Goal: Information Seeking & Learning: Learn about a topic

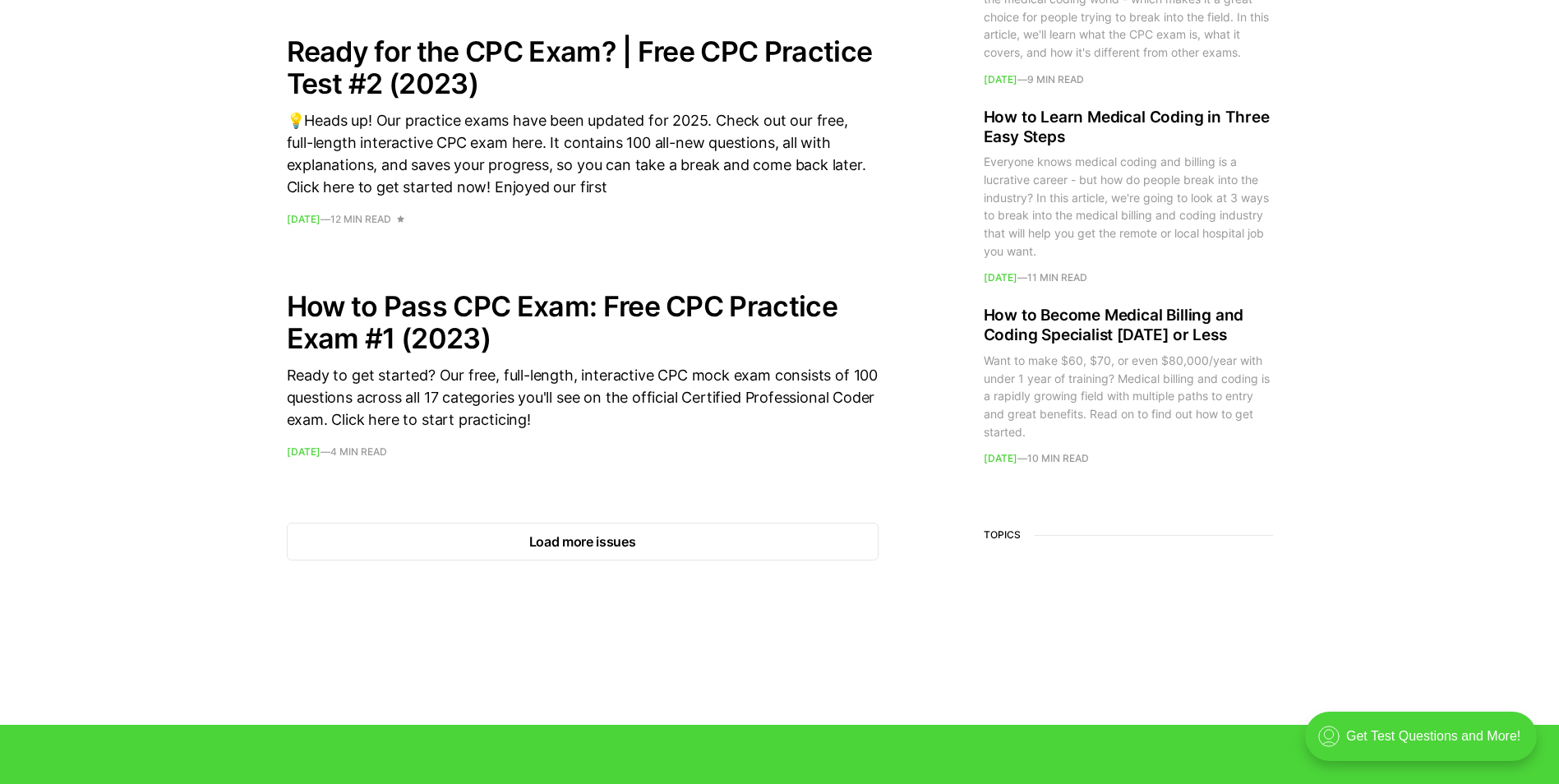
scroll to position [2301, 0]
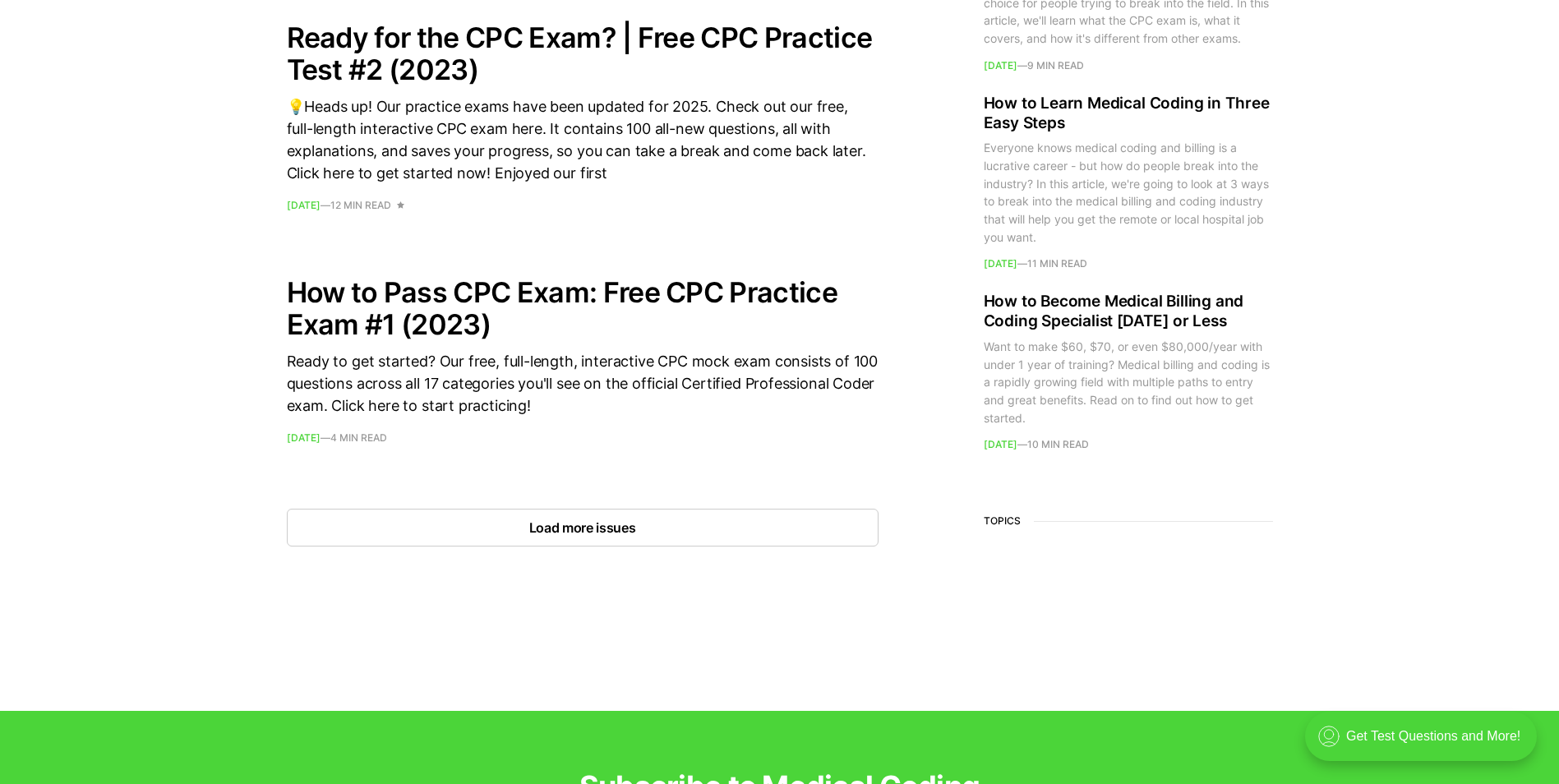
click at [585, 529] on button "Load more issues" at bounding box center [582, 527] width 591 height 38
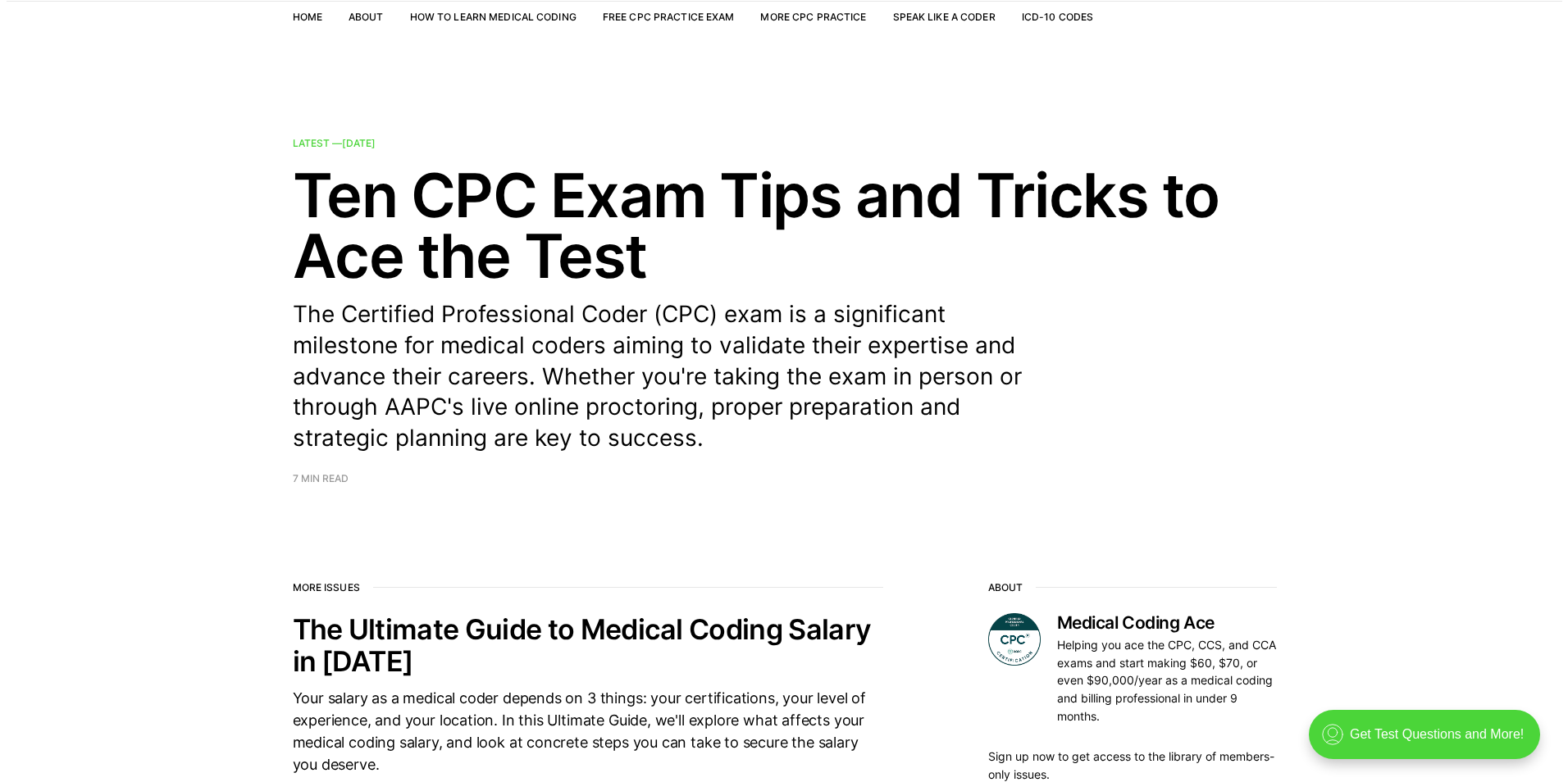
scroll to position [0, 0]
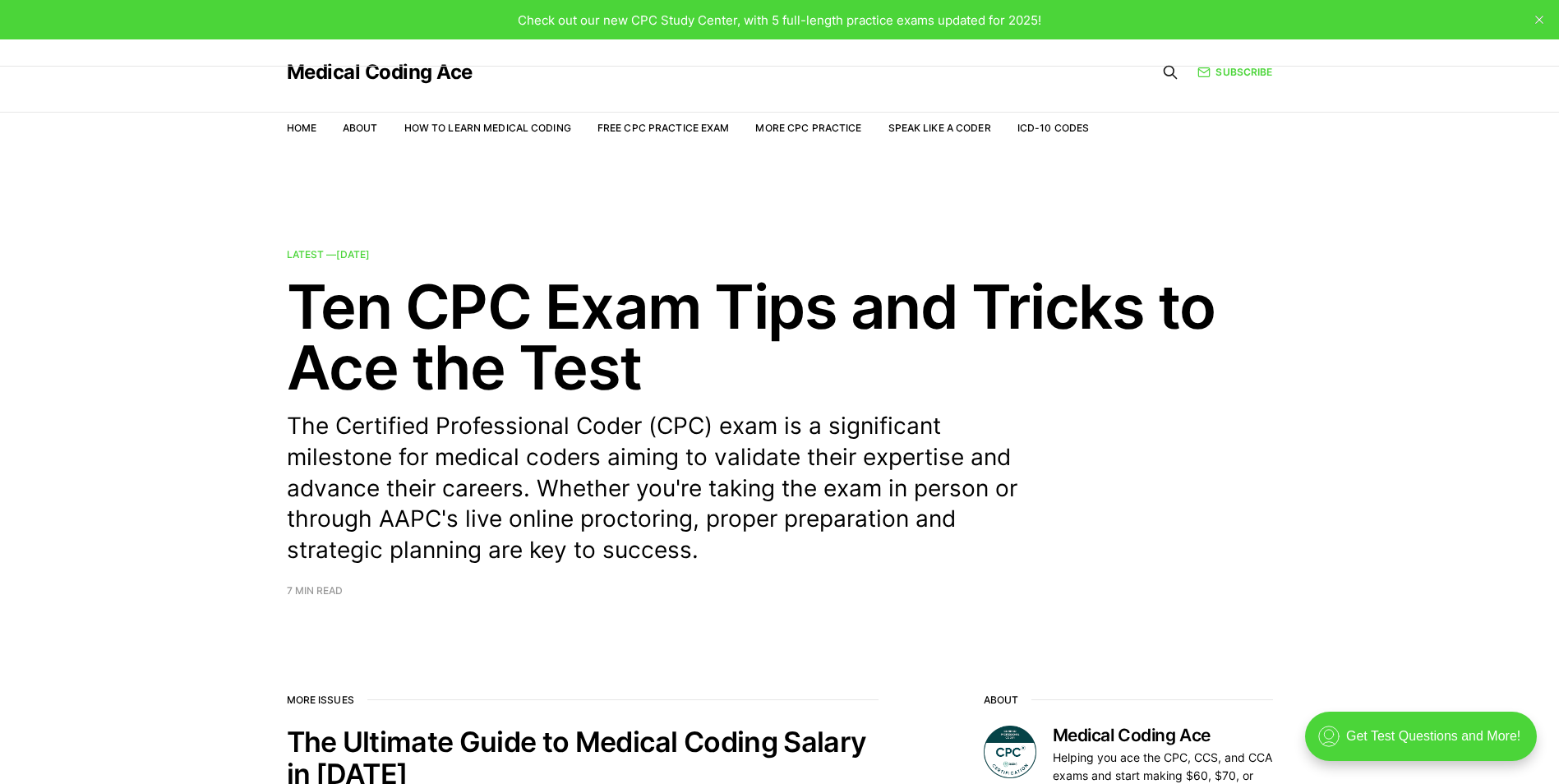
click at [1165, 74] on icon at bounding box center [1170, 72] width 12 height 12
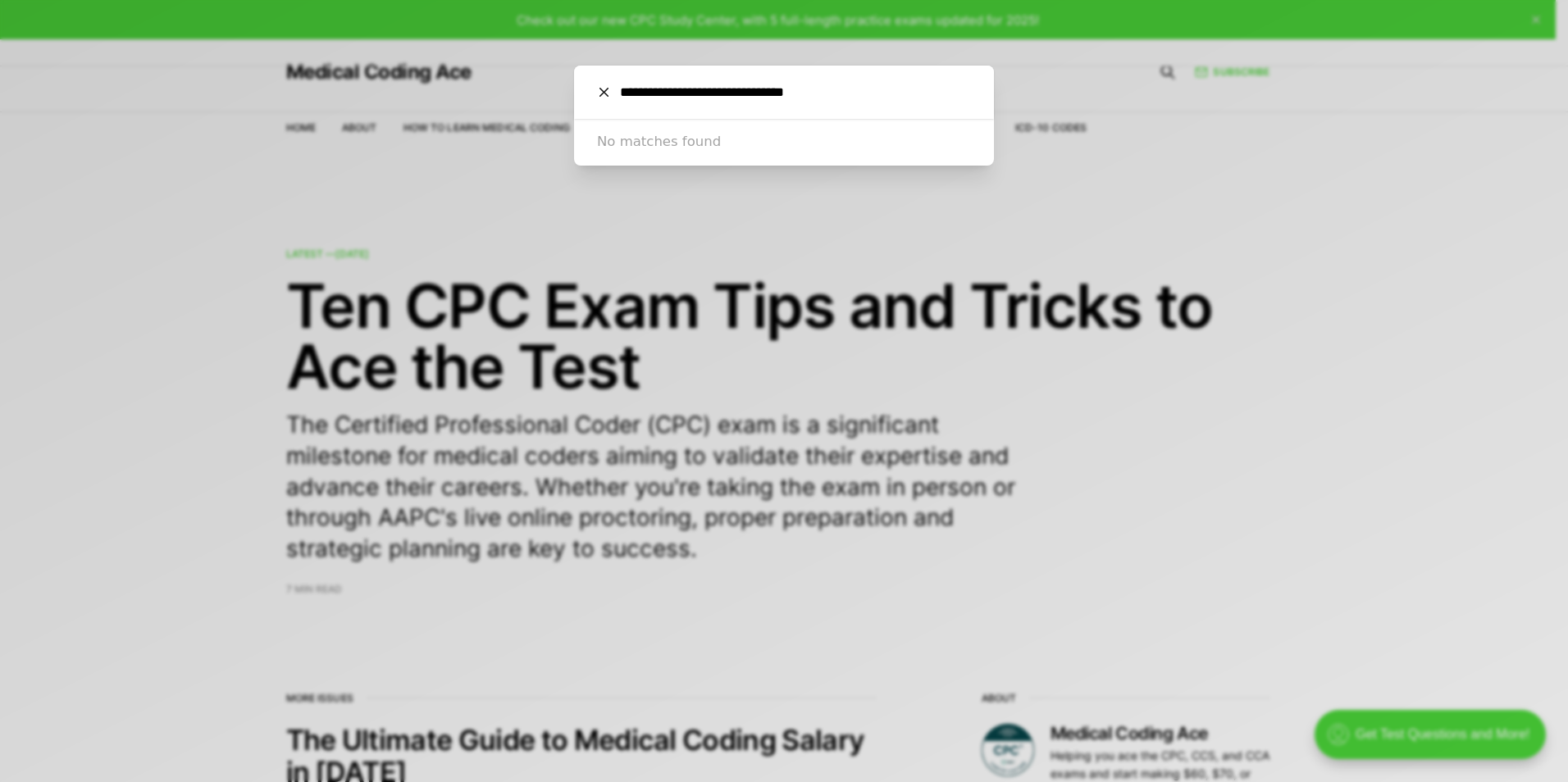
type input "**********"
drag, startPoint x: 833, startPoint y: 104, endPoint x: 500, endPoint y: 94, distance: 333.2
click at [500, 94] on div "**********" at bounding box center [784, 391] width 1568 height 782
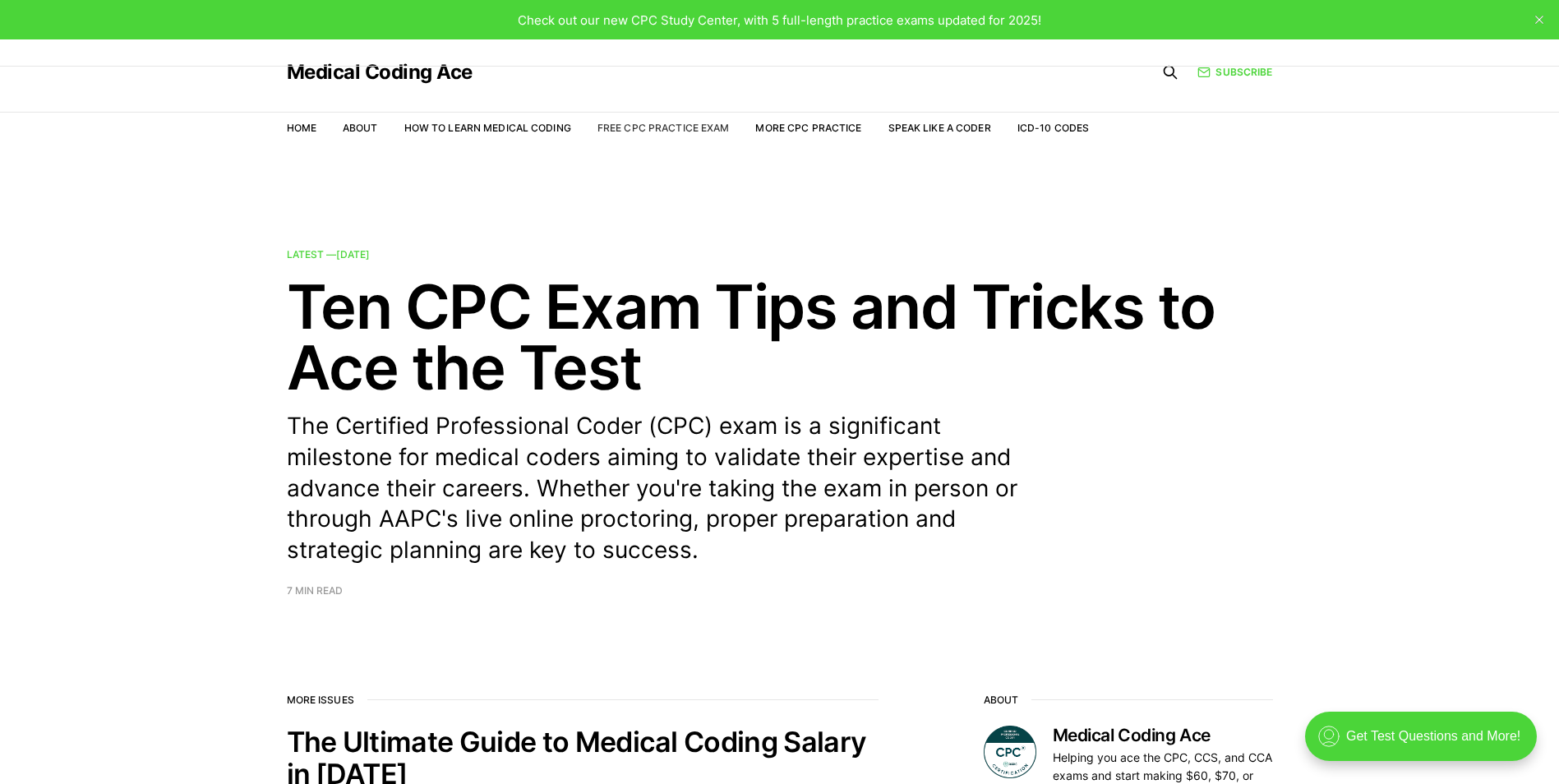
click at [649, 129] on link "Free CPC Practice Exam" at bounding box center [663, 127] width 132 height 12
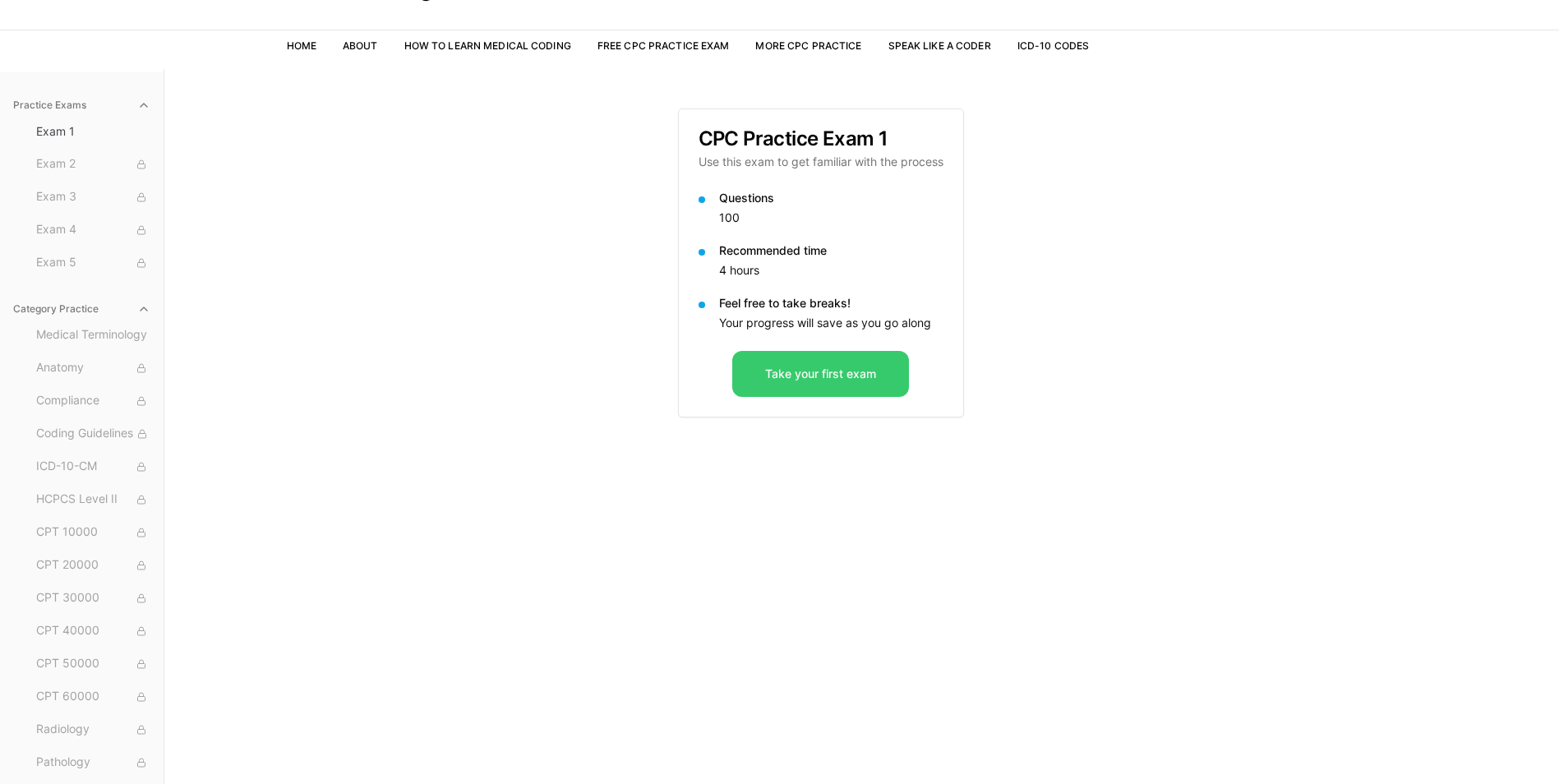
click at [816, 380] on button "Take your first exam" at bounding box center [821, 373] width 177 height 46
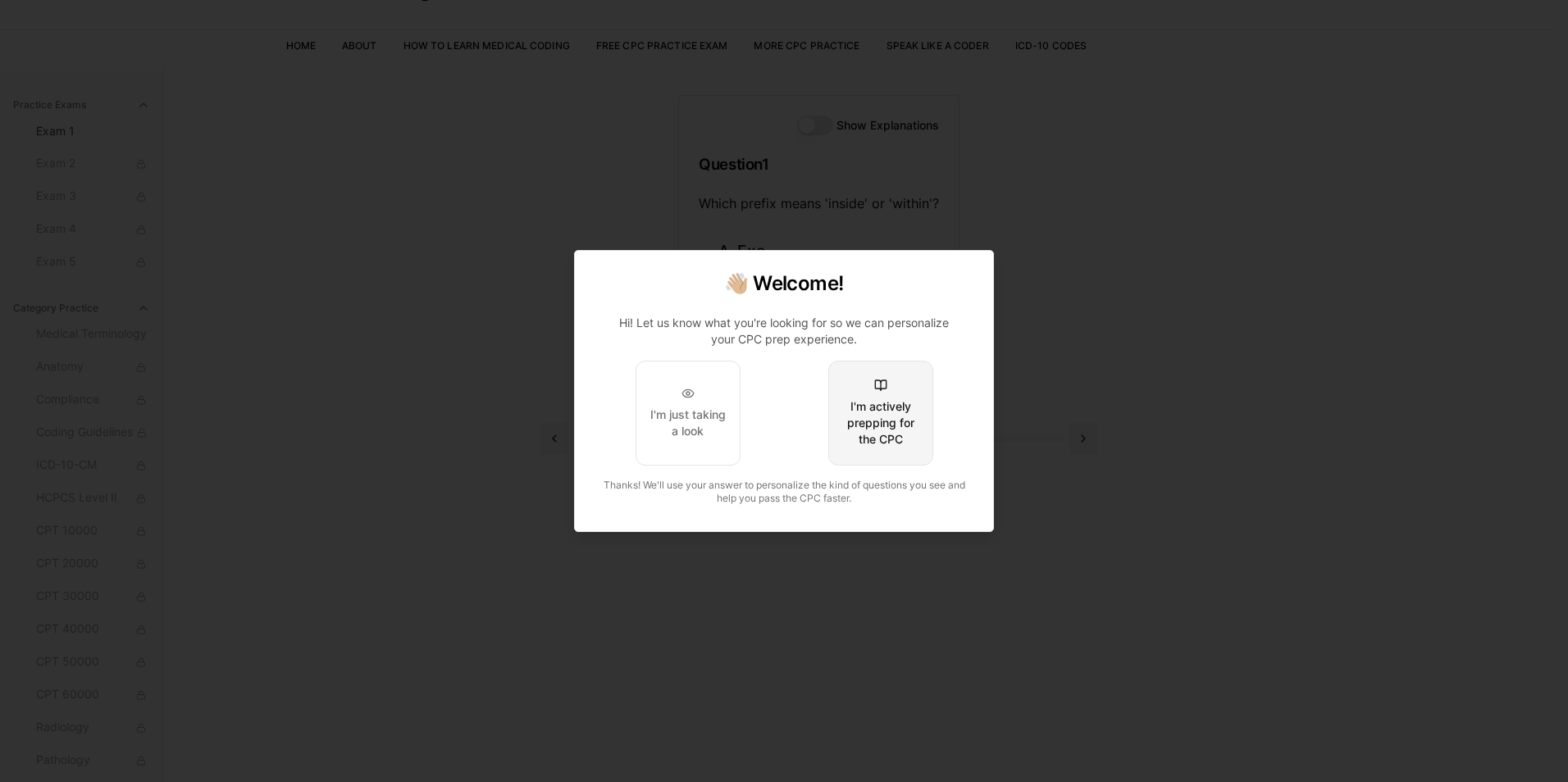
click at [876, 416] on div "I'm actively prepping for the CPC" at bounding box center [880, 422] width 77 height 49
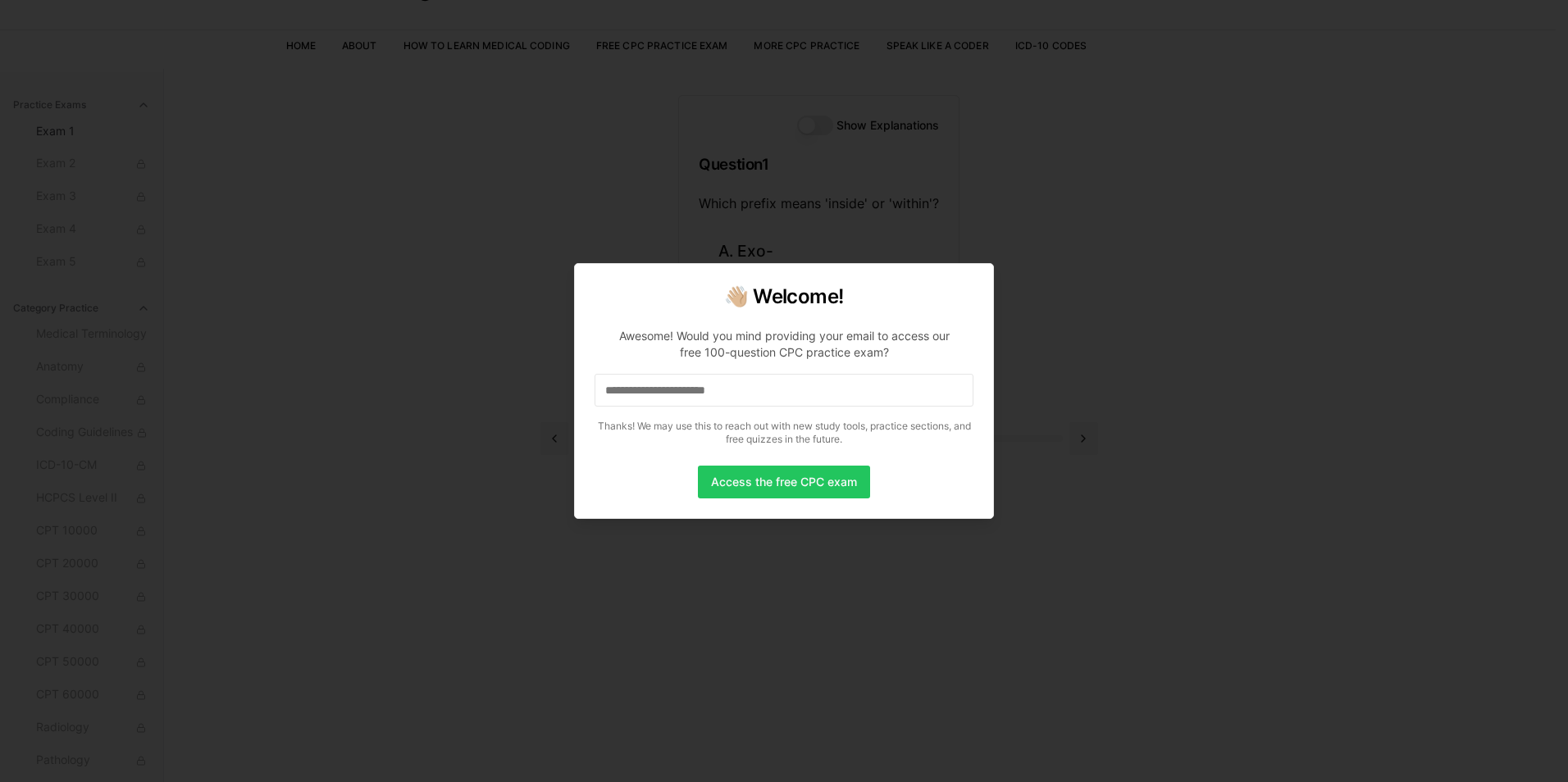
click at [738, 397] on input at bounding box center [783, 390] width 379 height 33
click at [738, 402] on input "*" at bounding box center [783, 390] width 379 height 33
click at [738, 402] on input "**" at bounding box center [783, 390] width 379 height 33
click at [739, 397] on input "***" at bounding box center [783, 390] width 379 height 33
click at [739, 397] on input "****" at bounding box center [783, 390] width 379 height 33
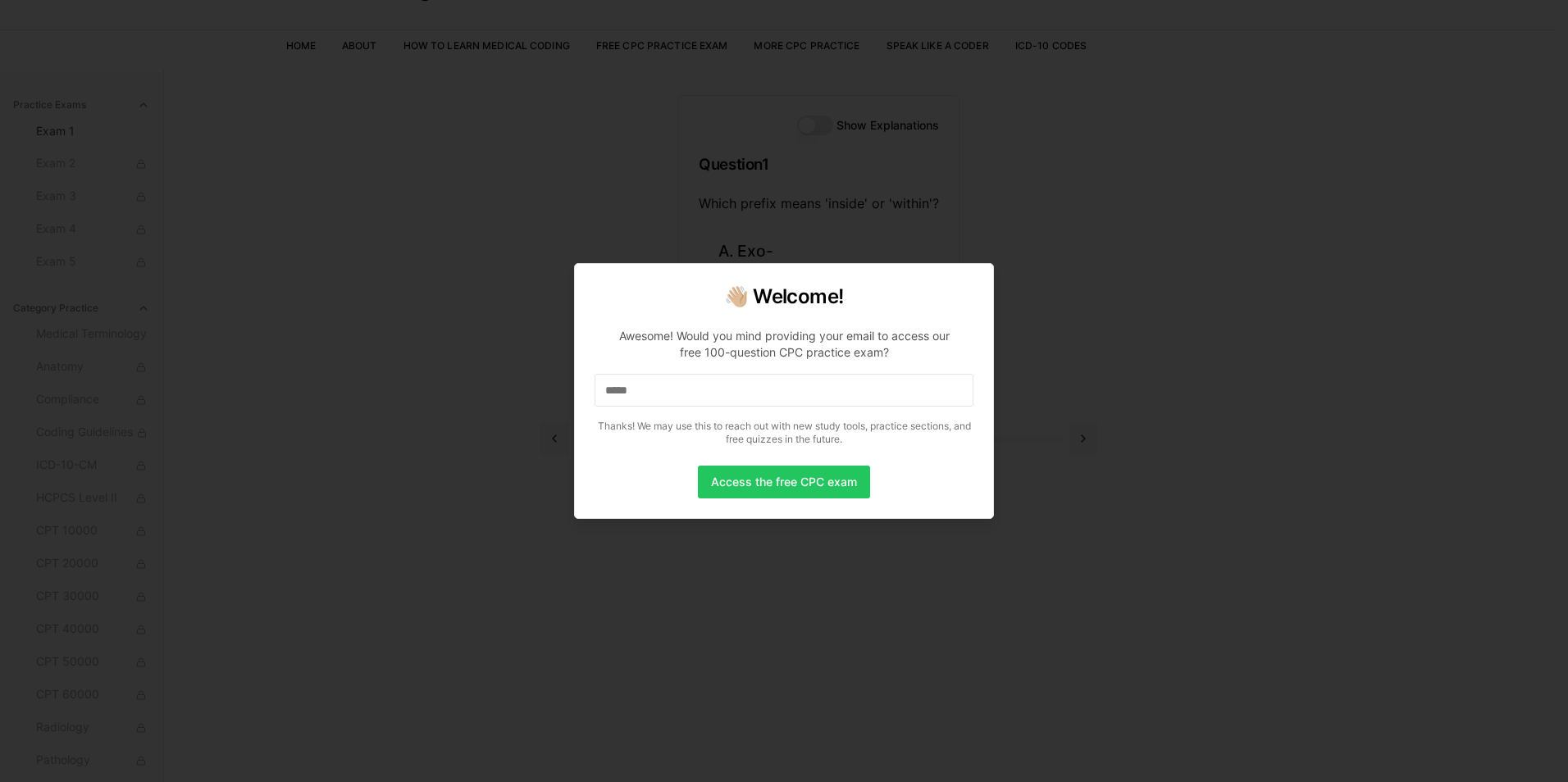
click at [739, 397] on input "*****" at bounding box center [783, 390] width 379 height 33
click at [739, 397] on input "******" at bounding box center [783, 390] width 379 height 33
click at [739, 397] on input "*******" at bounding box center [783, 390] width 379 height 33
click at [739, 397] on input "*" at bounding box center [783, 390] width 379 height 33
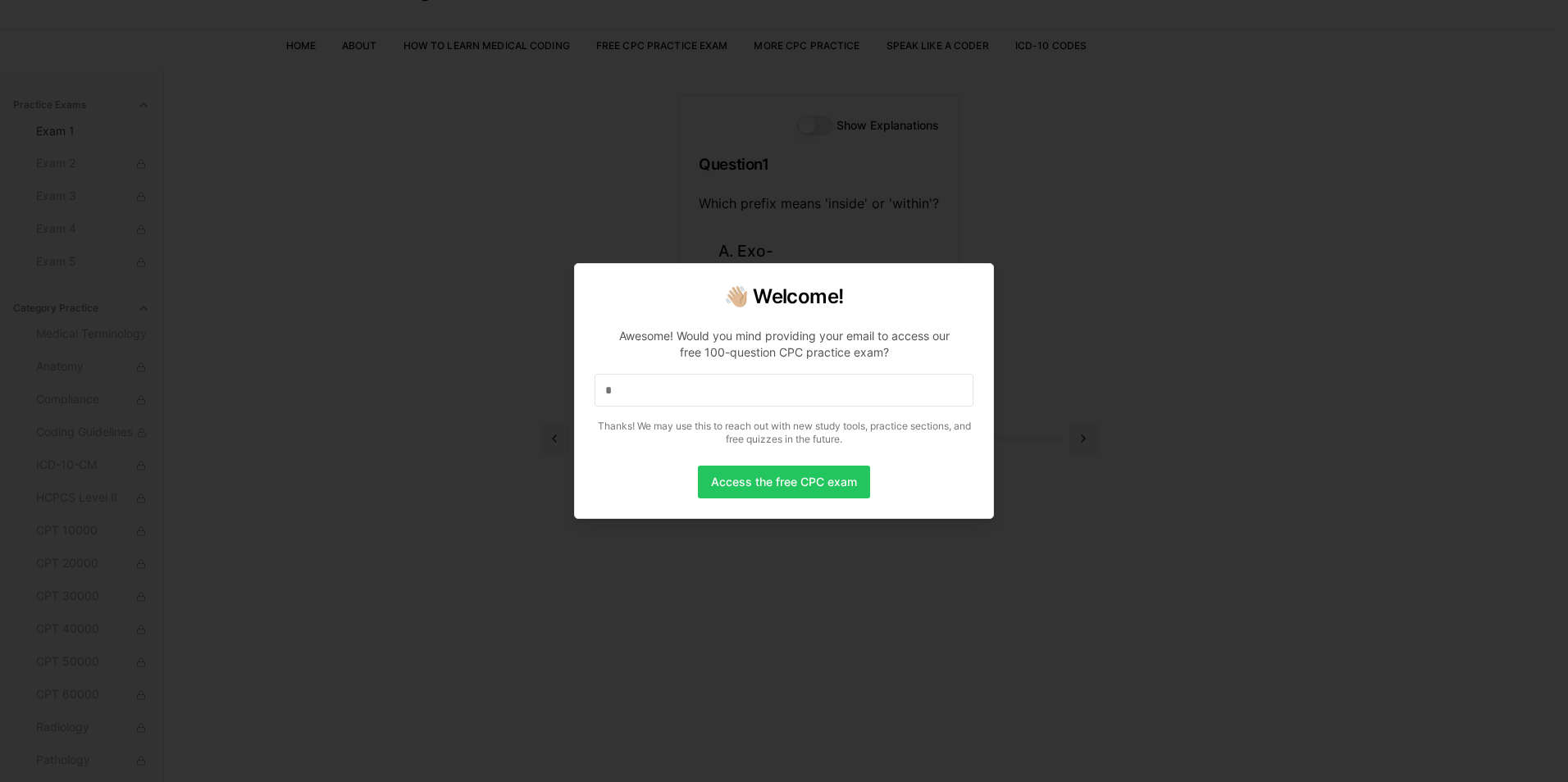
click at [739, 397] on input "*" at bounding box center [783, 390] width 379 height 33
click at [739, 397] on input "**" at bounding box center [783, 390] width 379 height 33
click at [739, 397] on input "***" at bounding box center [783, 390] width 379 height 33
click at [739, 397] on input "****" at bounding box center [783, 390] width 379 height 33
click at [739, 397] on input "*****" at bounding box center [783, 390] width 379 height 33
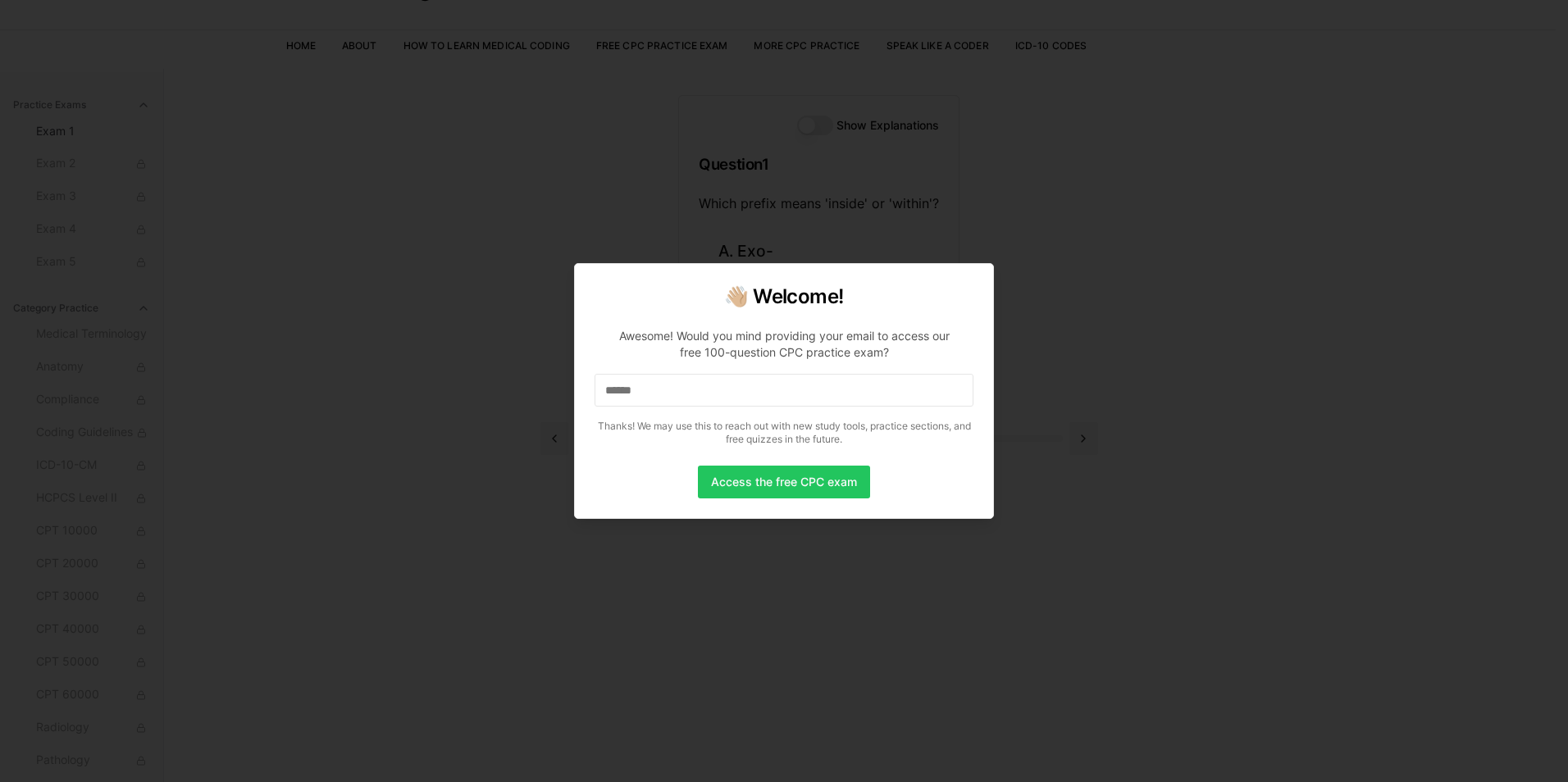
click at [739, 397] on input "******" at bounding box center [783, 390] width 379 height 33
click at [739, 397] on input "*******" at bounding box center [783, 390] width 379 height 33
click at [739, 397] on input "********" at bounding box center [783, 390] width 379 height 33
click at [739, 397] on input "*********" at bounding box center [783, 390] width 379 height 33
click at [739, 397] on input "**********" at bounding box center [783, 390] width 379 height 33
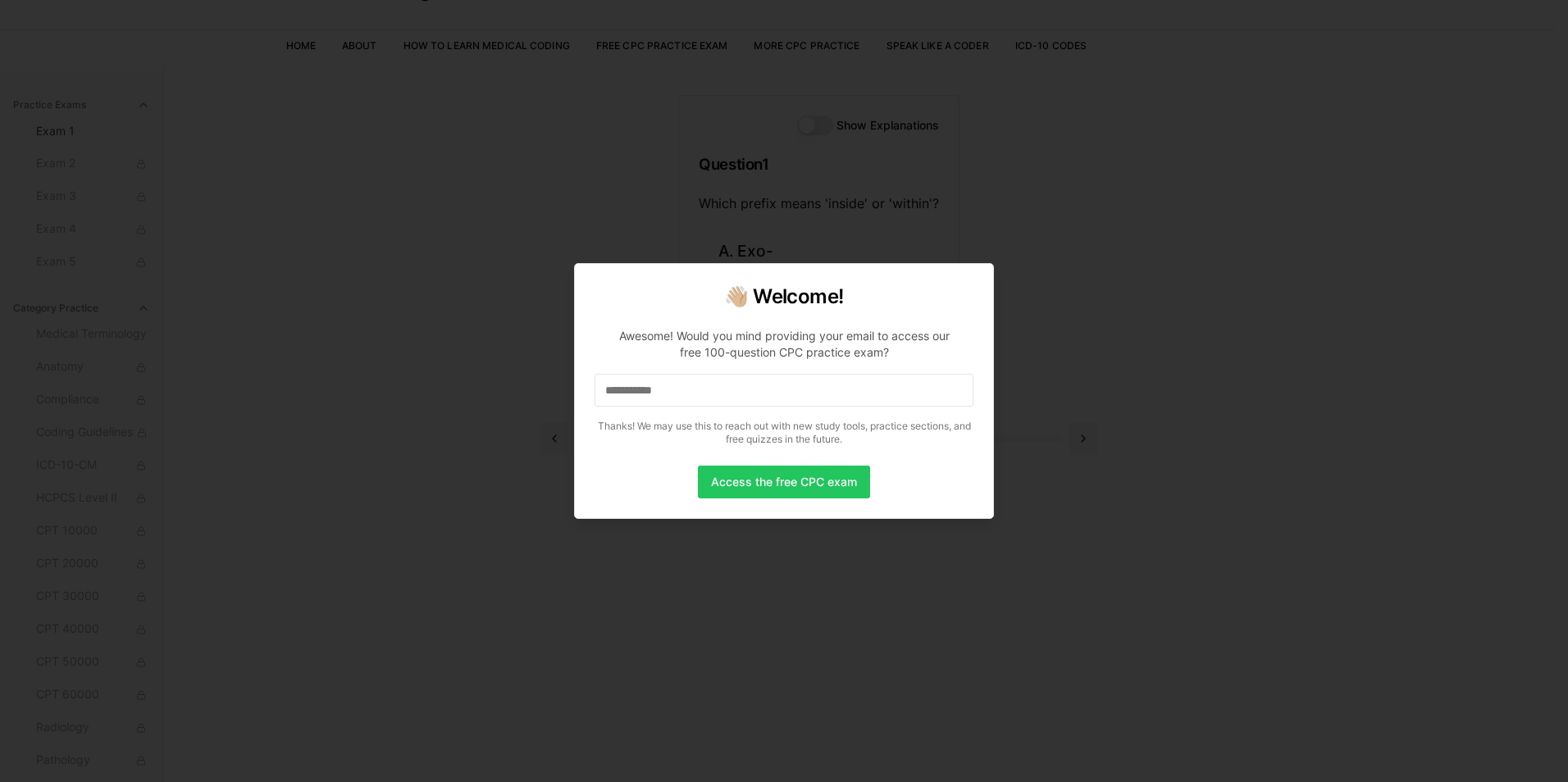
click at [739, 397] on input "**********" at bounding box center [783, 390] width 379 height 33
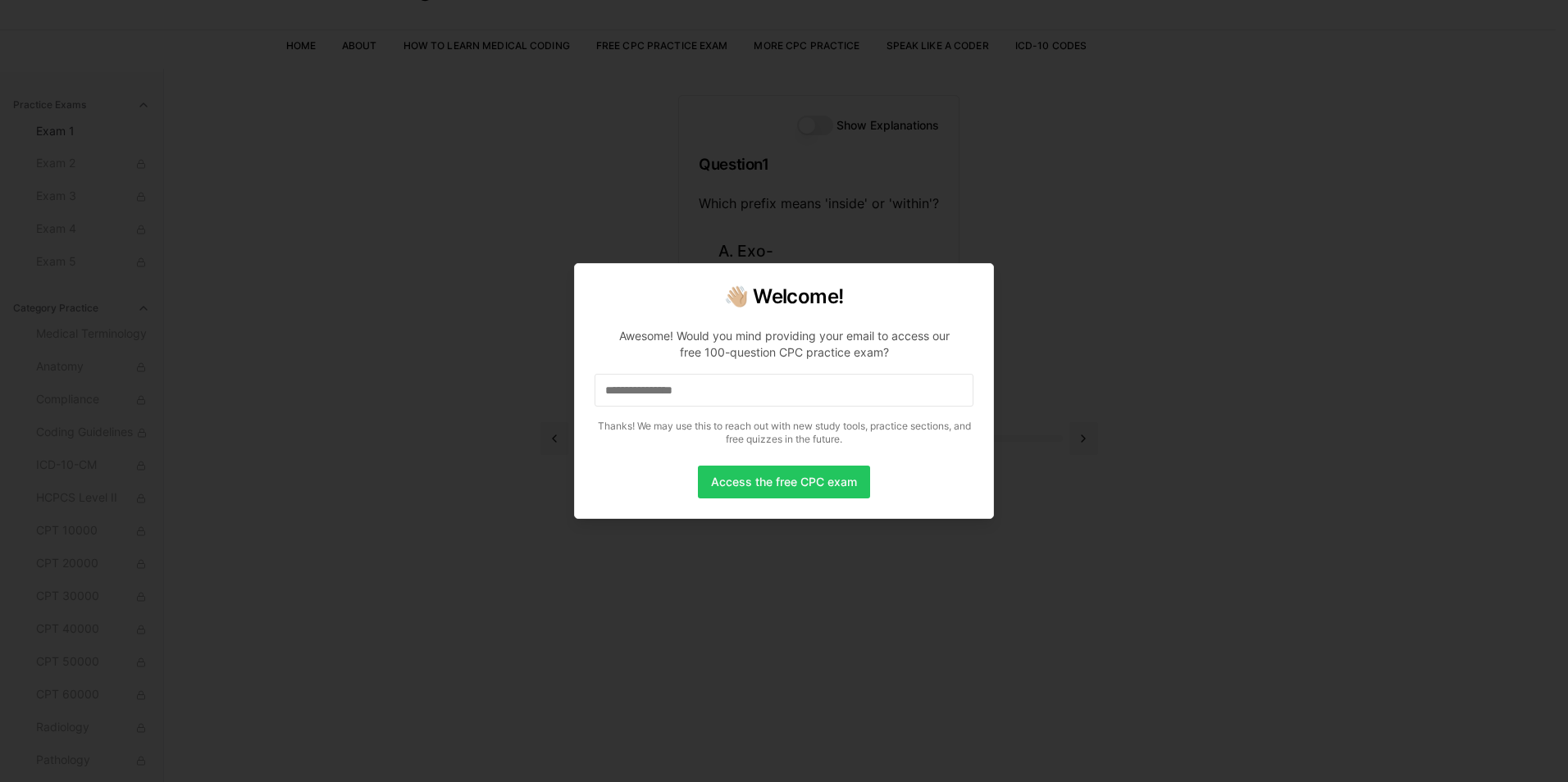
click at [739, 397] on input "**********" at bounding box center [783, 390] width 379 height 33
click at [767, 487] on button "Access the free CPC exam" at bounding box center [784, 482] width 172 height 33
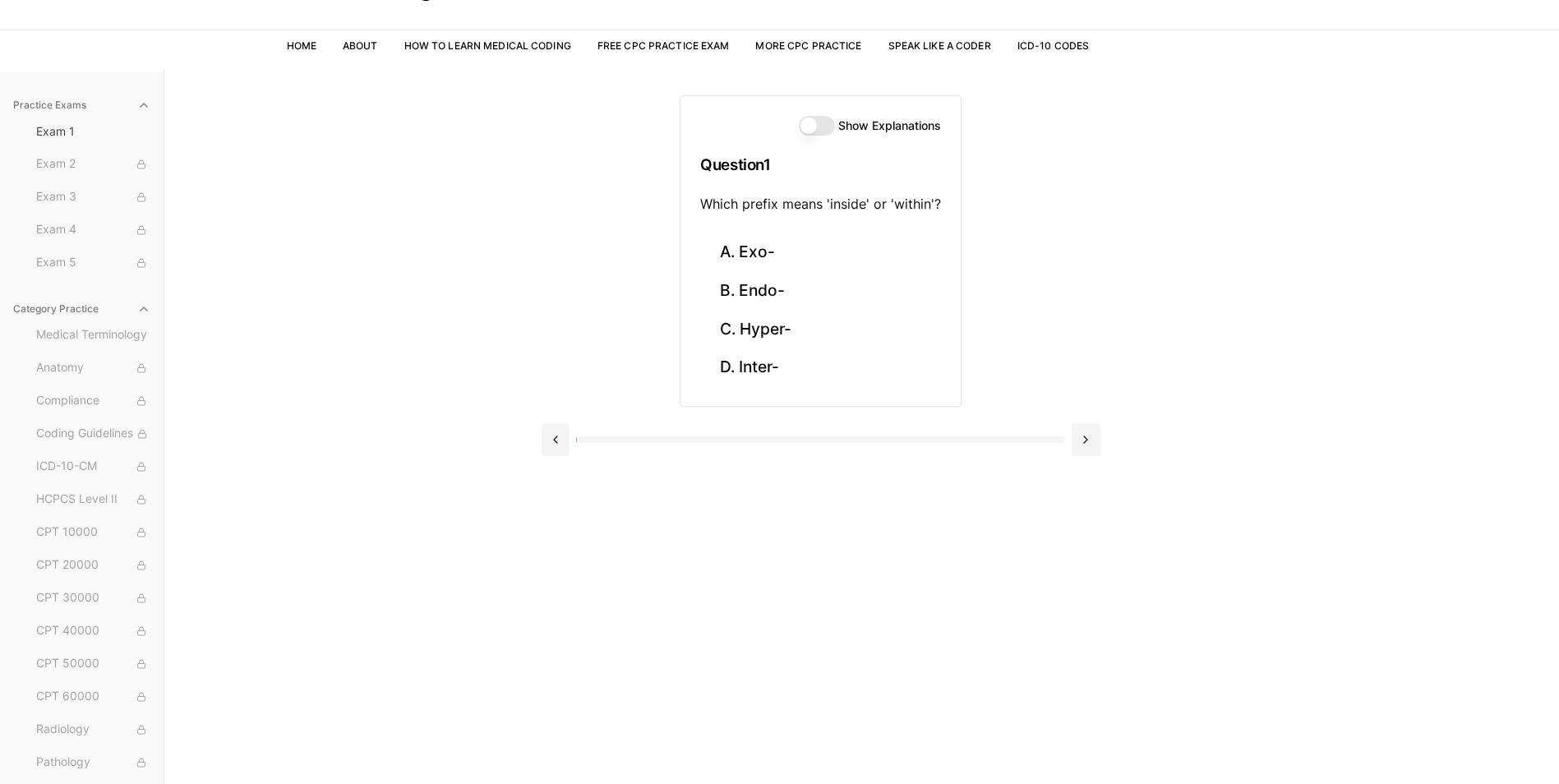
click at [811, 130] on button "Show Explanations" at bounding box center [817, 126] width 37 height 20
click at [816, 130] on button "Show Explanations" at bounding box center [817, 126] width 37 height 20
click at [776, 293] on button "B. Endo-" at bounding box center [821, 291] width 241 height 39
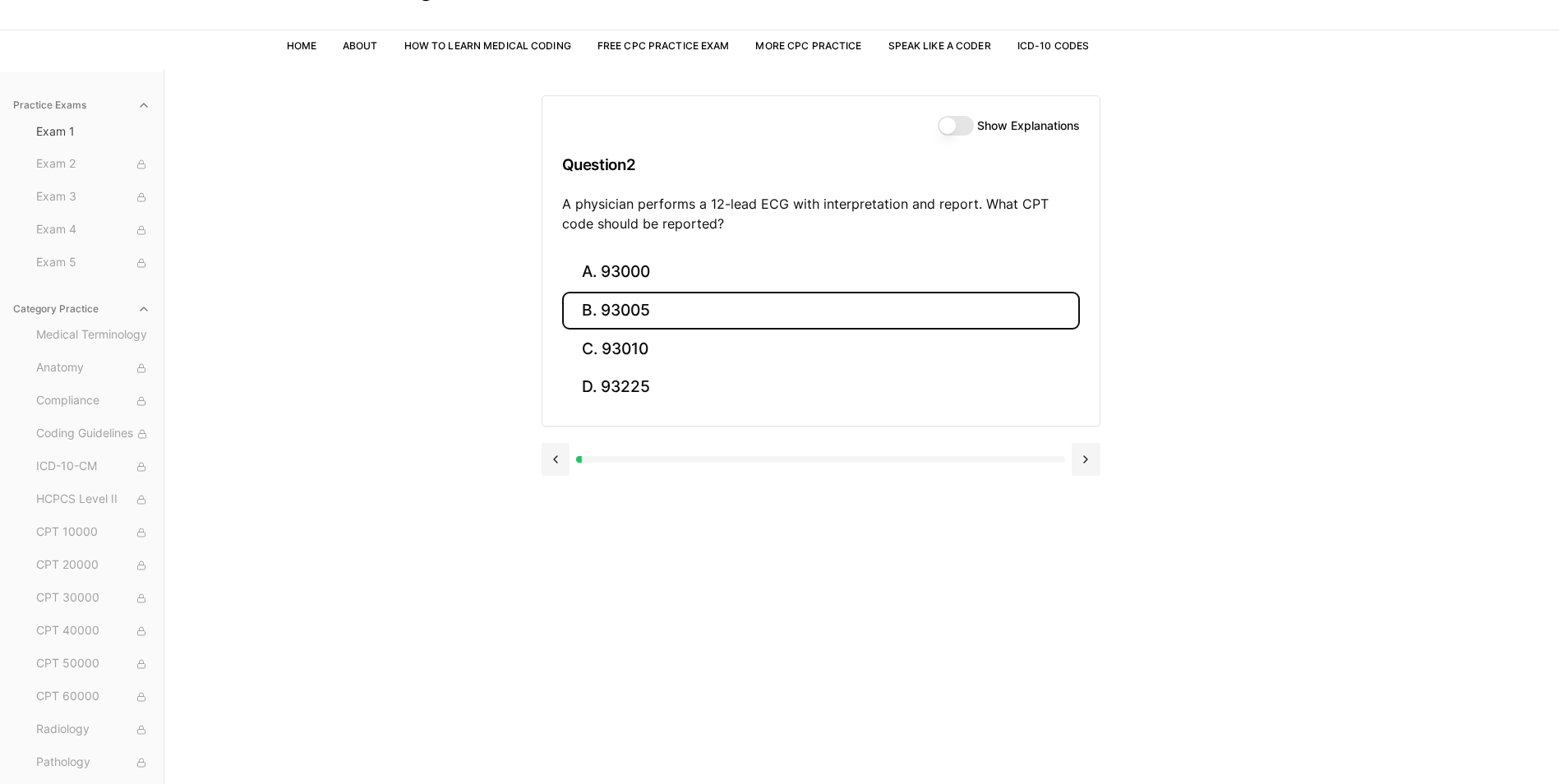
click at [684, 311] on button "B. 93005" at bounding box center [821, 311] width 517 height 39
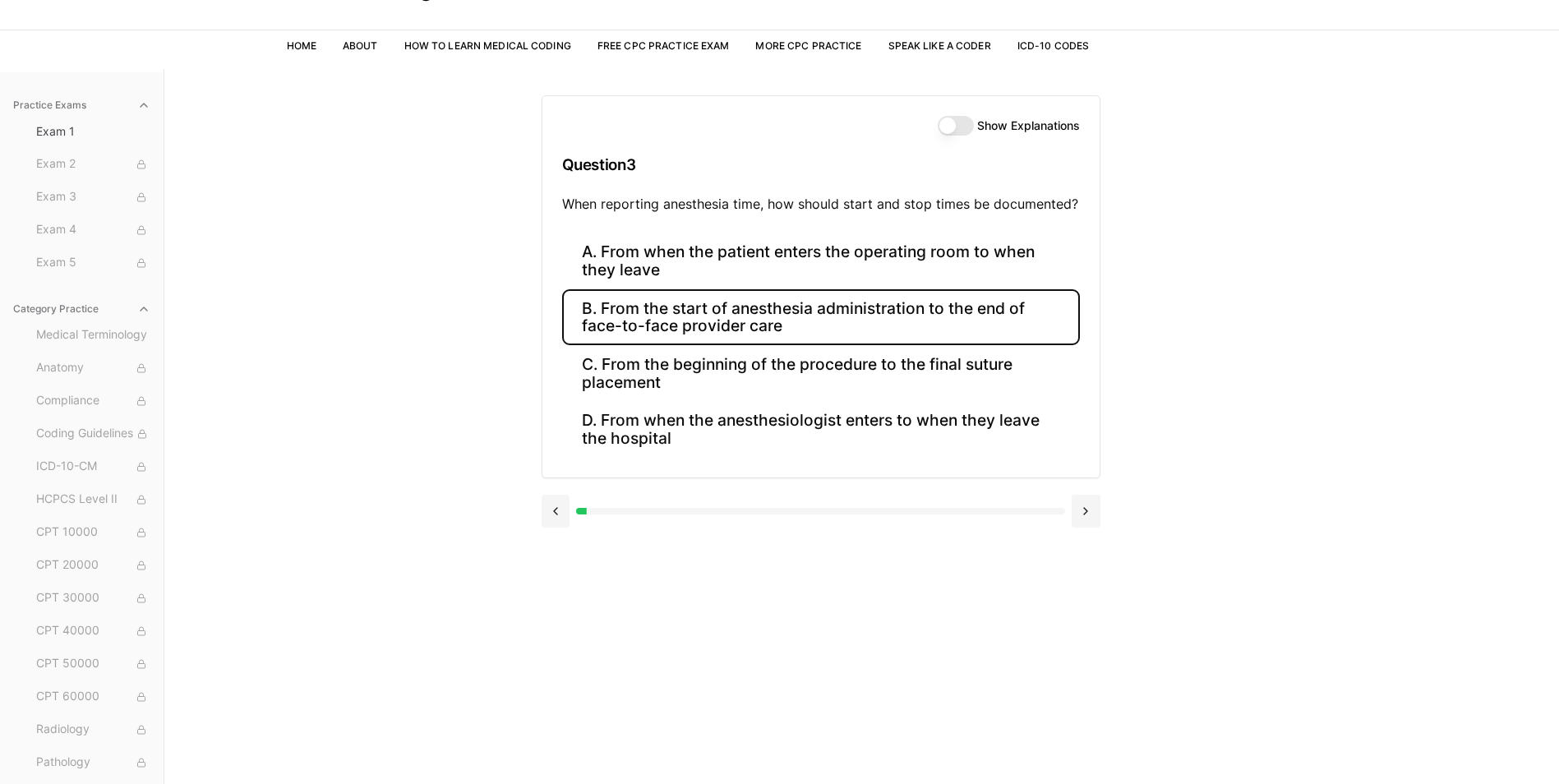
click at [684, 311] on button "B. From the start of anesthesia administration to the end of face-to-face provi…" at bounding box center [821, 316] width 517 height 56
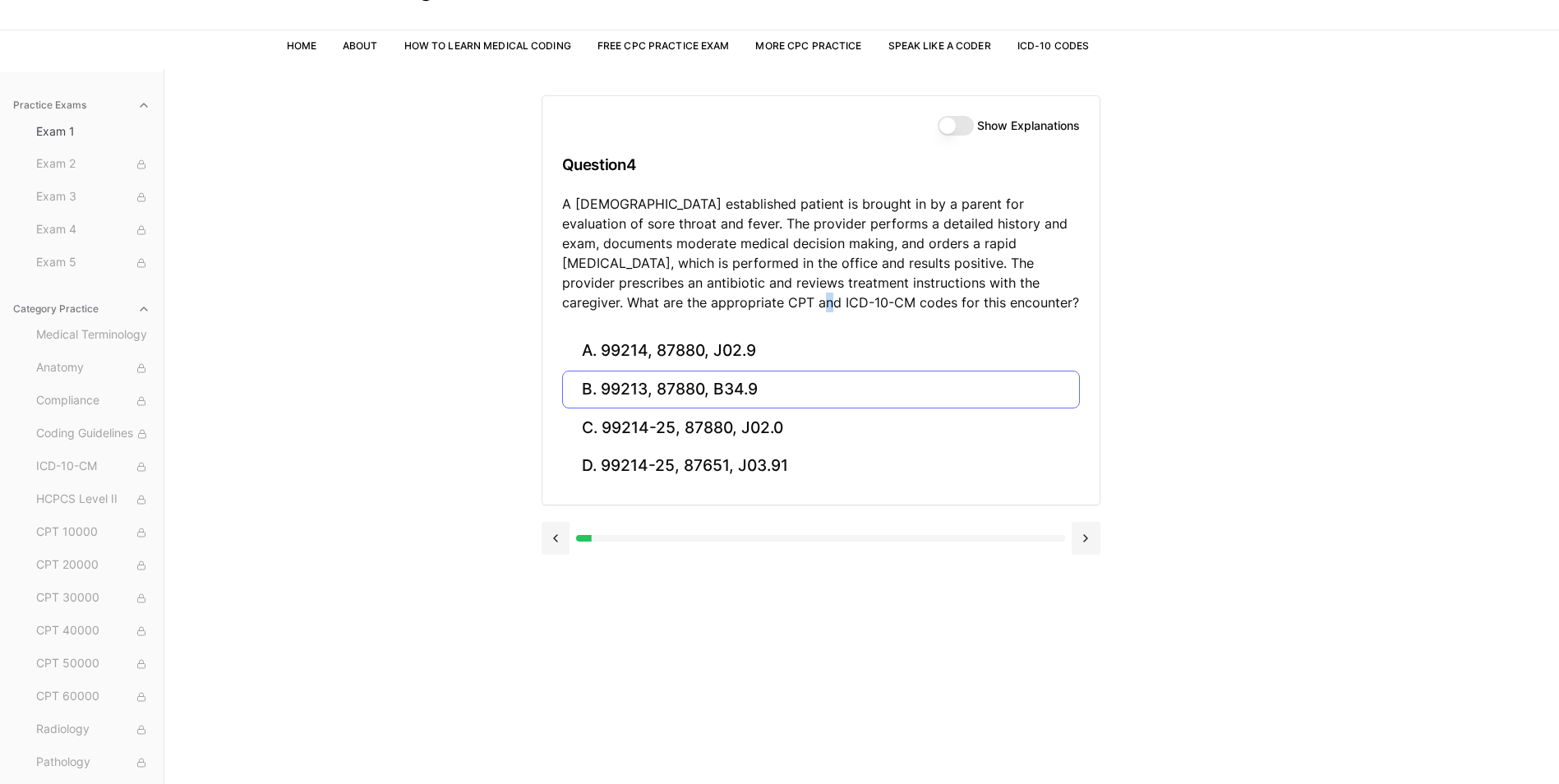
click at [684, 311] on p "A 6-year-old established patient is brought in by a parent for evaluation of so…" at bounding box center [821, 253] width 517 height 118
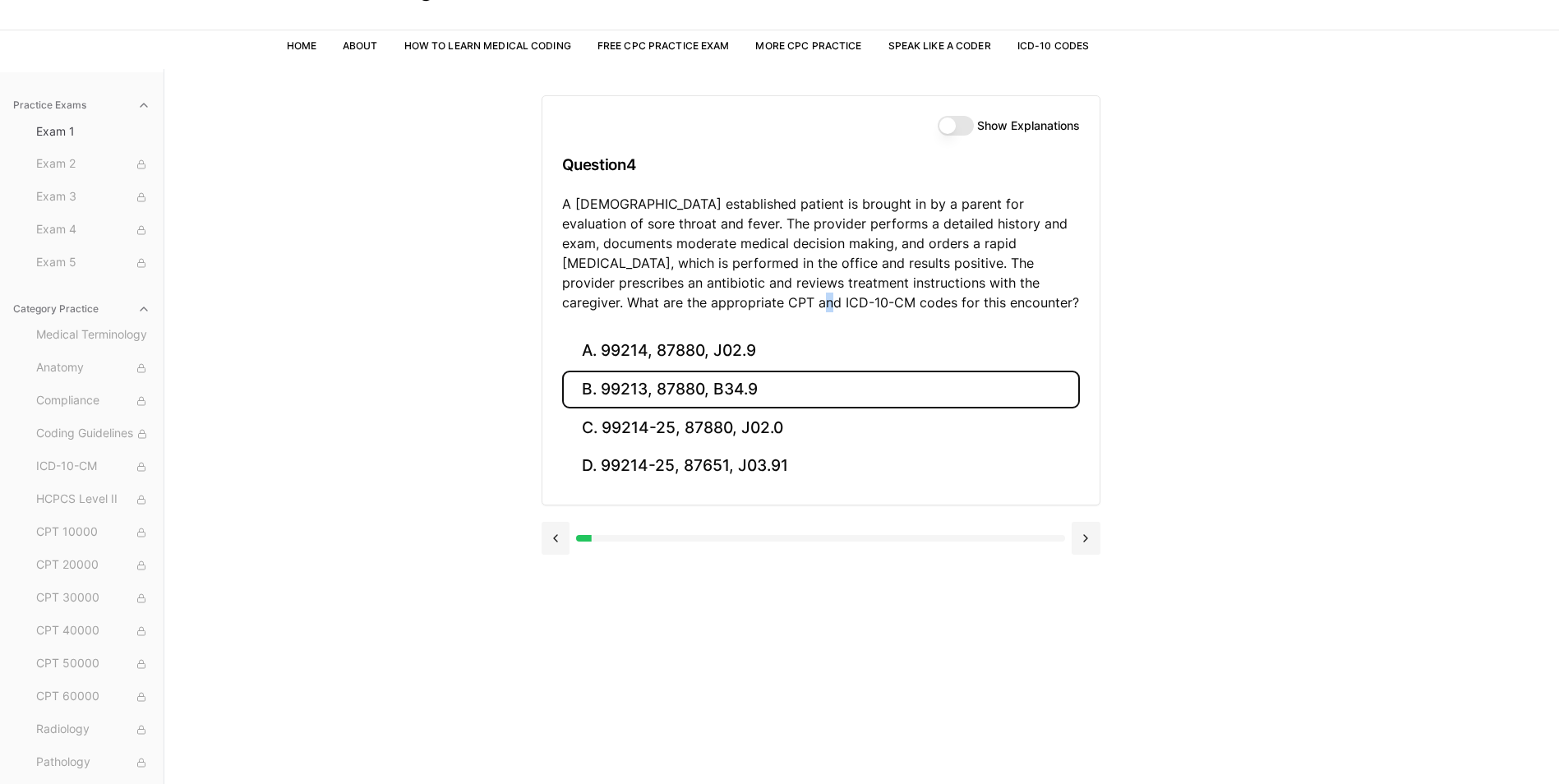
click at [678, 404] on button "B. 99213, 87880, B34.9" at bounding box center [821, 390] width 517 height 39
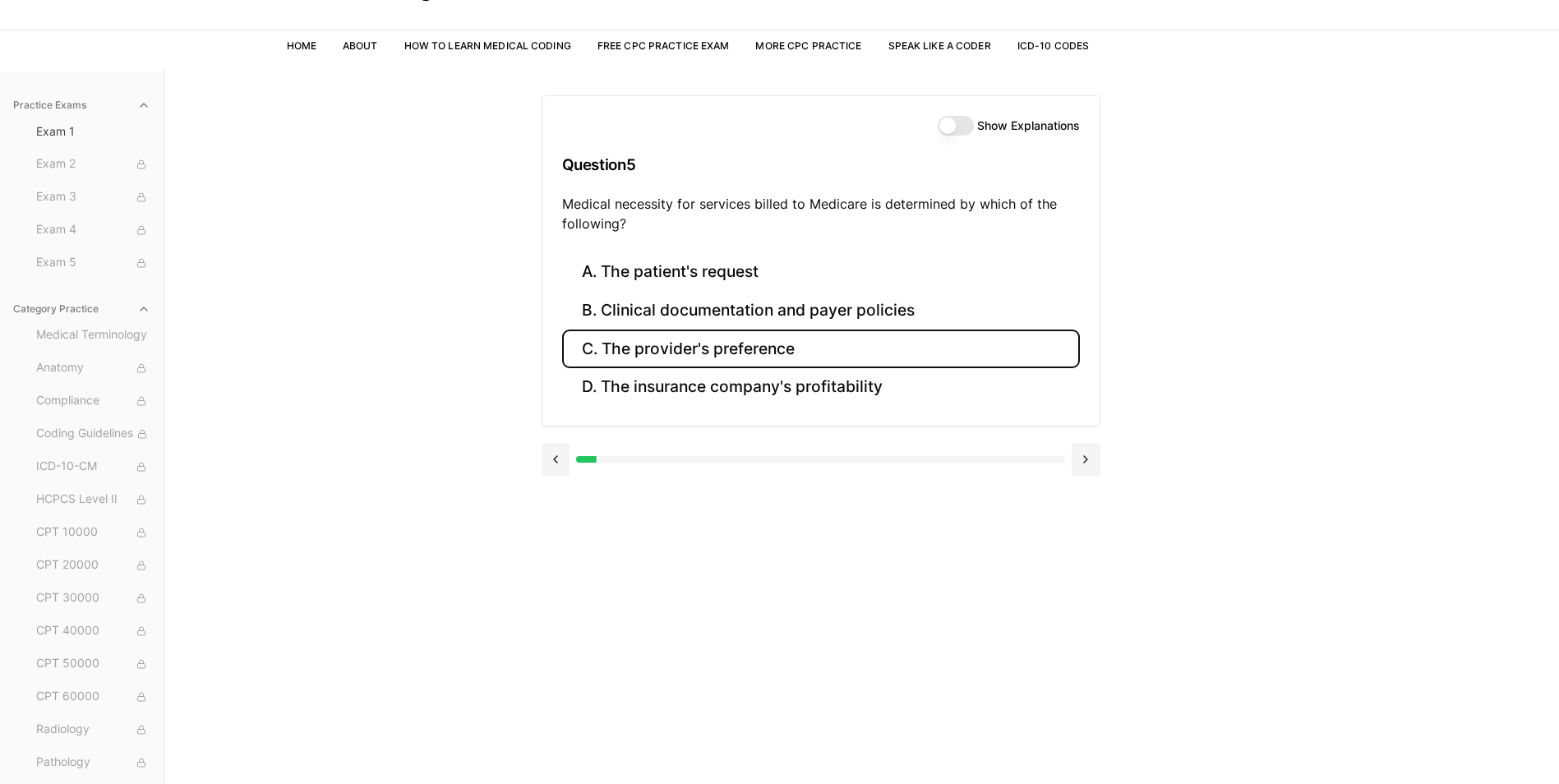
click at [689, 342] on button "C. The provider's preference" at bounding box center [821, 349] width 517 height 39
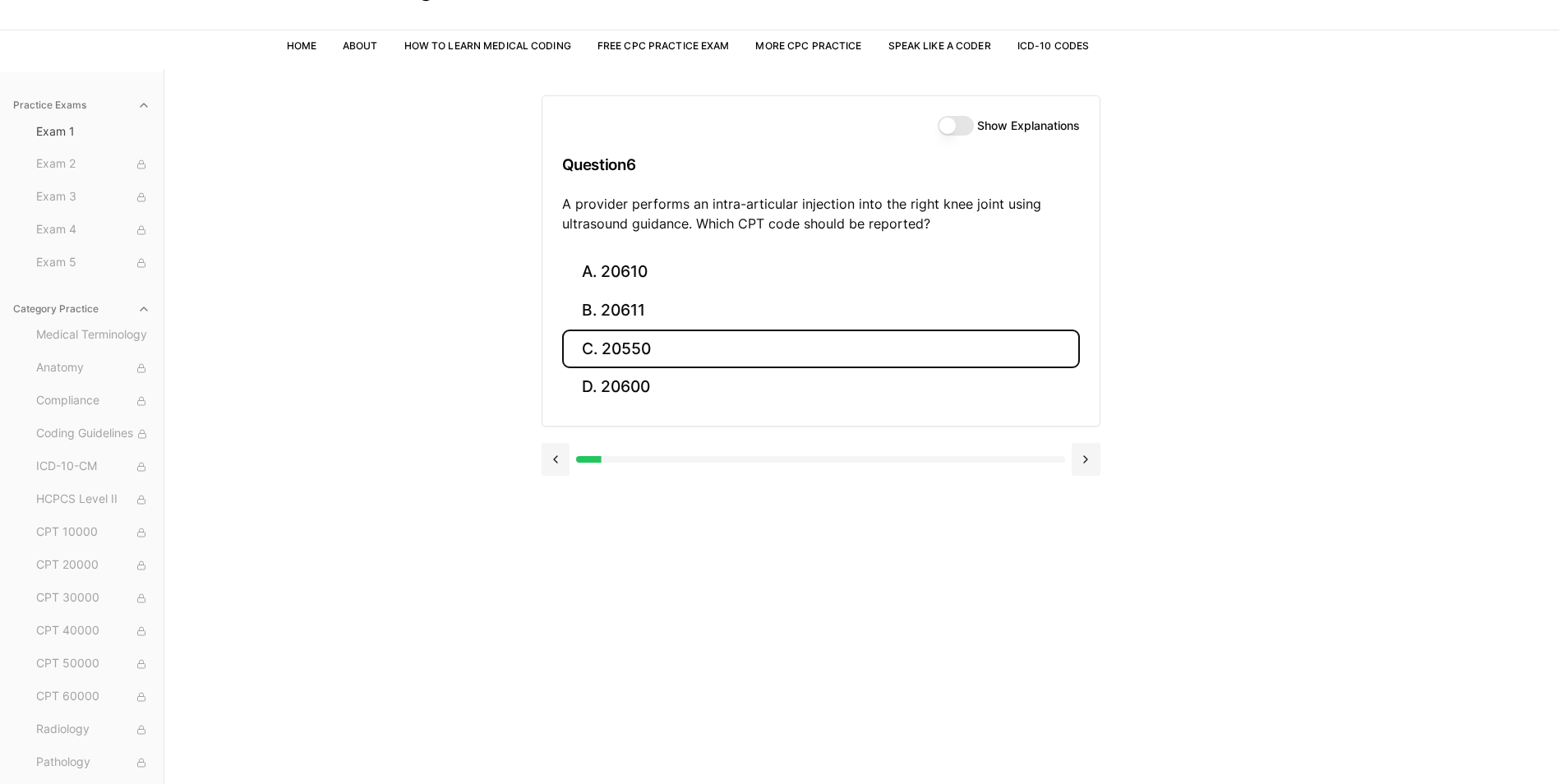
click at [660, 349] on button "C. 20550" at bounding box center [821, 349] width 517 height 39
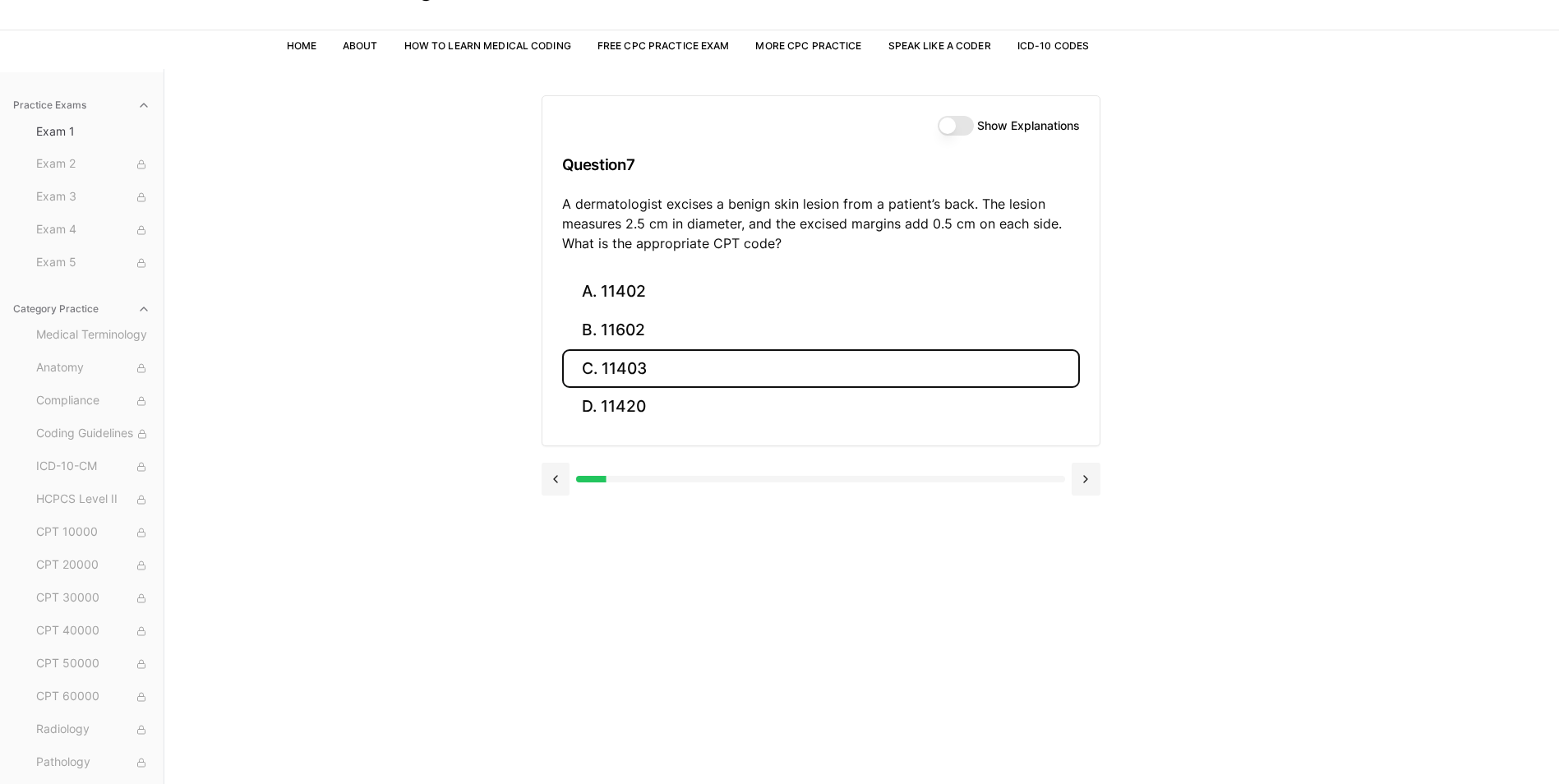
click at [633, 359] on button "C. 11403" at bounding box center [821, 369] width 517 height 39
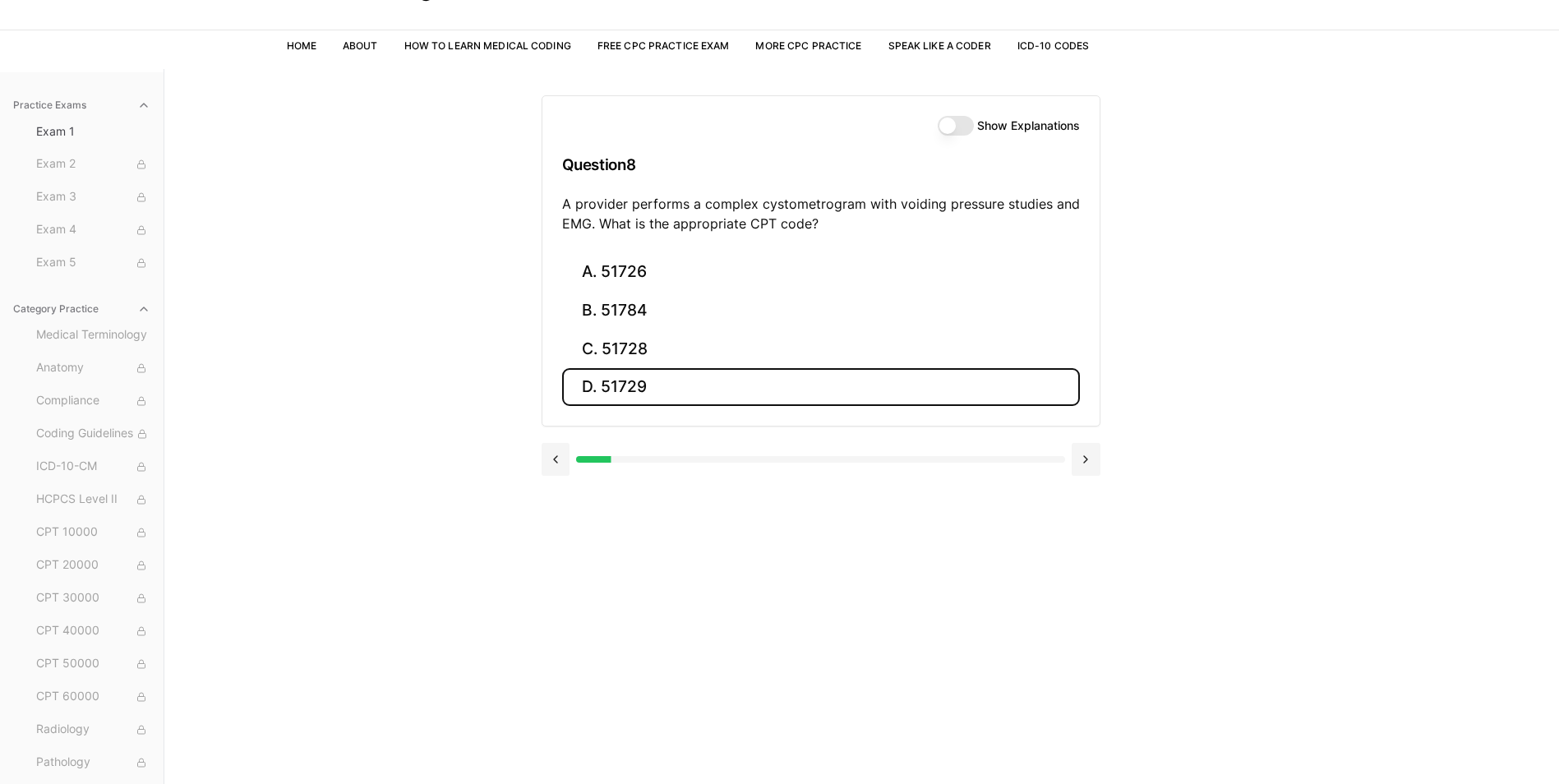
click at [630, 368] on button "D. 51729" at bounding box center [821, 387] width 517 height 39
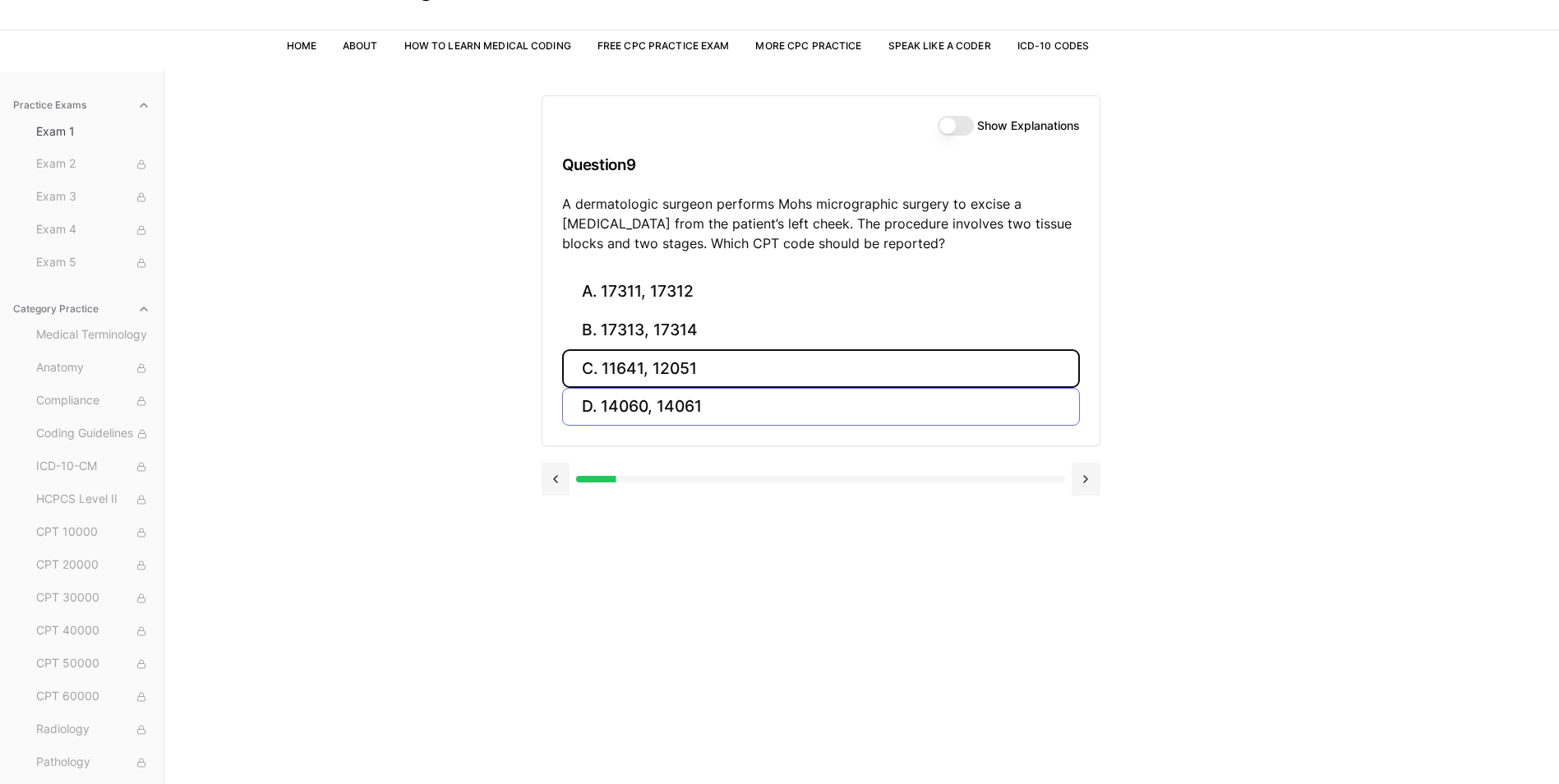
click at [630, 367] on button "C. 11641, 12051" at bounding box center [821, 369] width 517 height 39
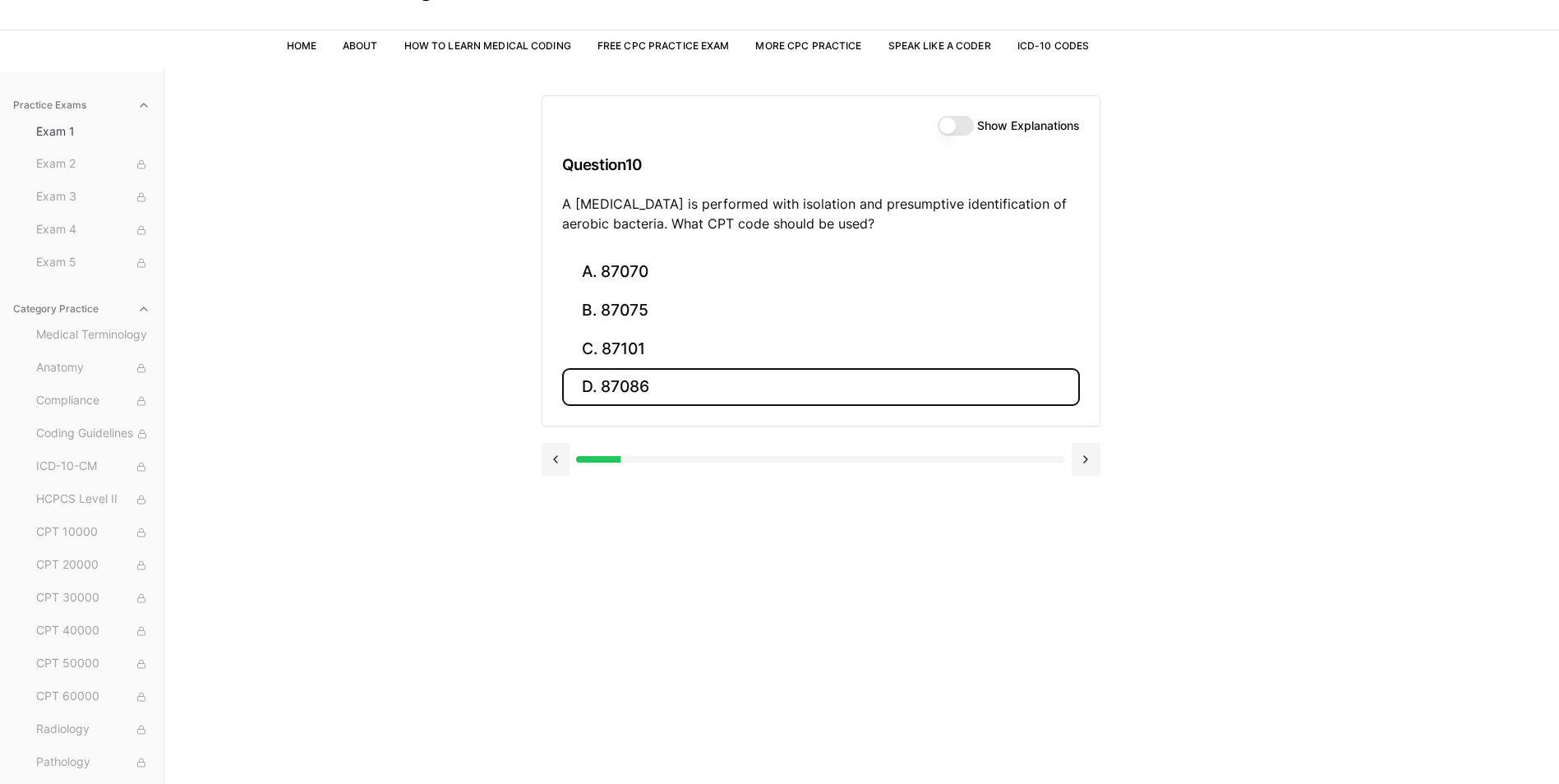
click at [630, 368] on button "D. 87086" at bounding box center [821, 387] width 517 height 39
click at [630, 368] on button "D. 63020" at bounding box center [821, 387] width 517 height 39
click at [630, 368] on button "D. Z79.4" at bounding box center [821, 387] width 517 height 39
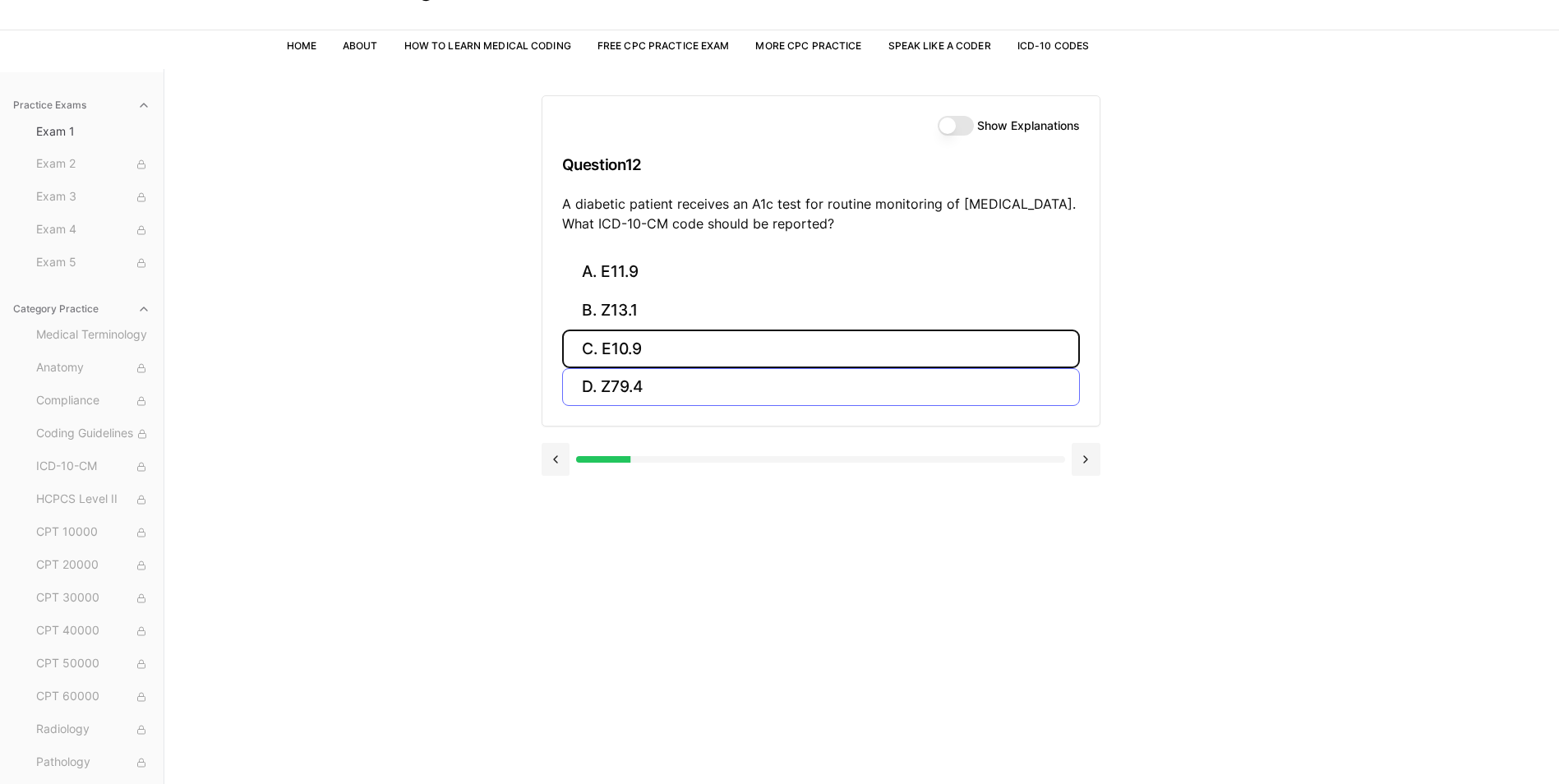
click at [630, 367] on button "C. E10.9" at bounding box center [821, 349] width 517 height 39
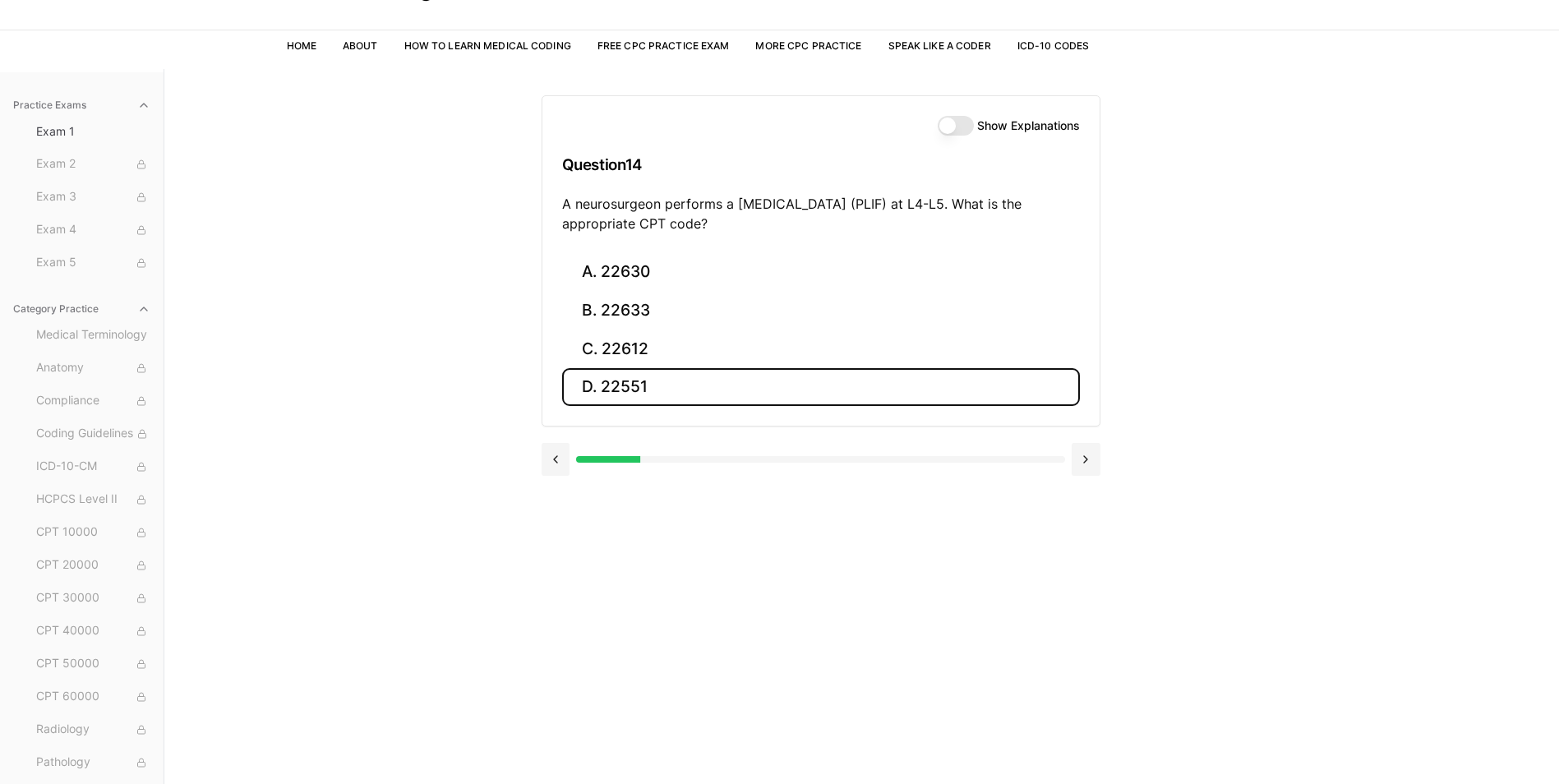
click at [630, 368] on button "D. 22551" at bounding box center [821, 387] width 517 height 39
click at [630, 368] on button "D. R91.1" at bounding box center [821, 387] width 517 height 39
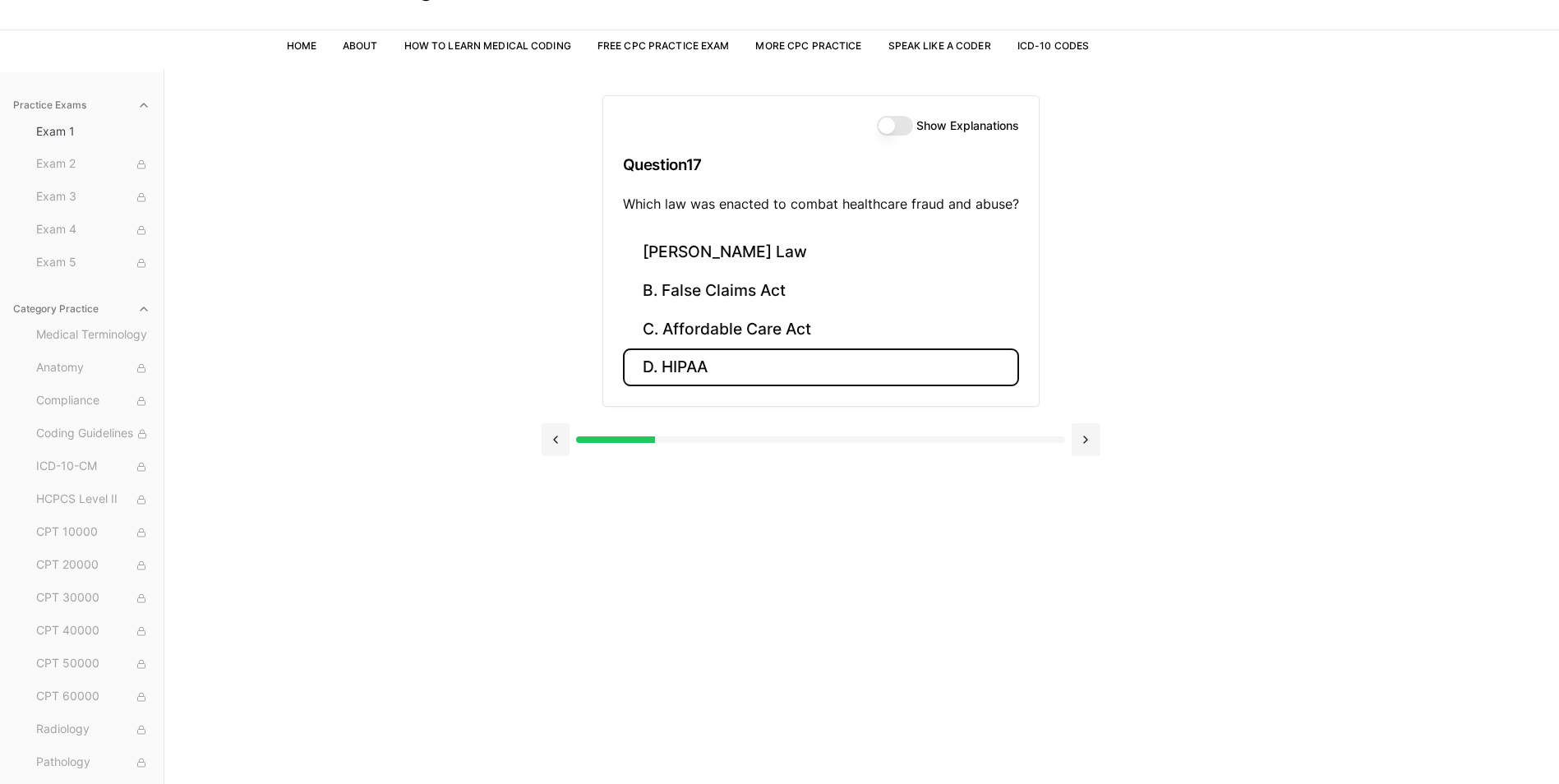
click at [630, 367] on button "D. HIPAA" at bounding box center [821, 368] width 396 height 39
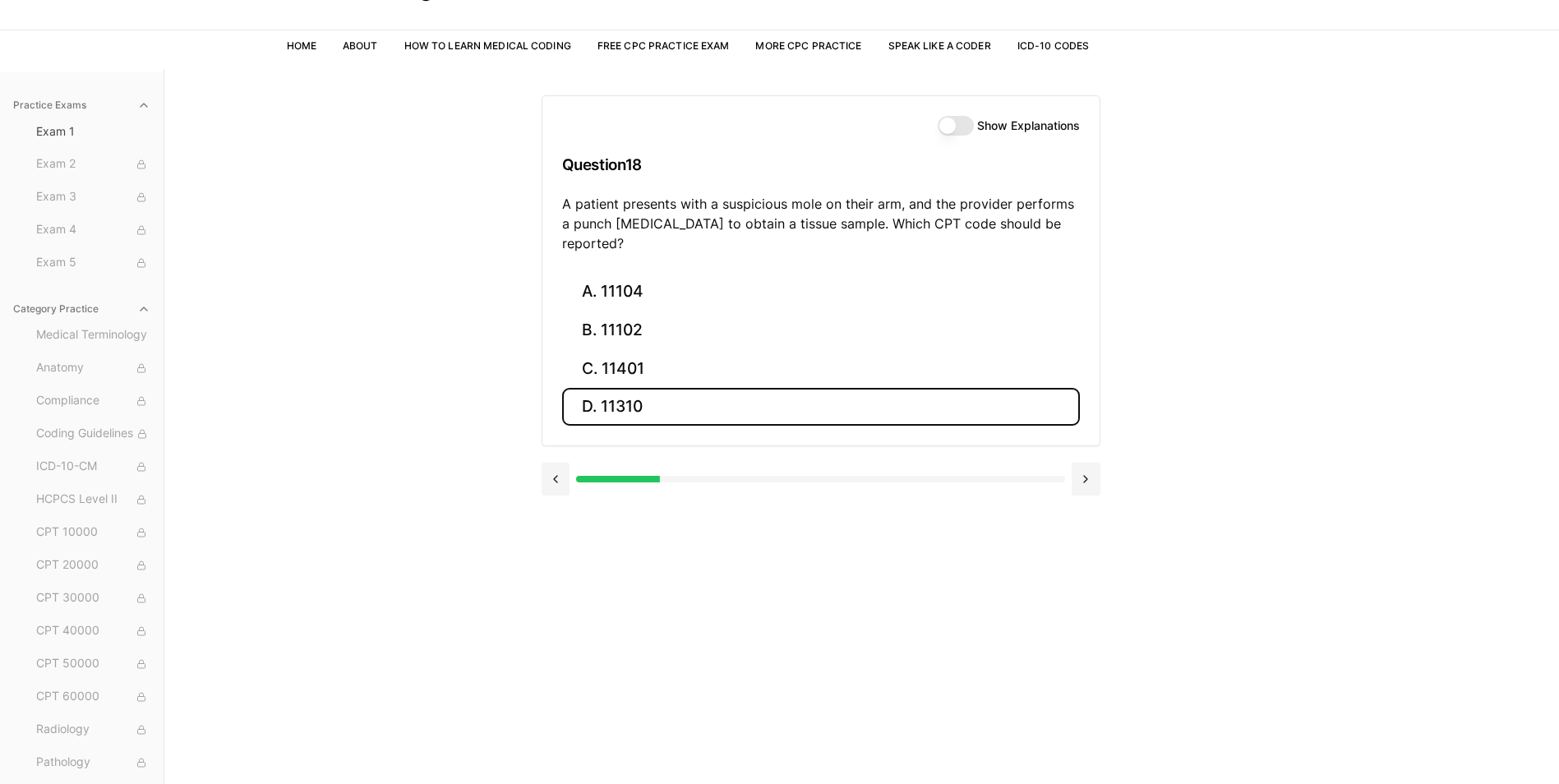
click at [630, 388] on button "D. 11310" at bounding box center [821, 407] width 517 height 39
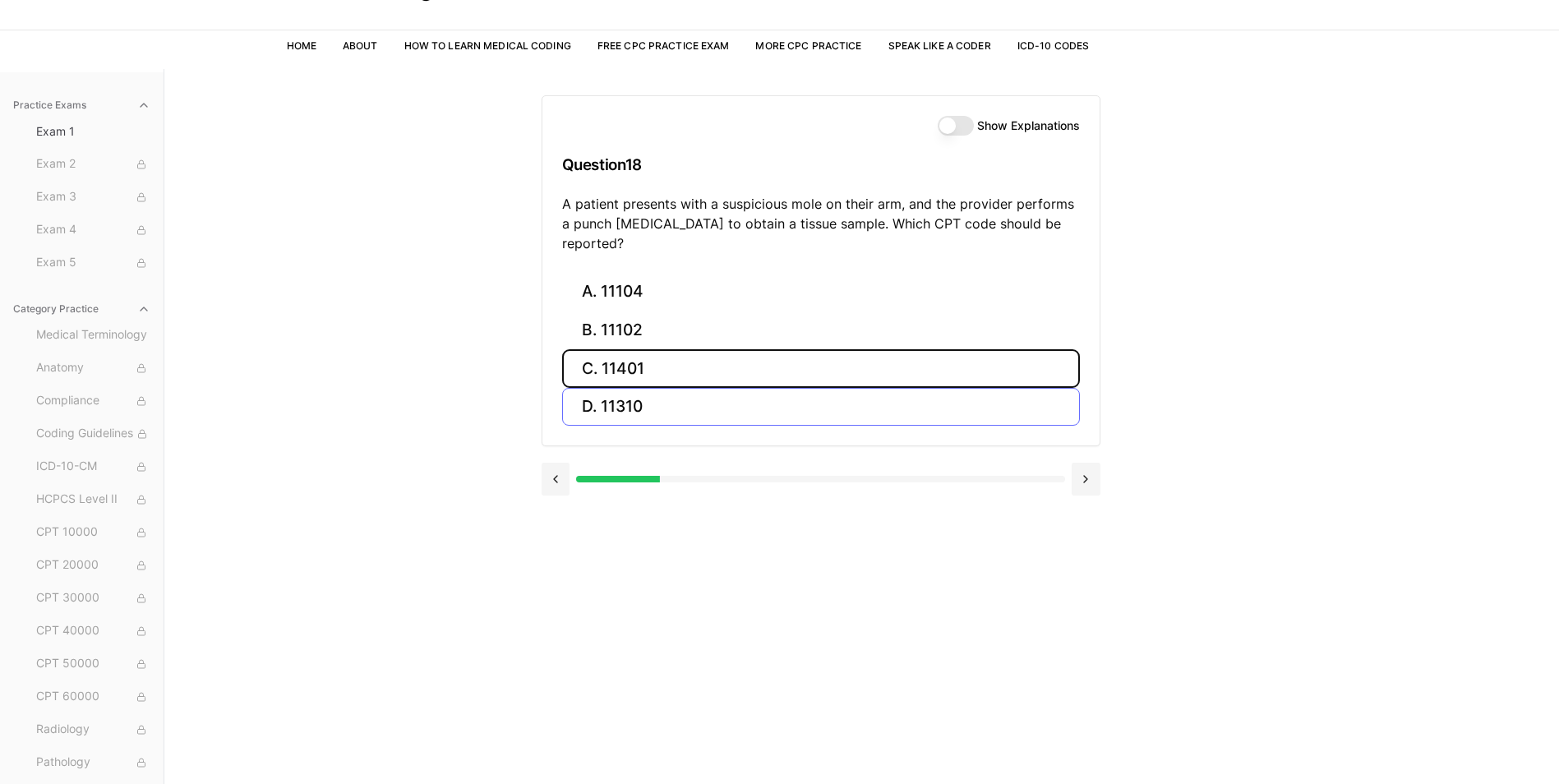
click at [630, 367] on button "C. 11401" at bounding box center [821, 369] width 517 height 39
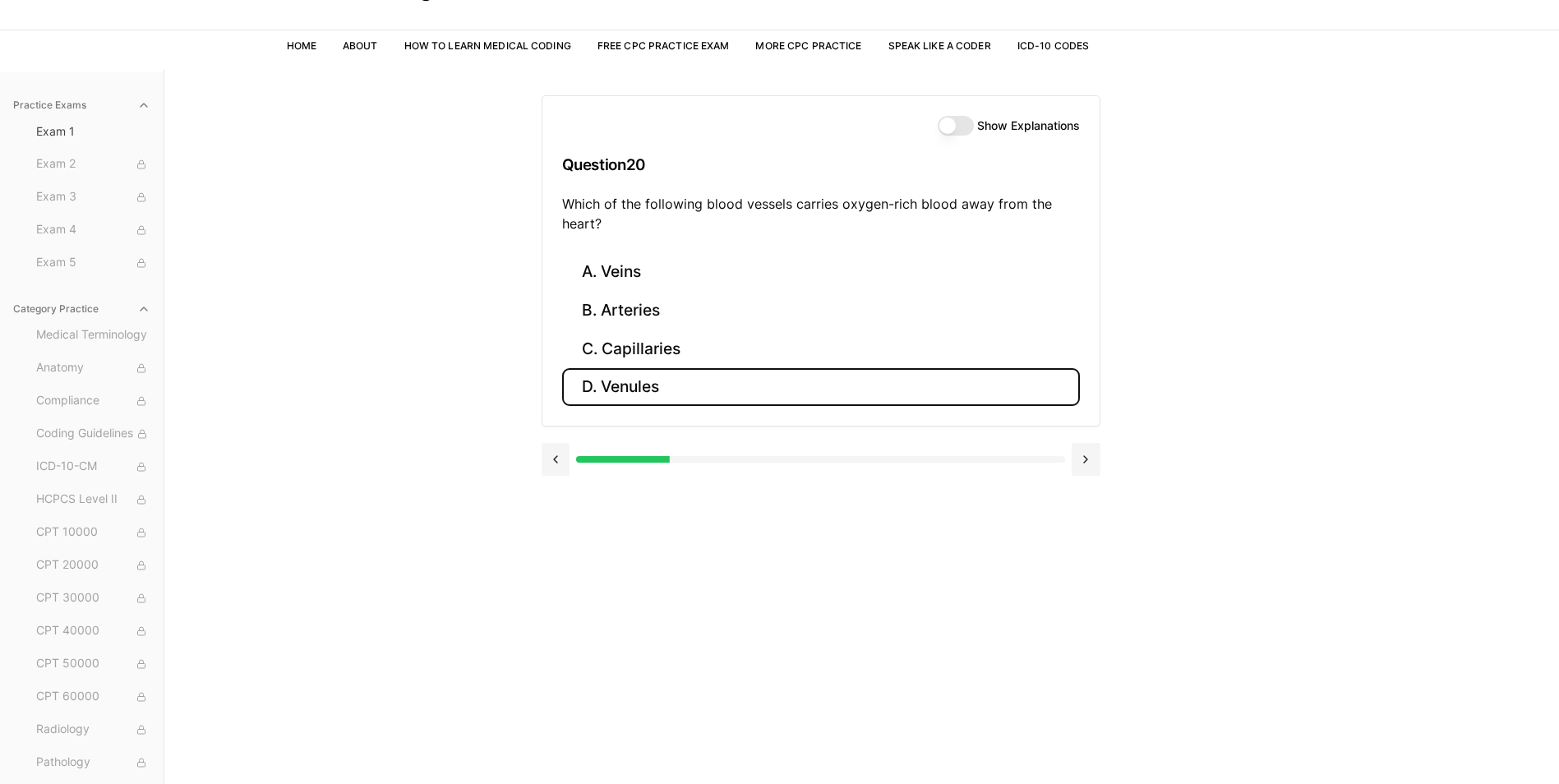
click at [630, 368] on button "D. Venules" at bounding box center [821, 387] width 517 height 39
click at [630, 368] on button "D. 44960" at bounding box center [821, 387] width 517 height 39
click at [630, 368] on button "D. 95910" at bounding box center [821, 387] width 517 height 39
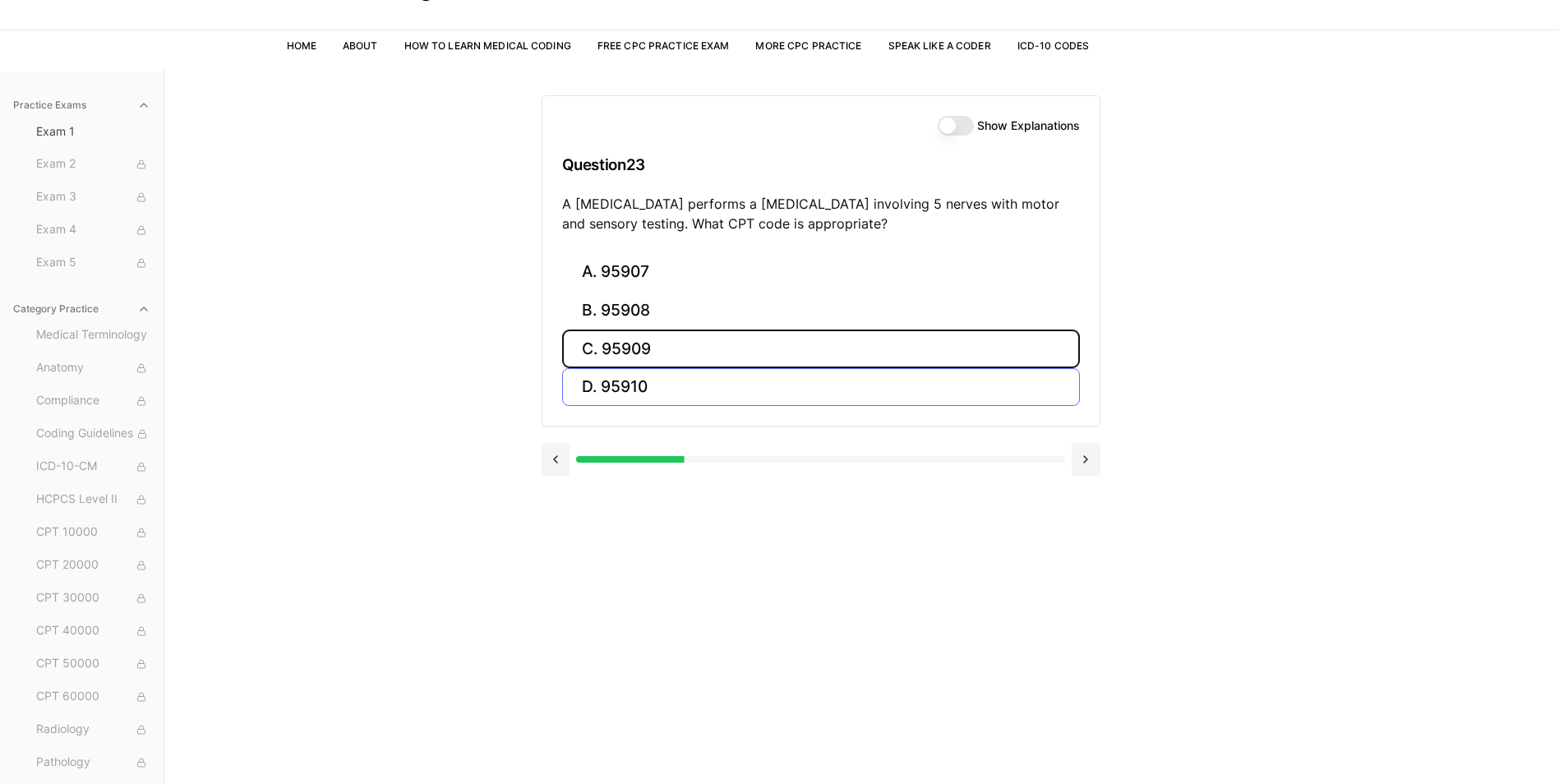
click at [630, 367] on button "C. 95909" at bounding box center [821, 349] width 517 height 39
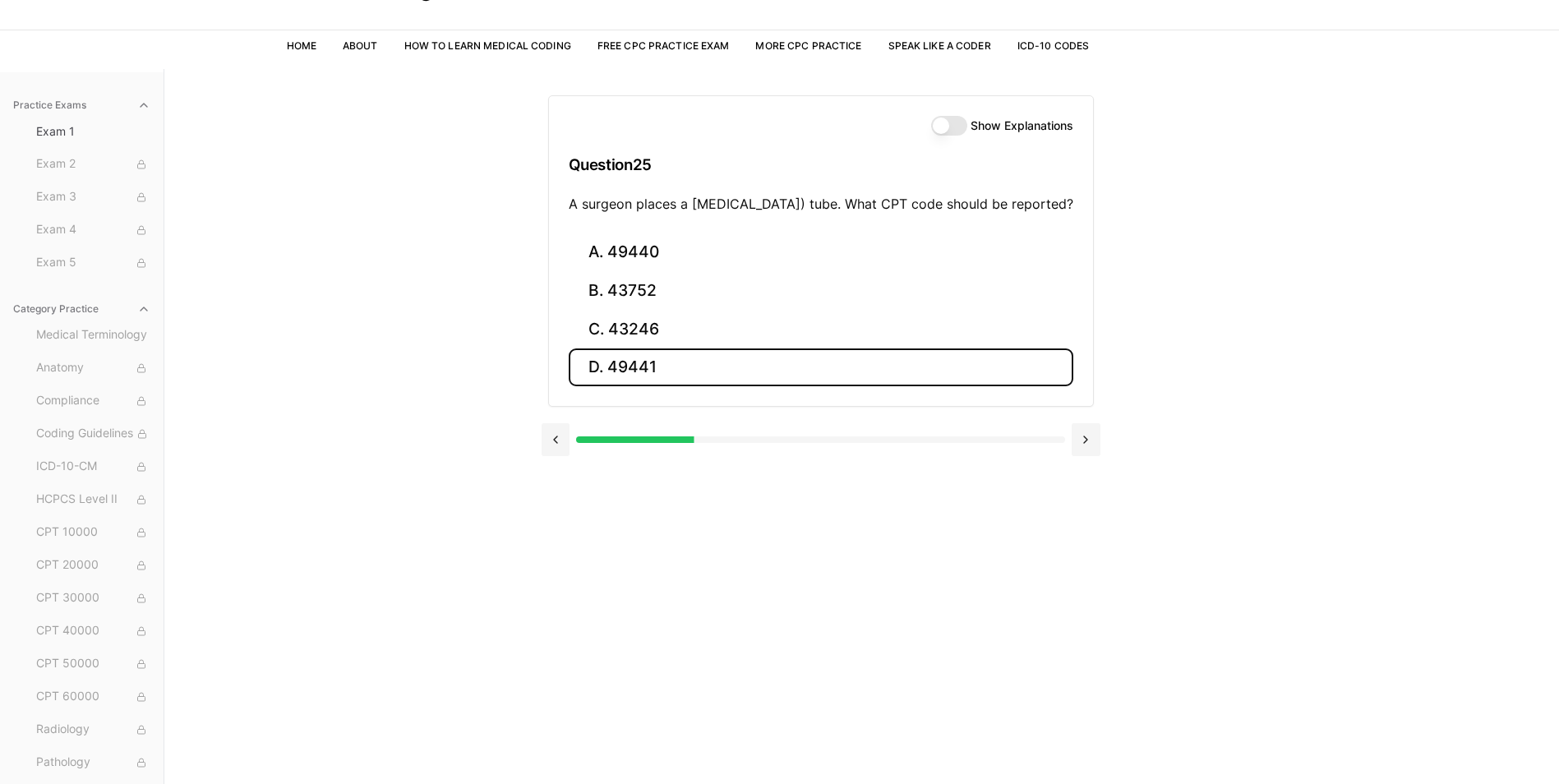
click at [630, 367] on button "D. 49441" at bounding box center [821, 368] width 505 height 39
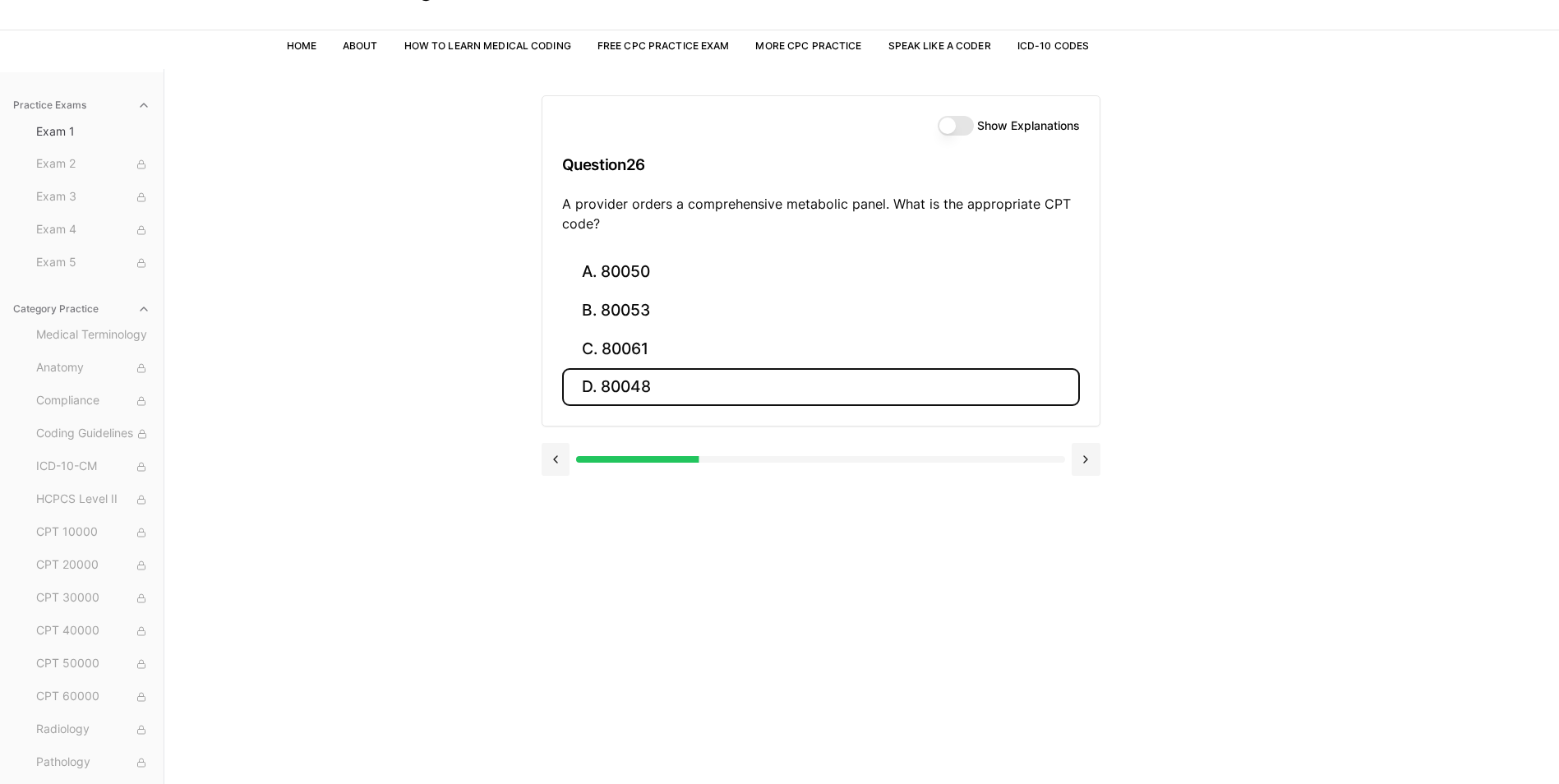
click at [630, 368] on button "D. 80048" at bounding box center [821, 387] width 517 height 39
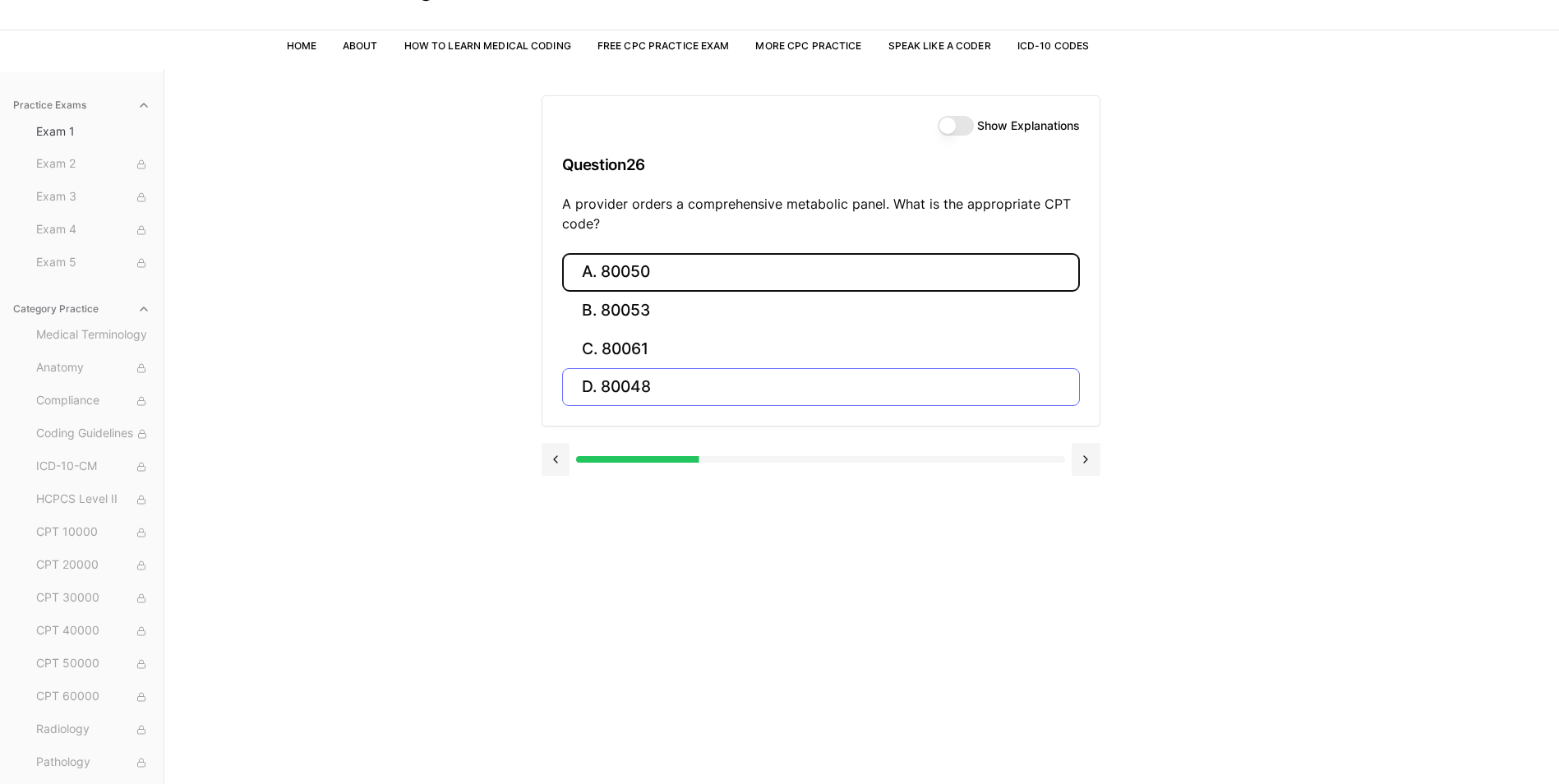
click at [630, 292] on button "A. 80050" at bounding box center [821, 272] width 517 height 39
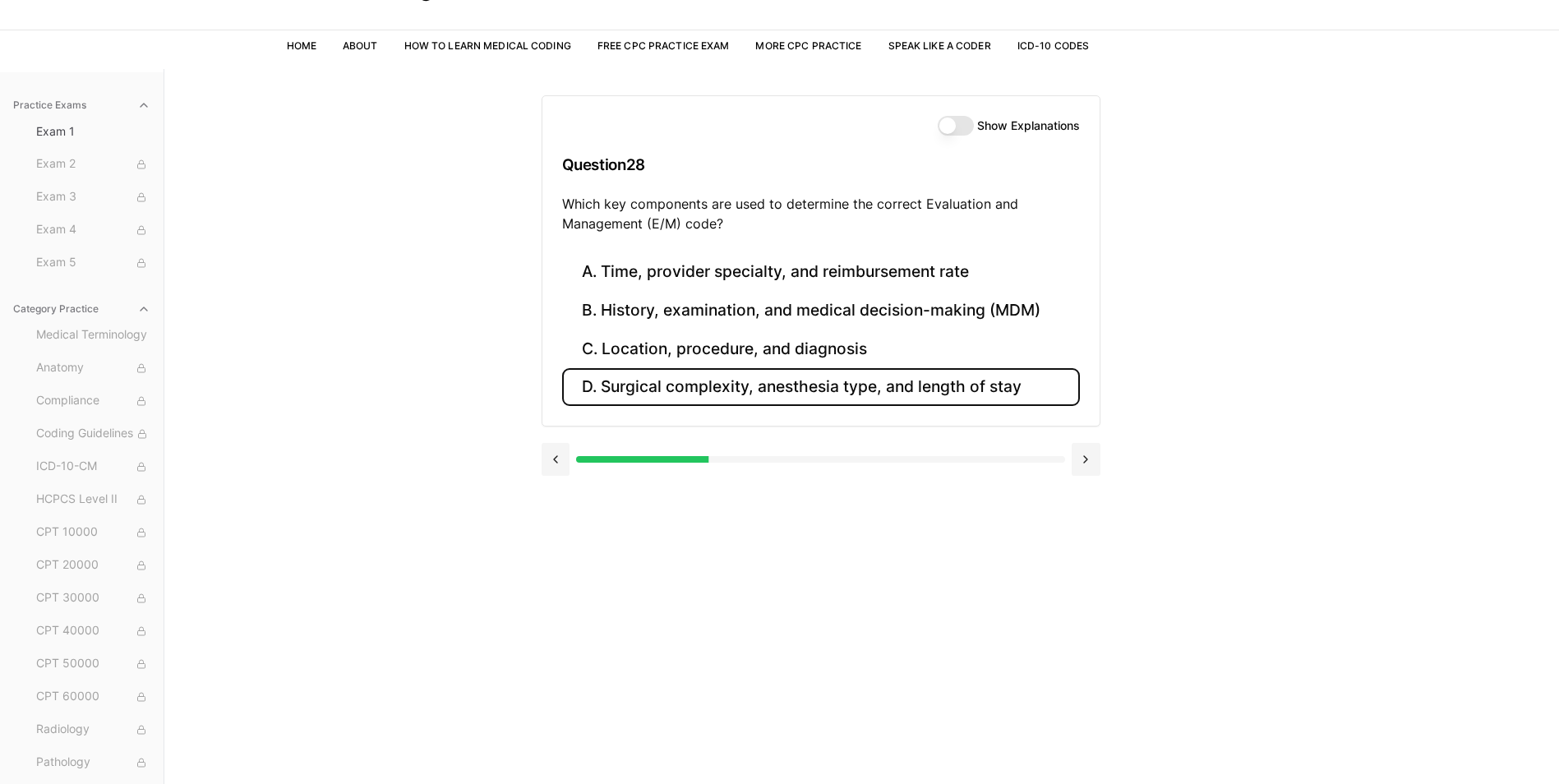
click at [630, 368] on button "D. Surgical complexity, anesthesia type, and length of stay" at bounding box center [821, 387] width 517 height 39
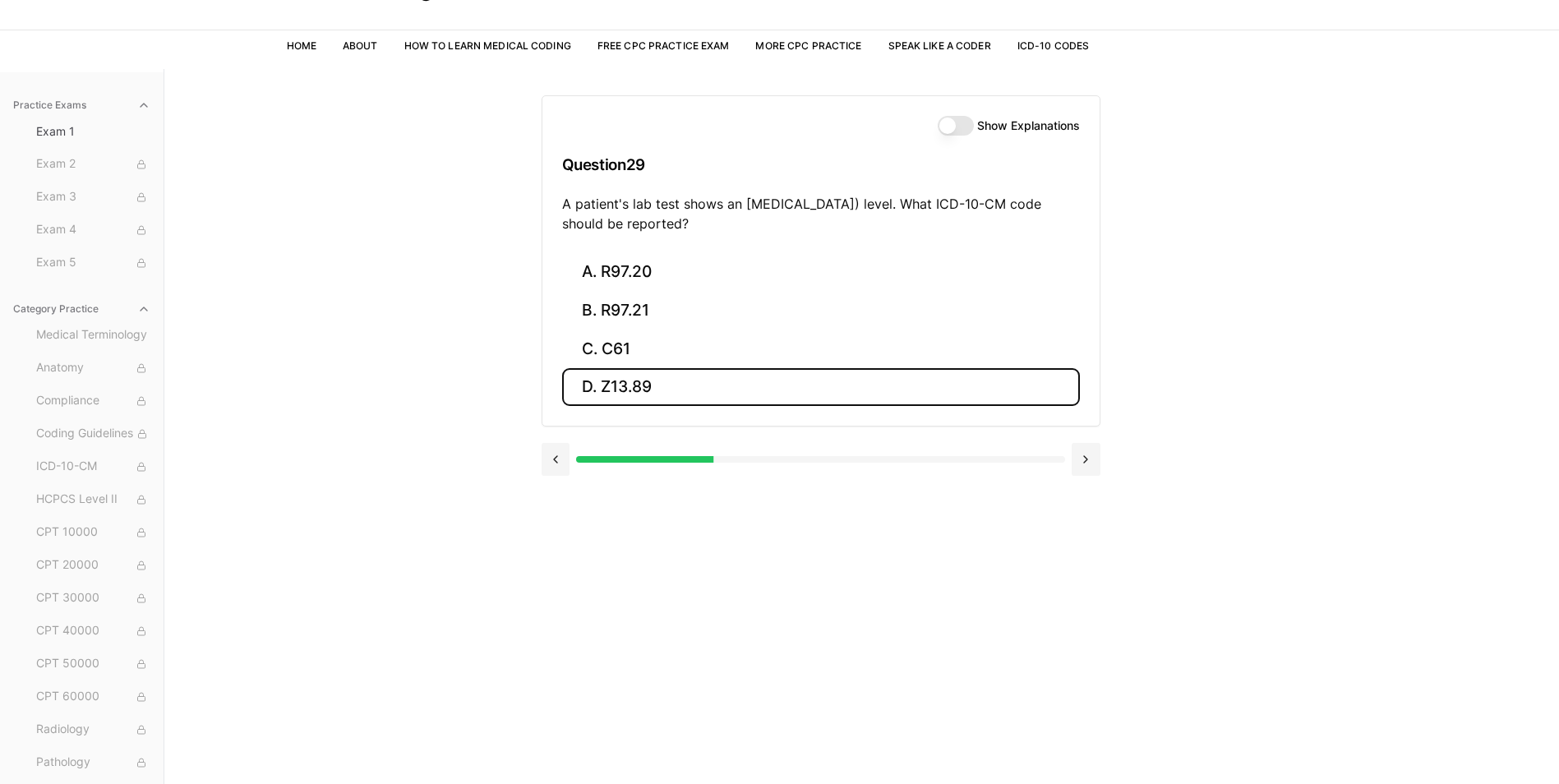
click at [630, 368] on button "D. Z13.89" at bounding box center [821, 387] width 517 height 39
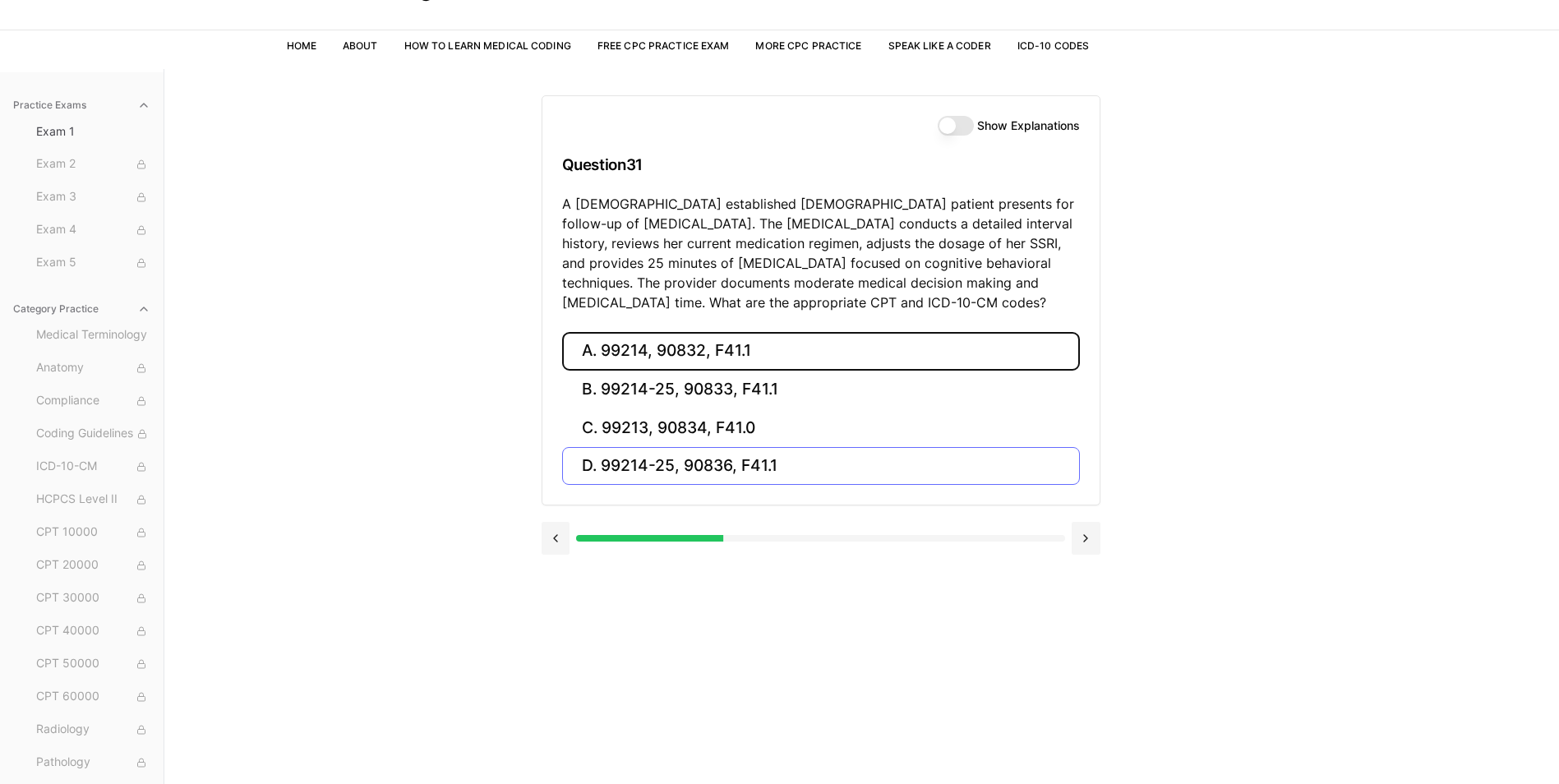
click at [630, 367] on button "A. 99214, 90832, F41.1" at bounding box center [821, 351] width 517 height 39
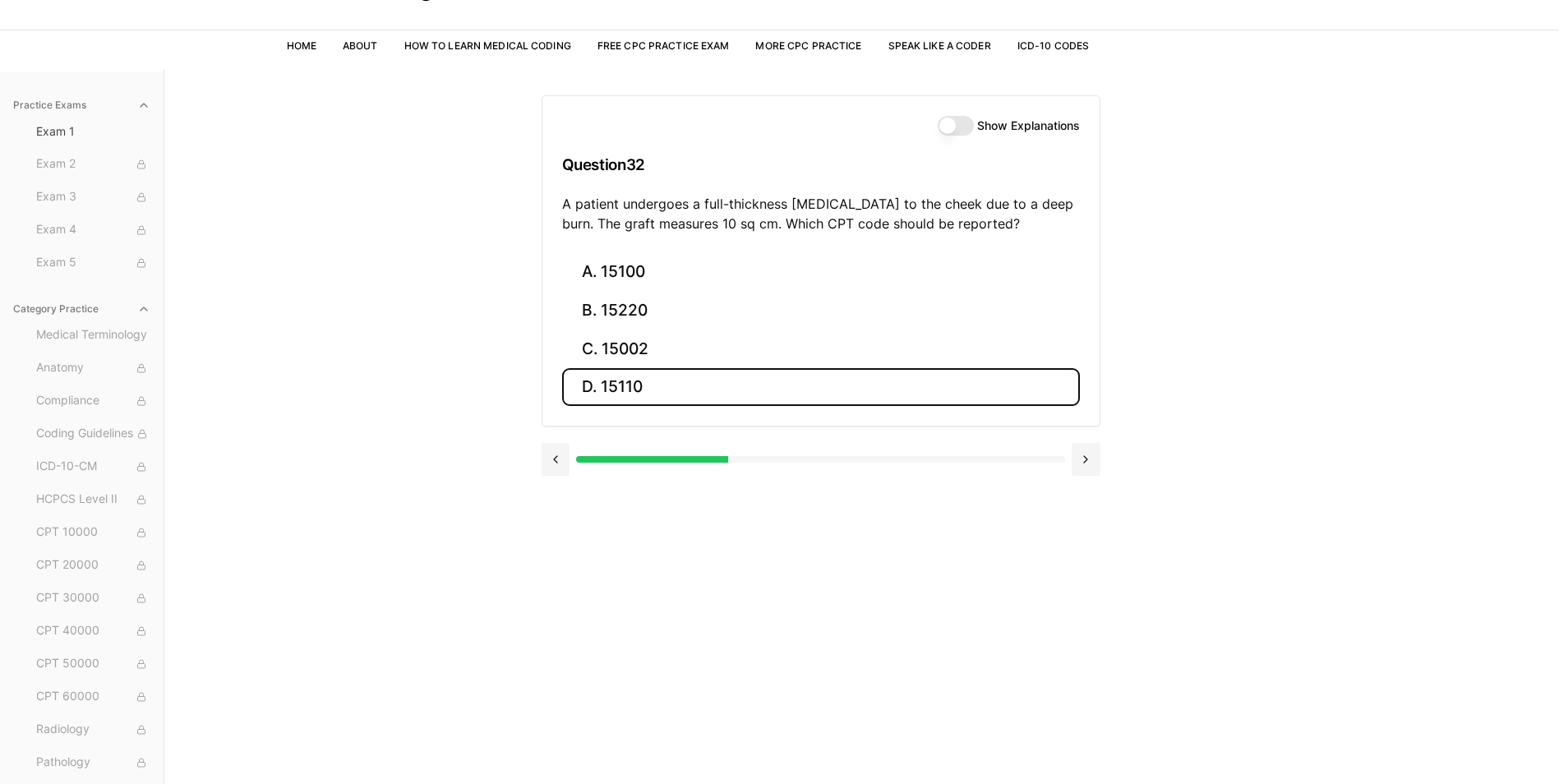
click at [630, 368] on button "D. 15110" at bounding box center [821, 387] width 517 height 39
click at [630, 368] on button "D. 47570" at bounding box center [821, 387] width 517 height 39
click at [630, 368] on button "D. 58562" at bounding box center [821, 387] width 517 height 39
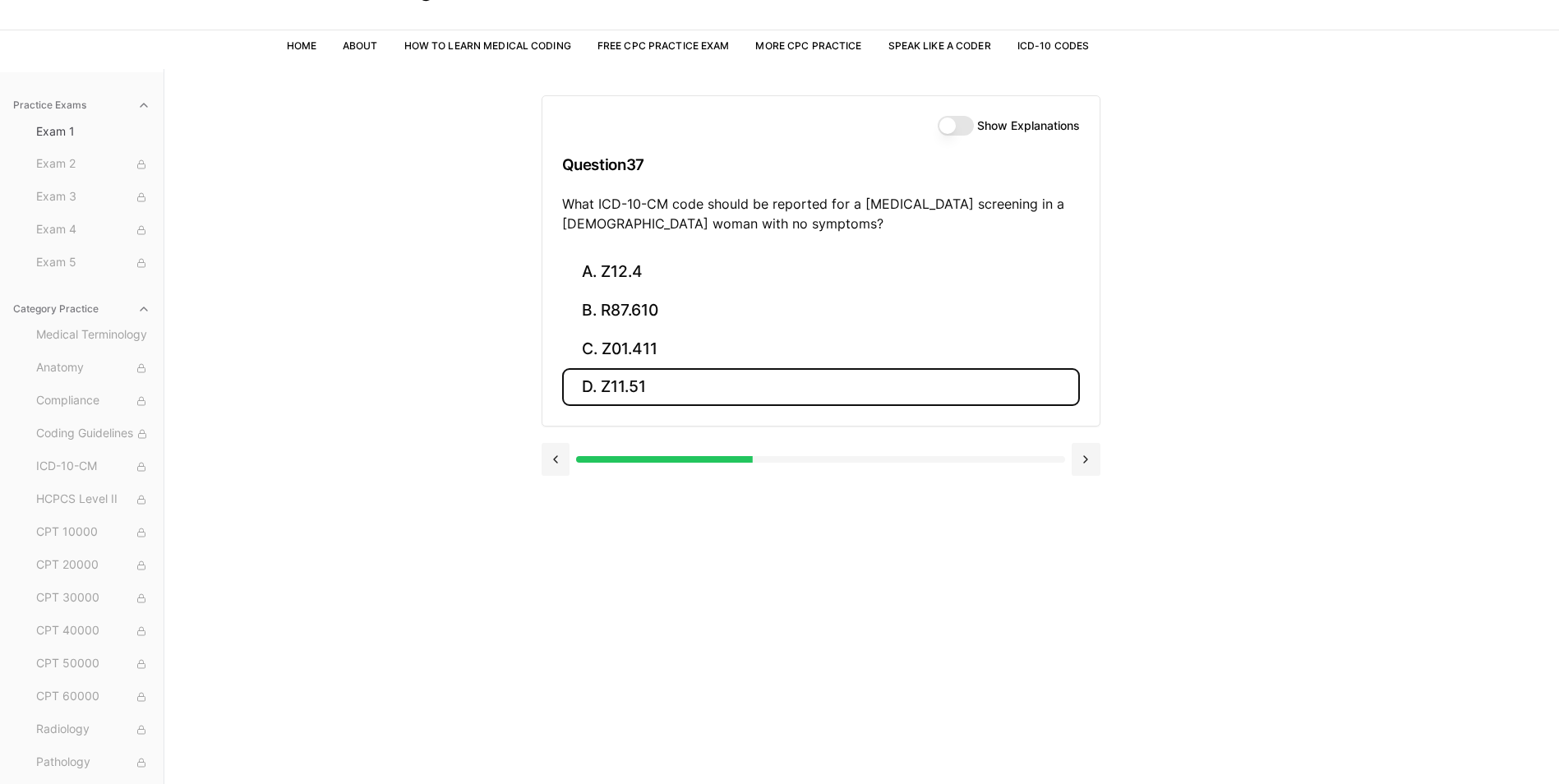
click at [630, 368] on button "D. Z11.51" at bounding box center [821, 387] width 517 height 39
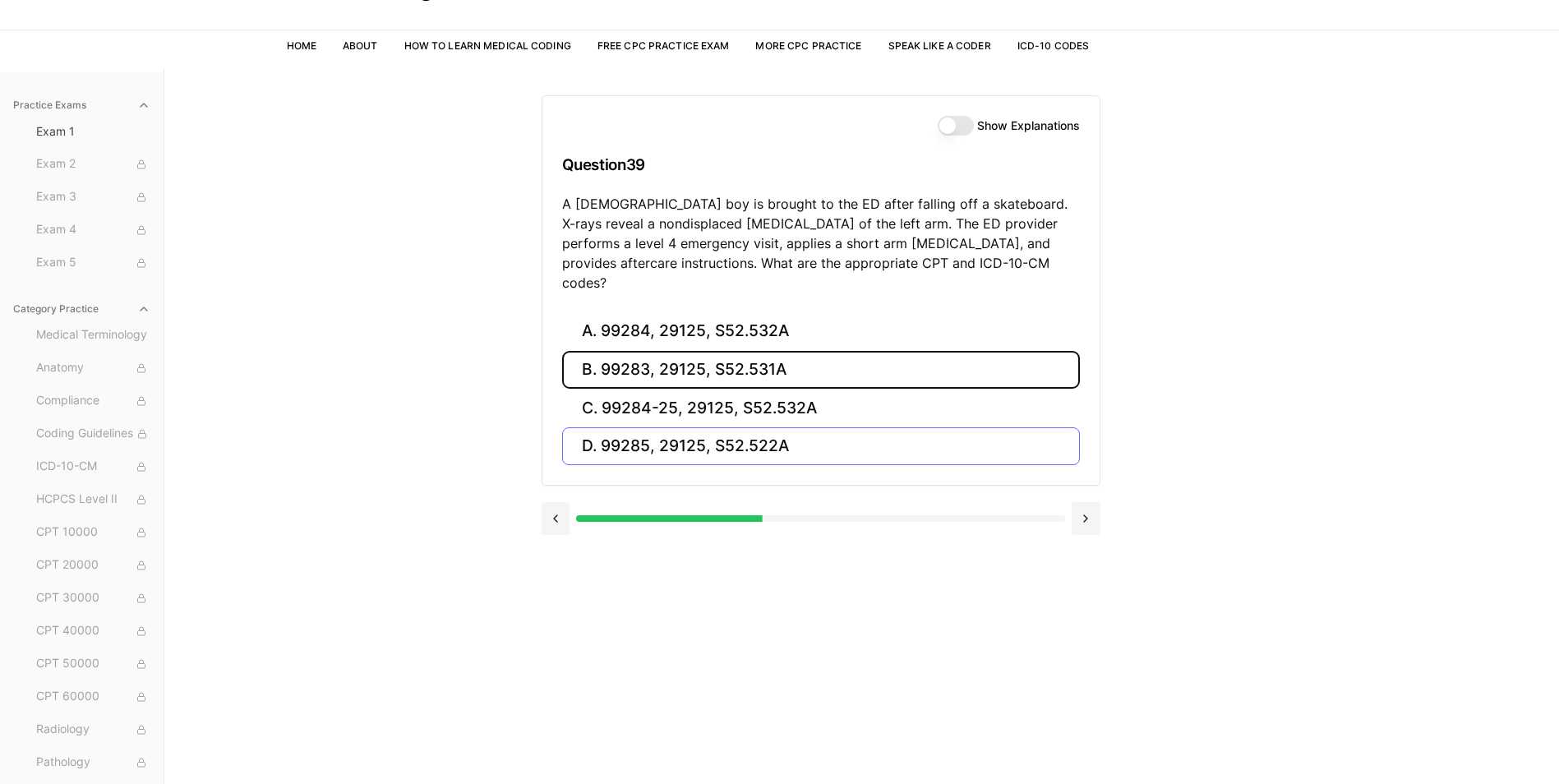
click at [630, 367] on button "B. 99283, 29125, S52.531A" at bounding box center [821, 370] width 517 height 39
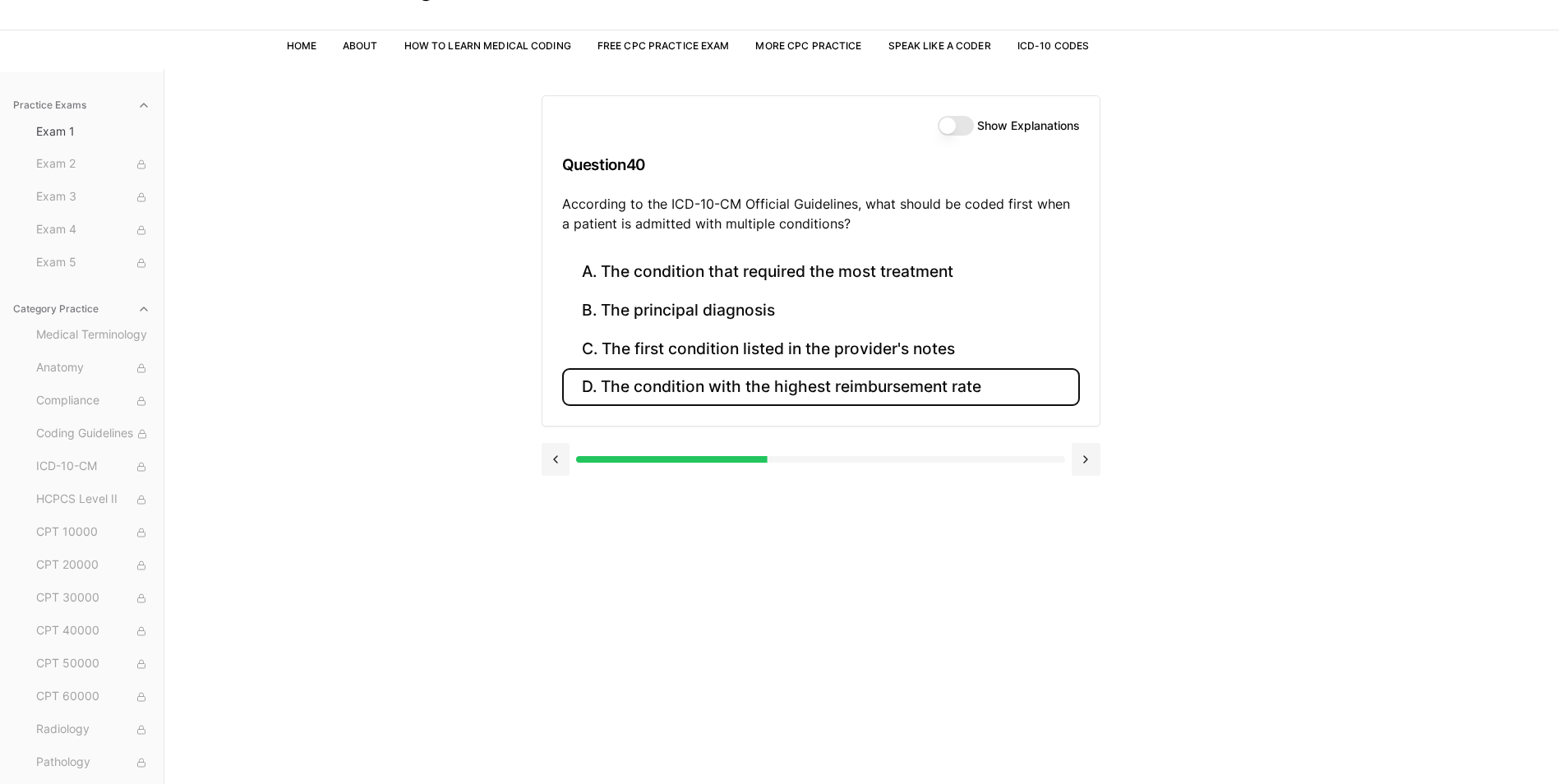
click at [630, 368] on button "D. The condition with the highest reimbursement rate" at bounding box center [821, 387] width 517 height 39
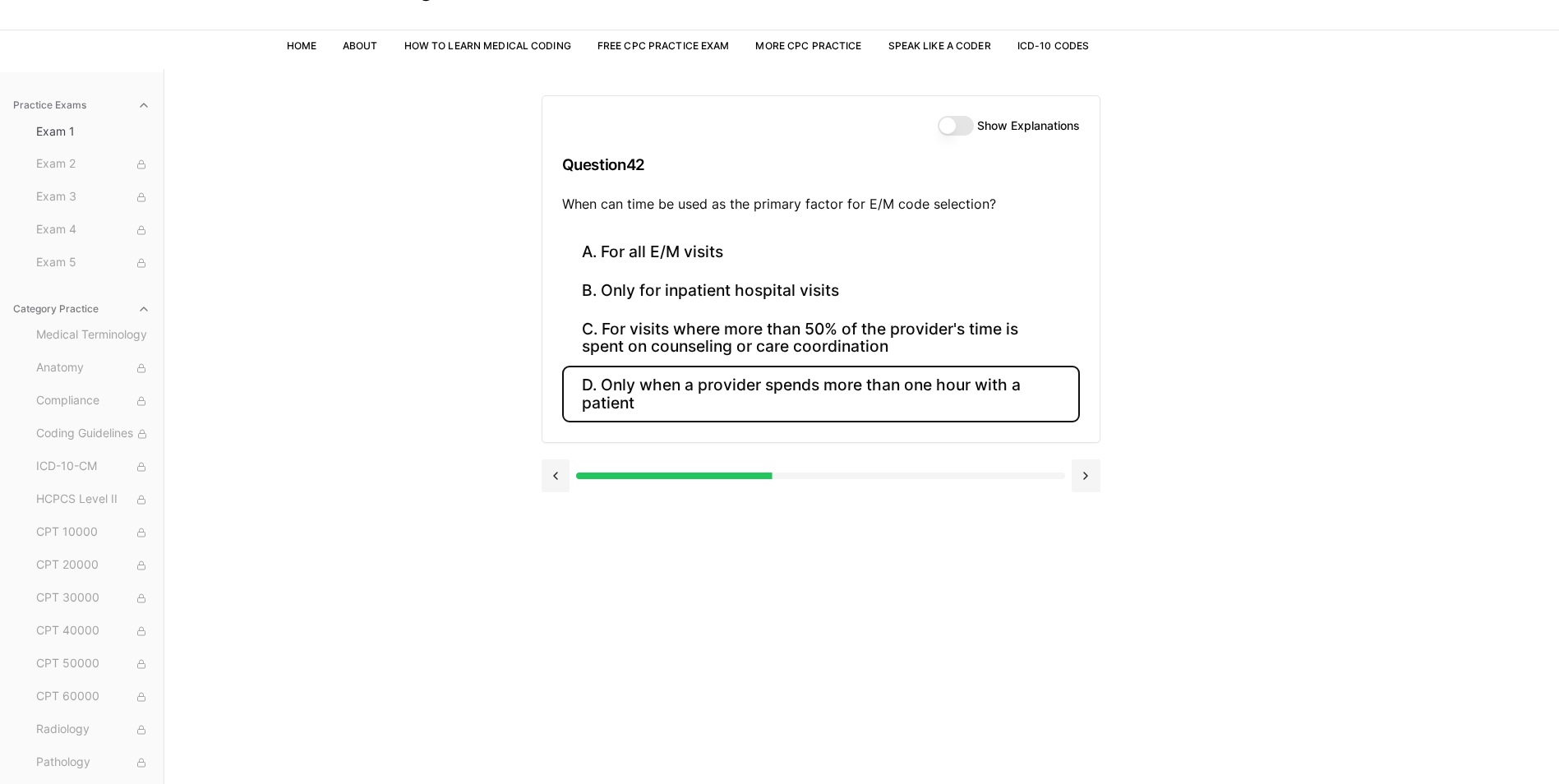
click at [630, 367] on button "D. Only when a provider spends more than one hour with a patient" at bounding box center [821, 393] width 517 height 56
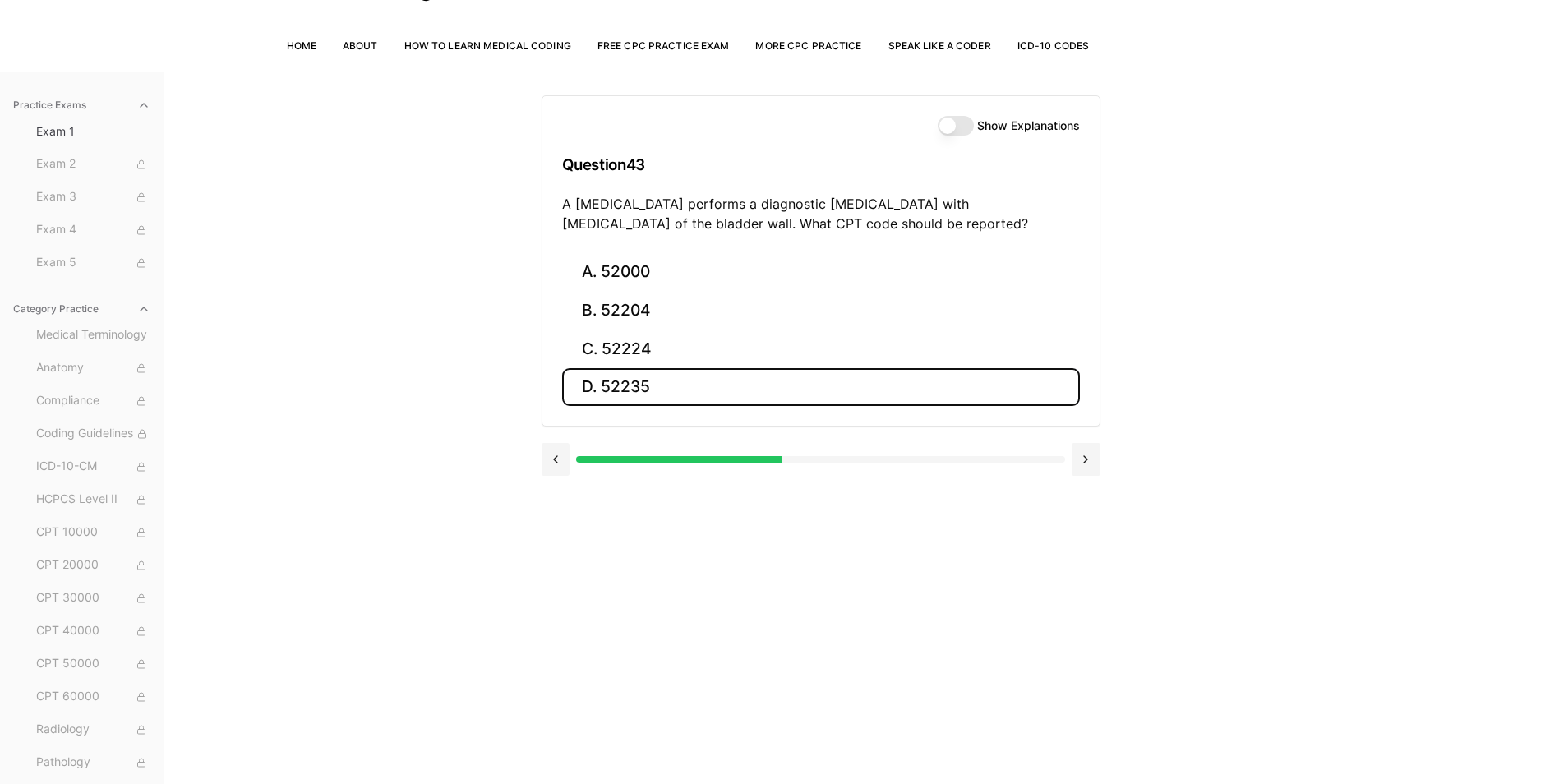
click at [630, 368] on button "D. 52235" at bounding box center [821, 387] width 517 height 39
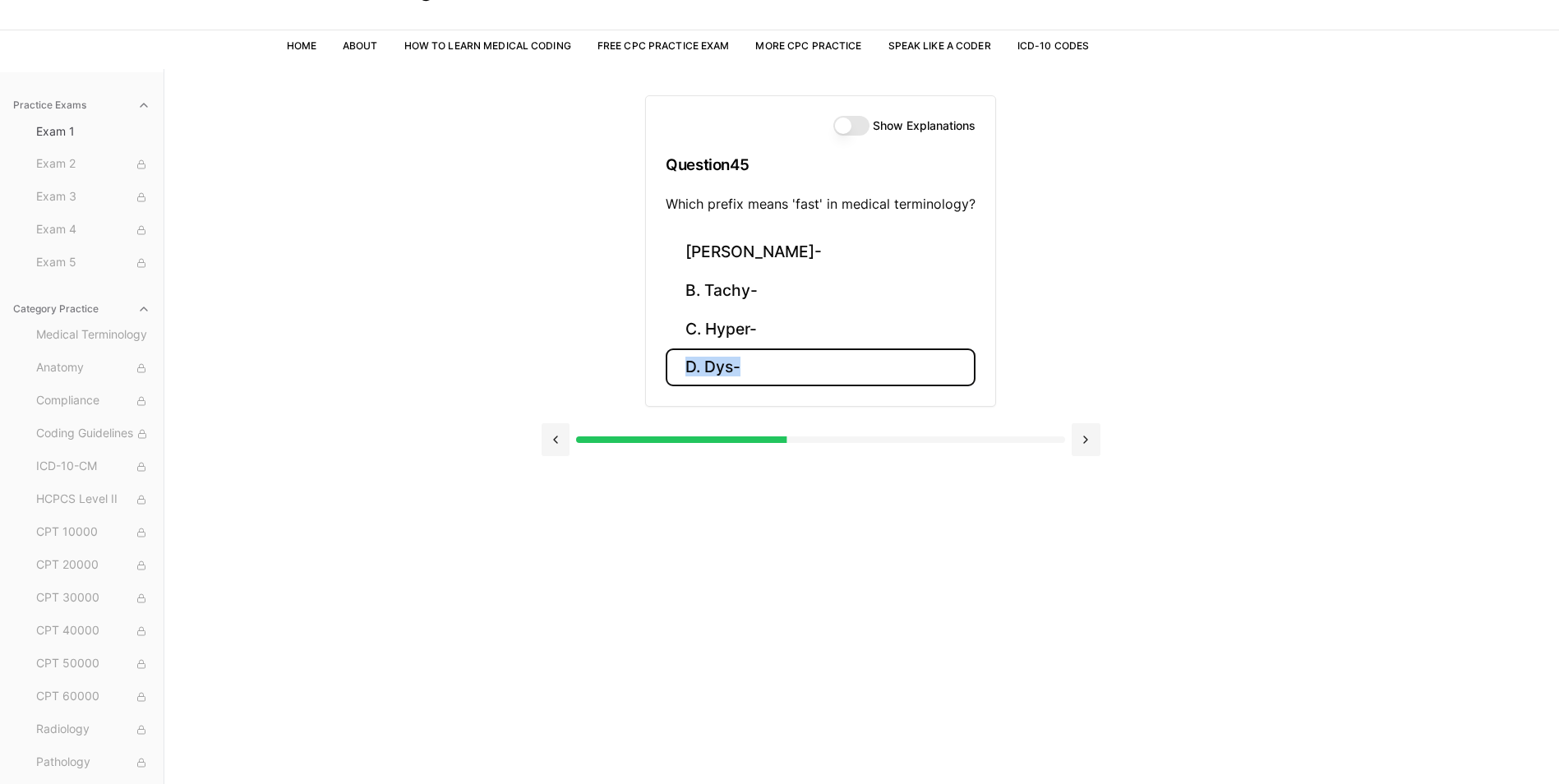
click at [630, 367] on div "Show Explanations Question 45 Which prefix means 'fast' in medical terminology?…" at bounding box center [821, 269] width 559 height 400
drag, startPoint x: 630, startPoint y: 367, endPoint x: 685, endPoint y: 350, distance: 57.6
click at [680, 350] on button "D. Dys-" at bounding box center [820, 368] width 310 height 39
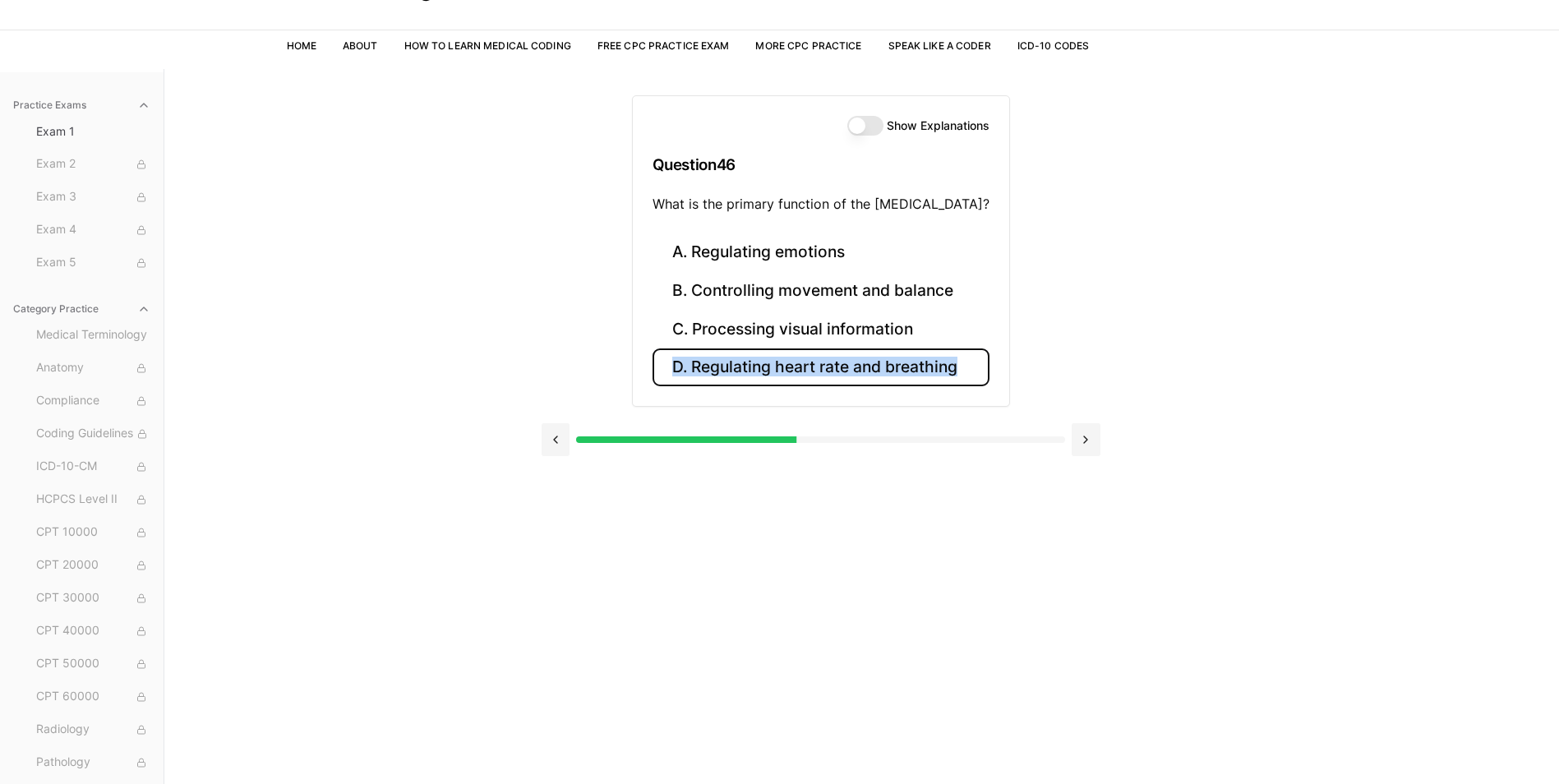
click at [700, 349] on button "D. Regulating heart rate and breathing" at bounding box center [821, 368] width 337 height 39
click at [701, 349] on button "D. Regulating heart rate and breathing" at bounding box center [821, 368] width 337 height 39
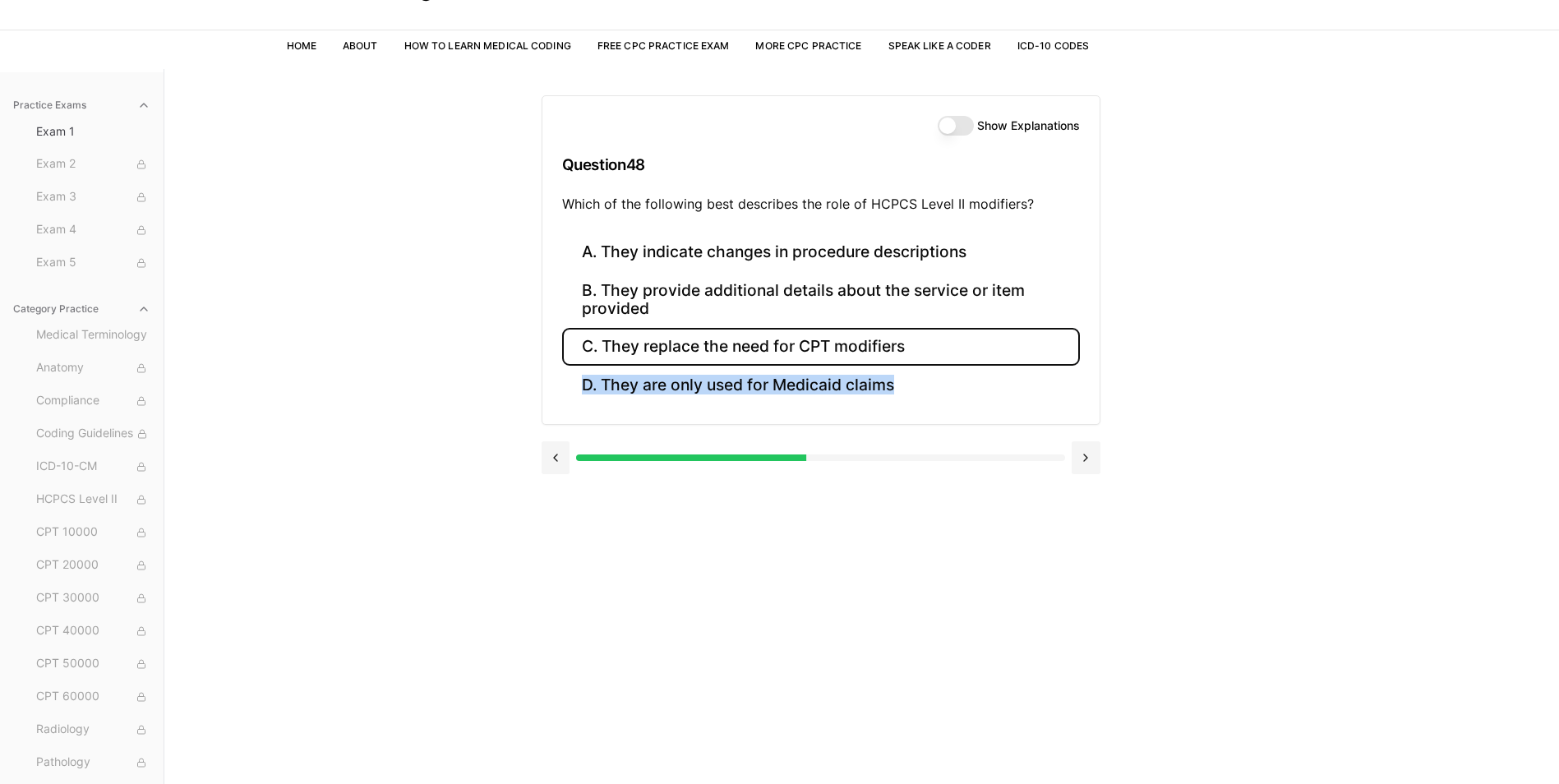
drag, startPoint x: 701, startPoint y: 348, endPoint x: 705, endPoint y: 339, distance: 9.8
click at [705, 340] on button "C. They replace the need for CPT modifiers" at bounding box center [821, 347] width 517 height 39
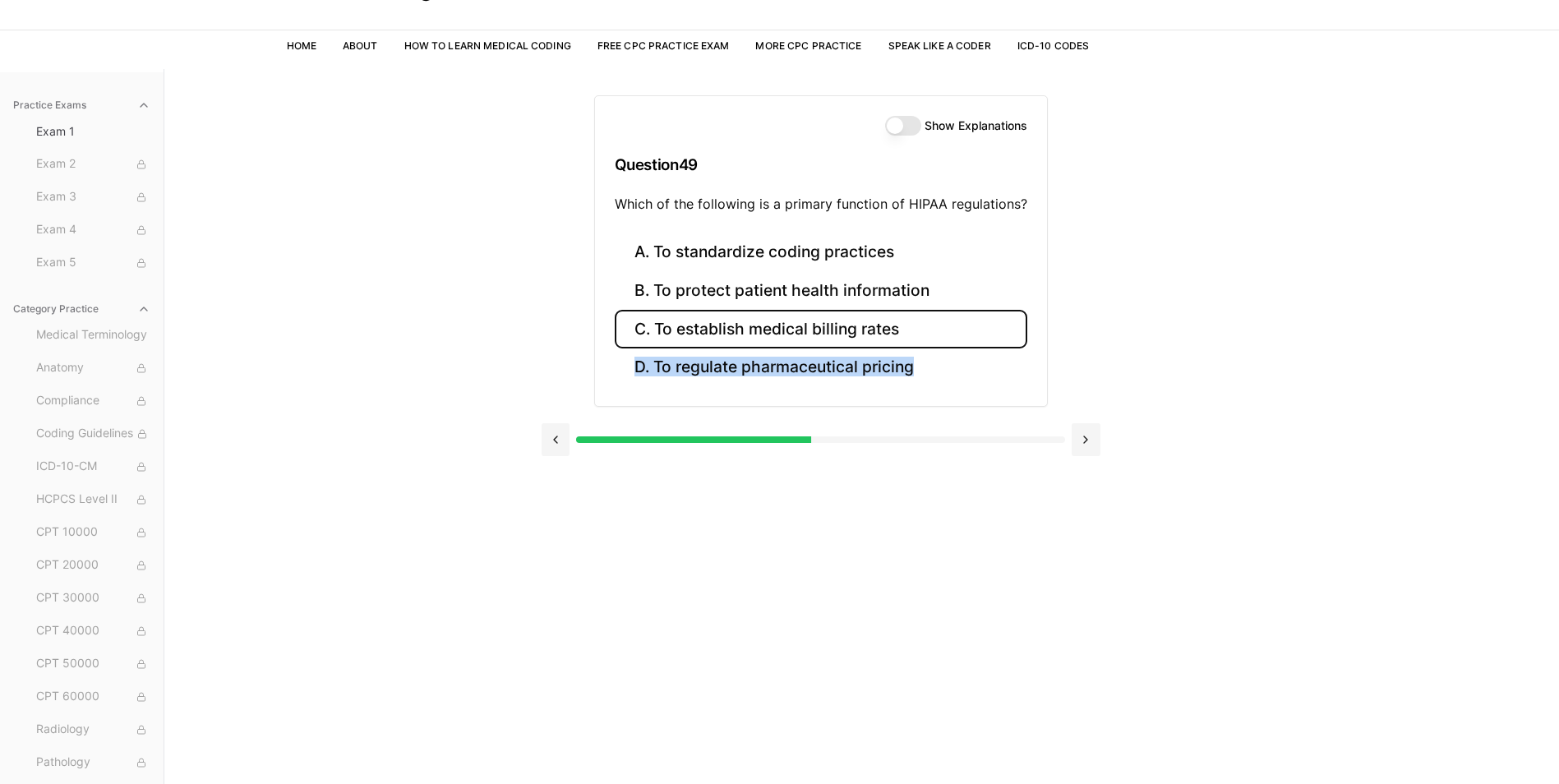
click at [705, 339] on button "C. To establish medical billing rates" at bounding box center [821, 329] width 413 height 39
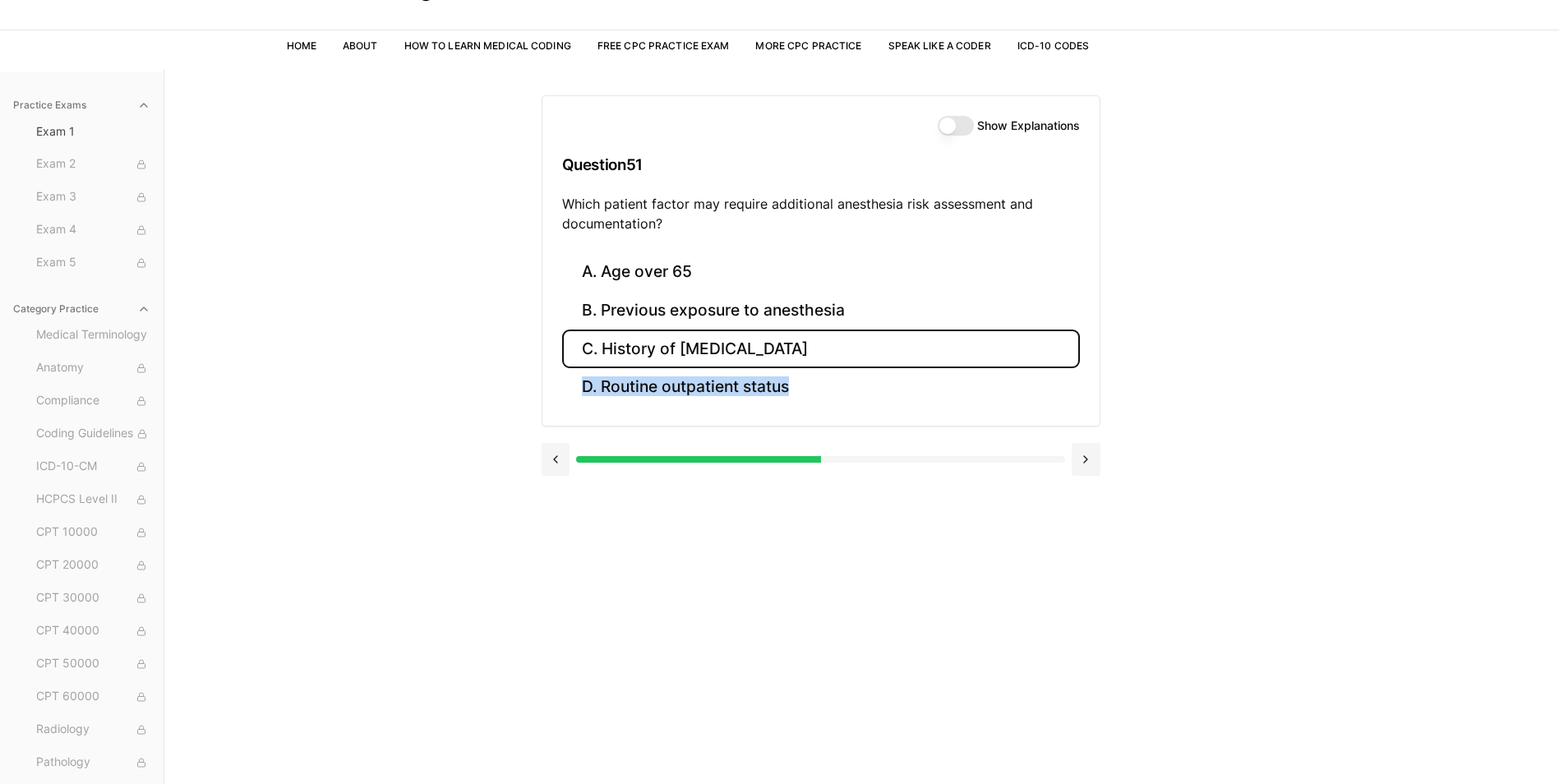
click at [705, 339] on button "C. History of obstructive sleep apnea" at bounding box center [821, 349] width 517 height 39
click at [705, 339] on button "C. The reason for the encounter and coding guidelines" at bounding box center [821, 349] width 517 height 39
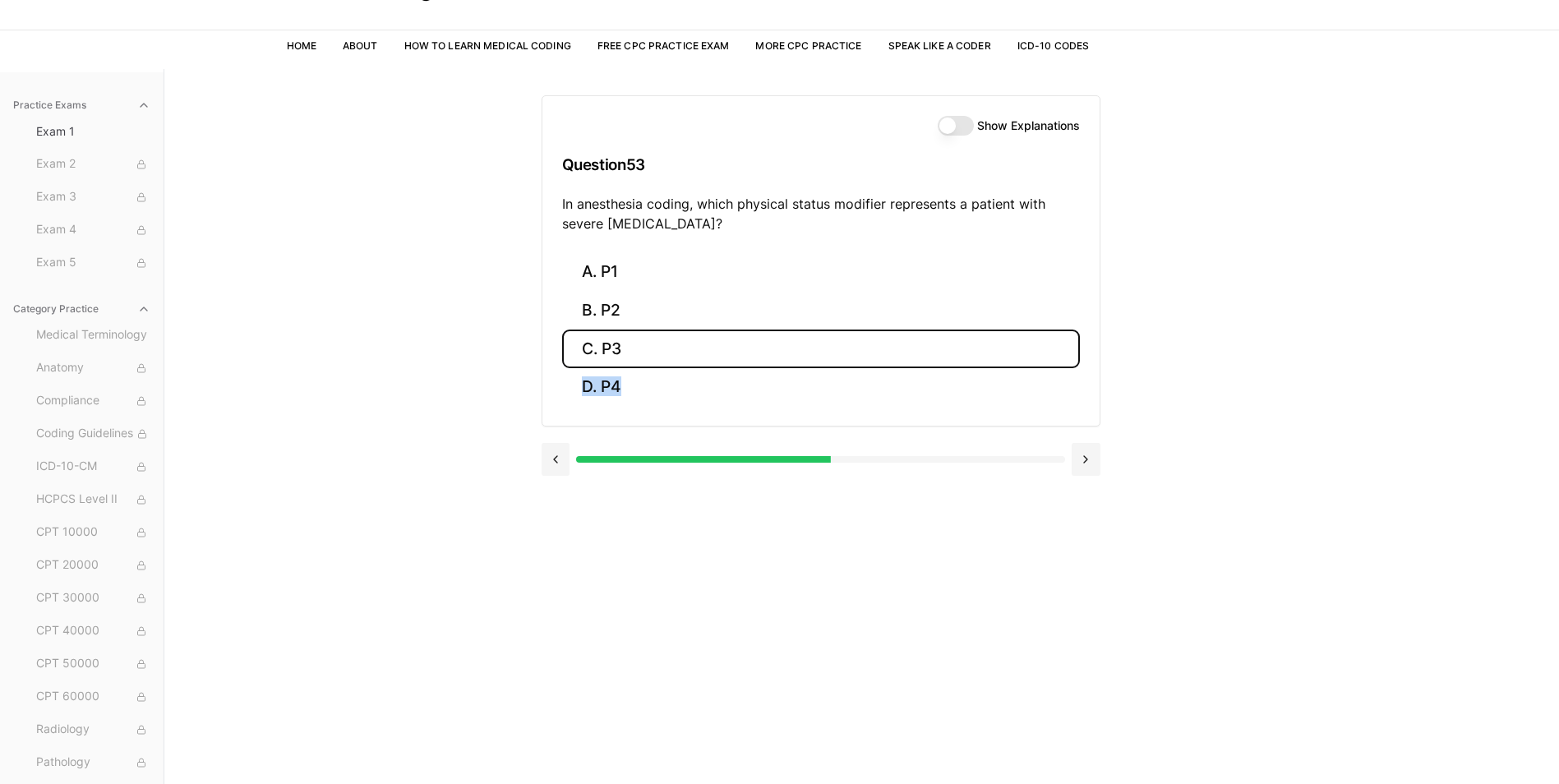
click at [705, 339] on button "C. P3" at bounding box center [821, 349] width 517 height 39
click at [705, 339] on button "C. 74178" at bounding box center [821, 349] width 517 height 39
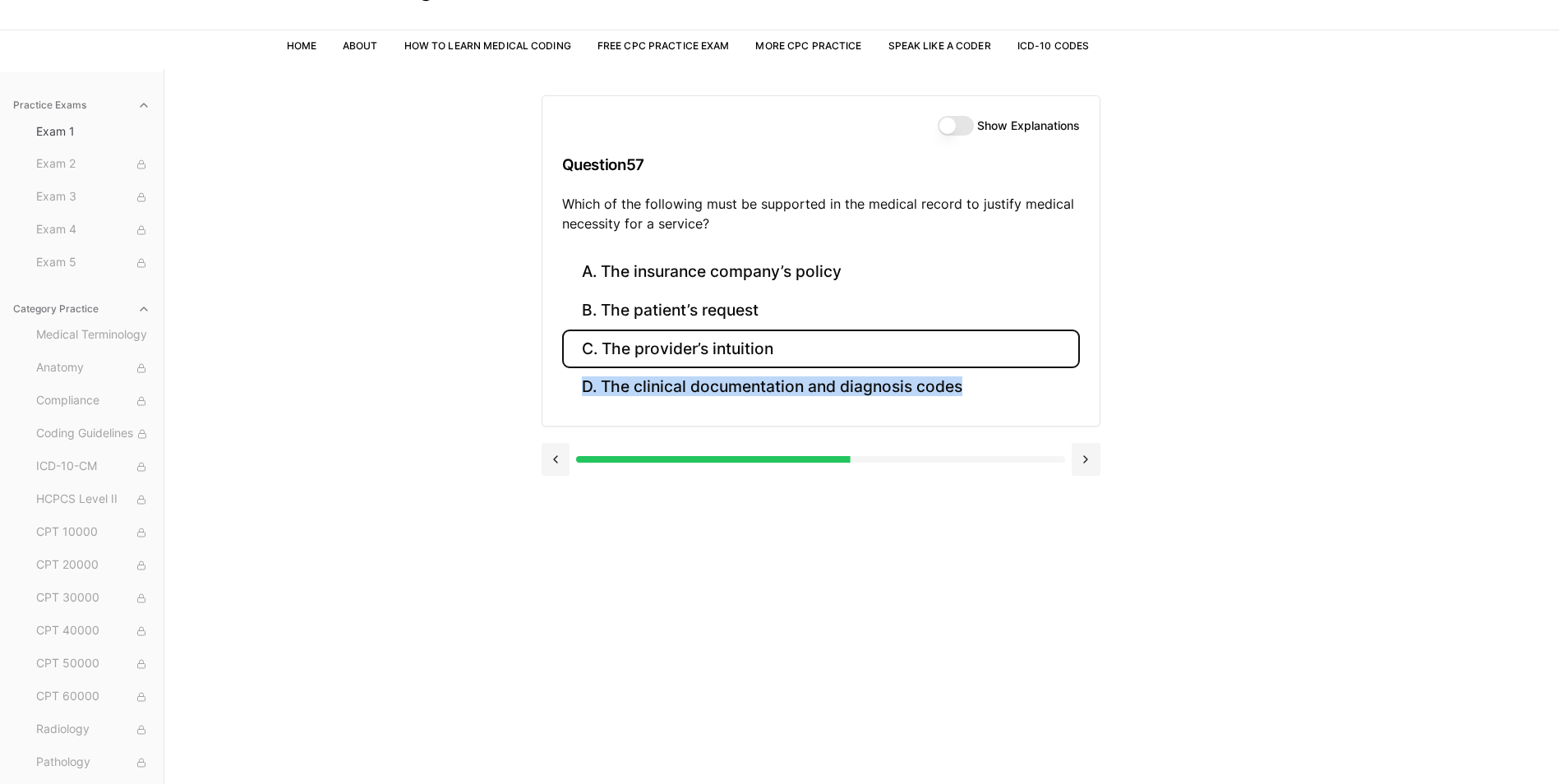
click at [705, 339] on button "C. The provider’s intuition" at bounding box center [821, 349] width 517 height 39
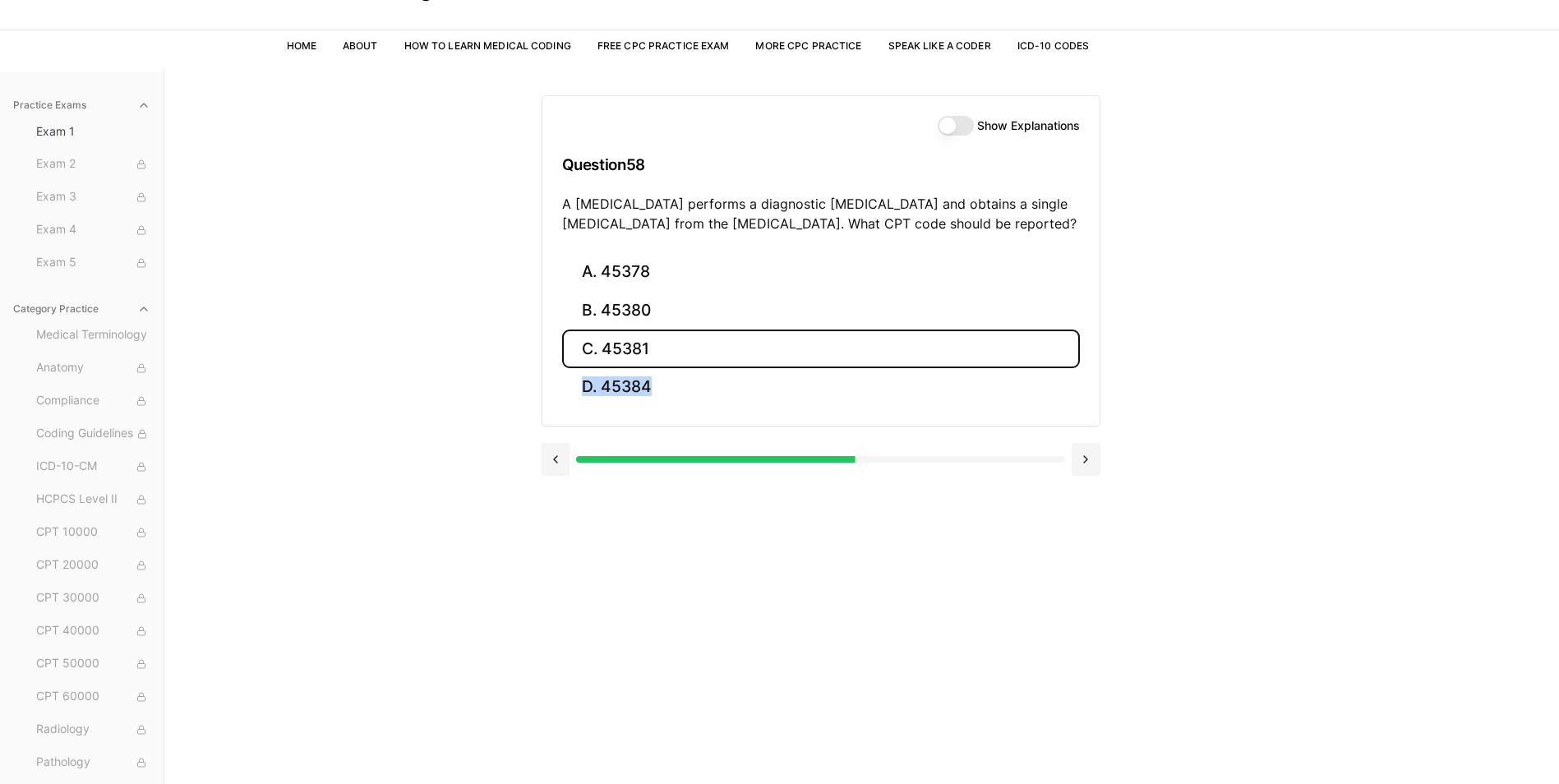
click at [705, 339] on button "C. 45381" at bounding box center [821, 349] width 517 height 39
click at [705, 339] on button "C. 76872" at bounding box center [821, 349] width 517 height 39
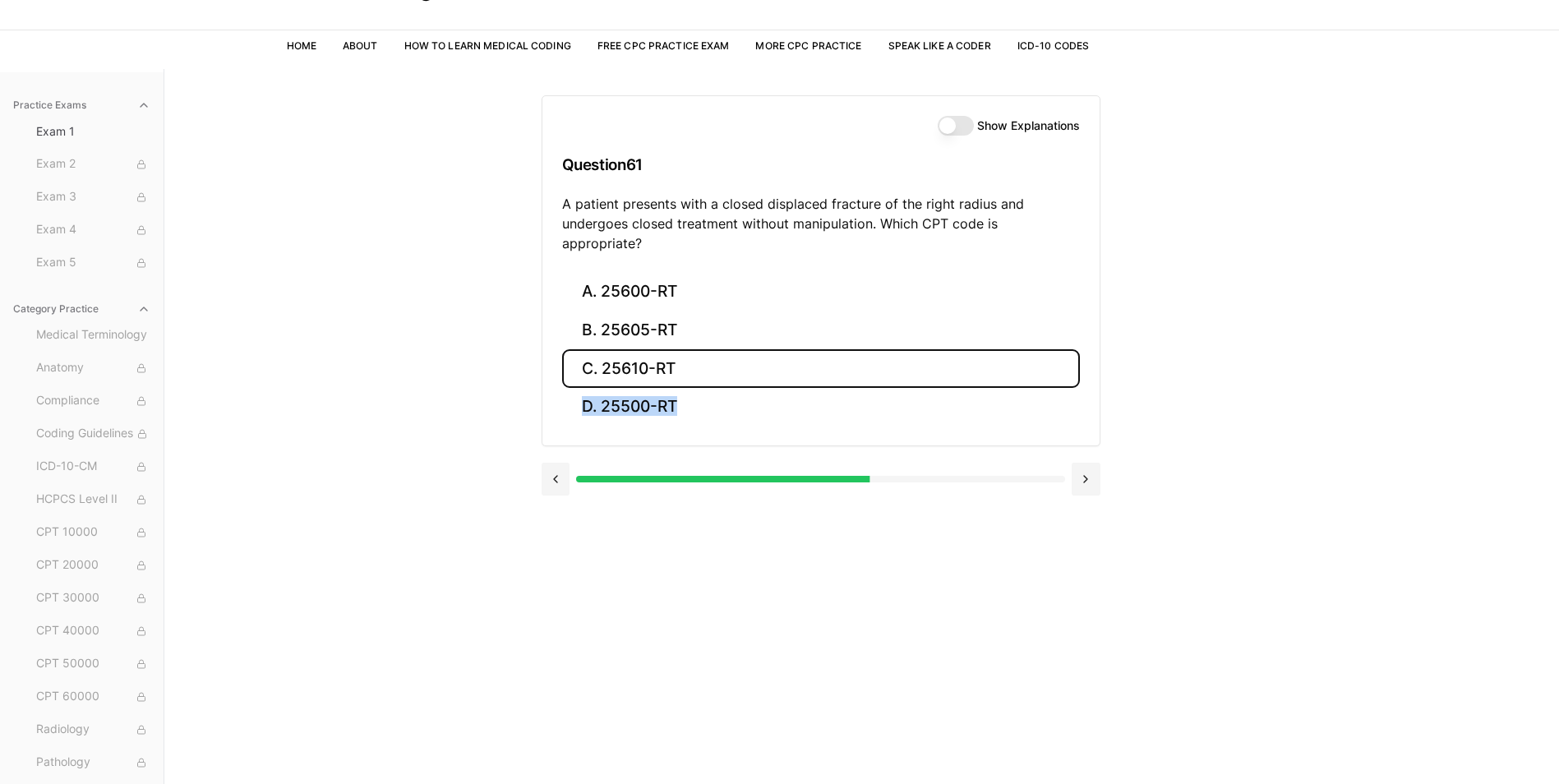
click at [705, 350] on button "C. 25610-RT" at bounding box center [821, 369] width 517 height 39
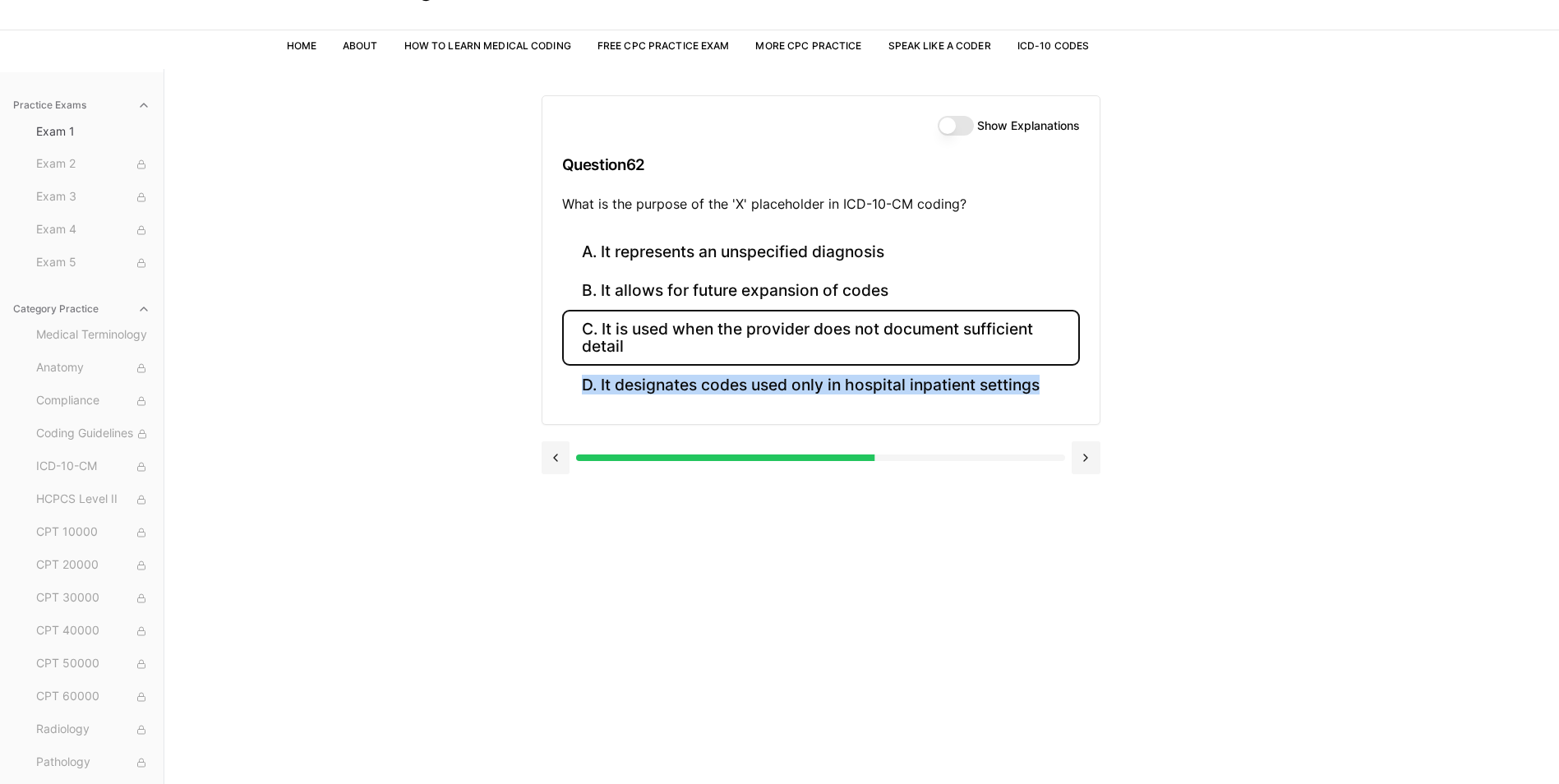
click at [705, 339] on button "C. It is used when the provider does not document sufficient detail" at bounding box center [821, 337] width 517 height 56
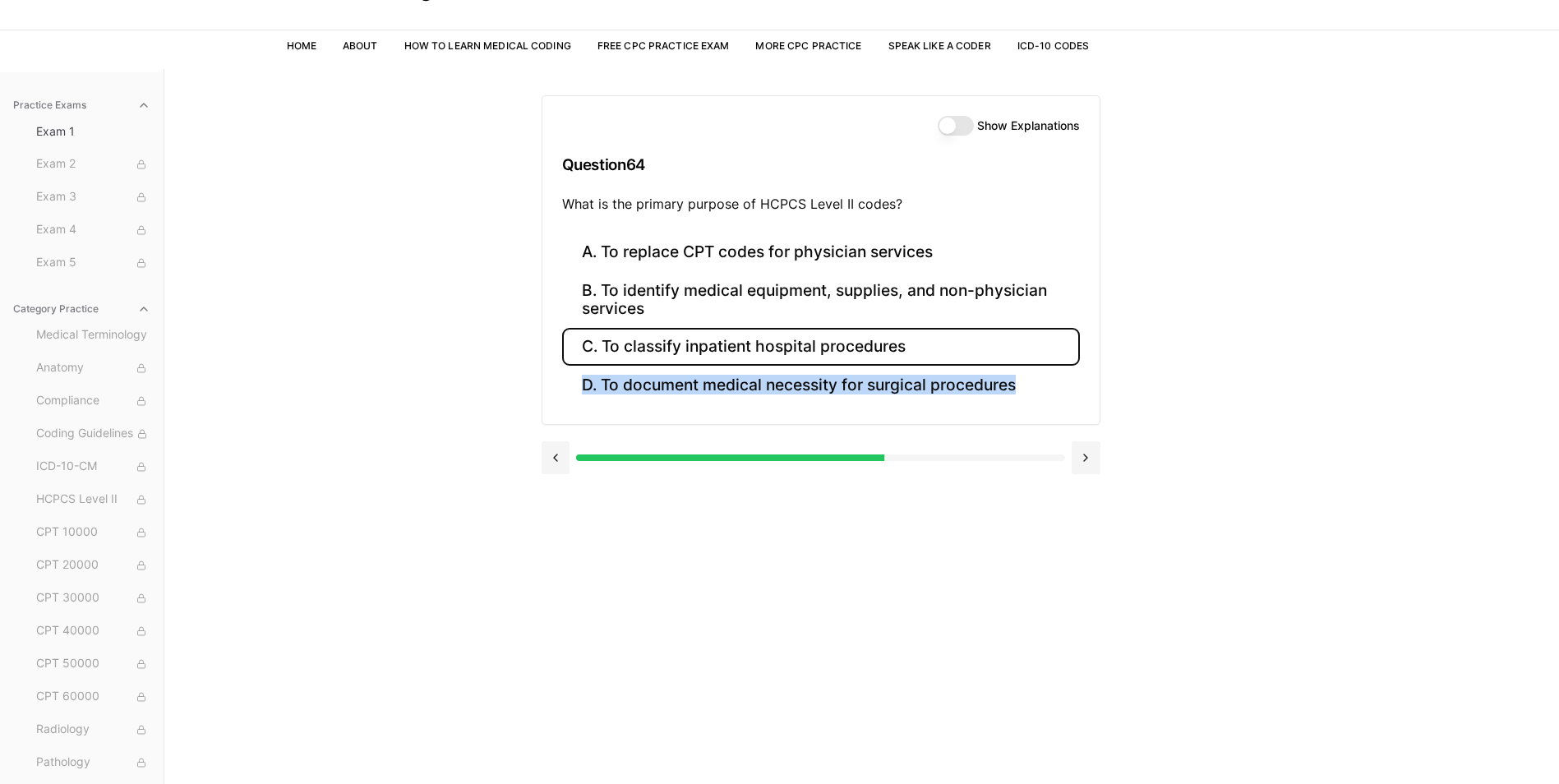
click at [705, 339] on button "C. To classify inpatient hospital procedures" at bounding box center [821, 347] width 517 height 39
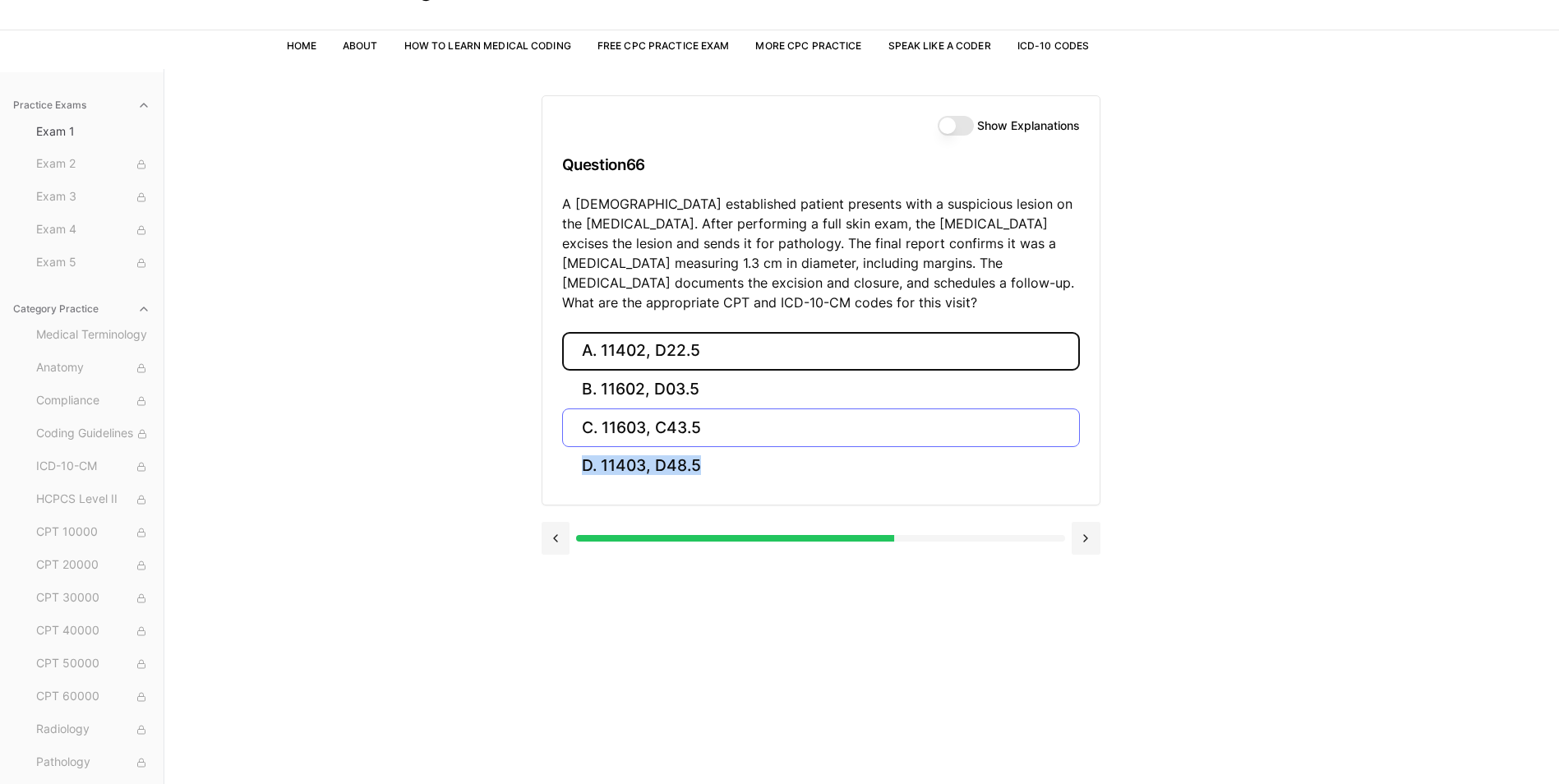
click at [705, 339] on button "A. 11402, D22.5" at bounding box center [821, 351] width 517 height 39
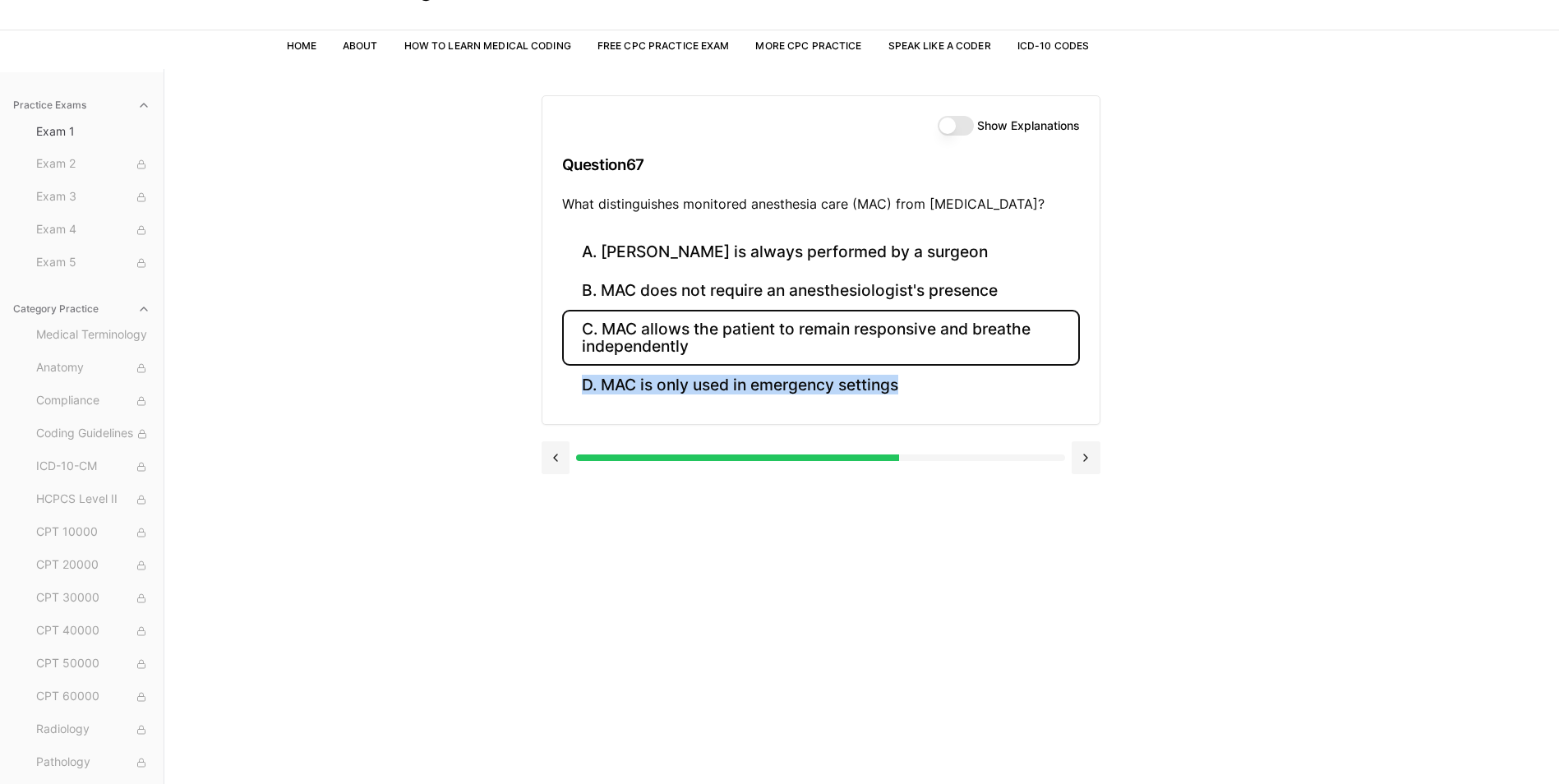
click at [705, 339] on button "C. MAC allows the patient to remain responsive and breathe independently" at bounding box center [821, 337] width 517 height 56
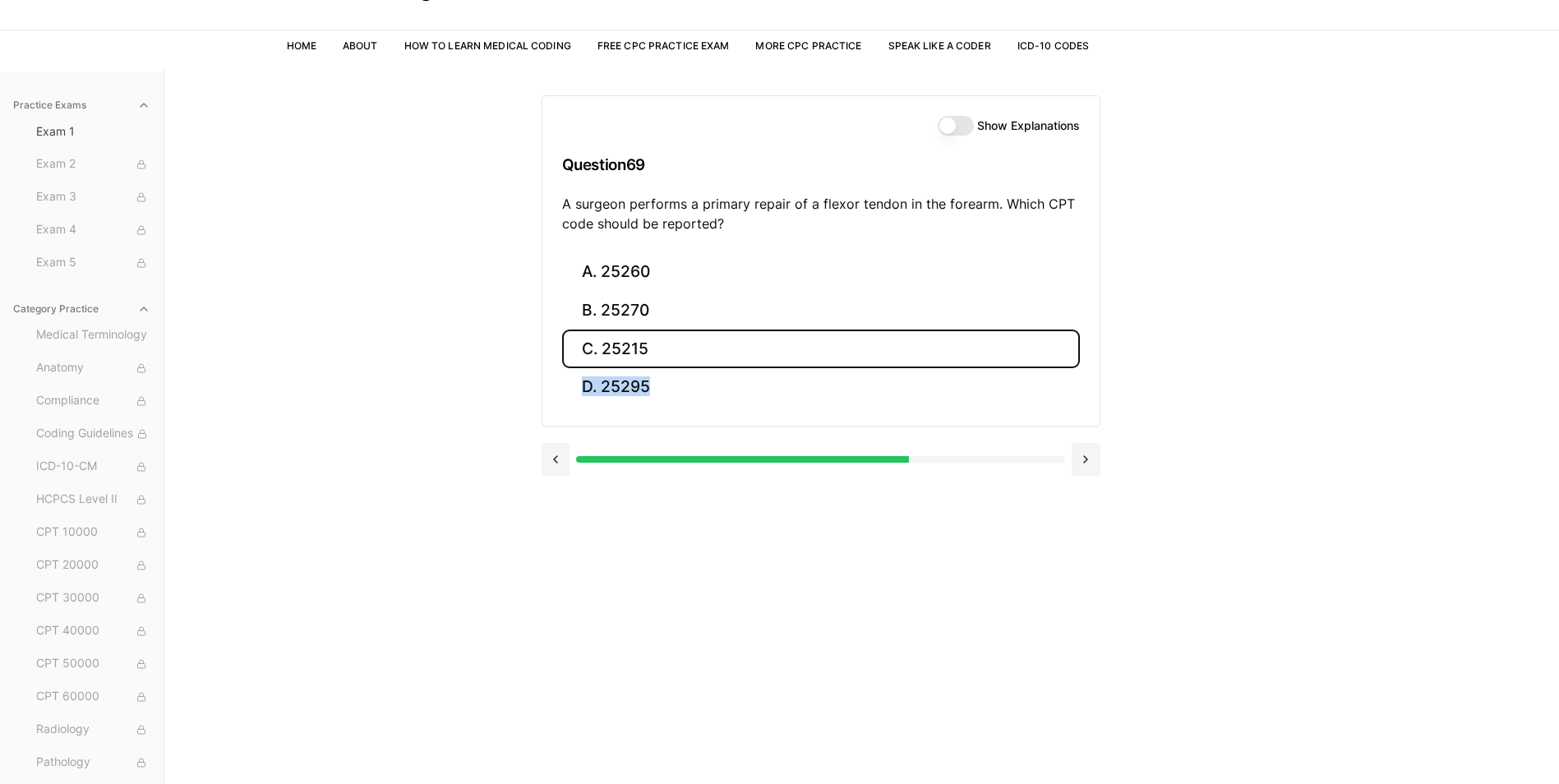
click at [705, 339] on button "C. 25215" at bounding box center [821, 349] width 517 height 39
click at [705, 339] on button "C. 61107" at bounding box center [821, 349] width 517 height 39
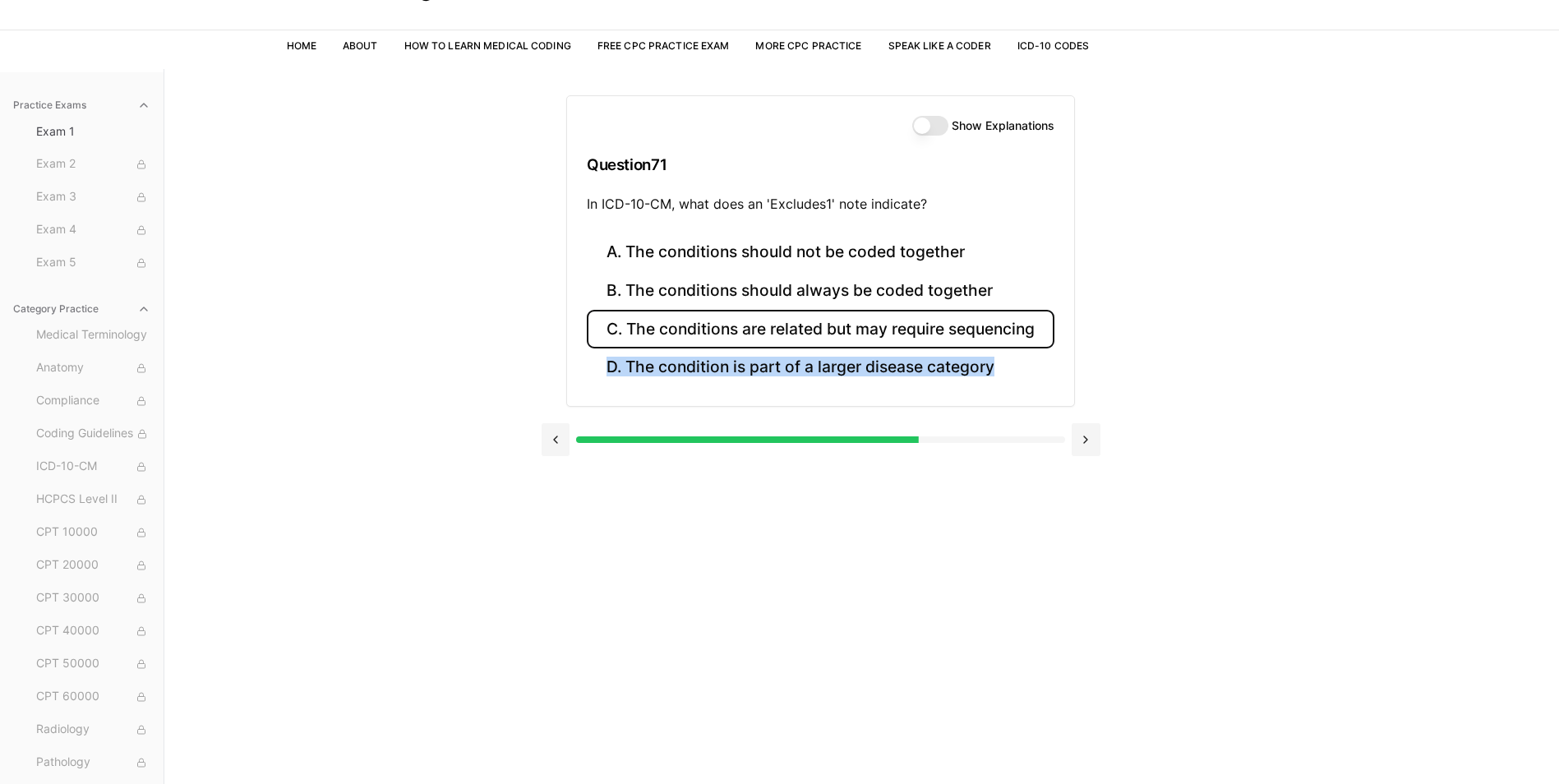
click at [705, 339] on button "C. The conditions are related but may require sequencing" at bounding box center [820, 329] width 468 height 39
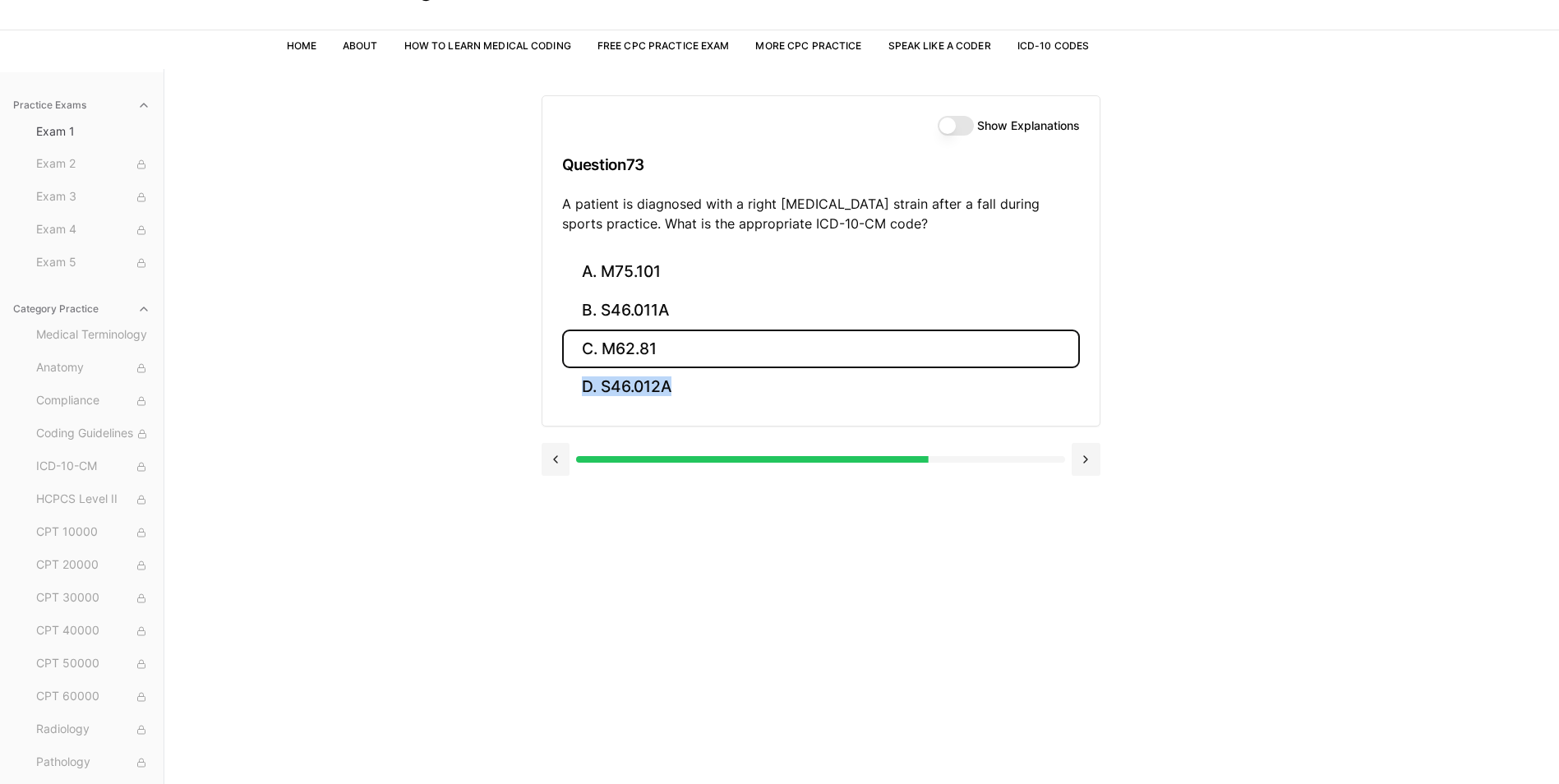
click at [705, 339] on button "C. M62.81" at bounding box center [821, 349] width 517 height 39
click at [705, 339] on button "C. 20600" at bounding box center [821, 349] width 517 height 39
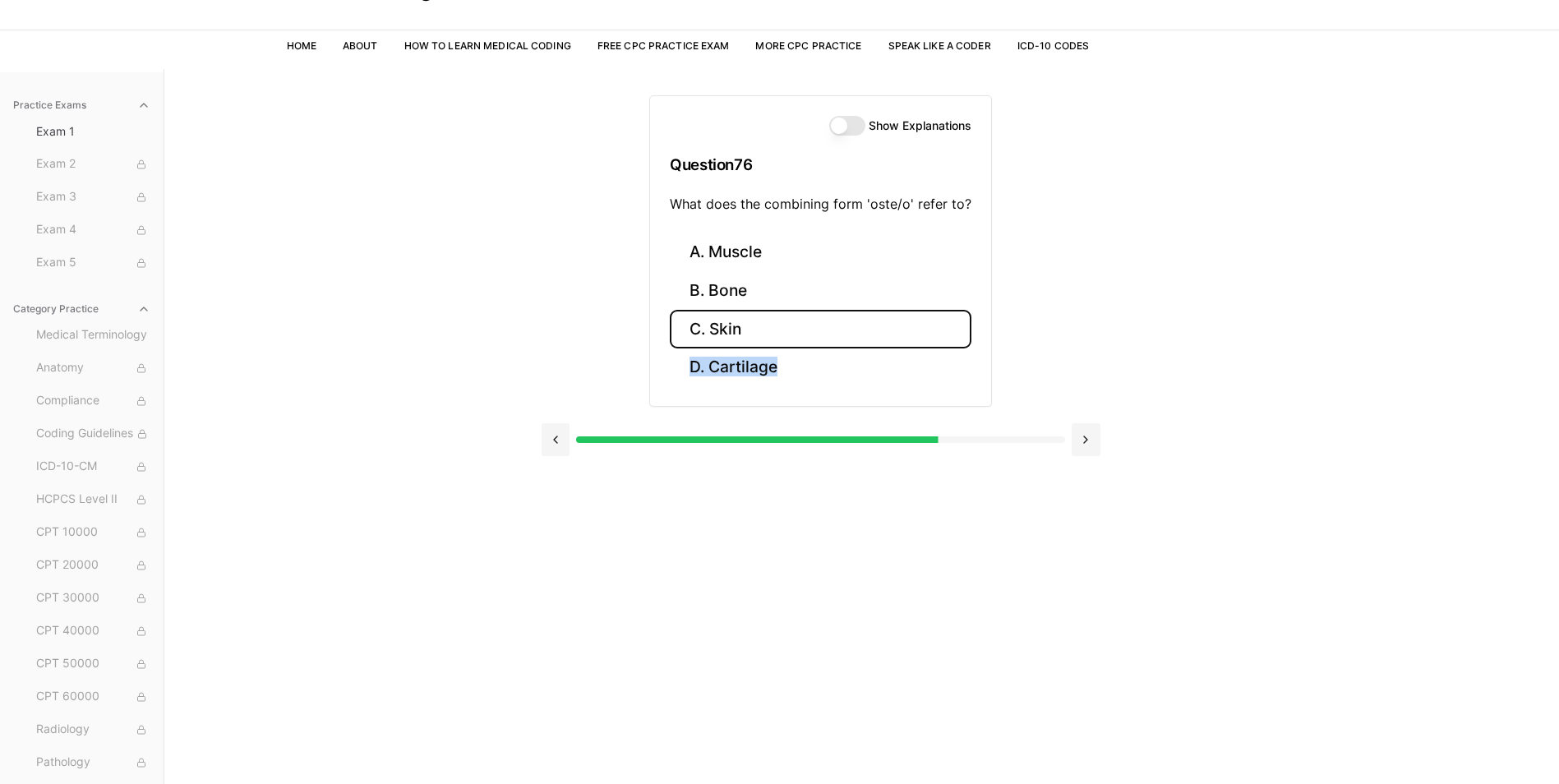
click at [705, 339] on button "C. Skin" at bounding box center [820, 329] width 302 height 39
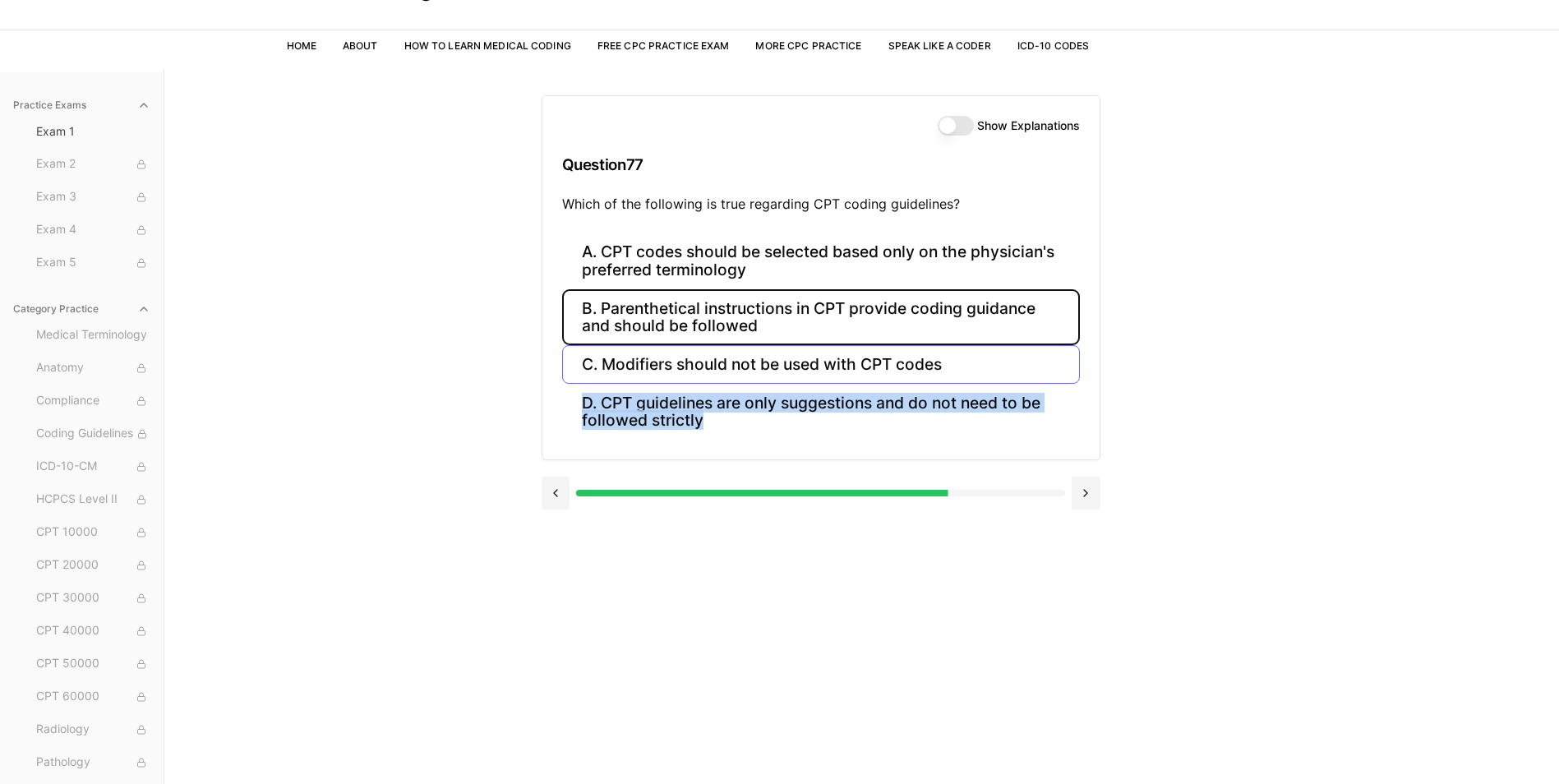
click at [705, 339] on button "B. Parenthetical instructions in CPT provide coding guidance and should be foll…" at bounding box center [821, 316] width 517 height 56
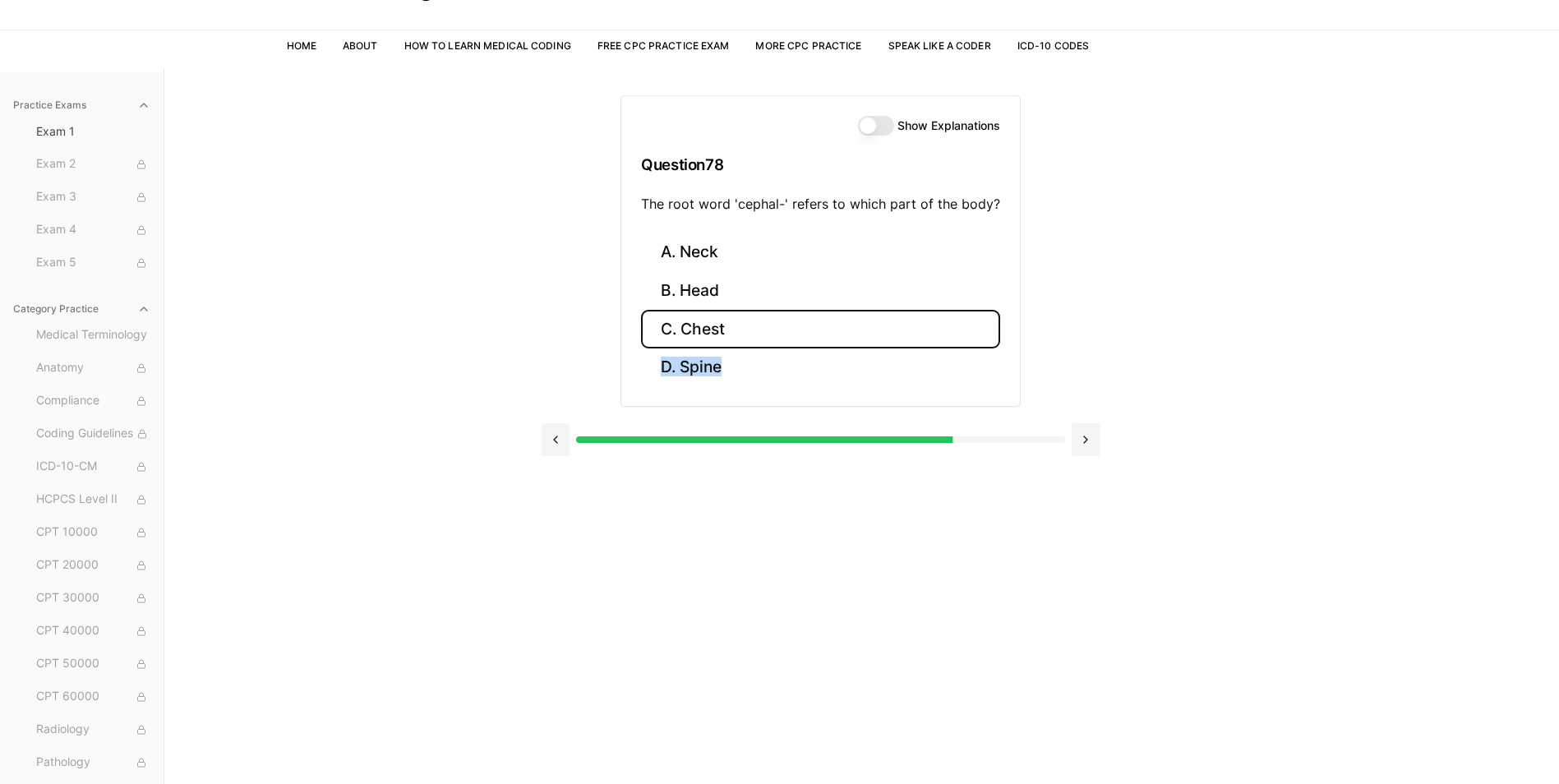
click at [705, 339] on button "C. Chest" at bounding box center [821, 329] width 359 height 39
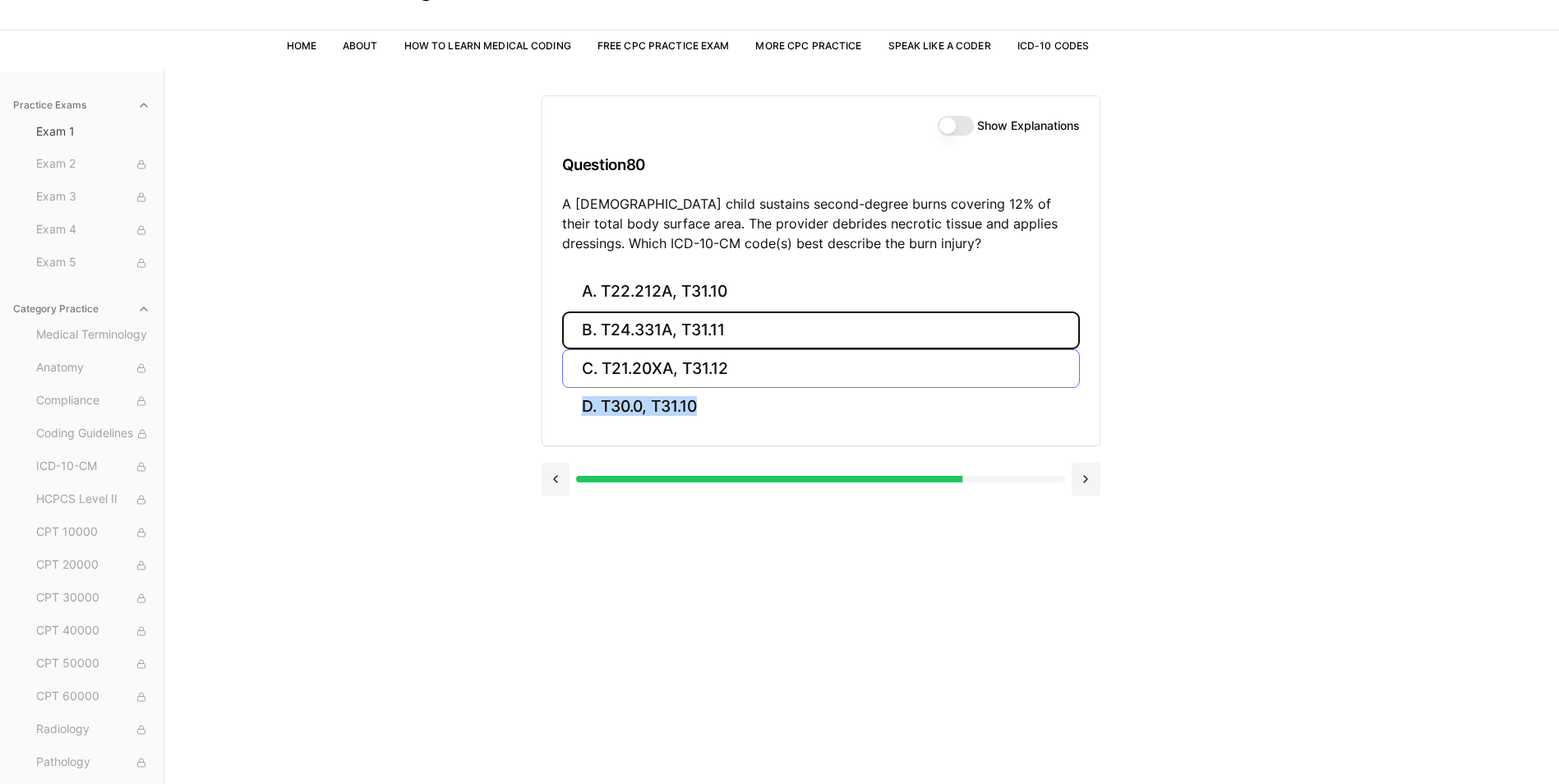
click at [705, 339] on button "B. T24.331A, T31.11" at bounding box center [821, 331] width 517 height 39
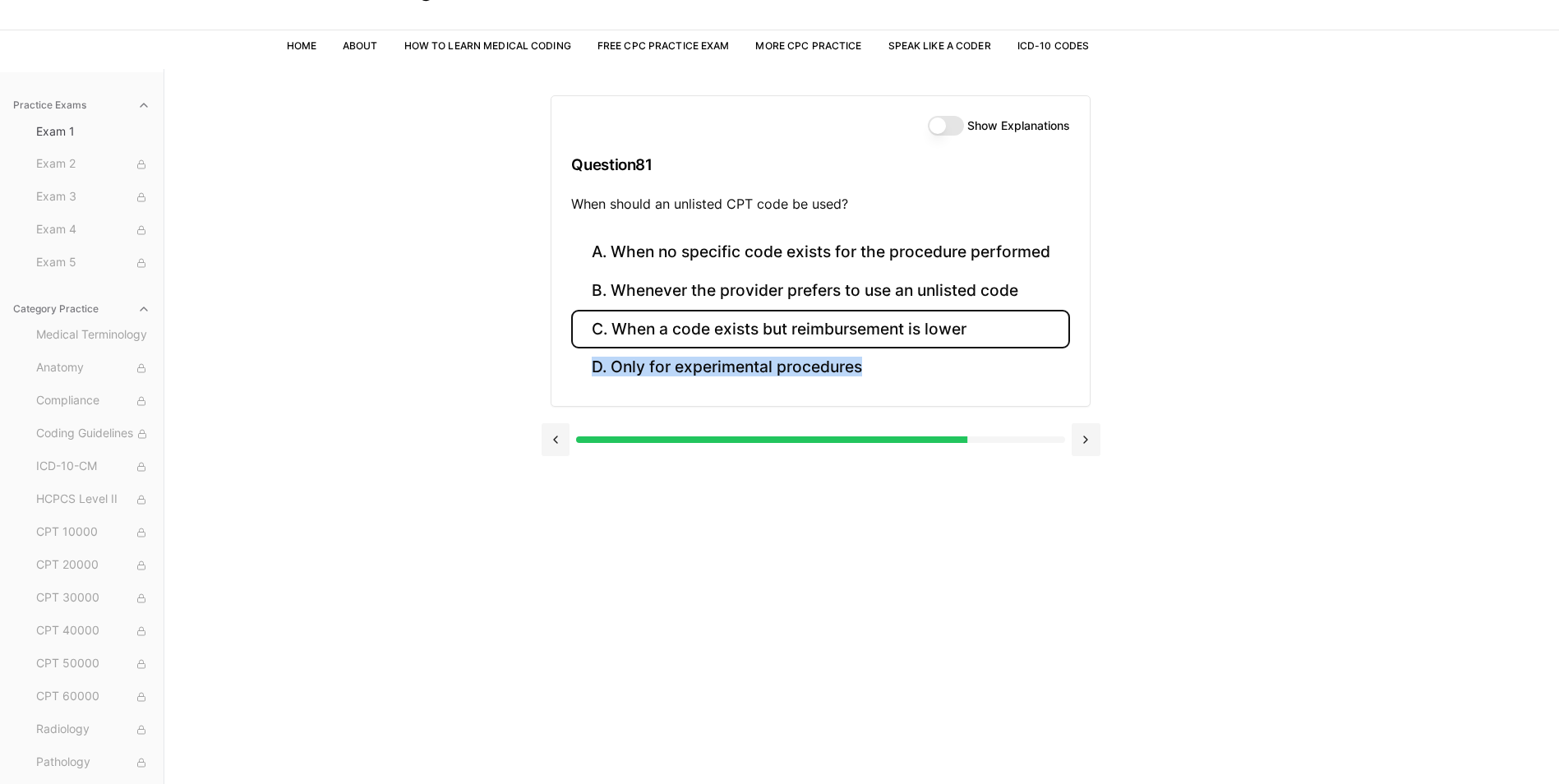
click at [705, 339] on button "C. When a code exists but reimbursement is lower" at bounding box center [821, 329] width 498 height 39
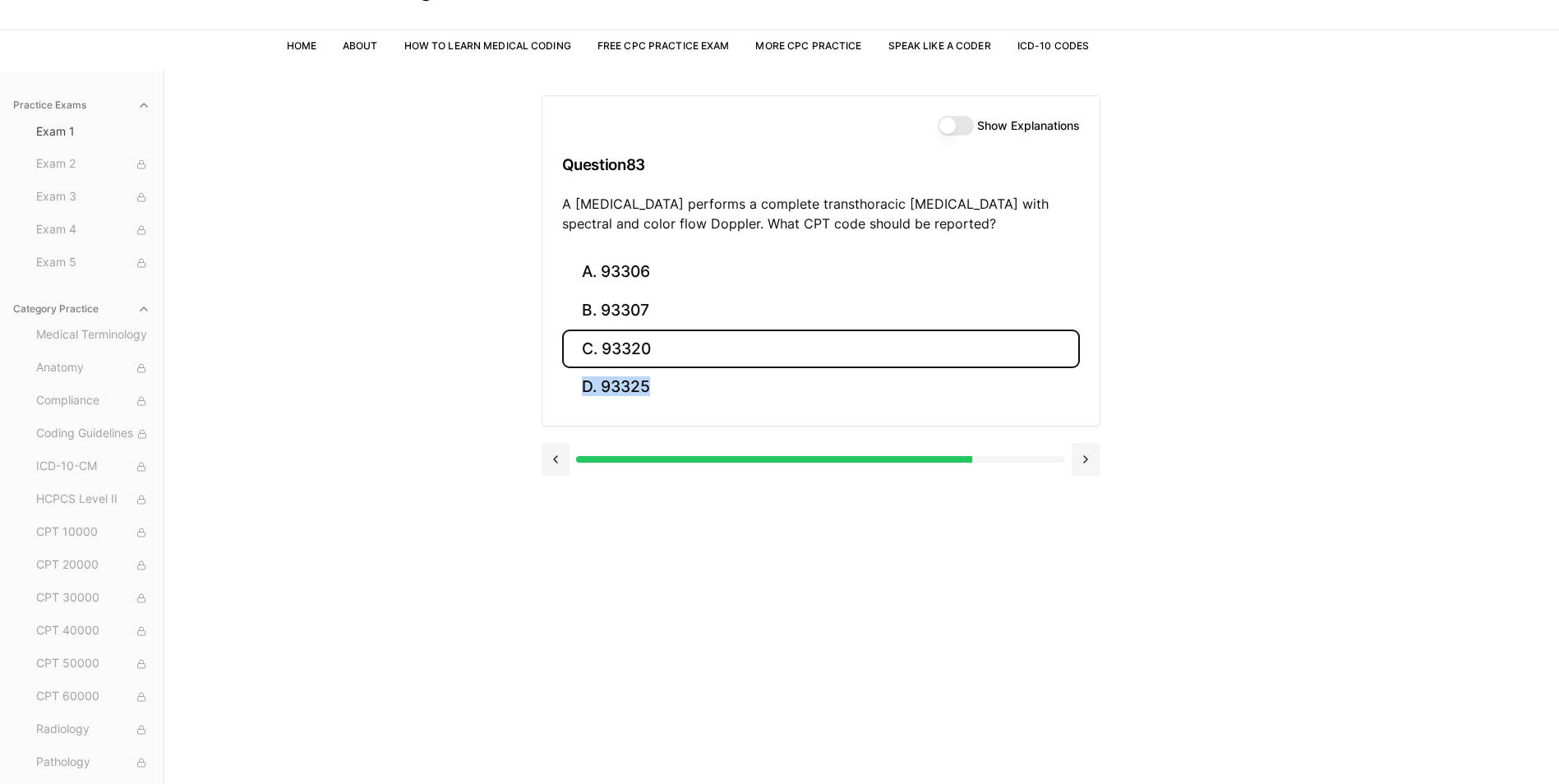
click at [705, 339] on button "C. 93320" at bounding box center [821, 349] width 517 height 39
click at [705, 339] on button "C. 35201" at bounding box center [821, 349] width 517 height 39
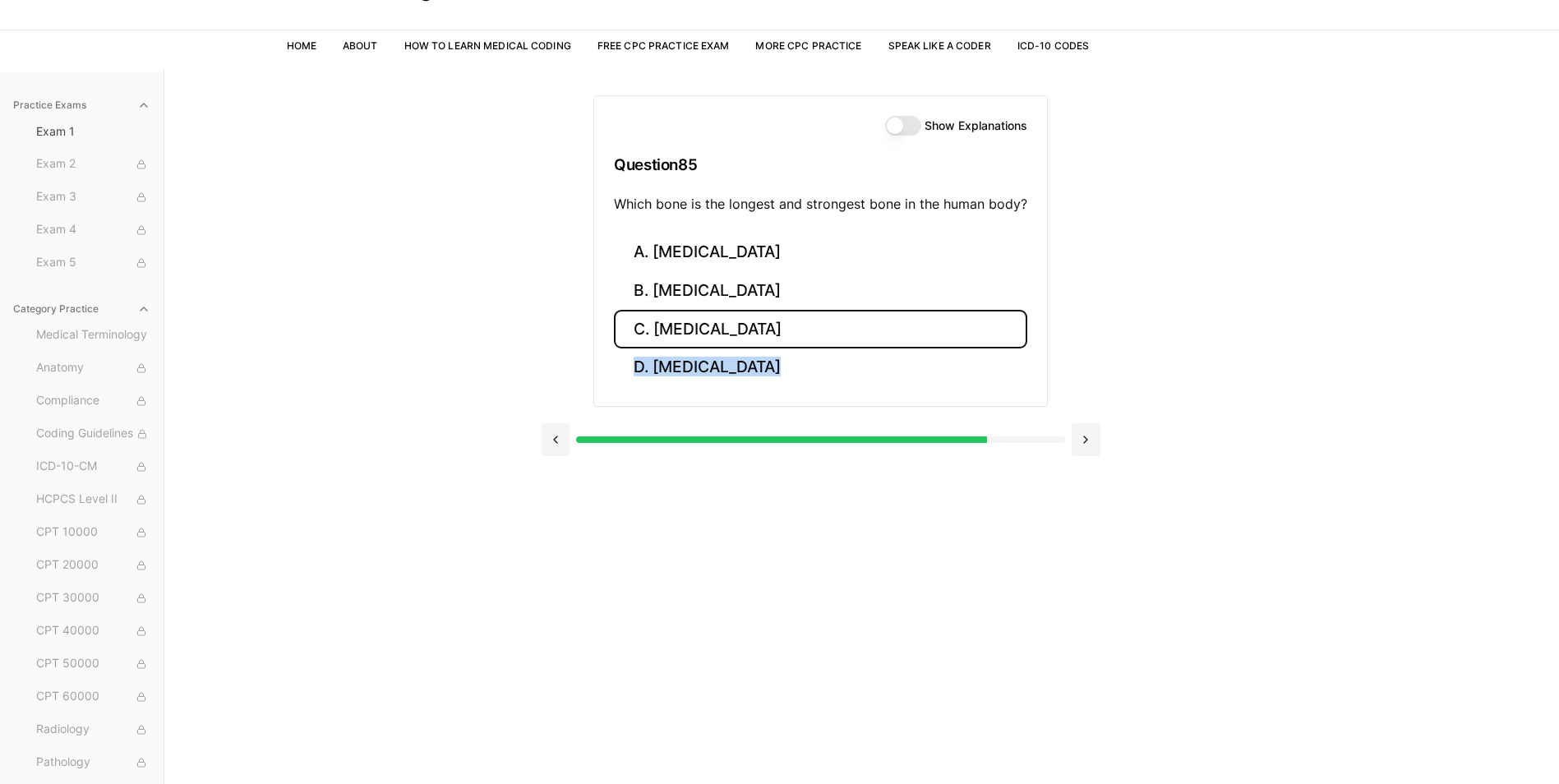
click at [705, 339] on button "C. Tibia" at bounding box center [821, 329] width 414 height 39
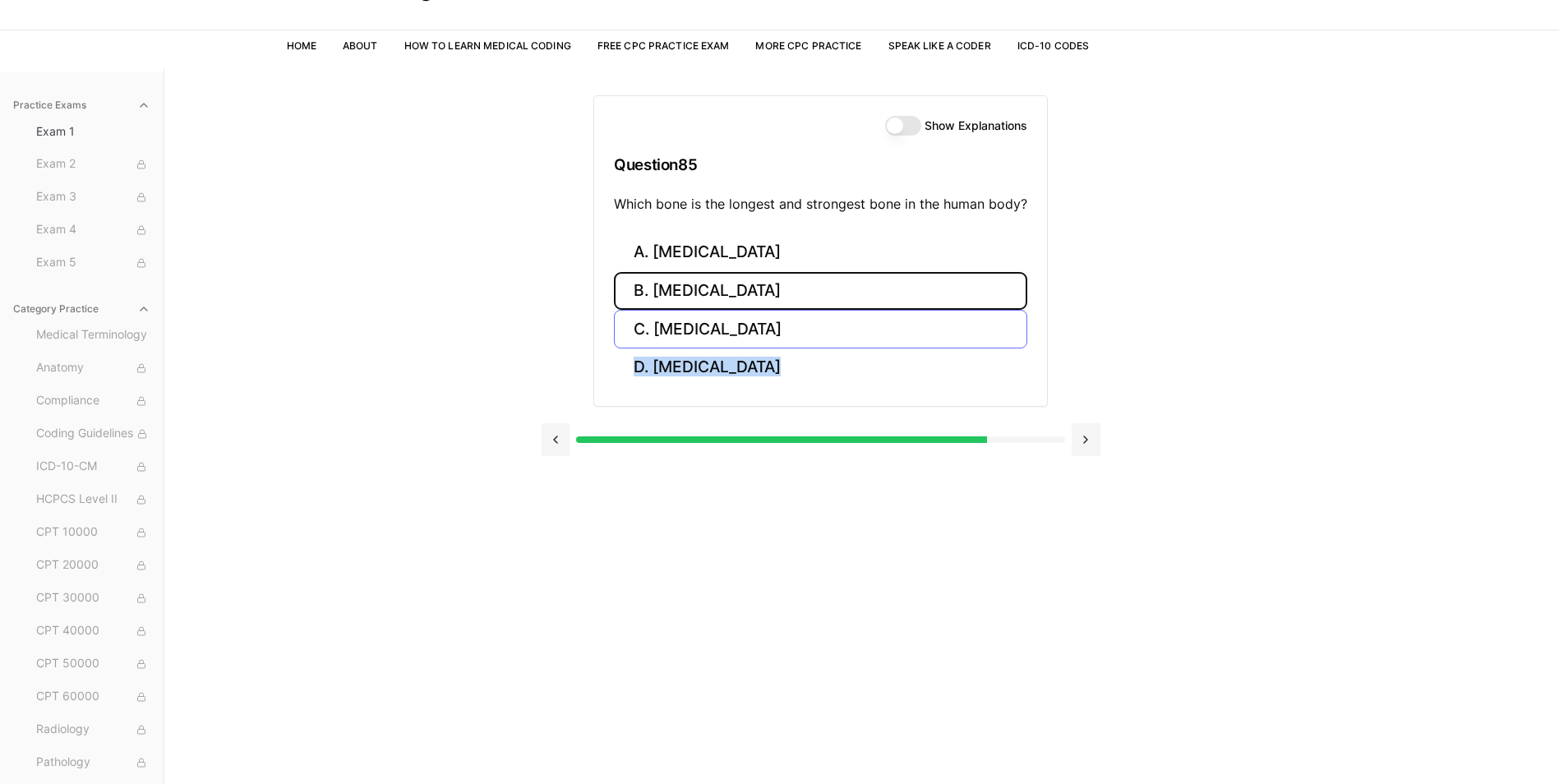
click at [705, 311] on button "B. Femur" at bounding box center [821, 291] width 414 height 39
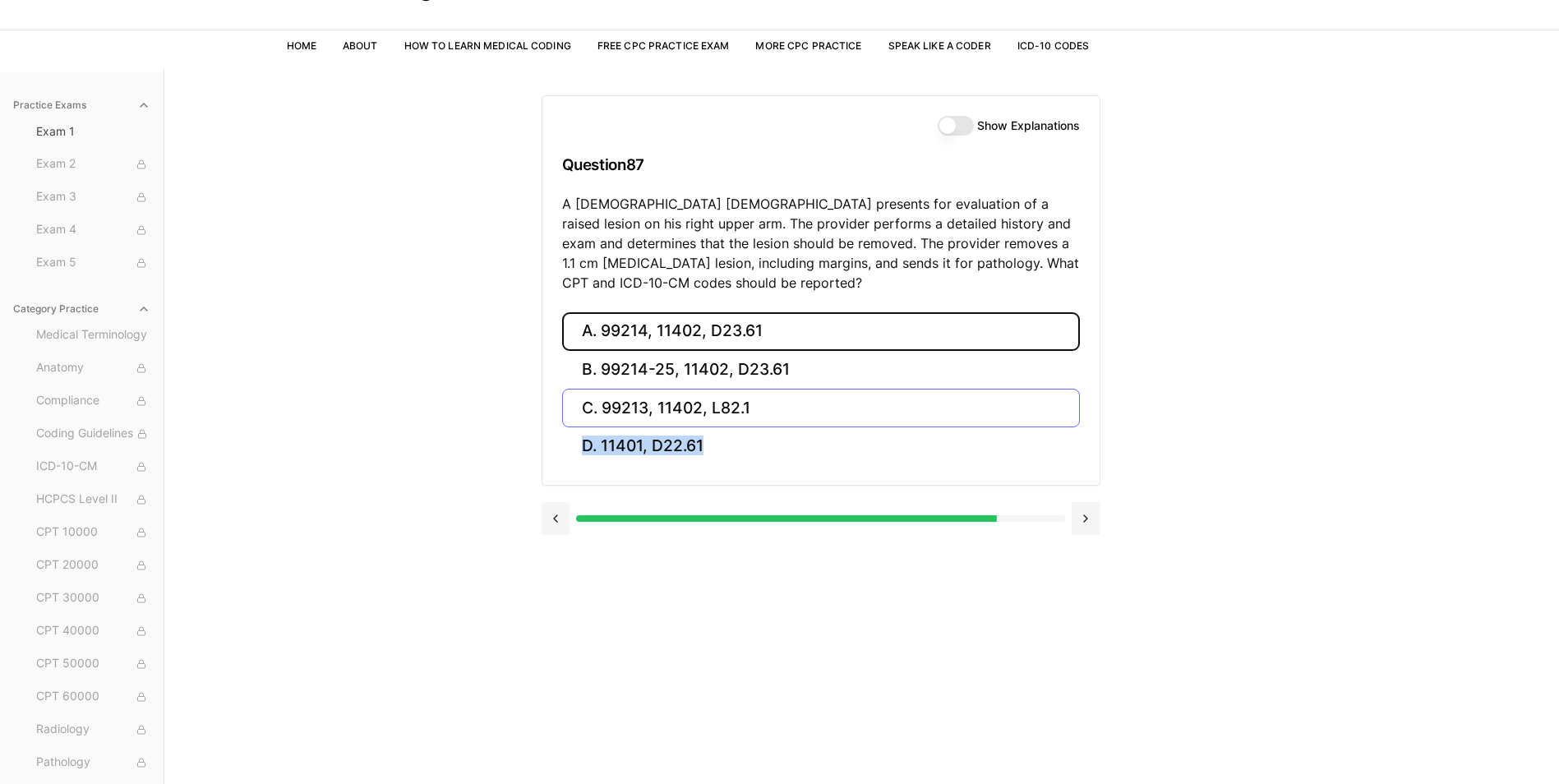
click at [705, 339] on button "A. 99214, 11402, D23.61" at bounding box center [821, 331] width 517 height 39
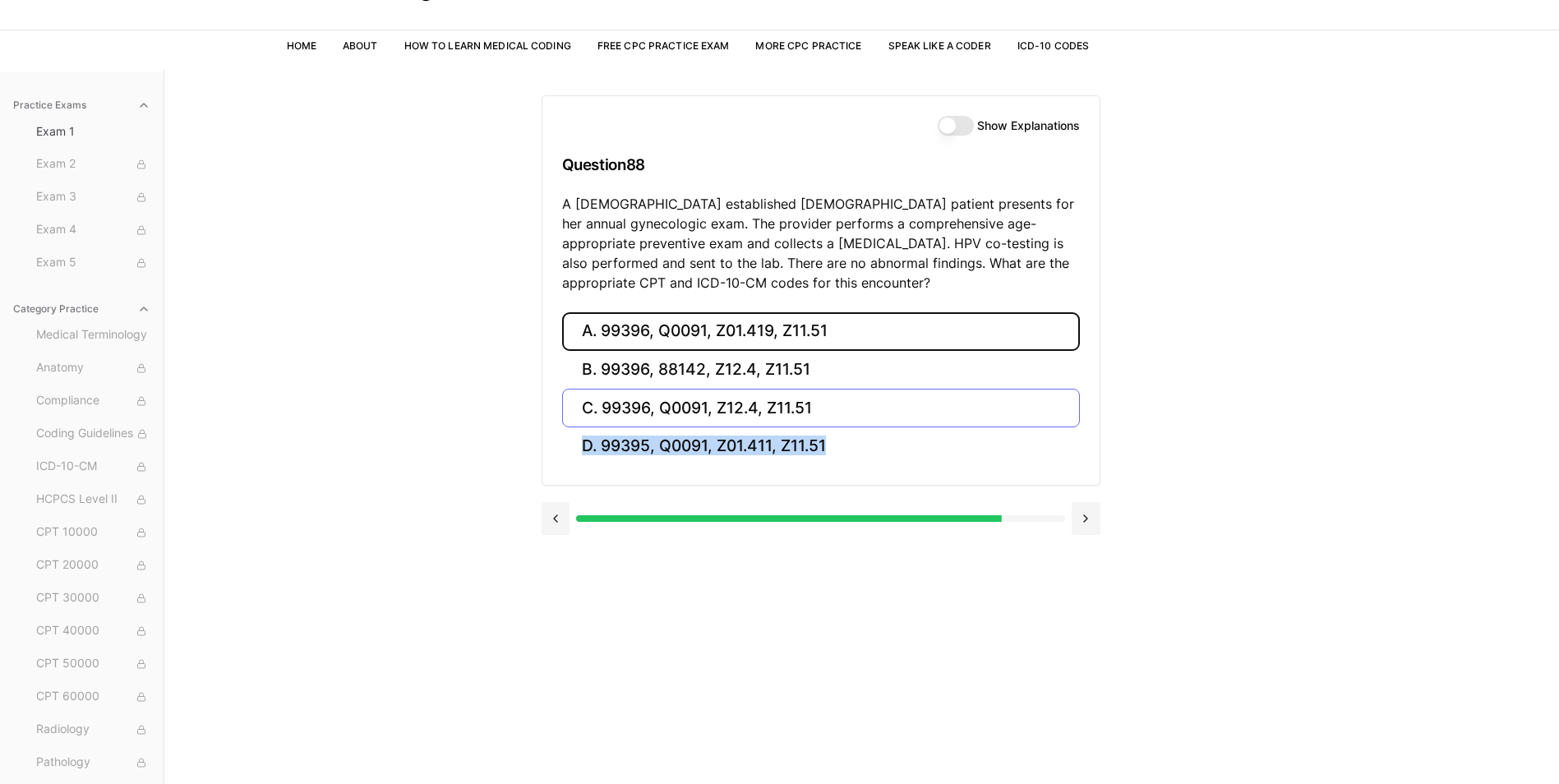
click at [705, 339] on button "A. 99396, Q0091, Z01.419, Z11.51" at bounding box center [821, 331] width 517 height 39
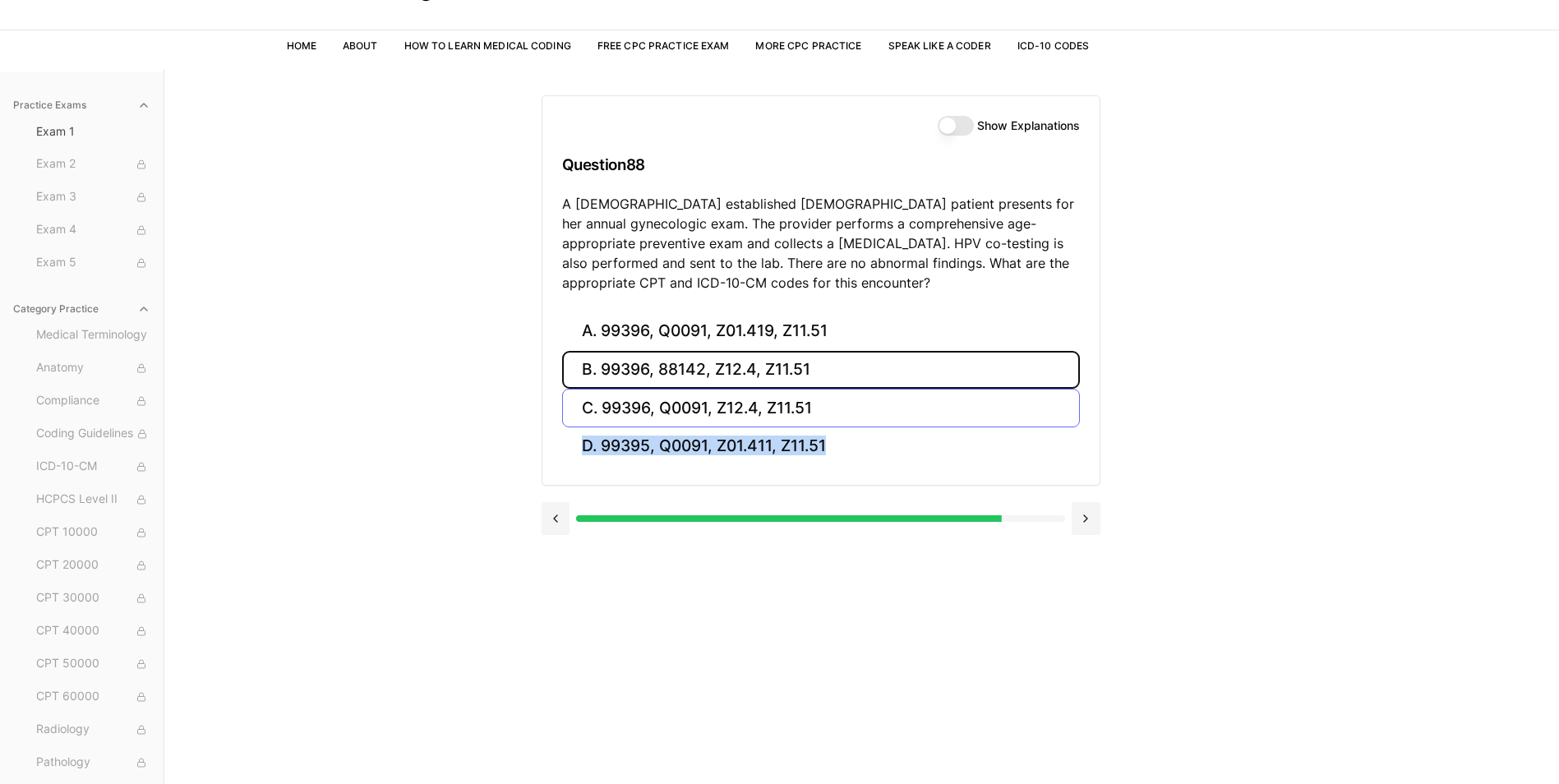
click at [705, 350] on button "B. 99396, 88142, Z12.4, Z11.51" at bounding box center [821, 370] width 517 height 39
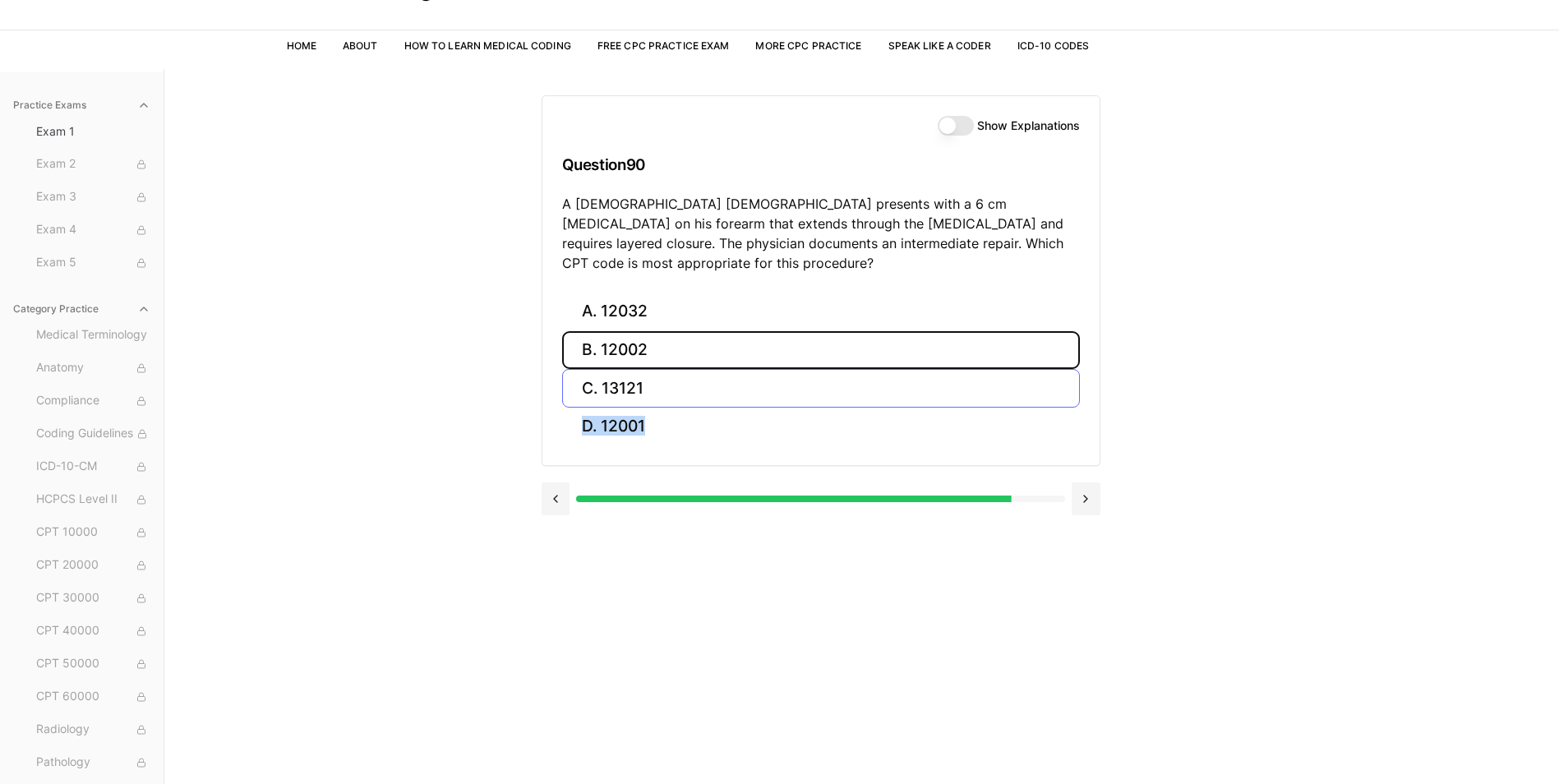
click at [705, 339] on button "B. 12002" at bounding box center [821, 350] width 517 height 39
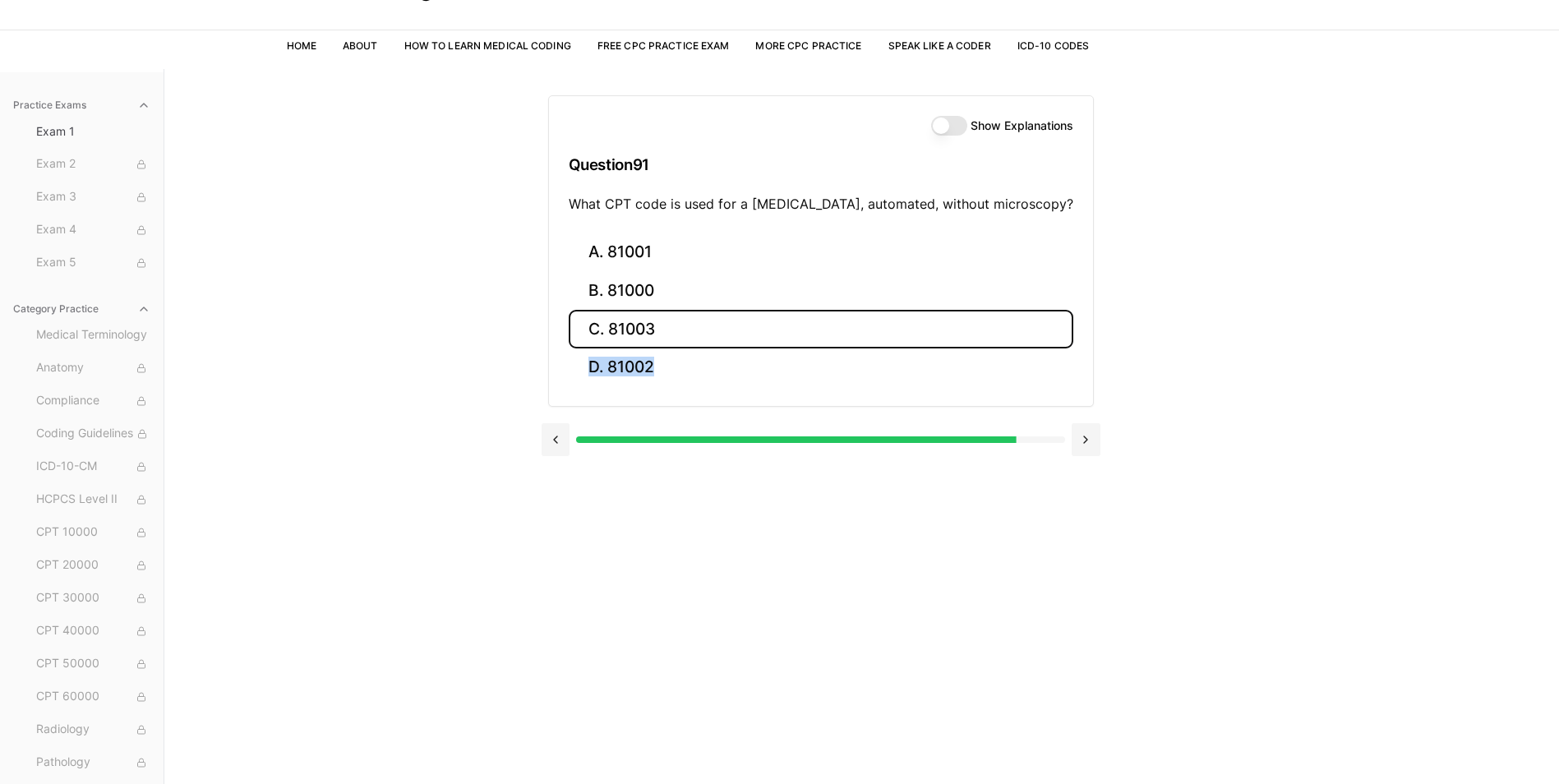
click at [705, 339] on button "C. 81003" at bounding box center [821, 329] width 505 height 39
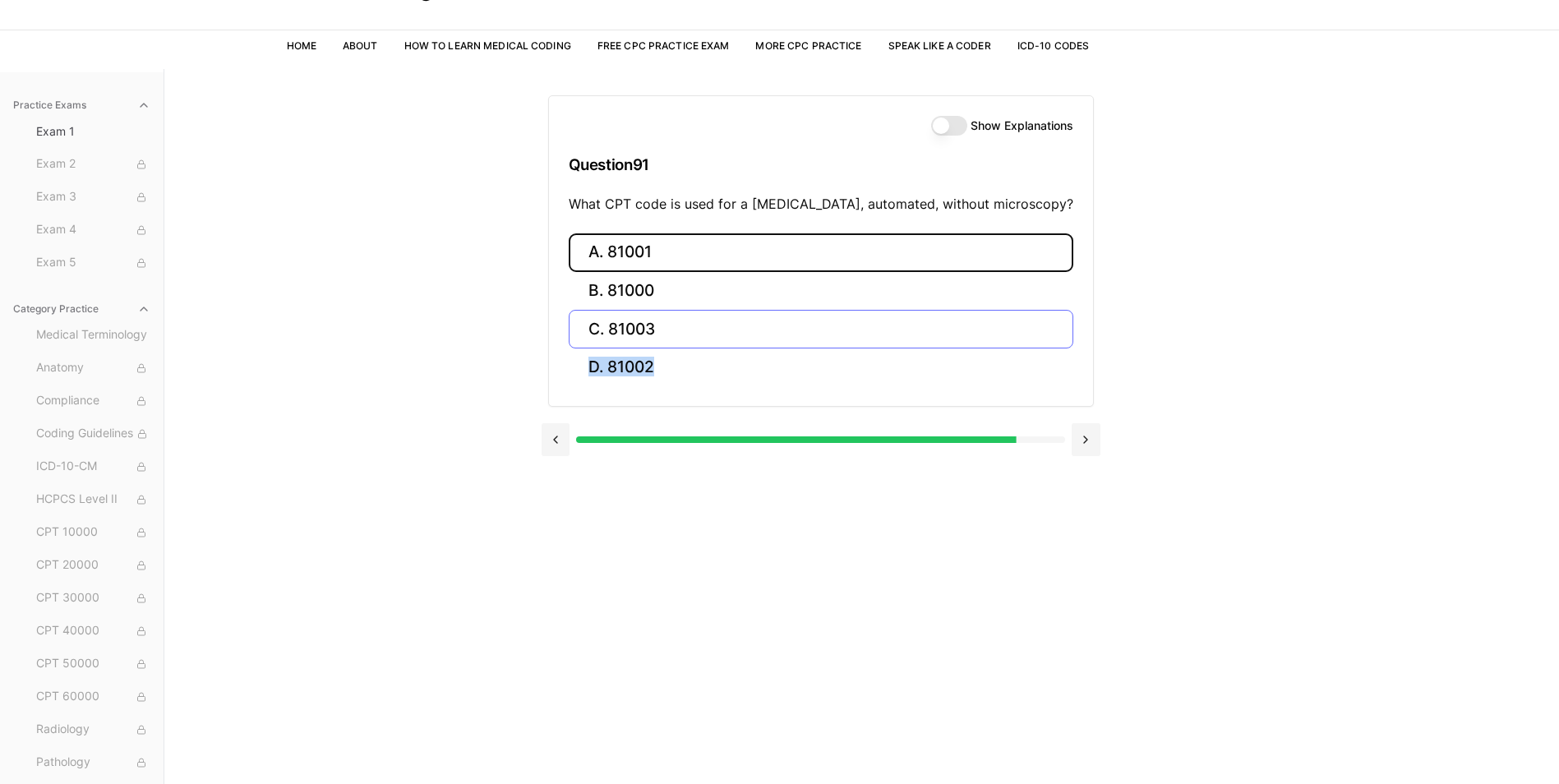
click at [705, 272] on button "A. 81001" at bounding box center [821, 252] width 505 height 39
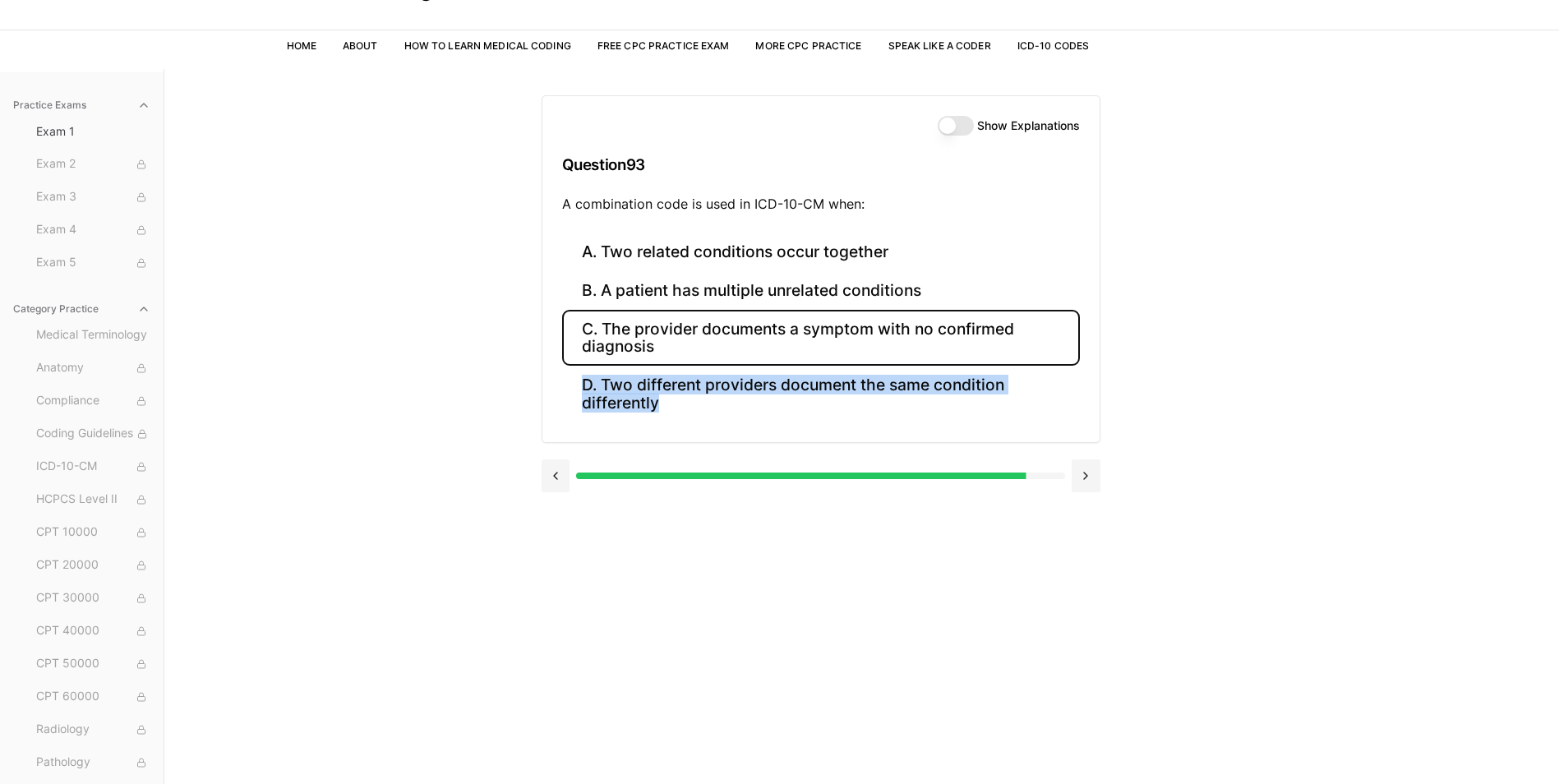
click at [705, 339] on button "C. The provider documents a symptom with no confirmed diagnosis" at bounding box center [821, 337] width 517 height 56
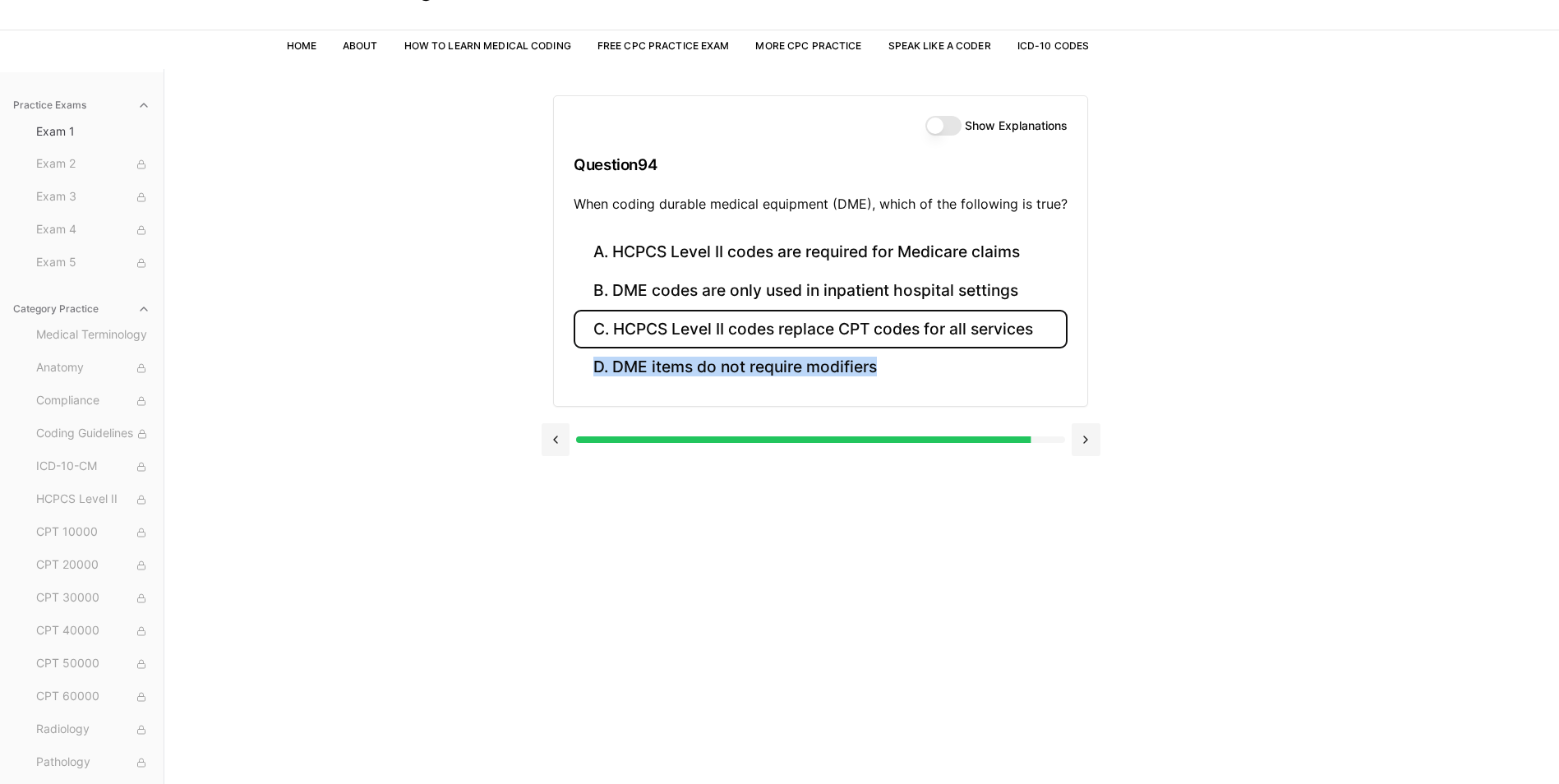
click at [705, 339] on button "C. HCPCS Level II codes replace CPT codes for all services" at bounding box center [821, 329] width 494 height 39
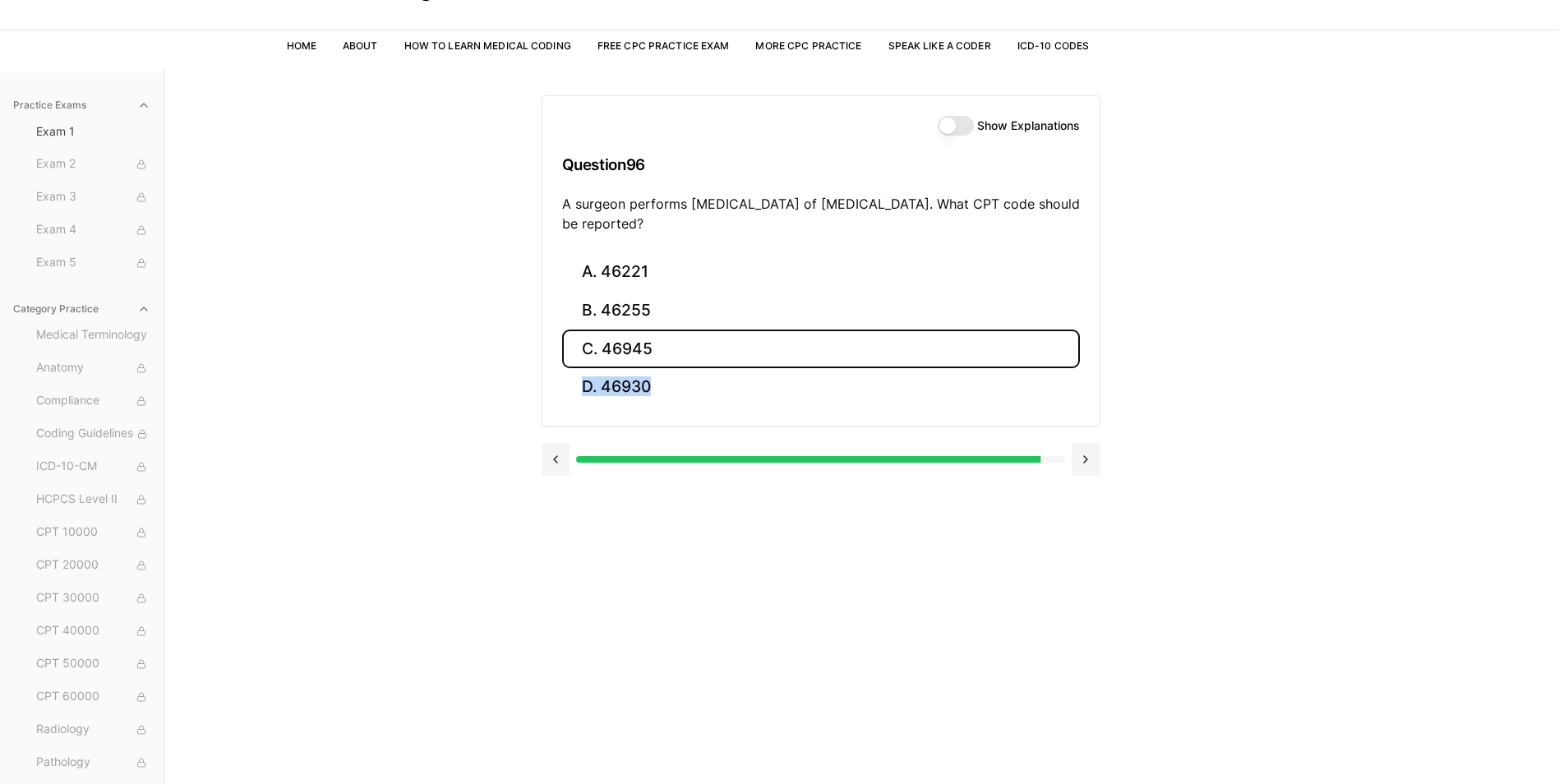
click at [705, 339] on button "C. 46945" at bounding box center [821, 349] width 517 height 39
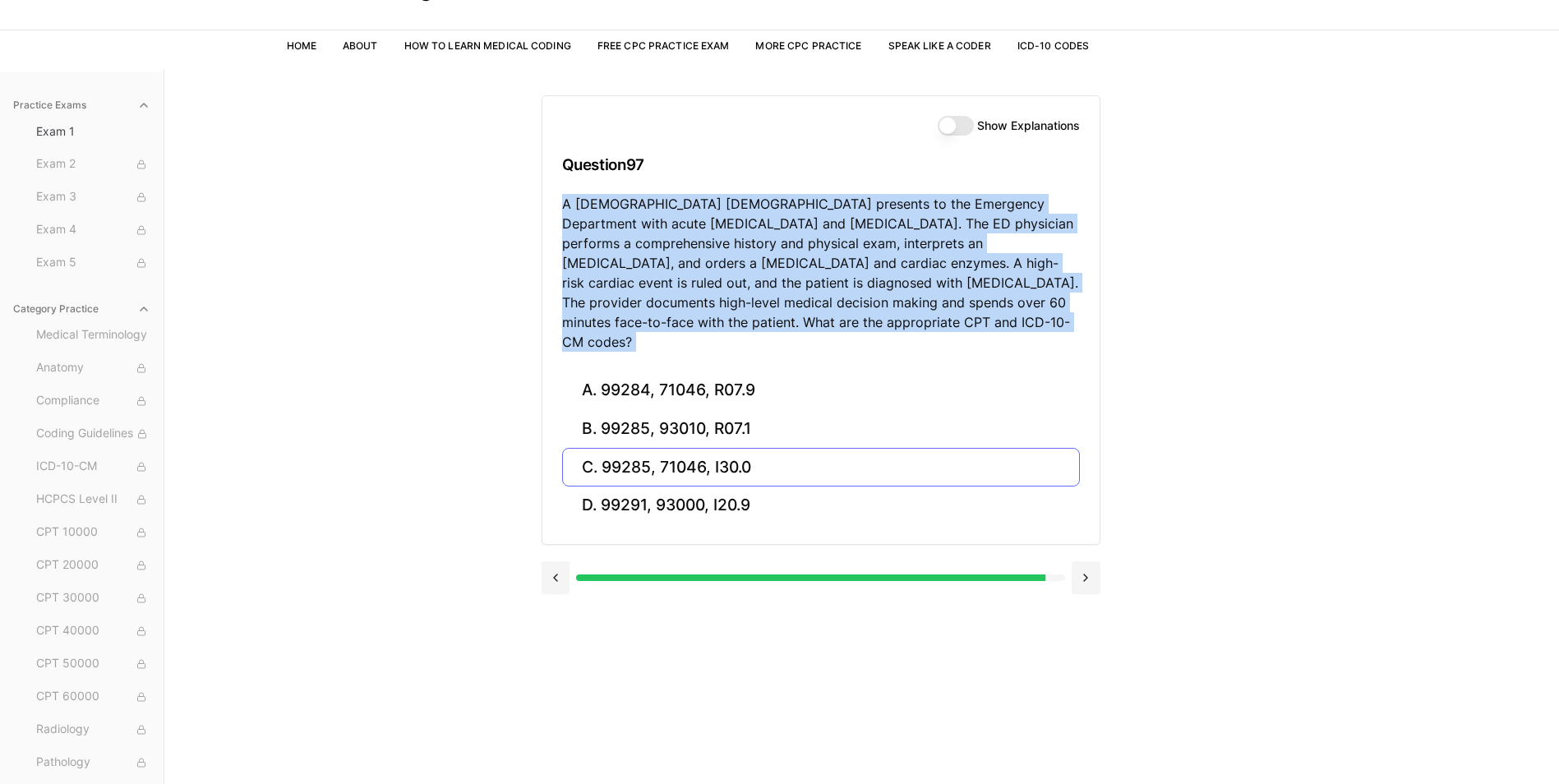
click at [705, 339] on div "Show Explanations Question 97 A 68-year-old male presents to the Emergency Depa…" at bounding box center [821, 233] width 557 height 275
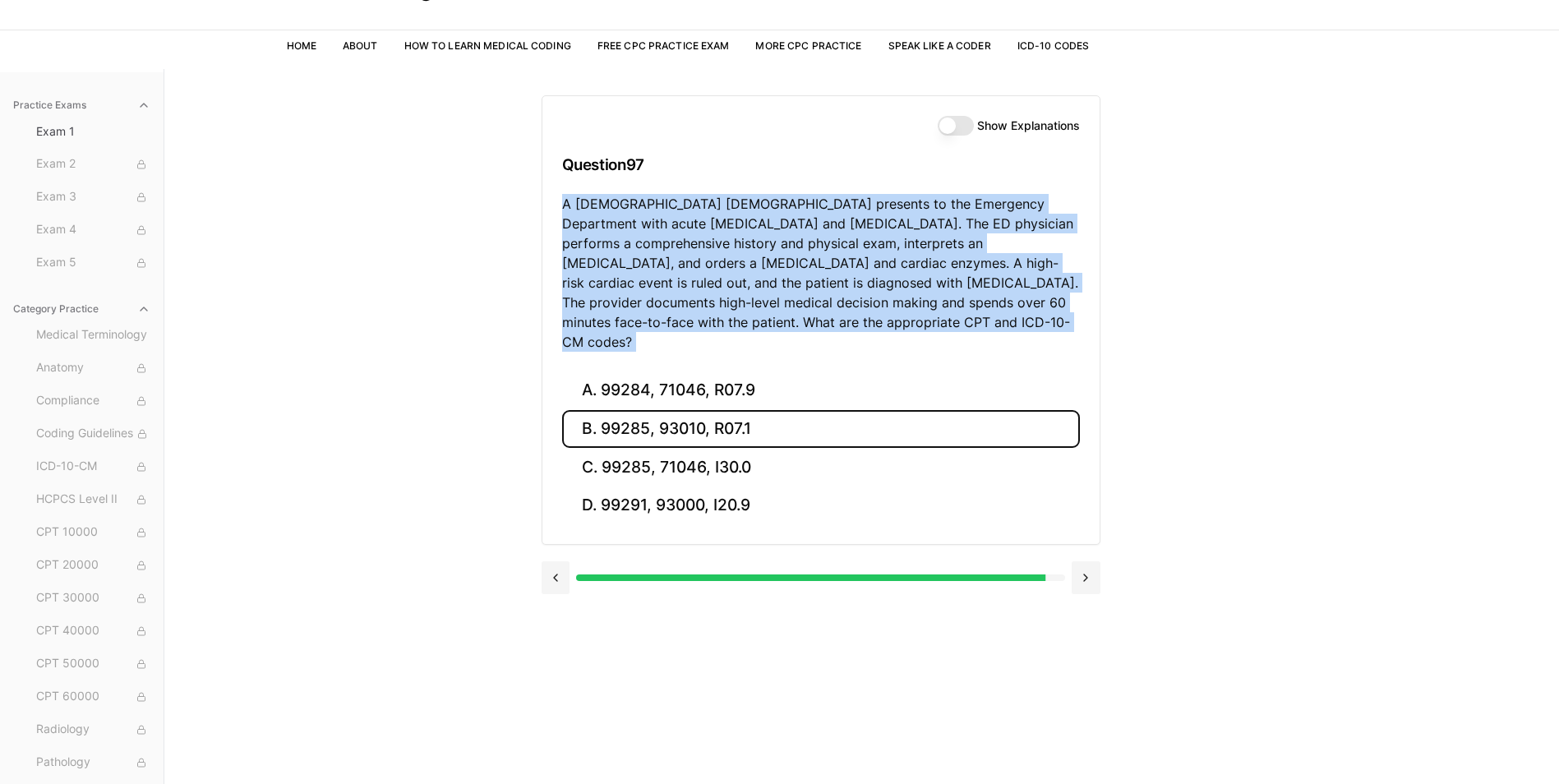
drag, startPoint x: 705, startPoint y: 339, endPoint x: 672, endPoint y: 402, distance: 71.1
click at [672, 410] on button "B. 99285, 93010, R07.1" at bounding box center [821, 429] width 517 height 39
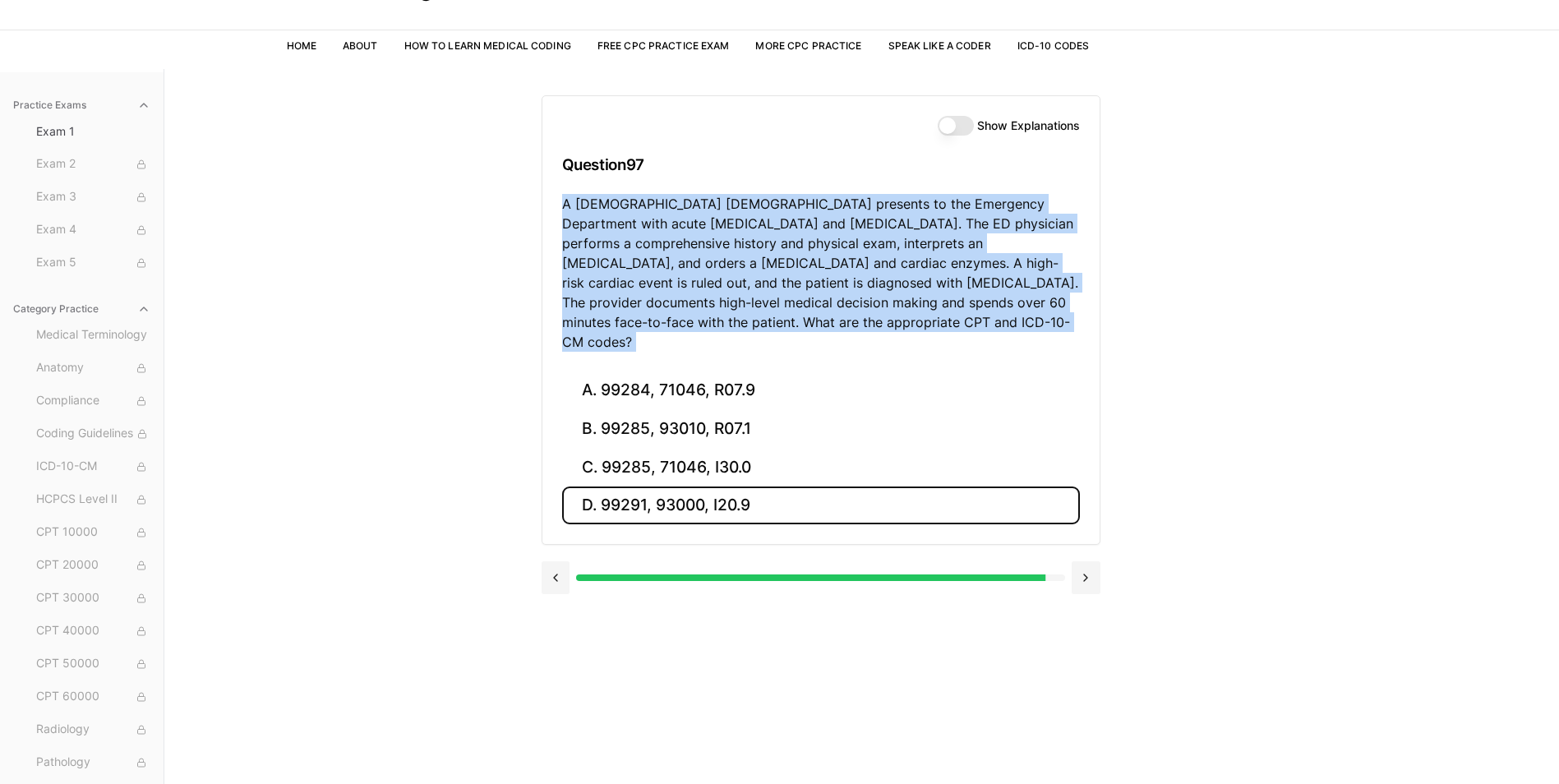
click at [672, 487] on button "D. 99291, 93000, I20.9" at bounding box center [821, 506] width 517 height 39
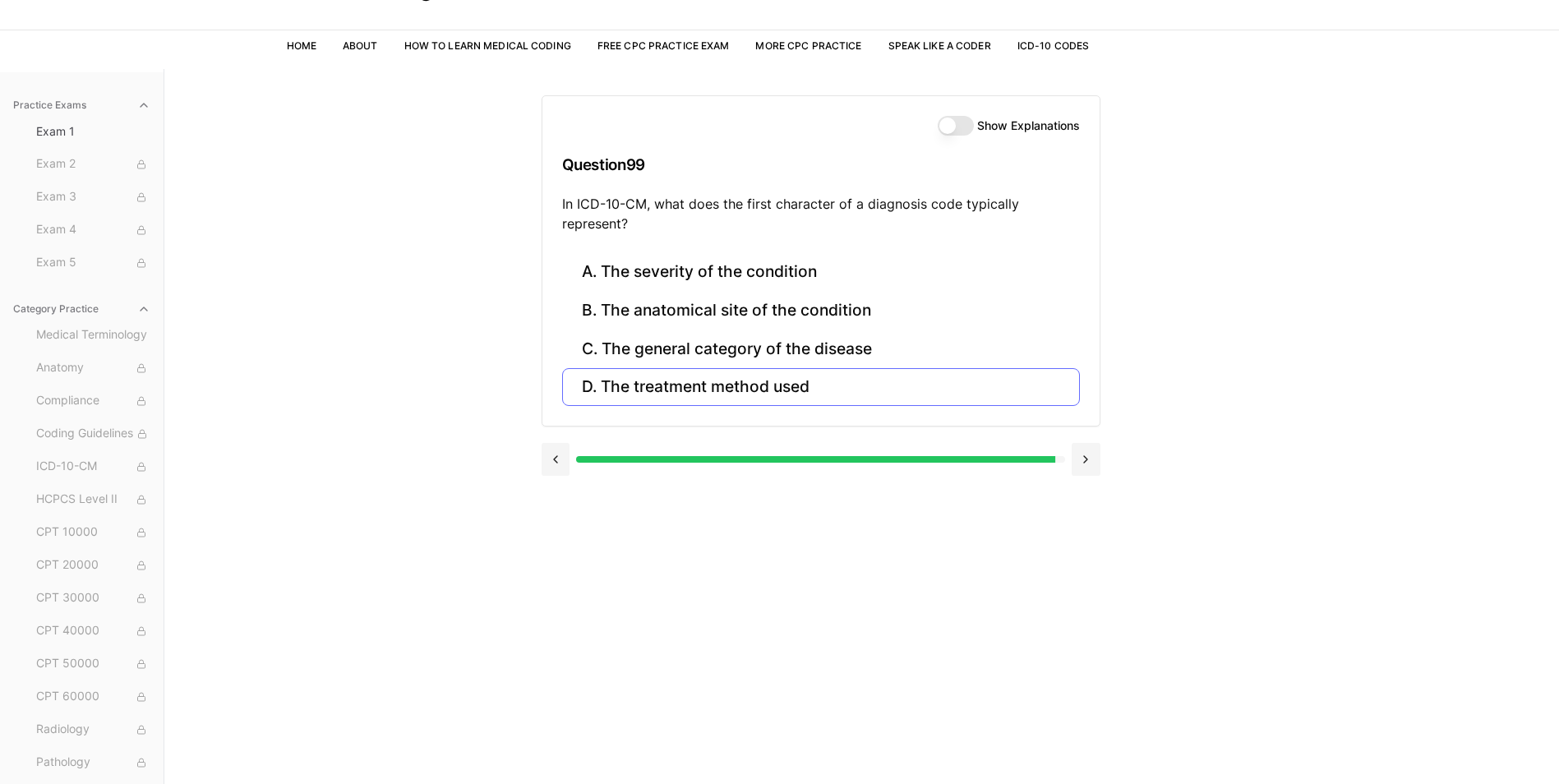
click at [672, 407] on div "A. The severity of the condition B. The anatomical site of the condition C. The…" at bounding box center [821, 340] width 557 height 174
click at [672, 385] on button "D. The treatment method used" at bounding box center [821, 387] width 517 height 39
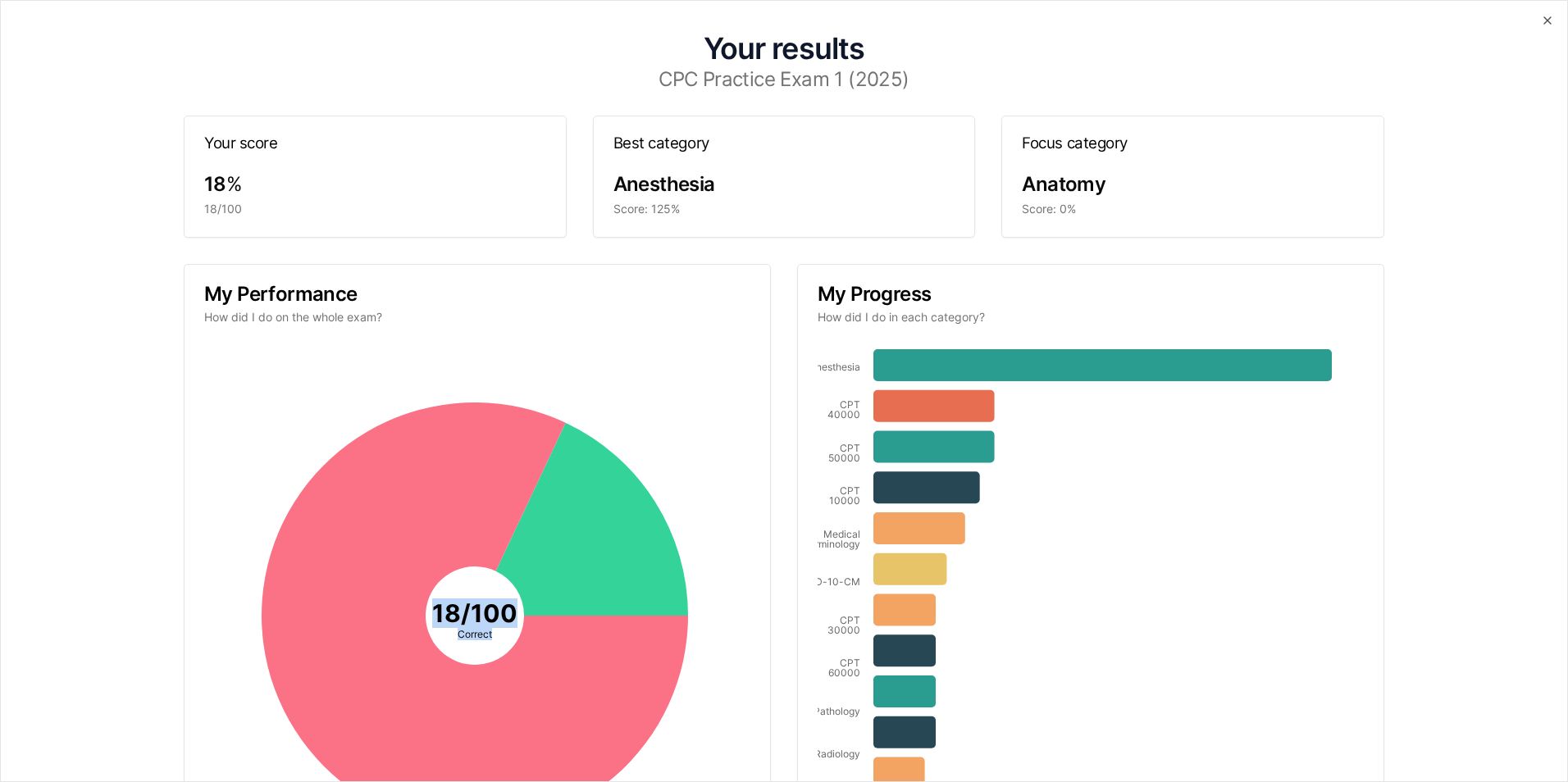
click at [670, 384] on icon "18 / 100 Correct" at bounding box center [474, 615] width 541 height 541
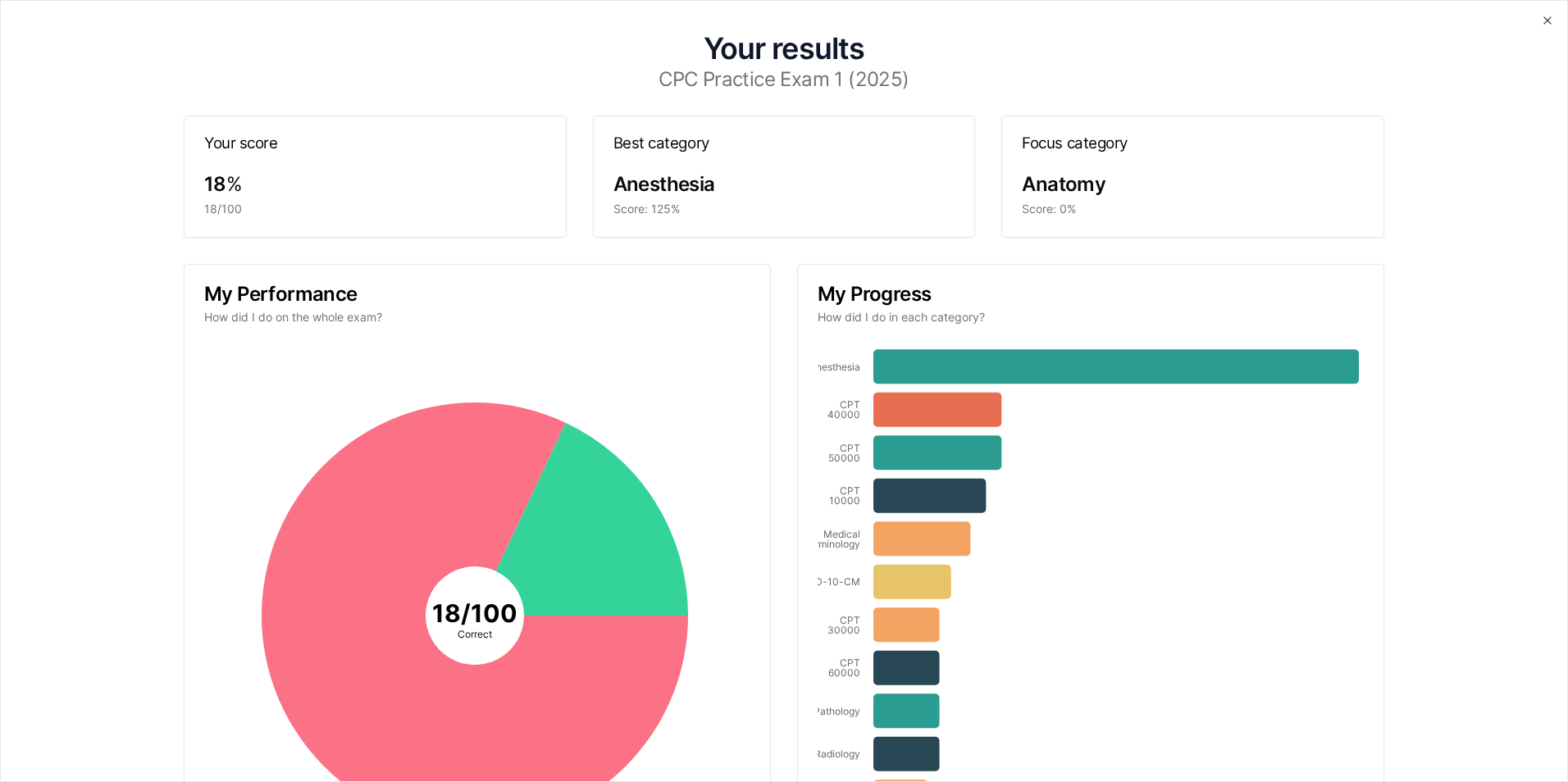
click at [661, 185] on span "Anesthesia" at bounding box center [664, 184] width 102 height 24
click at [468, 190] on div "18 %" at bounding box center [375, 185] width 342 height 27
click at [1159, 210] on div "Score: 0%" at bounding box center [1193, 209] width 342 height 17
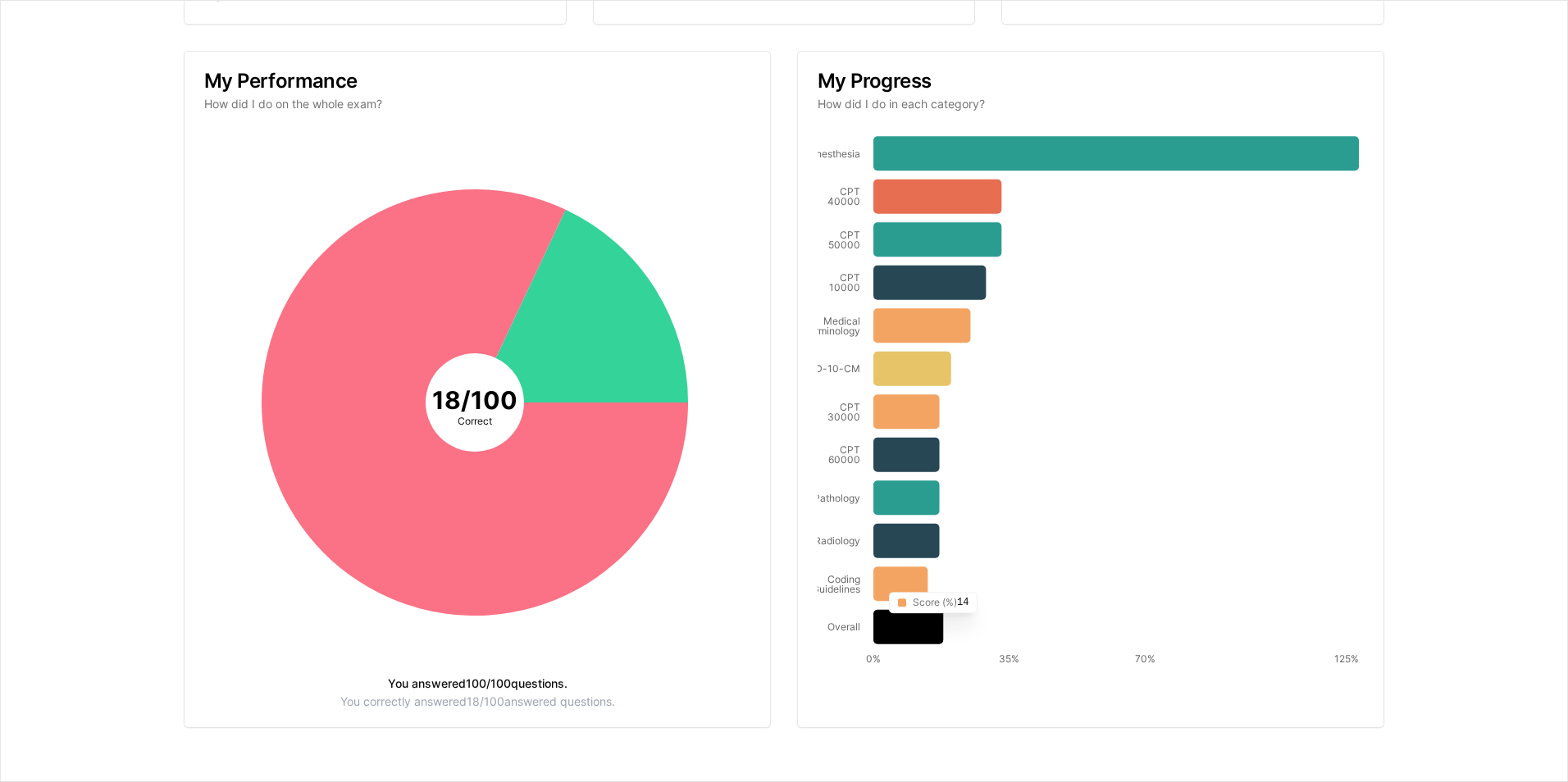
scroll to position [214, 0]
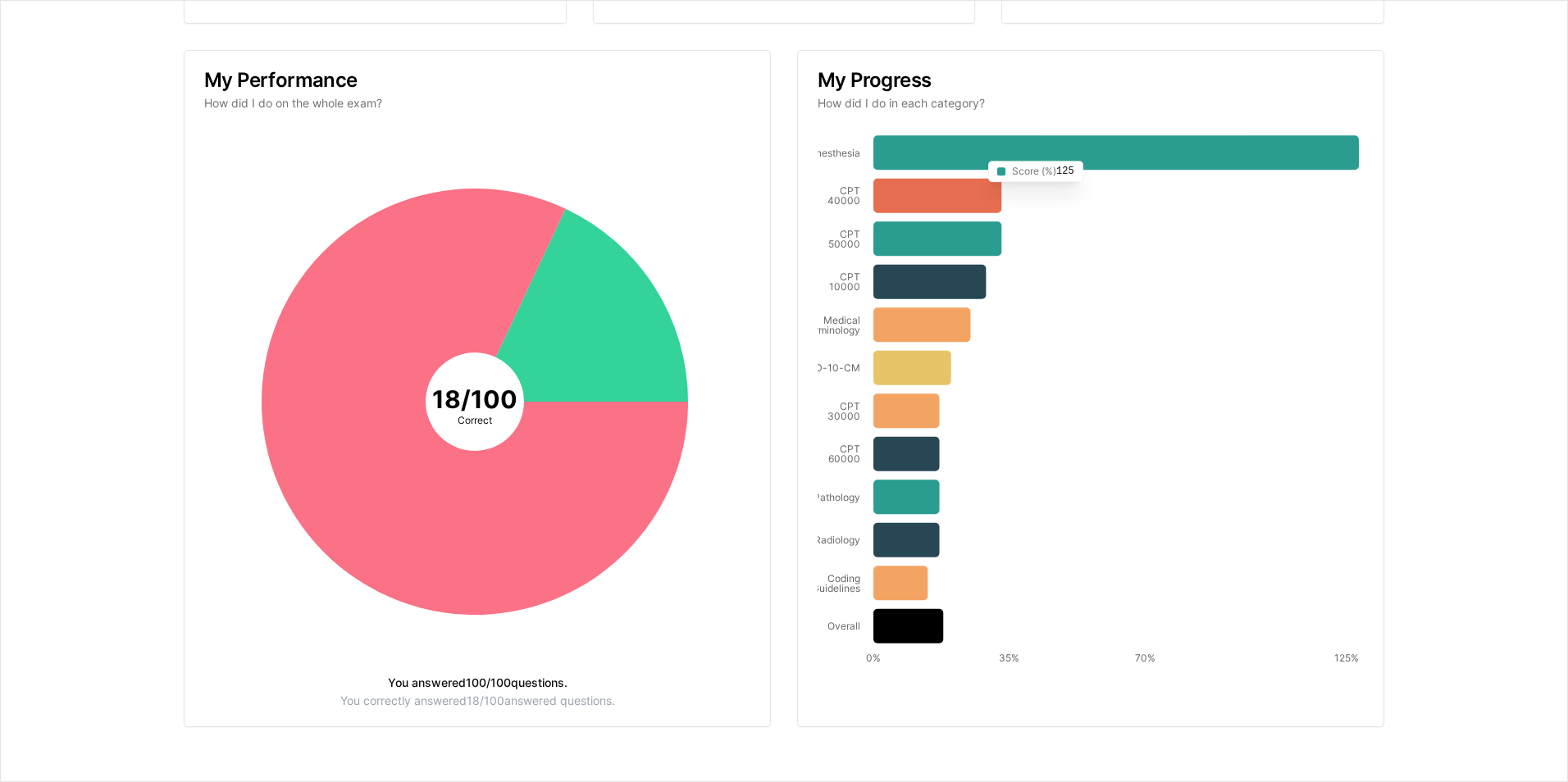
click at [970, 155] on icon at bounding box center [1116, 152] width 486 height 35
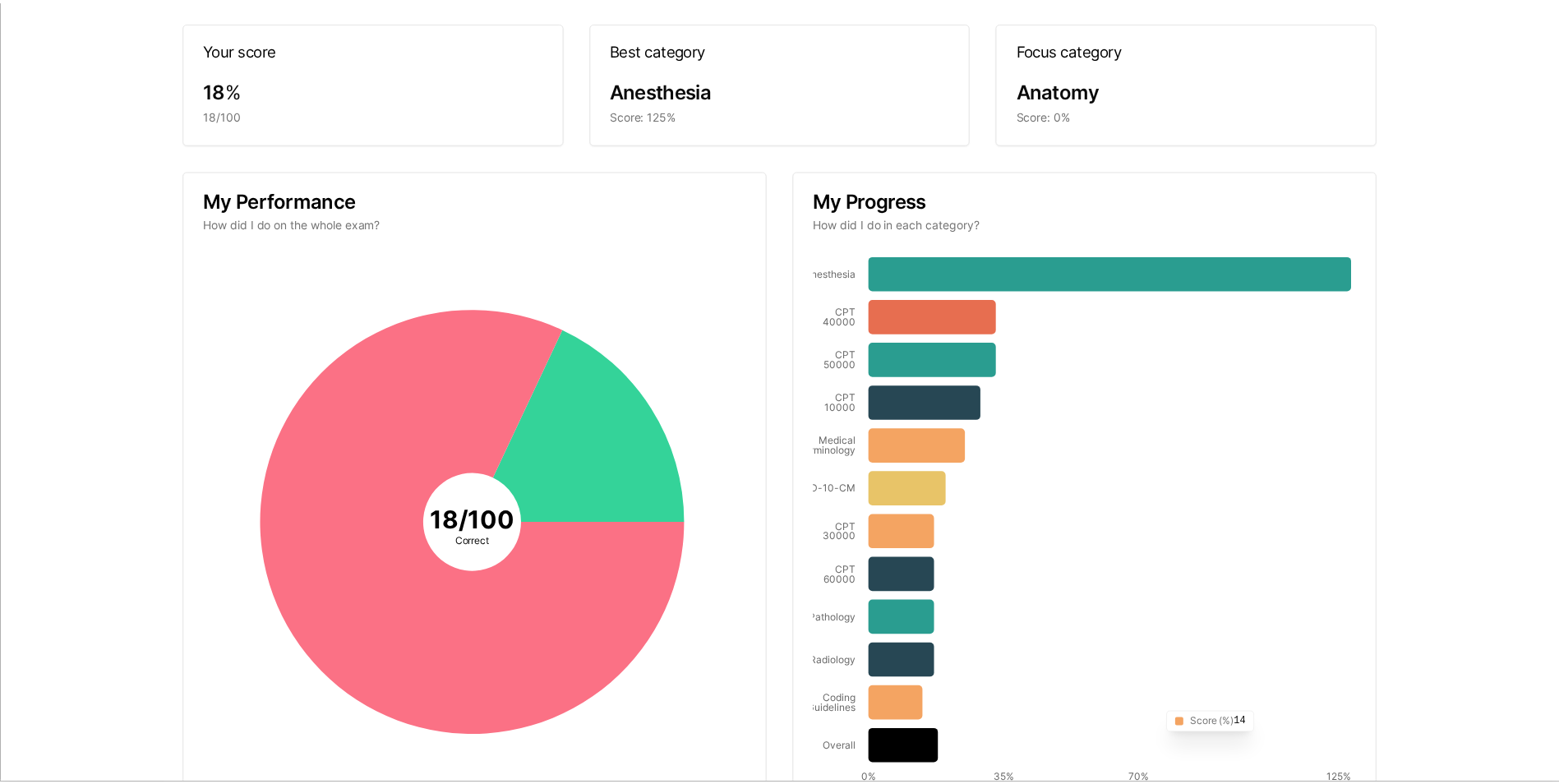
scroll to position [0, 0]
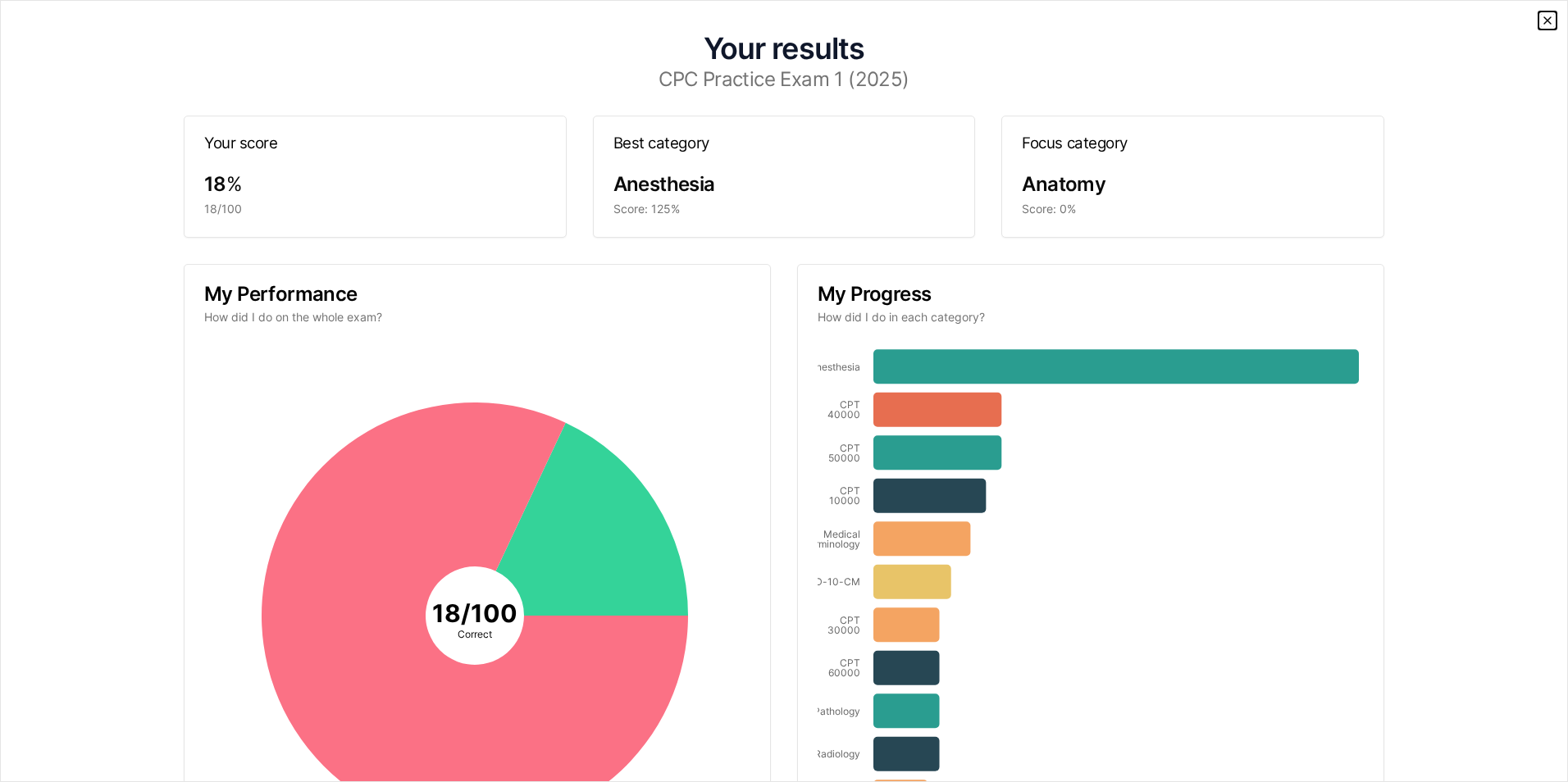
click at [1541, 17] on icon "button" at bounding box center [1547, 21] width 13 height 13
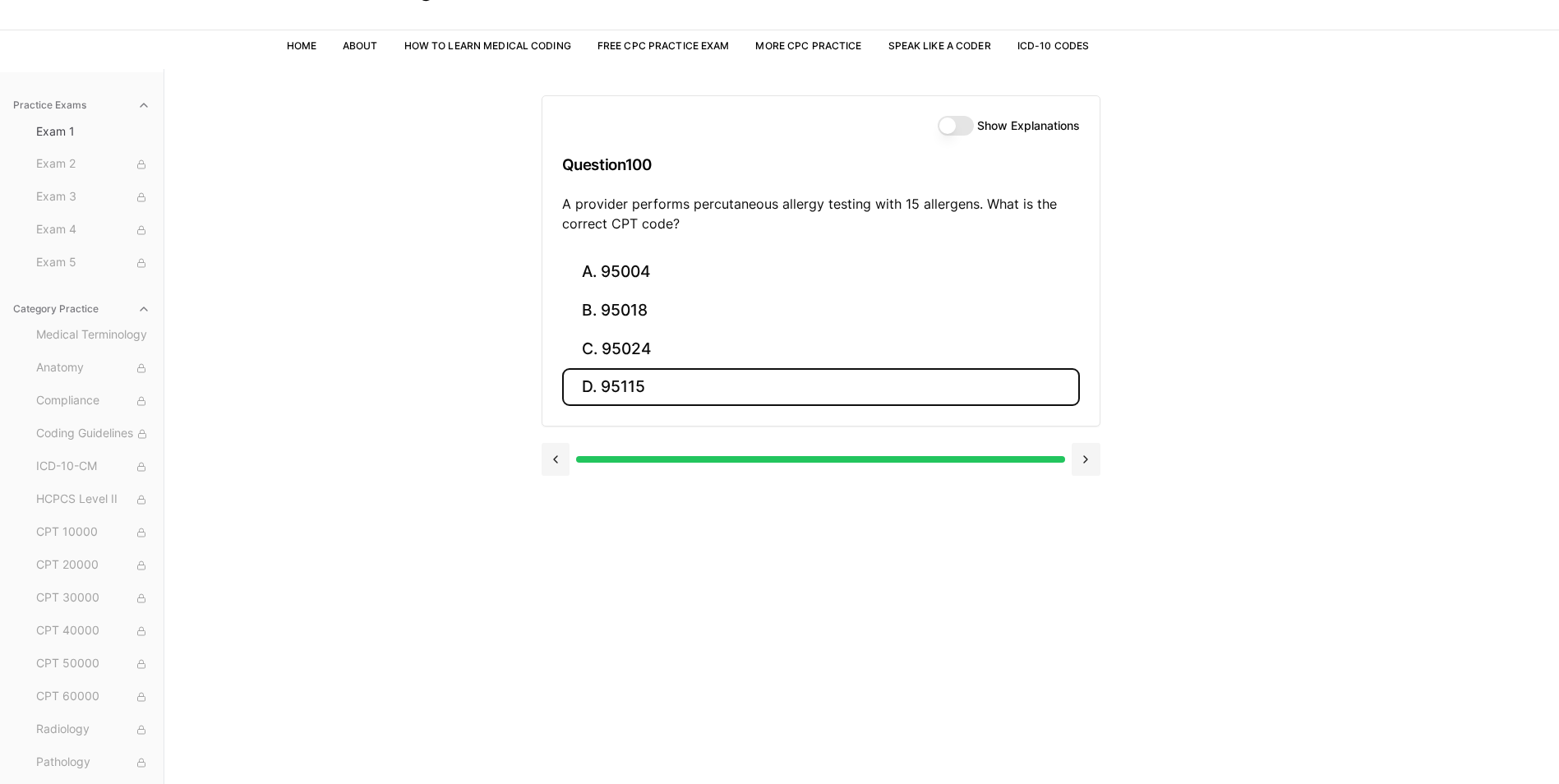
click at [958, 125] on button "Show Explanations" at bounding box center [956, 126] width 37 height 20
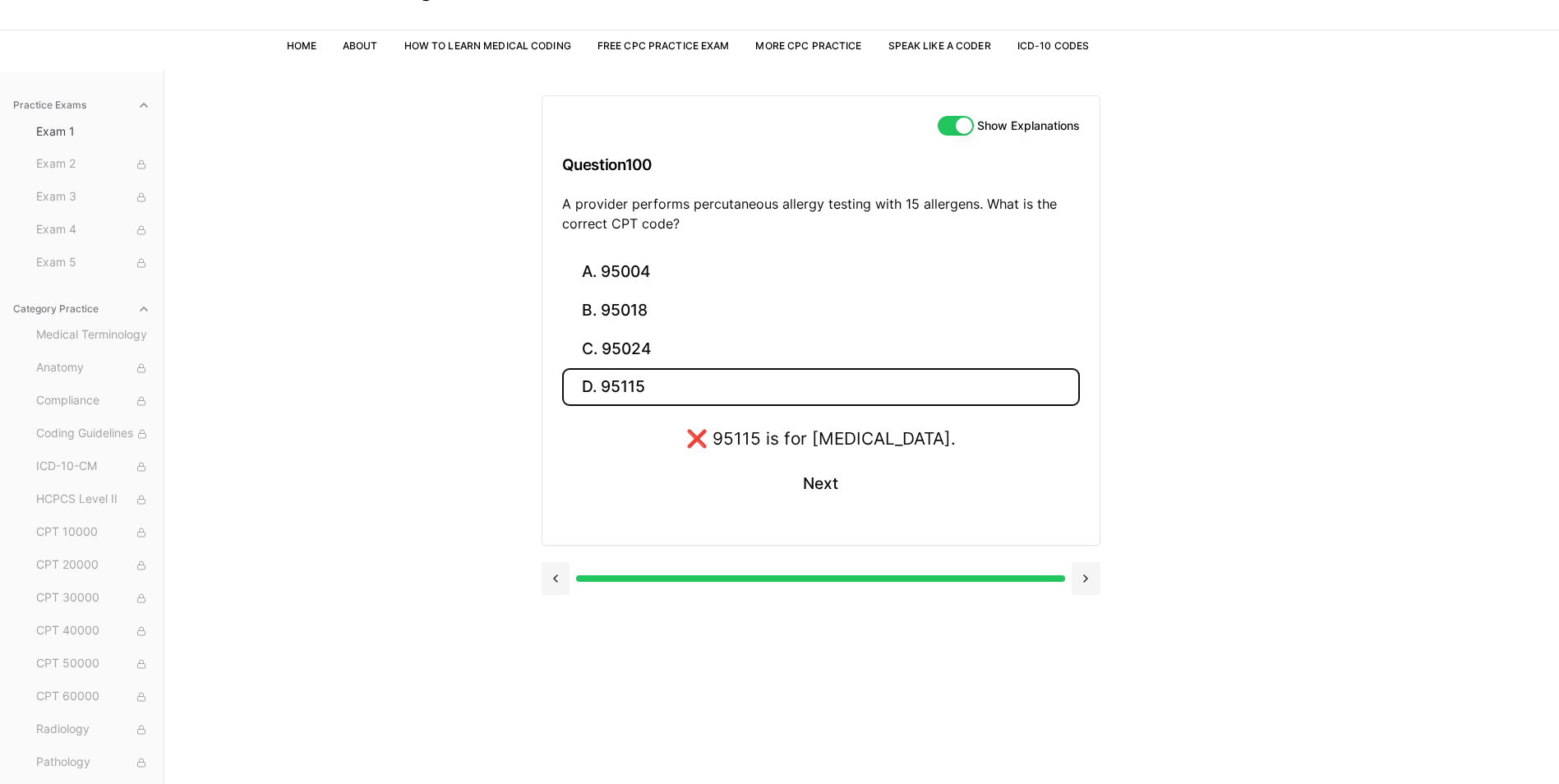
click at [607, 578] on div at bounding box center [821, 579] width 488 height 7
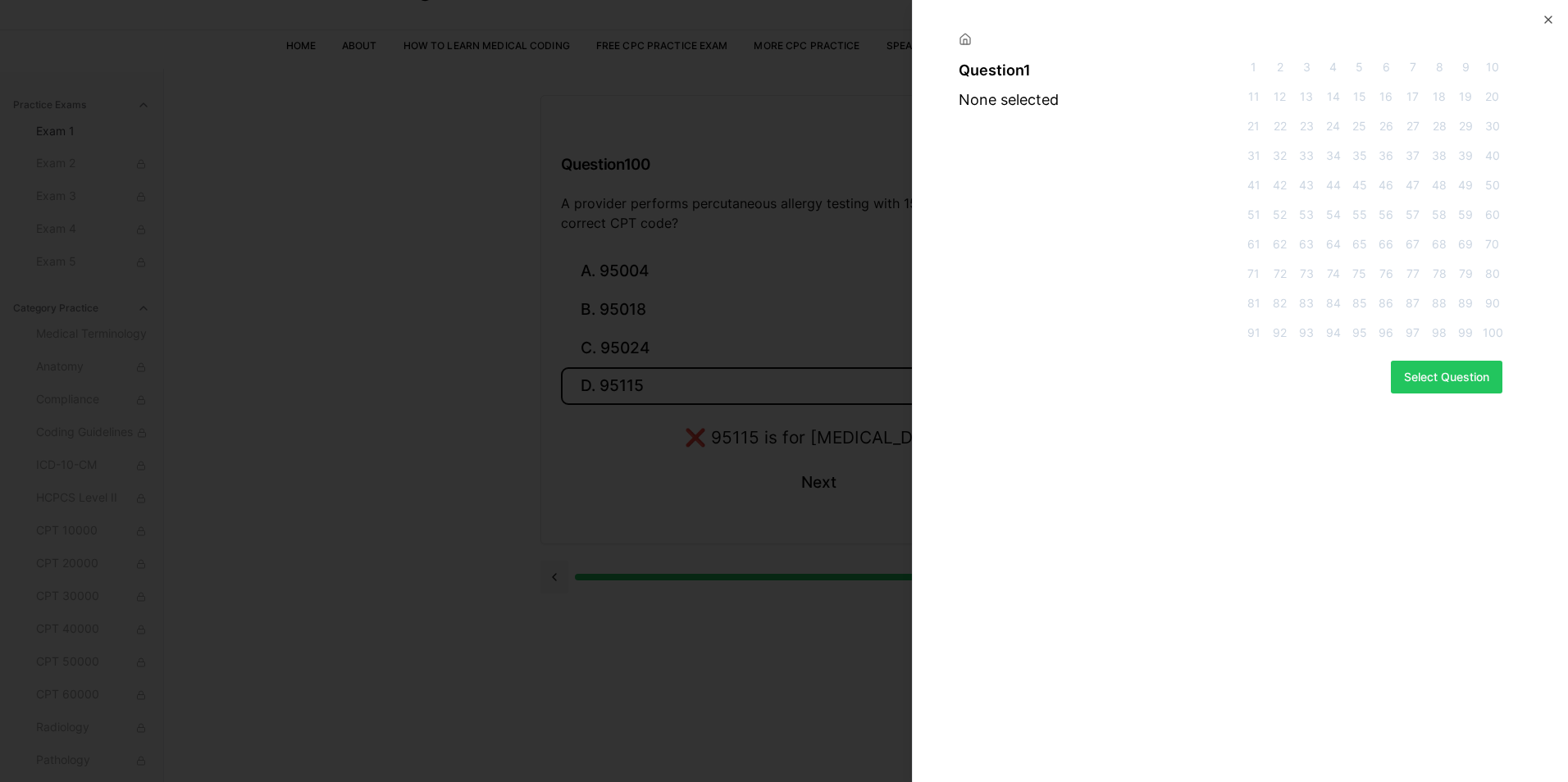
click at [1256, 70] on span "1" at bounding box center [1253, 67] width 20 height 17
click at [1408, 373] on button "Select Question" at bounding box center [1446, 377] width 112 height 33
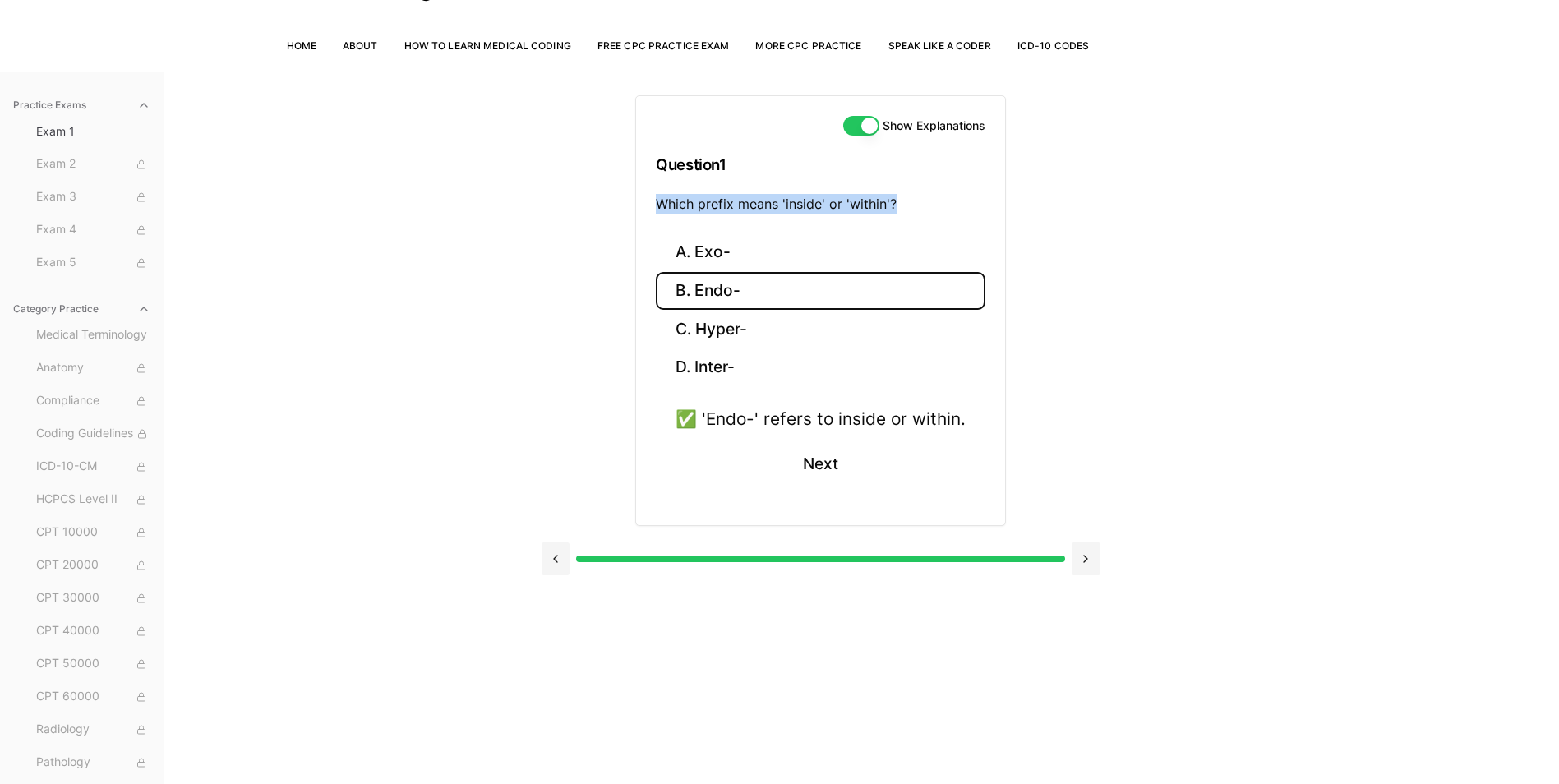
drag, startPoint x: 658, startPoint y: 205, endPoint x: 899, endPoint y: 197, distance: 241.1
click at [899, 197] on p "Which prefix means 'inside' or 'within'?" at bounding box center [821, 204] width 330 height 20
drag, startPoint x: 899, startPoint y: 197, endPoint x: 881, endPoint y: 205, distance: 19.7
copy p "Which prefix means 'inside' or 'within'?"
drag, startPoint x: 748, startPoint y: 290, endPoint x: 693, endPoint y: 295, distance: 55.2
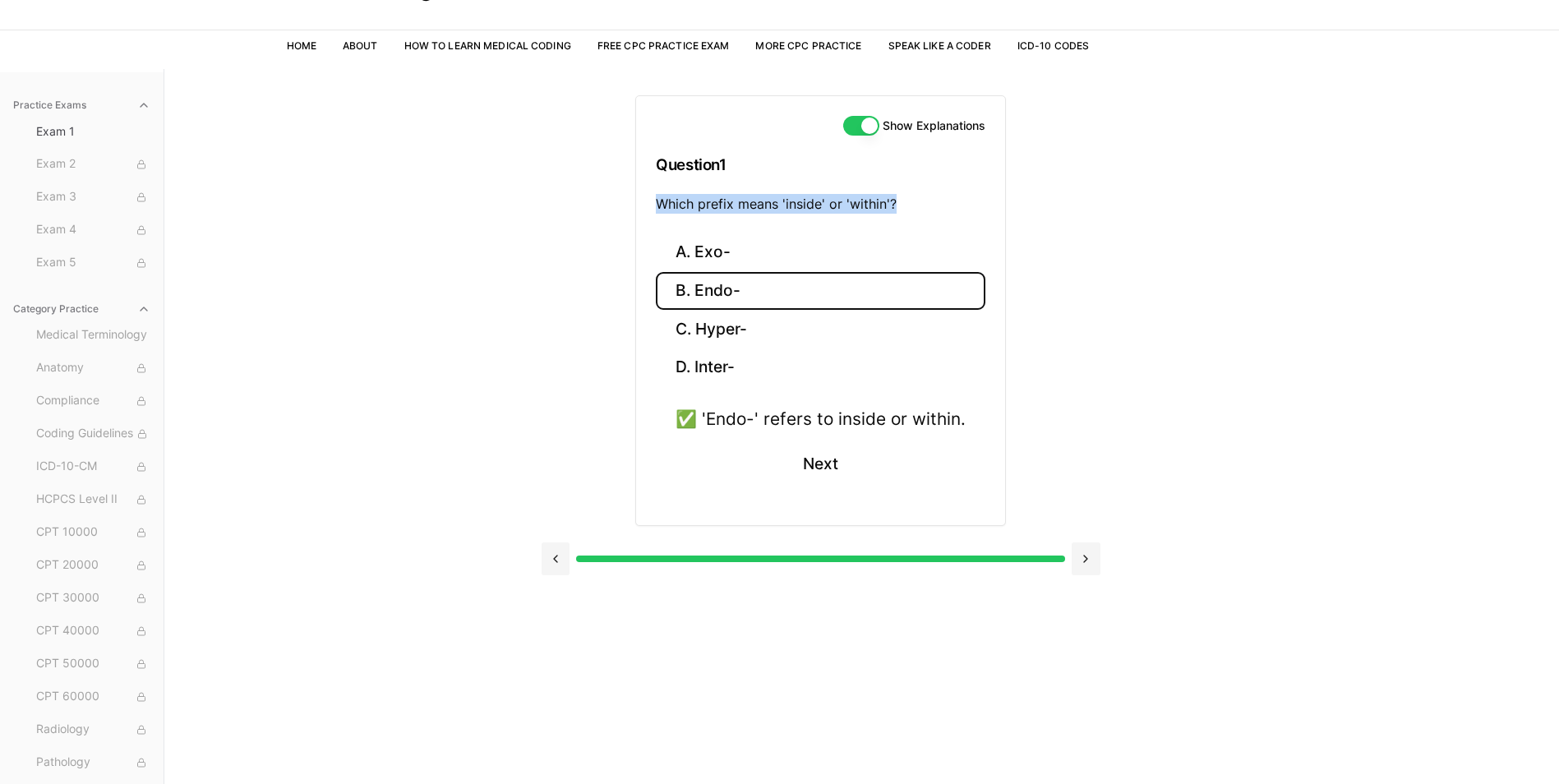
click at [693, 295] on button "B. Endo-" at bounding box center [821, 291] width 330 height 39
click at [705, 288] on button "B. Endo-" at bounding box center [821, 291] width 330 height 39
click at [704, 287] on button "B. Endo-" at bounding box center [821, 291] width 330 height 39
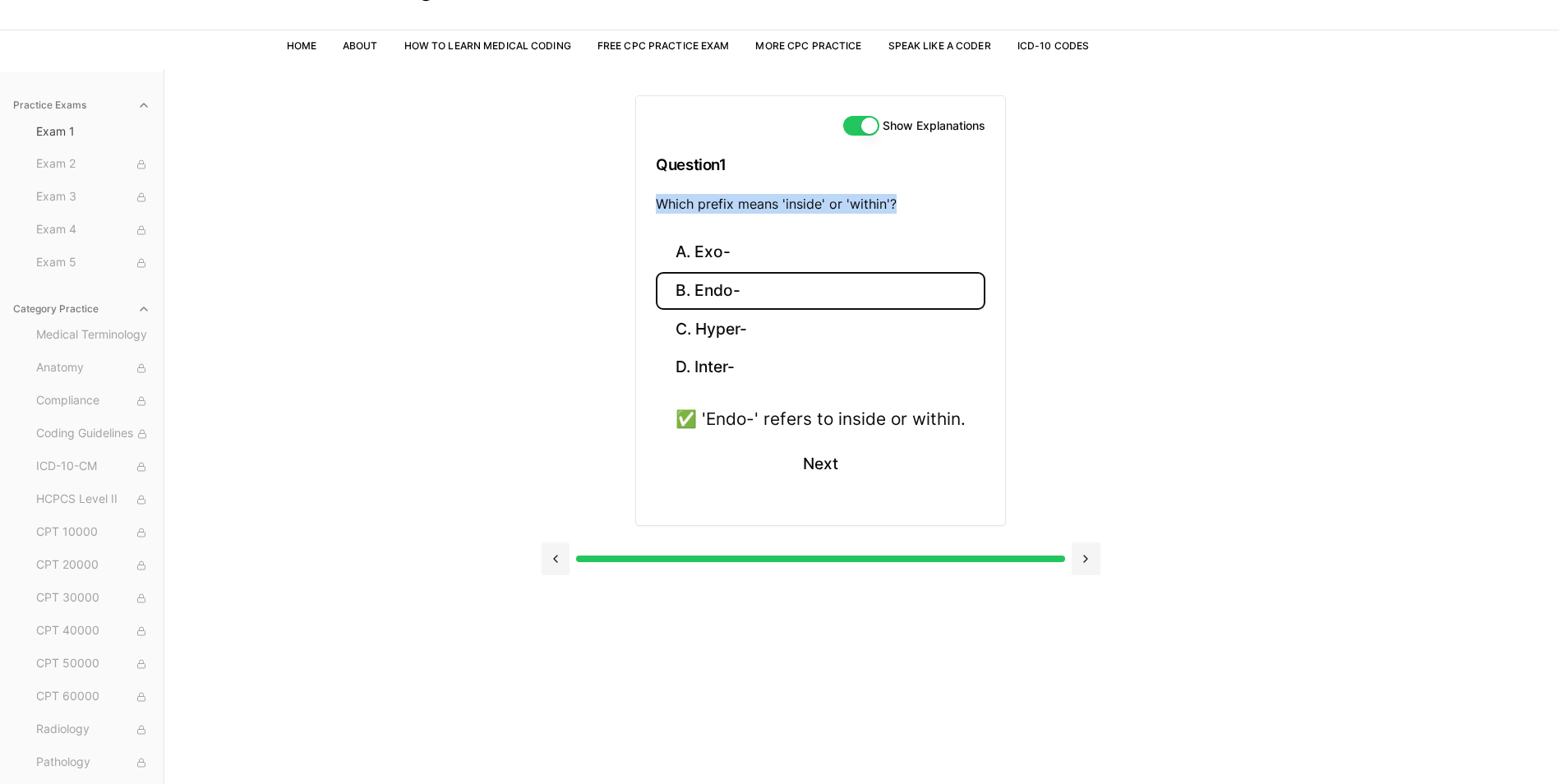
copy p "Which prefix means 'inside' or 'within'?"
click at [725, 291] on button "B. Endo-" at bounding box center [821, 291] width 330 height 39
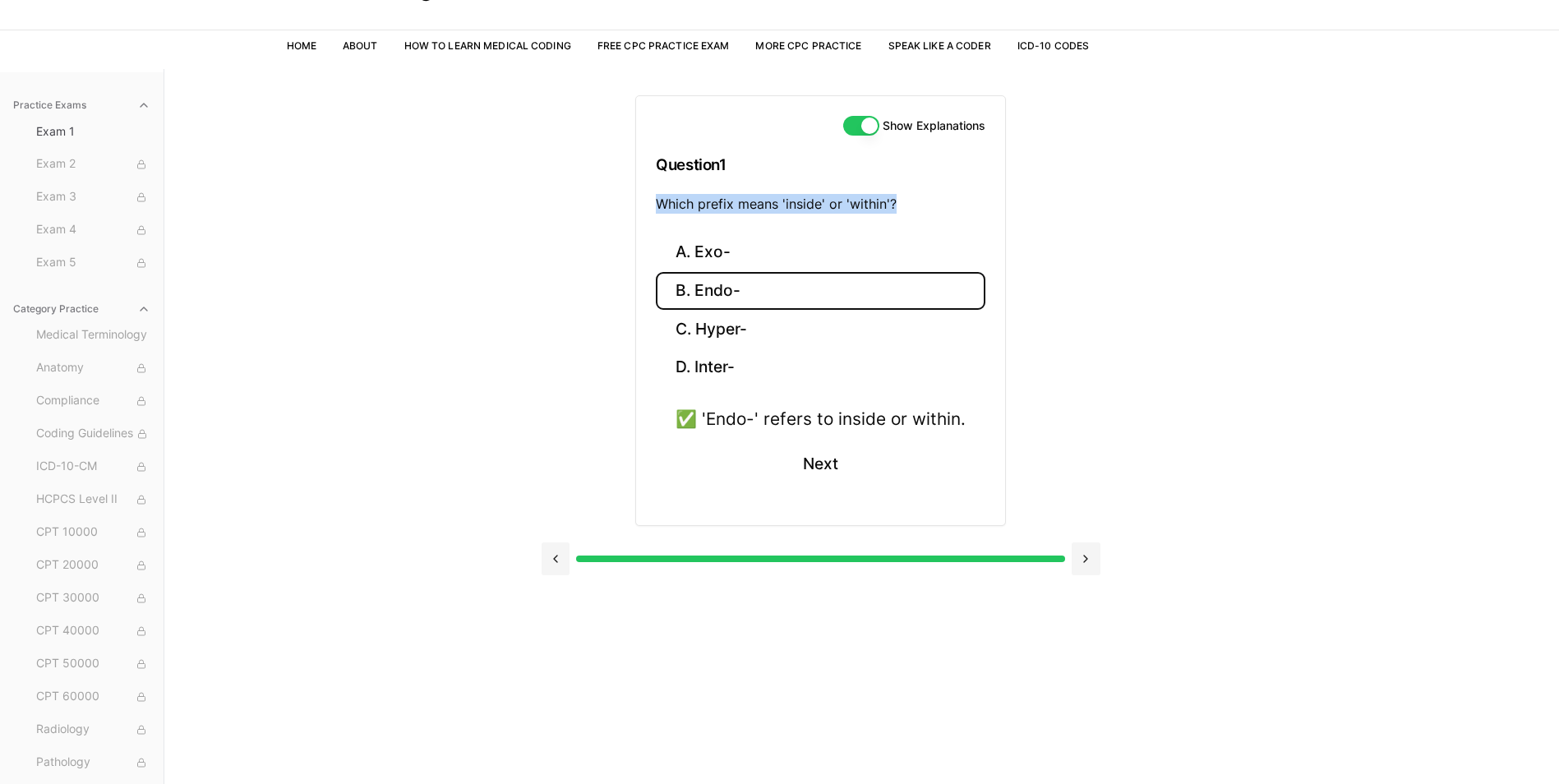
click at [718, 292] on button "B. Endo-" at bounding box center [821, 291] width 330 height 39
click at [761, 285] on button "B. Endo-" at bounding box center [821, 291] width 330 height 39
click at [819, 201] on p "Which prefix means 'inside' or 'within'?" at bounding box center [821, 204] width 330 height 20
click at [823, 471] on button "Next" at bounding box center [821, 463] width 75 height 44
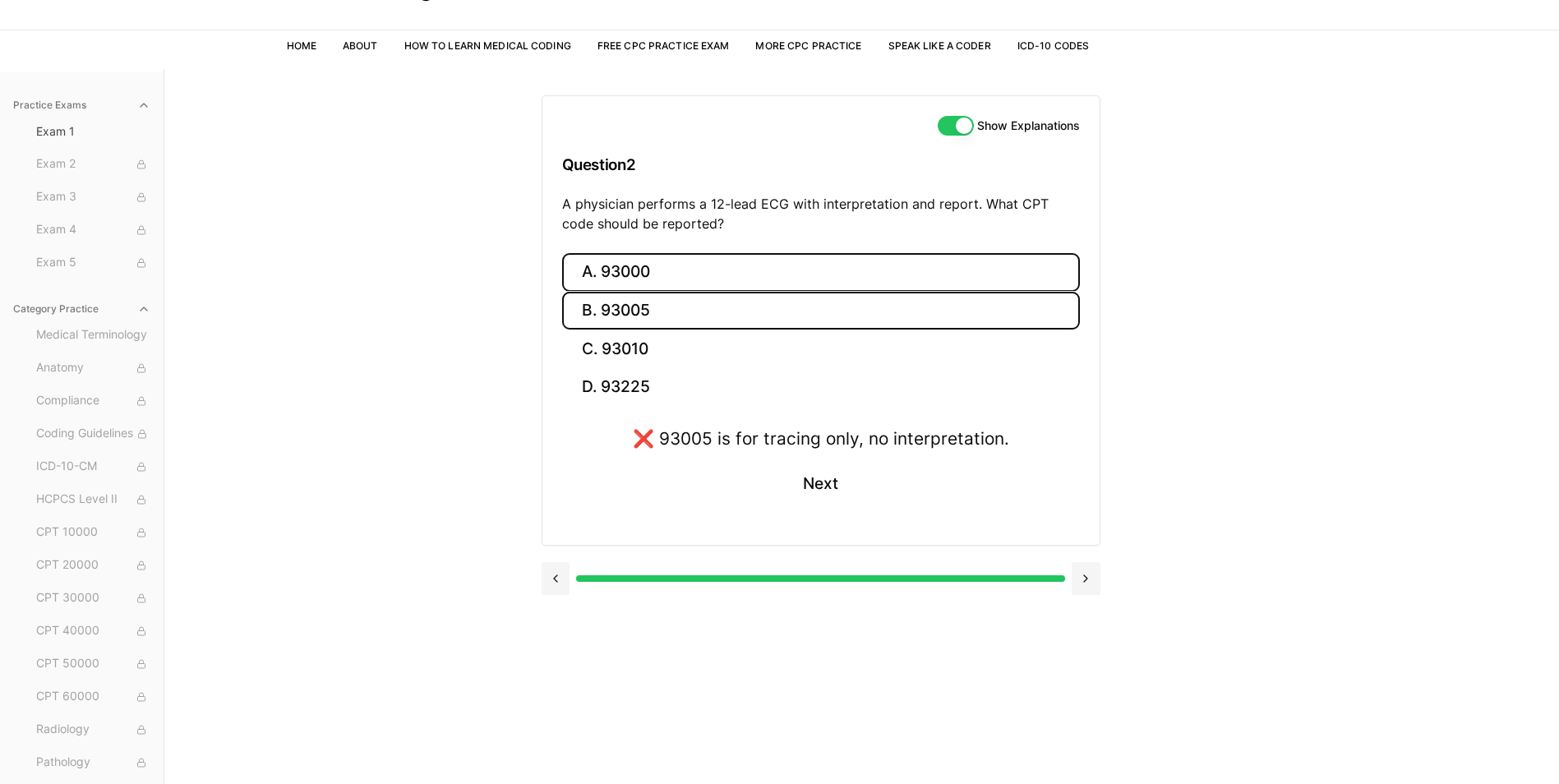
click at [633, 270] on button "A. 93000" at bounding box center [821, 272] width 517 height 39
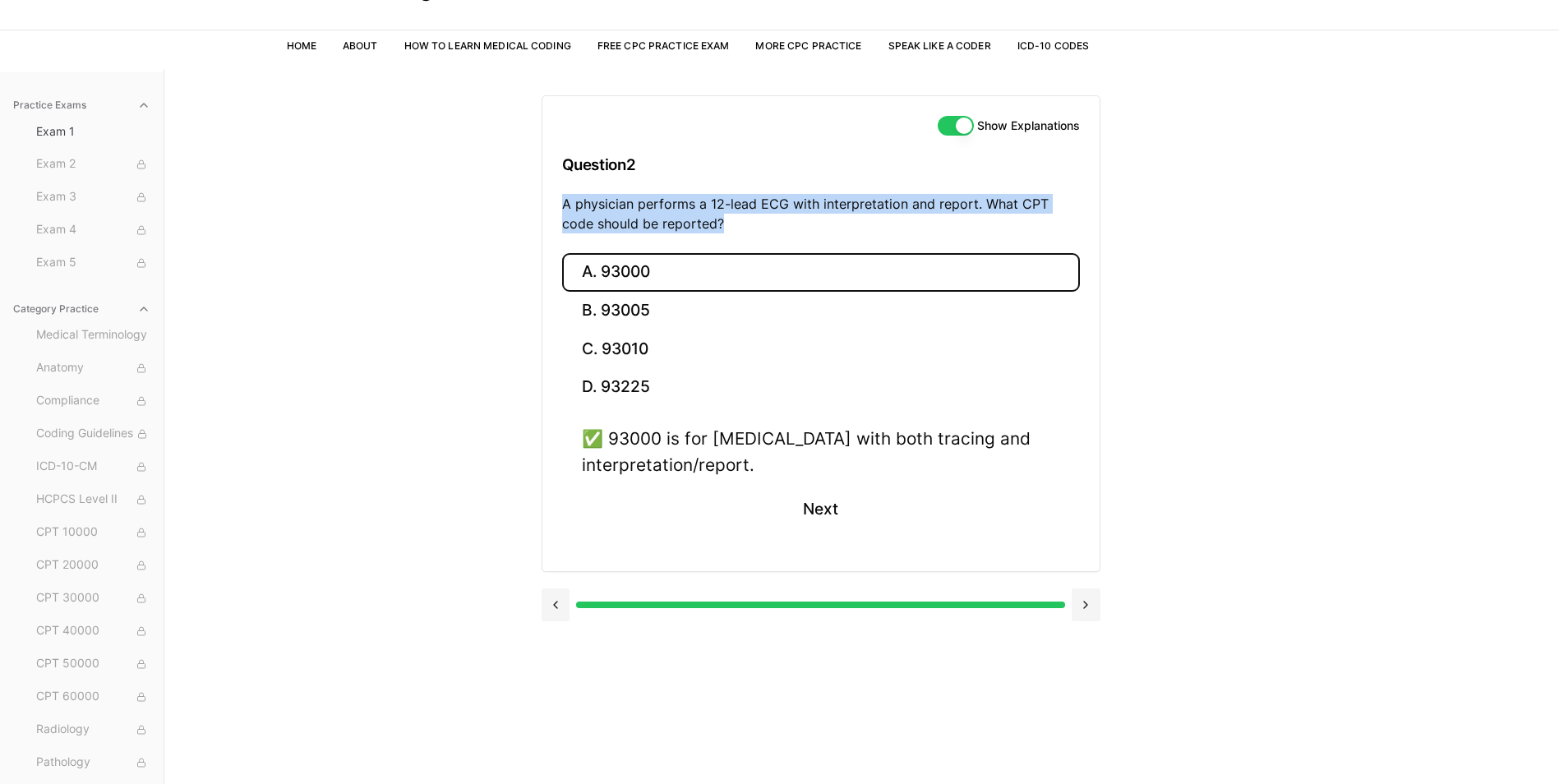
drag, startPoint x: 696, startPoint y: 223, endPoint x: 560, endPoint y: 204, distance: 137.3
click at [560, 204] on div "Show Explanations Question 2 A physician performs a 12-lead ECG with interpreta…" at bounding box center [821, 174] width 557 height 157
drag, startPoint x: 560, startPoint y: 204, endPoint x: 591, endPoint y: 212, distance: 32.0
copy p "A physician performs a 12-lead ECG with interpretation and report. What CPT cod…"
click at [556, 600] on button at bounding box center [556, 605] width 29 height 33
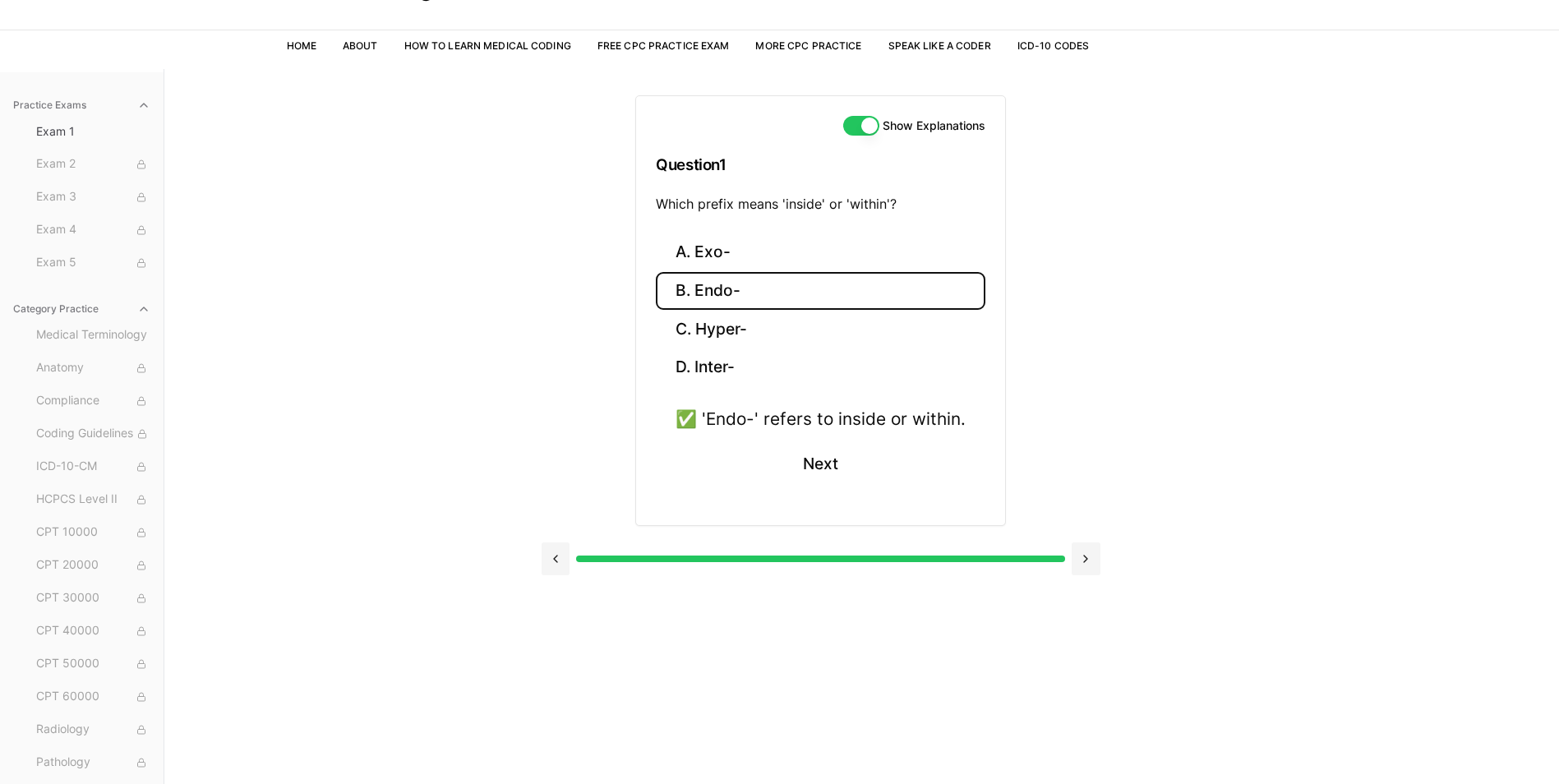
click at [722, 423] on div "✅ 'Endo-' refers to inside or within." at bounding box center [820, 419] width 290 height 26
drag, startPoint x: 964, startPoint y: 420, endPoint x: 705, endPoint y: 424, distance: 259.0
click at [705, 424] on div "✅ 'Endo-' refers to inside or within." at bounding box center [820, 419] width 290 height 26
drag, startPoint x: 705, startPoint y: 424, endPoint x: 713, endPoint y: 425, distance: 8.1
copy div "'Endo-' refers to inside or within."
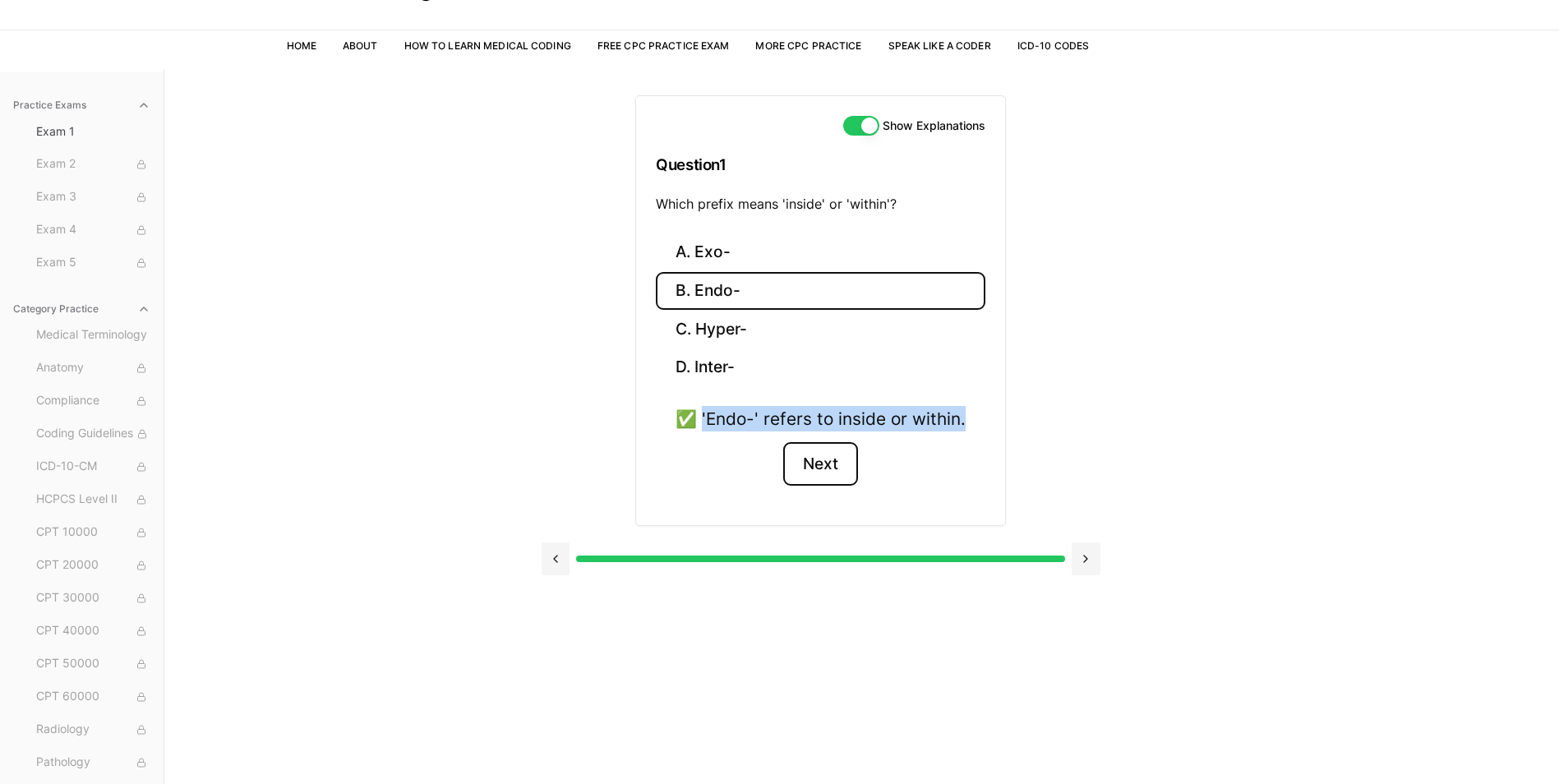
click at [831, 468] on button "Next" at bounding box center [821, 463] width 75 height 44
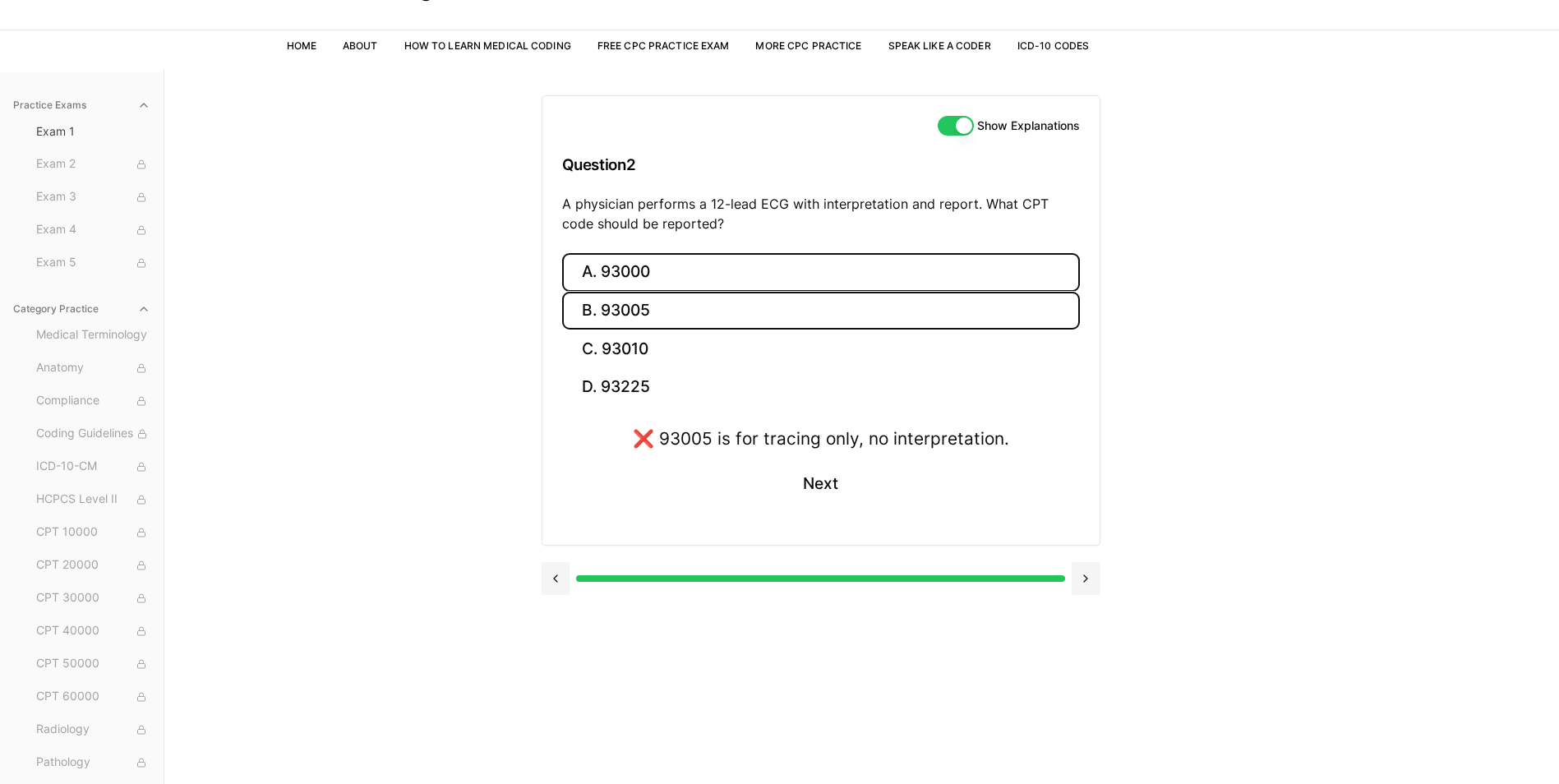
click at [647, 276] on button "A. 93000" at bounding box center [821, 272] width 517 height 39
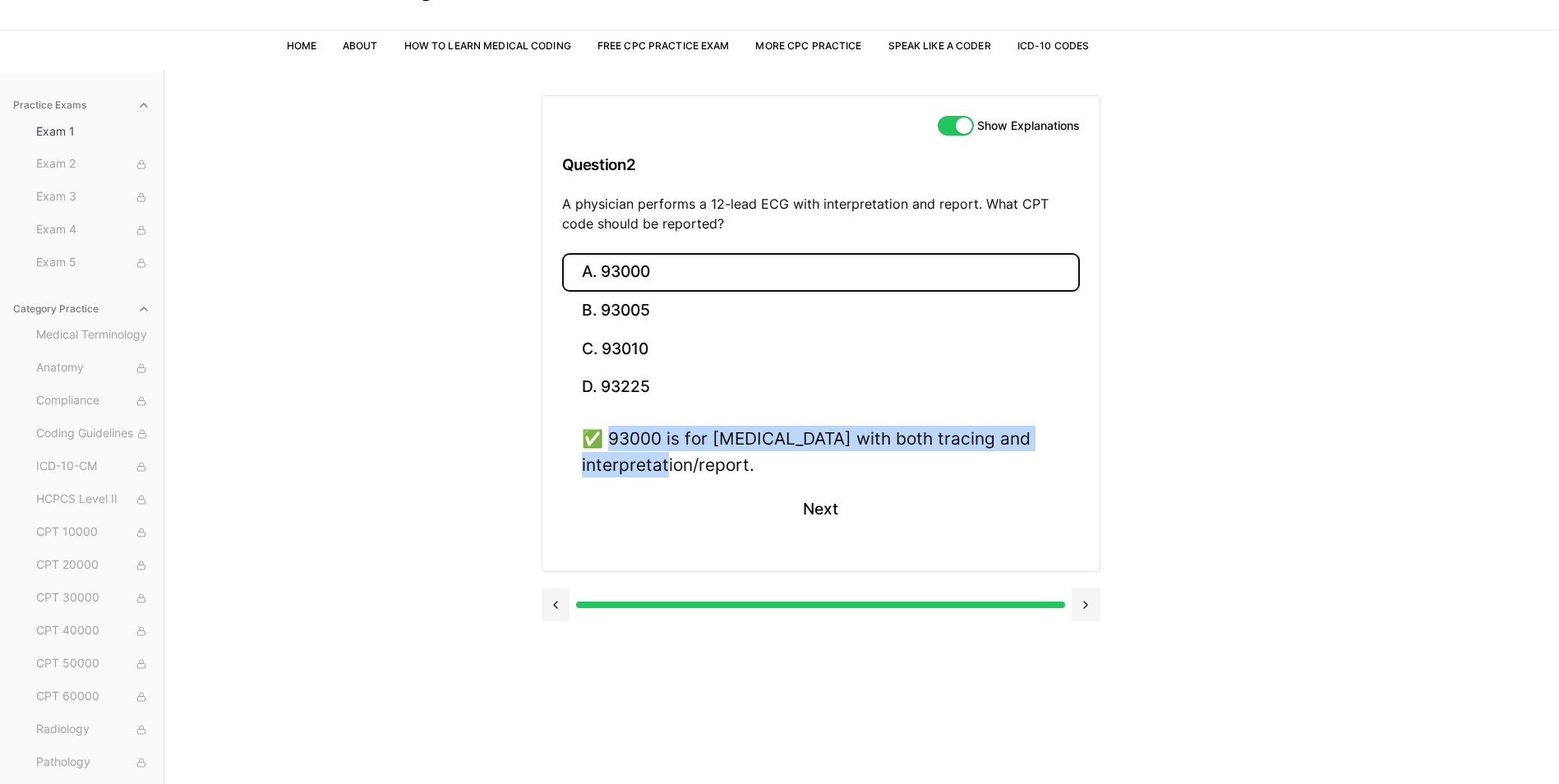
drag, startPoint x: 761, startPoint y: 468, endPoint x: 610, endPoint y: 436, distance: 154.4
click at [610, 436] on div "✅ 93000 is for ECG with both tracing and interpretation/report." at bounding box center [821, 451] width 478 height 51
copy div "93000 is for ECG with both tracing and interpretation/report."
click at [816, 509] on button "Next" at bounding box center [821, 509] width 75 height 44
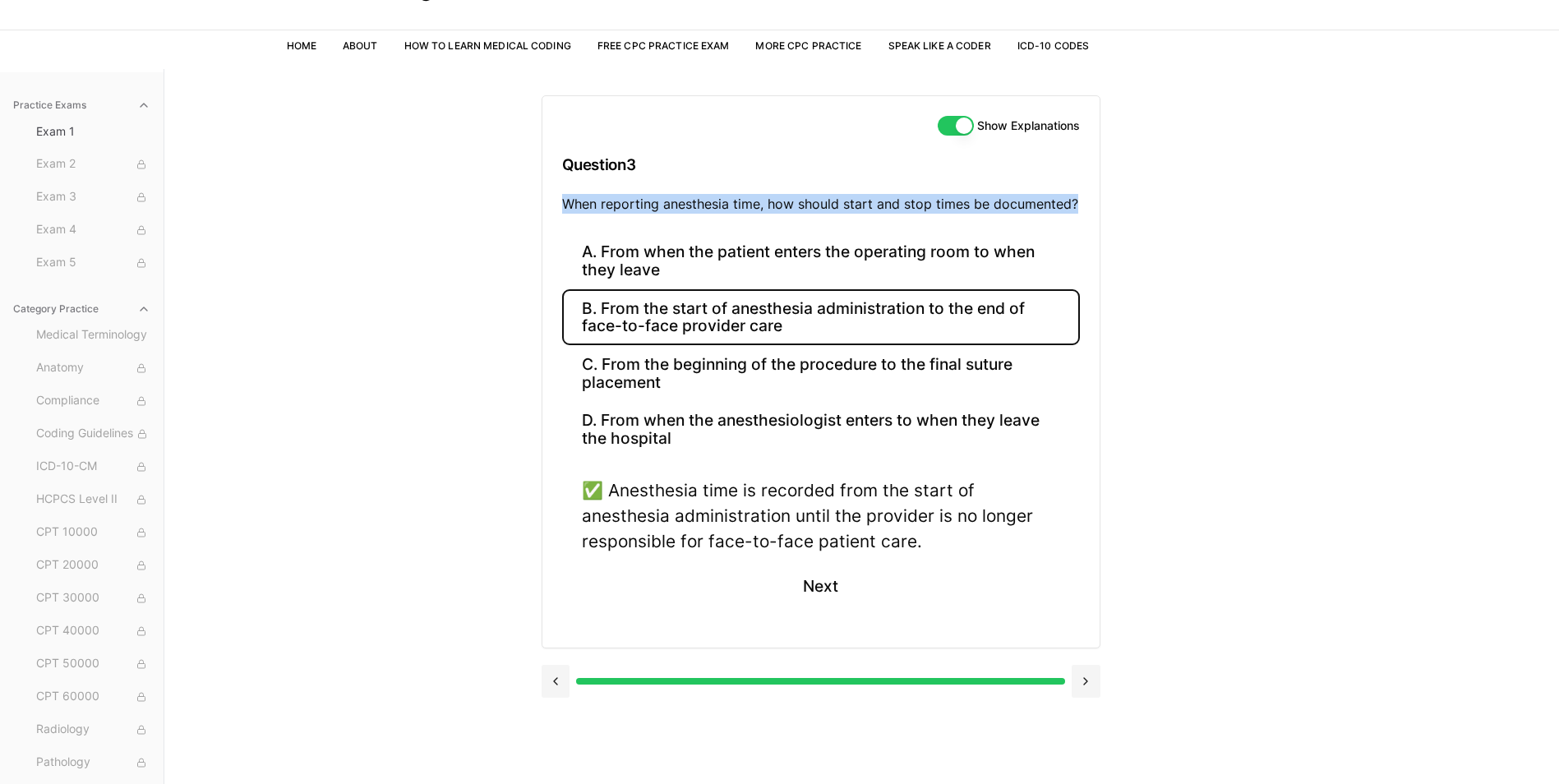
drag, startPoint x: 562, startPoint y: 202, endPoint x: 1085, endPoint y: 206, distance: 523.0
click at [1085, 206] on div "Show Explanations Question 3 When reporting anesthesia time, how should start a…" at bounding box center [821, 164] width 557 height 137
drag, startPoint x: 1085, startPoint y: 206, endPoint x: 1056, endPoint y: 206, distance: 29.0
copy p "When reporting anesthesia time, how should start and stop times be documented?"
drag, startPoint x: 605, startPoint y: 307, endPoint x: 843, endPoint y: 327, distance: 238.8
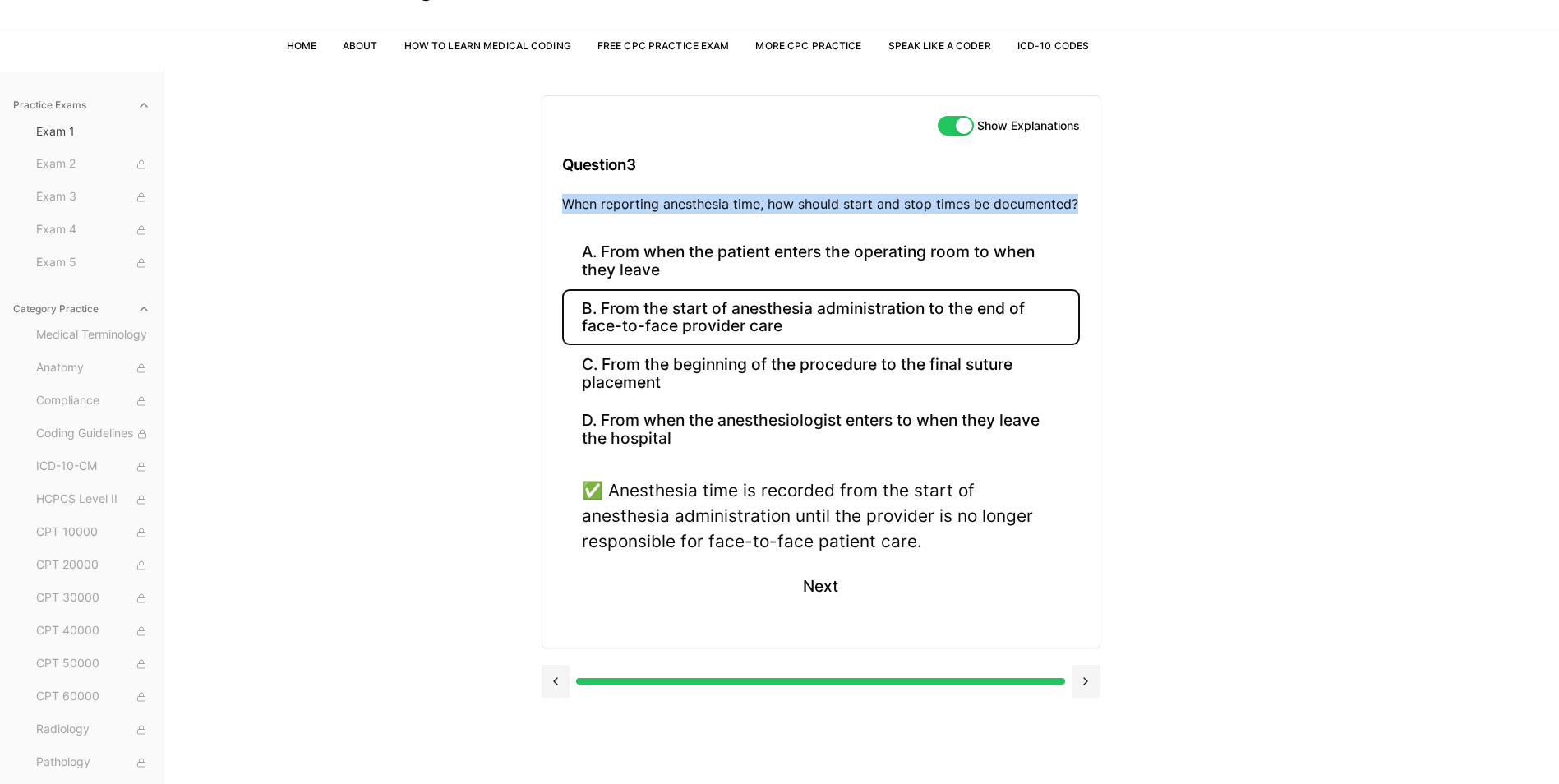
click at [838, 328] on button "B. From the start of anesthesia administration to the end of face-to-face provi…" at bounding box center [821, 316] width 517 height 56
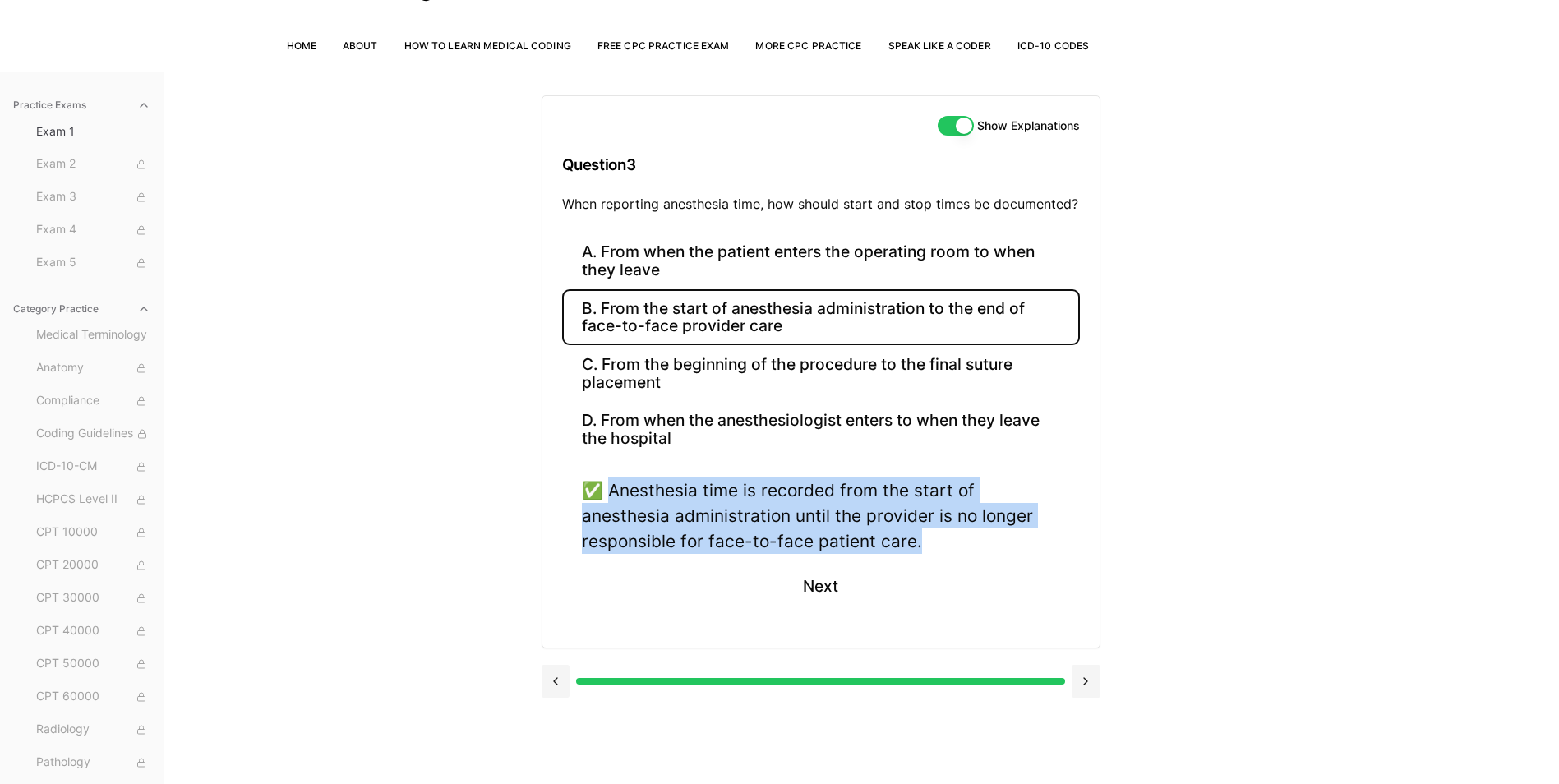
drag, startPoint x: 923, startPoint y: 543, endPoint x: 614, endPoint y: 484, distance: 314.6
click at [614, 484] on div "✅ Anesthesia time is recorded from the start of anesthesia administration until…" at bounding box center [821, 516] width 478 height 77
drag, startPoint x: 614, startPoint y: 484, endPoint x: 645, endPoint y: 502, distance: 35.8
copy div "Anesthesia time is recorded from the start of anesthesia administration until t…"
click at [841, 584] on button "Next" at bounding box center [821, 586] width 75 height 44
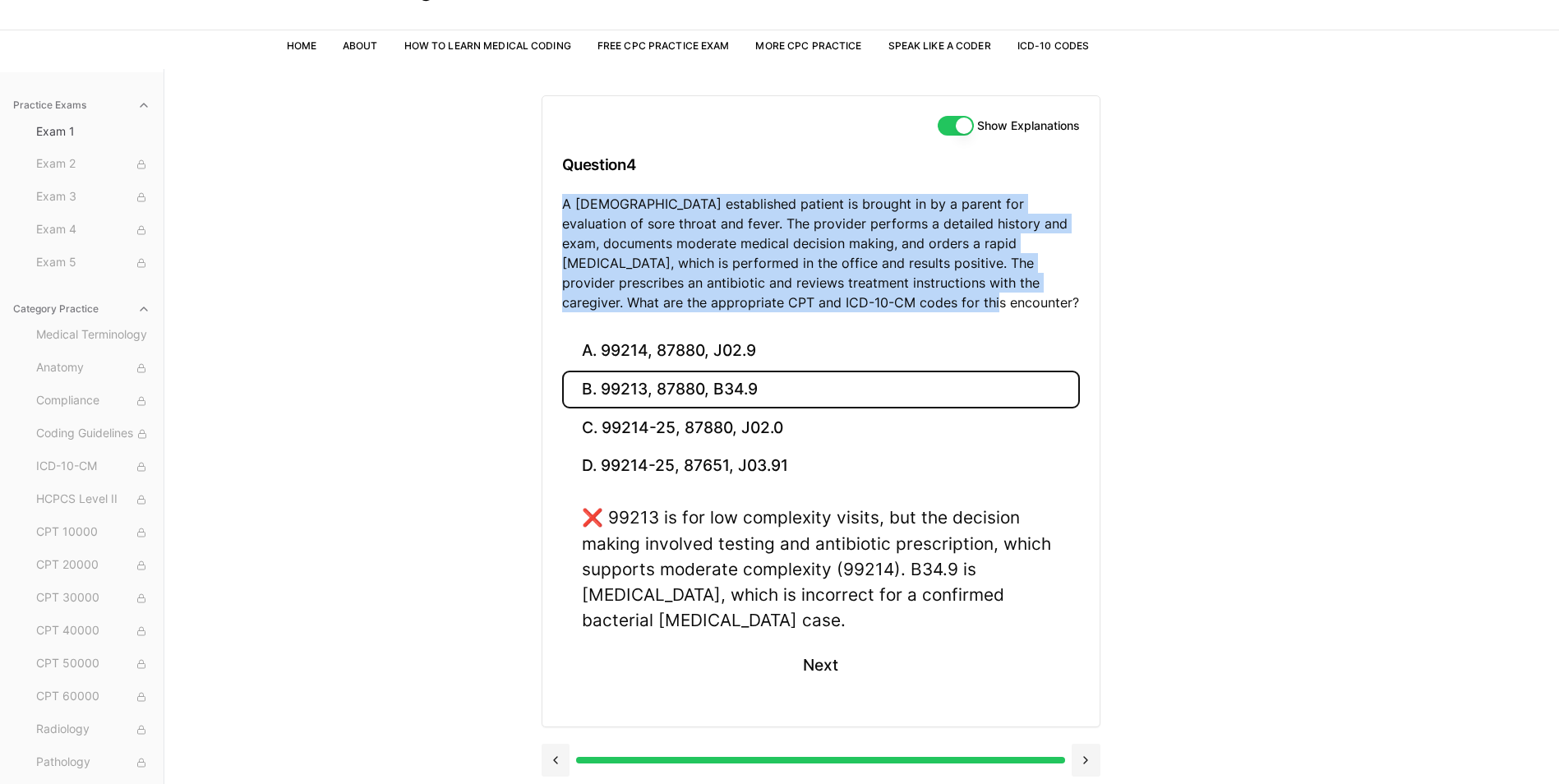
drag, startPoint x: 563, startPoint y: 199, endPoint x: 857, endPoint y: 298, distance: 310.2
click at [857, 298] on p "A 6-year-old established patient is brought in by a parent for evaluation of so…" at bounding box center [821, 253] width 517 height 118
drag, startPoint x: 857, startPoint y: 298, endPoint x: 795, endPoint y: 290, distance: 62.5
copy p "A 6-year-old established patient is brought in by a parent for evaluation of so…"
click at [720, 356] on button "A. 99214, 87880, J02.9" at bounding box center [821, 351] width 517 height 39
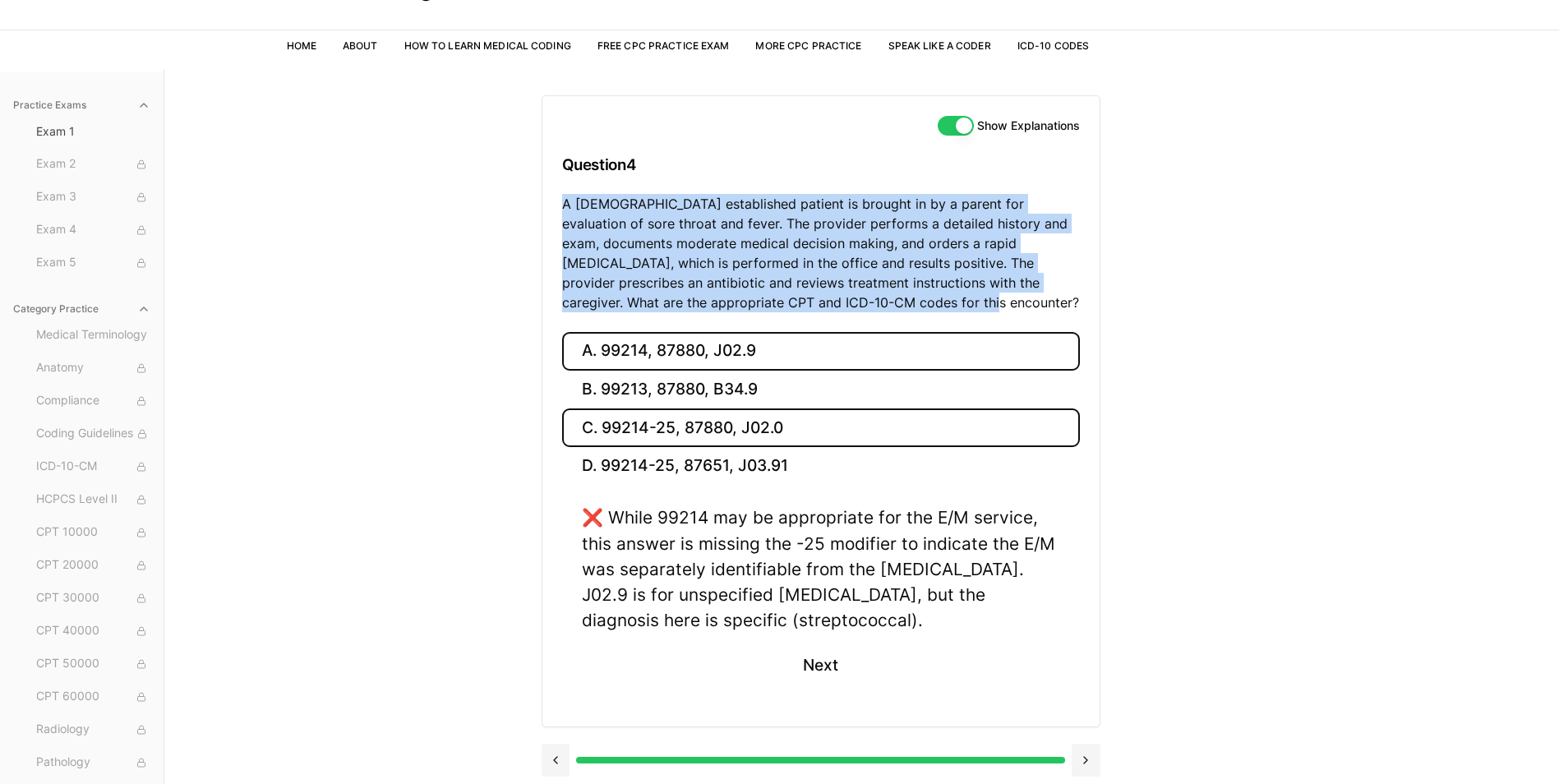
click at [706, 422] on button "C. 99214-25, 87880, J02.0" at bounding box center [821, 428] width 517 height 39
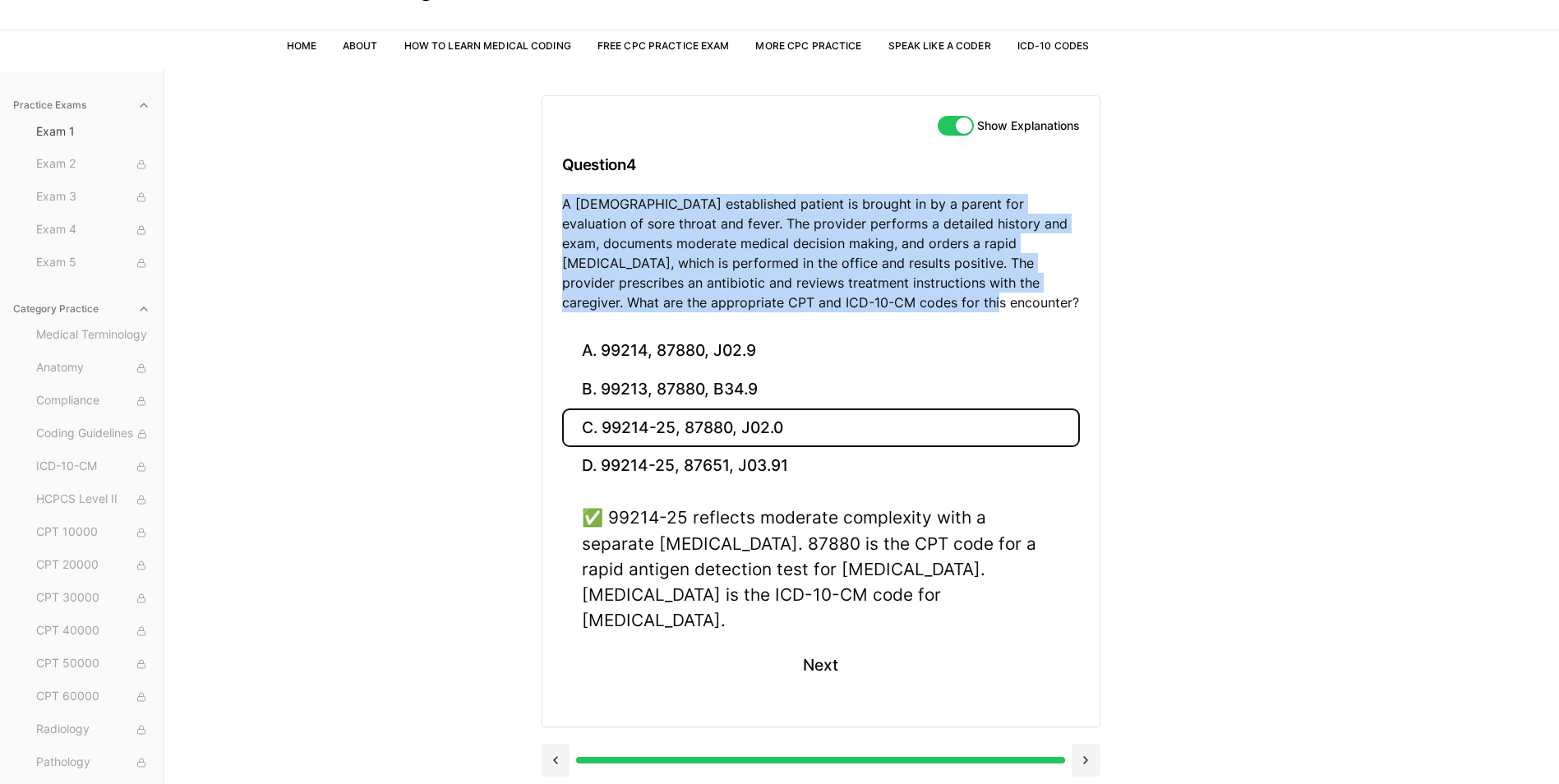
drag, startPoint x: 609, startPoint y: 514, endPoint x: 934, endPoint y: 587, distance: 333.1
click at [934, 587] on div "✅ 99214-25 reflects moderate complexity with a separate strep test. 87880 is th…" at bounding box center [821, 569] width 478 height 128
drag, startPoint x: 934, startPoint y: 587, endPoint x: 879, endPoint y: 573, distance: 56.8
copy div "99214-25 reflects moderate complexity with a separate strep test. 87880 is the …"
click at [817, 643] on button "Next" at bounding box center [821, 664] width 75 height 44
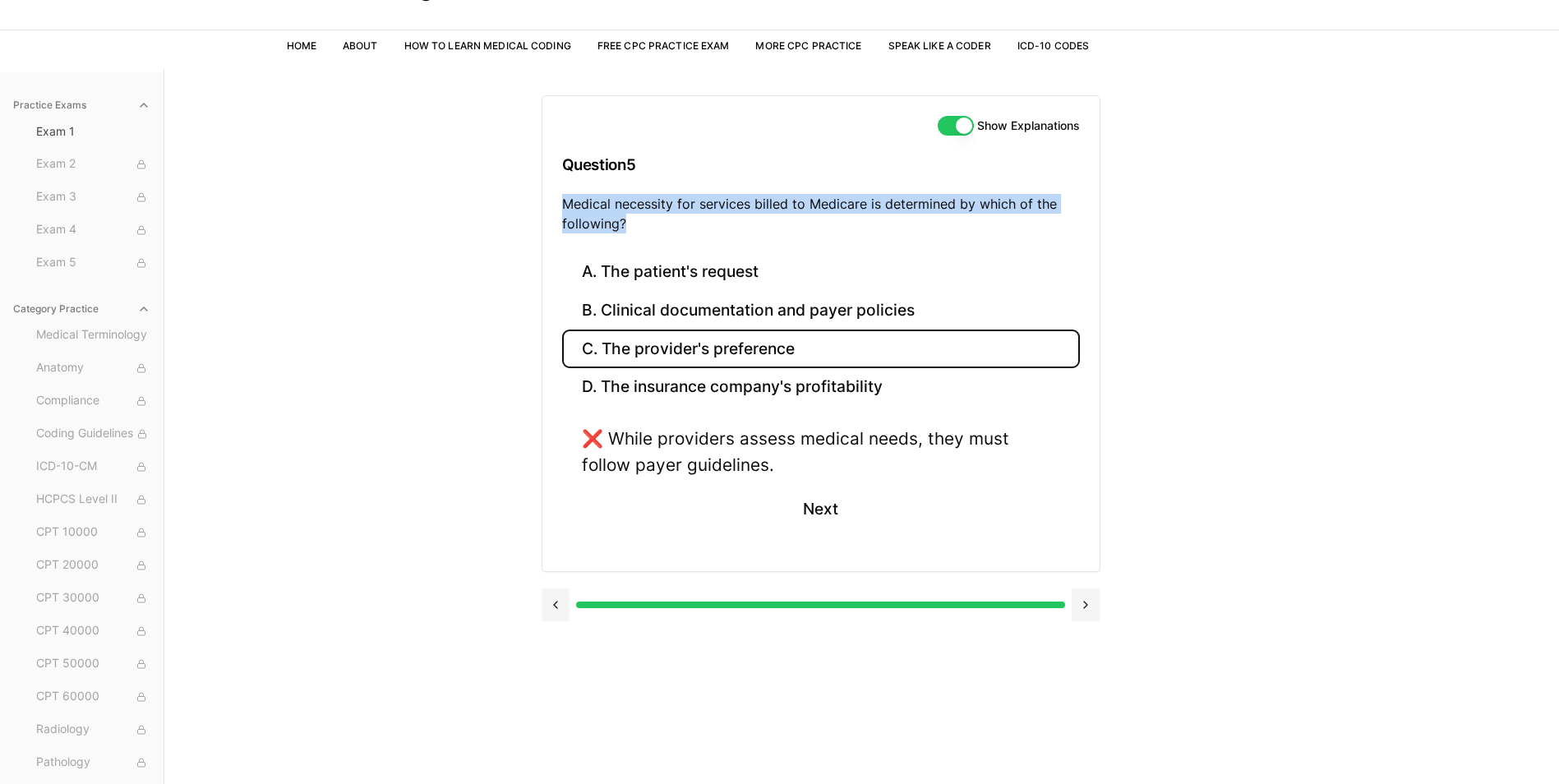
drag, startPoint x: 628, startPoint y: 227, endPoint x: 565, endPoint y: 198, distance: 69.4
click at [565, 198] on p "Medical necessity for services billed to Medicare is determined by which of the…" at bounding box center [821, 213] width 517 height 39
copy p "Medical necessity for services billed to Medicare is determined by which of the…"
click at [674, 394] on button "D. The insurance company's profitability" at bounding box center [821, 387] width 517 height 39
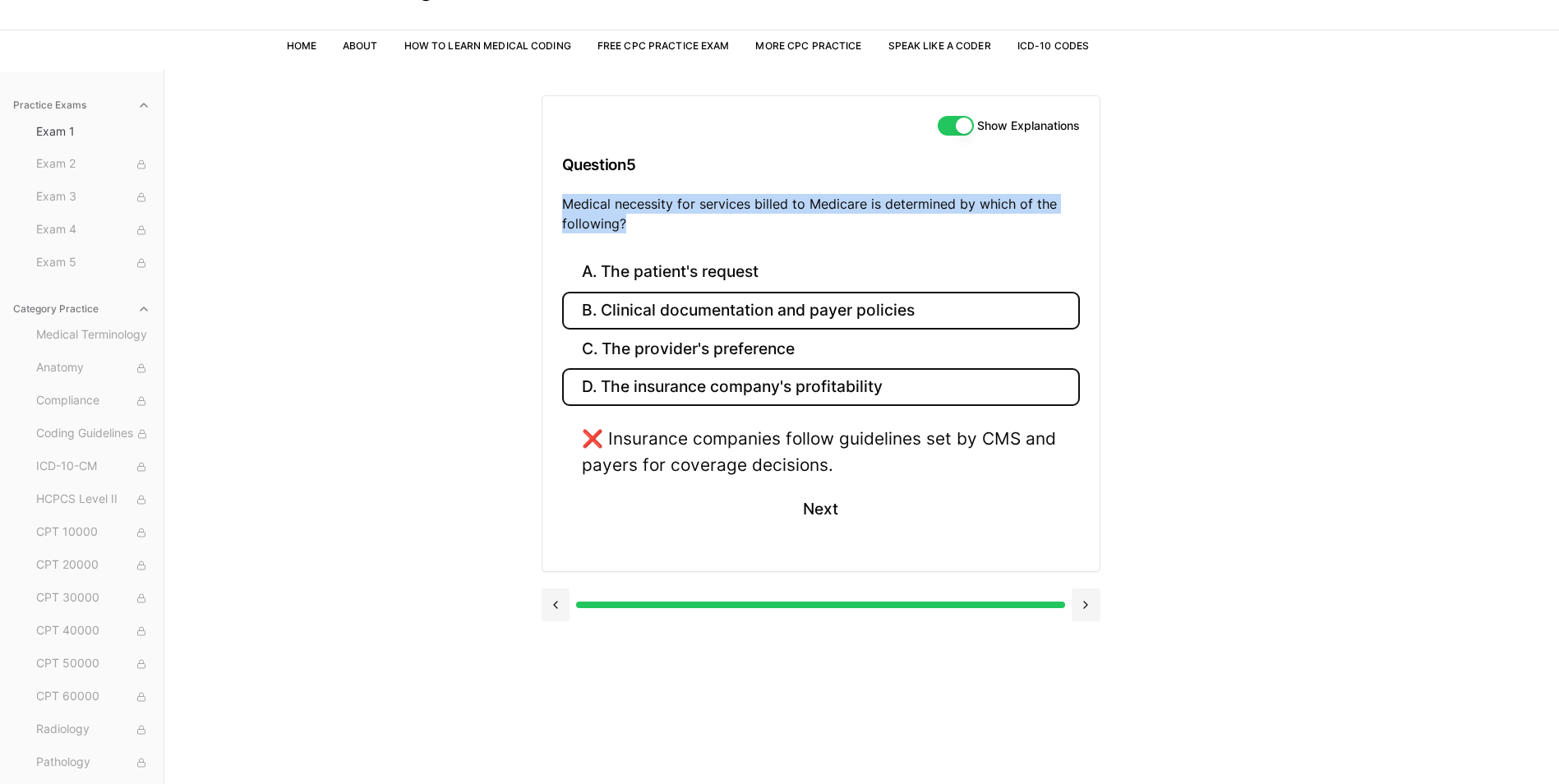
click at [680, 310] on button "B. Clinical documentation and payer policies" at bounding box center [821, 311] width 517 height 39
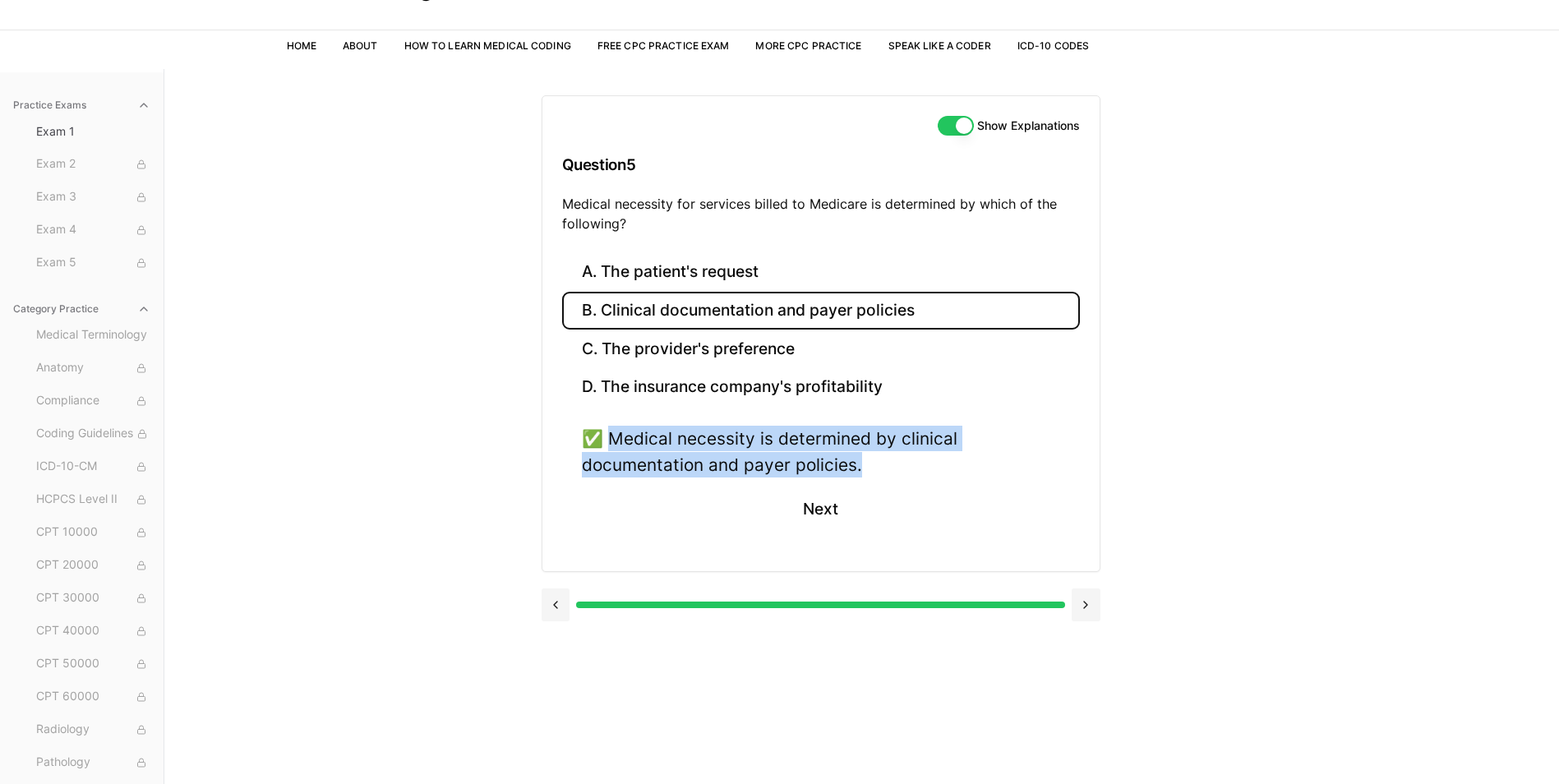
drag, startPoint x: 615, startPoint y: 435, endPoint x: 873, endPoint y: 465, distance: 259.7
click at [873, 465] on div "✅ Medical necessity is determined by clinical documentation and payer policies." at bounding box center [821, 451] width 478 height 51
drag, startPoint x: 873, startPoint y: 465, endPoint x: 834, endPoint y: 461, distance: 39.2
click at [818, 510] on button "Next" at bounding box center [821, 509] width 75 height 44
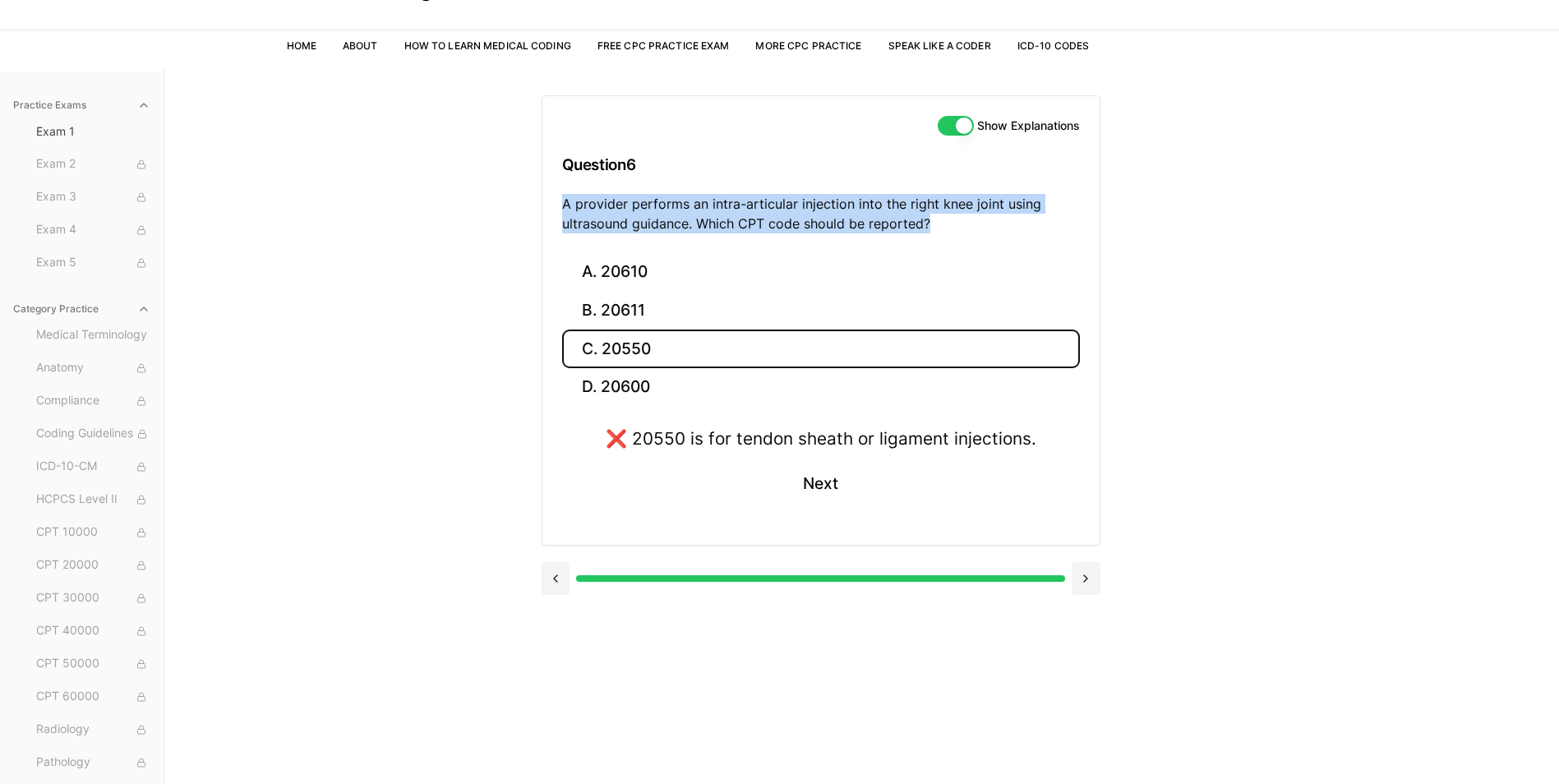
drag, startPoint x: 561, startPoint y: 207, endPoint x: 980, endPoint y: 232, distance: 419.7
click at [980, 232] on p "A provider performs an intra-articular injection into the right knee joint usin…" at bounding box center [821, 213] width 517 height 39
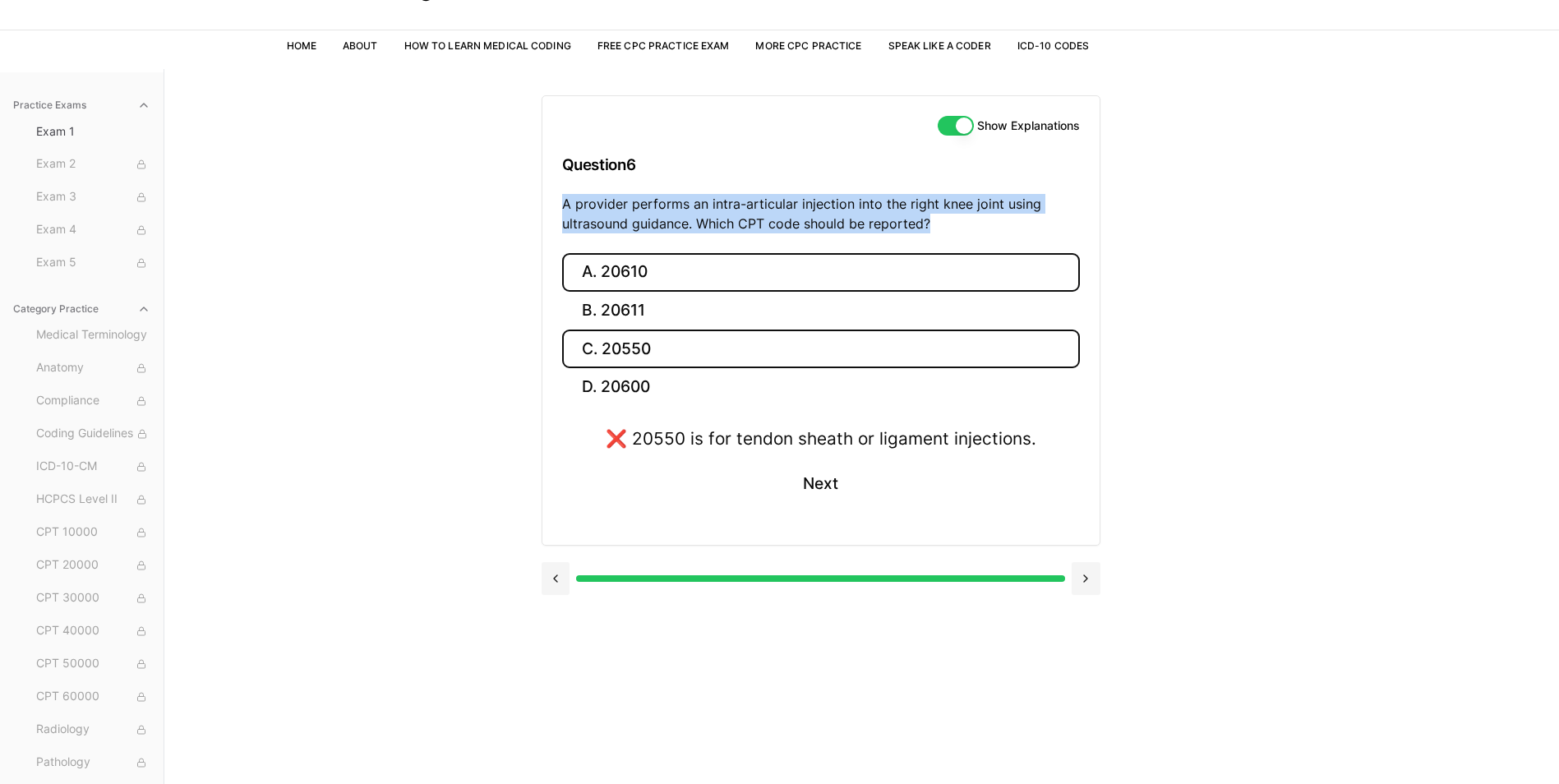
click at [625, 269] on button "A. 20610" at bounding box center [821, 272] width 517 height 39
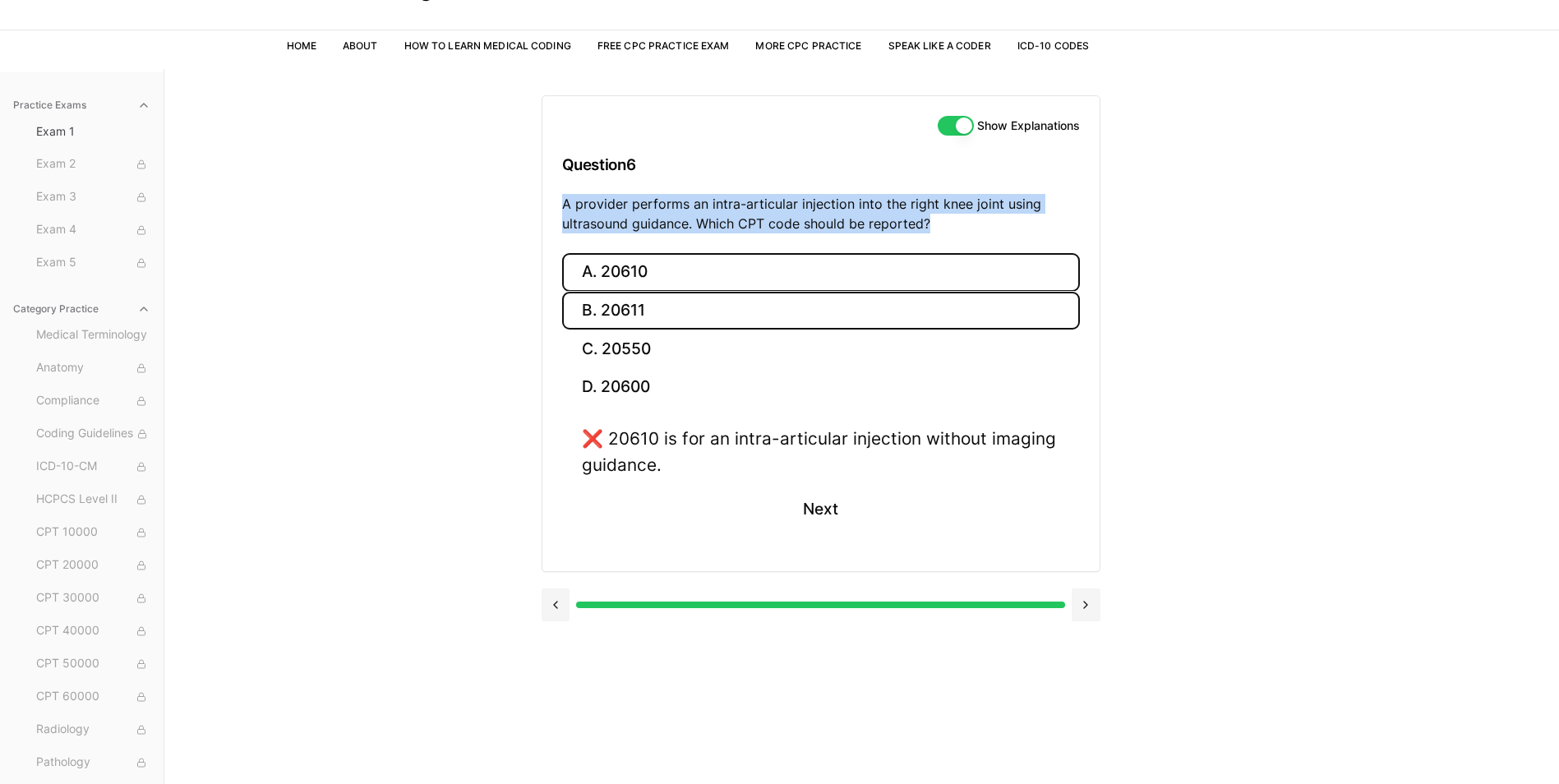
click at [620, 309] on button "B. 20611" at bounding box center [821, 311] width 517 height 39
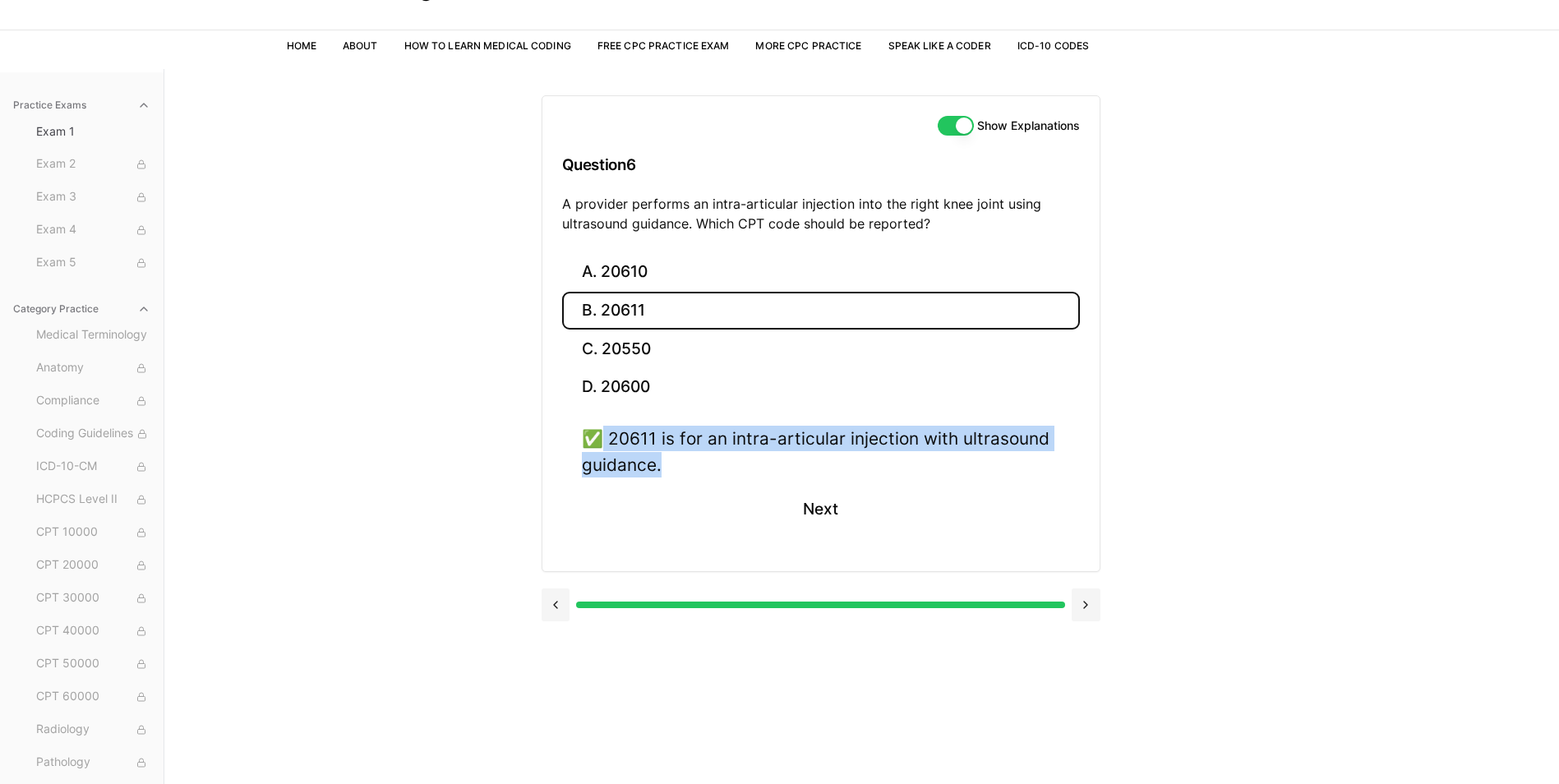
drag, startPoint x: 667, startPoint y: 469, endPoint x: 606, endPoint y: 439, distance: 68.0
click at [606, 439] on div "✅ 20611 is for an intra-articular injection with ultrasound guidance." at bounding box center [821, 451] width 478 height 51
drag, startPoint x: 606, startPoint y: 439, endPoint x: 645, endPoint y: 460, distance: 44.3
click at [643, 460] on div "✅ 20611 is for an intra-articular injection with ultrasound guidance." at bounding box center [821, 451] width 478 height 51
drag, startPoint x: 666, startPoint y: 468, endPoint x: 611, endPoint y: 430, distance: 66.9
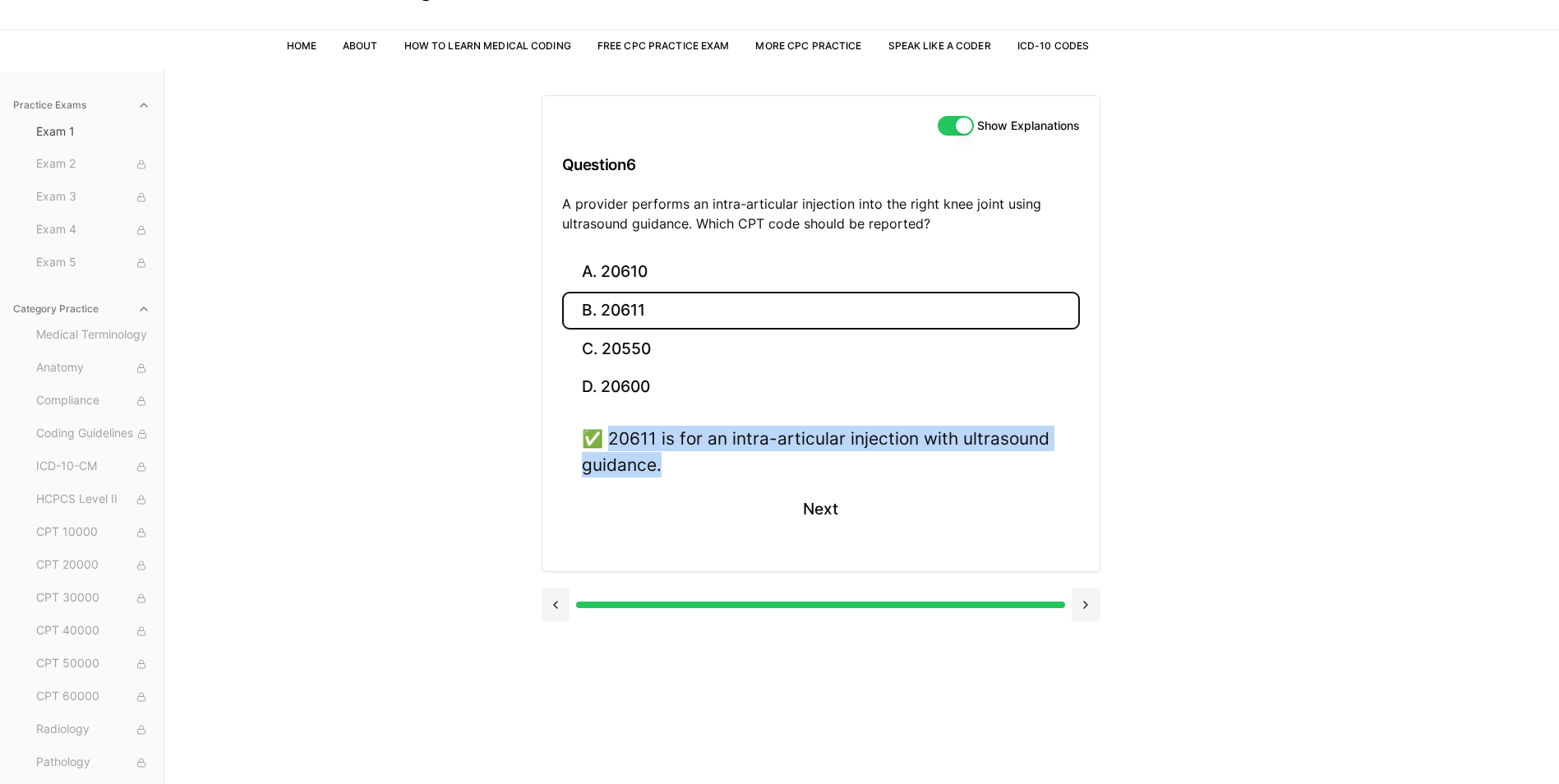
click at [611, 430] on div "✅ 20611 is for an intra-articular injection with ultrasound guidance." at bounding box center [821, 451] width 478 height 51
click at [802, 505] on button "Next" at bounding box center [821, 509] width 75 height 44
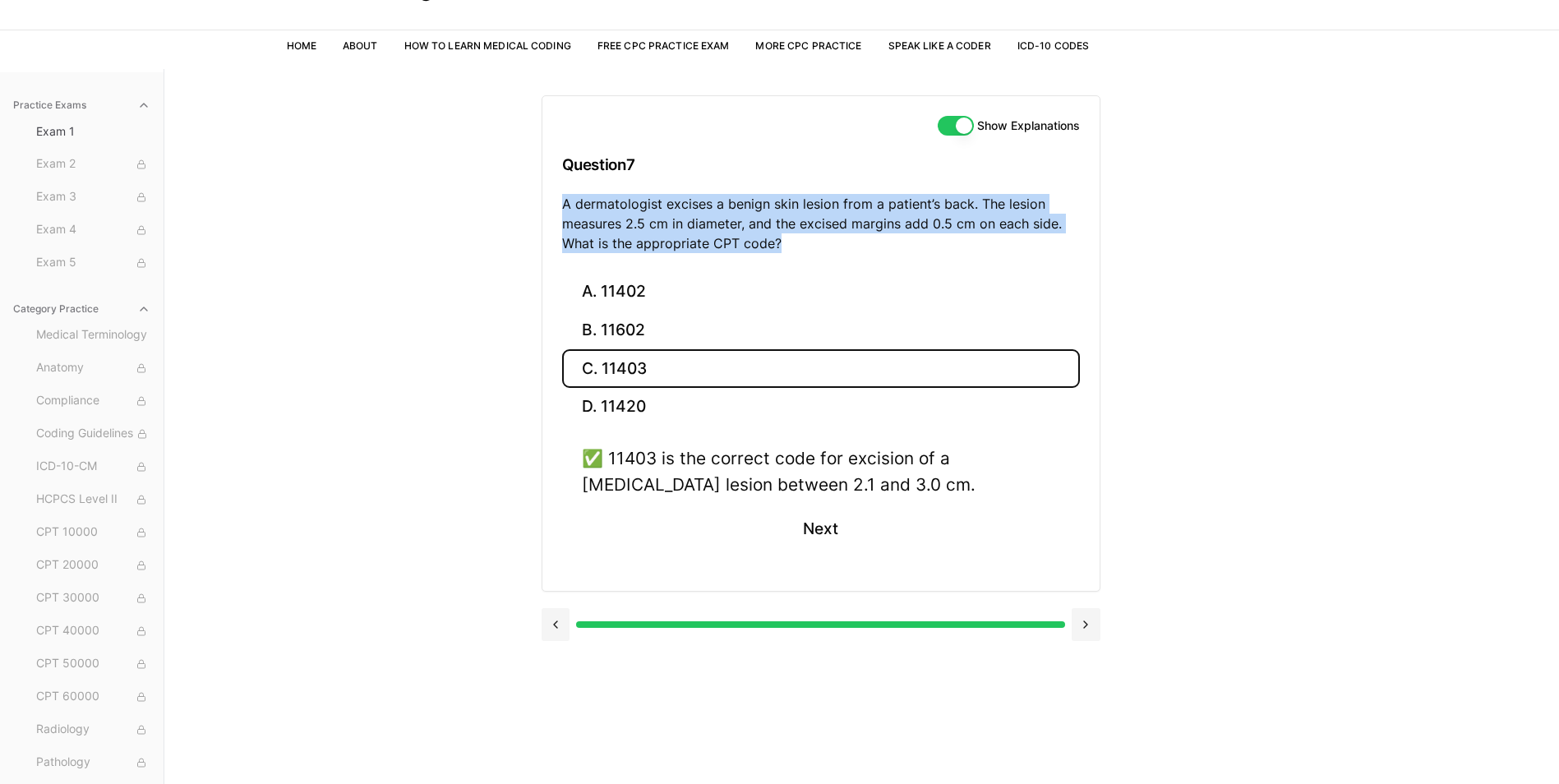
drag, startPoint x: 562, startPoint y: 199, endPoint x: 801, endPoint y: 240, distance: 242.5
click at [801, 240] on p "A dermatologist excises a benign skin lesion from a patient’s back. The lesion …" at bounding box center [821, 223] width 517 height 59
drag, startPoint x: 801, startPoint y: 240, endPoint x: 734, endPoint y: 238, distance: 67.0
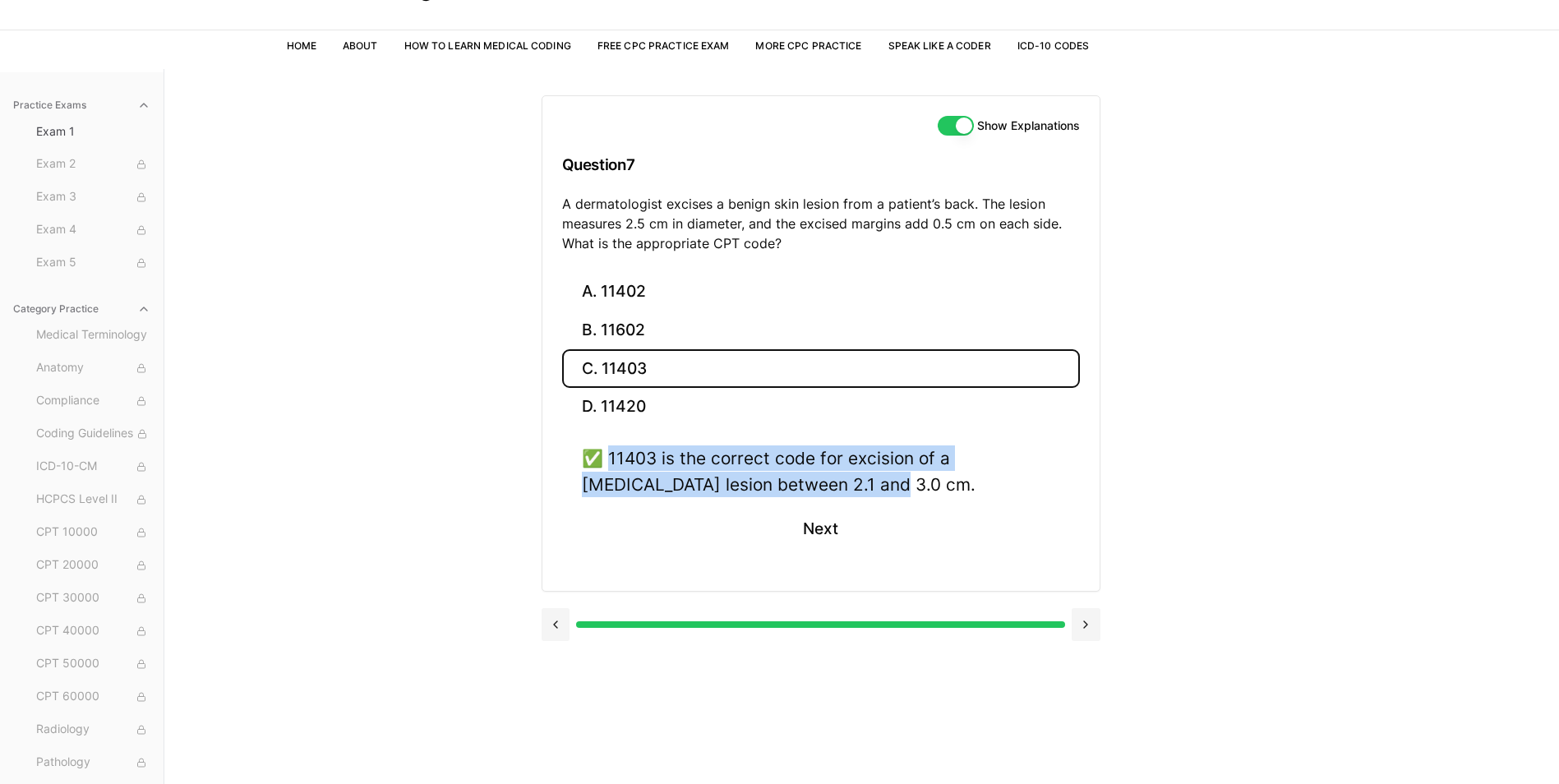
drag, startPoint x: 836, startPoint y: 485, endPoint x: 612, endPoint y: 453, distance: 226.3
click at [612, 453] on div "✅ 11403 is the correct code for excision of a benign lesion between 2.1 and 3.0…" at bounding box center [821, 470] width 478 height 51
click at [836, 528] on button "Next" at bounding box center [821, 528] width 75 height 44
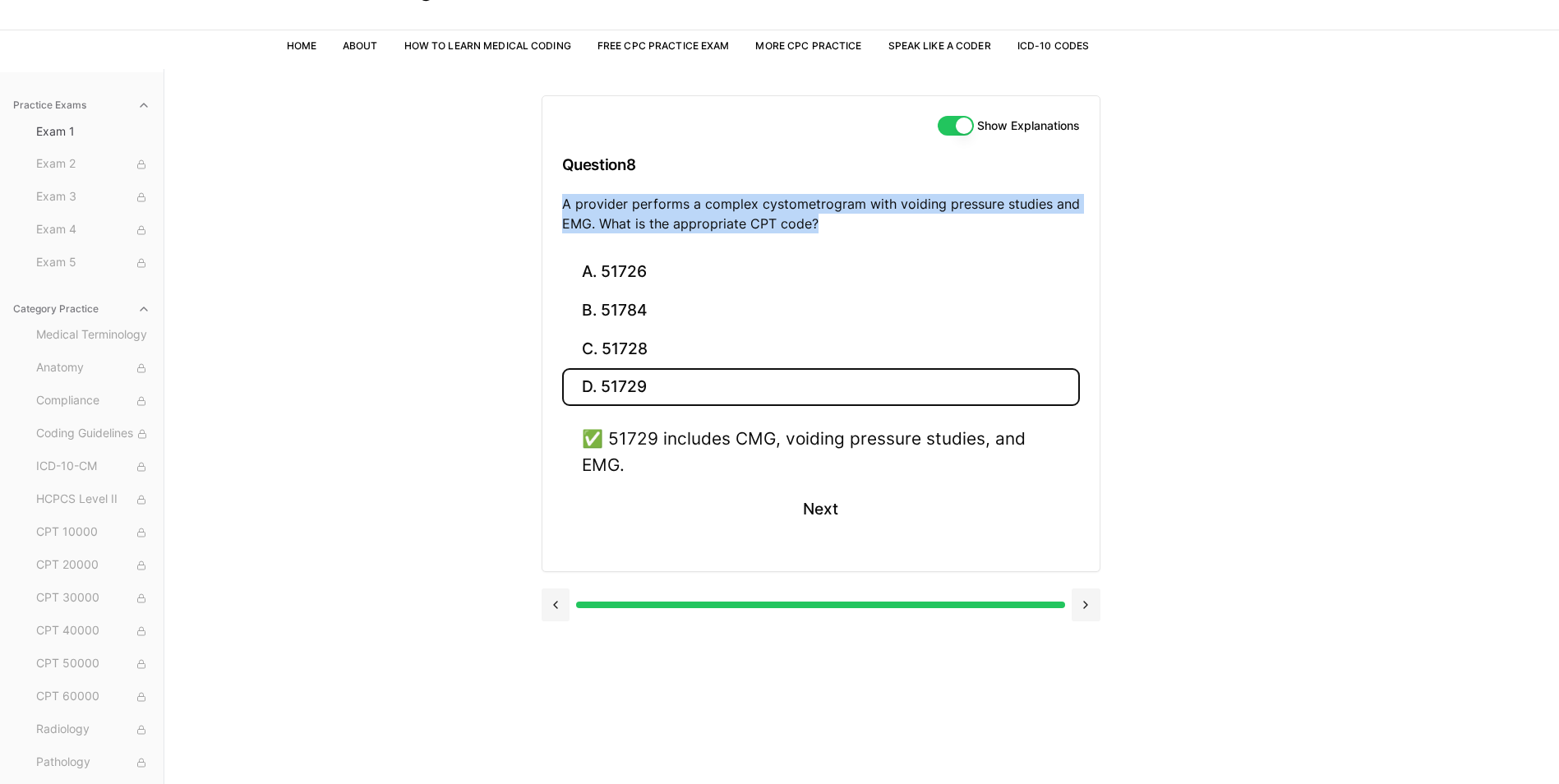
drag, startPoint x: 751, startPoint y: 214, endPoint x: 561, endPoint y: 201, distance: 190.4
click at [562, 201] on p "A provider performs a complex cystometrogram with voiding pressure studies and …" at bounding box center [821, 213] width 517 height 39
drag, startPoint x: 561, startPoint y: 201, endPoint x: 573, endPoint y: 211, distance: 15.6
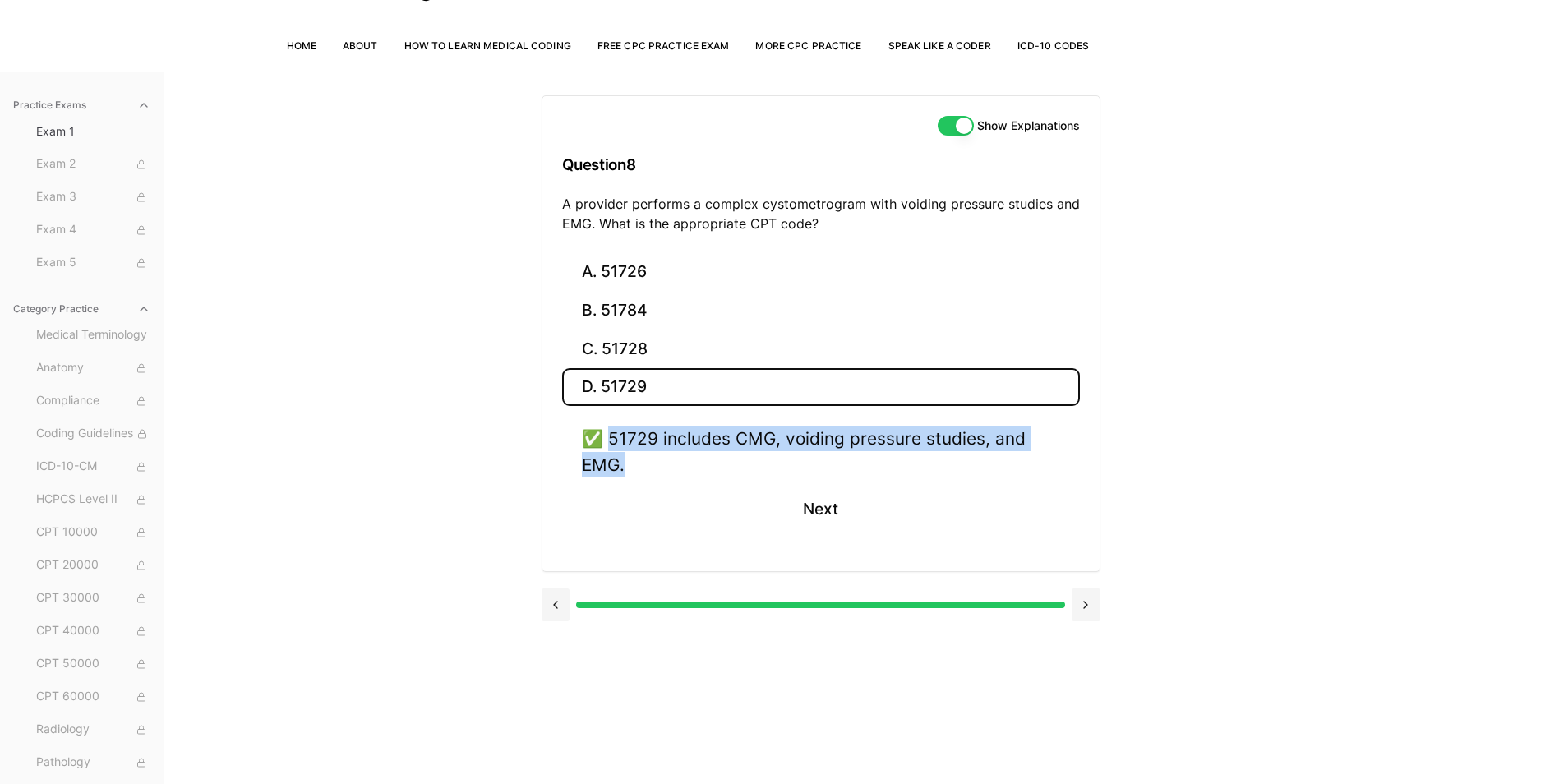
drag, startPoint x: 633, startPoint y: 465, endPoint x: 613, endPoint y: 437, distance: 34.4
click at [613, 437] on div "✅ 51729 includes CMG, voiding pressure studies, and EMG." at bounding box center [821, 451] width 478 height 51
click at [807, 507] on button "Next" at bounding box center [821, 509] width 75 height 44
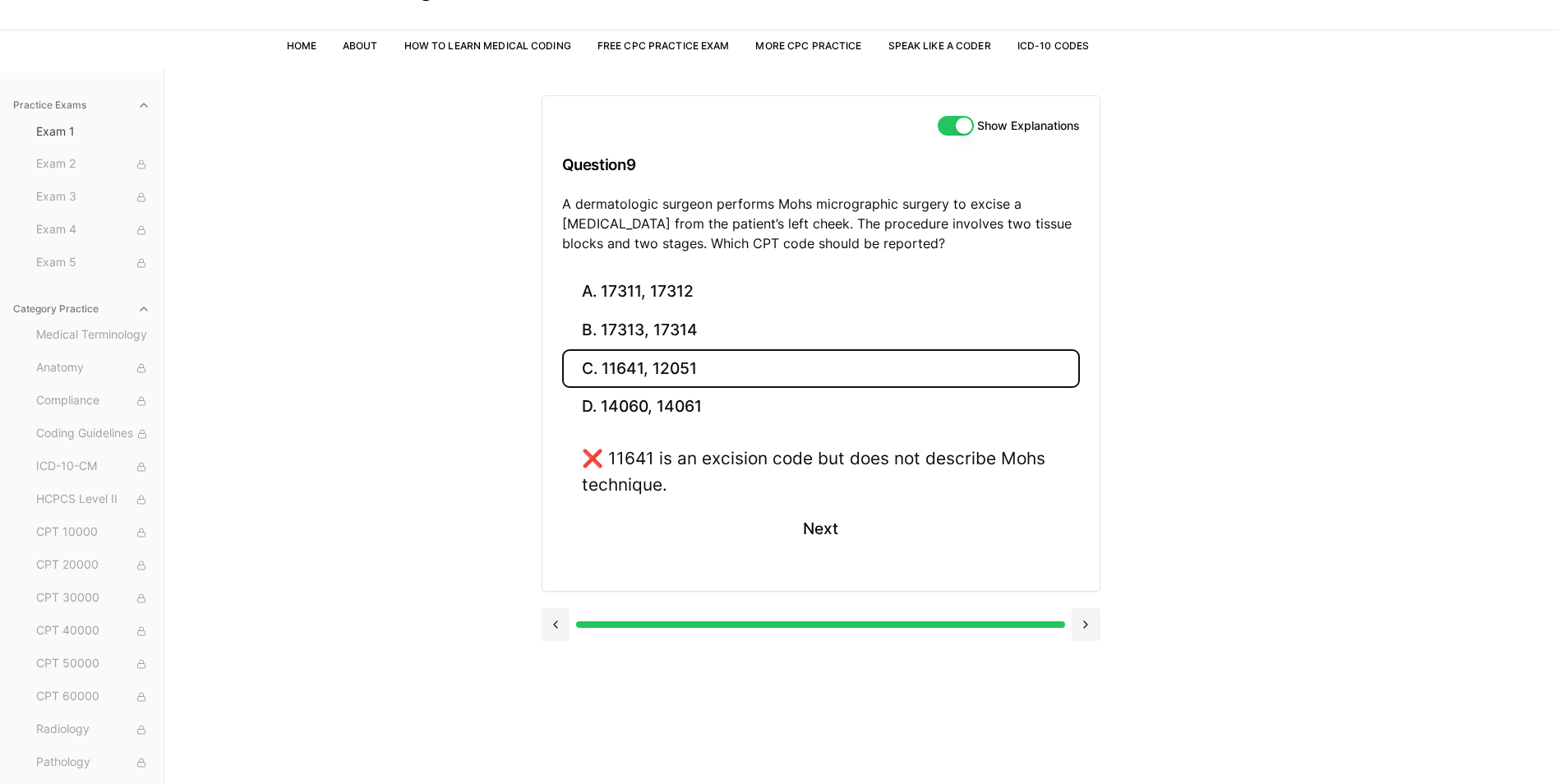
drag, startPoint x: 563, startPoint y: 203, endPoint x: 900, endPoint y: 246, distance: 339.7
click at [900, 246] on p "A dermatologic surgeon performs Mohs micrographic surgery to excise a basal cel…" at bounding box center [821, 223] width 517 height 59
drag, startPoint x: 900, startPoint y: 246, endPoint x: 876, endPoint y: 249, distance: 24.2
click at [625, 335] on button "B. 17313, 17314" at bounding box center [821, 331] width 517 height 39
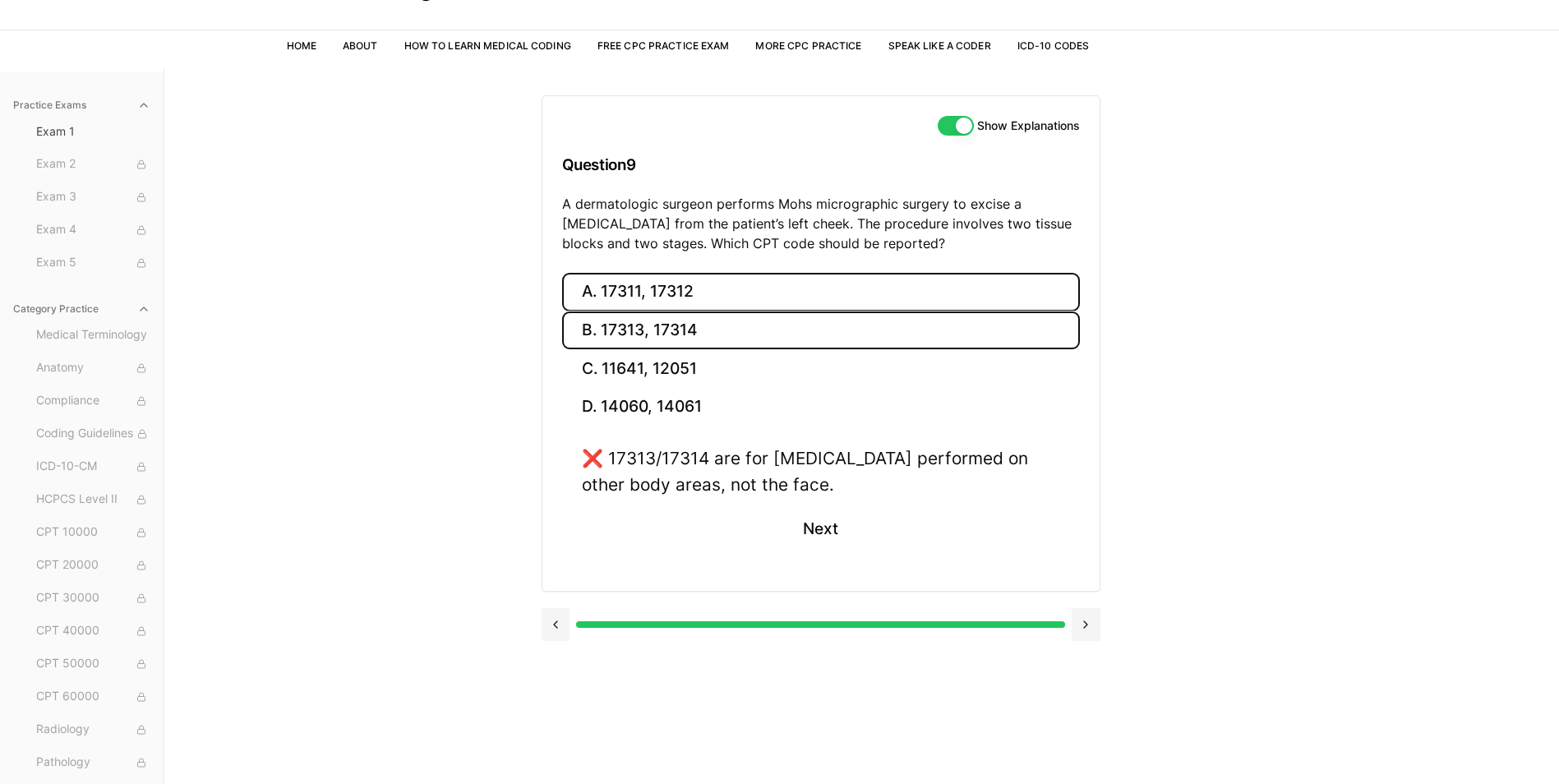
click at [637, 295] on button "A. 17311, 17312" at bounding box center [821, 292] width 517 height 39
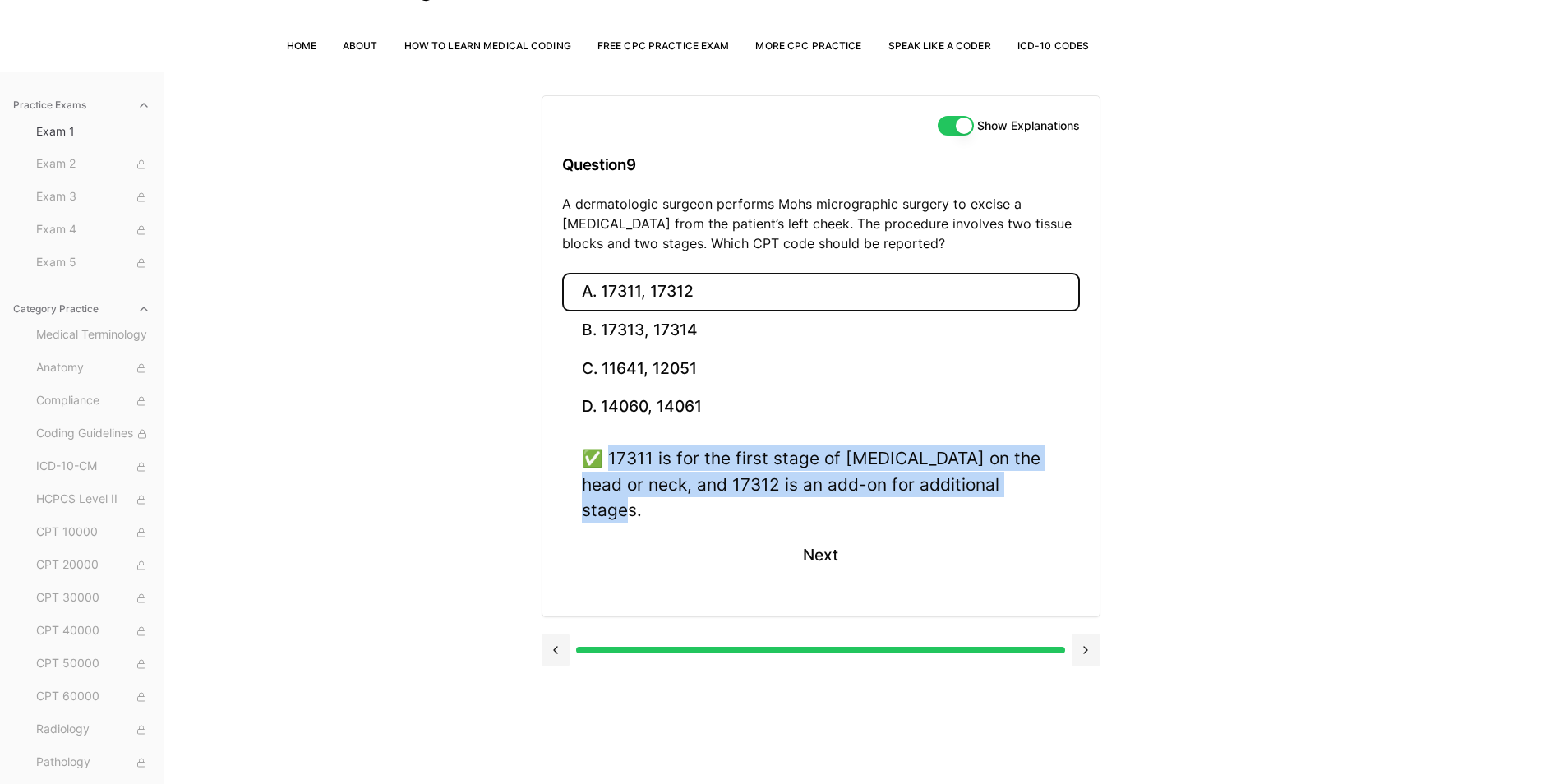
drag, startPoint x: 610, startPoint y: 456, endPoint x: 1017, endPoint y: 486, distance: 408.1
click at [1017, 486] on div "✅ 17311 is for the first stage of Mohs surgery on the head or neck, and 17312 i…" at bounding box center [821, 483] width 478 height 77
drag, startPoint x: 1017, startPoint y: 486, endPoint x: 997, endPoint y: 483, distance: 20.2
click at [842, 532] on button "Next" at bounding box center [821, 554] width 75 height 44
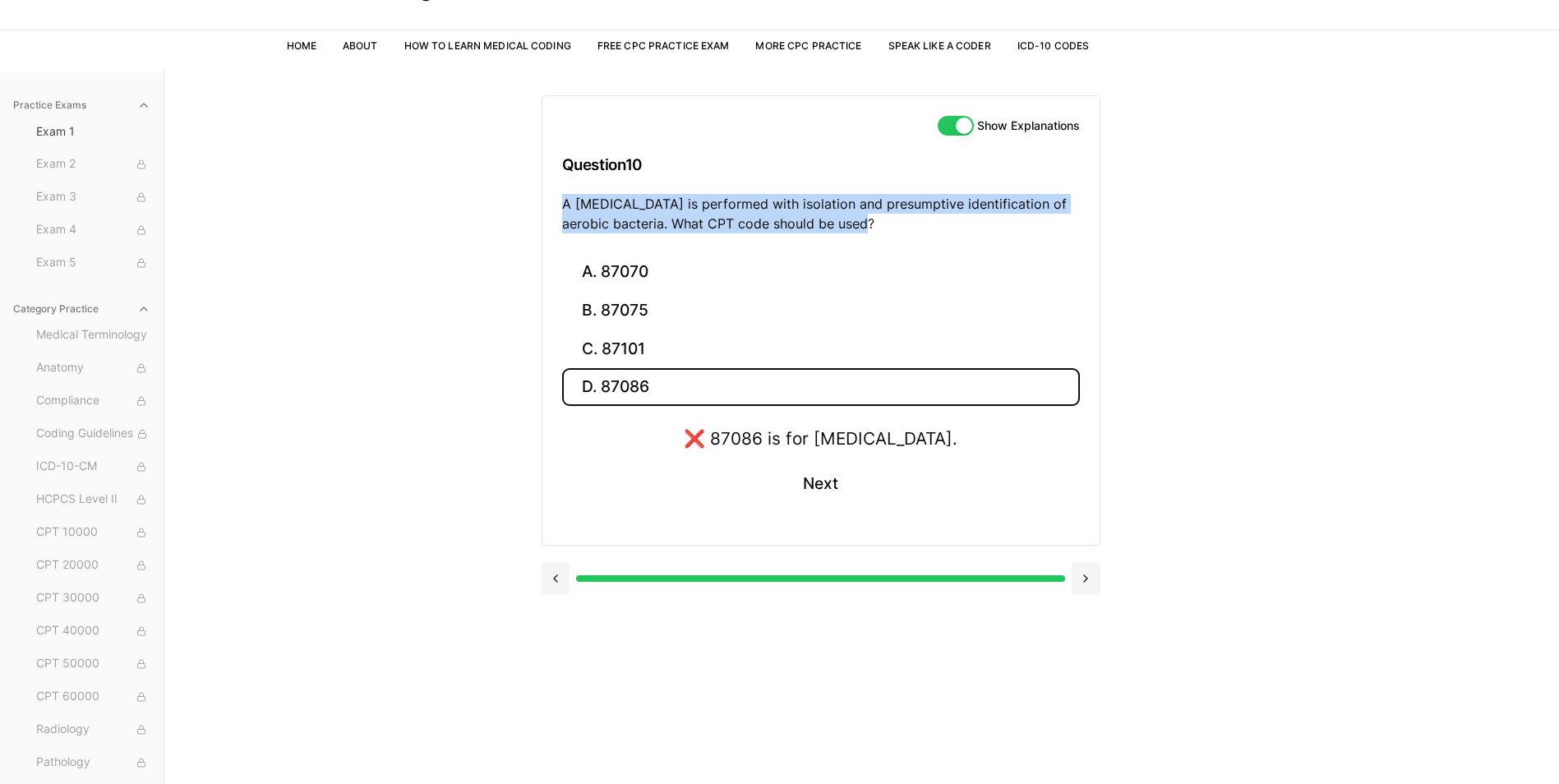
drag, startPoint x: 561, startPoint y: 203, endPoint x: 881, endPoint y: 225, distance: 320.8
click at [881, 225] on p "A wound culture is performed with isolation and presumptive identification of a…" at bounding box center [821, 213] width 517 height 39
drag, startPoint x: 881, startPoint y: 225, endPoint x: 861, endPoint y: 220, distance: 20.6
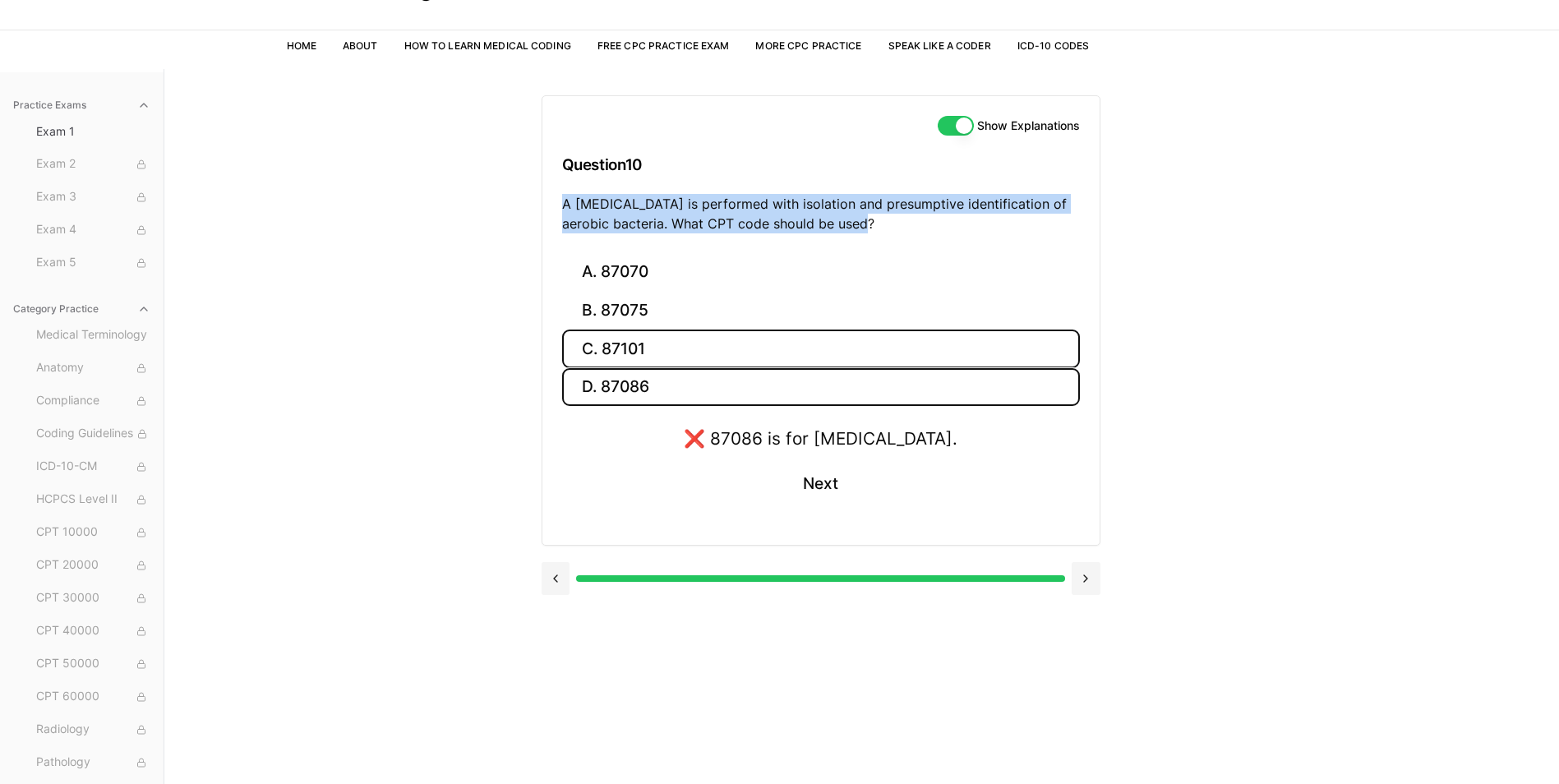
click at [630, 354] on button "C. 87101" at bounding box center [821, 349] width 517 height 39
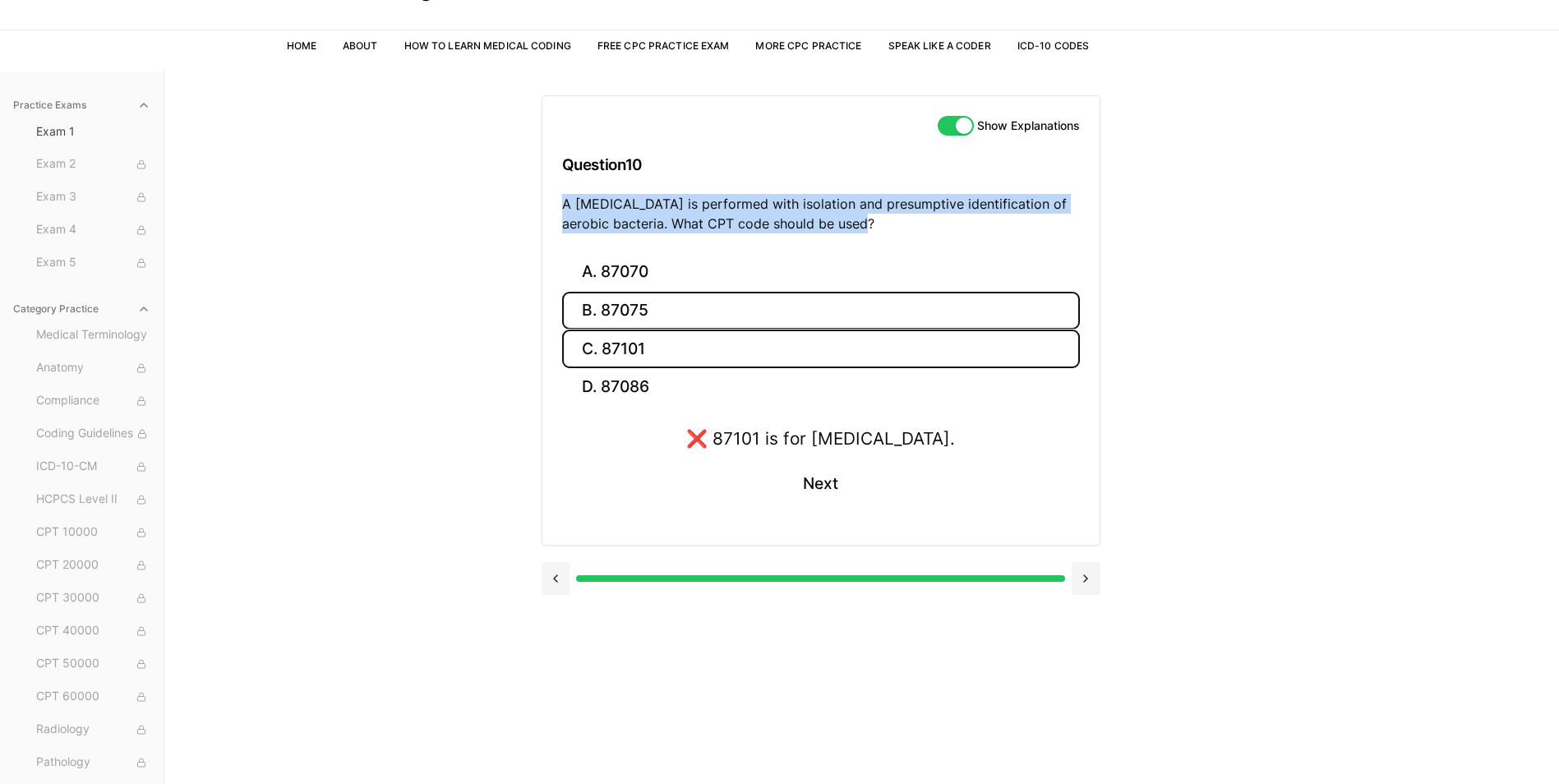
click at [630, 314] on button "B. 87075" at bounding box center [821, 311] width 517 height 39
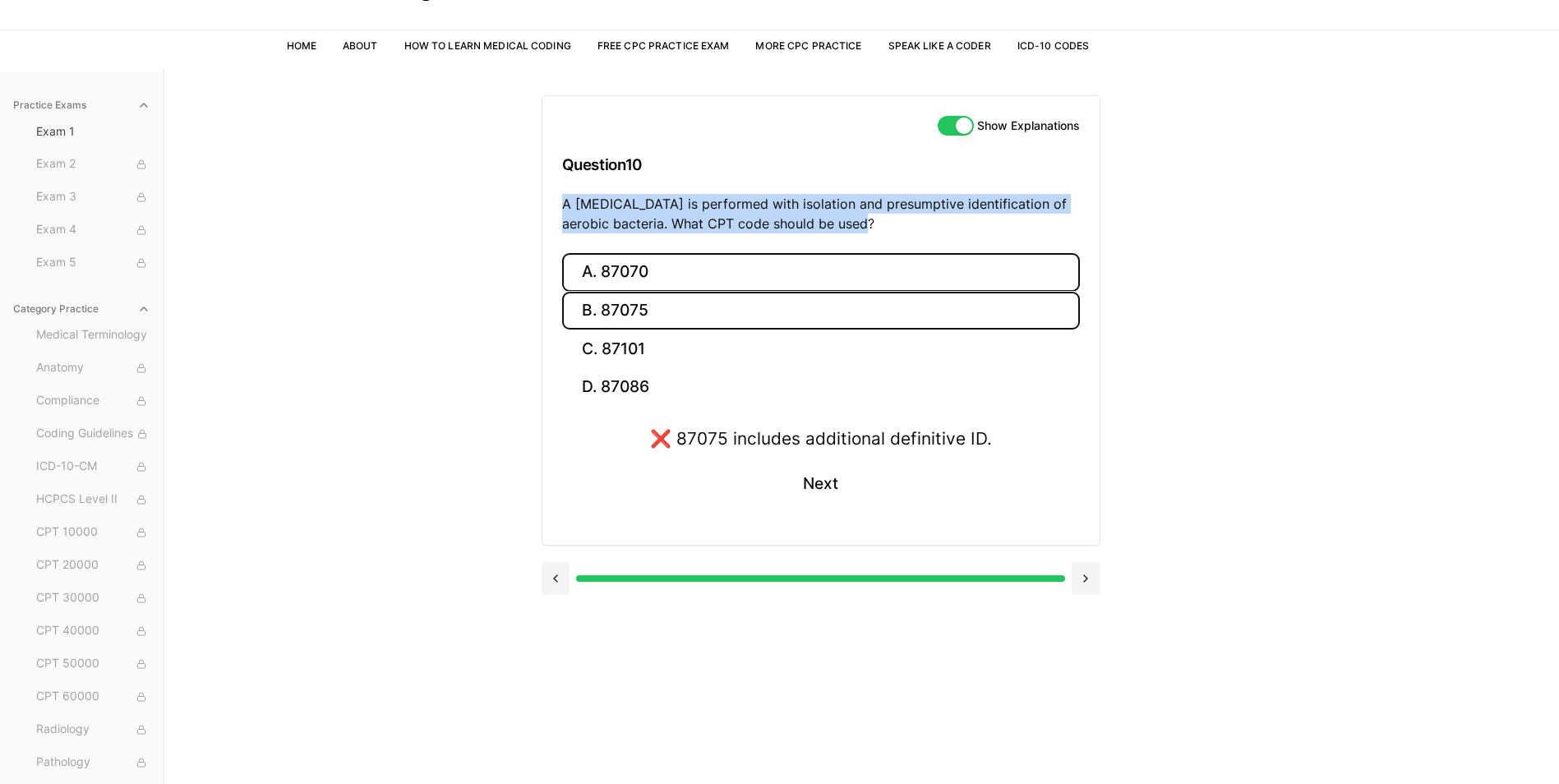
click at [626, 272] on button "A. 87070" at bounding box center [821, 272] width 517 height 39
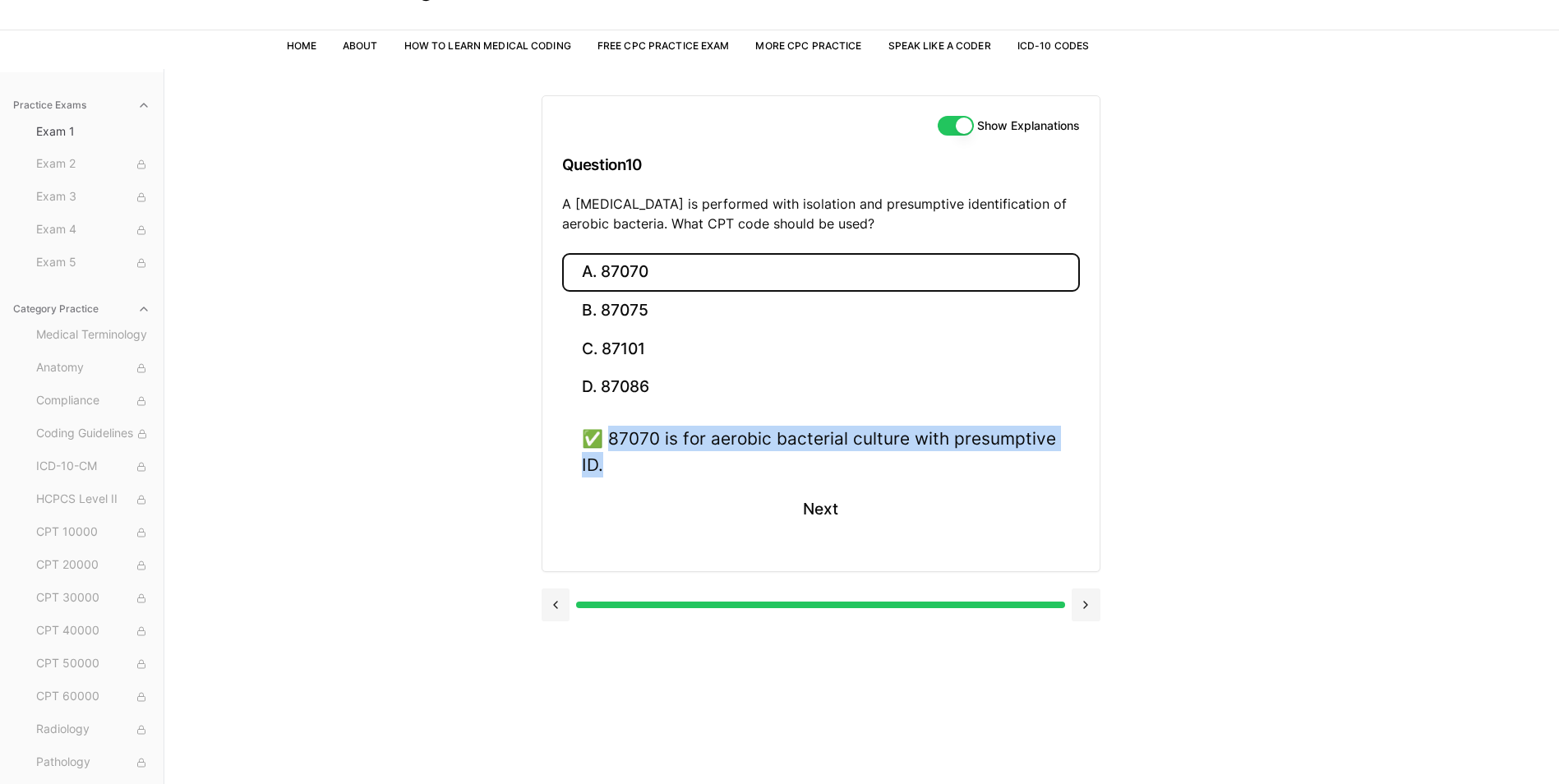
drag, startPoint x: 610, startPoint y: 441, endPoint x: 633, endPoint y: 465, distance: 33.2
click at [633, 465] on div "✅ 87070 is for aerobic bacterial culture with presumptive ID." at bounding box center [821, 451] width 478 height 51
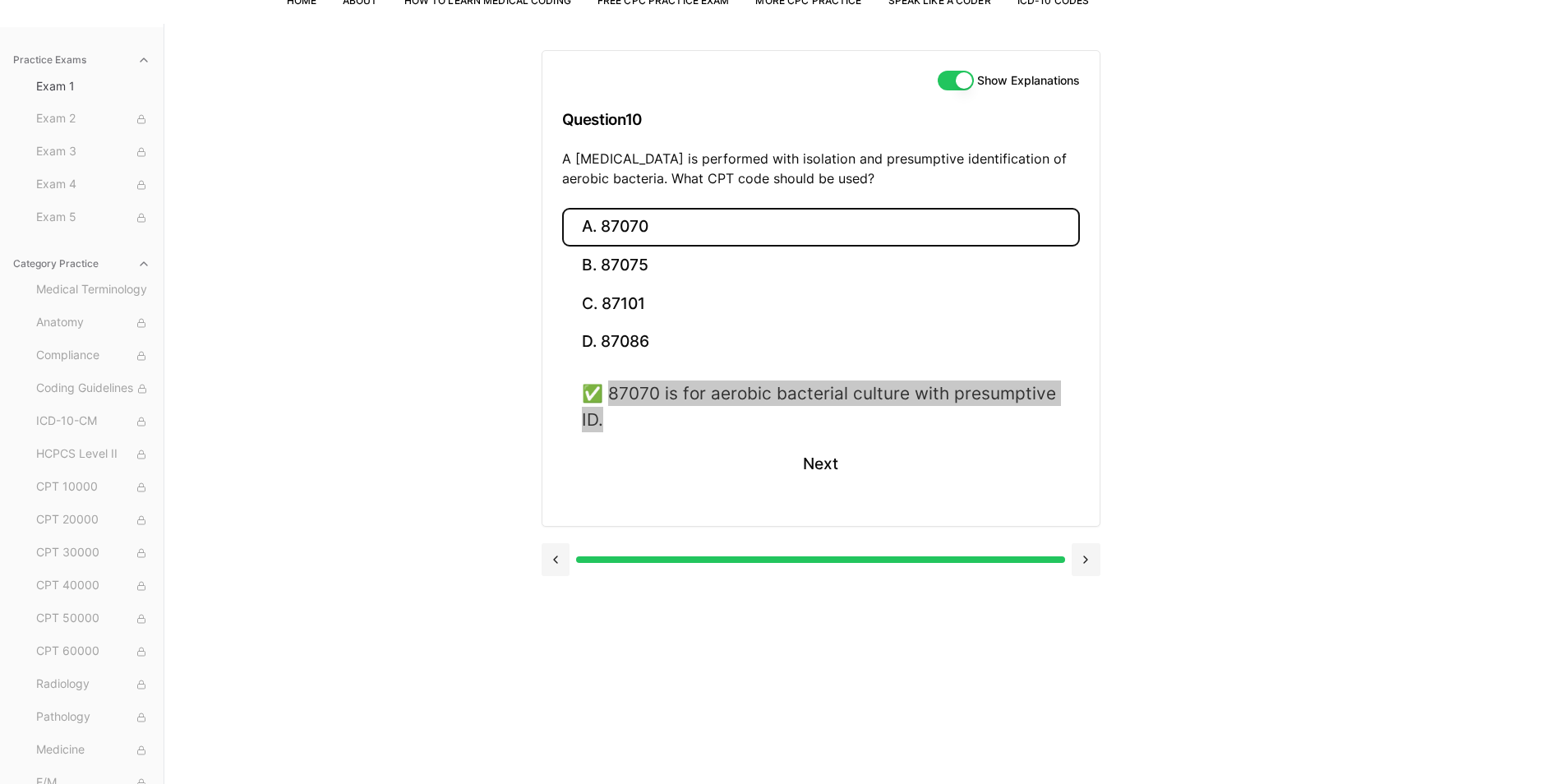
scroll to position [151, 0]
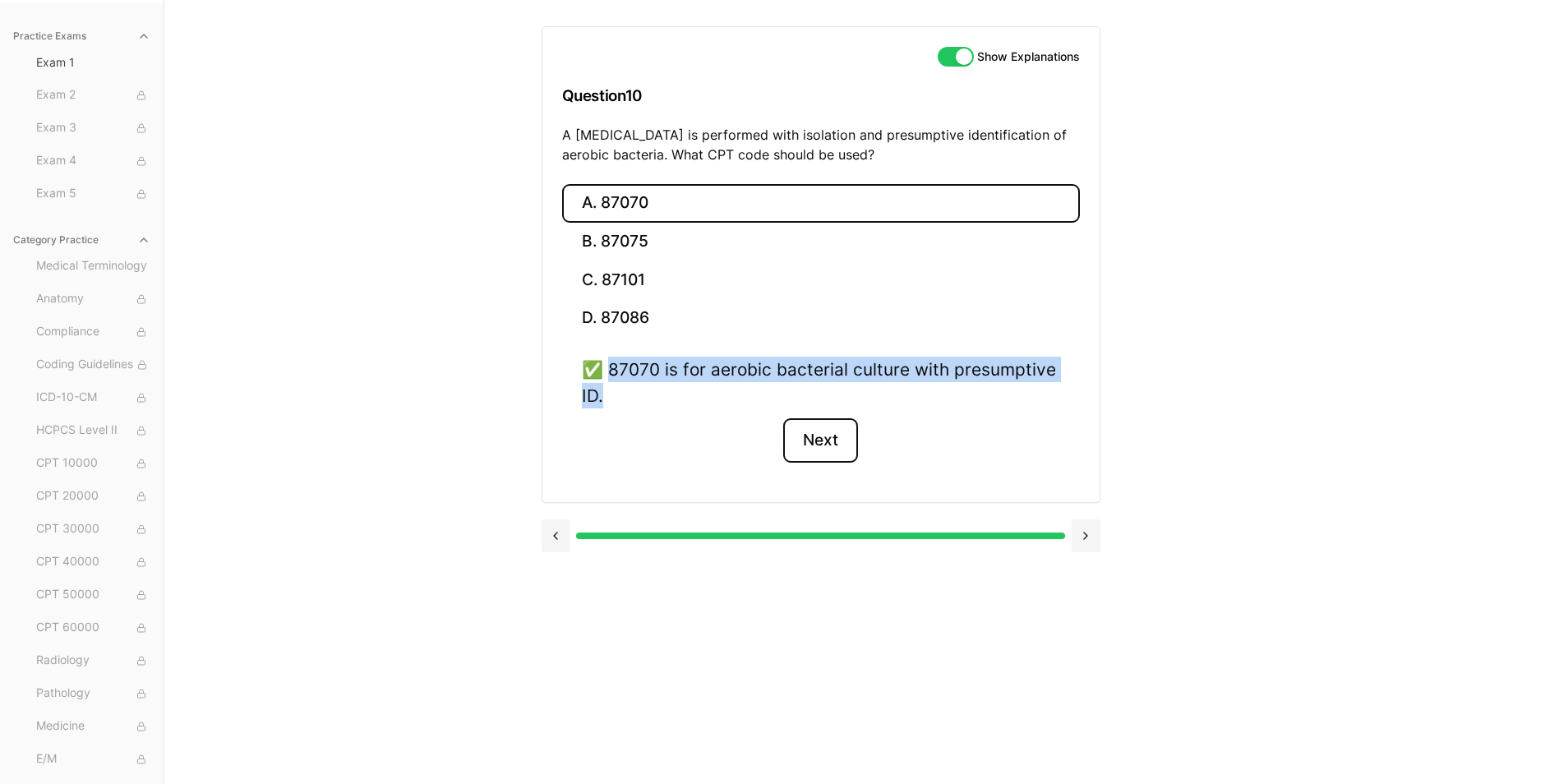
click at [821, 433] on button "Next" at bounding box center [821, 440] width 75 height 44
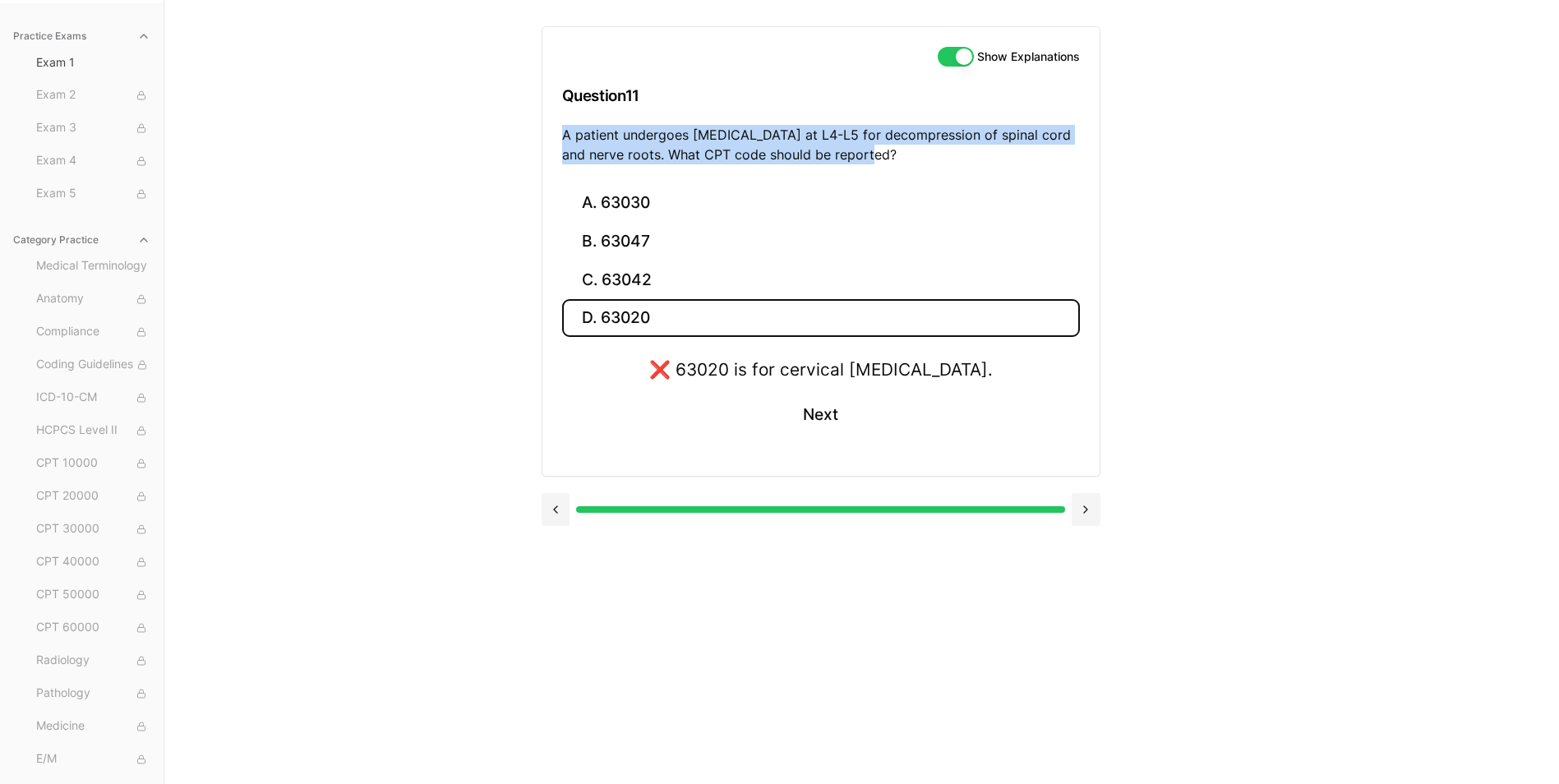
drag, startPoint x: 562, startPoint y: 133, endPoint x: 894, endPoint y: 156, distance: 332.8
click at [894, 156] on p "A patient undergoes laminectomy at L4-L5 for decompression of spinal cord and n…" at bounding box center [821, 144] width 517 height 39
drag, startPoint x: 894, startPoint y: 156, endPoint x: 841, endPoint y: 155, distance: 53.0
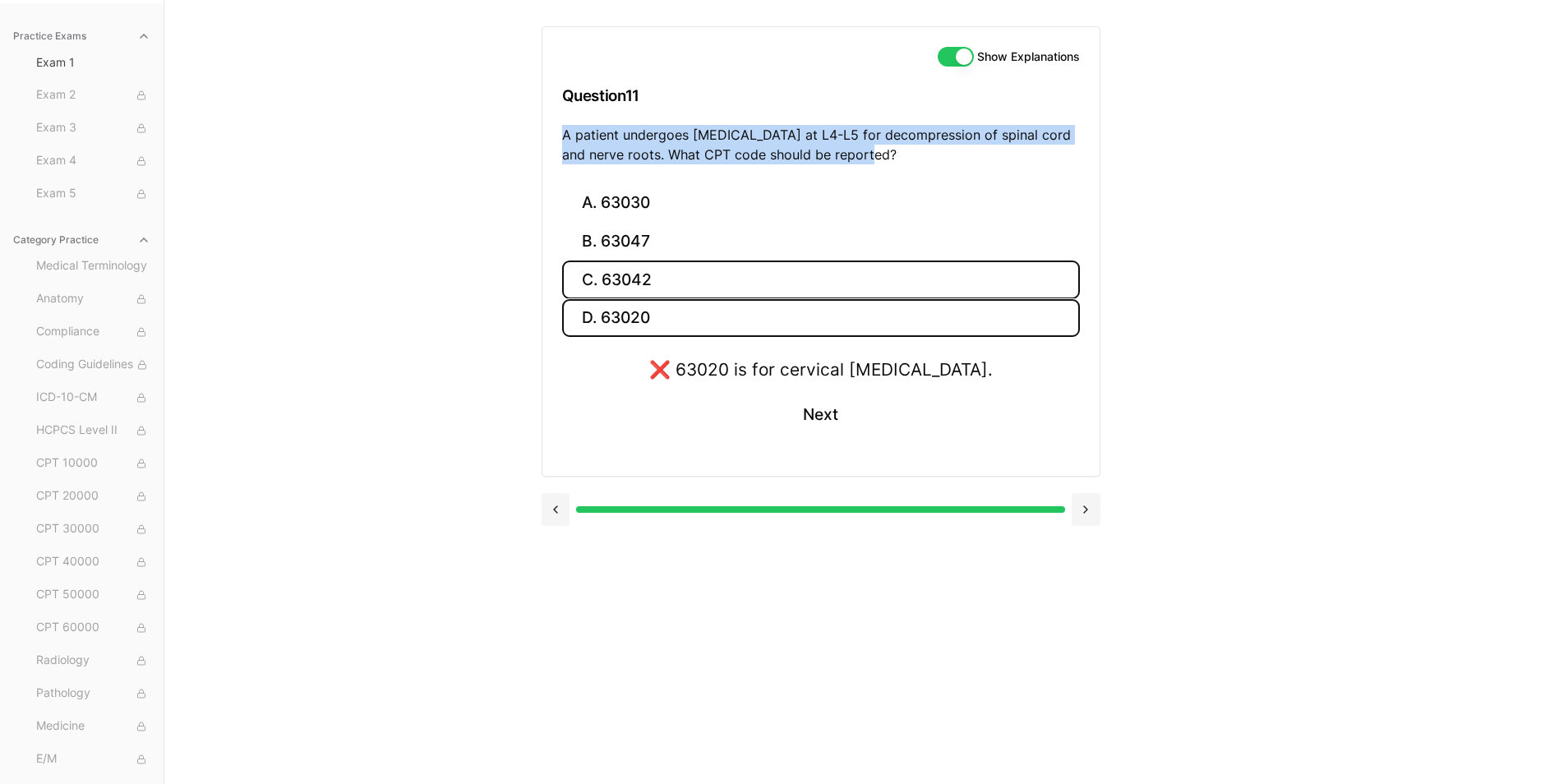
click at [621, 294] on button "C. 63042" at bounding box center [821, 280] width 517 height 39
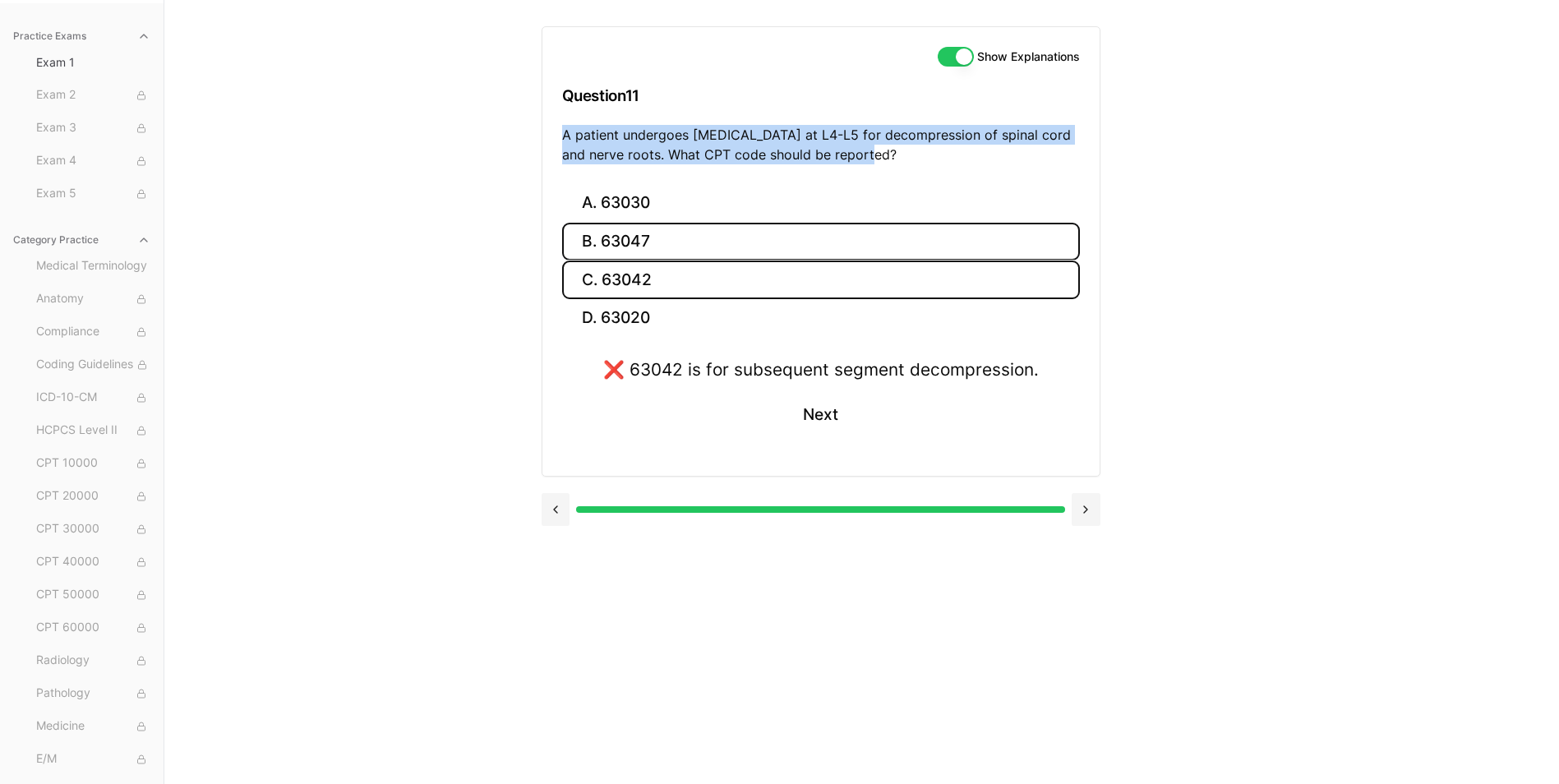
click at [630, 253] on button "B. 63047" at bounding box center [821, 242] width 517 height 39
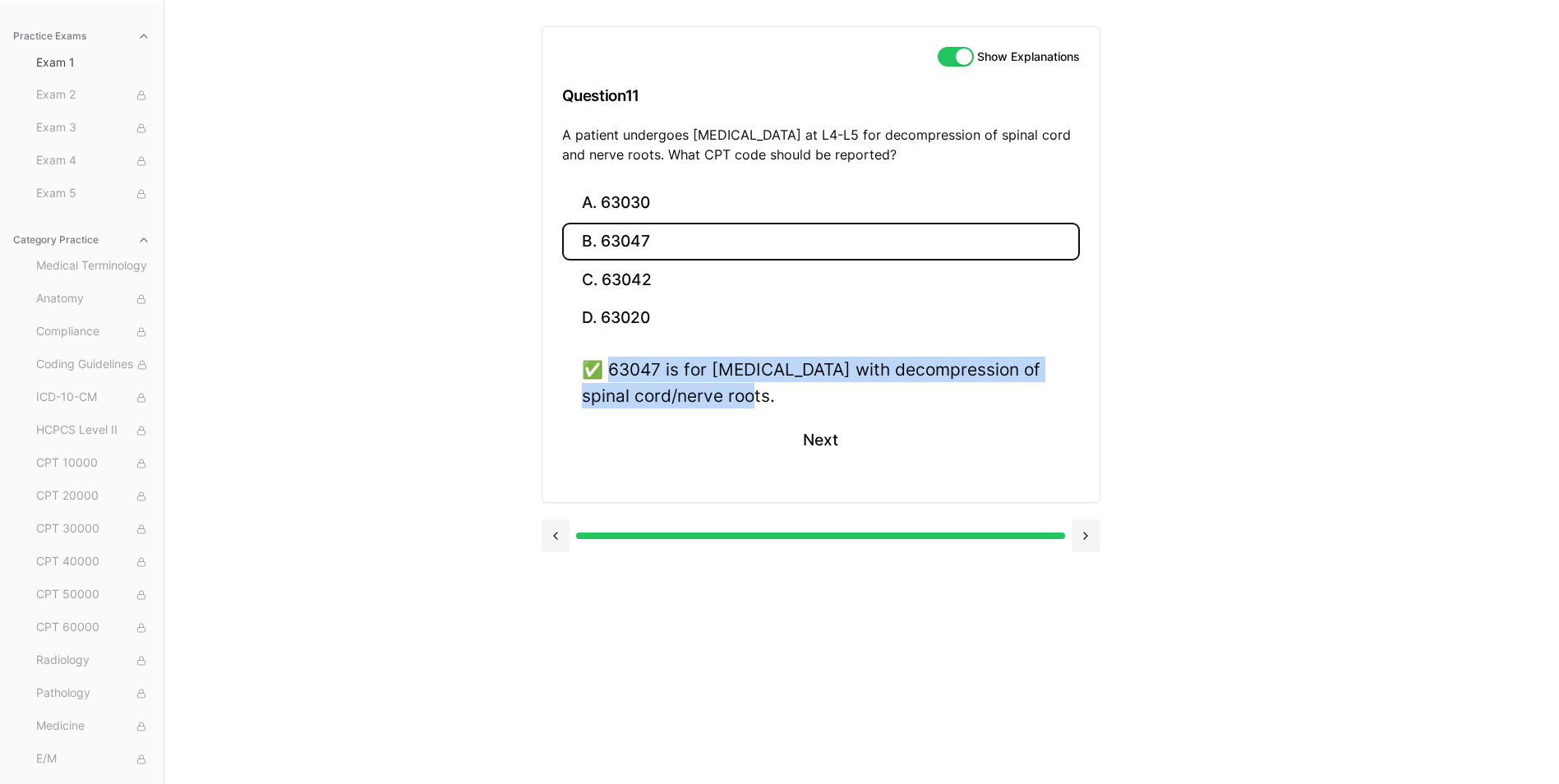
drag, startPoint x: 610, startPoint y: 367, endPoint x: 731, endPoint y: 394, distance: 124.0
click at [731, 394] on div "✅ 63047 is for laminectomy with decompression of spinal cord/nerve roots." at bounding box center [821, 381] width 478 height 51
drag, startPoint x: 731, startPoint y: 394, endPoint x: 686, endPoint y: 392, distance: 45.0
click at [720, 419] on div "✅ 63047 is for laminectomy with decompression of spinal cord/nerve roots. Next" at bounding box center [821, 419] width 517 height 125
drag, startPoint x: 611, startPoint y: 369, endPoint x: 734, endPoint y: 394, distance: 125.5
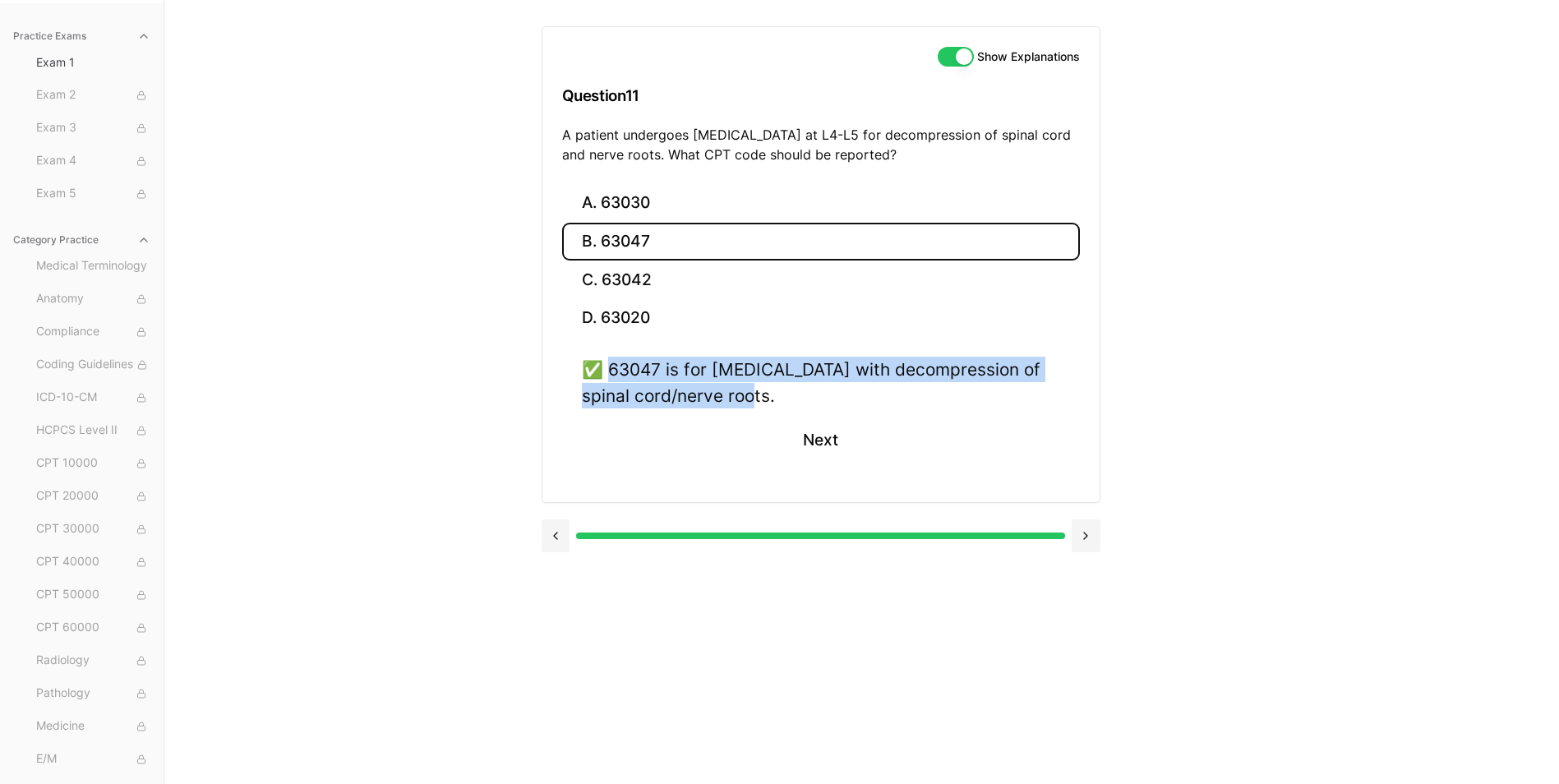
click at [734, 394] on div "✅ 63047 is for laminectomy with decompression of spinal cord/nerve roots." at bounding box center [821, 381] width 478 height 51
drag, startPoint x: 734, startPoint y: 394, endPoint x: 673, endPoint y: 395, distance: 61.0
click at [813, 441] on button "Next" at bounding box center [821, 440] width 75 height 44
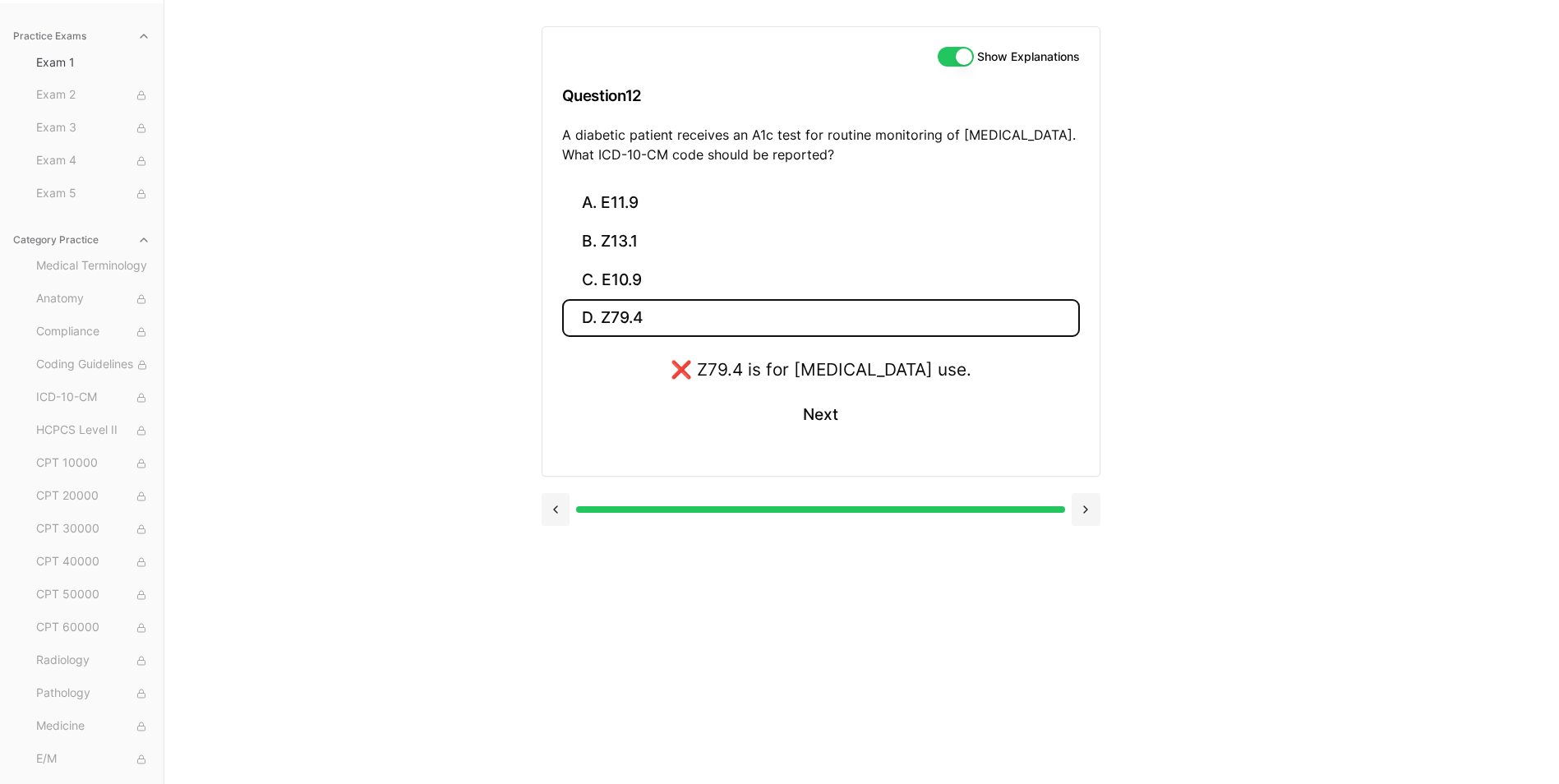
drag, startPoint x: 564, startPoint y: 135, endPoint x: 841, endPoint y: 154, distance: 277.7
click at [841, 154] on p "A diabetic patient receives an A1c test for routine monitoring of type 2 diabet…" at bounding box center [821, 144] width 517 height 39
drag, startPoint x: 841, startPoint y: 154, endPoint x: 826, endPoint y: 154, distance: 15.0
click at [633, 212] on button "A. E11.9" at bounding box center [821, 203] width 517 height 39
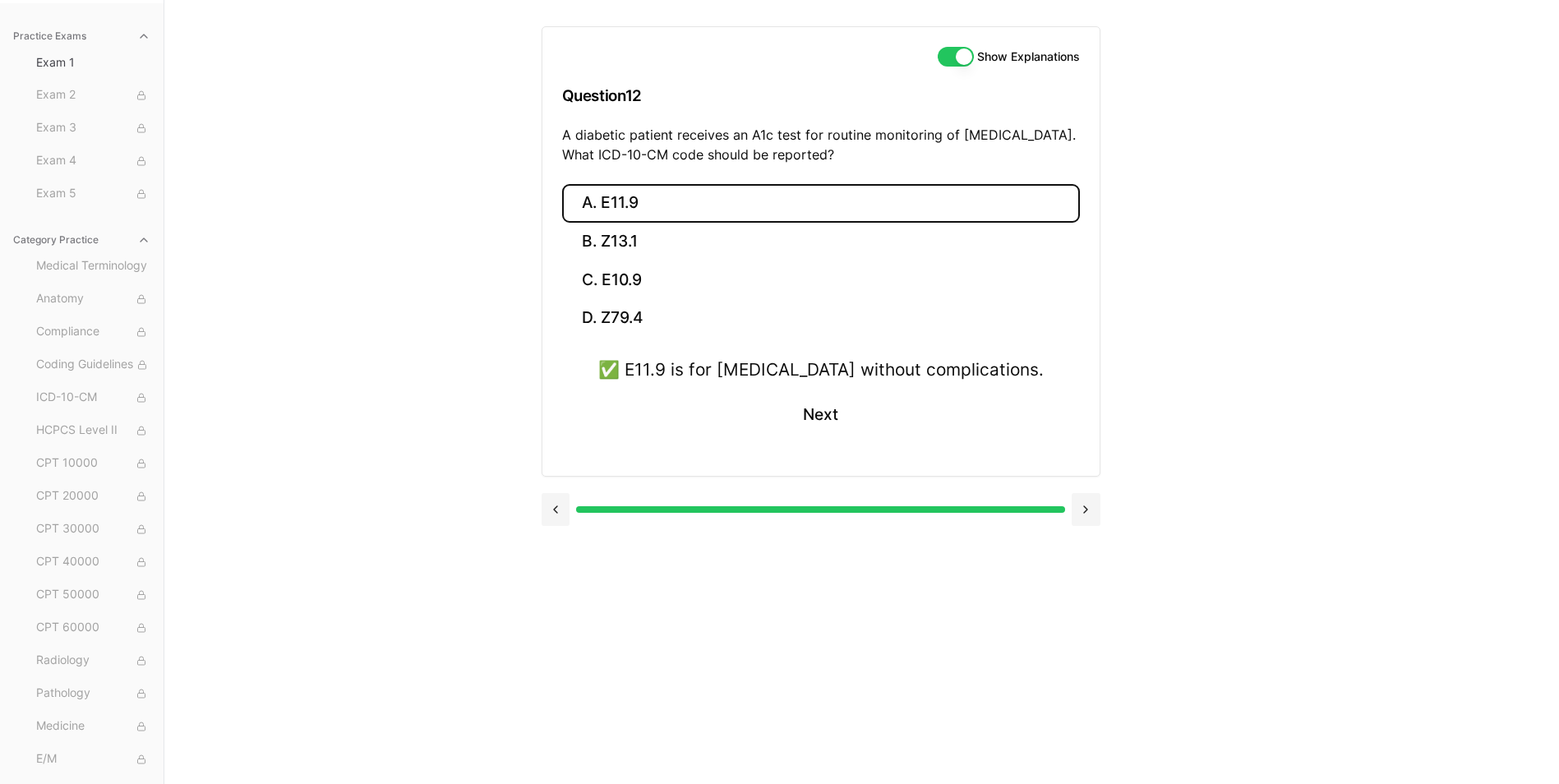
drag, startPoint x: 635, startPoint y: 370, endPoint x: 1055, endPoint y: 371, distance: 420.0
click at [1055, 371] on div "✅ E11.9 is for type 2 diabetes without complications. Next" at bounding box center [821, 406] width 517 height 100
drag, startPoint x: 1055, startPoint y: 371, endPoint x: 1007, endPoint y: 372, distance: 48.0
click at [817, 421] on button "Next" at bounding box center [821, 414] width 75 height 44
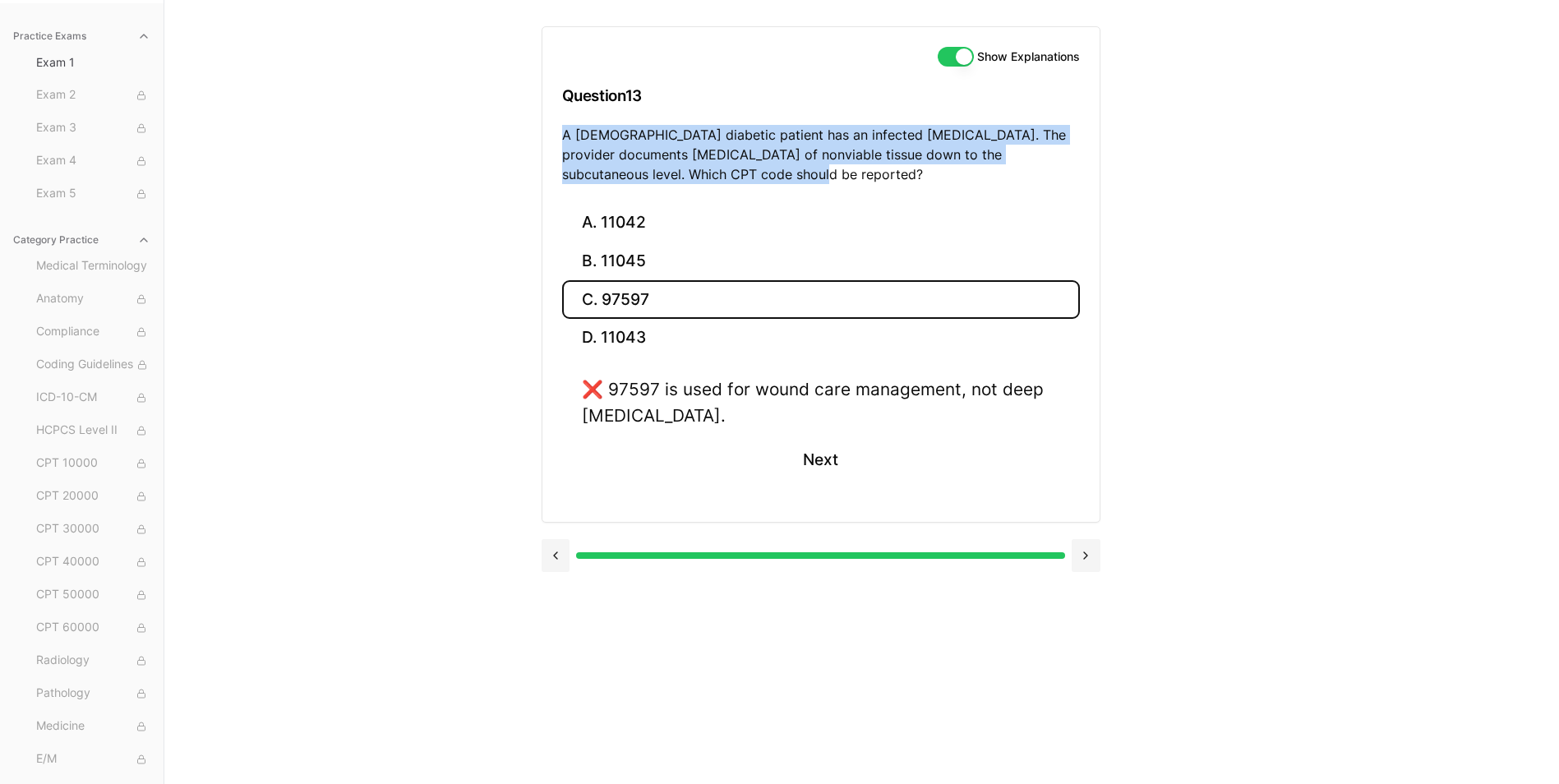
drag, startPoint x: 563, startPoint y: 135, endPoint x: 710, endPoint y: 180, distance: 153.7
click at [710, 180] on p "A 60-year-old diabetic patient has an infected foot ulcer. The provider documen…" at bounding box center [821, 154] width 517 height 59
drag, startPoint x: 710, startPoint y: 180, endPoint x: 657, endPoint y: 166, distance: 54.8
click at [608, 216] on button "A. 11042" at bounding box center [821, 223] width 517 height 39
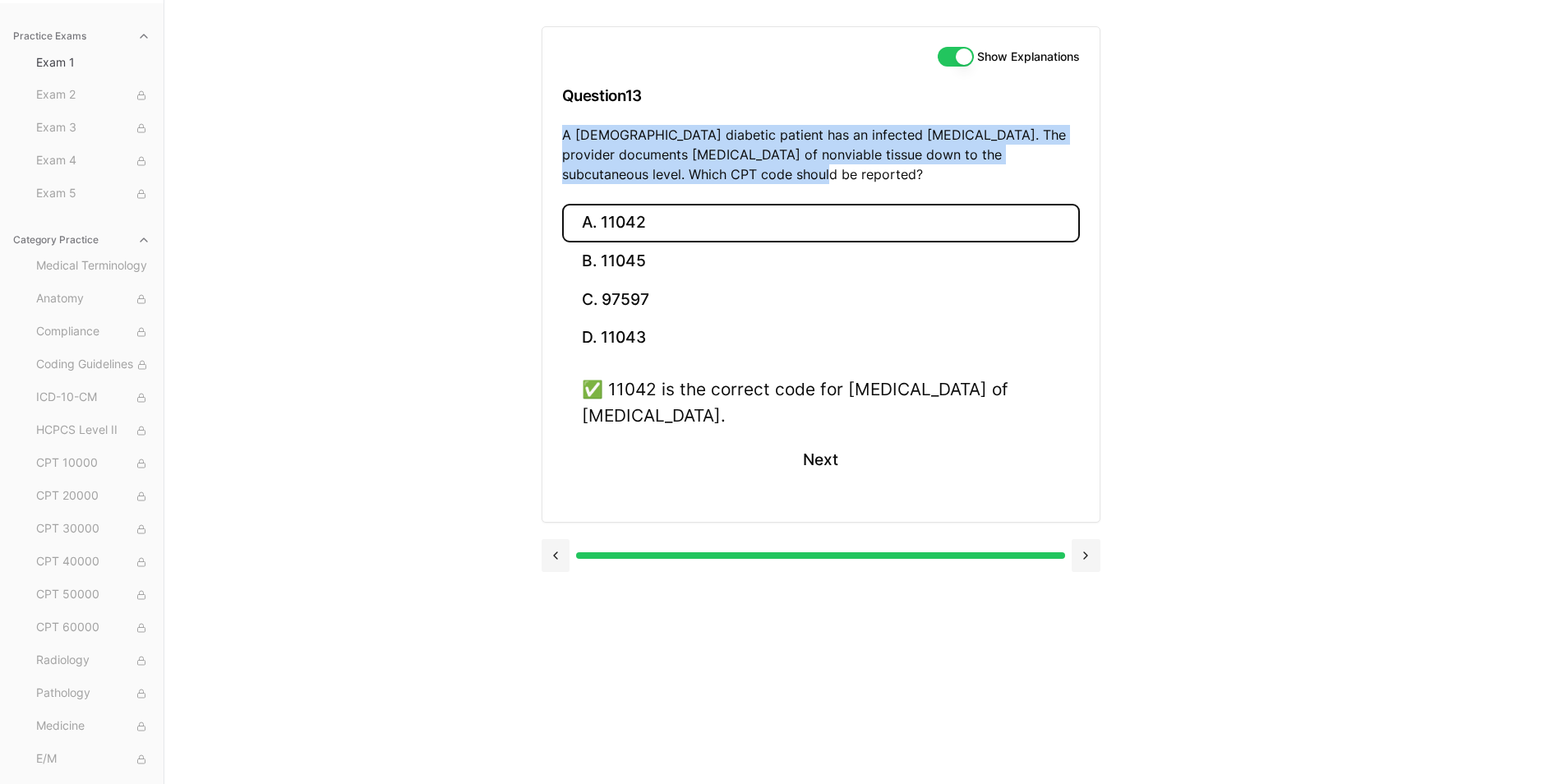
drag, startPoint x: 615, startPoint y: 389, endPoint x: 770, endPoint y: 420, distance: 158.1
click at [770, 420] on div "✅ 11042 is the correct code for debridement of subcutaneous tissue." at bounding box center [821, 401] width 478 height 51
drag, startPoint x: 769, startPoint y: 420, endPoint x: 743, endPoint y: 418, distance: 26.1
drag, startPoint x: 818, startPoint y: 458, endPoint x: 779, endPoint y: 461, distance: 39.1
click at [818, 458] on button "Next" at bounding box center [821, 459] width 75 height 44
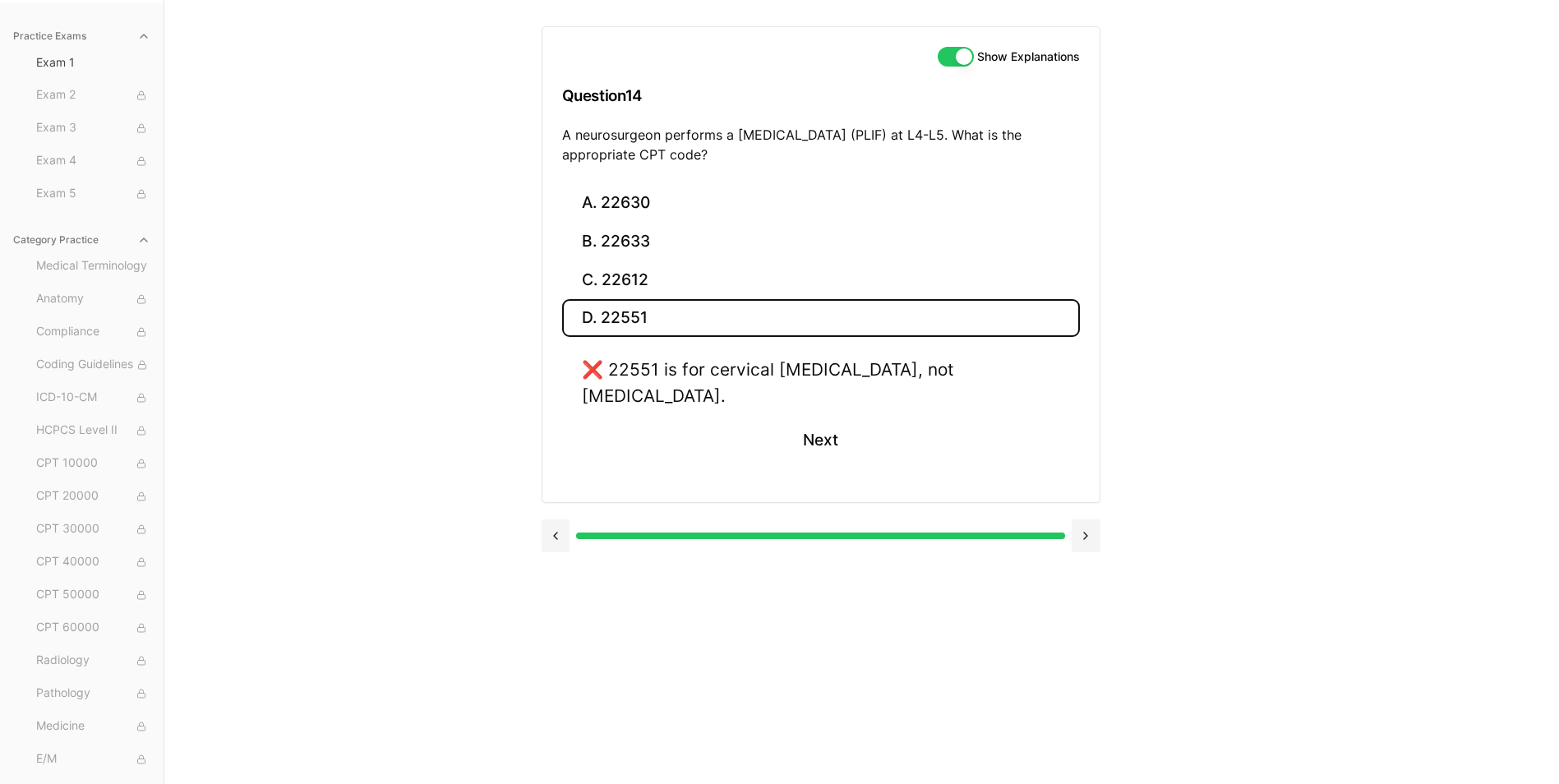
drag, startPoint x: 564, startPoint y: 134, endPoint x: 748, endPoint y: 156, distance: 185.3
click at [748, 156] on p "A neurosurgeon performs a posterior lumbar interbody fusion (PLIF) at L4-L5. Wh…" at bounding box center [821, 144] width 517 height 39
drag, startPoint x: 748, startPoint y: 156, endPoint x: 727, endPoint y: 156, distance: 21.0
click at [616, 215] on button "A. 22630" at bounding box center [821, 203] width 517 height 39
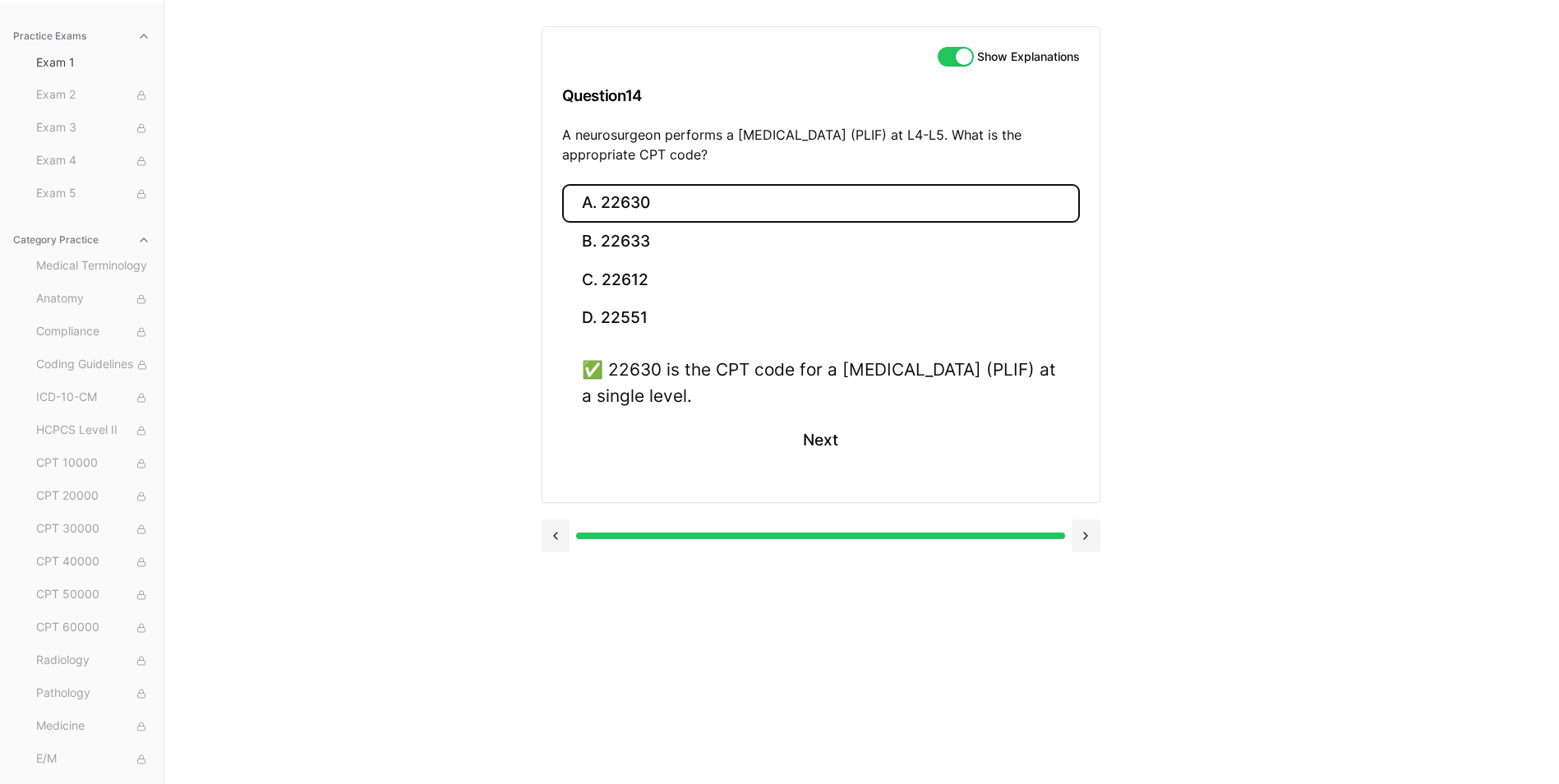
drag, startPoint x: 611, startPoint y: 370, endPoint x: 828, endPoint y: 390, distance: 217.9
click at [828, 390] on div "✅ 22630 is the CPT code for a posterior lumbar interbody fusion (PLIF) at a sin…" at bounding box center [821, 381] width 478 height 51
drag, startPoint x: 828, startPoint y: 390, endPoint x: 786, endPoint y: 395, distance: 42.3
click at [816, 448] on button "Next" at bounding box center [821, 440] width 75 height 44
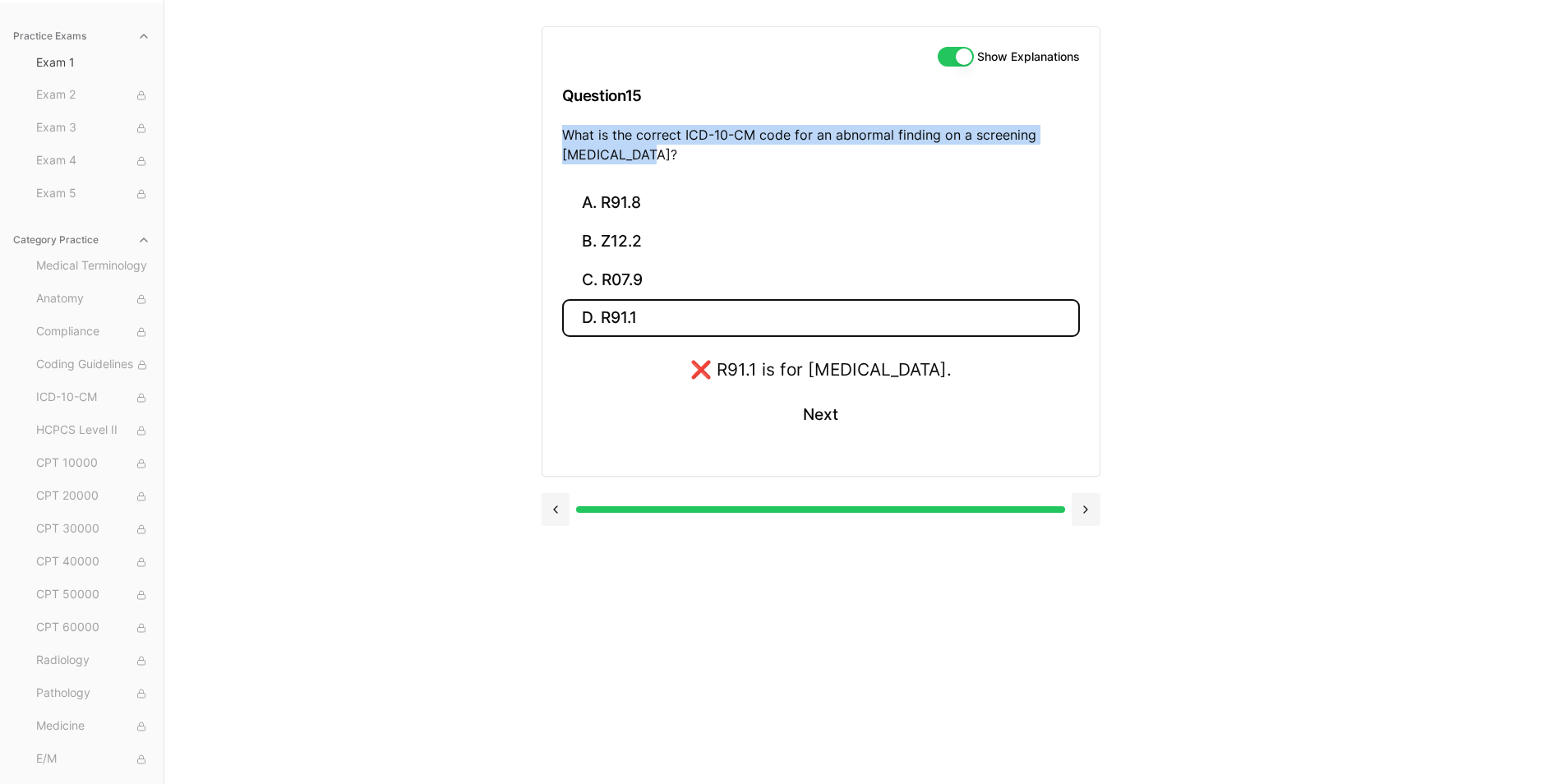
drag, startPoint x: 565, startPoint y: 135, endPoint x: 618, endPoint y: 167, distance: 61.9
click at [618, 167] on div "Show Explanations Question 15 What is the correct ICD-10-CM code for an abnorma…" at bounding box center [821, 105] width 557 height 157
drag, startPoint x: 618, startPoint y: 167, endPoint x: 593, endPoint y: 152, distance: 29.2
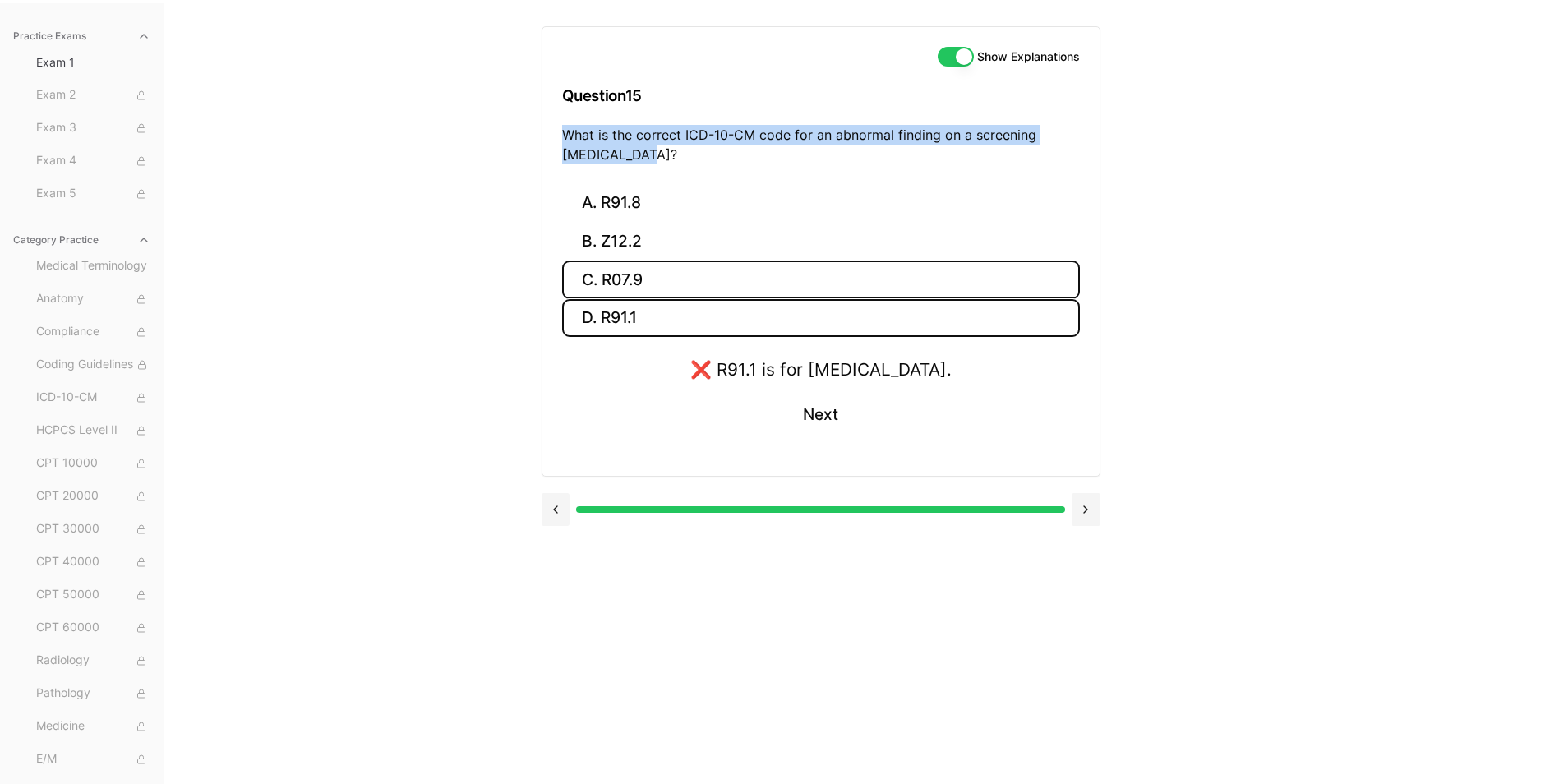
click at [600, 282] on button "C. R07.9" at bounding box center [821, 280] width 517 height 39
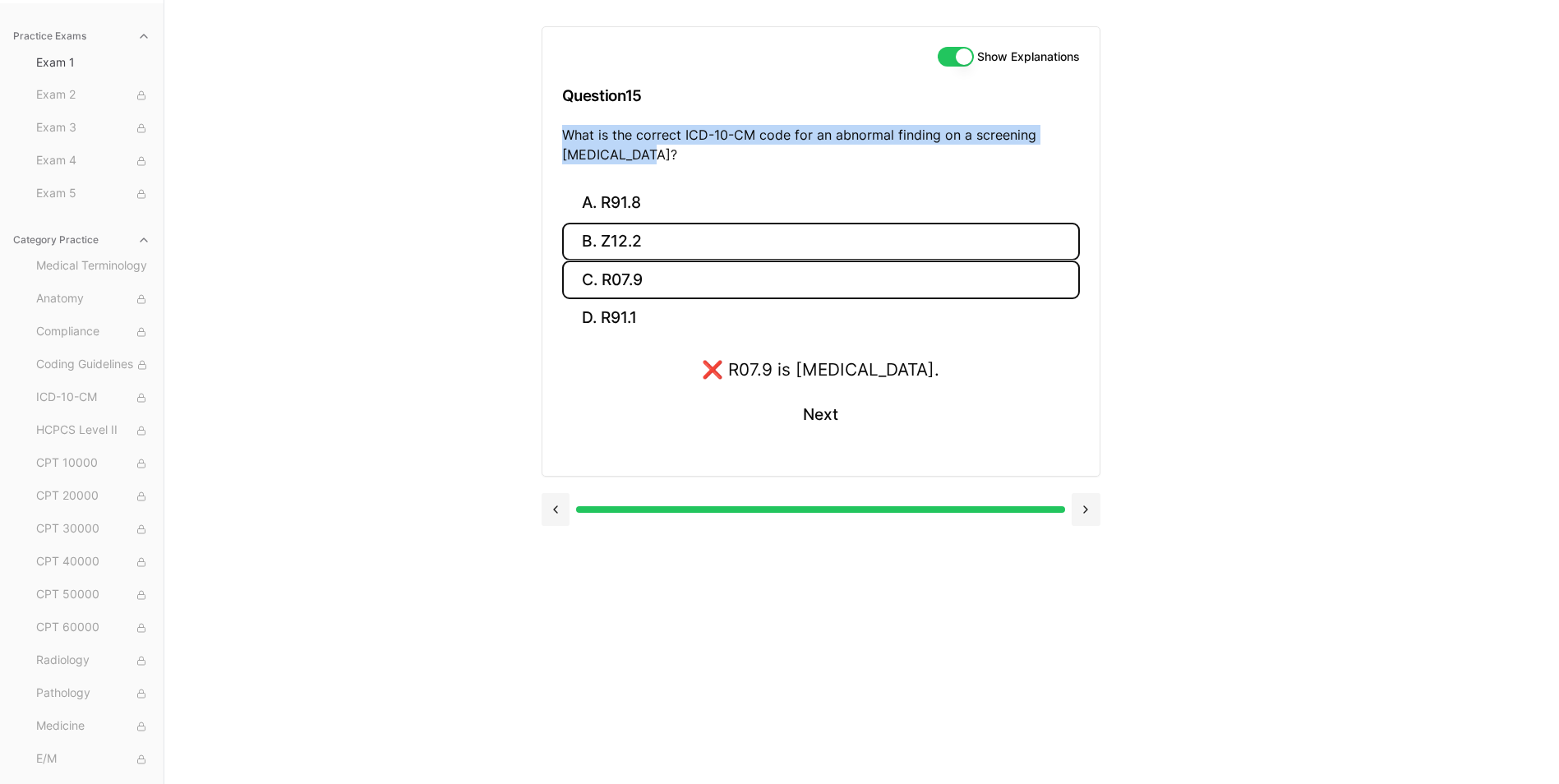
click at [615, 243] on button "B. Z12.2" at bounding box center [821, 242] width 517 height 39
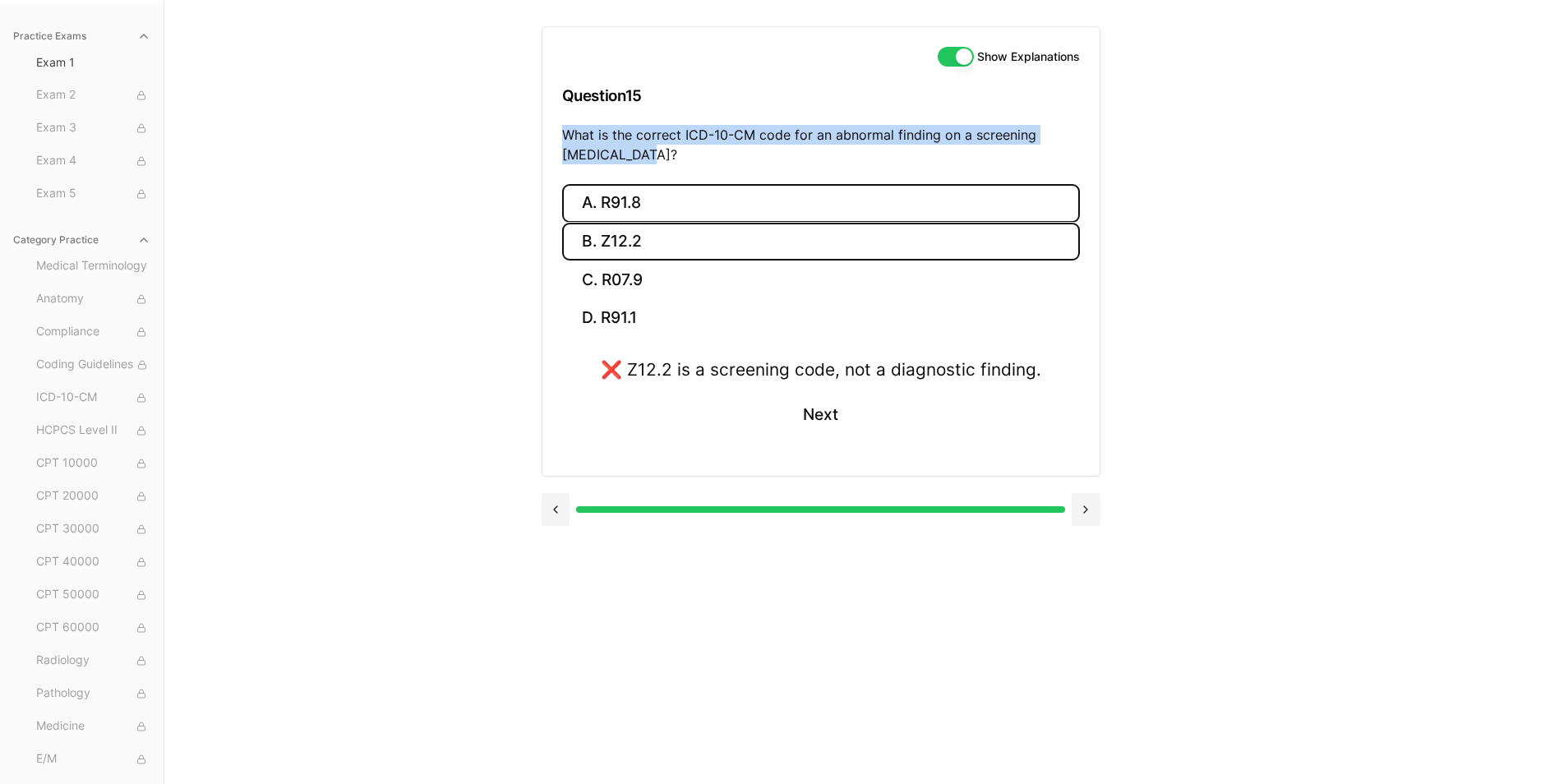
click at [620, 203] on button "A. R91.8" at bounding box center [821, 203] width 517 height 39
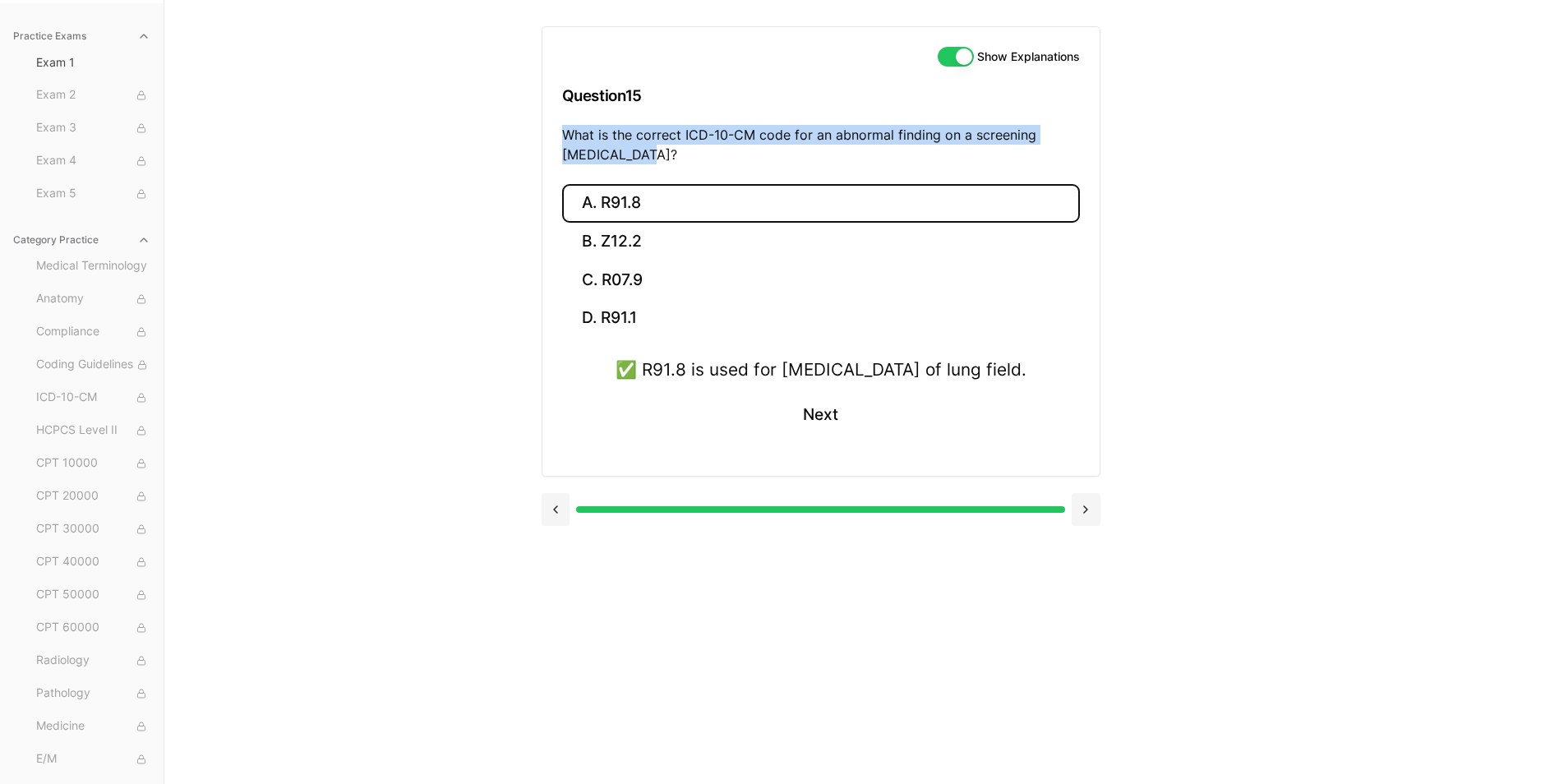
drag, startPoint x: 610, startPoint y: 367, endPoint x: 684, endPoint y: 393, distance: 78.4
click at [684, 382] on div "✅ R91.8 is used for other nonspecific abnormal findings of lung field." at bounding box center [821, 369] width 411 height 26
drag, startPoint x: 684, startPoint y: 393, endPoint x: 642, endPoint y: 404, distance: 43.4
click at [806, 437] on button "Next" at bounding box center [821, 414] width 75 height 44
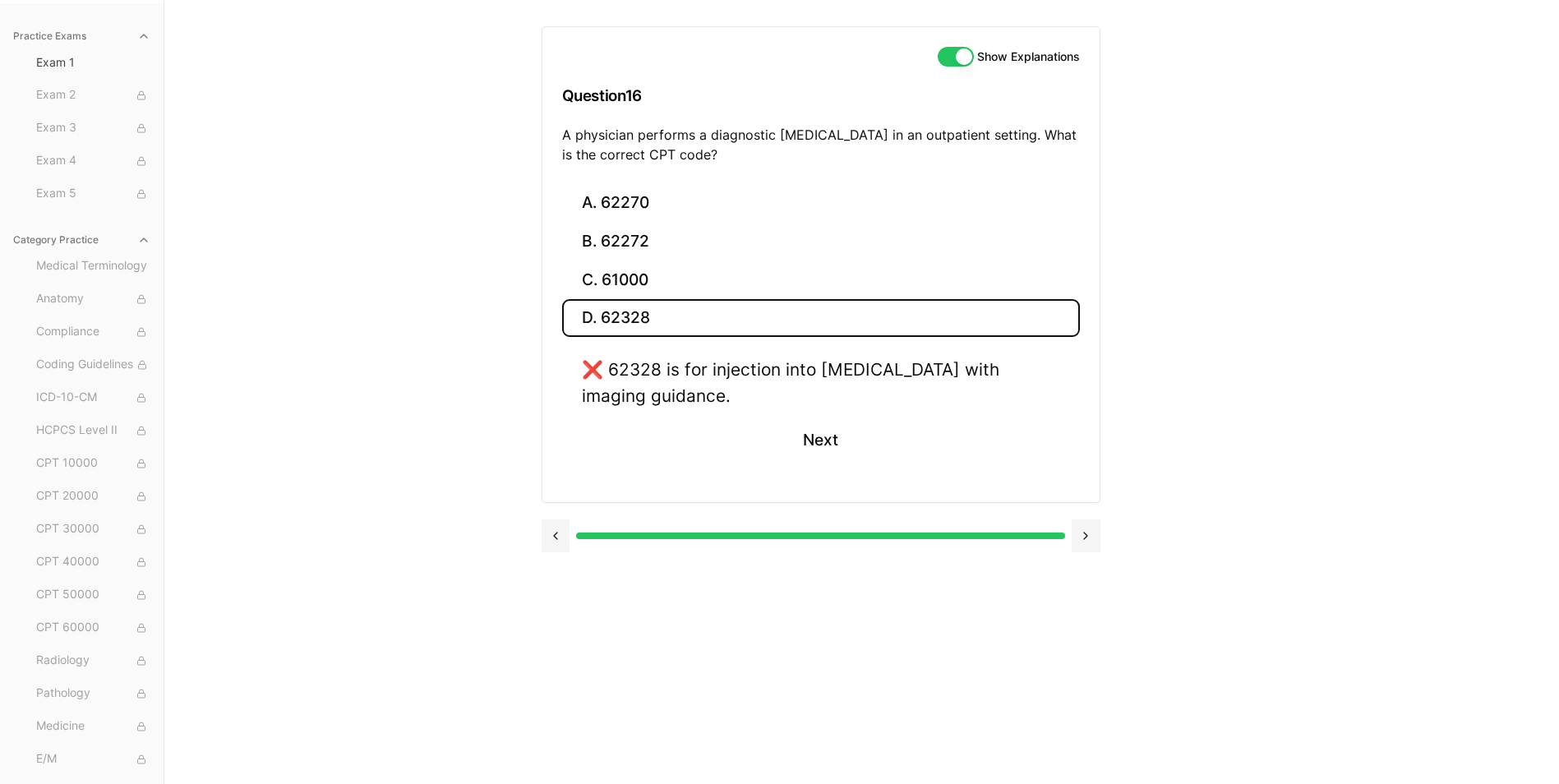
drag, startPoint x: 565, startPoint y: 135, endPoint x: 714, endPoint y: 154, distance: 150.2
click at [714, 154] on p "A physician performs a diagnostic lumbar puncture in an outpatient setting. Wha…" at bounding box center [821, 144] width 517 height 39
drag, startPoint x: 714, startPoint y: 154, endPoint x: 689, endPoint y: 154, distance: 25.0
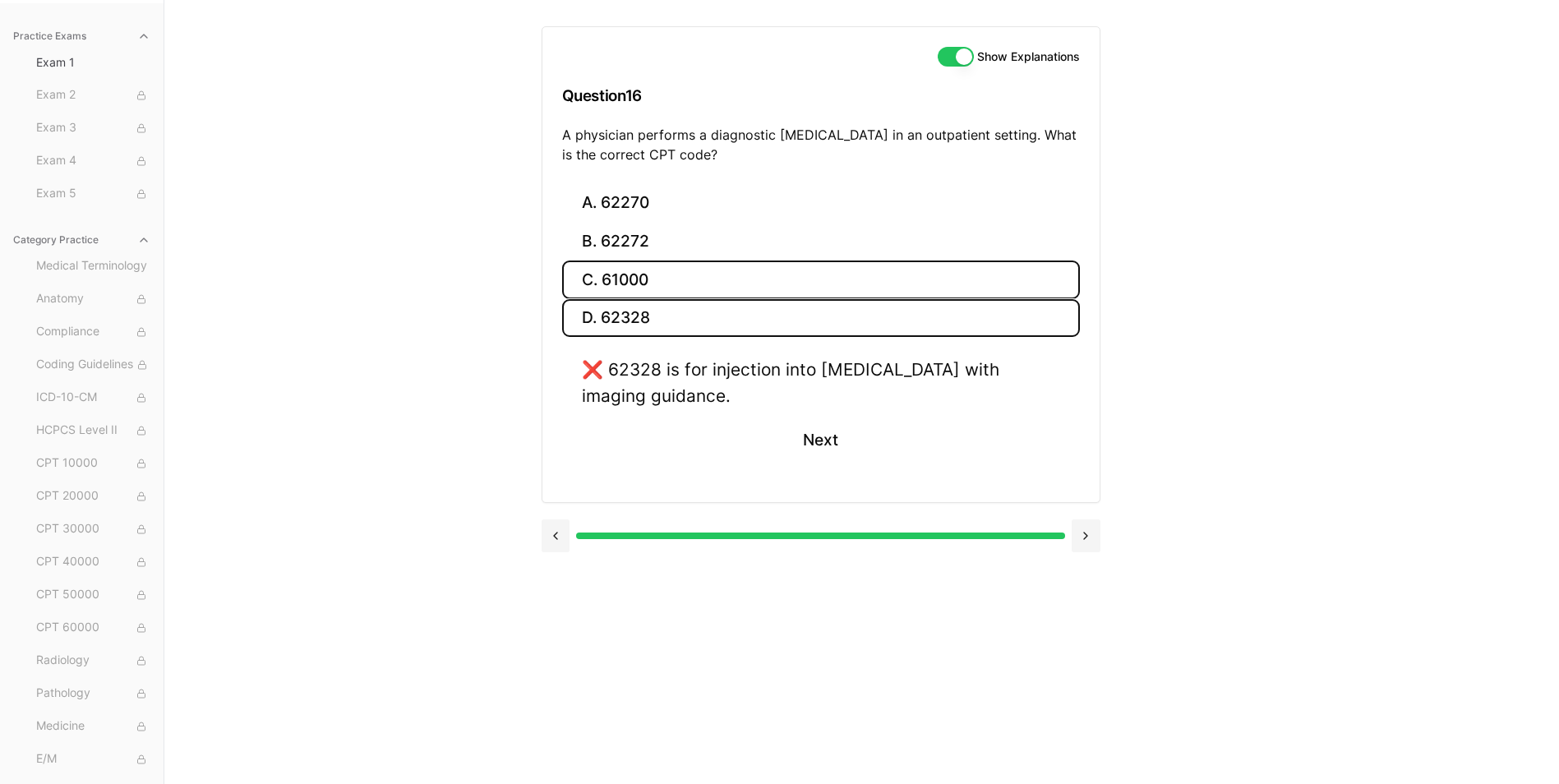
click at [631, 278] on button "C. 61000" at bounding box center [821, 280] width 517 height 39
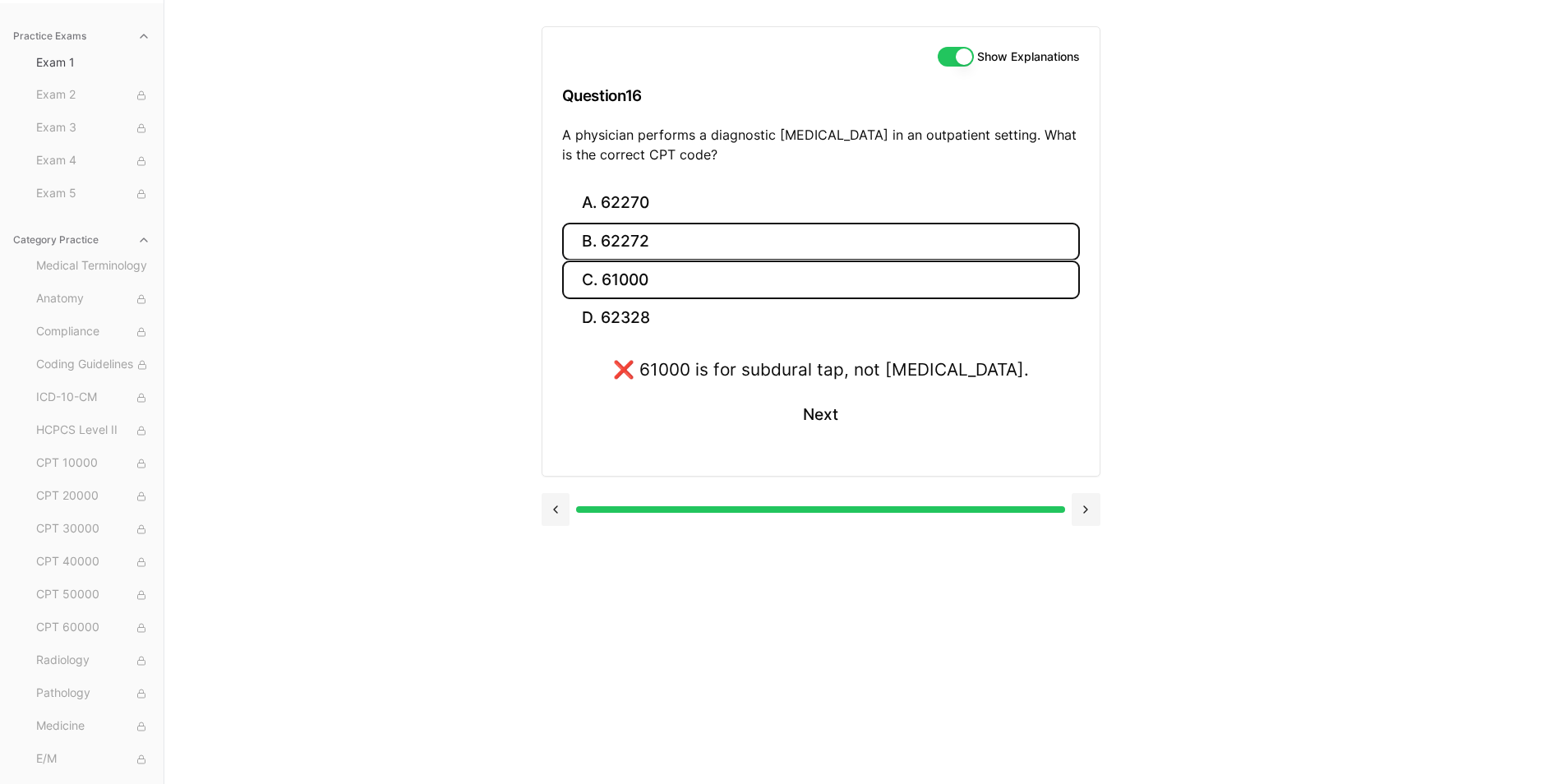
click at [634, 245] on button "B. 62272" at bounding box center [821, 242] width 517 height 39
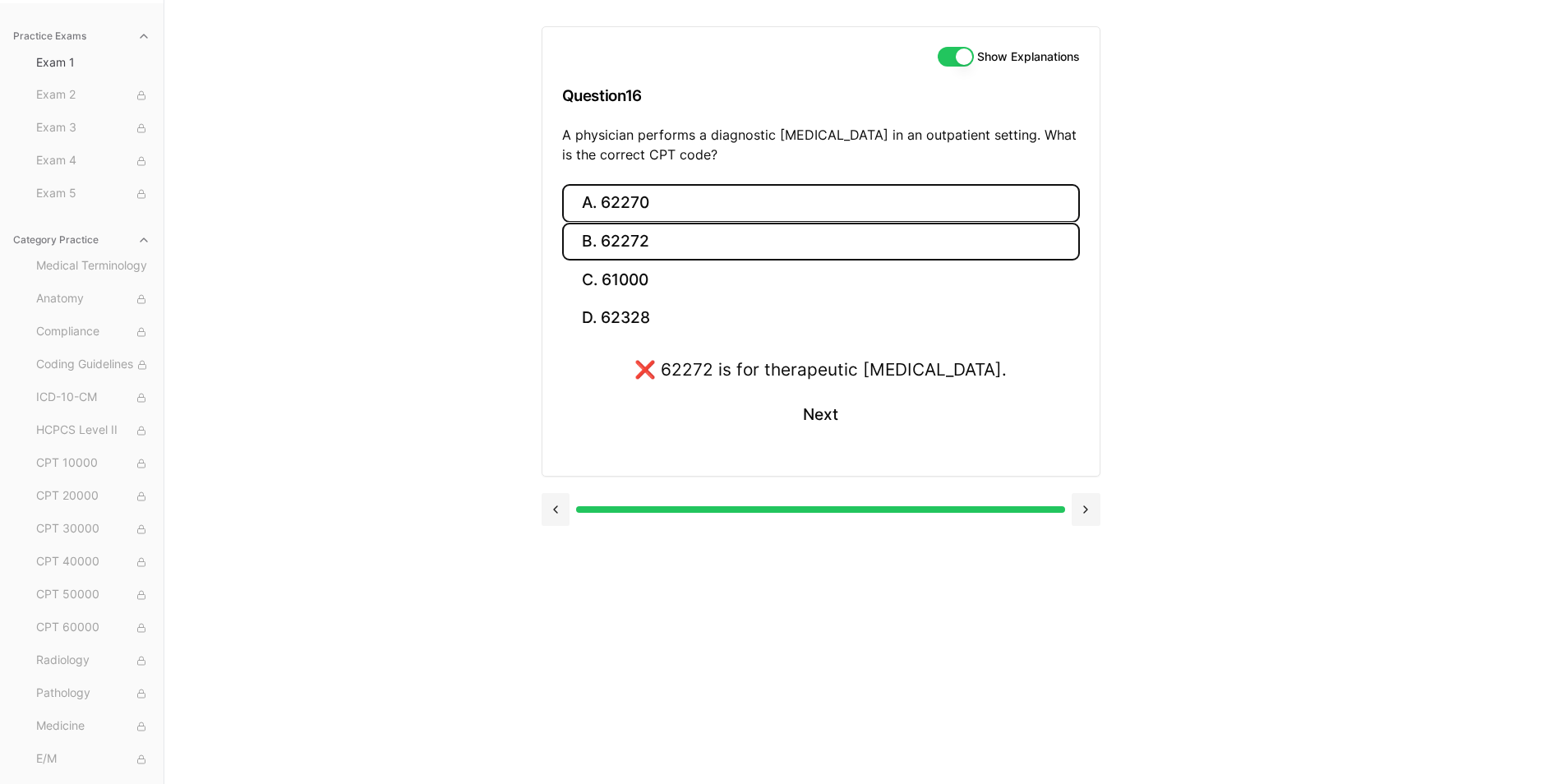
click at [639, 211] on button "A. 62270" at bounding box center [821, 203] width 517 height 39
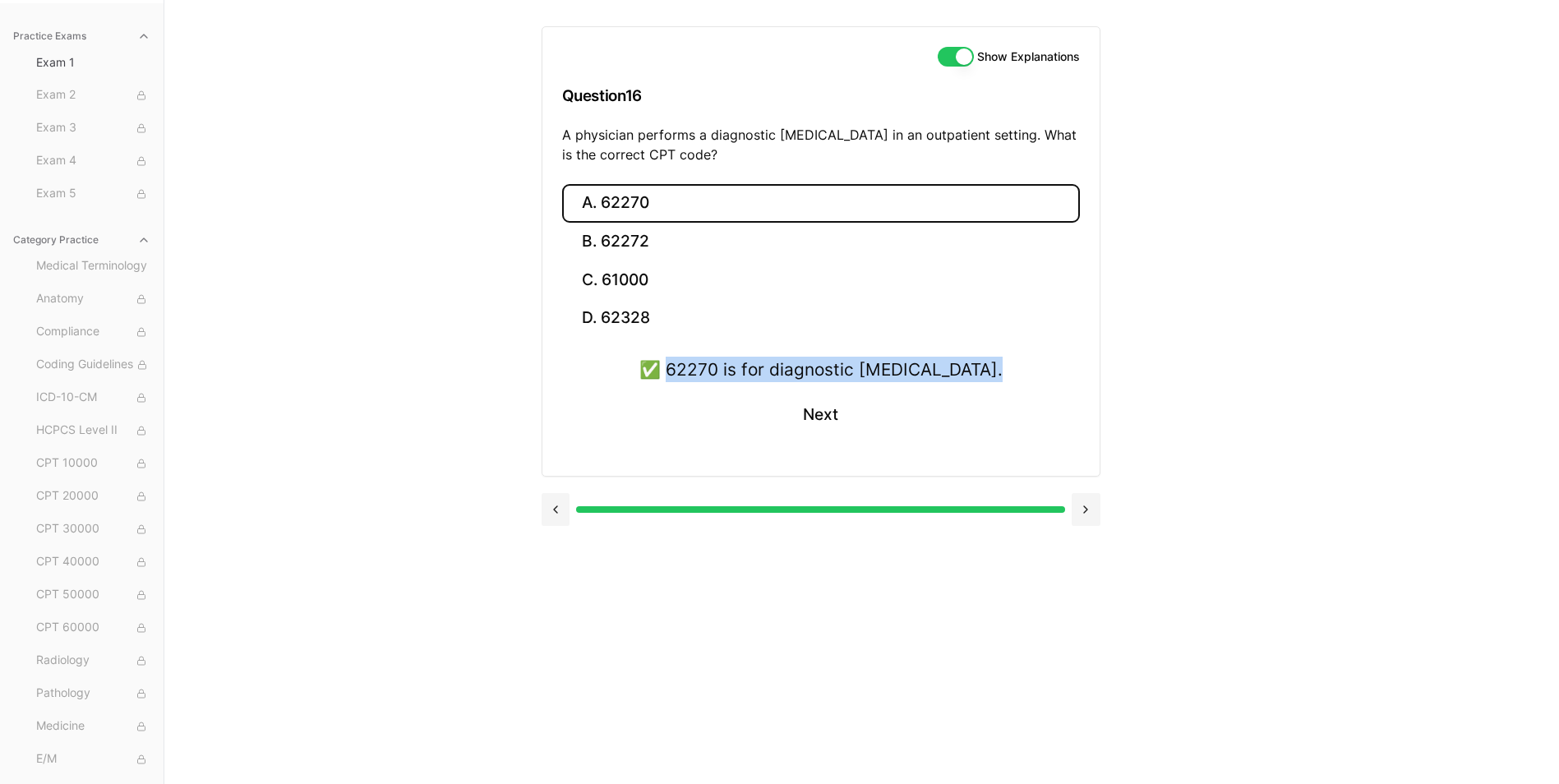
drag, startPoint x: 674, startPoint y: 372, endPoint x: 995, endPoint y: 378, distance: 321.1
click at [995, 378] on div "✅ 62270 is for diagnostic lumbar puncture." at bounding box center [821, 369] width 363 height 26
click at [1000, 372] on div "✅ 62270 is for diagnostic lumbar puncture. Next" at bounding box center [821, 406] width 517 height 100
drag, startPoint x: 1007, startPoint y: 370, endPoint x: 676, endPoint y: 376, distance: 331.1
click at [676, 376] on div "✅ 62270 is for diagnostic lumbar puncture. Next" at bounding box center [821, 406] width 517 height 100
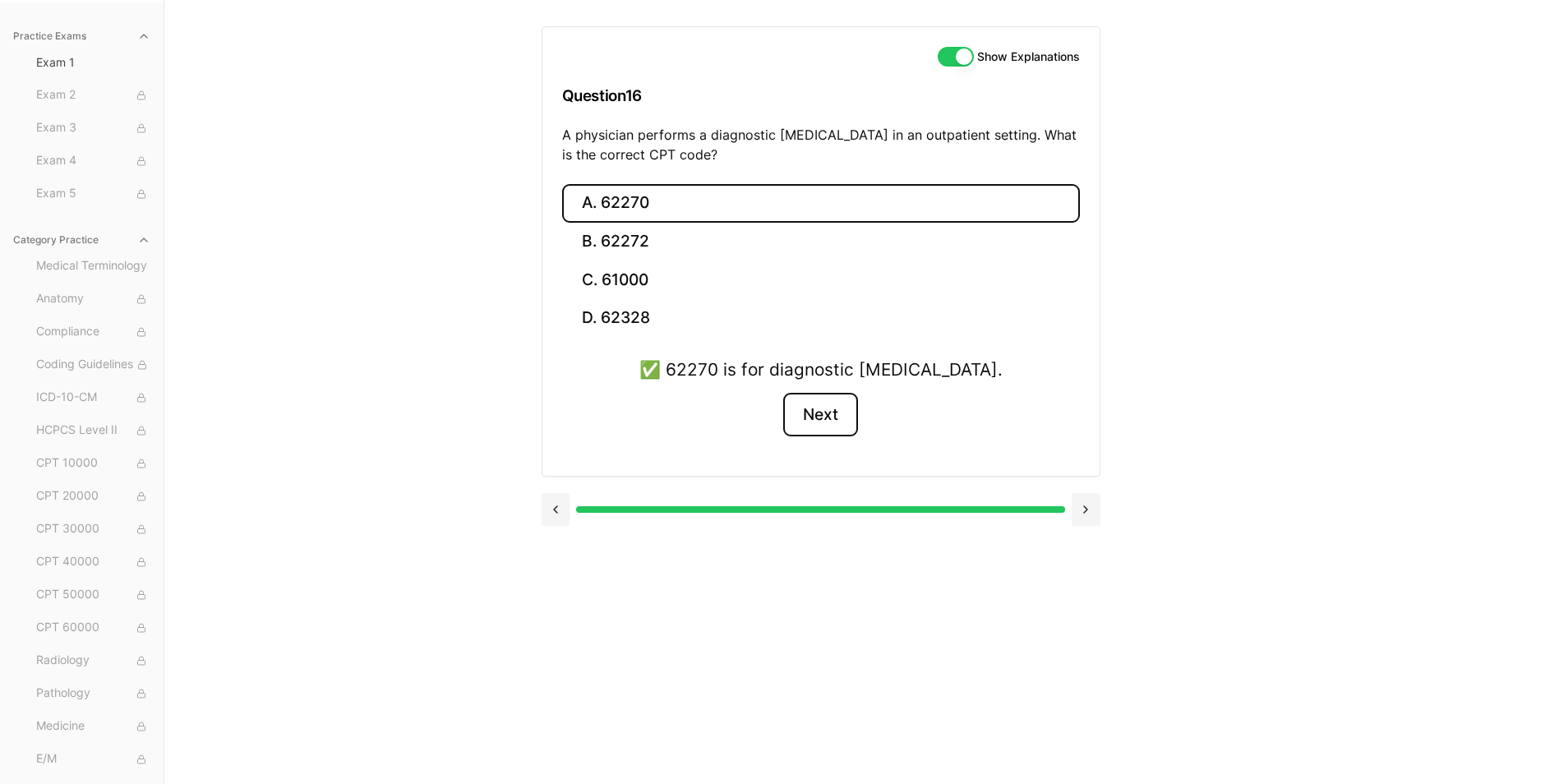
click at [839, 420] on button "Next" at bounding box center [821, 414] width 75 height 44
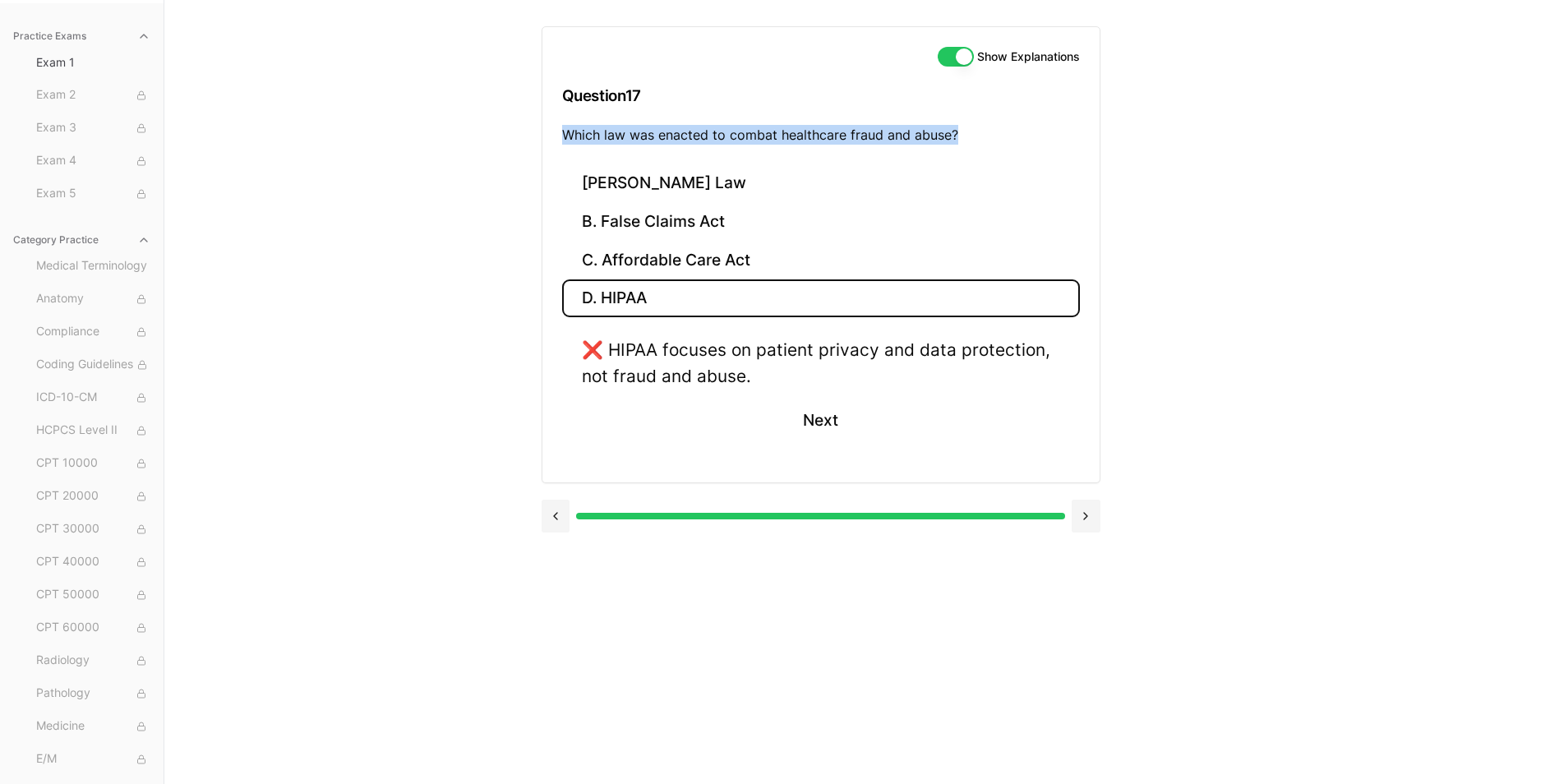
drag, startPoint x: 563, startPoint y: 137, endPoint x: 955, endPoint y: 140, distance: 392.0
click at [955, 140] on p "Which law was enacted to combat healthcare fraud and abuse?" at bounding box center [821, 135] width 517 height 20
drag, startPoint x: 955, startPoint y: 140, endPoint x: 941, endPoint y: 135, distance: 14.9
click at [638, 262] on button "C. Affordable Care Act" at bounding box center [821, 260] width 517 height 39
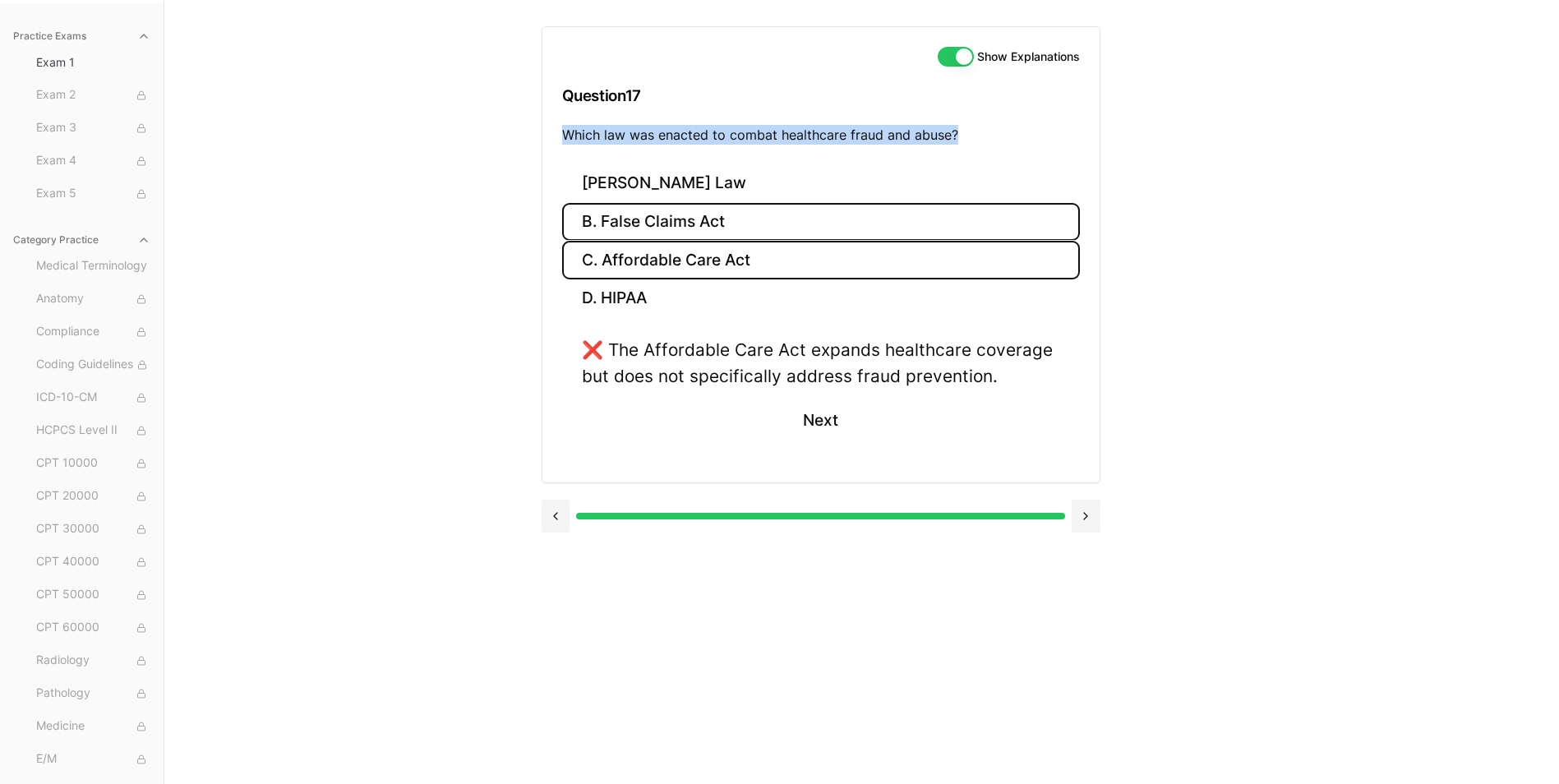
click at [639, 228] on button "B. False Claims Act" at bounding box center [821, 222] width 517 height 39
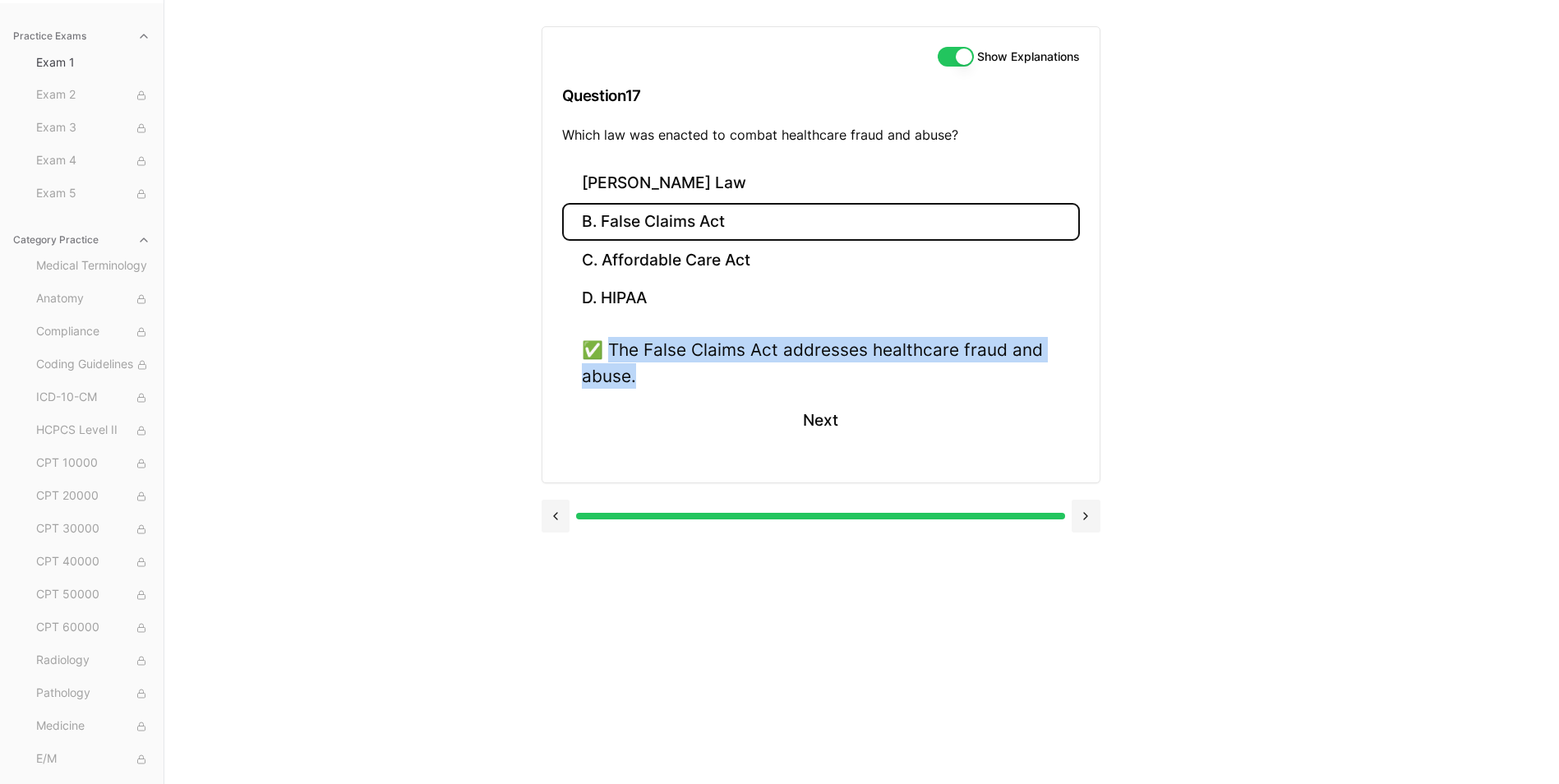
drag, startPoint x: 614, startPoint y: 348, endPoint x: 654, endPoint y: 380, distance: 51.2
click at [654, 380] on div "✅ The False Claims Act addresses healthcare fraud and abuse." at bounding box center [821, 362] width 478 height 51
drag, startPoint x: 654, startPoint y: 380, endPoint x: 639, endPoint y: 347, distance: 36.2
click at [815, 423] on button "Next" at bounding box center [821, 420] width 75 height 44
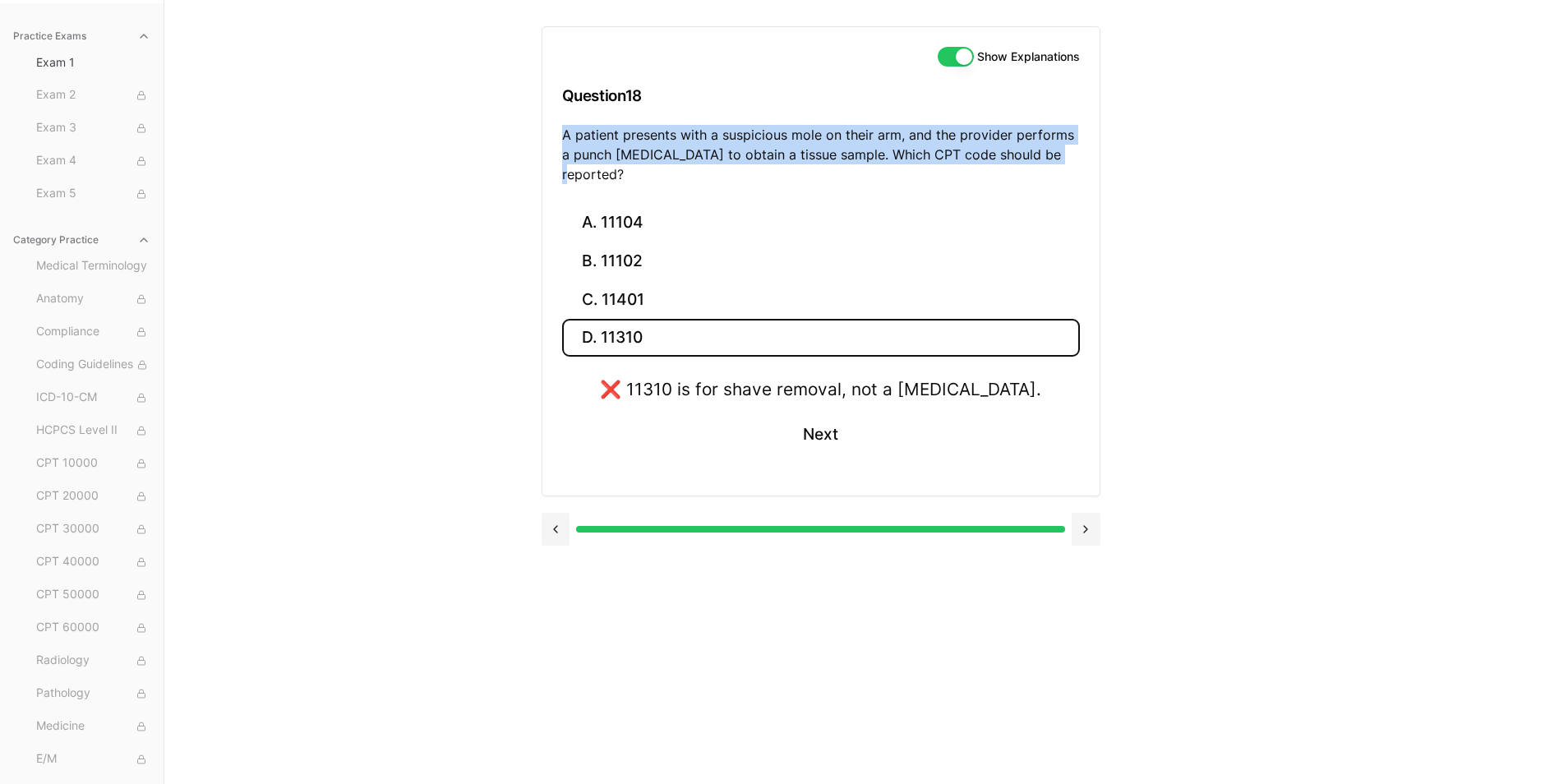
drag, startPoint x: 563, startPoint y: 135, endPoint x: 1065, endPoint y: 153, distance: 502.3
click at [1065, 153] on p "A patient presents with a suspicious mole on their arm, and the provider perfor…" at bounding box center [821, 154] width 517 height 59
drag, startPoint x: 1065, startPoint y: 153, endPoint x: 998, endPoint y: 155, distance: 67.0
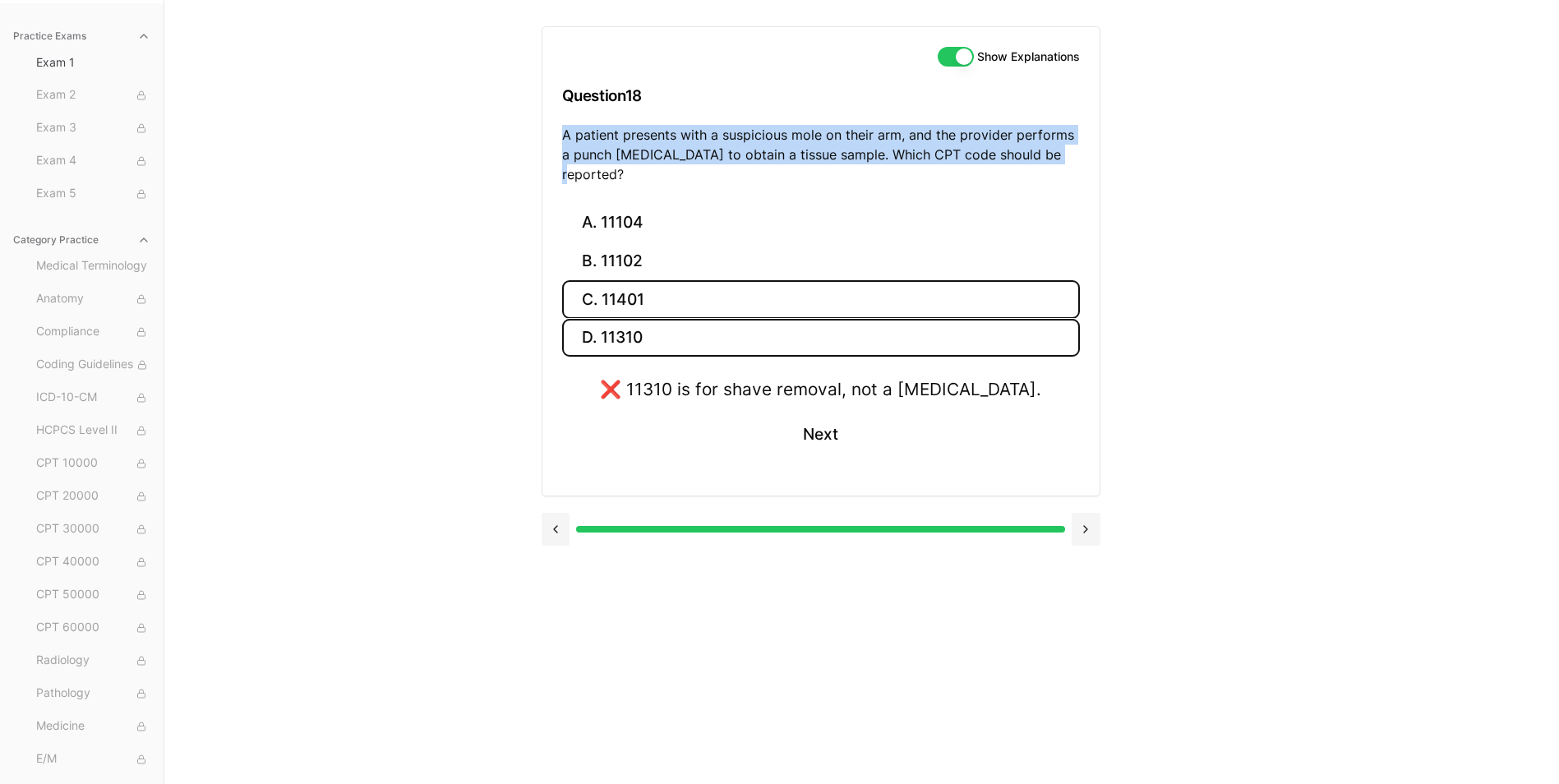
click at [627, 280] on button "C. 11401" at bounding box center [821, 299] width 517 height 39
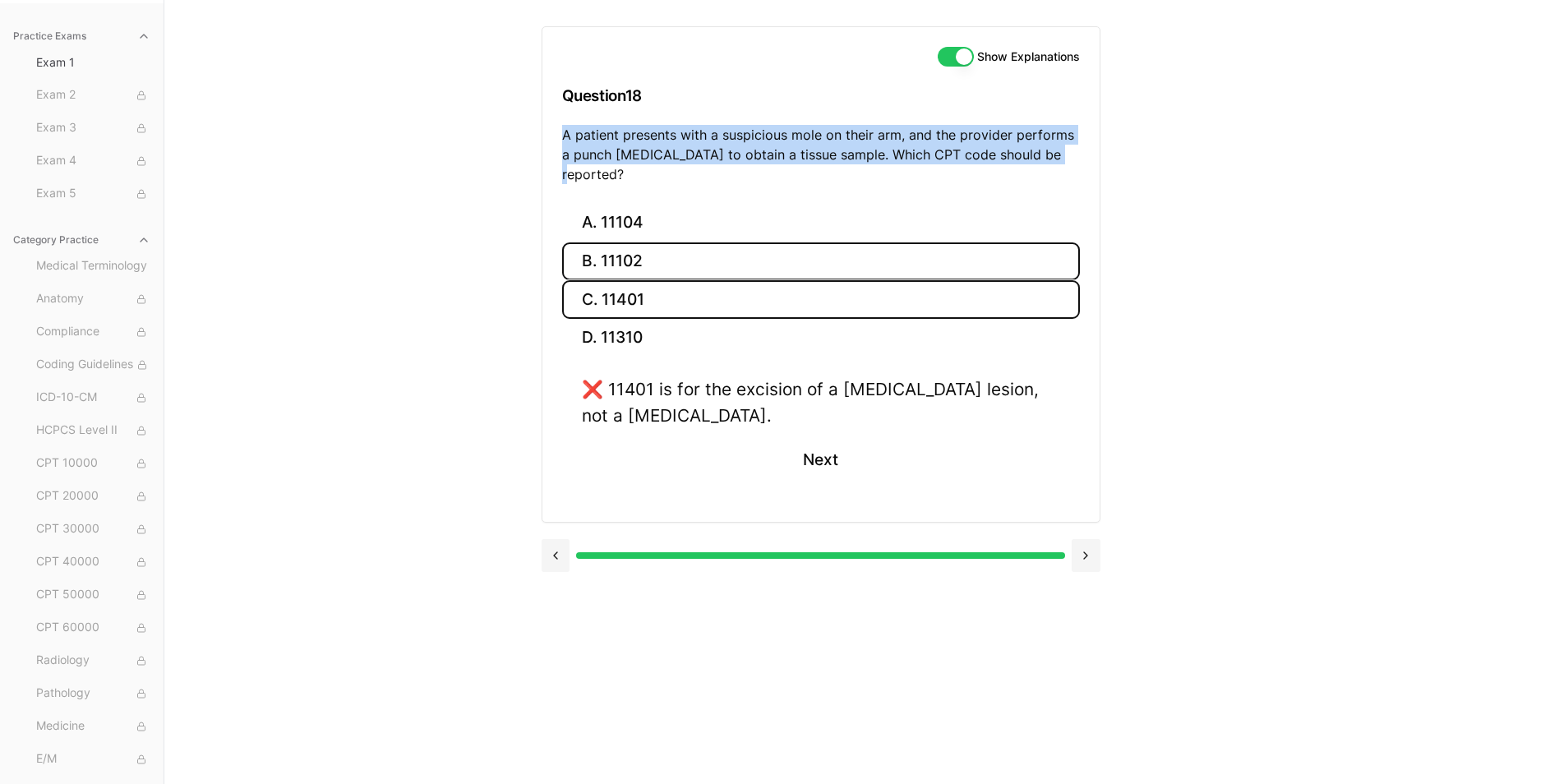
click at [625, 245] on button "B. 11102" at bounding box center [821, 262] width 517 height 39
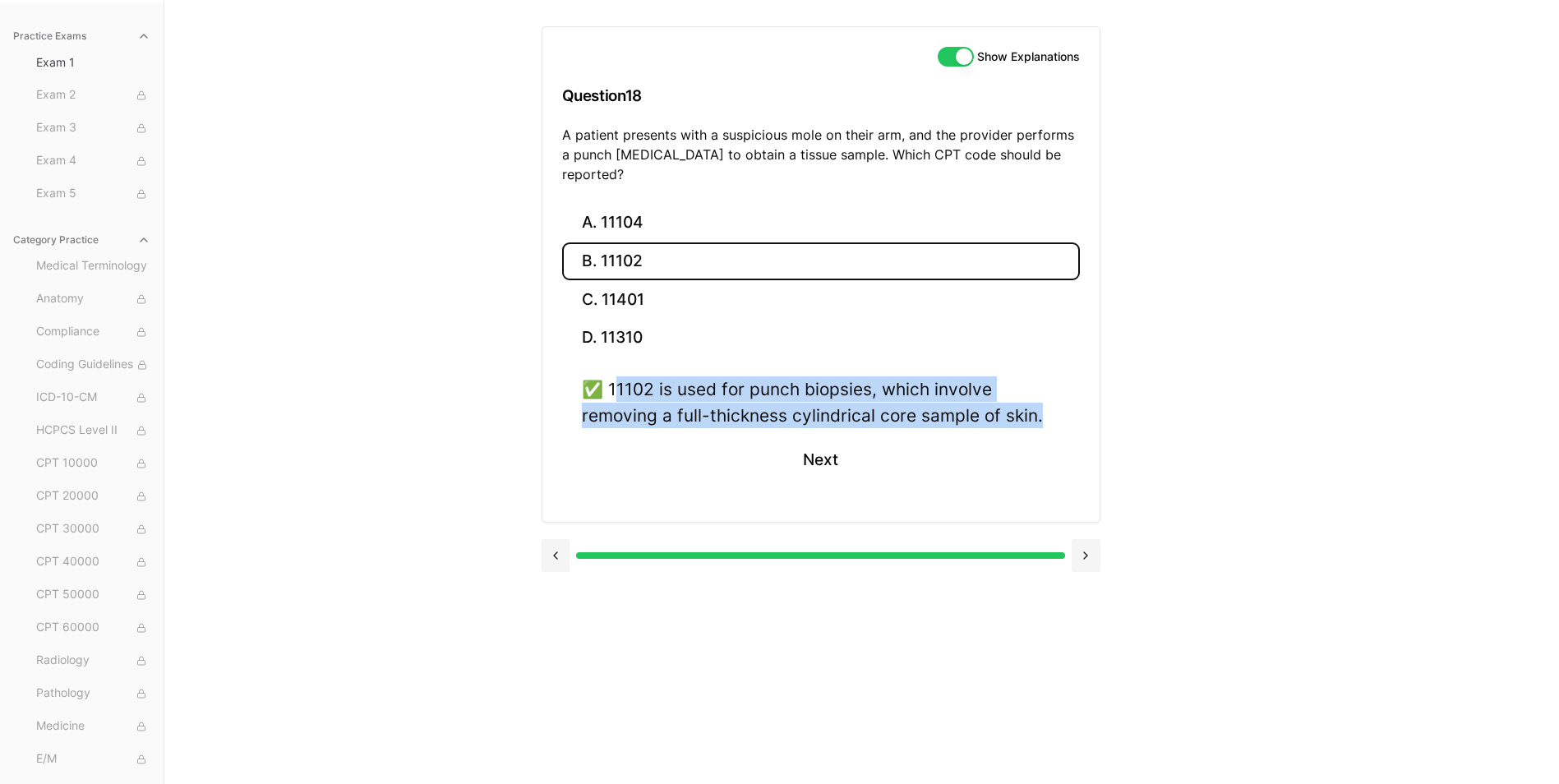
drag, startPoint x: 614, startPoint y: 369, endPoint x: 1059, endPoint y: 388, distance: 445.4
click at [1059, 388] on div "✅ 11102 is used for punch biopsies, which involve removing a full-thickness cyl…" at bounding box center [821, 401] width 478 height 51
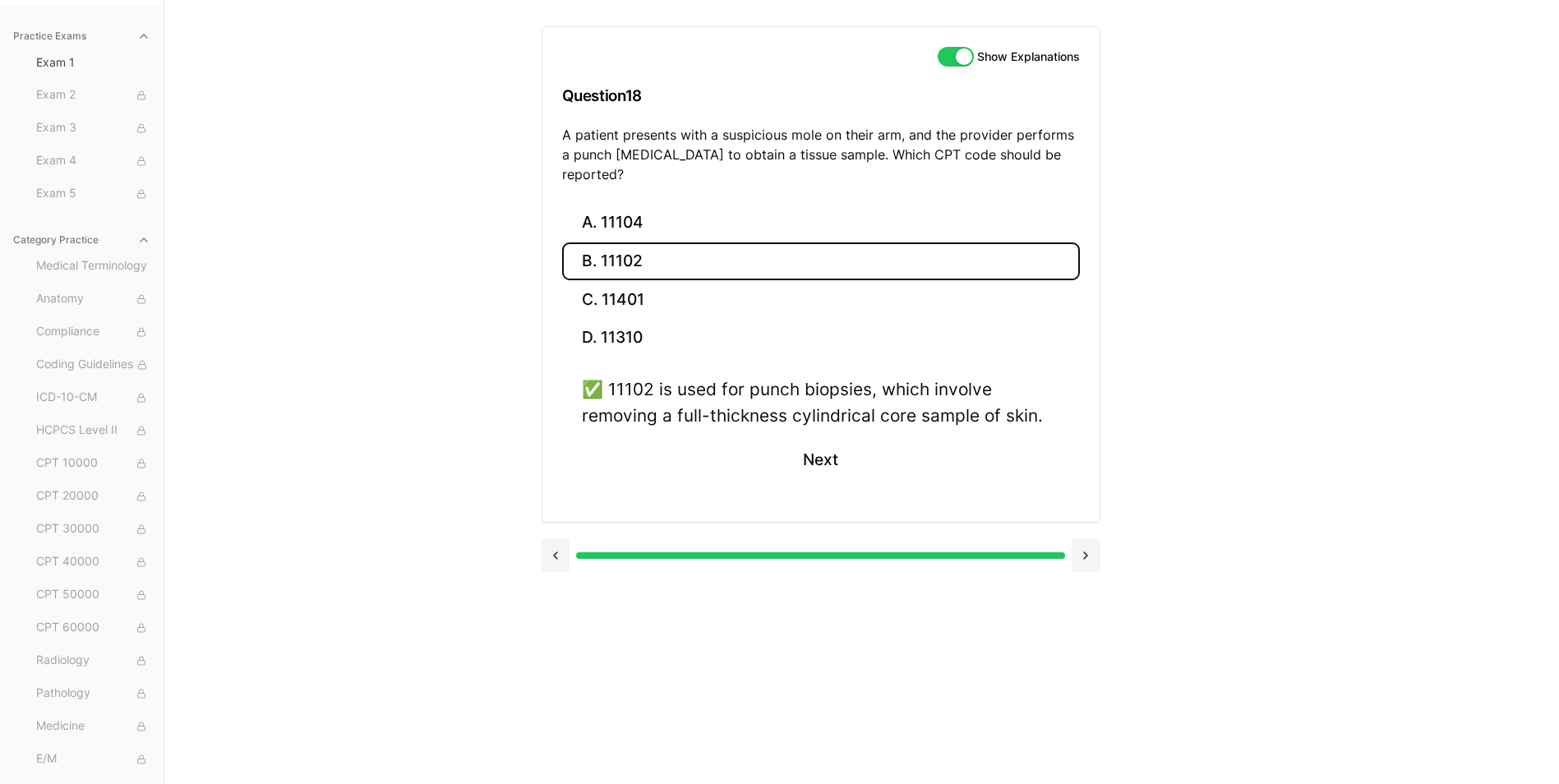
click at [601, 376] on div "✅ 11102 is used for punch biopsies, which involve removing a full-thickness cyl…" at bounding box center [821, 401] width 478 height 51
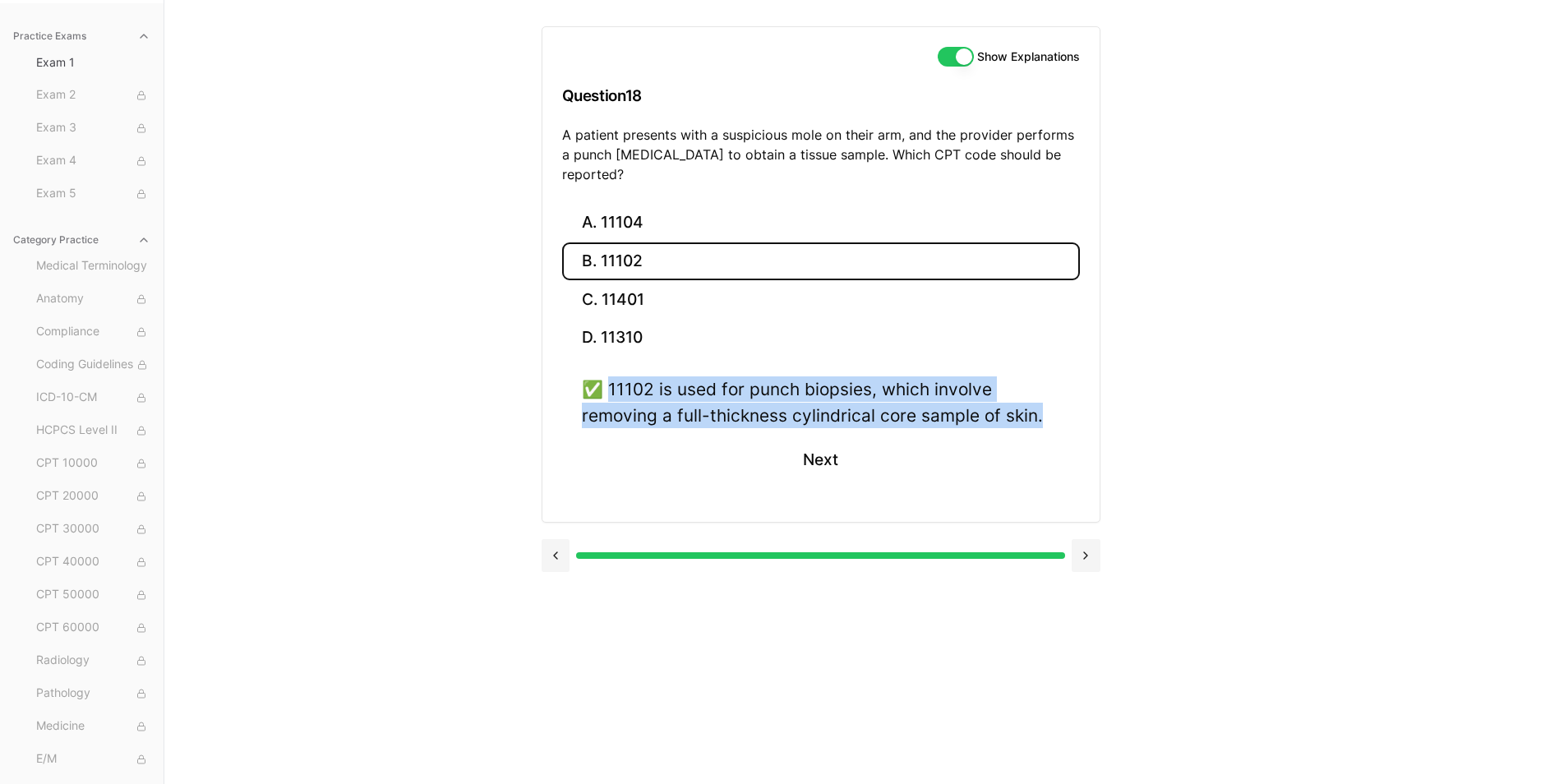
drag, startPoint x: 609, startPoint y: 370, endPoint x: 1041, endPoint y: 391, distance: 432.5
click at [1041, 391] on div "✅ 11102 is used for punch biopsies, which involve removing a full-thickness cyl…" at bounding box center [821, 401] width 478 height 51
drag, startPoint x: 1041, startPoint y: 391, endPoint x: 976, endPoint y: 398, distance: 65.4
drag, startPoint x: 816, startPoint y: 438, endPoint x: 809, endPoint y: 424, distance: 15.7
click at [816, 438] on button "Next" at bounding box center [821, 459] width 75 height 44
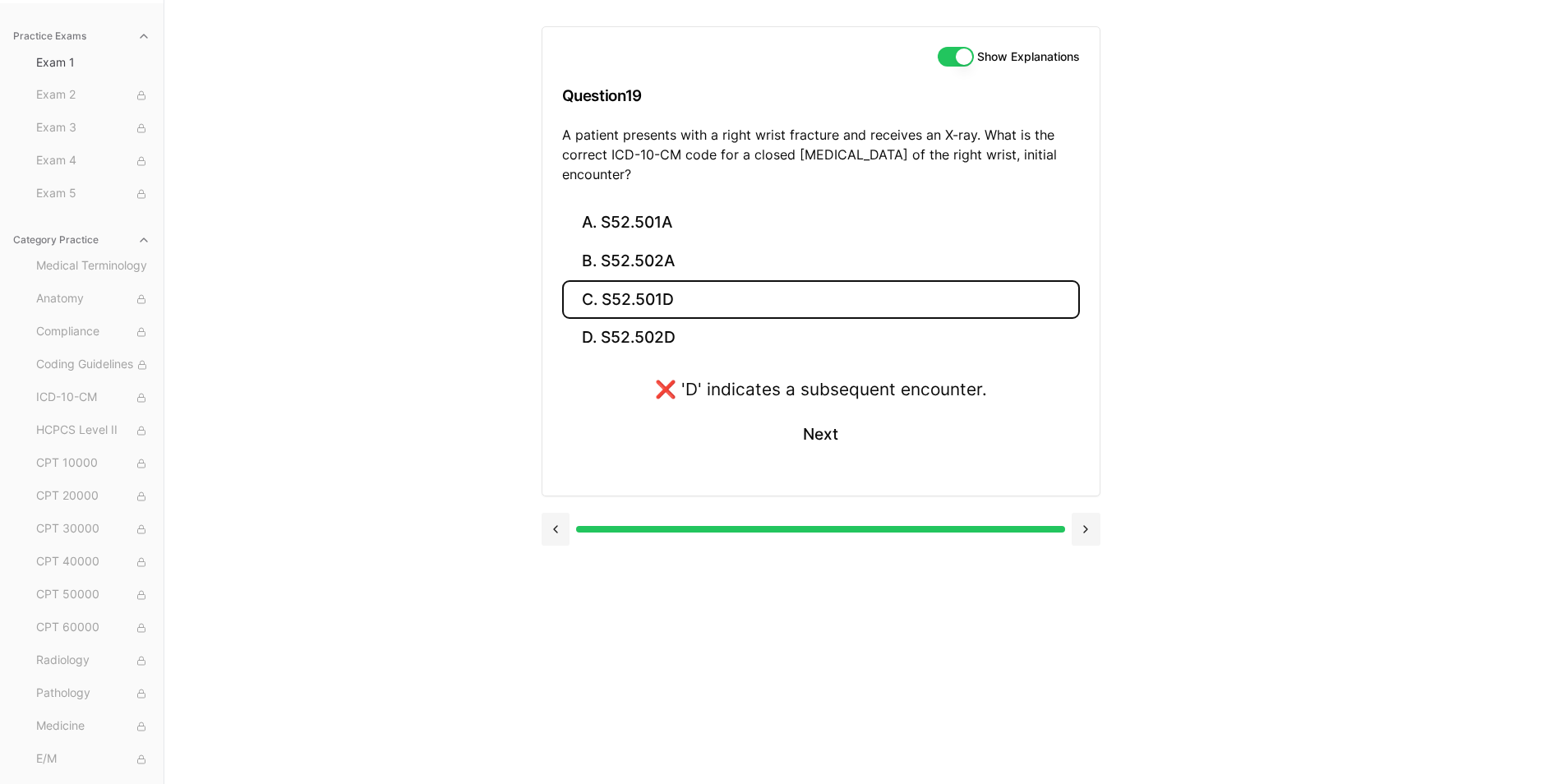
drag, startPoint x: 561, startPoint y: 135, endPoint x: 647, endPoint y: 172, distance: 93.6
click at [647, 172] on p "A patient presents with a right wrist fracture and receives an X-ray. What is t…" at bounding box center [821, 154] width 517 height 59
drag, startPoint x: 647, startPoint y: 172, endPoint x: 625, endPoint y: 169, distance: 22.2
click at [626, 252] on button "B. S52.502A" at bounding box center [821, 262] width 517 height 39
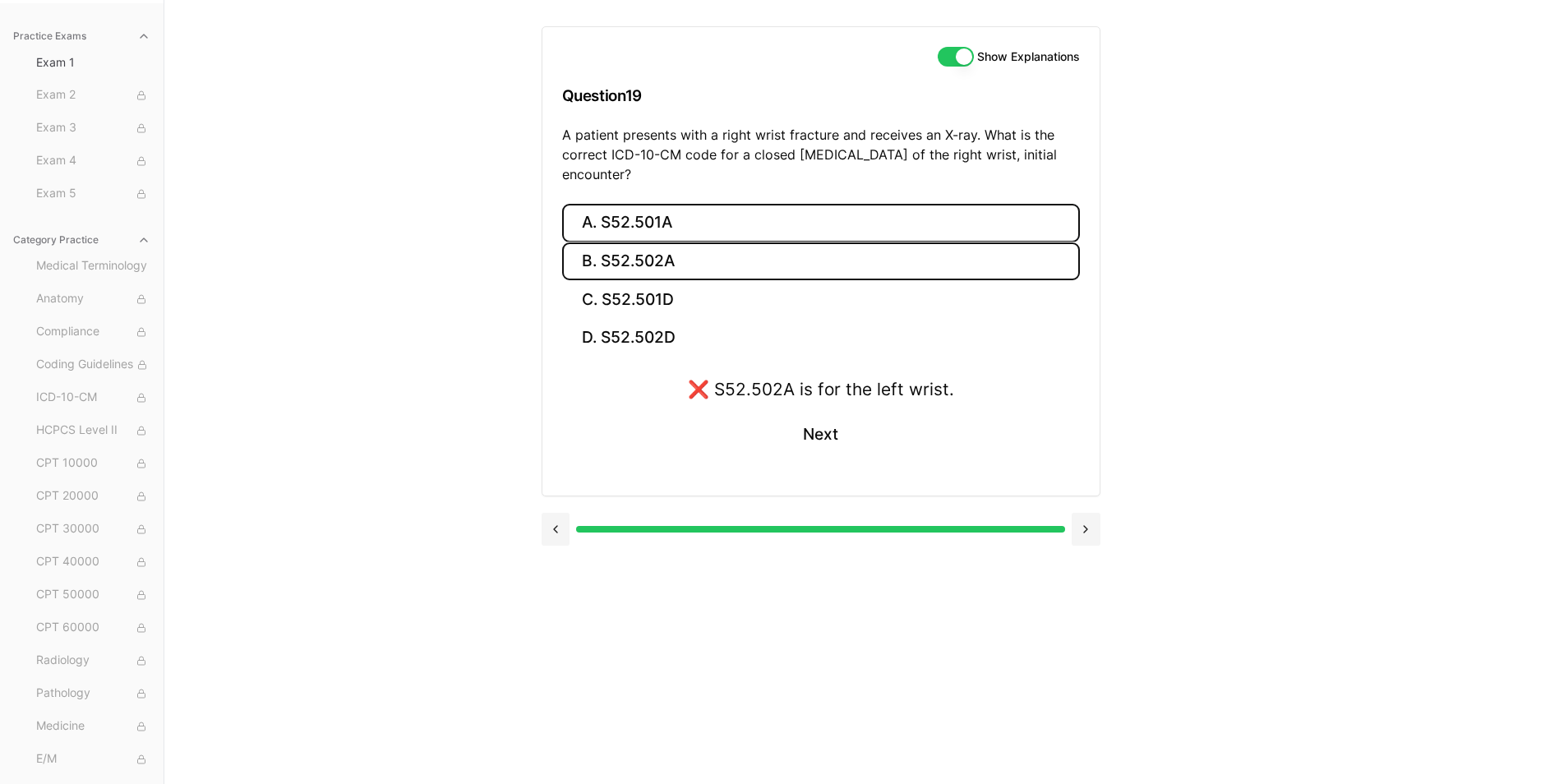
click at [633, 234] on button "A. S52.501A" at bounding box center [821, 223] width 517 height 39
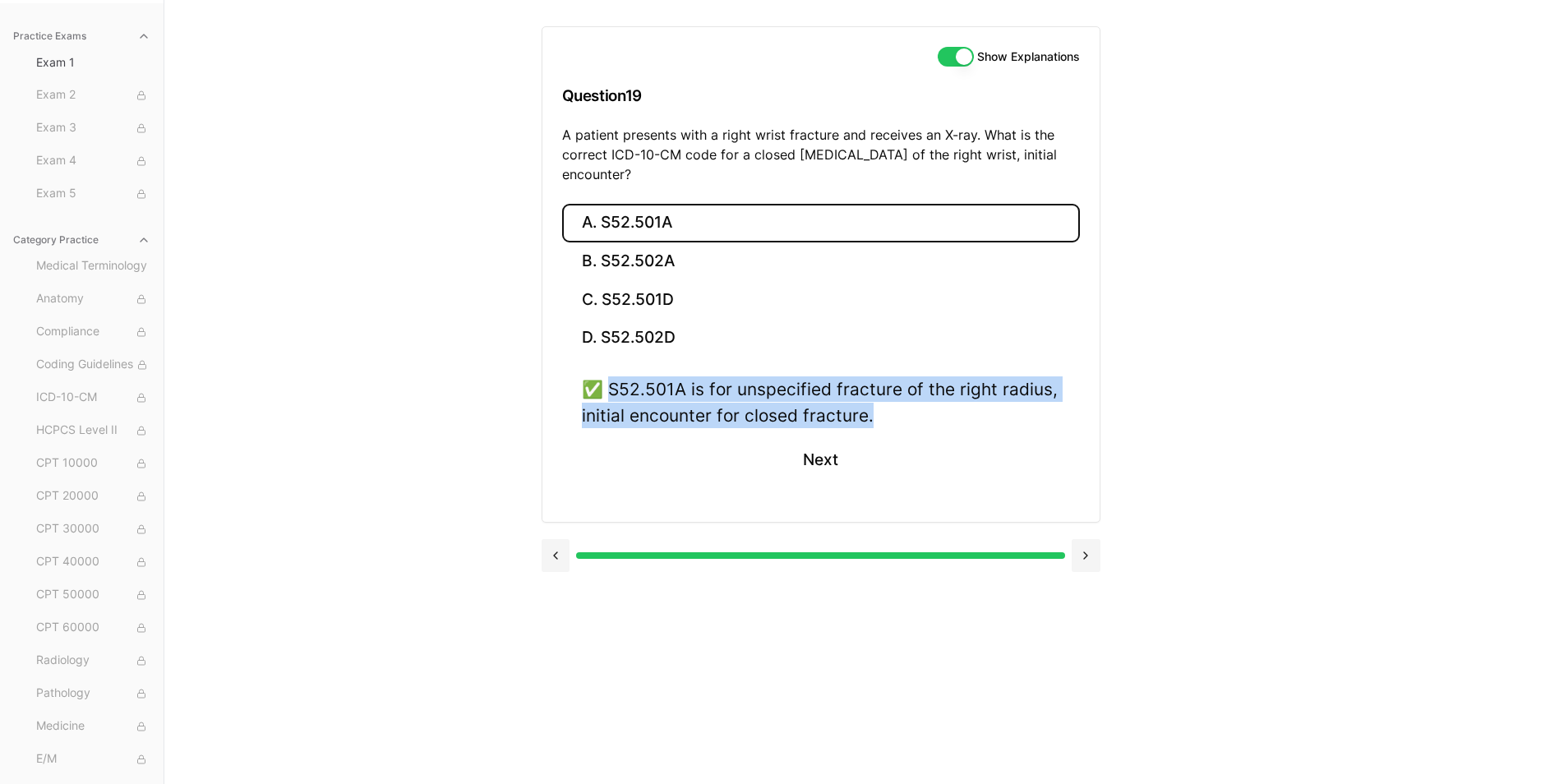
drag, startPoint x: 883, startPoint y: 415, endPoint x: 608, endPoint y: 387, distance: 276.4
click at [608, 387] on div "✅ S52.501A is for unspecified fracture of the right radius, initial encounter f…" at bounding box center [821, 401] width 478 height 51
click at [827, 460] on button "Next" at bounding box center [821, 459] width 75 height 44
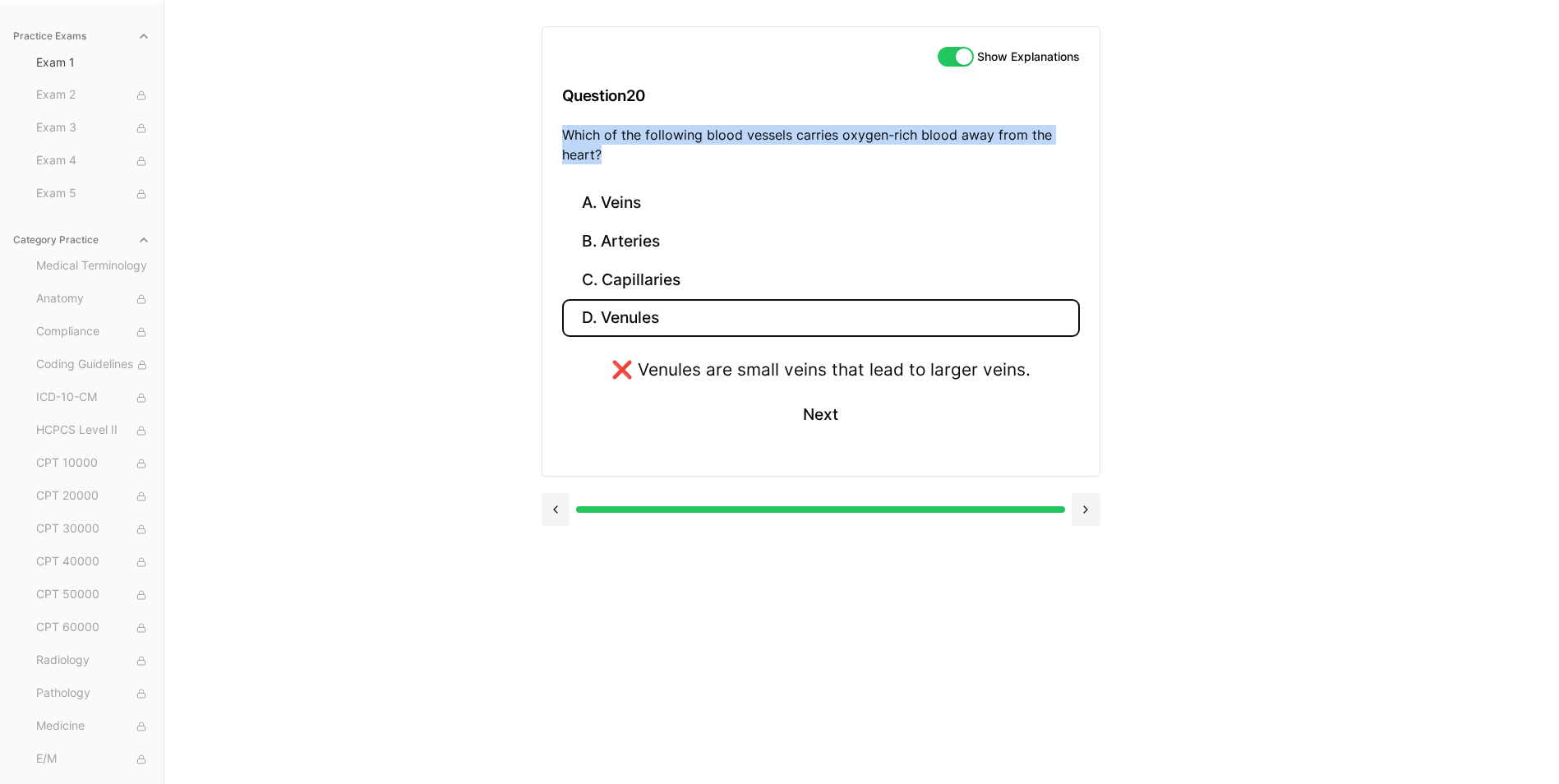
drag, startPoint x: 564, startPoint y: 133, endPoint x: 604, endPoint y: 150, distance: 43.5
click at [604, 150] on p "Which of the following blood vessels carries oxygen-rich blood away from the he…" at bounding box center [821, 144] width 517 height 39
drag, startPoint x: 604, startPoint y: 150, endPoint x: 589, endPoint y: 151, distance: 15.0
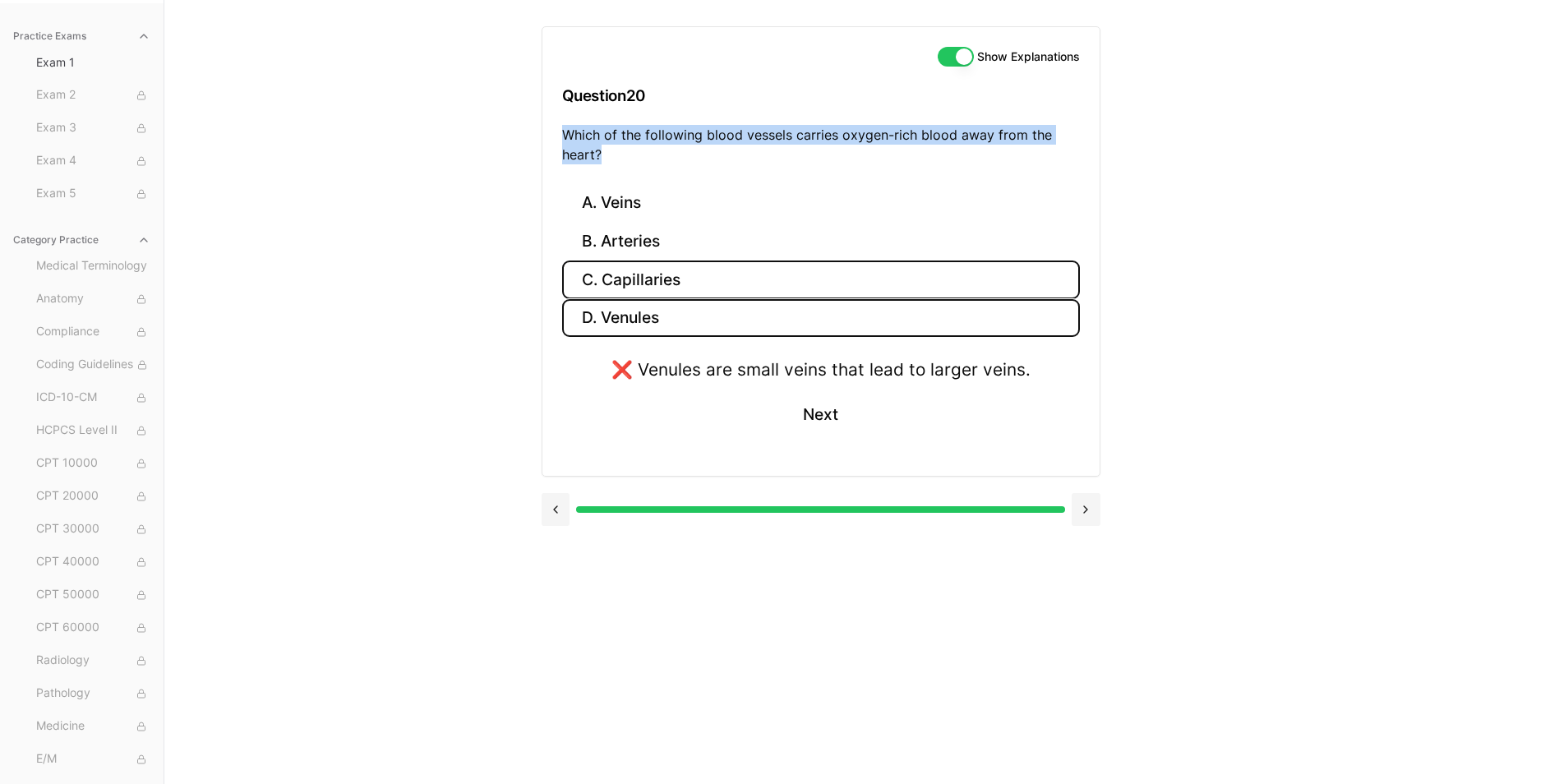
click at [625, 282] on button "C. Capillaries" at bounding box center [821, 280] width 517 height 39
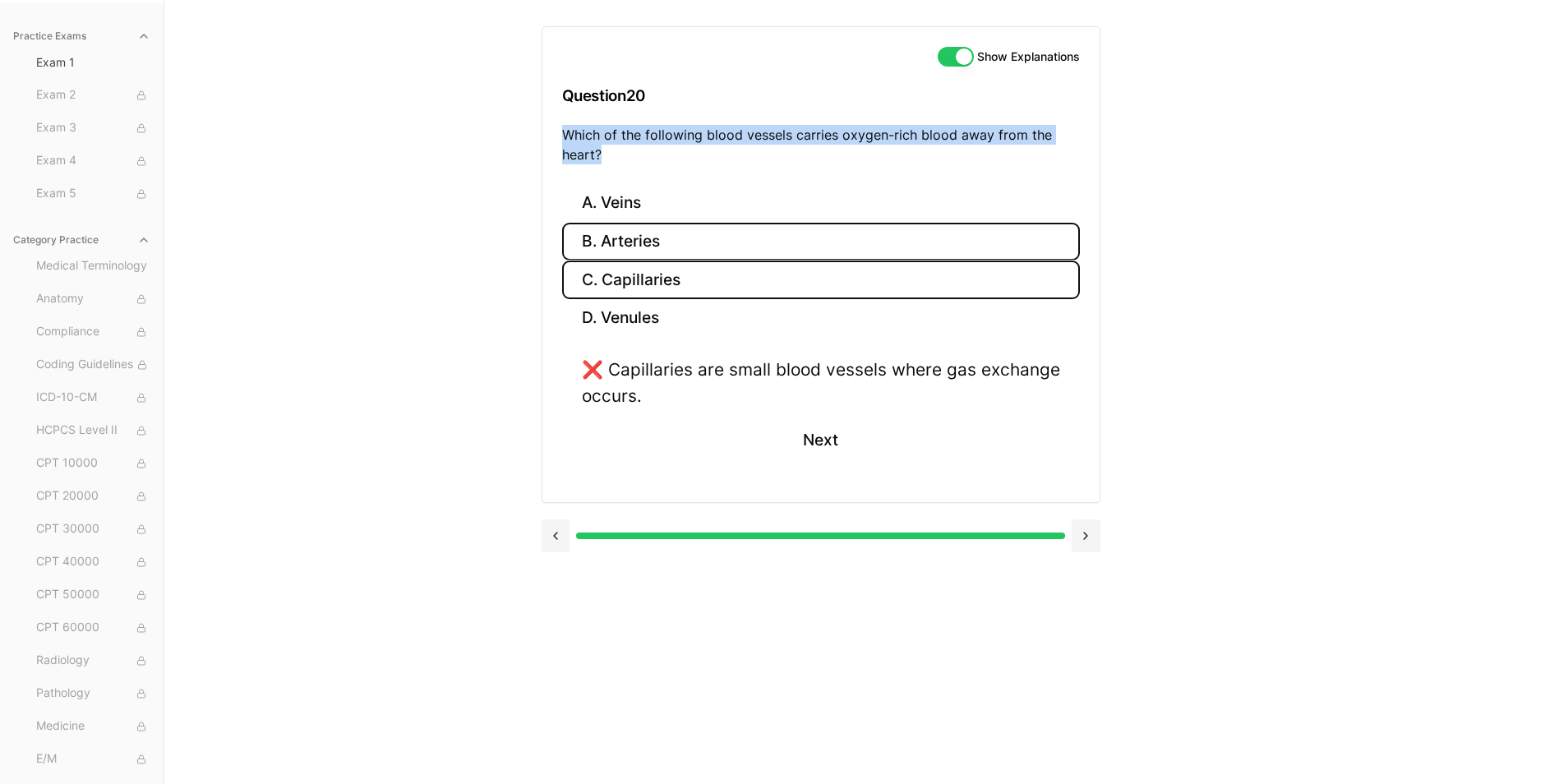
click at [623, 247] on button "B. Arteries" at bounding box center [821, 242] width 517 height 39
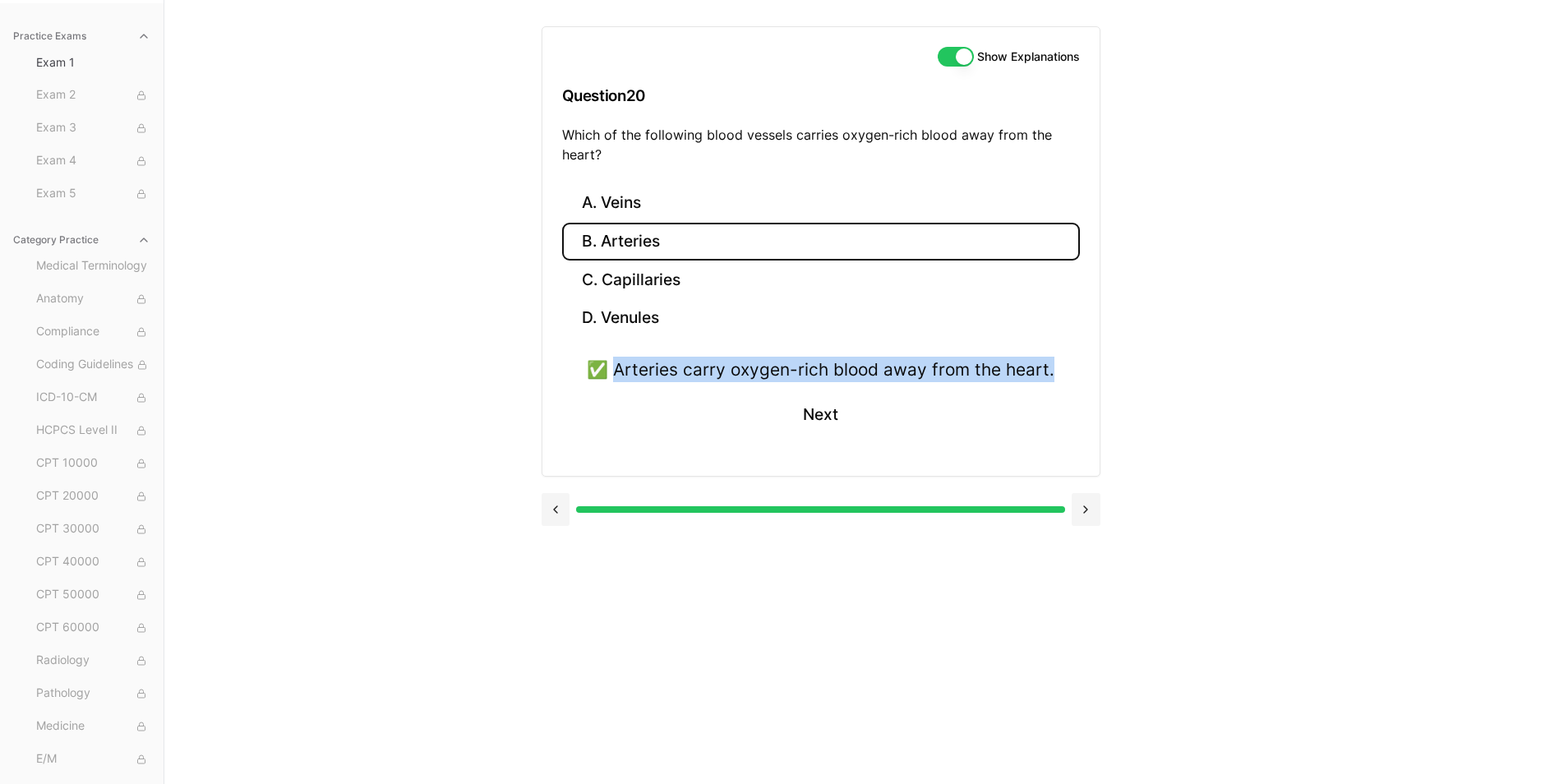
drag, startPoint x: 617, startPoint y: 368, endPoint x: 1061, endPoint y: 359, distance: 444.1
click at [1061, 359] on div "✅ Arteries carry oxygen-rich blood away from the heart. Next" at bounding box center [821, 406] width 517 height 100
drag, startPoint x: 1061, startPoint y: 359, endPoint x: 1040, endPoint y: 365, distance: 21.8
click at [795, 419] on button "Next" at bounding box center [821, 414] width 75 height 44
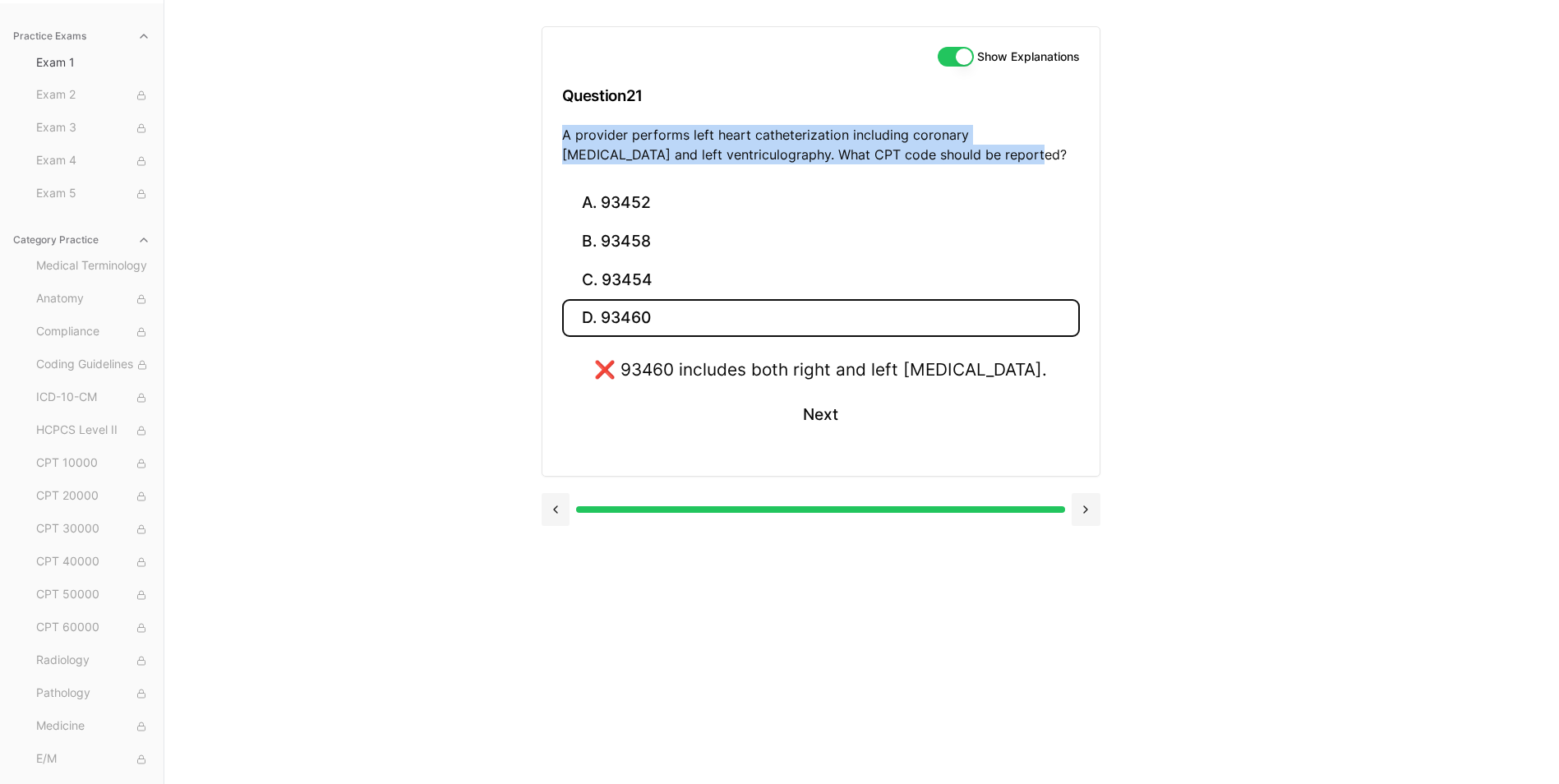
drag, startPoint x: 564, startPoint y: 133, endPoint x: 963, endPoint y: 150, distance: 399.4
click at [963, 150] on p "A provider performs left heart catheterization including coronary angiography a…" at bounding box center [821, 144] width 517 height 39
drag, startPoint x: 963, startPoint y: 150, endPoint x: 832, endPoint y: 149, distance: 131.0
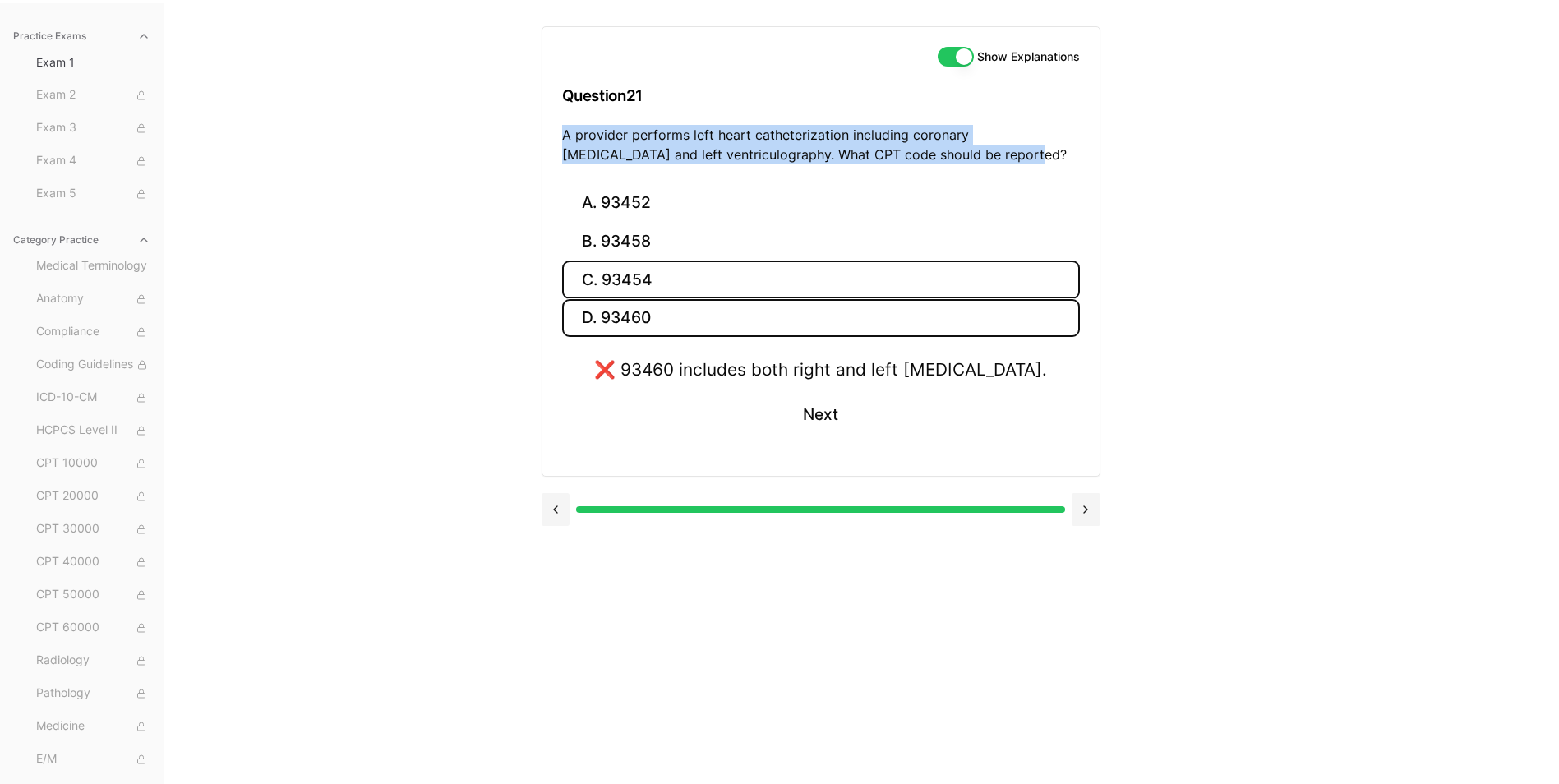
click at [621, 281] on button "C. 93454" at bounding box center [821, 280] width 517 height 39
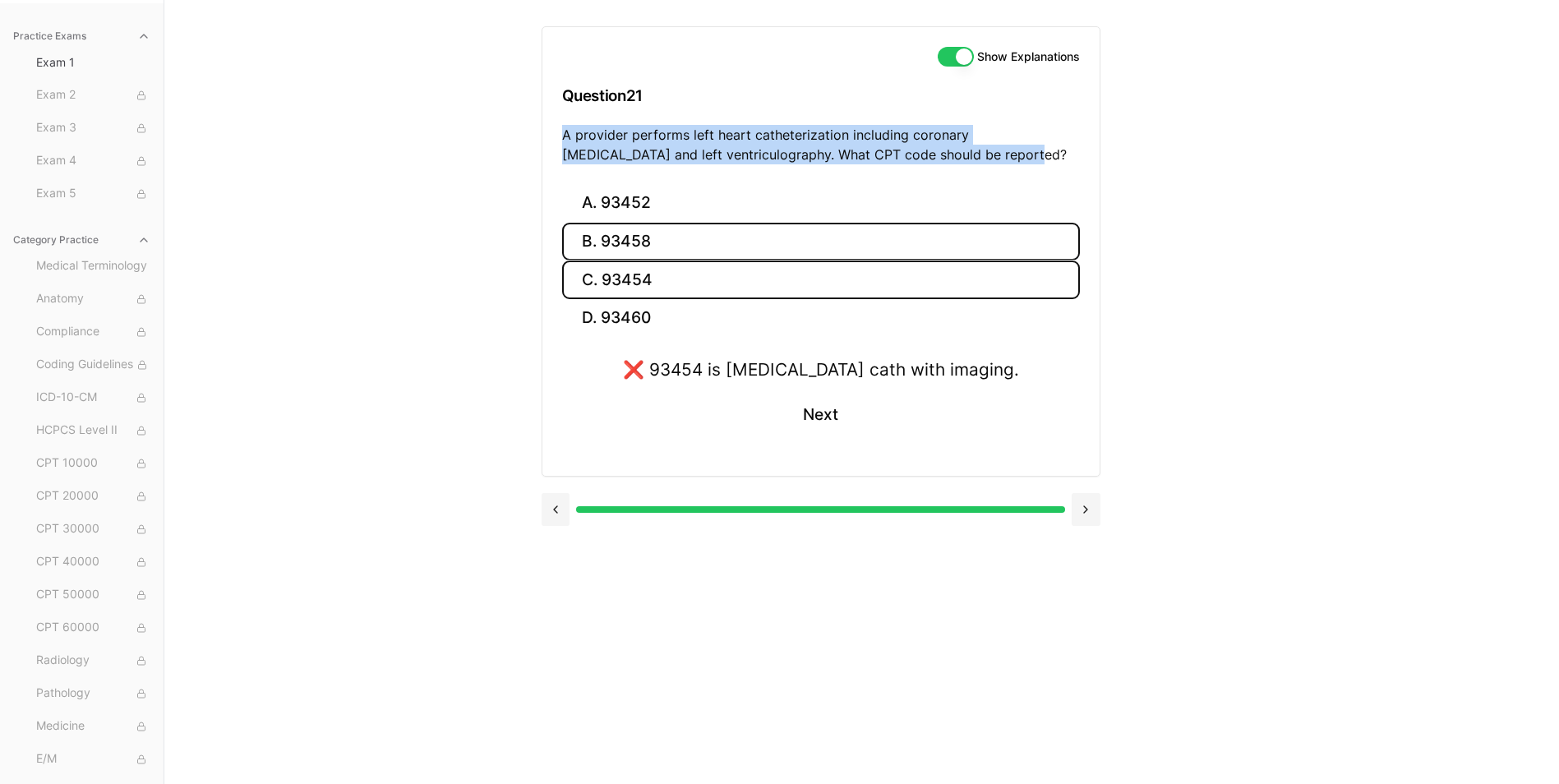
click at [619, 252] on button "B. 93458" at bounding box center [821, 242] width 517 height 39
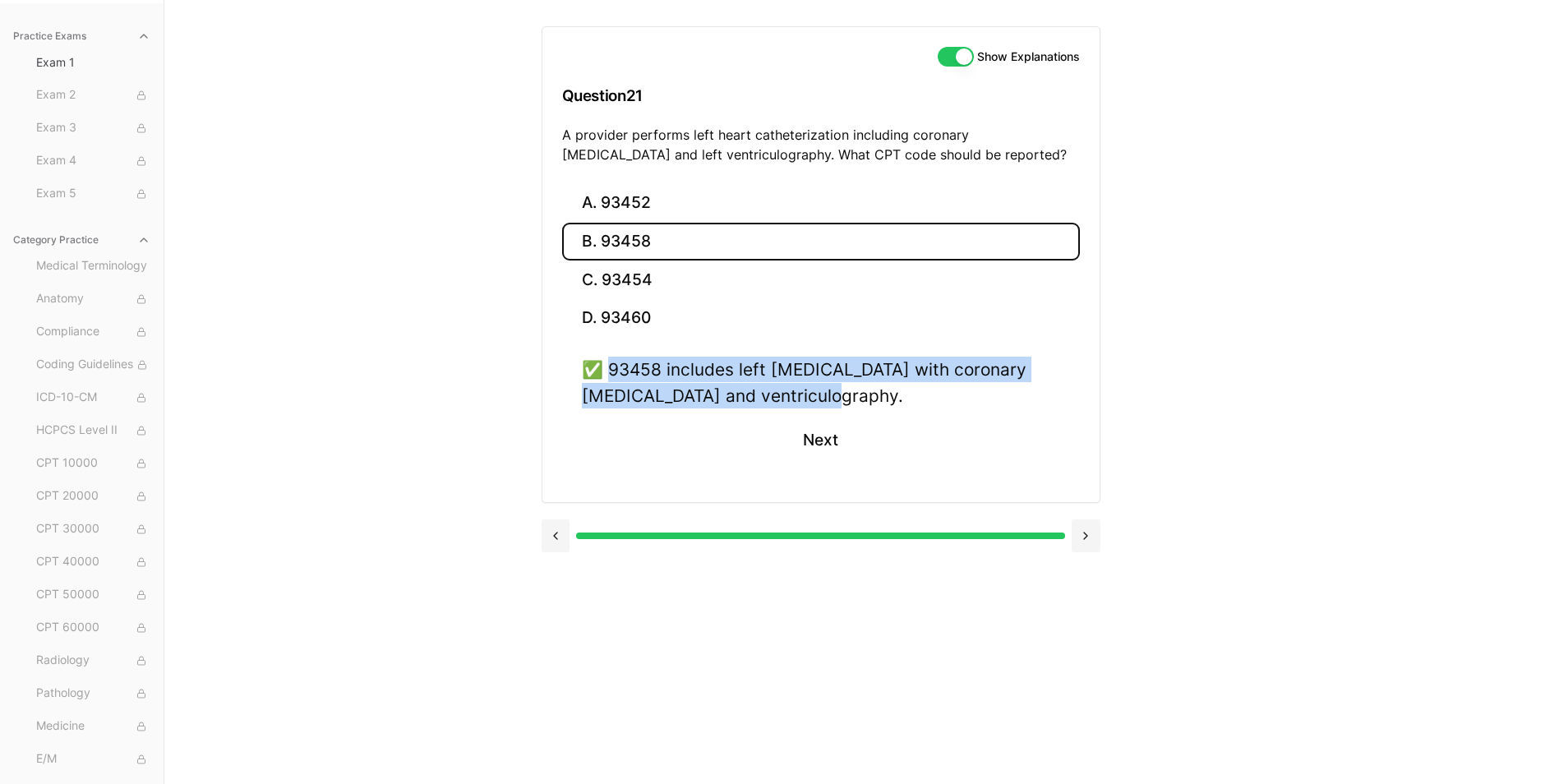
drag, startPoint x: 611, startPoint y: 370, endPoint x: 865, endPoint y: 400, distance: 255.8
click at [865, 400] on div "✅ 93458 includes left heart cath with coronary angiography and ventriculography." at bounding box center [821, 381] width 478 height 51
drag, startPoint x: 865, startPoint y: 400, endPoint x: 837, endPoint y: 398, distance: 28.1
click at [824, 435] on button "Next" at bounding box center [821, 440] width 75 height 44
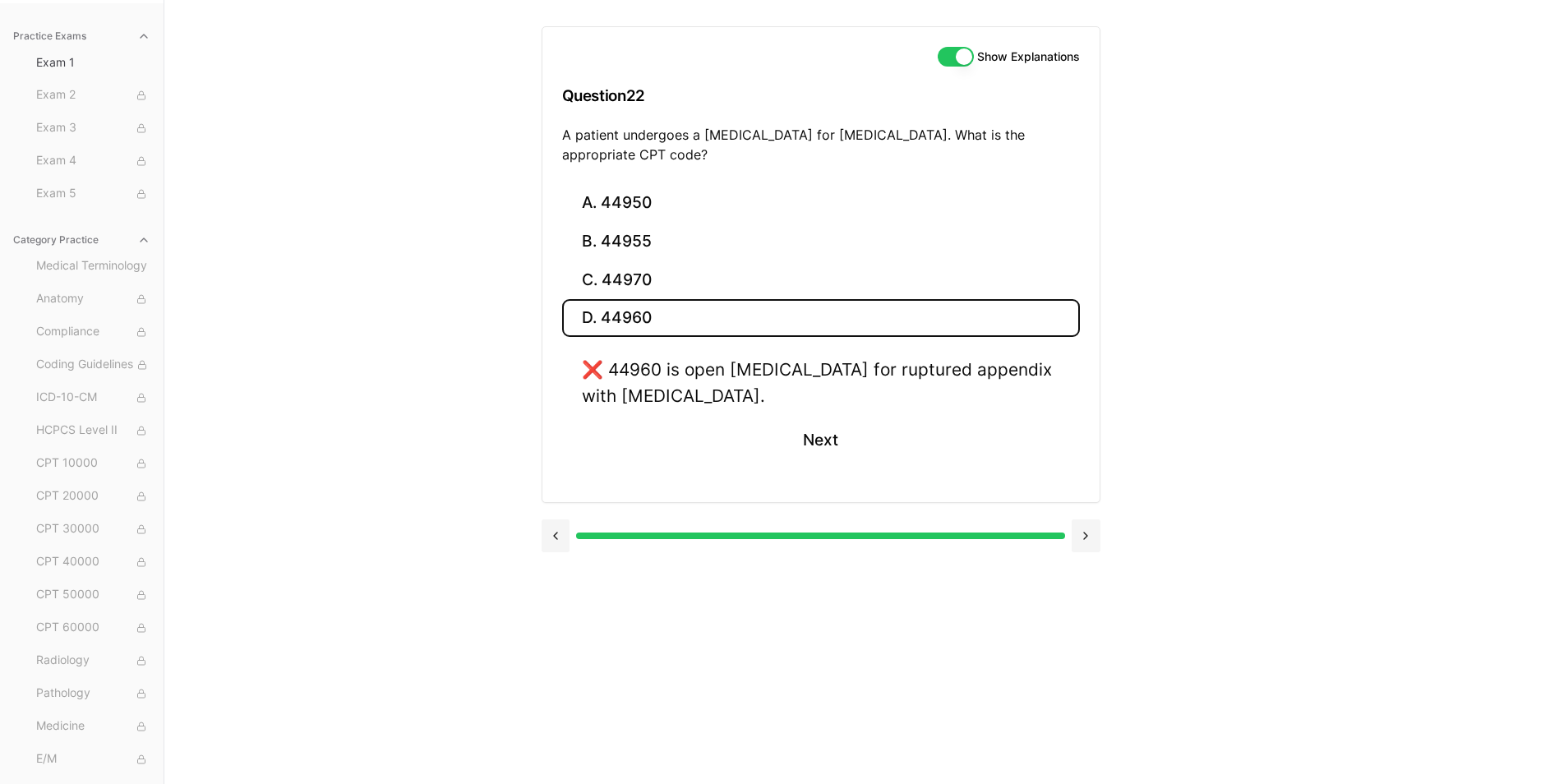
drag, startPoint x: 564, startPoint y: 132, endPoint x: 767, endPoint y: 154, distance: 204.2
click at [767, 154] on p "A patient undergoes a laparoscopic appendectomy for acute appendicitis. What is…" at bounding box center [821, 144] width 517 height 39
drag, startPoint x: 767, startPoint y: 154, endPoint x: 702, endPoint y: 152, distance: 65.0
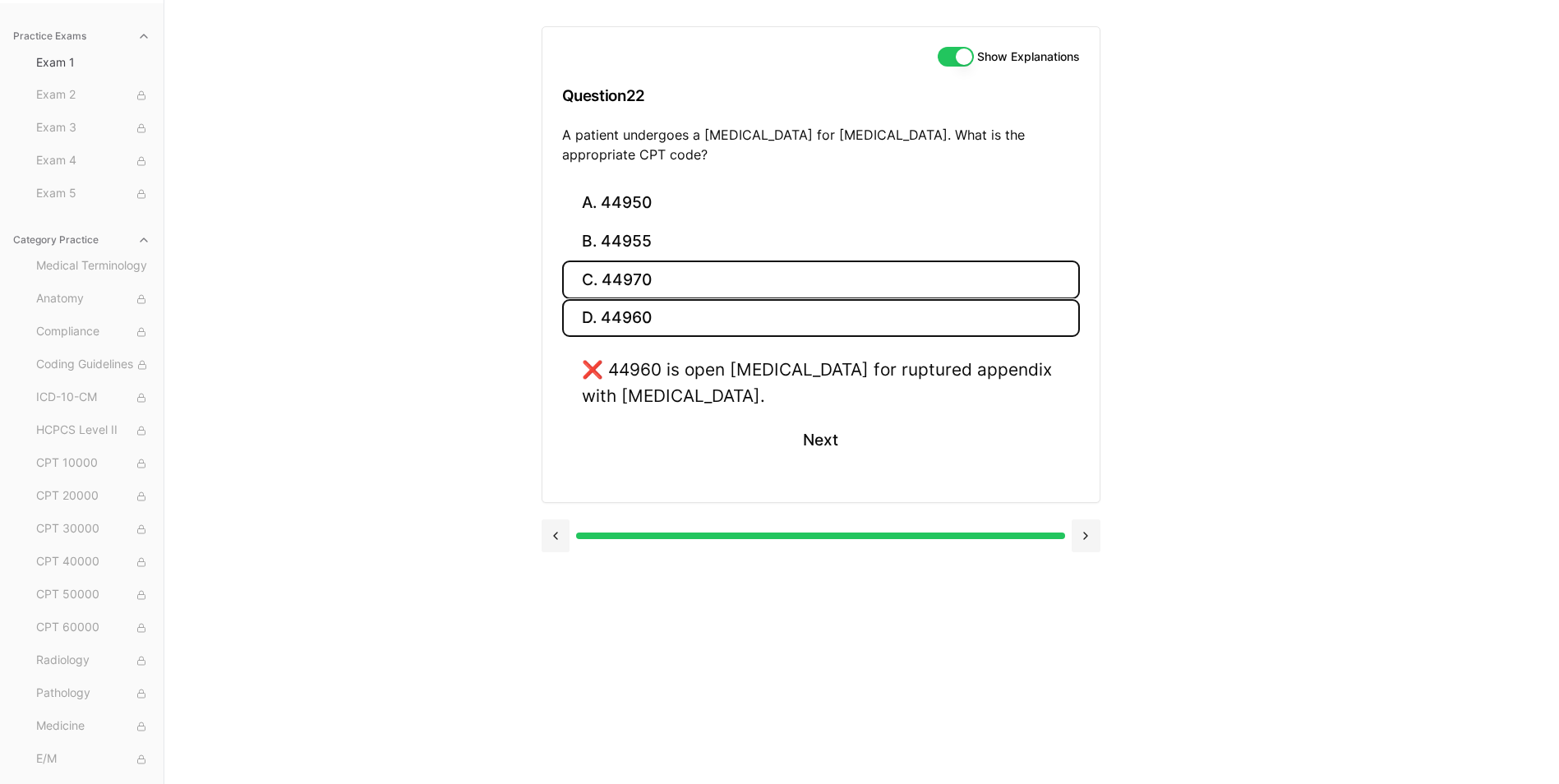
click at [632, 285] on button "C. 44970" at bounding box center [821, 280] width 517 height 39
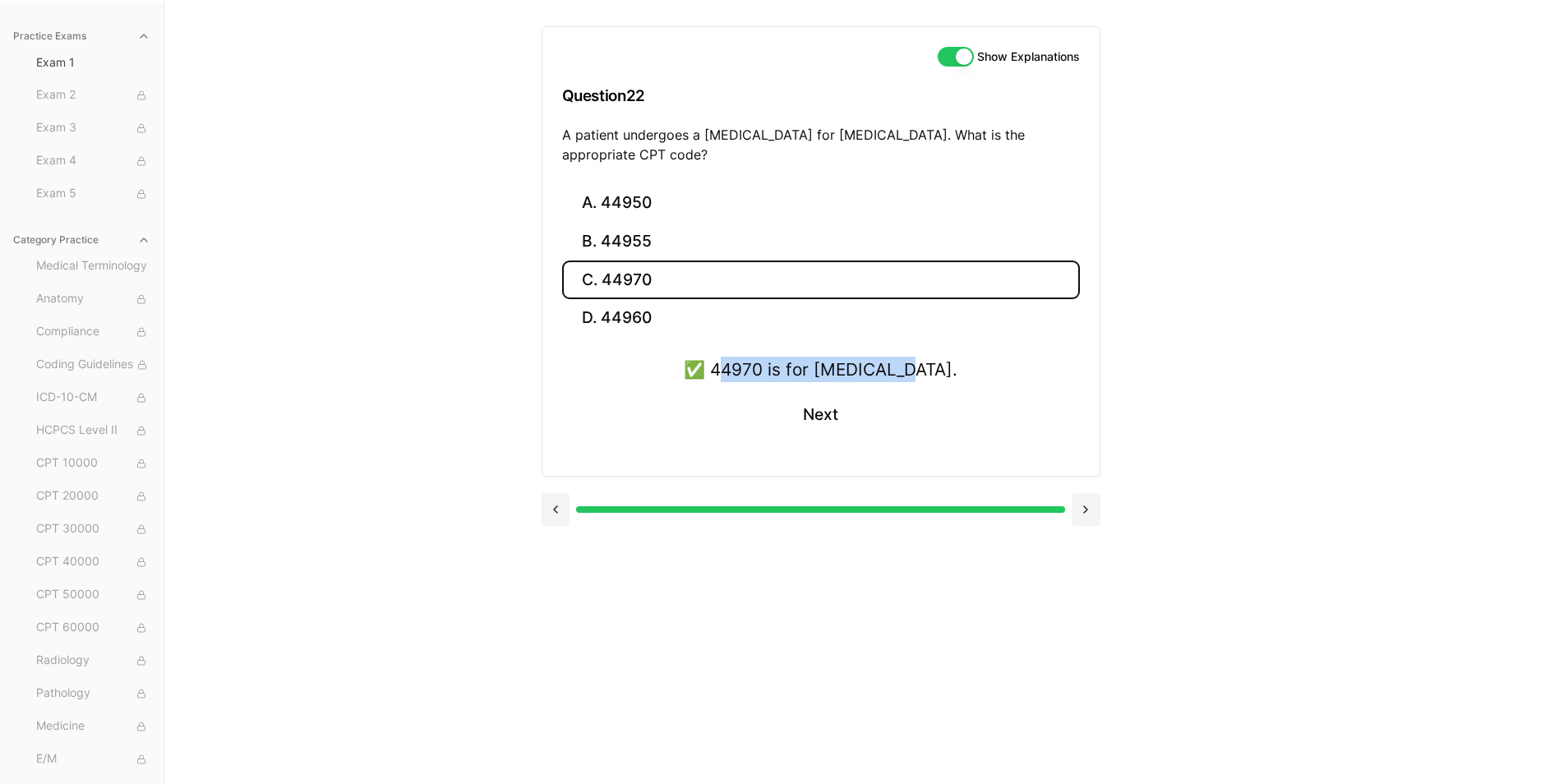
drag, startPoint x: 673, startPoint y: 373, endPoint x: 863, endPoint y: 371, distance: 190.0
click at [863, 371] on div "✅ 44970 is for laparoscopic appendectomy." at bounding box center [820, 369] width 273 height 26
drag, startPoint x: 669, startPoint y: 372, endPoint x: 1004, endPoint y: 377, distance: 335.0
click at [1004, 377] on div "✅ 44970 is for laparoscopic appendectomy. Next" at bounding box center [821, 406] width 517 height 100
drag, startPoint x: 1004, startPoint y: 377, endPoint x: 990, endPoint y: 376, distance: 14.0
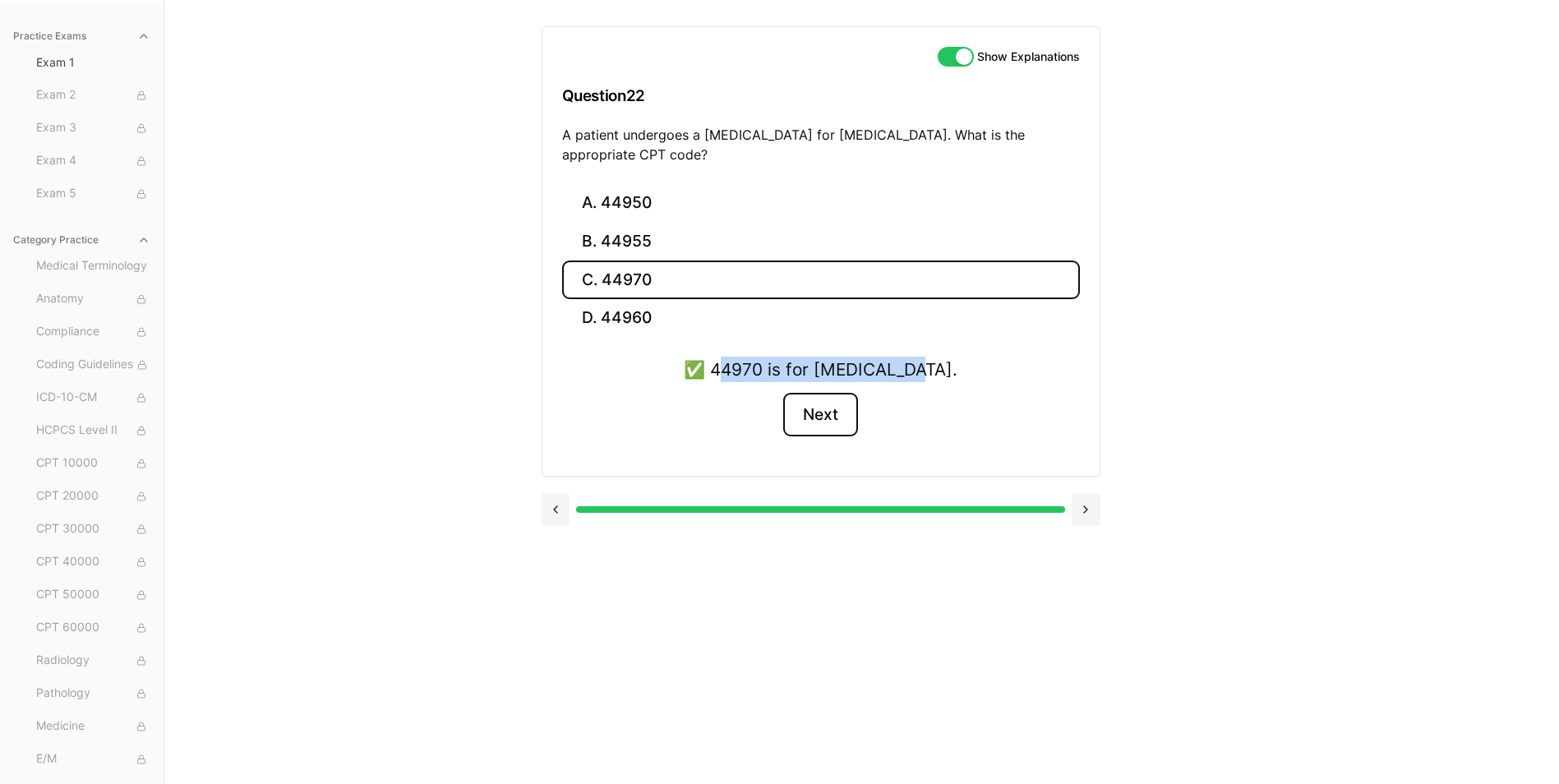
click at [832, 420] on button "Next" at bounding box center [821, 414] width 75 height 44
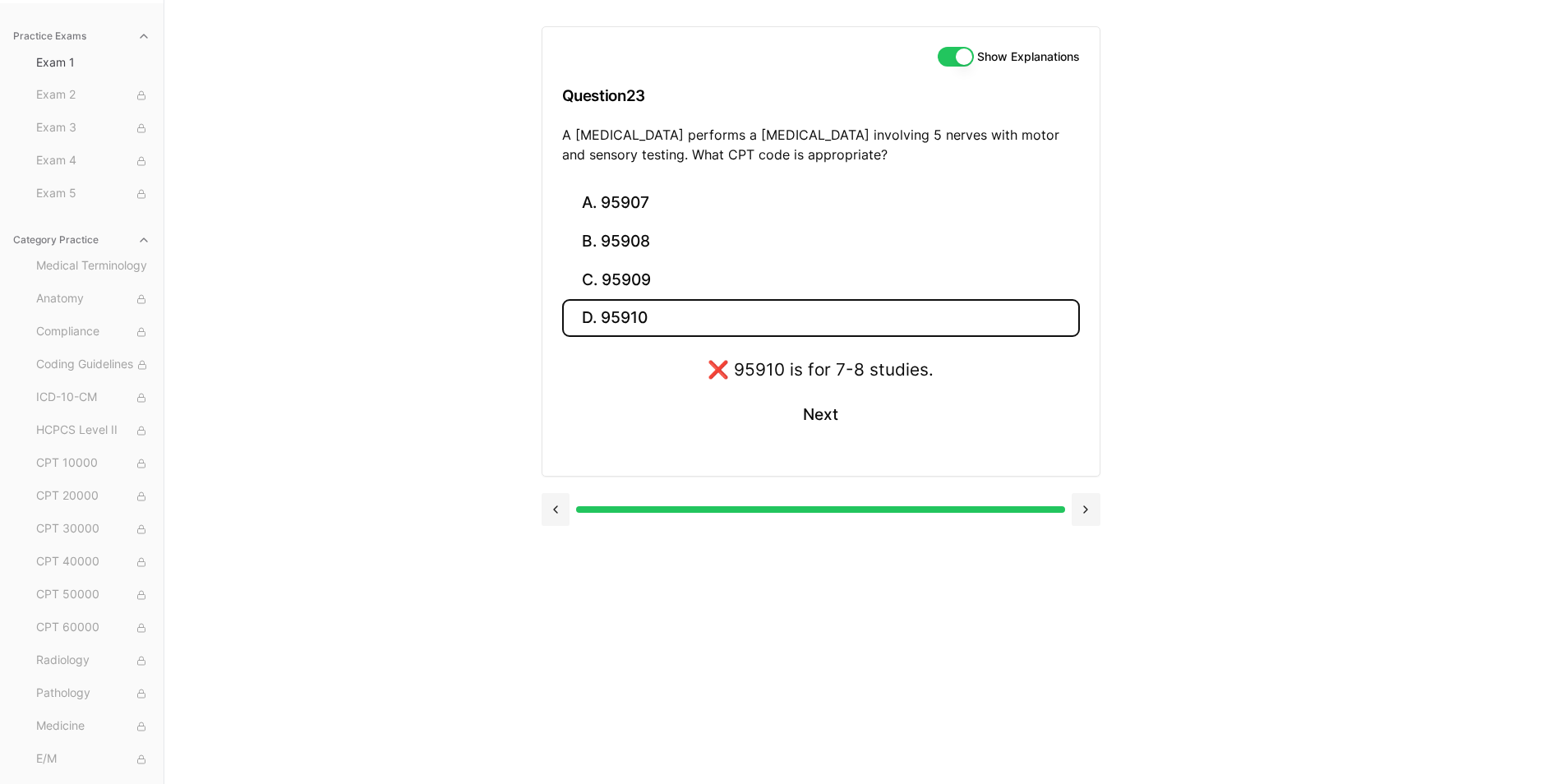
drag, startPoint x: 563, startPoint y: 133, endPoint x: 860, endPoint y: 149, distance: 297.4
click at [860, 149] on p "A neurologist performs a nerve conduction study involving 5 nerves with motor a…" at bounding box center [821, 144] width 517 height 39
drag, startPoint x: 860, startPoint y: 149, endPoint x: 840, endPoint y: 154, distance: 20.6
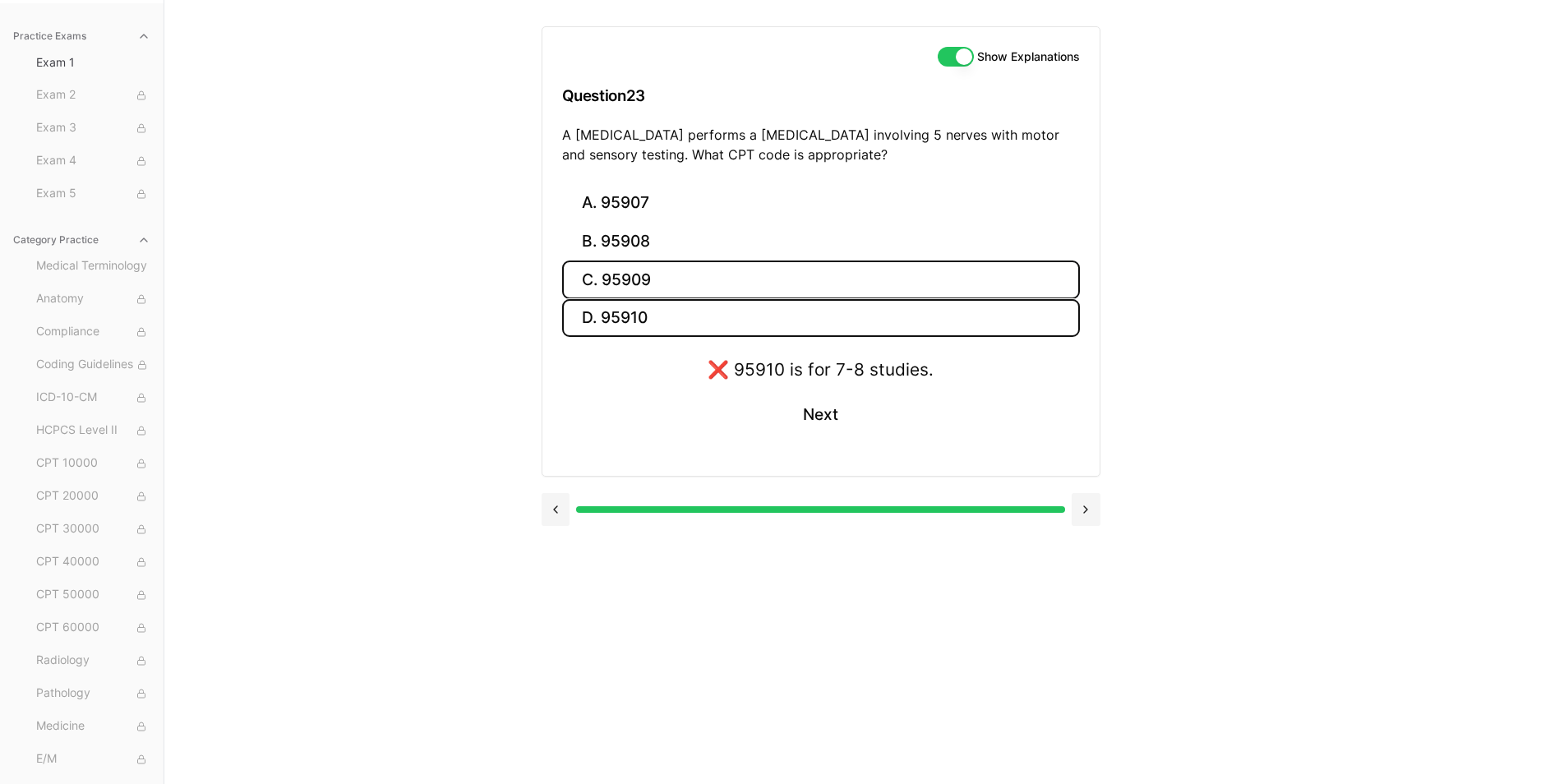
click at [628, 291] on button "C. 95909" at bounding box center [821, 280] width 517 height 39
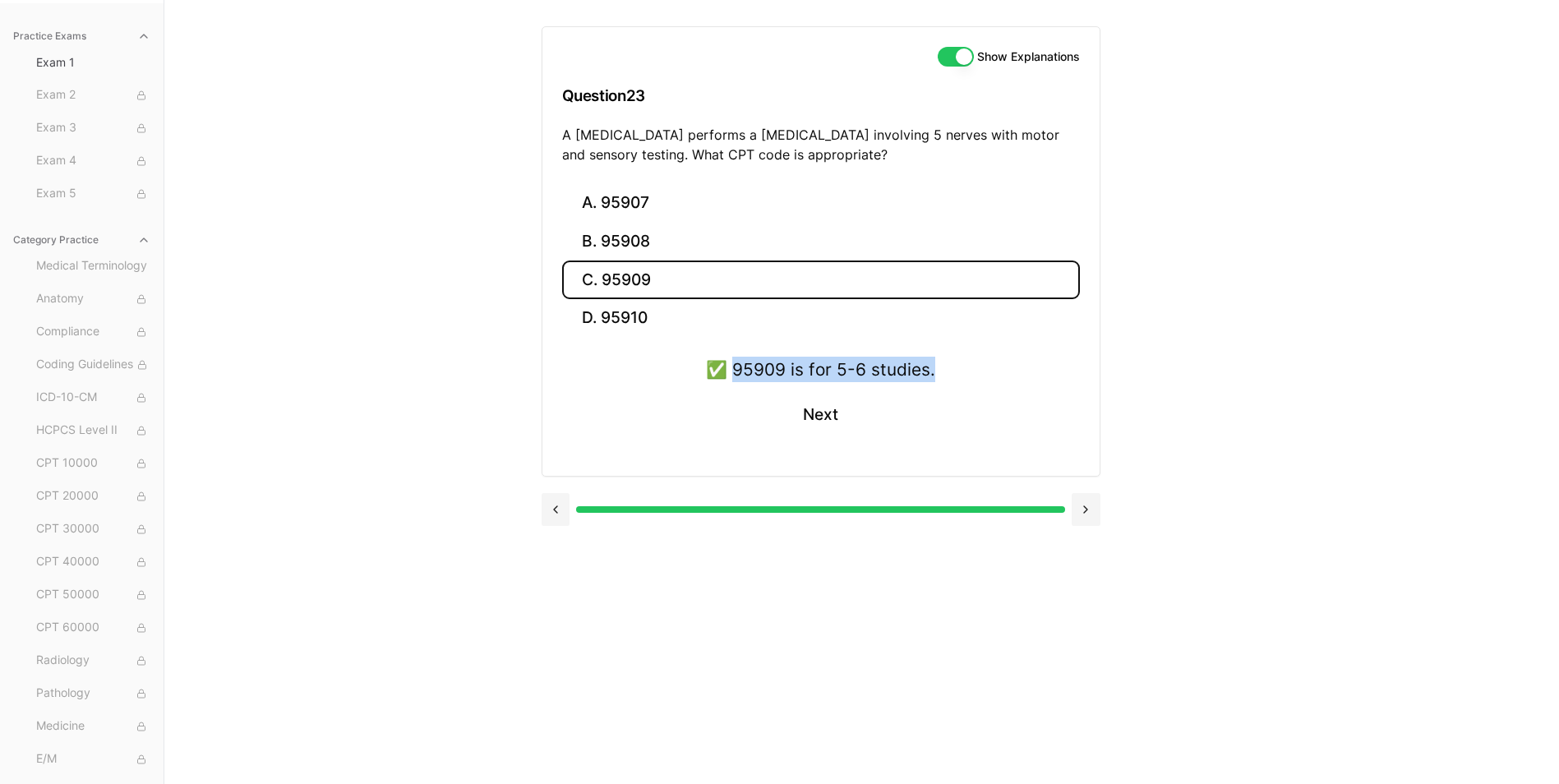
drag, startPoint x: 738, startPoint y: 368, endPoint x: 967, endPoint y: 370, distance: 229.0
click at [967, 370] on div "✅ 95909 is for 5-6 studies. Next" at bounding box center [821, 406] width 517 height 100
drag, startPoint x: 967, startPoint y: 370, endPoint x: 860, endPoint y: 365, distance: 107.1
click at [819, 420] on button "Next" at bounding box center [821, 414] width 75 height 44
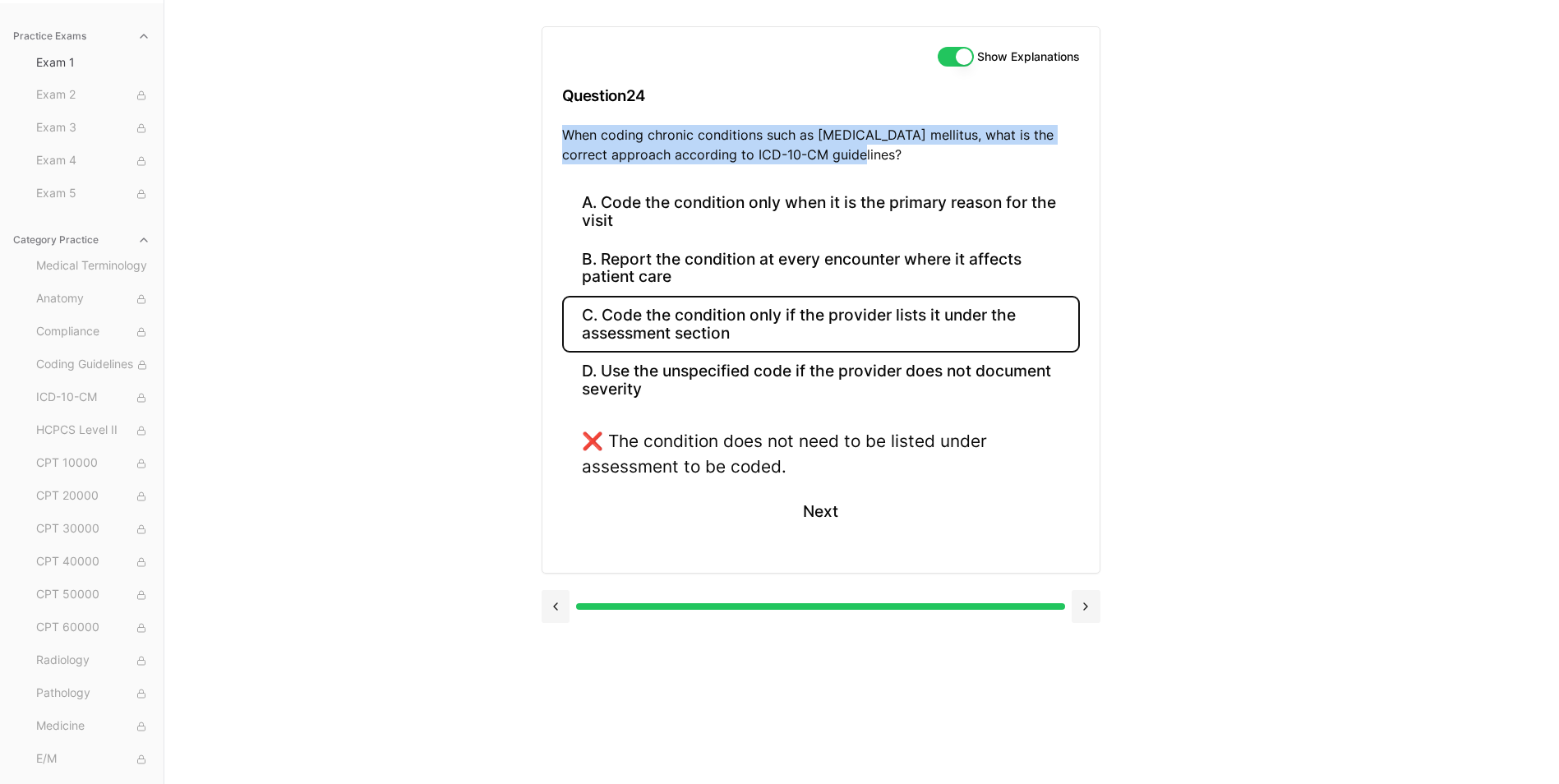
drag, startPoint x: 564, startPoint y: 131, endPoint x: 880, endPoint y: 153, distance: 316.8
click at [880, 153] on p "When coding chronic conditions such as diabetes mellitus, what is the correct a…" at bounding box center [821, 144] width 517 height 39
drag, startPoint x: 880, startPoint y: 153, endPoint x: 800, endPoint y: 153, distance: 80.0
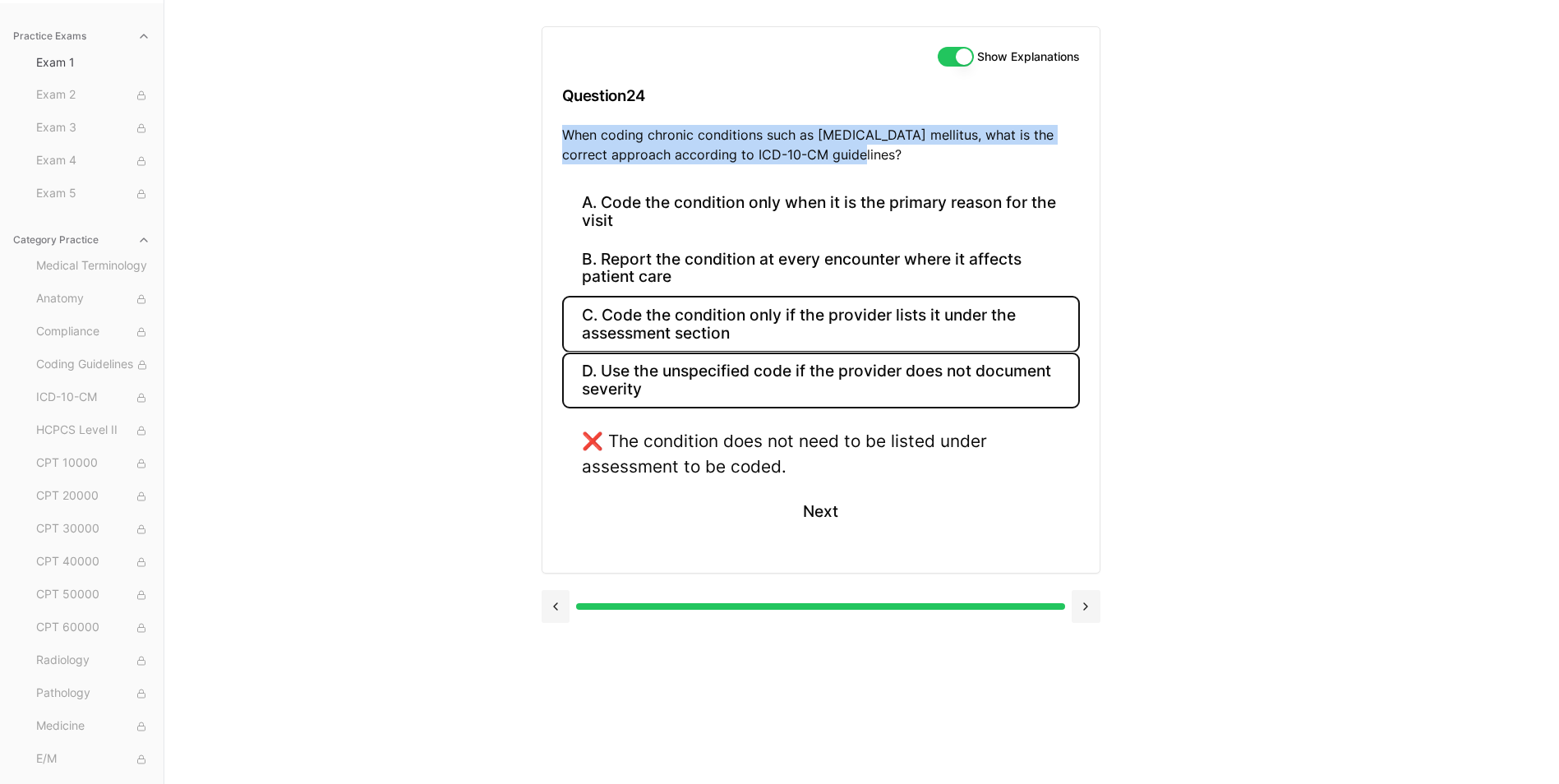
click at [659, 377] on button "D. Use the unspecified code if the provider does not document severity" at bounding box center [821, 380] width 517 height 56
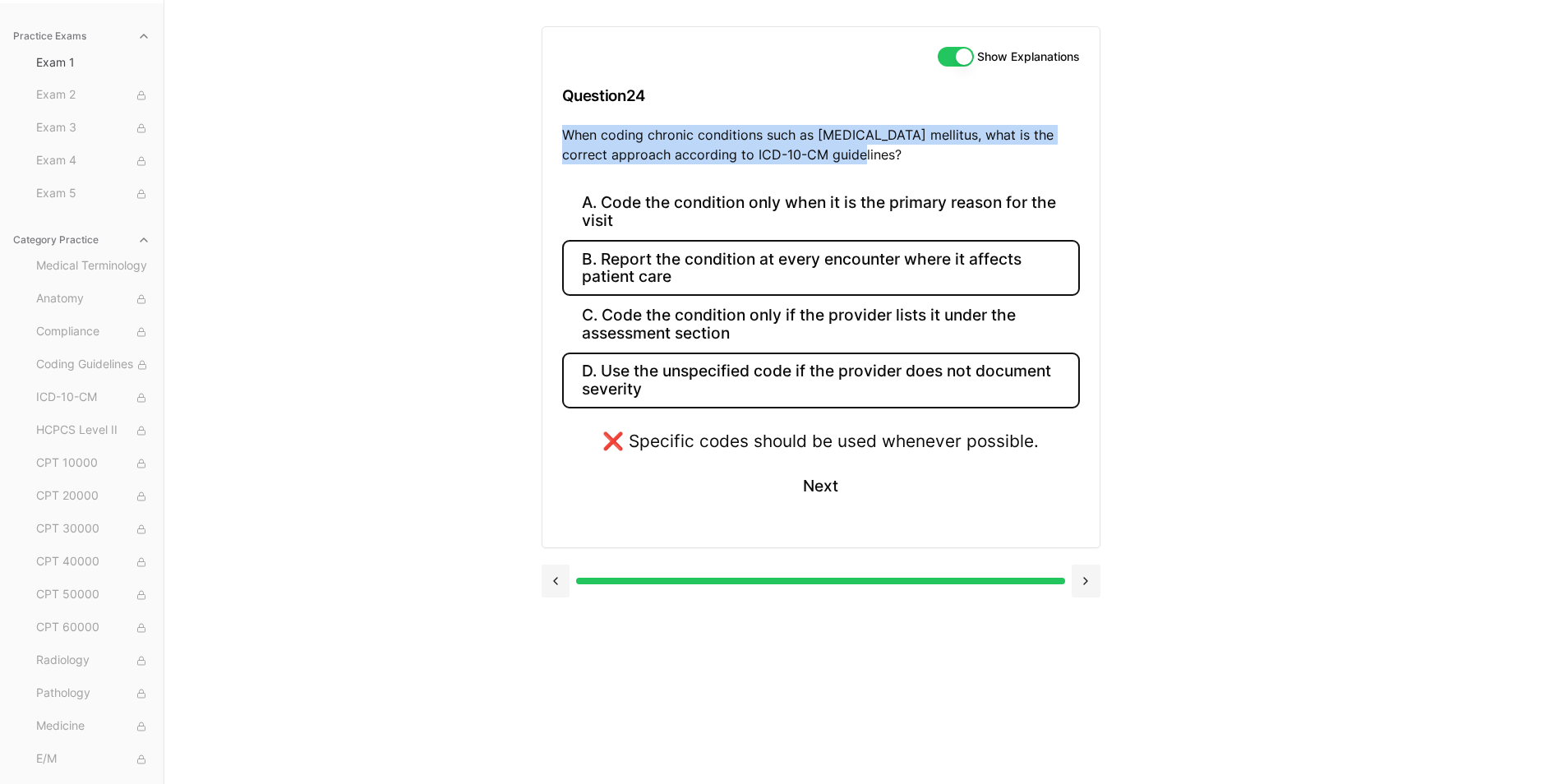
click at [644, 273] on button "B. Report the condition at every encounter where it affects patient care" at bounding box center [821, 267] width 517 height 56
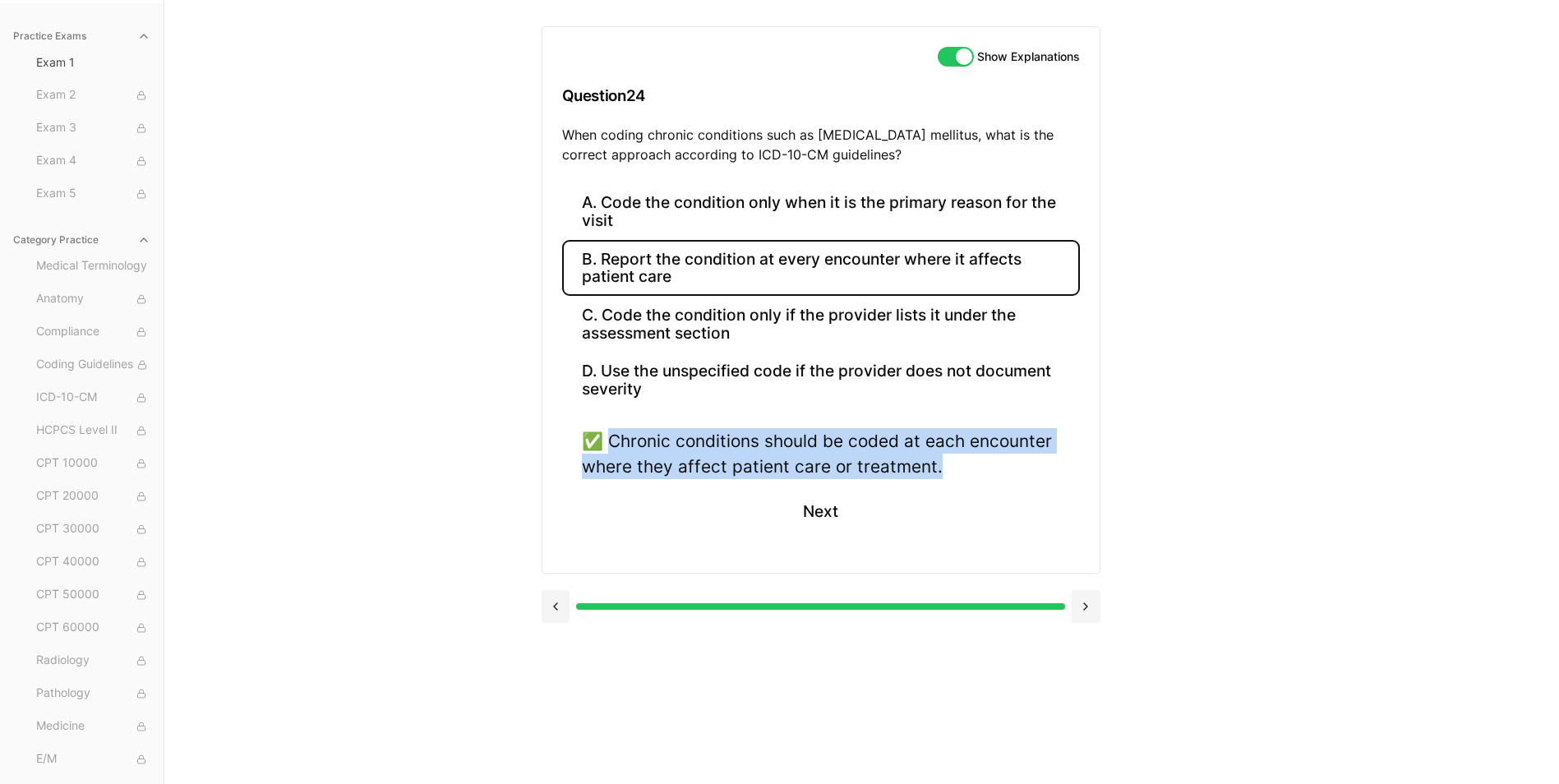
drag, startPoint x: 609, startPoint y: 439, endPoint x: 952, endPoint y: 468, distance: 344.2
click at [952, 468] on div "✅ Chronic conditions should be coded at each encounter where they affect patien…" at bounding box center [821, 453] width 478 height 51
drag, startPoint x: 952, startPoint y: 468, endPoint x: 889, endPoint y: 465, distance: 63.1
drag, startPoint x: 817, startPoint y: 509, endPoint x: 809, endPoint y: 492, distance: 18.8
click at [817, 509] on button "Next" at bounding box center [821, 511] width 75 height 44
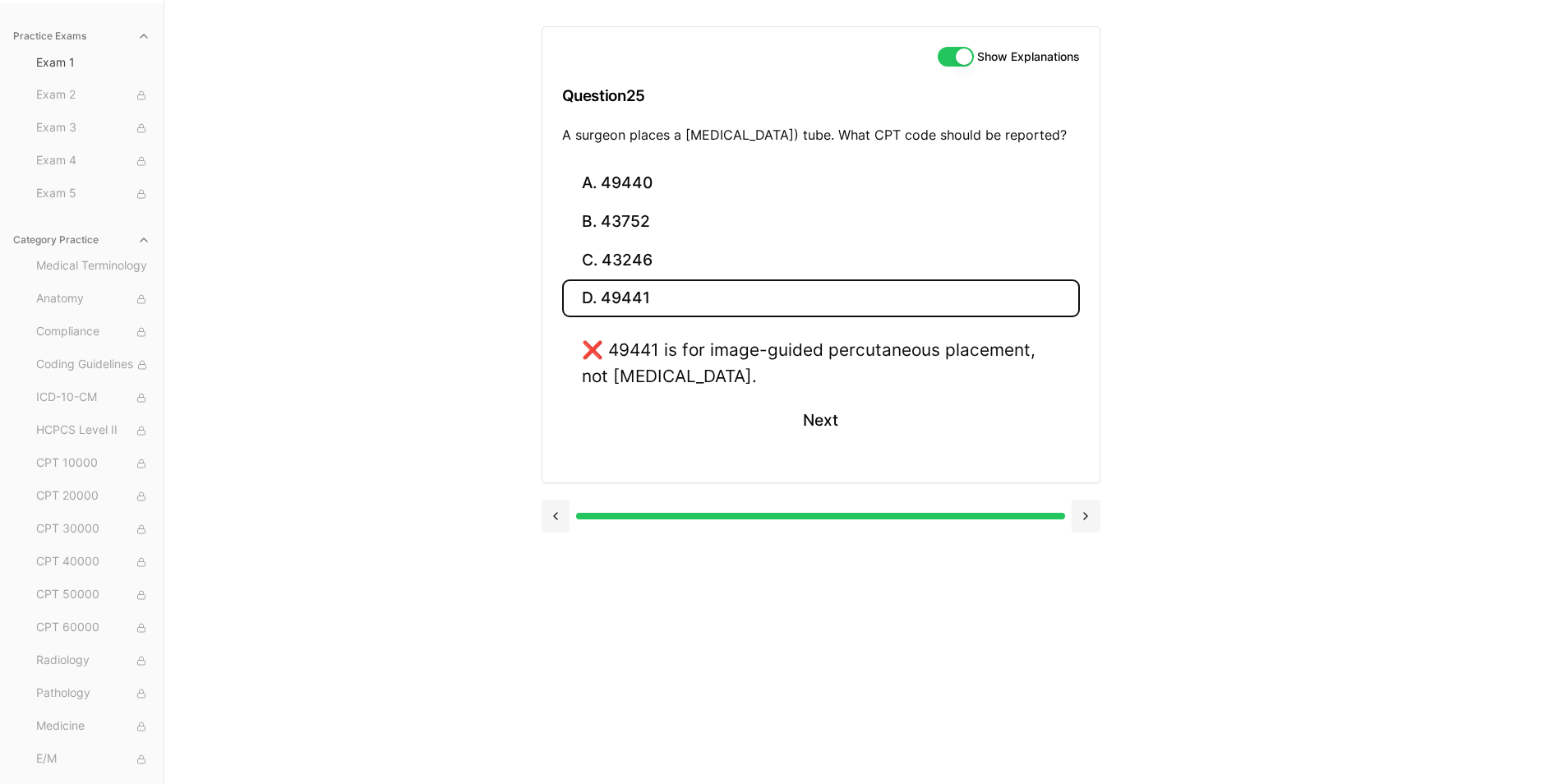
drag, startPoint x: 563, startPoint y: 135, endPoint x: 731, endPoint y: 160, distance: 169.8
click at [731, 145] on p "A surgeon places a percutaneous endoscopic gastrostomy (PEG) tube. What CPT cod…" at bounding box center [821, 135] width 517 height 20
drag, startPoint x: 731, startPoint y: 160, endPoint x: 703, endPoint y: 154, distance: 28.6
click at [615, 279] on button "C. 43246" at bounding box center [821, 260] width 517 height 39
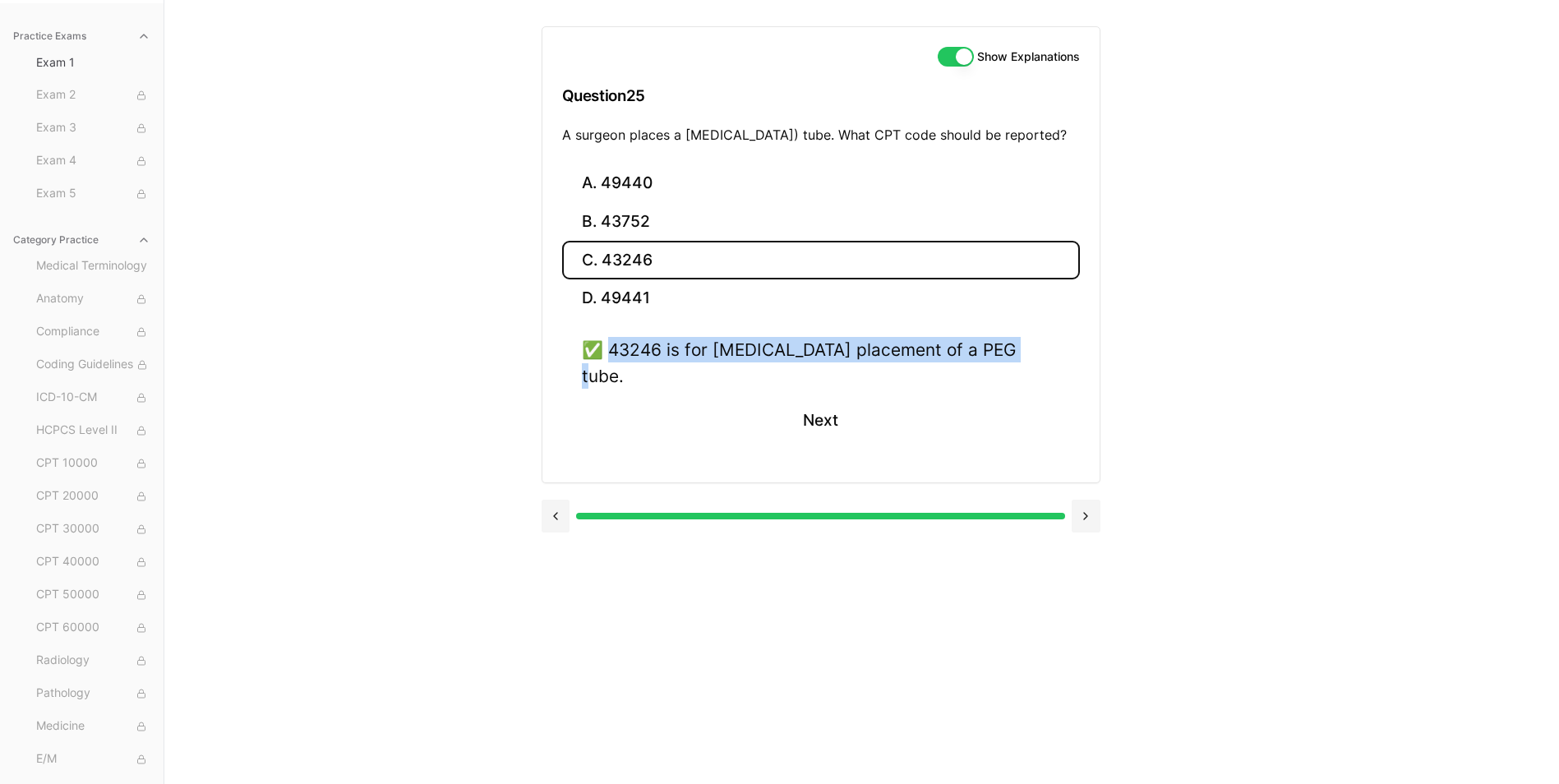
drag, startPoint x: 635, startPoint y: 369, endPoint x: 1043, endPoint y: 373, distance: 408.0
click at [1043, 373] on div "✅ 43246 is for endoscopic placement of a PEG tube. Next" at bounding box center [821, 399] width 517 height 125
drag, startPoint x: 1043, startPoint y: 373, endPoint x: 1030, endPoint y: 376, distance: 13.3
click at [818, 407] on button "Next" at bounding box center [821, 420] width 75 height 44
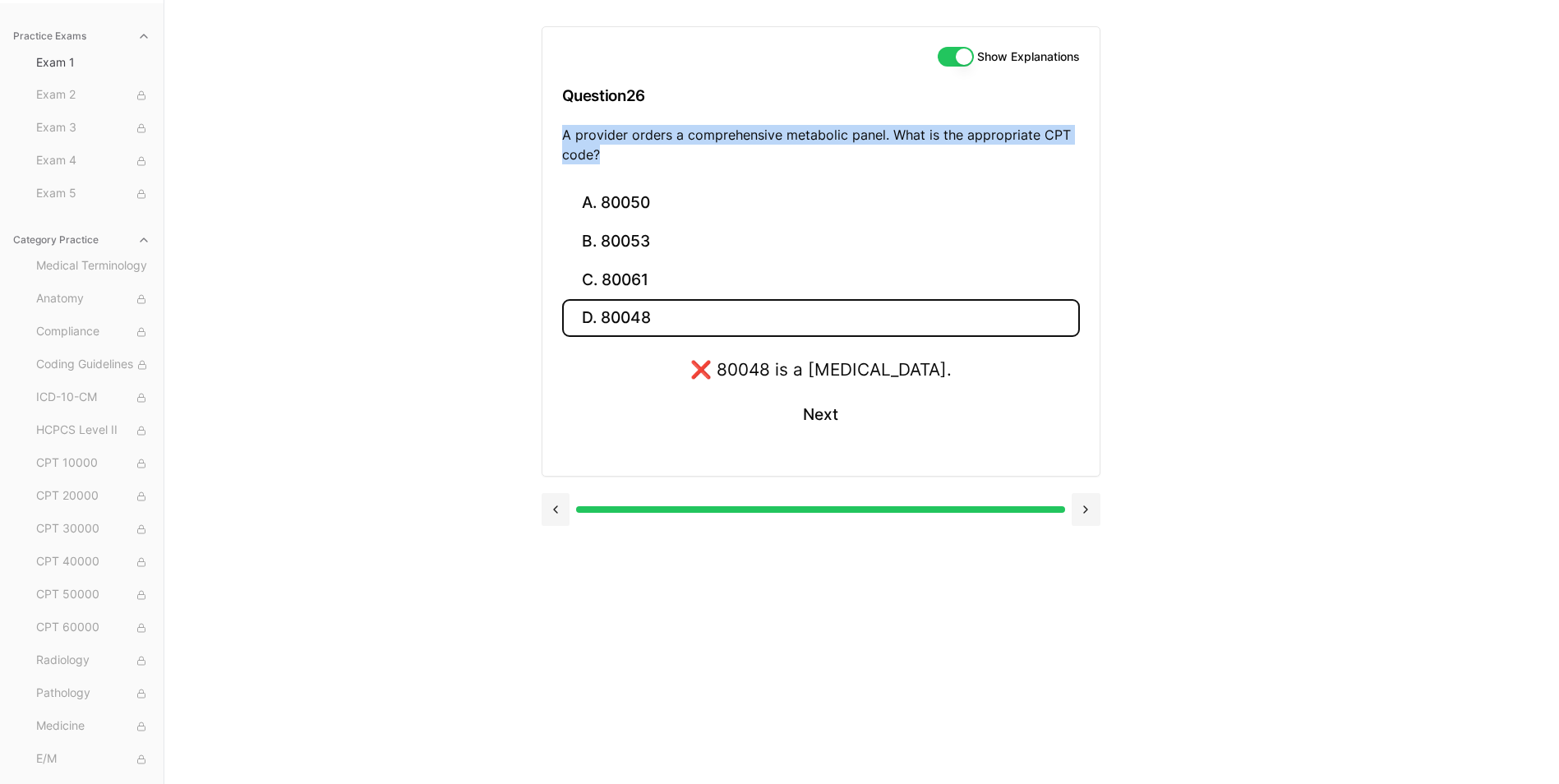
drag, startPoint x: 561, startPoint y: 135, endPoint x: 600, endPoint y: 153, distance: 43.0
click at [600, 153] on p "A provider orders a comprehensive metabolic panel. What is the appropriate CPT …" at bounding box center [821, 144] width 517 height 39
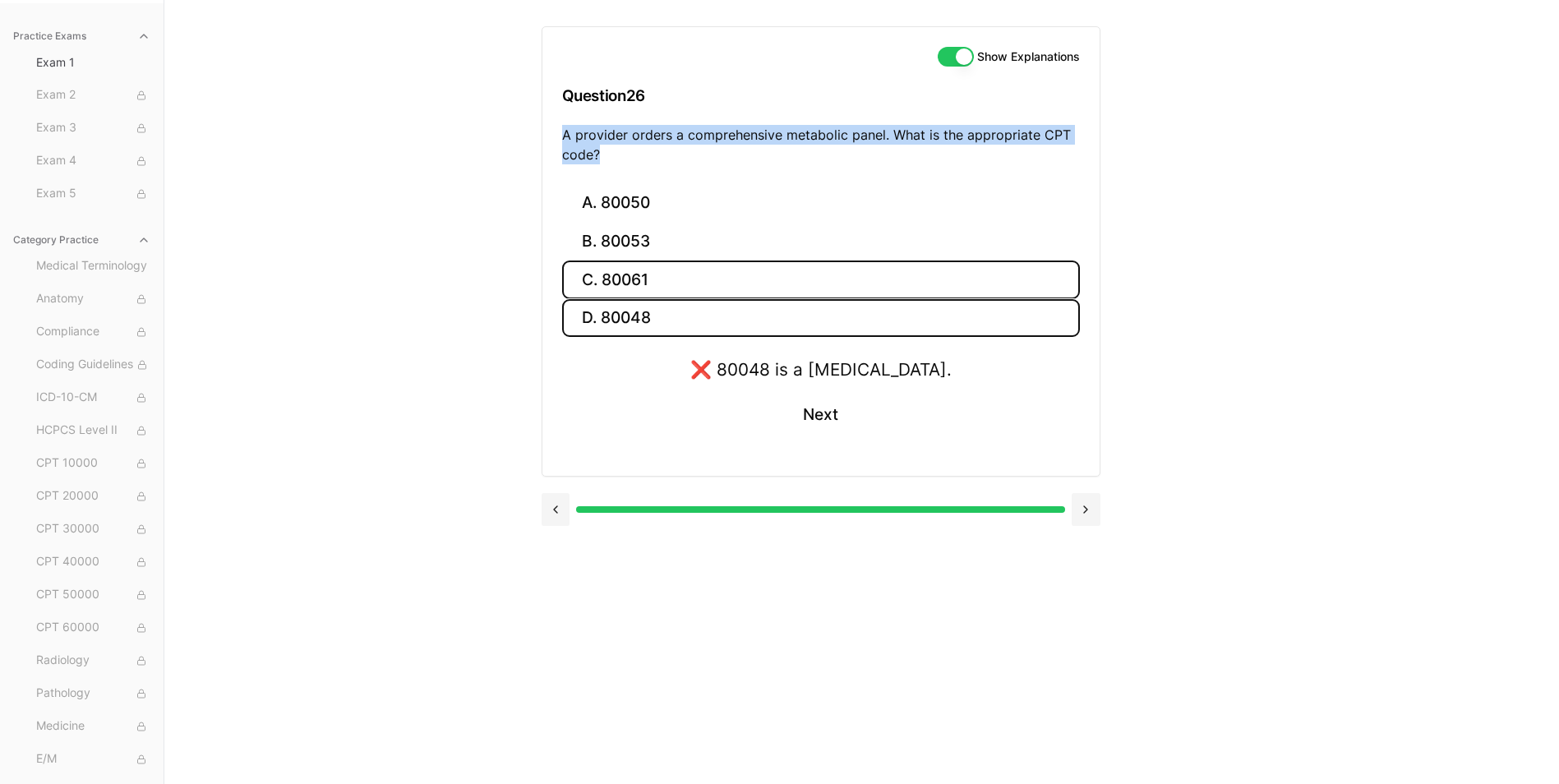
click at [611, 285] on button "C. 80061" at bounding box center [821, 280] width 517 height 39
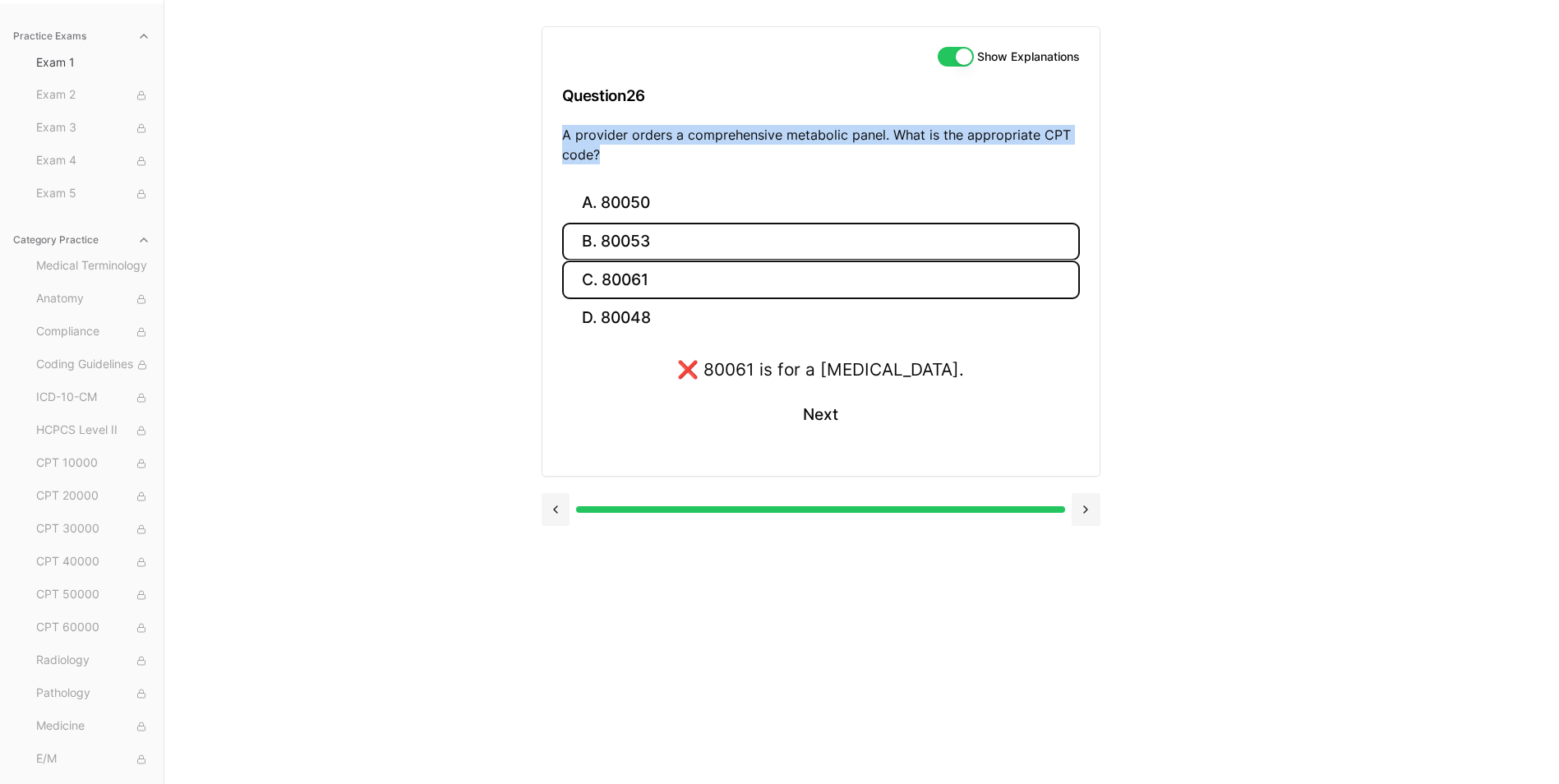
click at [623, 253] on button "B. 80053" at bounding box center [821, 242] width 517 height 39
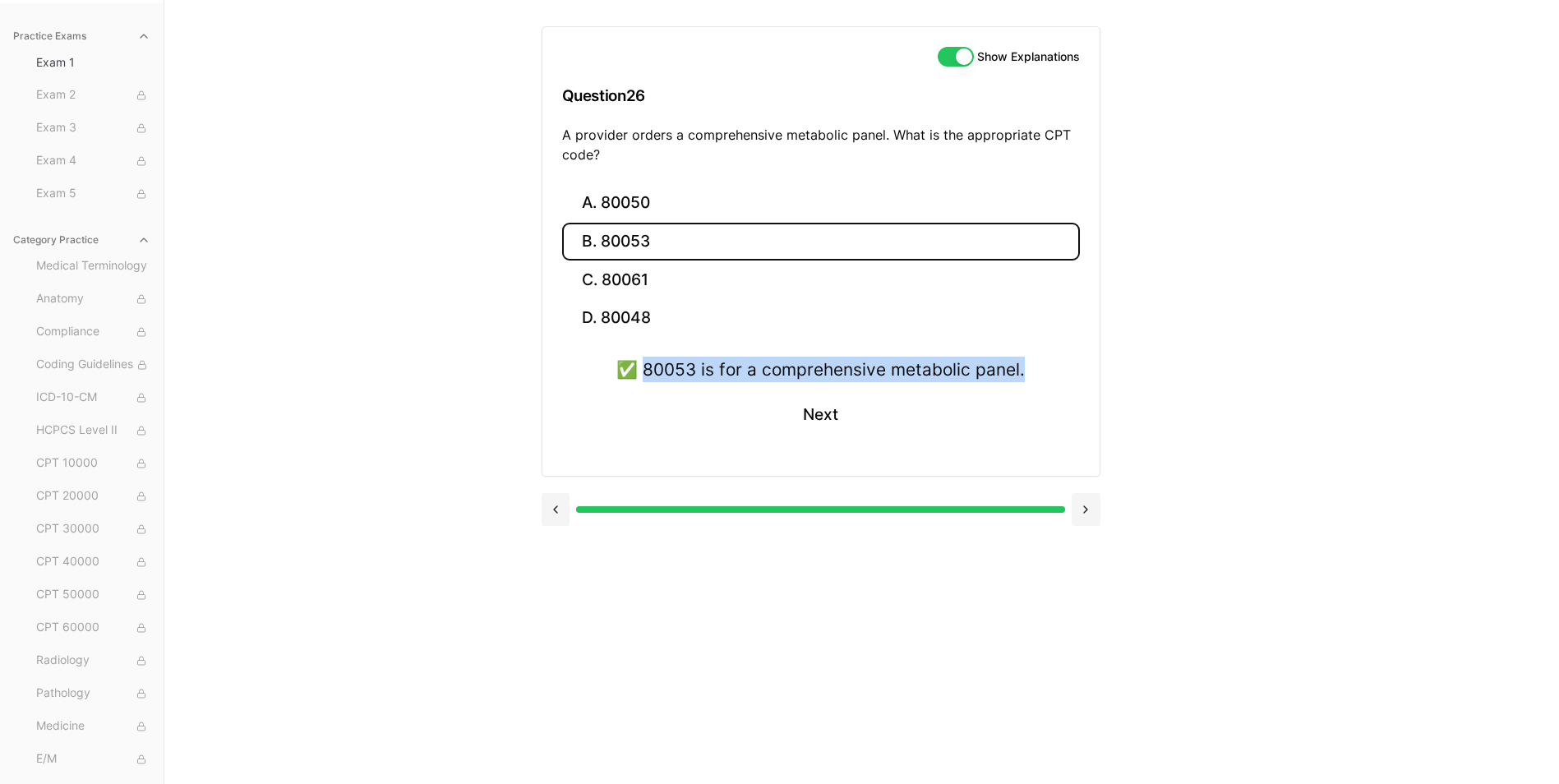
drag, startPoint x: 648, startPoint y: 372, endPoint x: 1068, endPoint y: 370, distance: 420.0
click at [1068, 370] on div "✅ 80053 is for a comprehensive metabolic panel. Next" at bounding box center [821, 406] width 517 height 100
drag, startPoint x: 1068, startPoint y: 370, endPoint x: 1007, endPoint y: 370, distance: 61.0
click at [821, 417] on button "Next" at bounding box center [821, 414] width 75 height 44
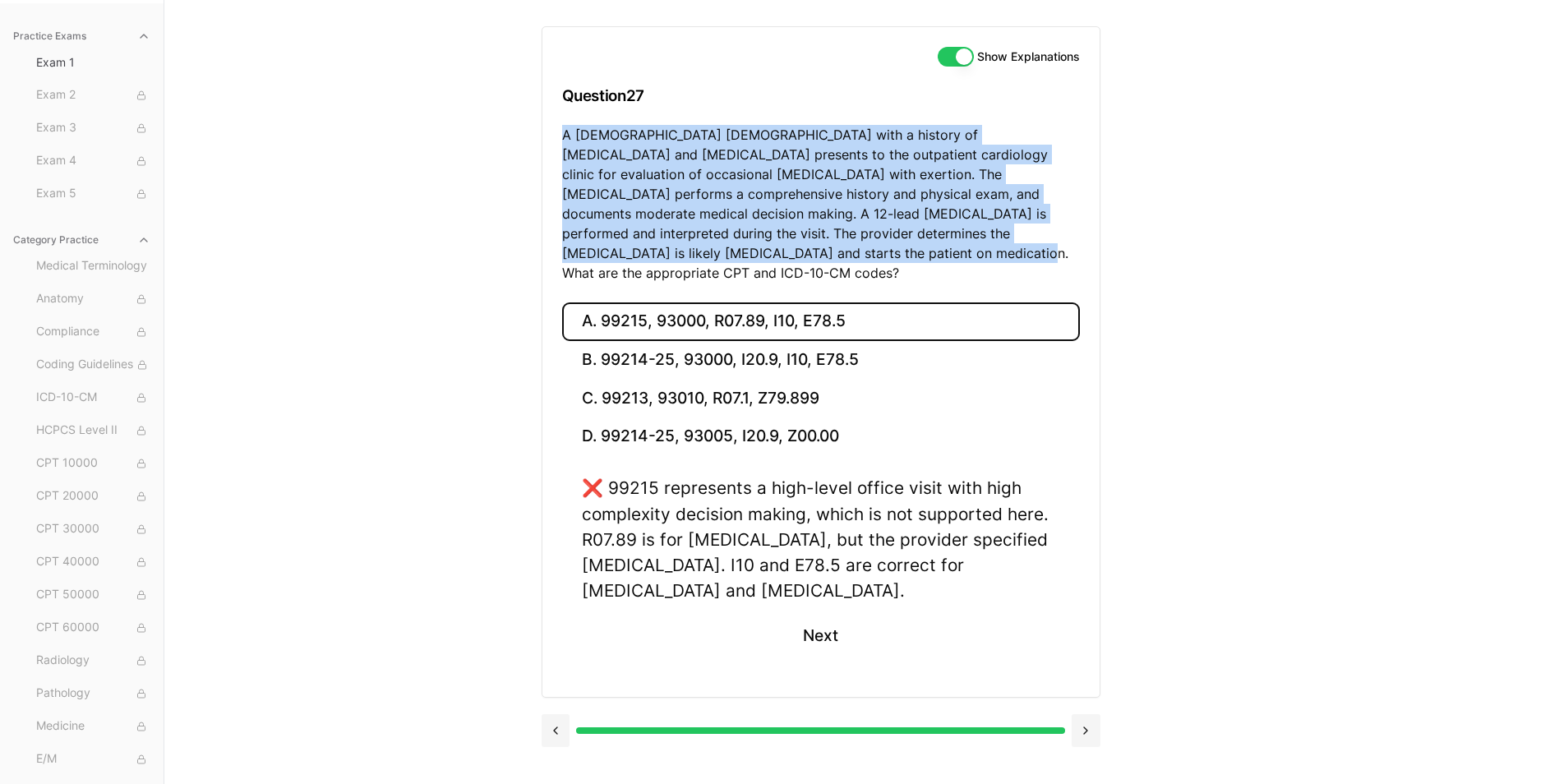
drag, startPoint x: 563, startPoint y: 135, endPoint x: 706, endPoint y: 246, distance: 181.0
click at [706, 246] on p "A 70-year-old male with a history of hypertension and hyperlipidemia presents t…" at bounding box center [821, 203] width 517 height 158
drag, startPoint x: 706, startPoint y: 246, endPoint x: 630, endPoint y: 211, distance: 83.7
click at [660, 341] on button "B. 99214-25, 93000, I20.9, I10, E78.5" at bounding box center [821, 360] width 517 height 39
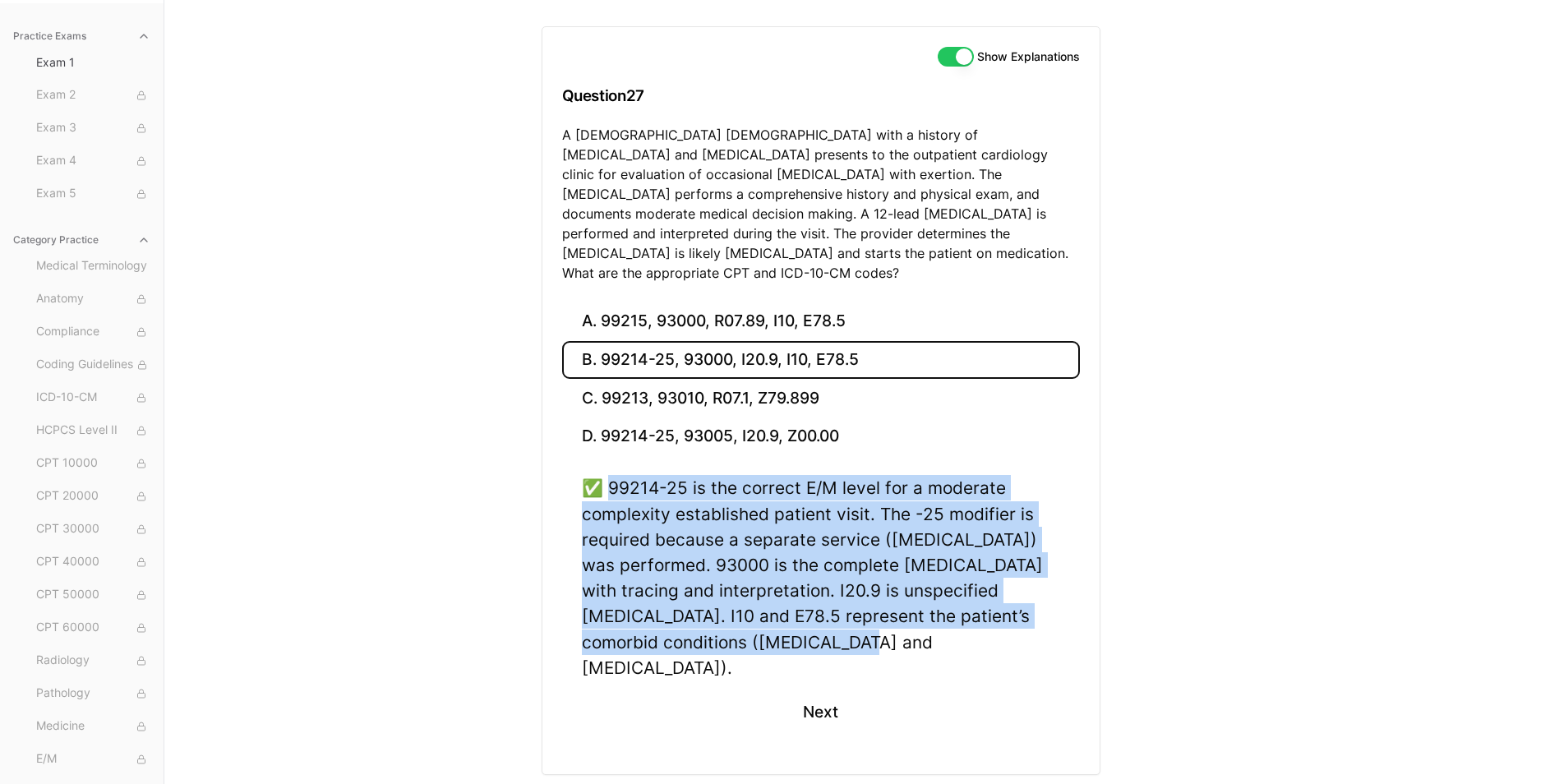
drag, startPoint x: 610, startPoint y: 468, endPoint x: 902, endPoint y: 620, distance: 329.2
click at [902, 620] on div "✅ 99214-25 is the correct E/M level for a moderate complexity established patie…" at bounding box center [821, 577] width 478 height 205
drag, startPoint x: 902, startPoint y: 620, endPoint x: 806, endPoint y: 583, distance: 102.9
click at [826, 690] on button "Next" at bounding box center [821, 712] width 75 height 44
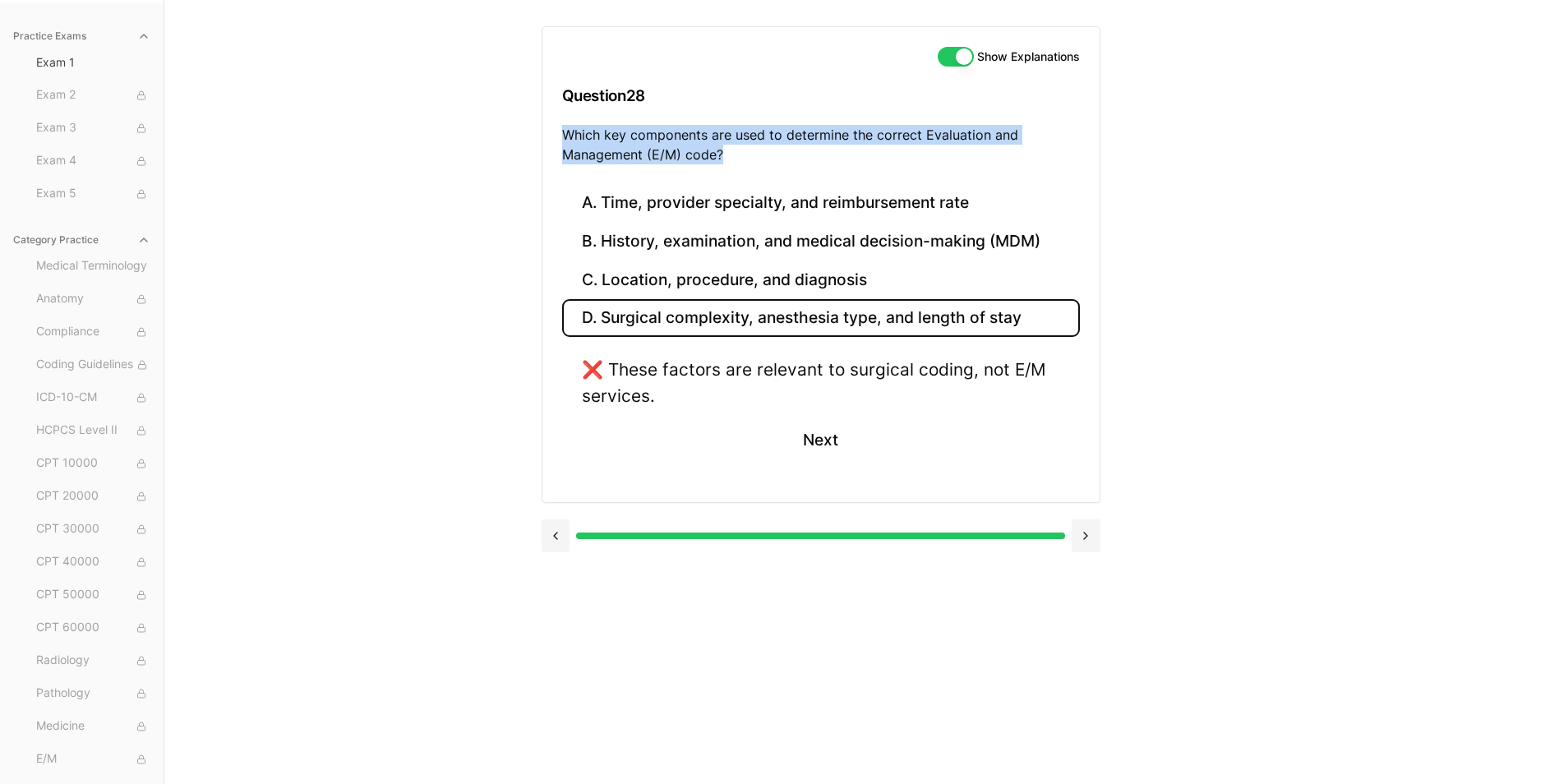
drag, startPoint x: 565, startPoint y: 135, endPoint x: 763, endPoint y: 154, distance: 198.9
click at [763, 154] on p "Which key components are used to determine the correct Evaluation and Managemen…" at bounding box center [821, 144] width 517 height 39
drag, startPoint x: 763, startPoint y: 154, endPoint x: 679, endPoint y: 151, distance: 84.1
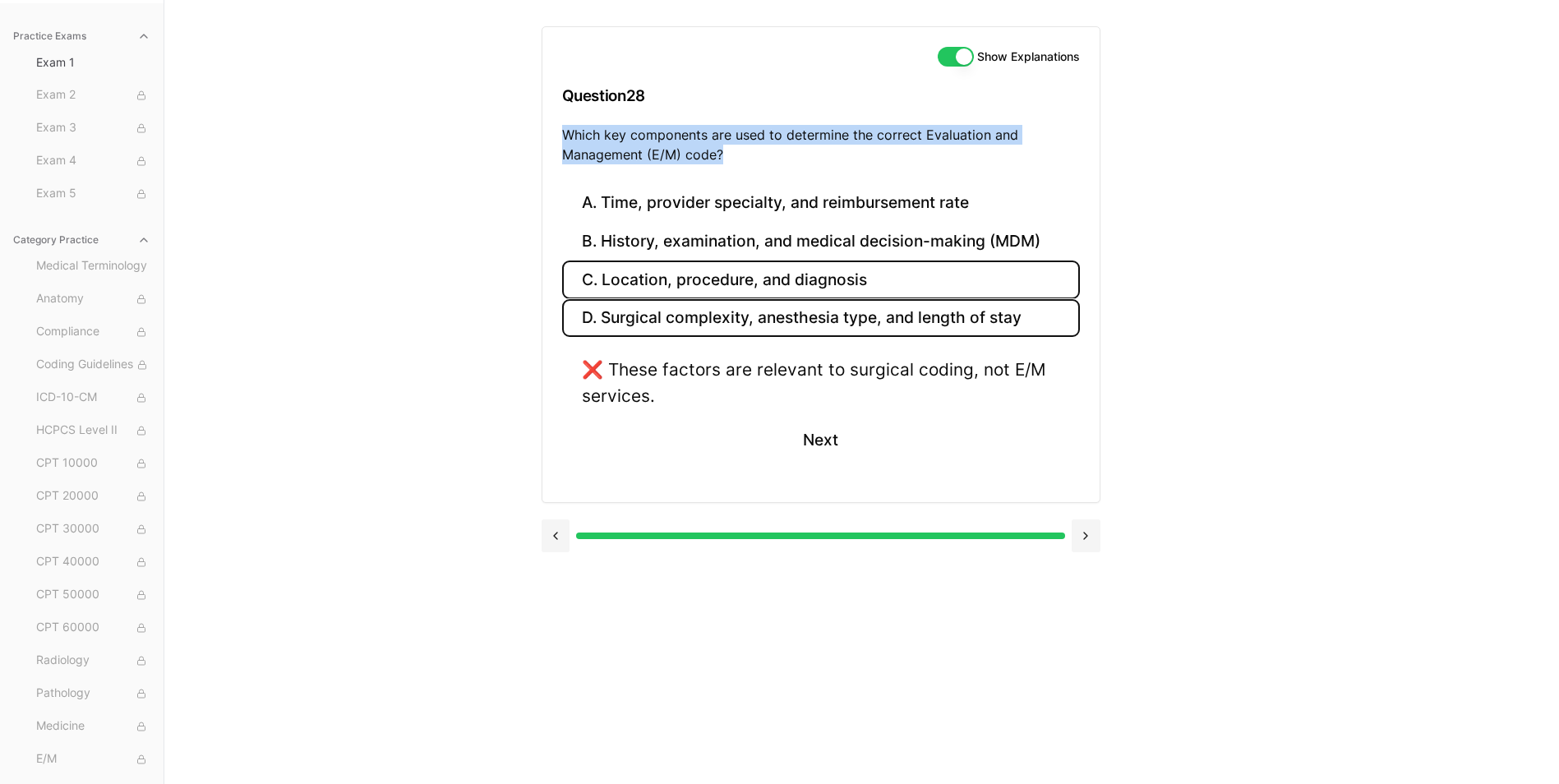
click at [734, 287] on button "C. Location, procedure, and diagnosis" at bounding box center [821, 280] width 517 height 39
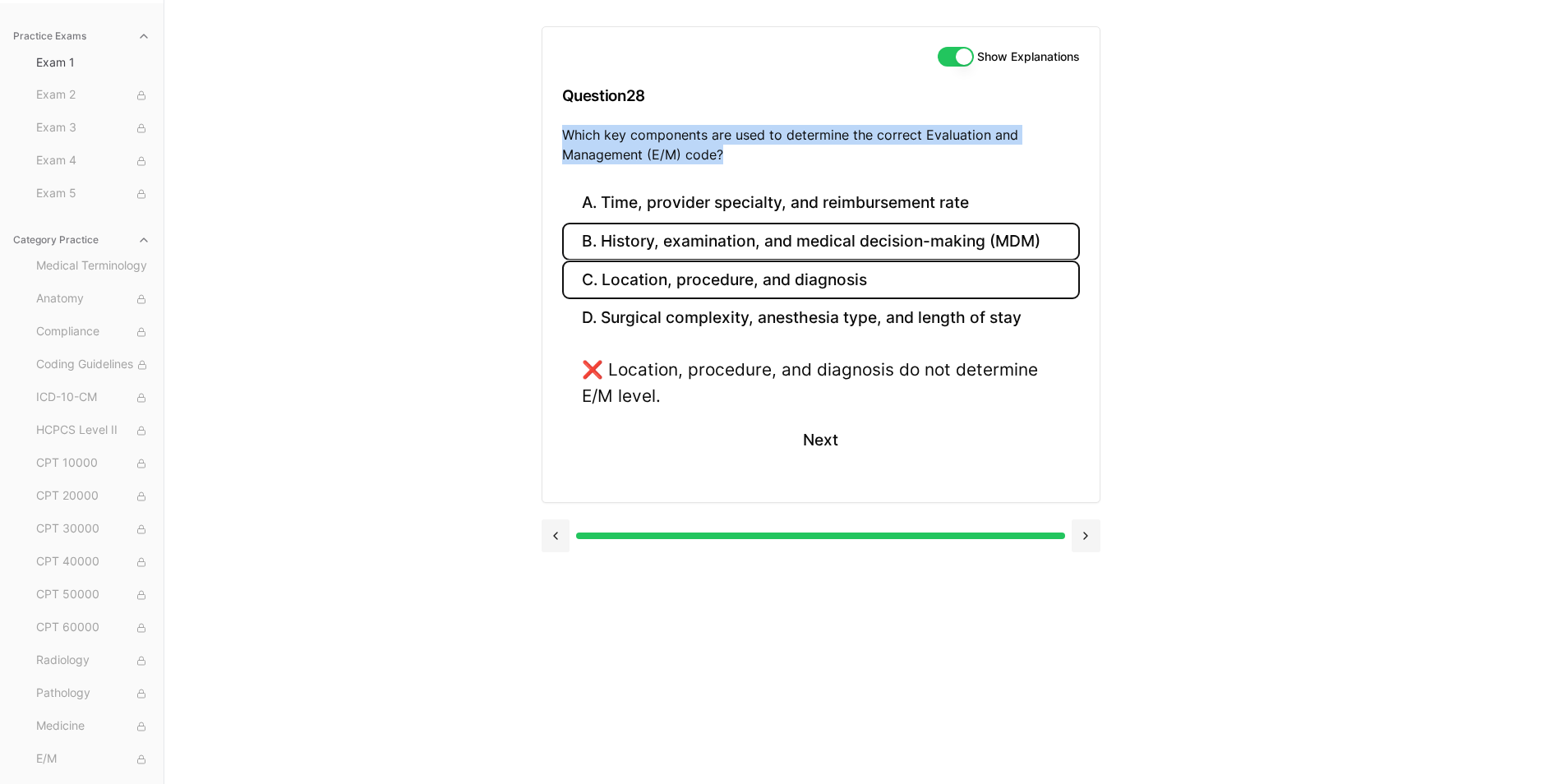
click at [737, 249] on button "B. History, examination, and medical decision-making (MDM)" at bounding box center [821, 242] width 517 height 39
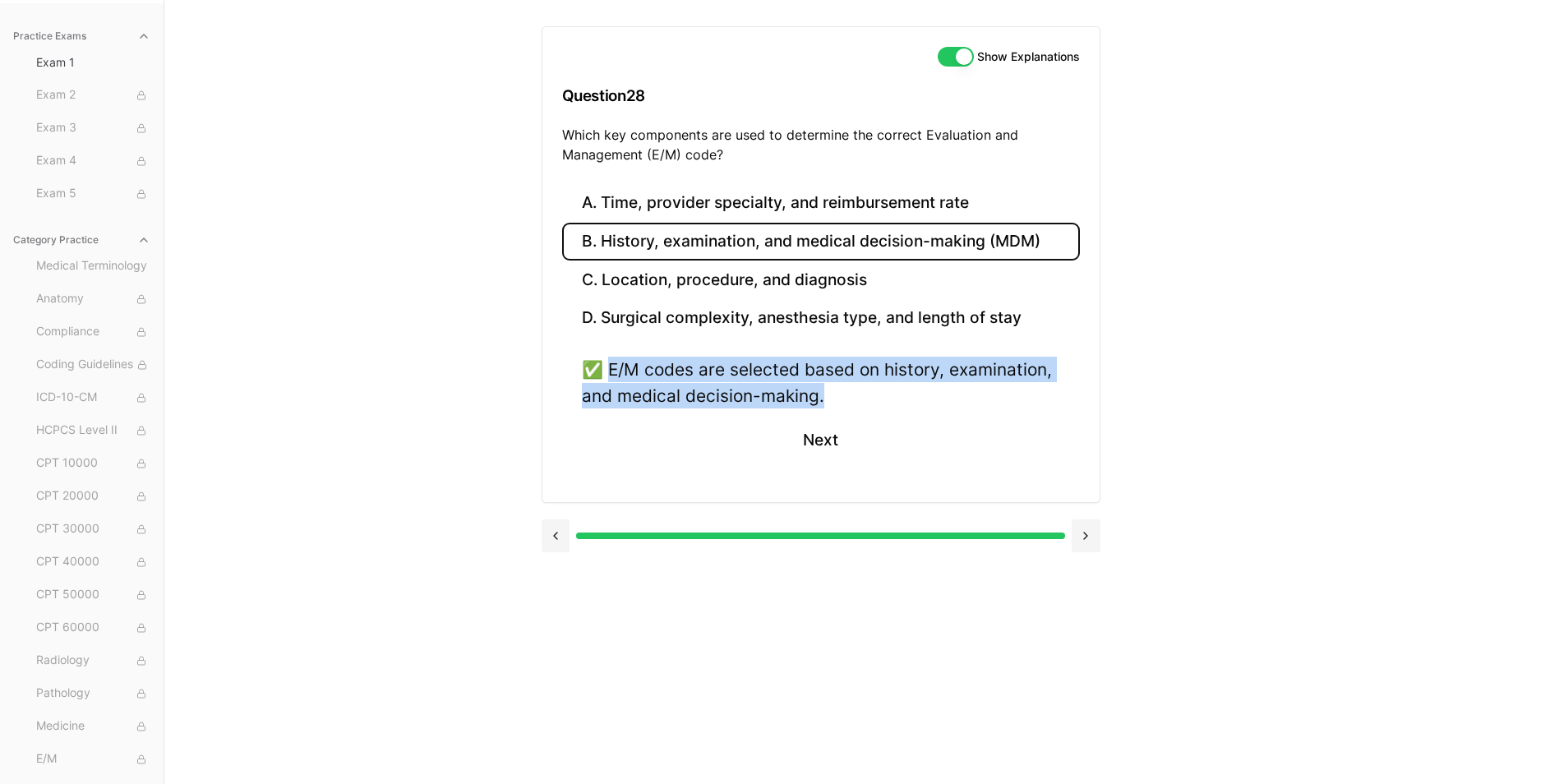
drag, startPoint x: 610, startPoint y: 367, endPoint x: 845, endPoint y: 396, distance: 236.8
click at [845, 396] on div "✅ E/M codes are selected based on history, examination, and medical decision-ma…" at bounding box center [821, 381] width 478 height 51
drag, startPoint x: 845, startPoint y: 396, endPoint x: 797, endPoint y: 399, distance: 48.1
click at [820, 443] on button "Next" at bounding box center [821, 440] width 75 height 44
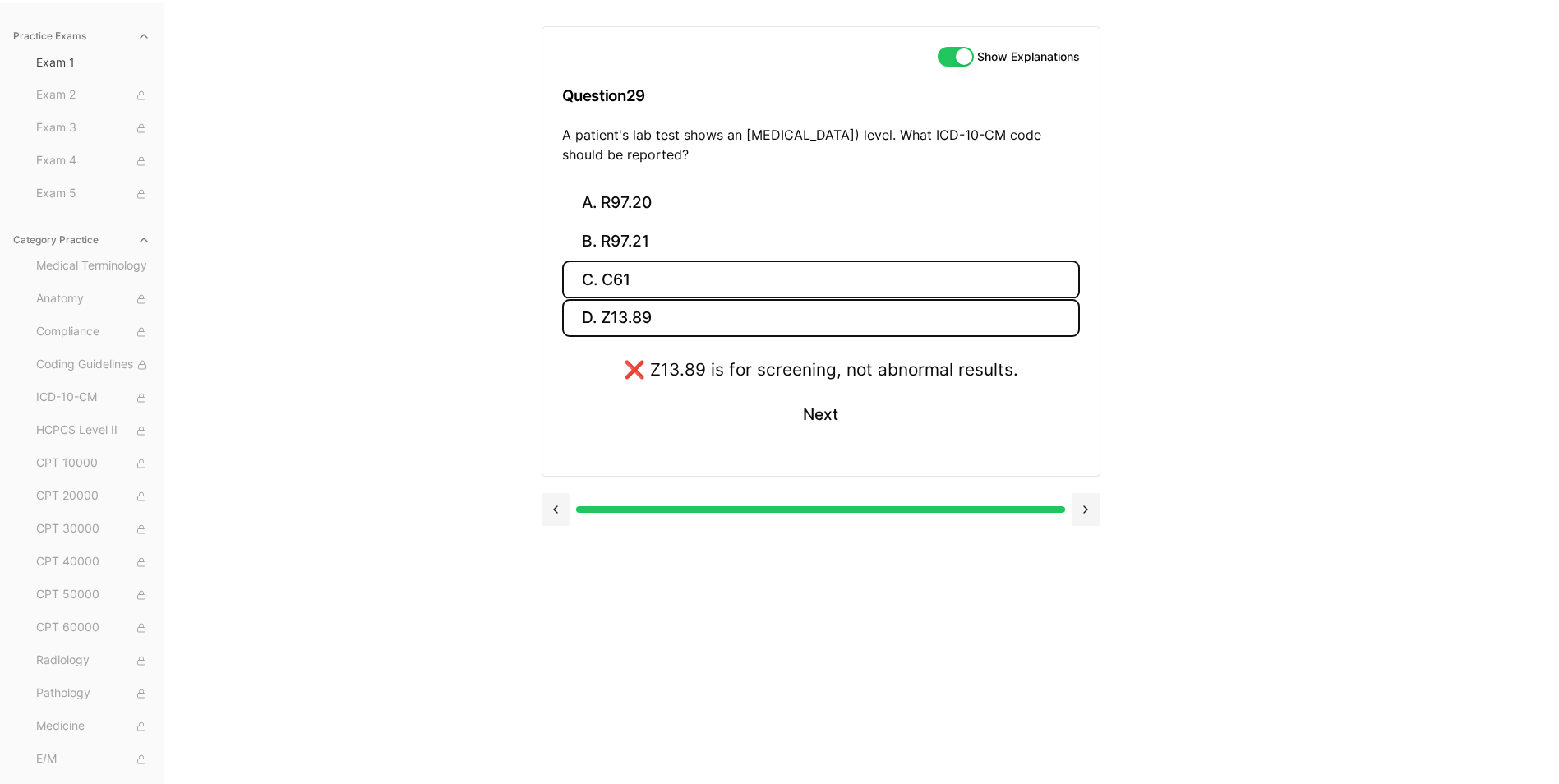
click at [609, 276] on button "C. C61" at bounding box center [821, 280] width 517 height 39
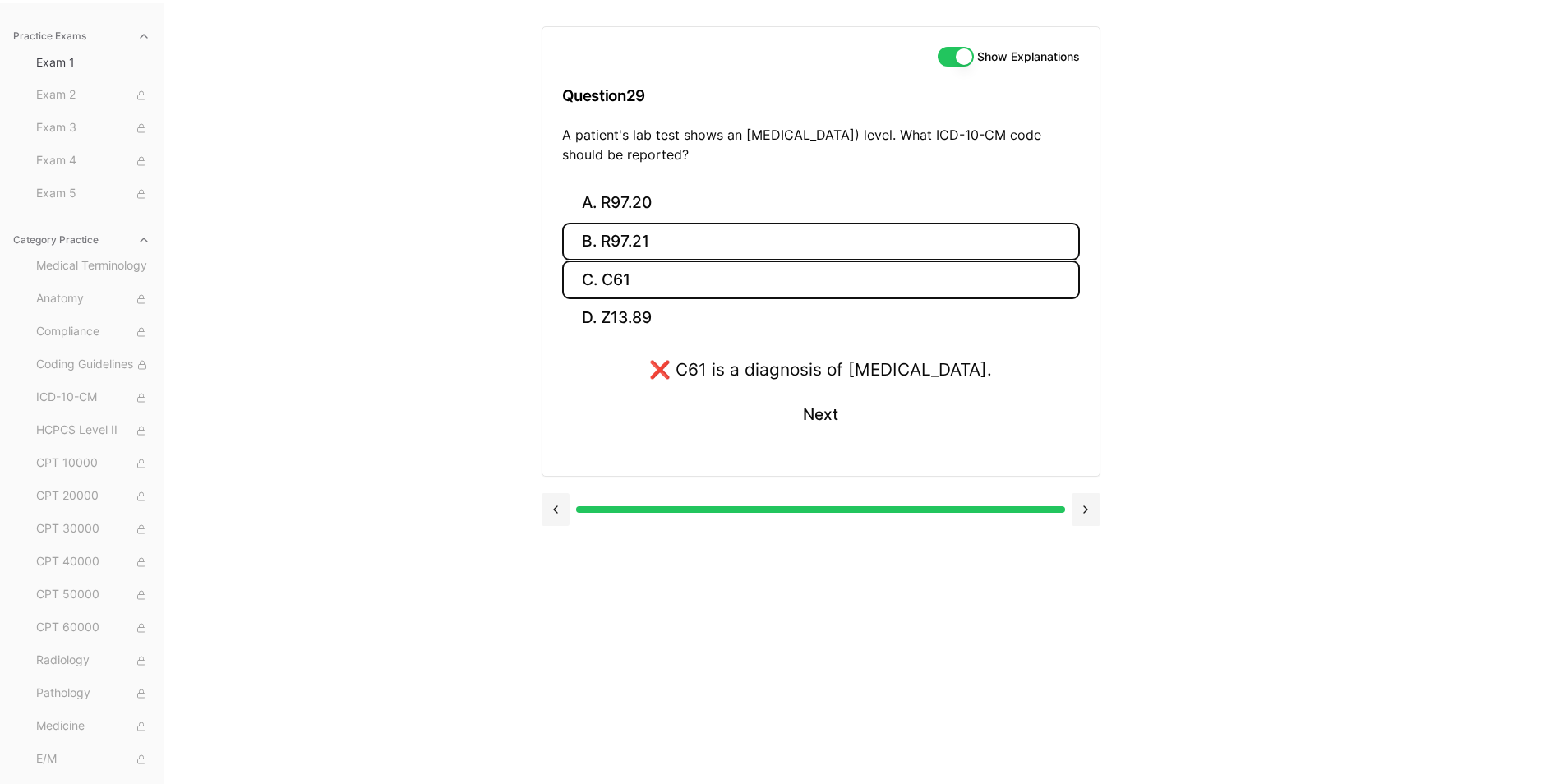
click at [613, 250] on button "B. R97.21" at bounding box center [821, 242] width 517 height 39
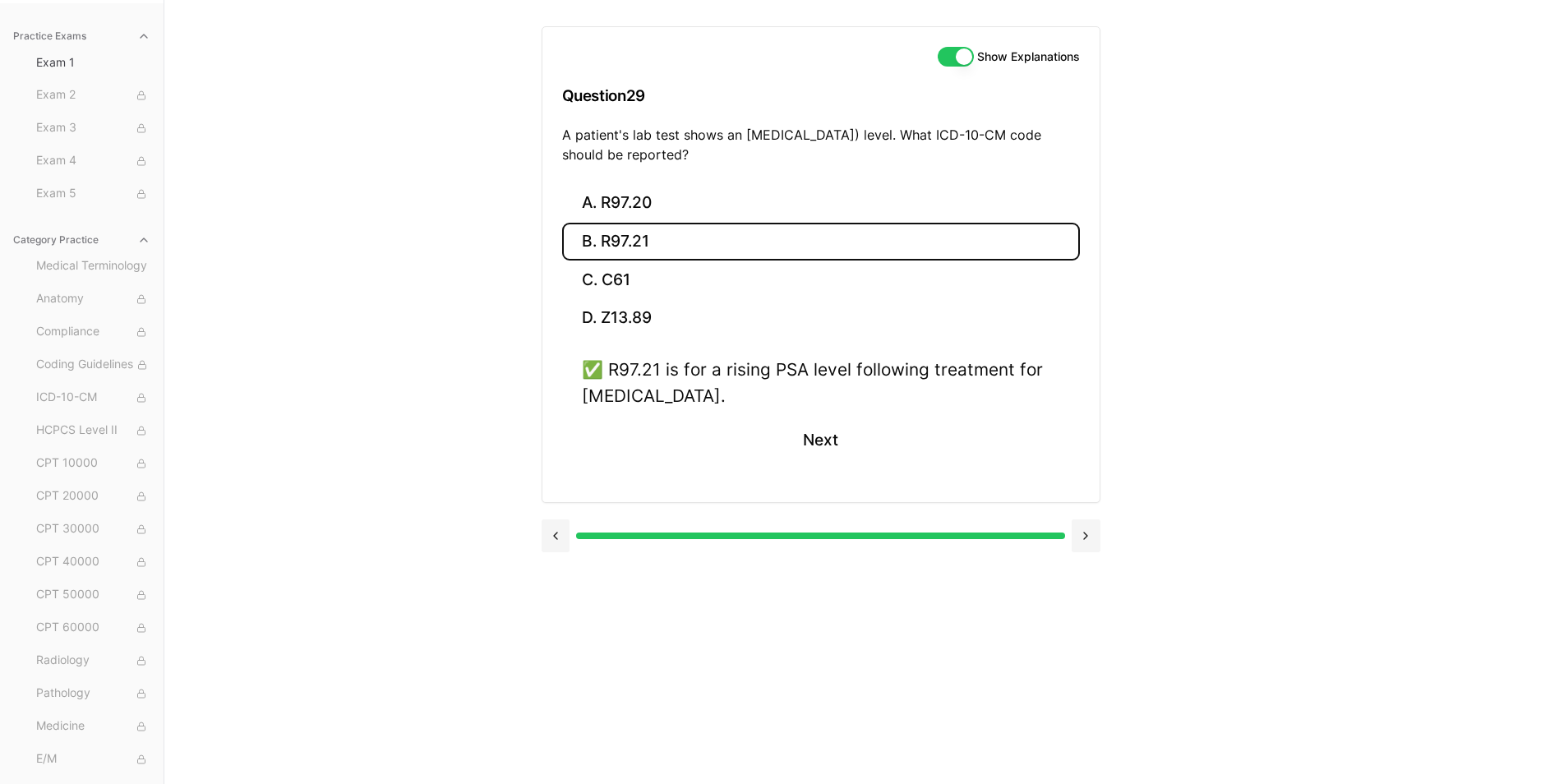
drag, startPoint x: 564, startPoint y: 134, endPoint x: 885, endPoint y: 161, distance: 322.1
click at [885, 161] on p "A patient's lab test shows an elevated prostate-specific antigen (PSA) level. W…" at bounding box center [821, 144] width 517 height 39
drag, startPoint x: 885, startPoint y: 161, endPoint x: 761, endPoint y: 149, distance: 124.6
drag, startPoint x: 611, startPoint y: 367, endPoint x: 742, endPoint y: 415, distance: 139.5
click at [742, 415] on div "✅ R97.21 is for a rising PSA level following treatment for prostate cancer. Next" at bounding box center [821, 419] width 517 height 125
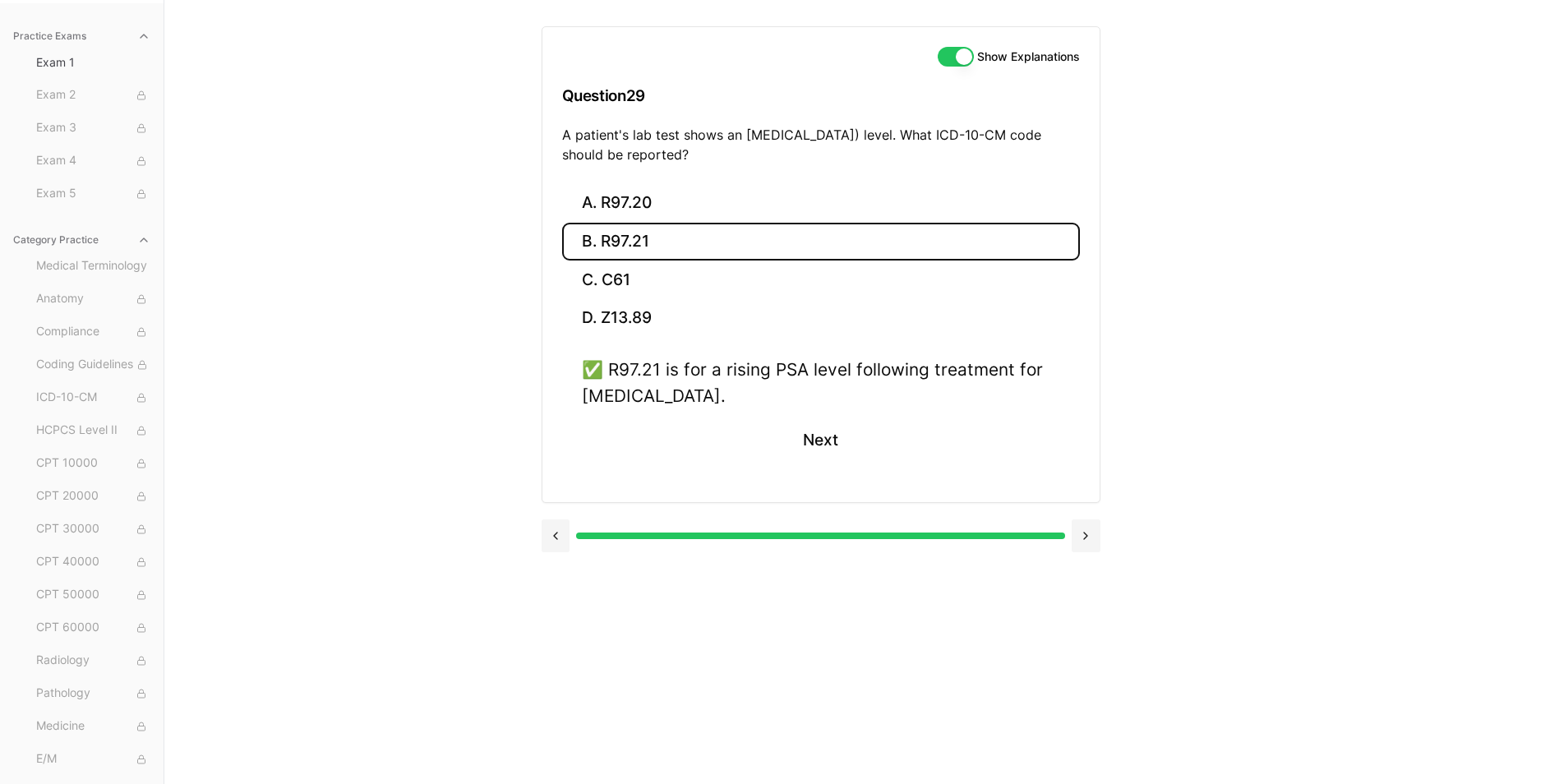
drag, startPoint x: 742, startPoint y: 415, endPoint x: 678, endPoint y: 395, distance: 67.1
click at [809, 443] on button "Next" at bounding box center [821, 440] width 75 height 44
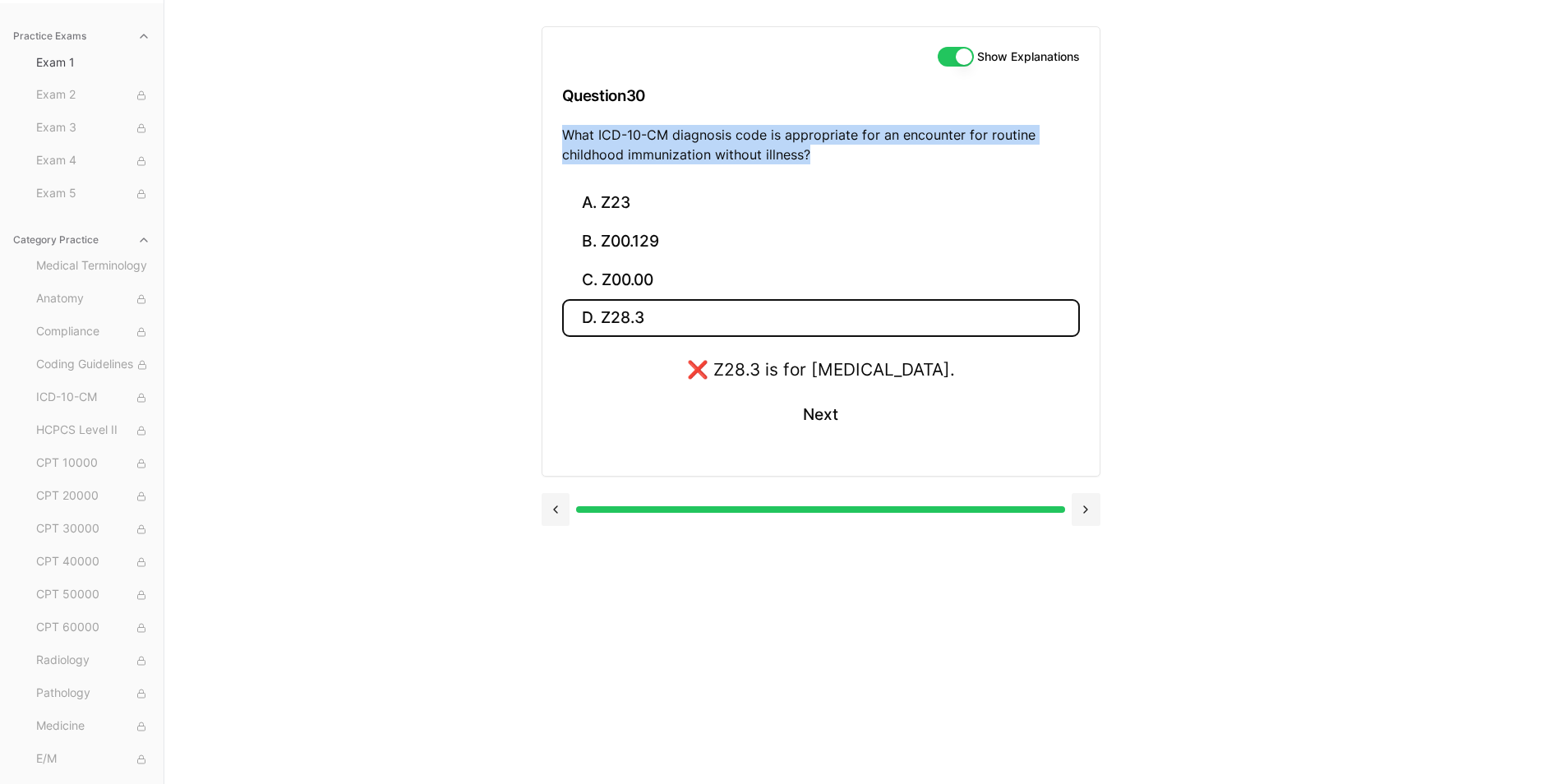
drag, startPoint x: 561, startPoint y: 133, endPoint x: 843, endPoint y: 163, distance: 283.6
click at [843, 163] on p "What ICD-10-CM diagnosis code is appropriate for an encounter for routine child…" at bounding box center [821, 144] width 517 height 39
drag, startPoint x: 843, startPoint y: 163, endPoint x: 780, endPoint y: 148, distance: 64.8
click at [612, 203] on button "A. Z23" at bounding box center [821, 203] width 517 height 39
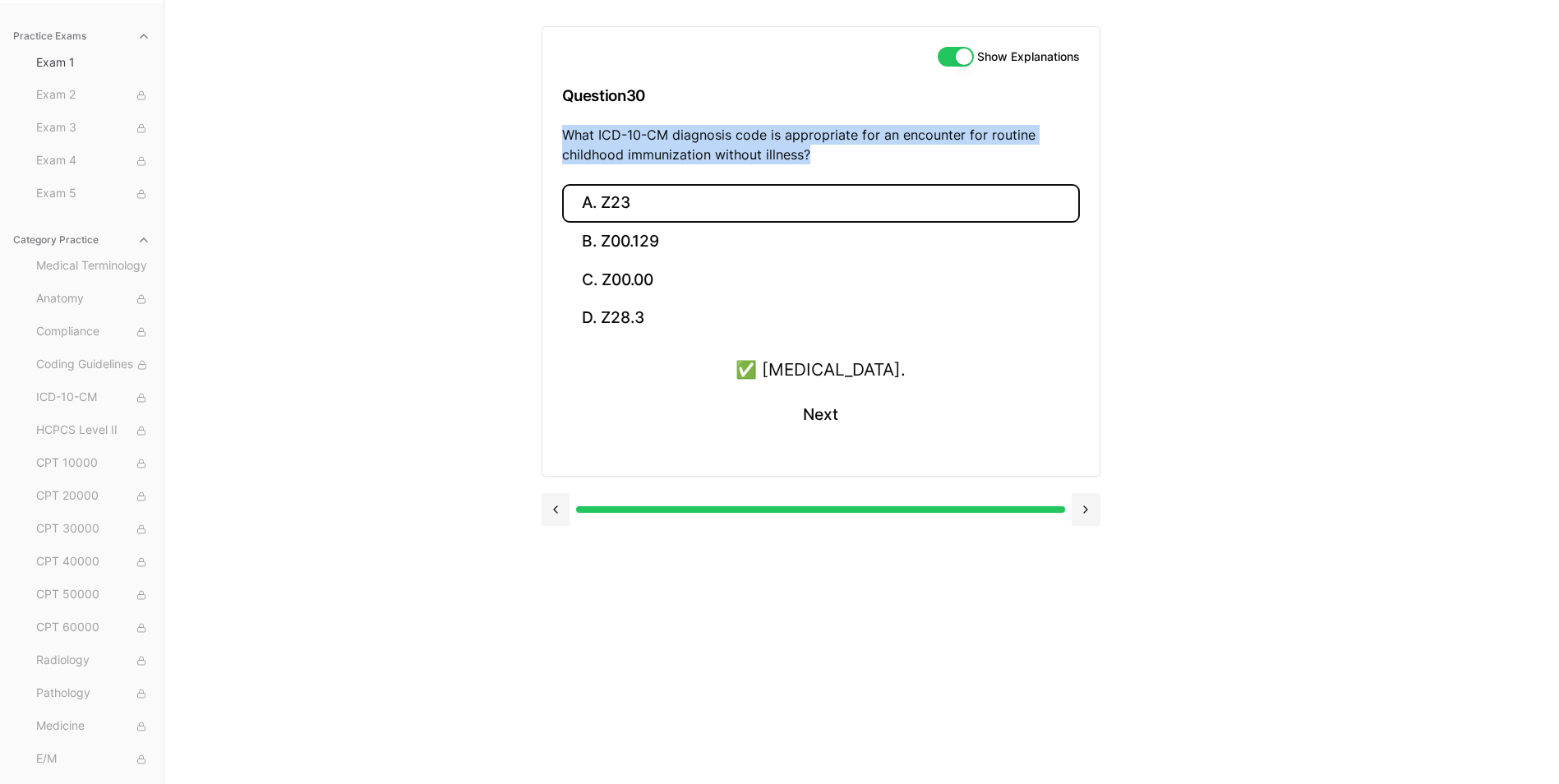
drag, startPoint x: 672, startPoint y: 365, endPoint x: 1038, endPoint y: 374, distance: 366.1
click at [1038, 374] on div "✅ Z23 is for an encounter for immunization. Next" at bounding box center [821, 406] width 517 height 100
drag, startPoint x: 1038, startPoint y: 374, endPoint x: 978, endPoint y: 374, distance: 60.0
click at [1096, 510] on button at bounding box center [1086, 510] width 29 height 33
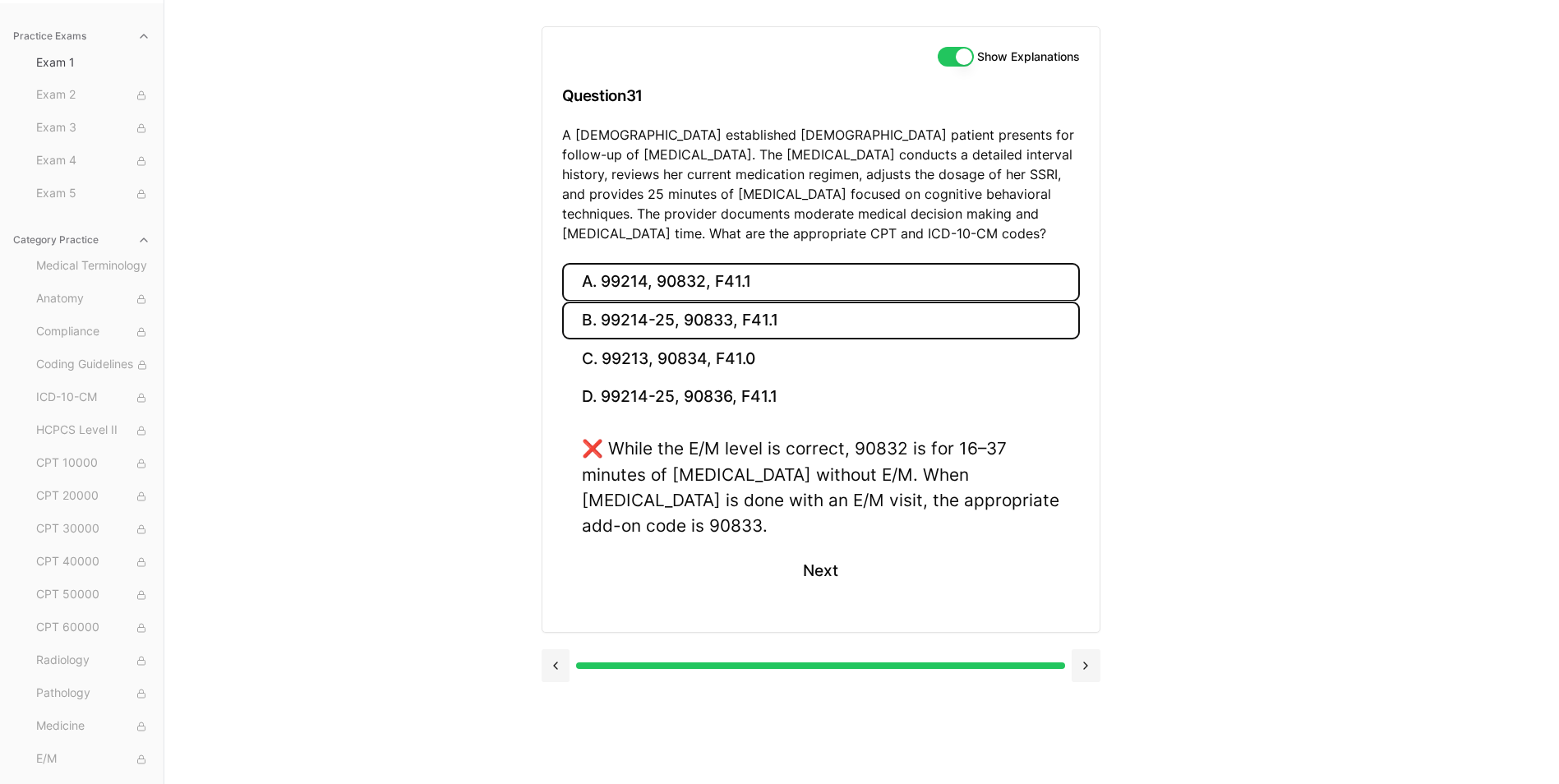
click at [632, 318] on button "B. 99214-25, 90833, F41.1" at bounding box center [821, 321] width 517 height 39
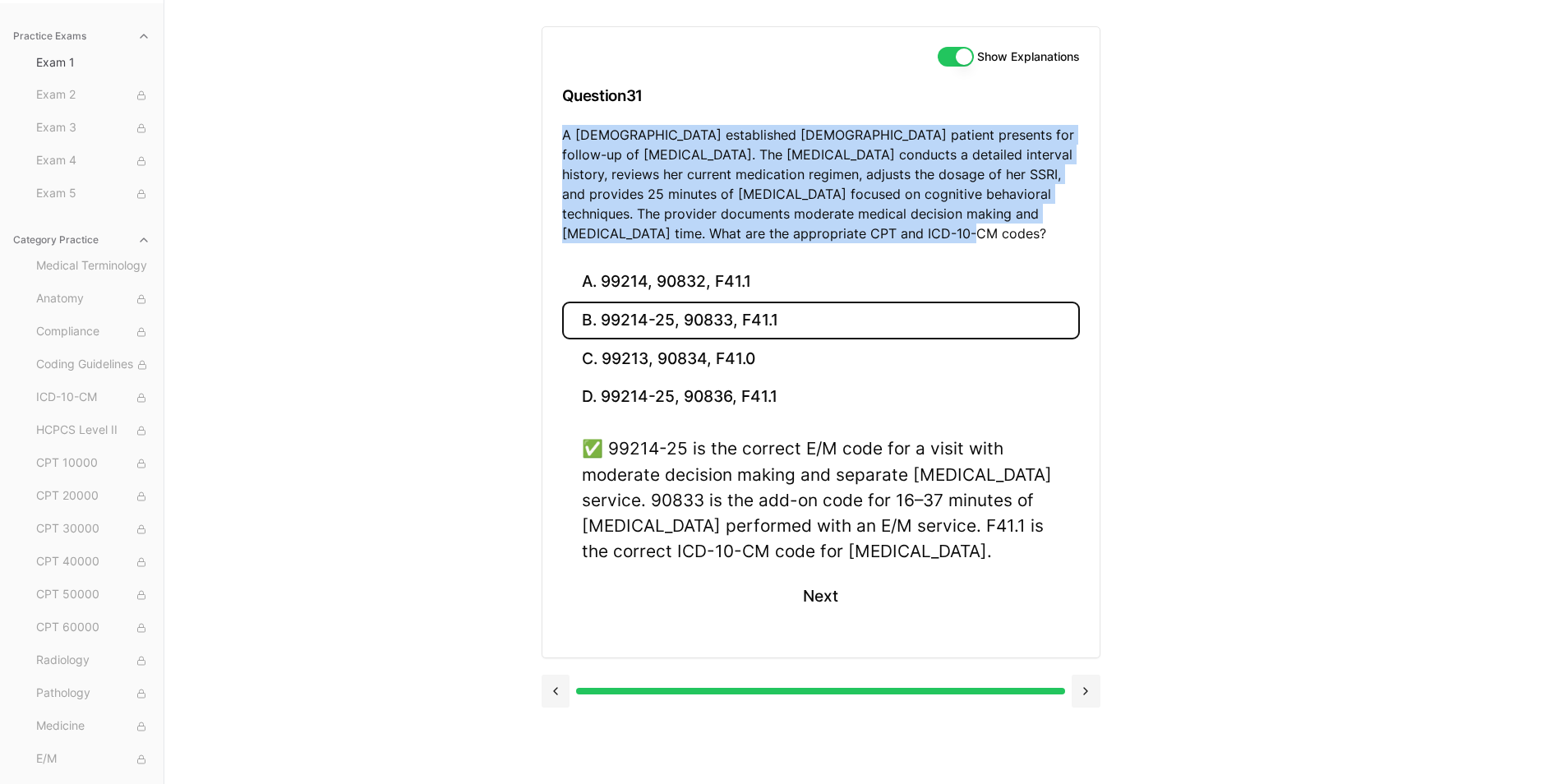
drag, startPoint x: 562, startPoint y: 135, endPoint x: 919, endPoint y: 245, distance: 373.6
click at [919, 245] on div "Show Explanations Question 31 A 42-year-old established female patient presents…" at bounding box center [821, 145] width 557 height 236
drag, startPoint x: 919, startPoint y: 245, endPoint x: 872, endPoint y: 200, distance: 65.1
drag, startPoint x: 610, startPoint y: 448, endPoint x: 1049, endPoint y: 552, distance: 451.2
click at [1049, 552] on div "✅ 99214-25 is the correct E/M code for a visit with moderate decision making an…" at bounding box center [821, 499] width 478 height 128
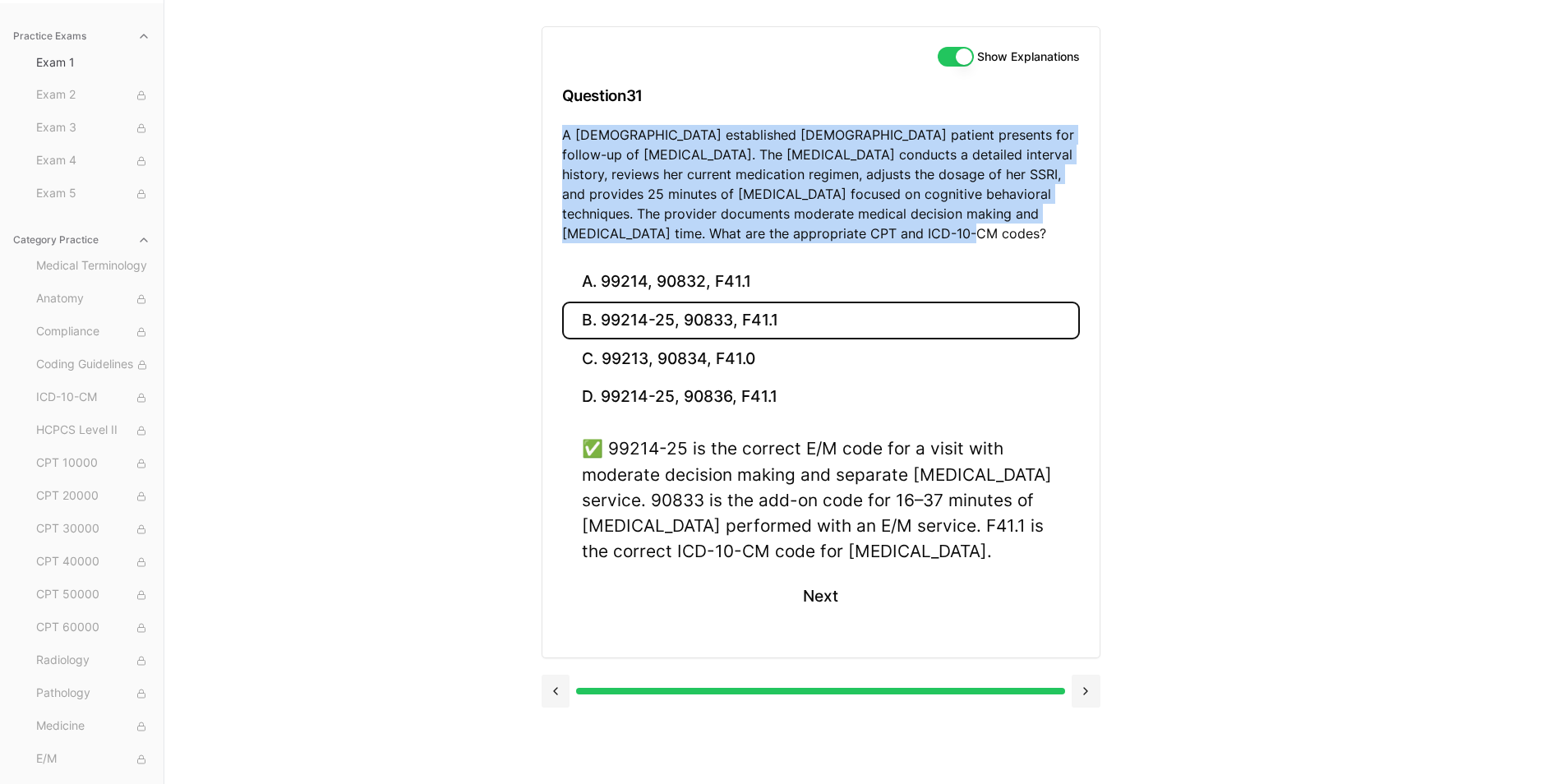
drag, startPoint x: 1049, startPoint y: 552, endPoint x: 963, endPoint y: 539, distance: 87.0
click at [831, 598] on button "Next" at bounding box center [821, 595] width 75 height 44
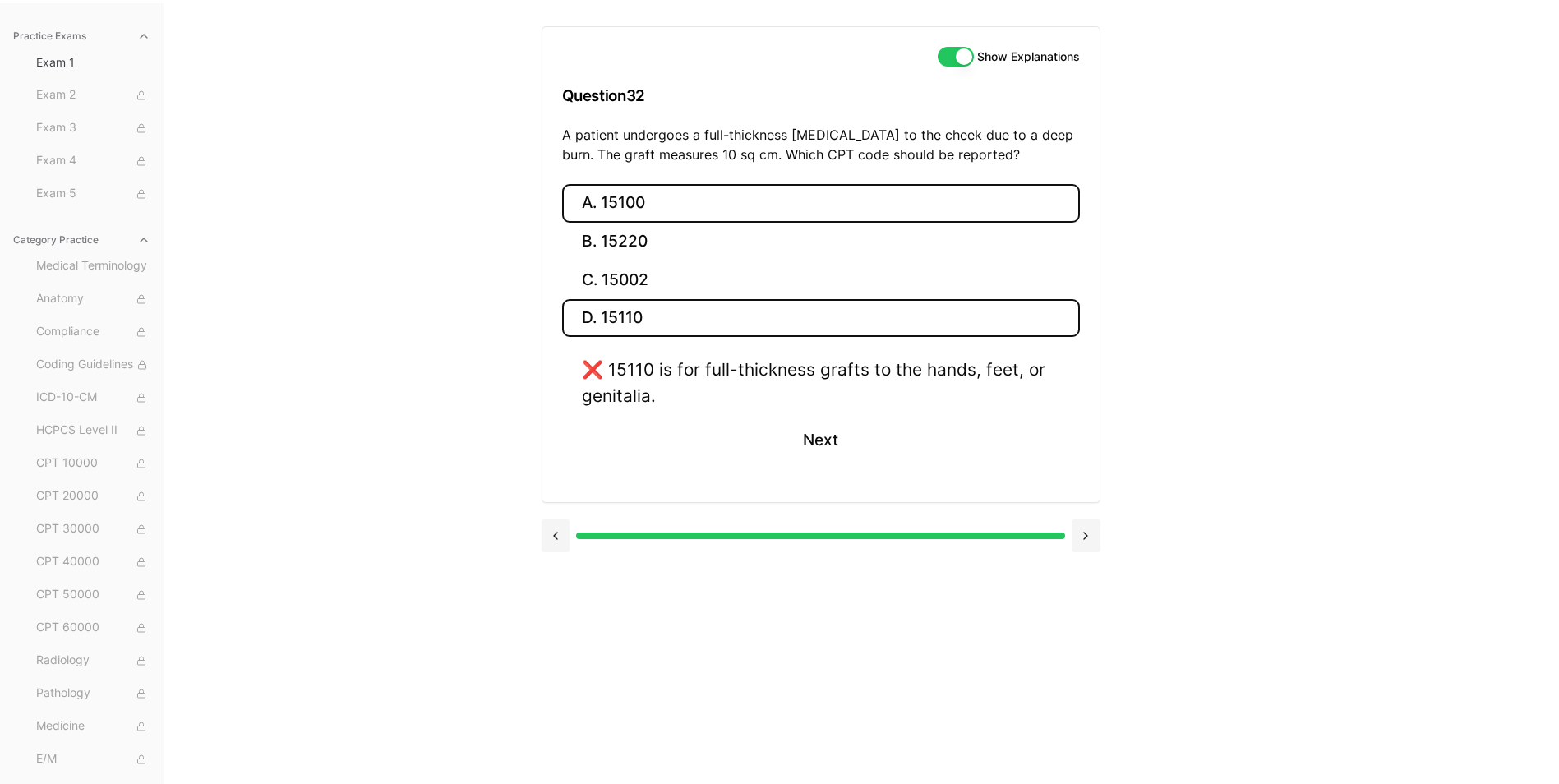
click at [647, 212] on button "A. 15100" at bounding box center [821, 203] width 517 height 39
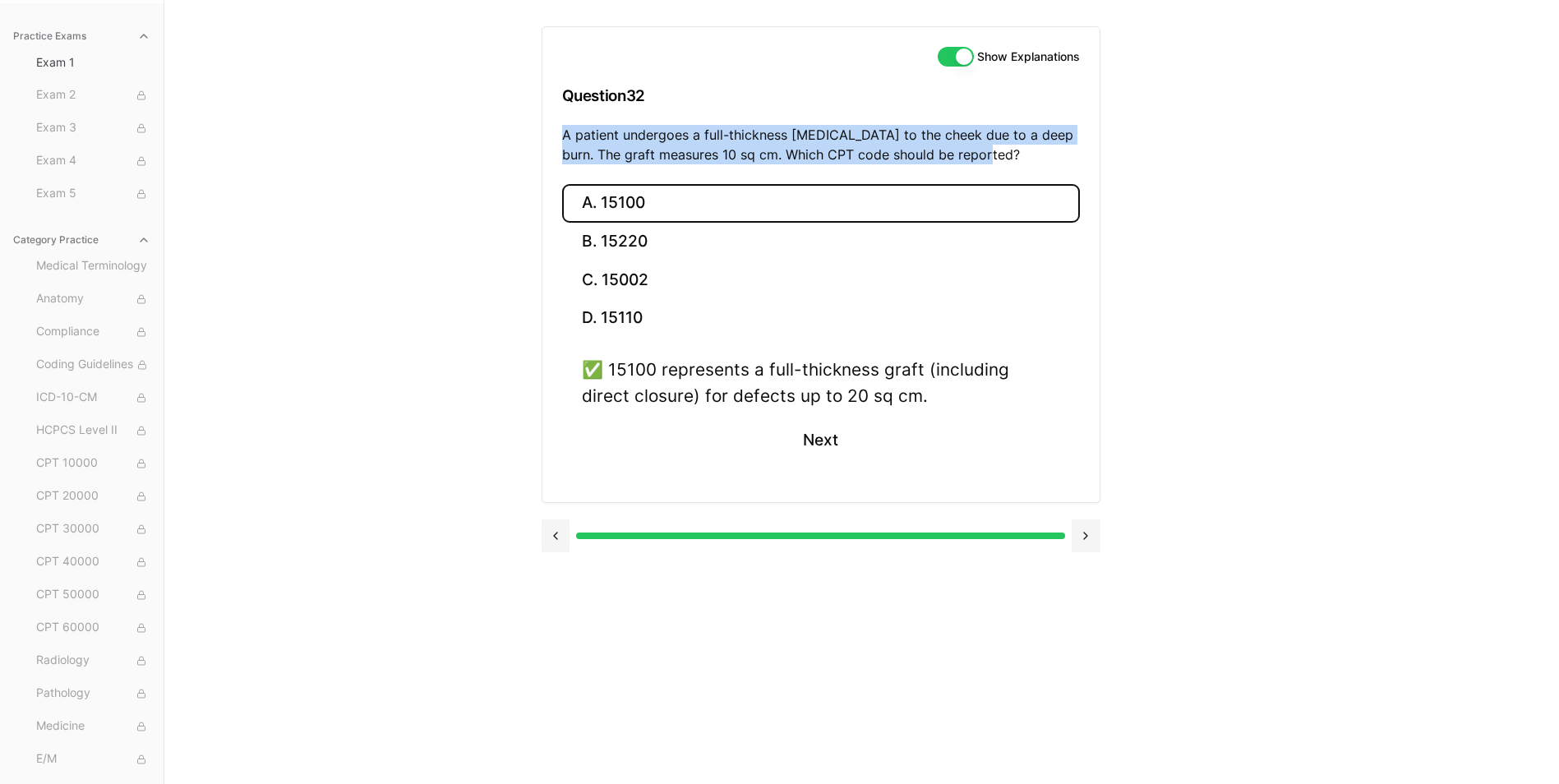
drag, startPoint x: 561, startPoint y: 130, endPoint x: 991, endPoint y: 159, distance: 431.0
click at [992, 159] on p "A patient undergoes a full-thickness skin graft to the cheek due to a deep burn…" at bounding box center [821, 144] width 517 height 39
drag, startPoint x: 991, startPoint y: 159, endPoint x: 970, endPoint y: 154, distance: 21.6
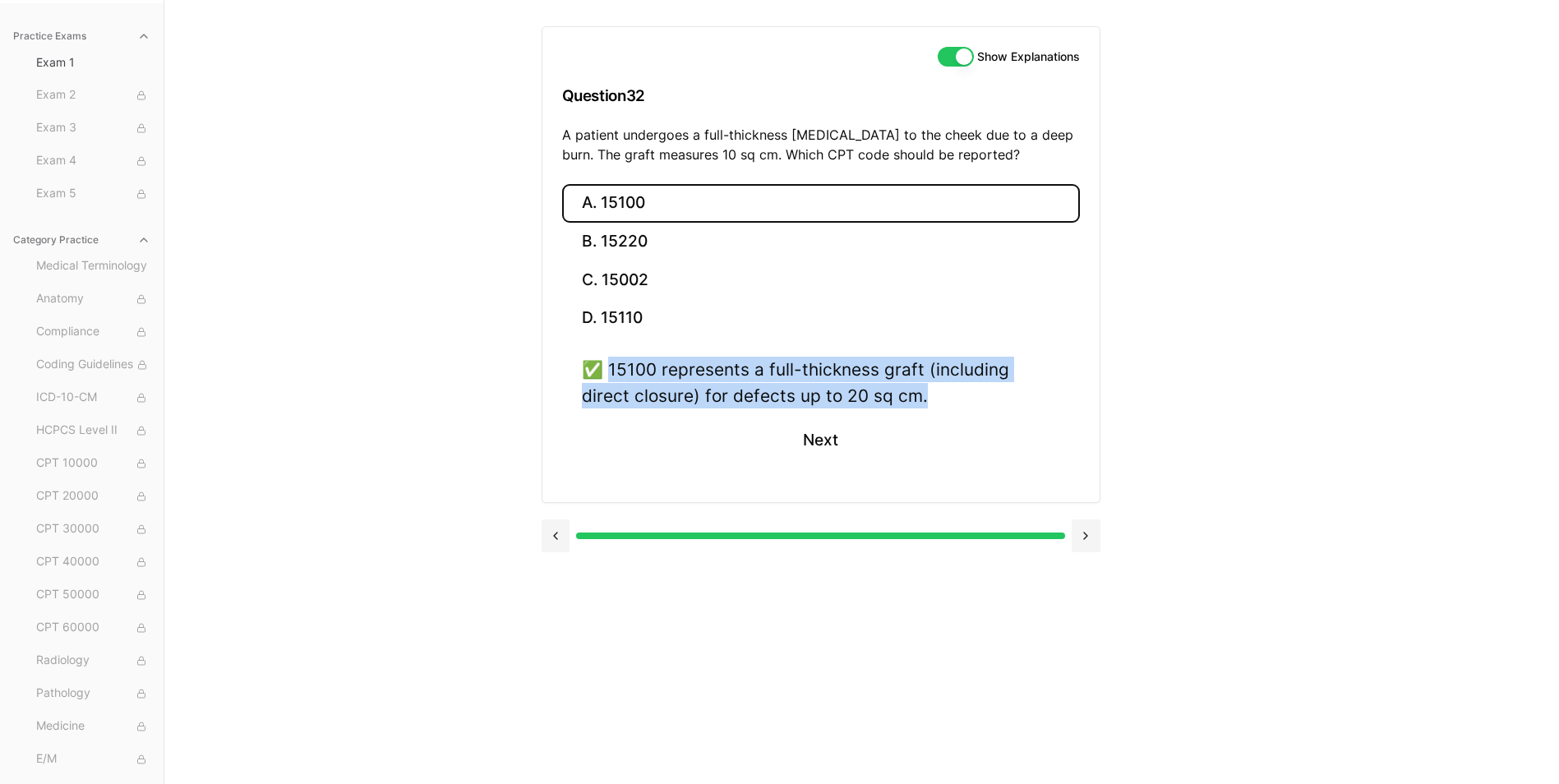
drag, startPoint x: 609, startPoint y: 365, endPoint x: 898, endPoint y: 394, distance: 290.5
click at [898, 394] on div "✅ 15100 represents a full-thickness graft (including direct closure) for defect…" at bounding box center [821, 381] width 478 height 51
drag, startPoint x: 898, startPoint y: 394, endPoint x: 837, endPoint y: 395, distance: 61.0
click at [831, 445] on button "Next" at bounding box center [821, 440] width 75 height 44
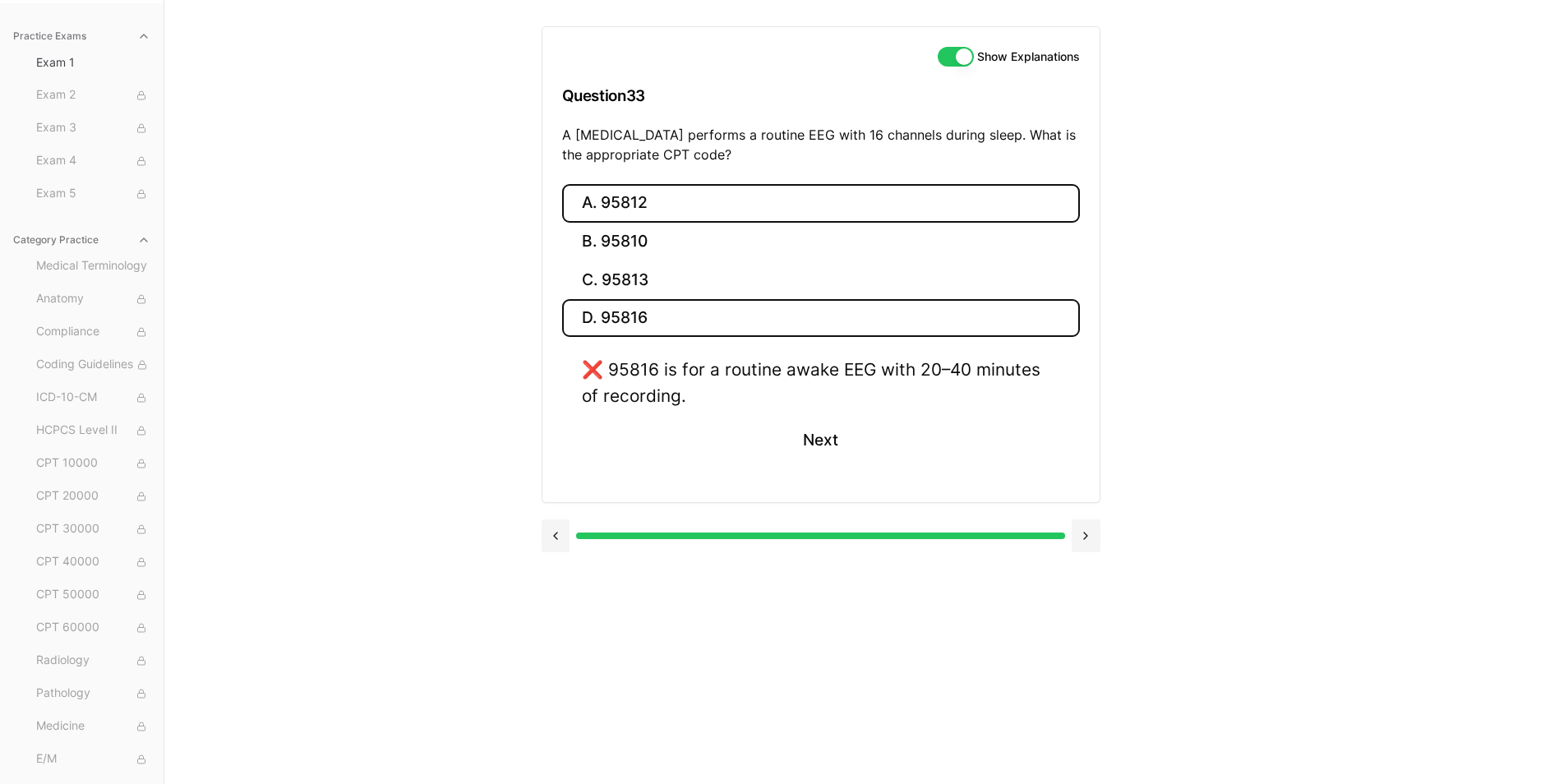
click at [672, 194] on button "A. 95812" at bounding box center [821, 203] width 517 height 39
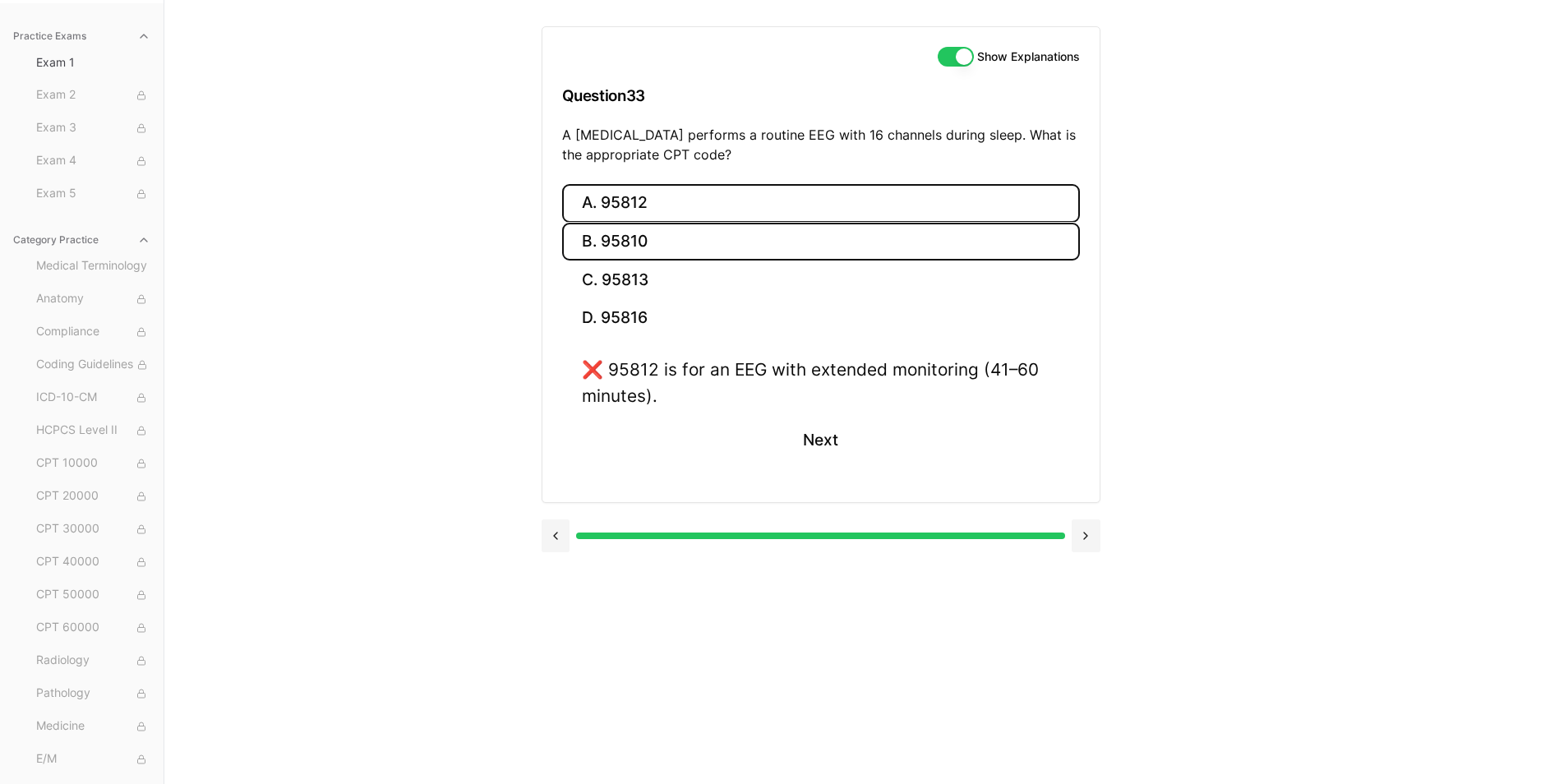
click at [657, 243] on button "B. 95810" at bounding box center [821, 242] width 517 height 39
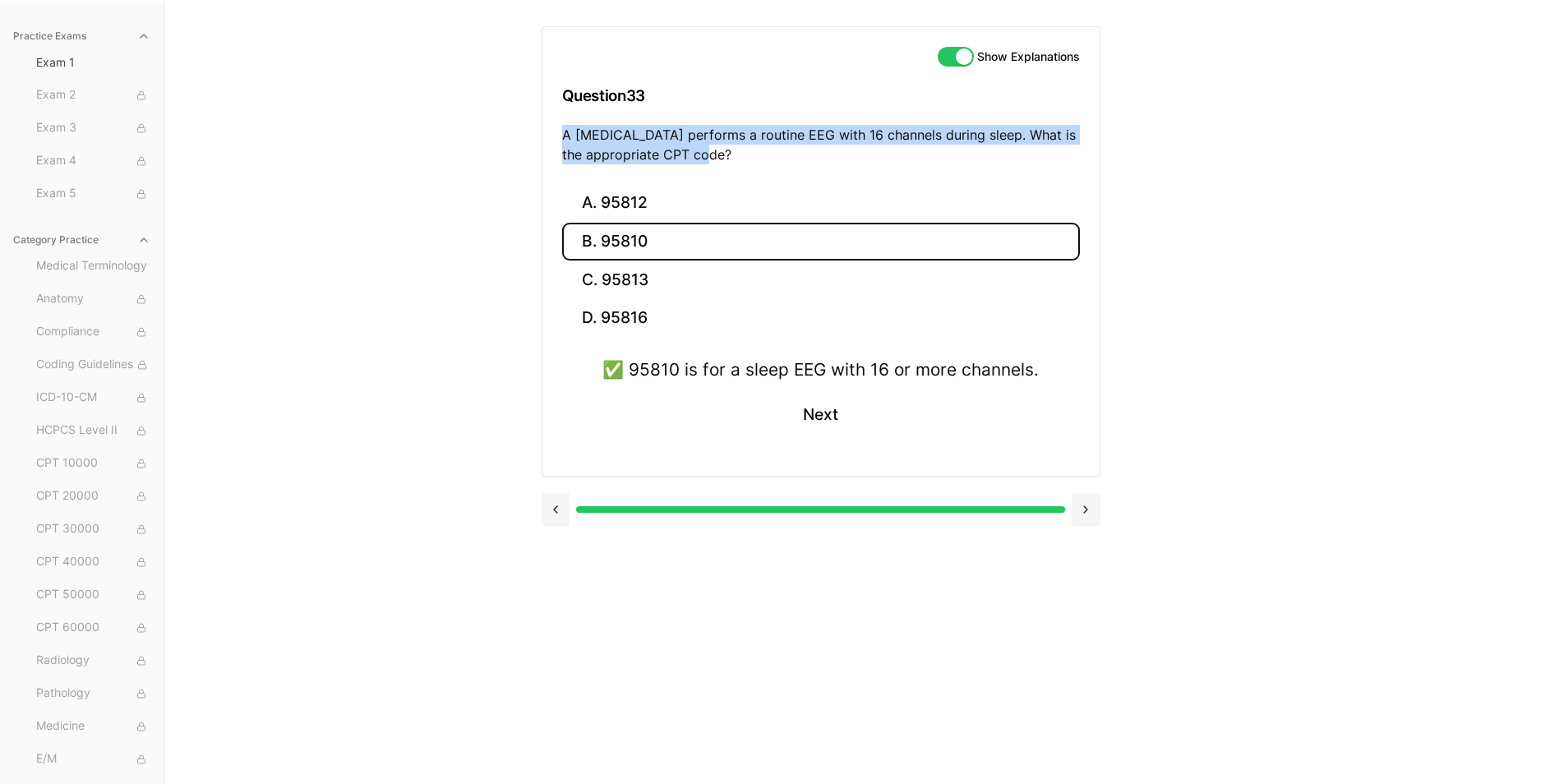
drag, startPoint x: 564, startPoint y: 135, endPoint x: 728, endPoint y: 154, distance: 165.1
click at [728, 154] on p "A neurologist performs a routine EEG with 16 channels during sleep. What is the…" at bounding box center [821, 144] width 517 height 39
drag, startPoint x: 728, startPoint y: 154, endPoint x: 700, endPoint y: 155, distance: 28.0
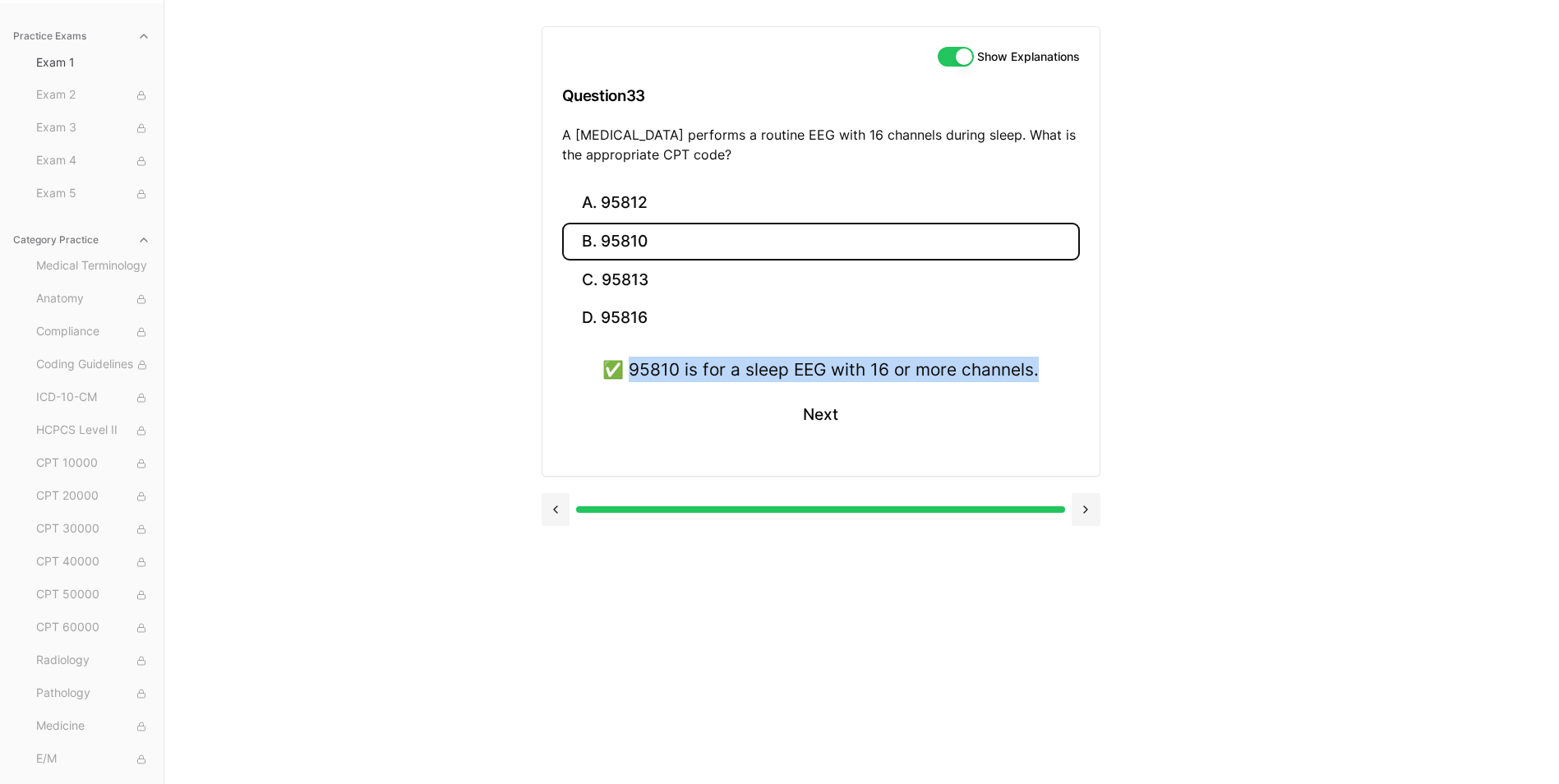
drag, startPoint x: 631, startPoint y: 370, endPoint x: 1115, endPoint y: 381, distance: 484.1
click at [1115, 381] on div "Show Explanations Question 33 A neurologist performs a routine EEG with 16 chan…" at bounding box center [862, 392] width 641 height 784
drag, startPoint x: 1115, startPoint y: 381, endPoint x: 1007, endPoint y: 369, distance: 108.7
click at [831, 409] on button "Next" at bounding box center [821, 414] width 75 height 44
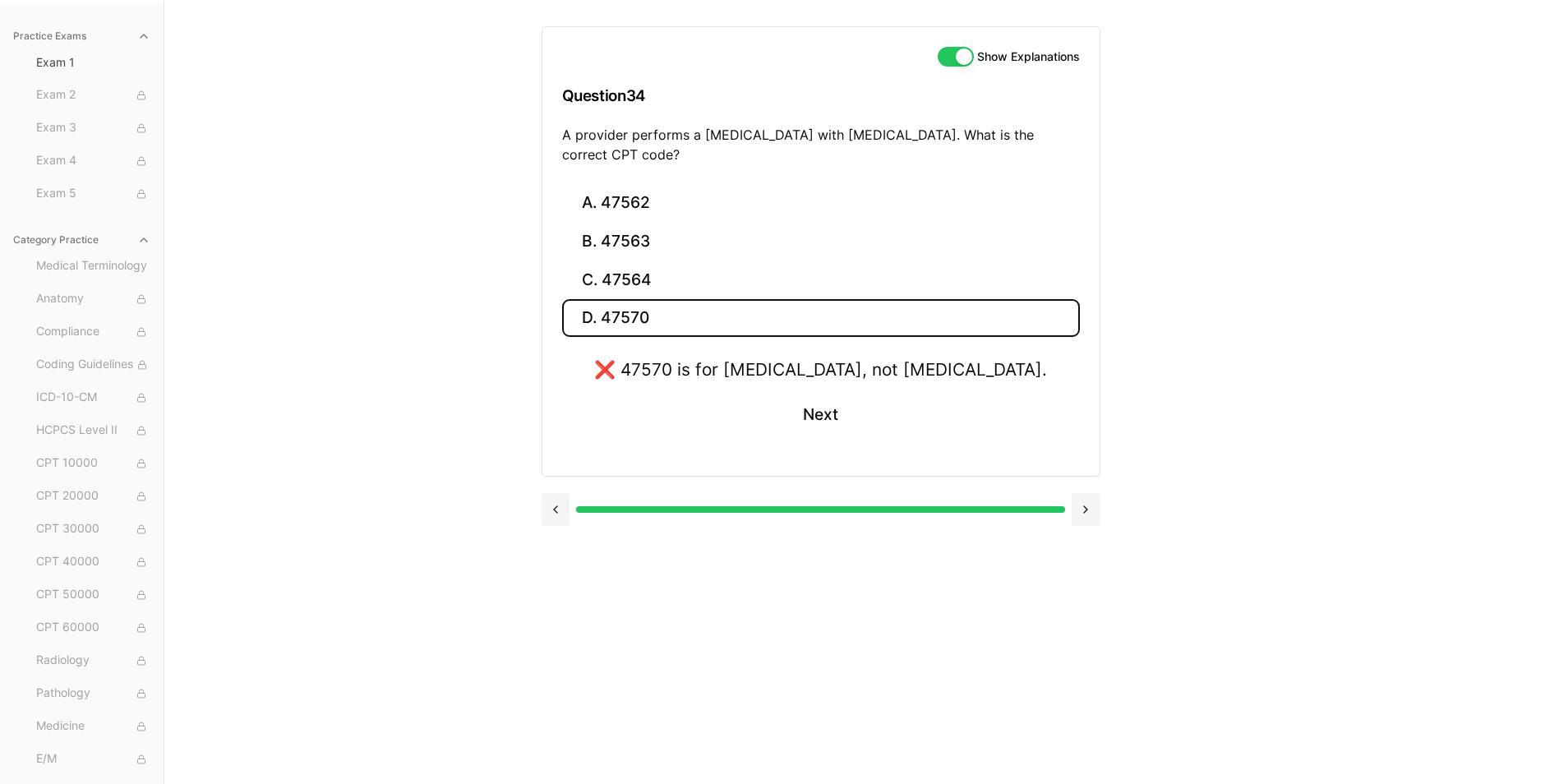
drag, startPoint x: 562, startPoint y: 135, endPoint x: 717, endPoint y: 154, distance: 156.2
click at [717, 154] on p "A provider performs a laparoscopic cholecystectomy with cholangiography. What i…" at bounding box center [821, 144] width 517 height 39
drag, startPoint x: 717, startPoint y: 154, endPoint x: 704, endPoint y: 152, distance: 13.2
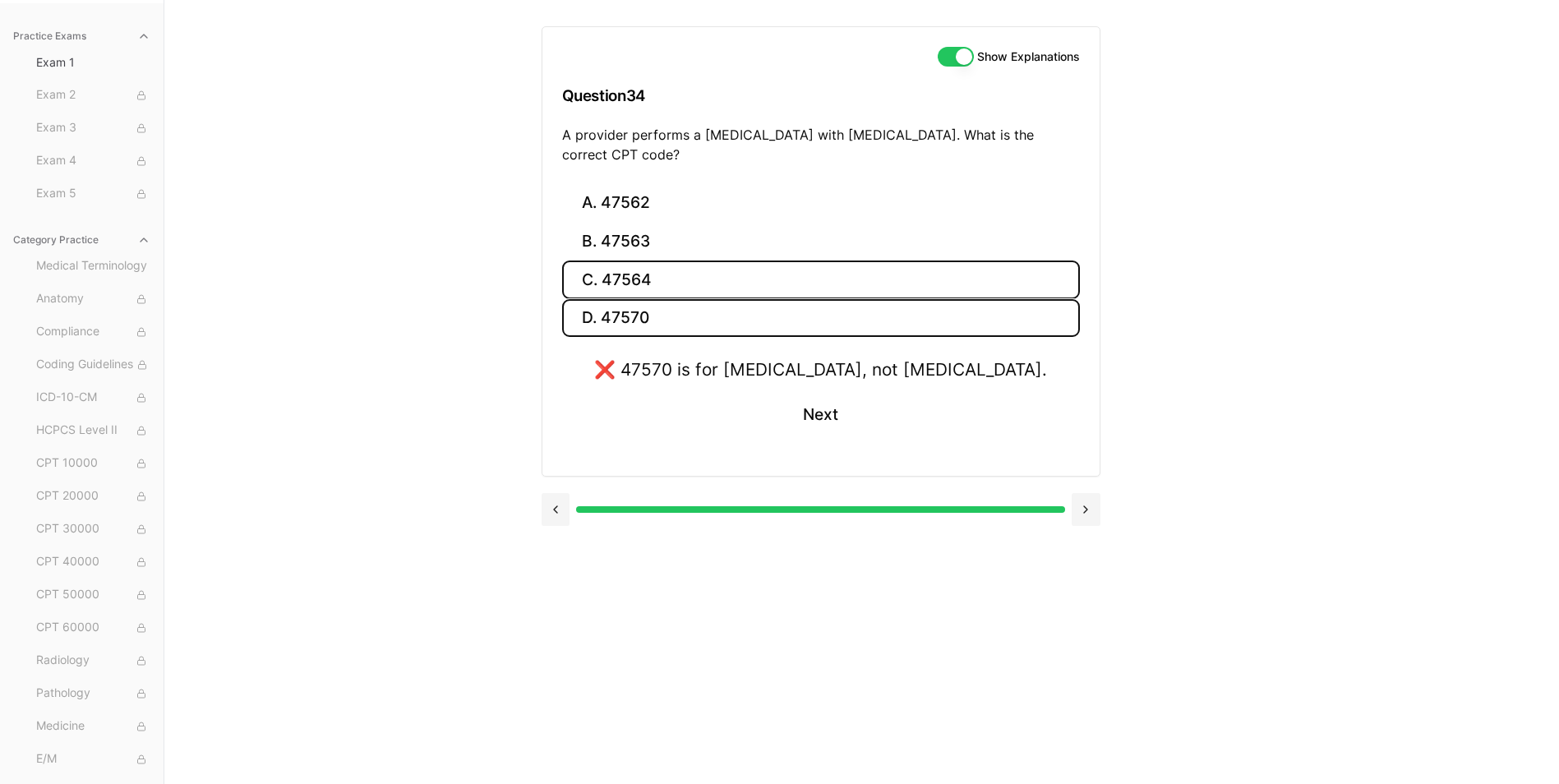
click at [652, 273] on button "C. 47564" at bounding box center [821, 280] width 517 height 39
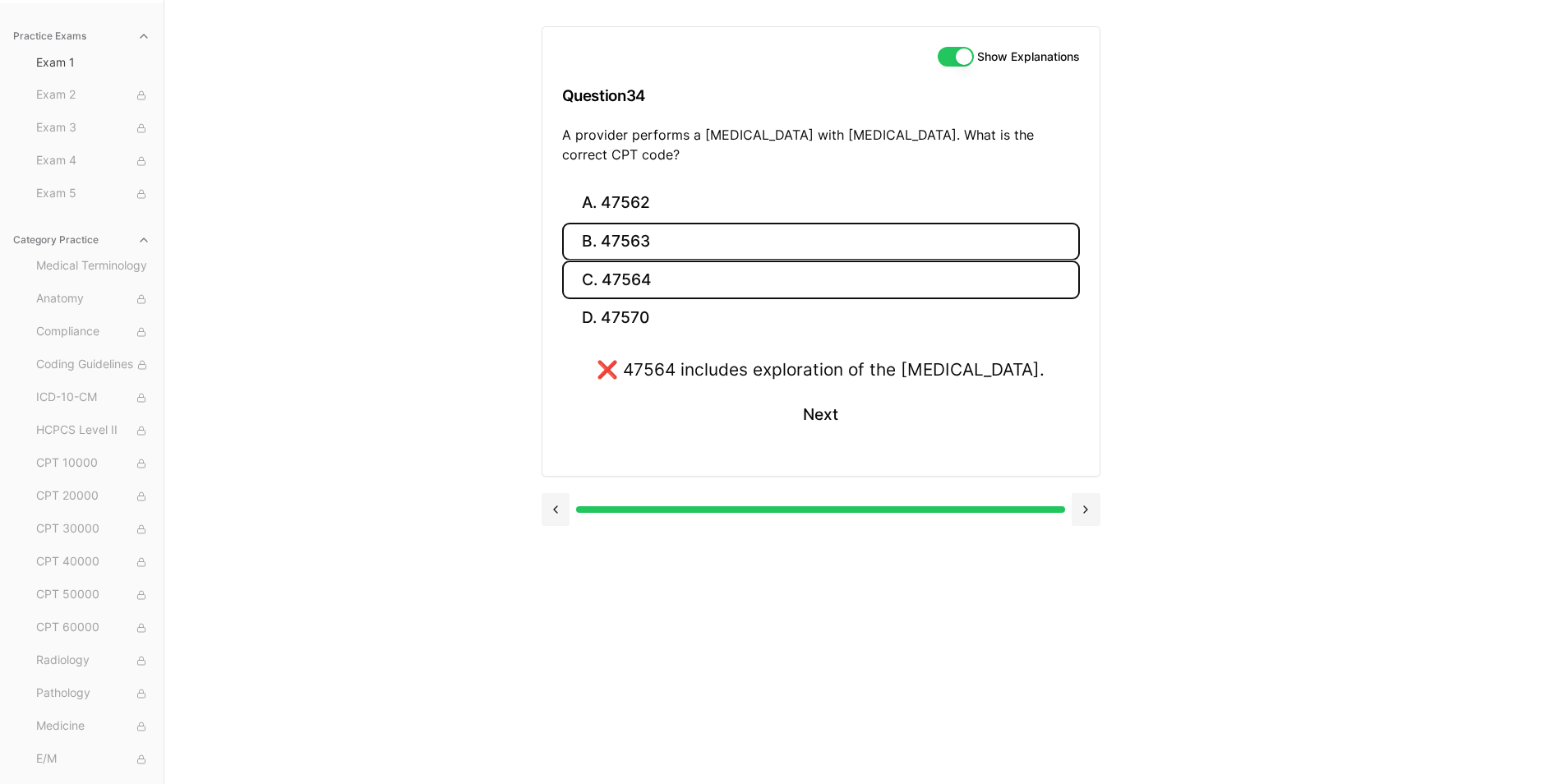
click at [659, 243] on button "B. 47563" at bounding box center [821, 242] width 517 height 39
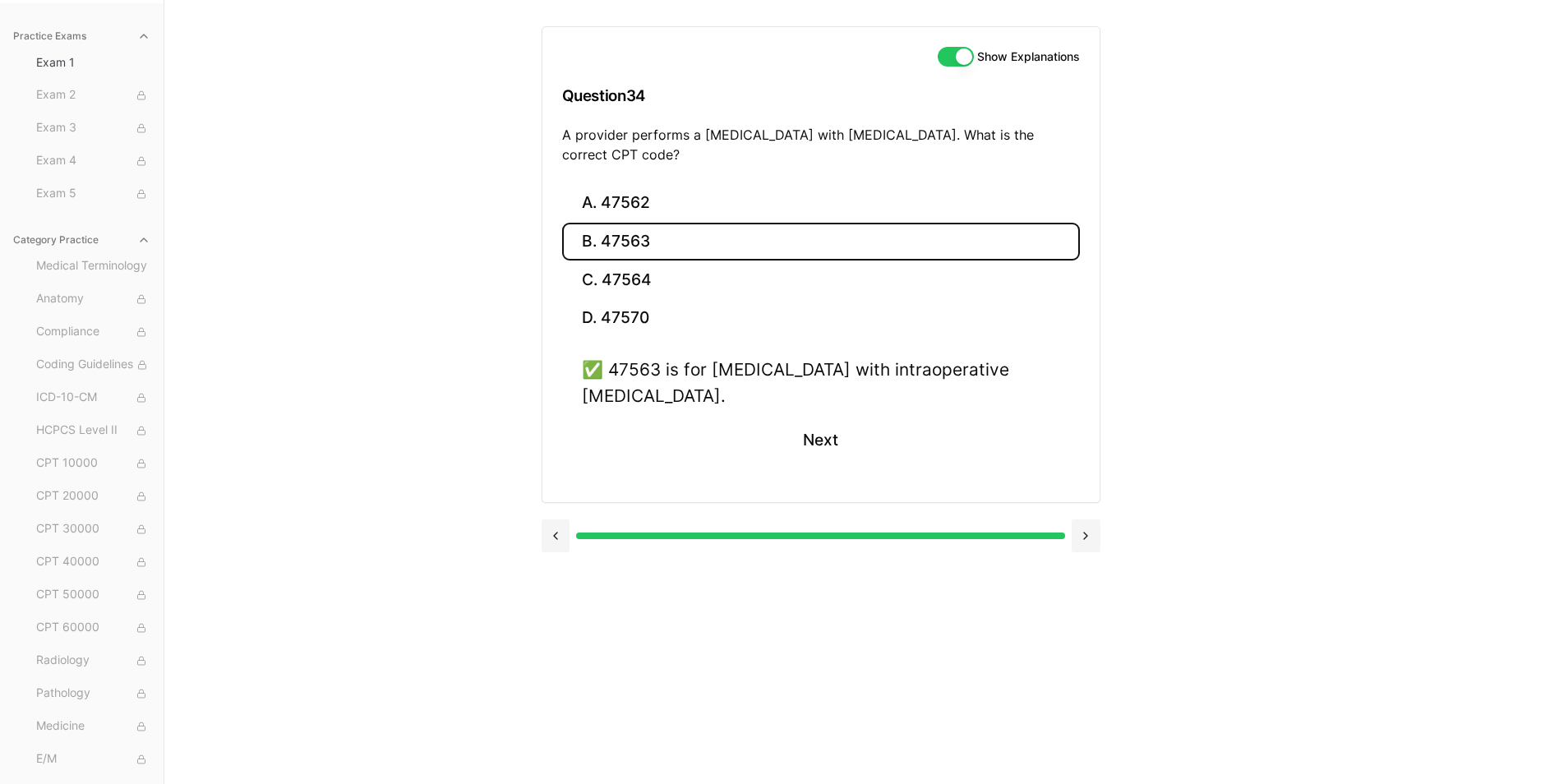
drag, startPoint x: 612, startPoint y: 369, endPoint x: 860, endPoint y: 394, distance: 249.3
click at [860, 394] on div "✅ 47563 is for laparoscopic cholecystectomy with intraoperative cholangiography." at bounding box center [821, 381] width 478 height 51
drag, startPoint x: 860, startPoint y: 394, endPoint x: 799, endPoint y: 399, distance: 61.2
drag, startPoint x: 836, startPoint y: 434, endPoint x: 828, endPoint y: 423, distance: 13.6
click at [836, 434] on button "Next" at bounding box center [821, 440] width 75 height 44
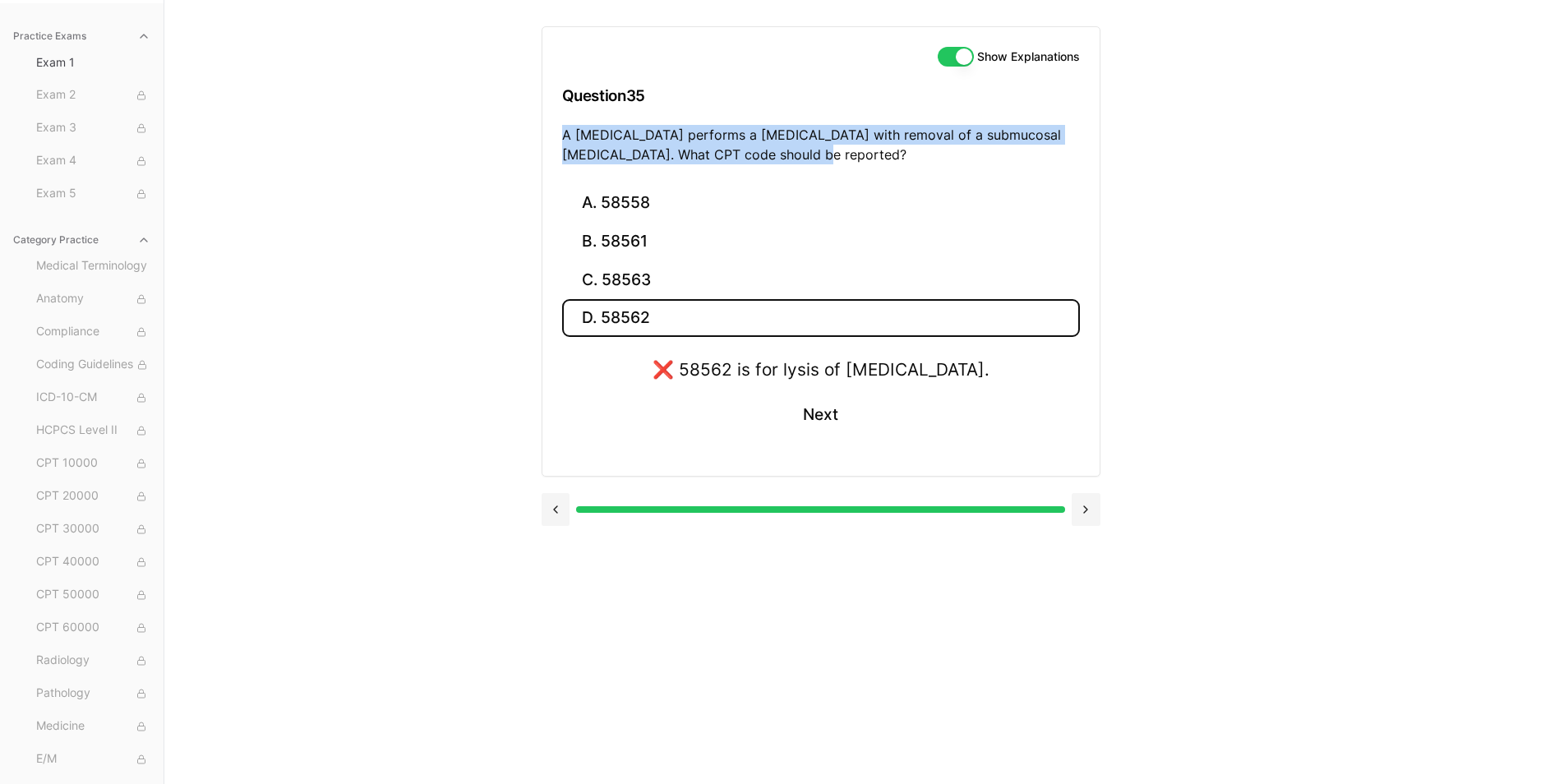
drag, startPoint x: 563, startPoint y: 137, endPoint x: 813, endPoint y: 164, distance: 251.5
click at [813, 164] on div "Show Explanations Question 35 A gynecologist performs a hysteroscopy with remov…" at bounding box center [821, 105] width 557 height 157
drag, startPoint x: 813, startPoint y: 164, endPoint x: 753, endPoint y: 160, distance: 60.1
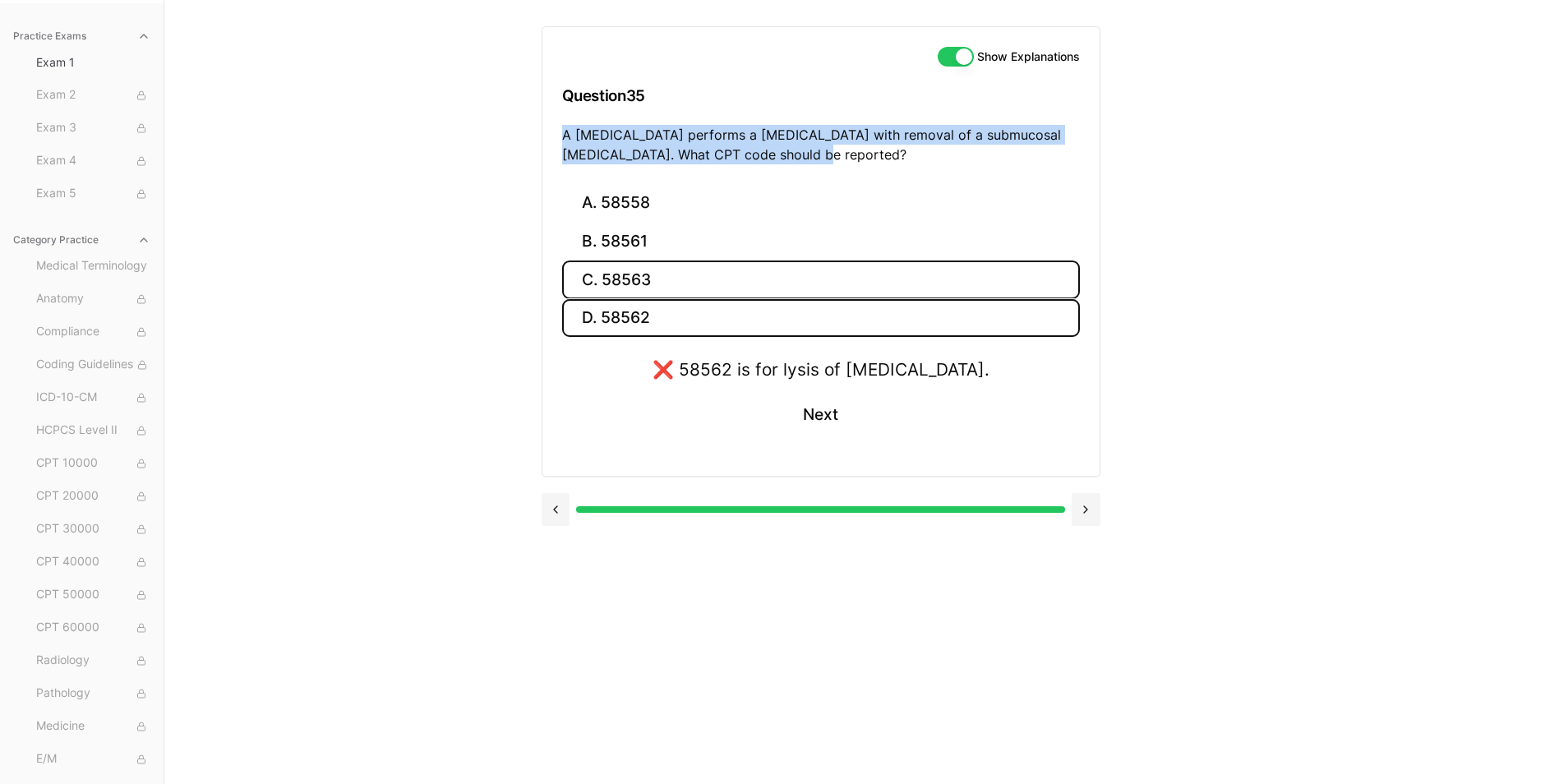
click at [678, 286] on button "C. 58563" at bounding box center [821, 280] width 517 height 39
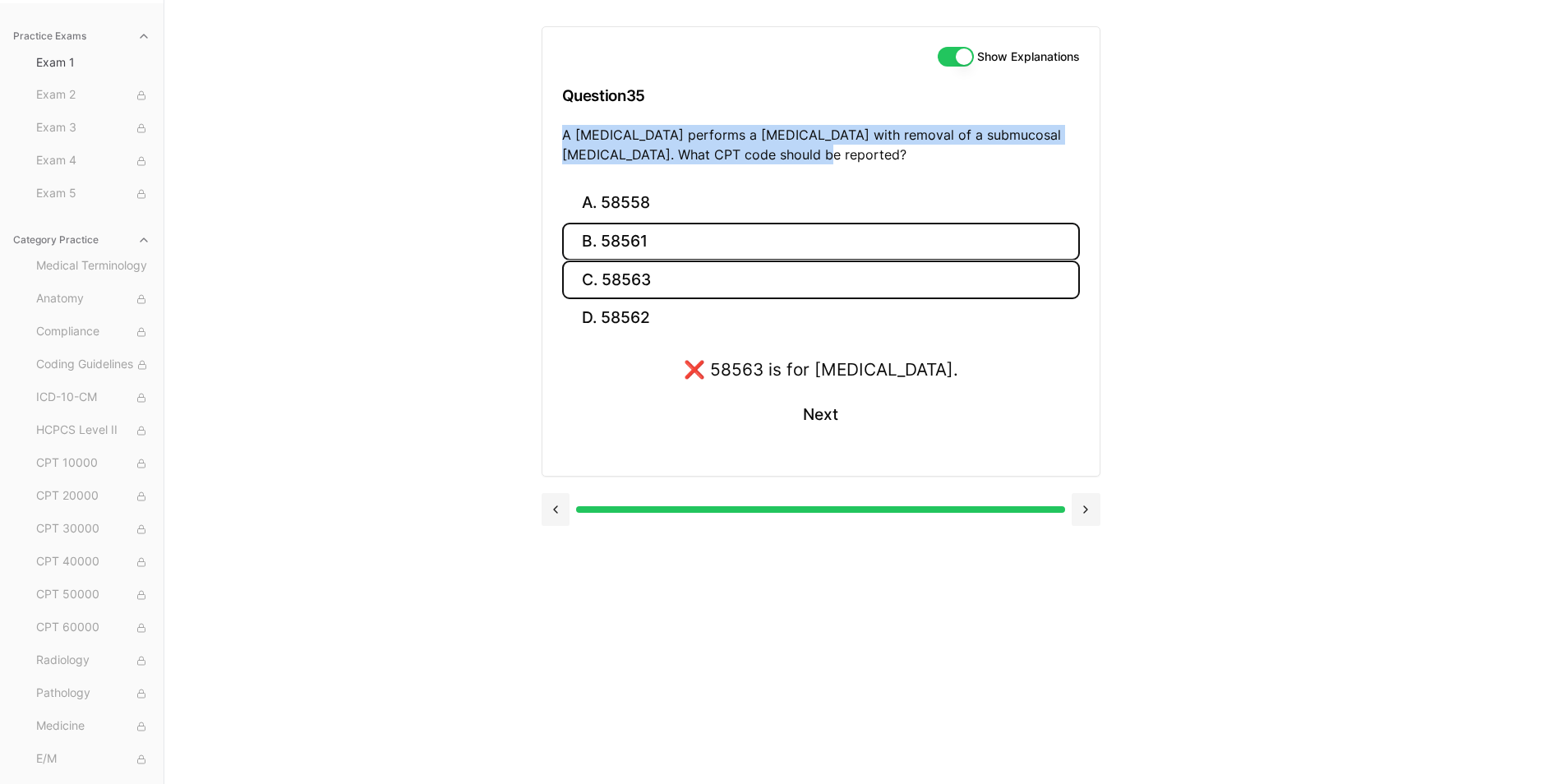
click at [693, 243] on button "B. 58561" at bounding box center [821, 242] width 517 height 39
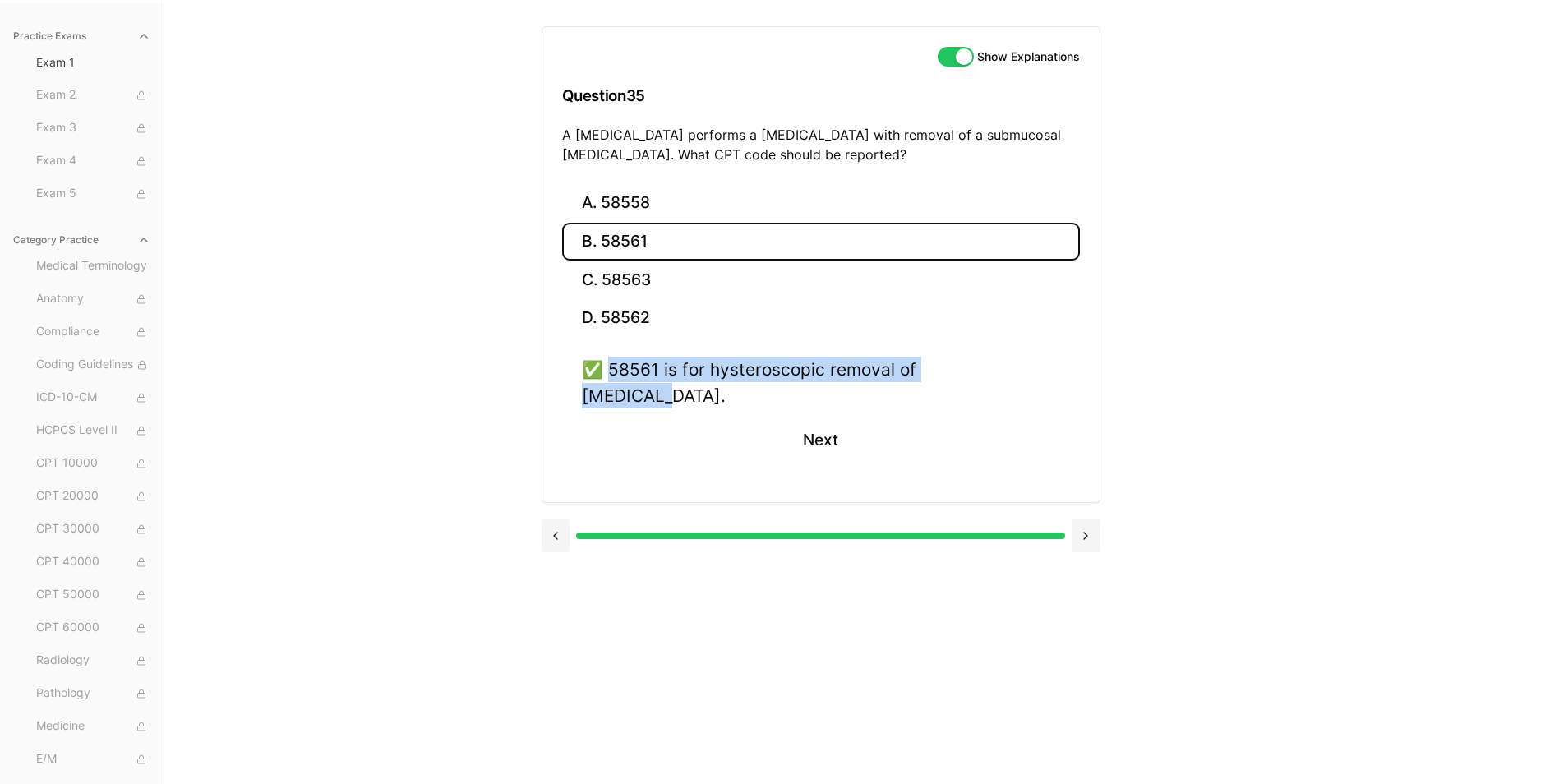
drag, startPoint x: 649, startPoint y: 365, endPoint x: 1032, endPoint y: 372, distance: 383.1
click at [1032, 372] on div "✅ 58561 is for hysteroscopic removal of fibroids. Next" at bounding box center [821, 419] width 517 height 125
drag, startPoint x: 1032, startPoint y: 372, endPoint x: 994, endPoint y: 372, distance: 38.0
click at [835, 425] on button "Next" at bounding box center [821, 440] width 75 height 44
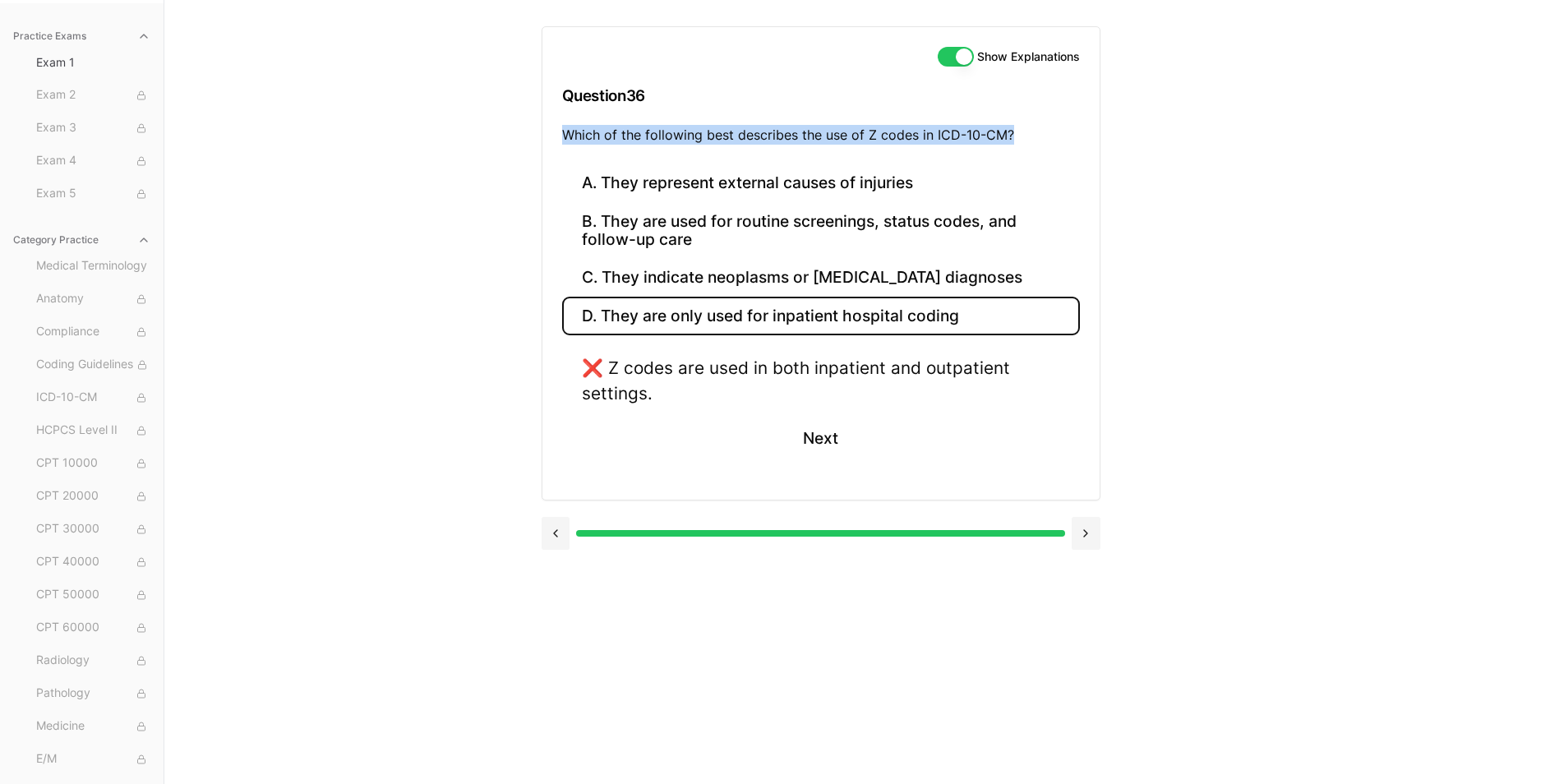
drag, startPoint x: 562, startPoint y: 135, endPoint x: 1027, endPoint y: 135, distance: 465.0
click at [1027, 135] on p "Which of the following best describes the use of Z codes in ICD-10-CM?" at bounding box center [821, 135] width 517 height 20
drag, startPoint x: 1027, startPoint y: 135, endPoint x: 1005, endPoint y: 135, distance: 22.0
click at [719, 270] on button "C. They indicate neoplasms or cancer diagnoses" at bounding box center [821, 278] width 517 height 39
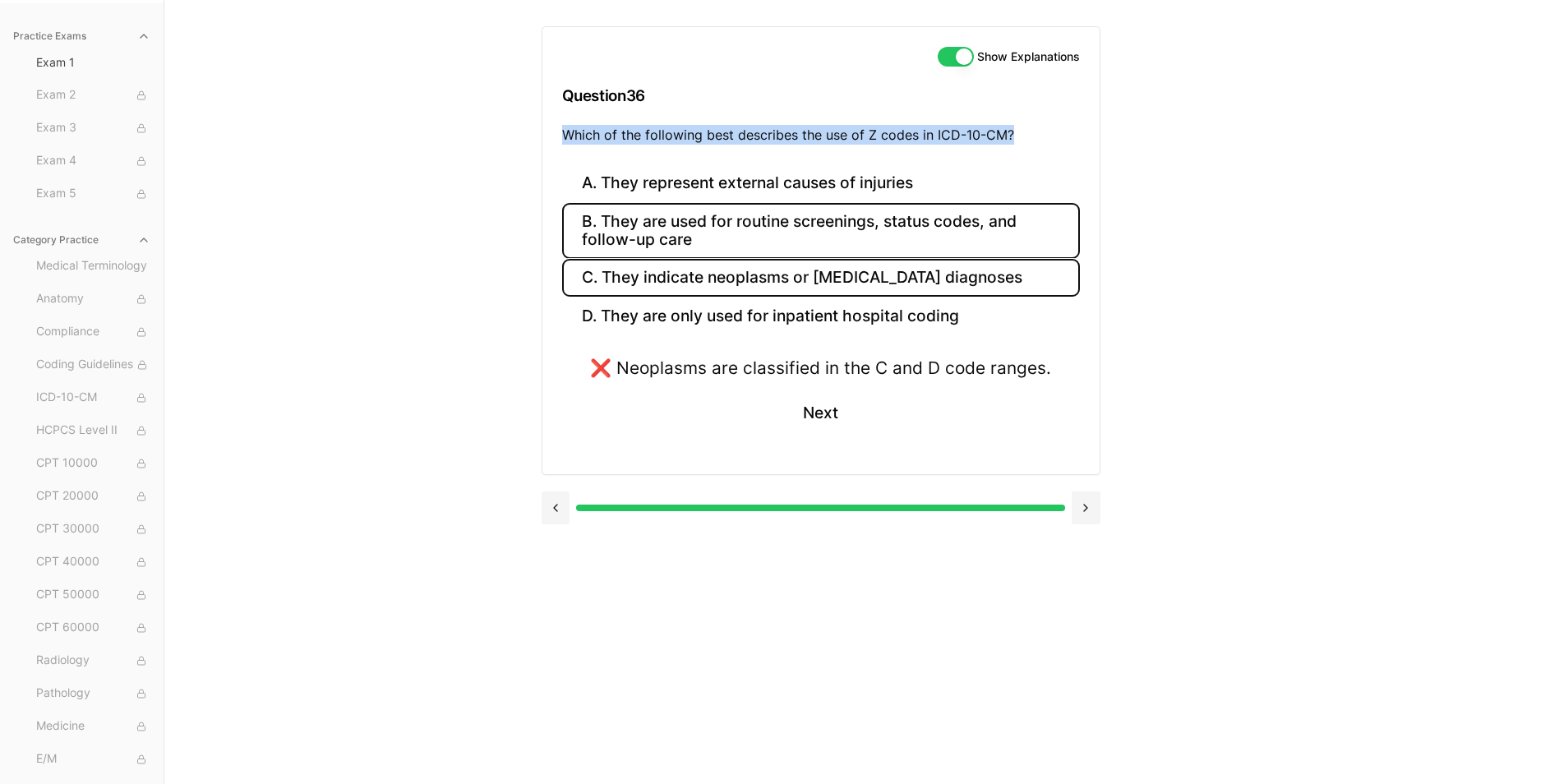
click at [661, 229] on button "B. They are used for routine screenings, status codes, and follow-up care" at bounding box center [821, 230] width 517 height 56
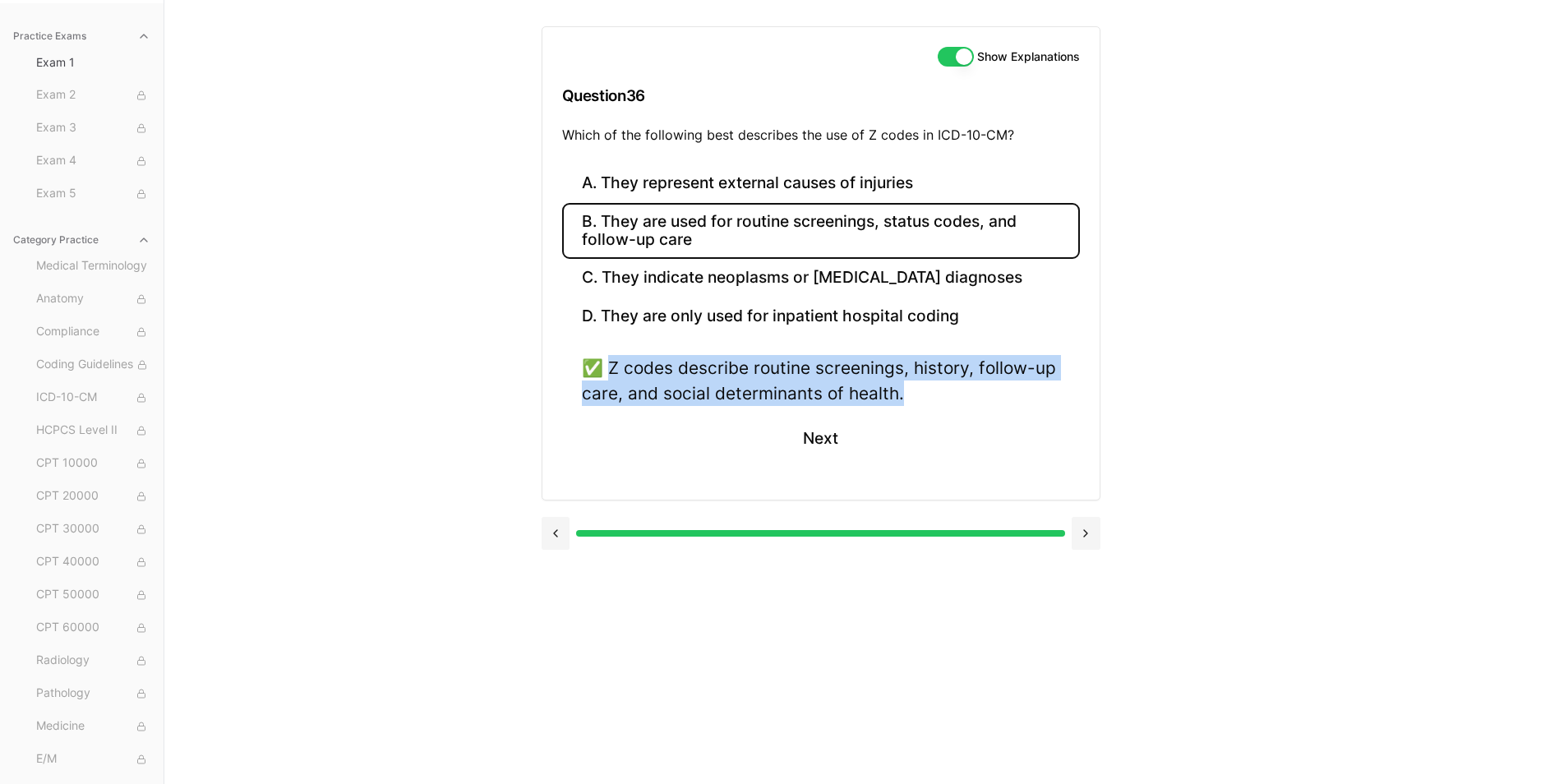
drag, startPoint x: 613, startPoint y: 370, endPoint x: 933, endPoint y: 406, distance: 322.0
click at [933, 406] on div "✅ Z codes describe routine screenings, history, follow-up care, and social dete…" at bounding box center [821, 380] width 478 height 51
drag, startPoint x: 933, startPoint y: 406, endPoint x: 874, endPoint y: 383, distance: 63.3
click at [811, 442] on button "Next" at bounding box center [821, 438] width 75 height 44
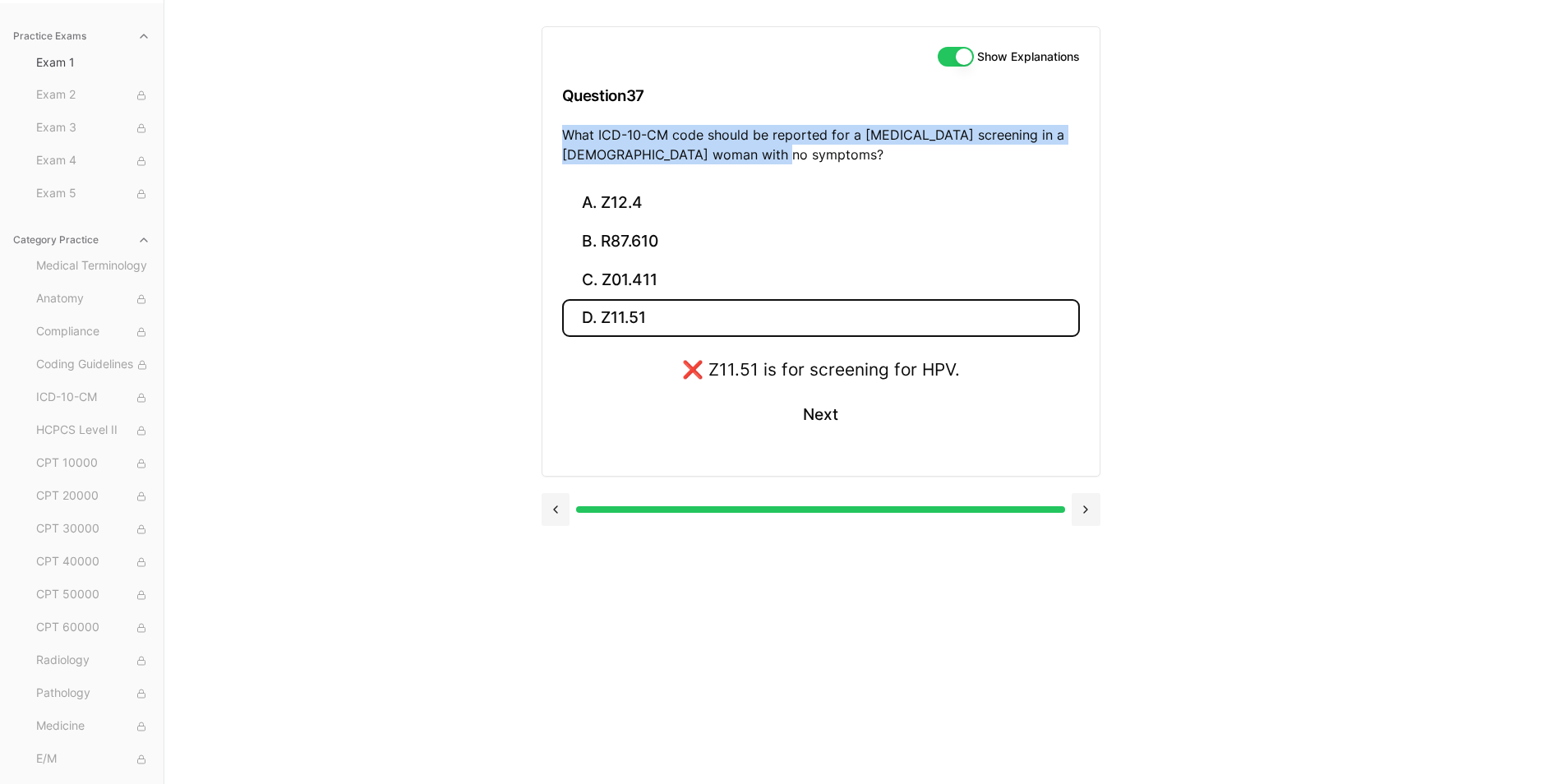
drag, startPoint x: 562, startPoint y: 133, endPoint x: 785, endPoint y: 149, distance: 223.6
click at [785, 149] on p "What ICD-10-CM code should be reported for a Pap smear screening in a 30-year-o…" at bounding box center [821, 144] width 517 height 39
drag, startPoint x: 785, startPoint y: 149, endPoint x: 713, endPoint y: 142, distance: 72.3
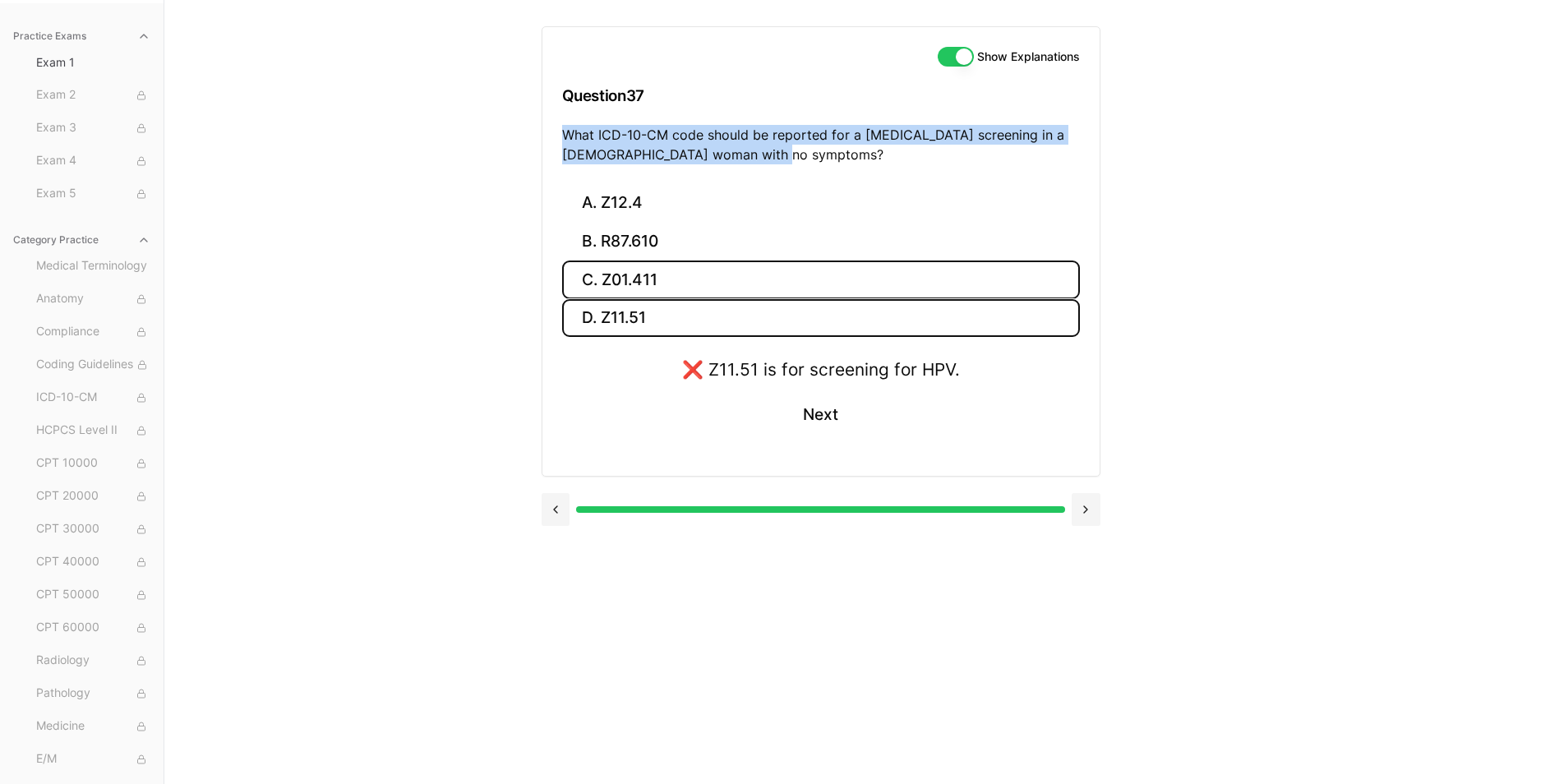
click at [650, 274] on button "C. Z01.411" at bounding box center [821, 280] width 517 height 39
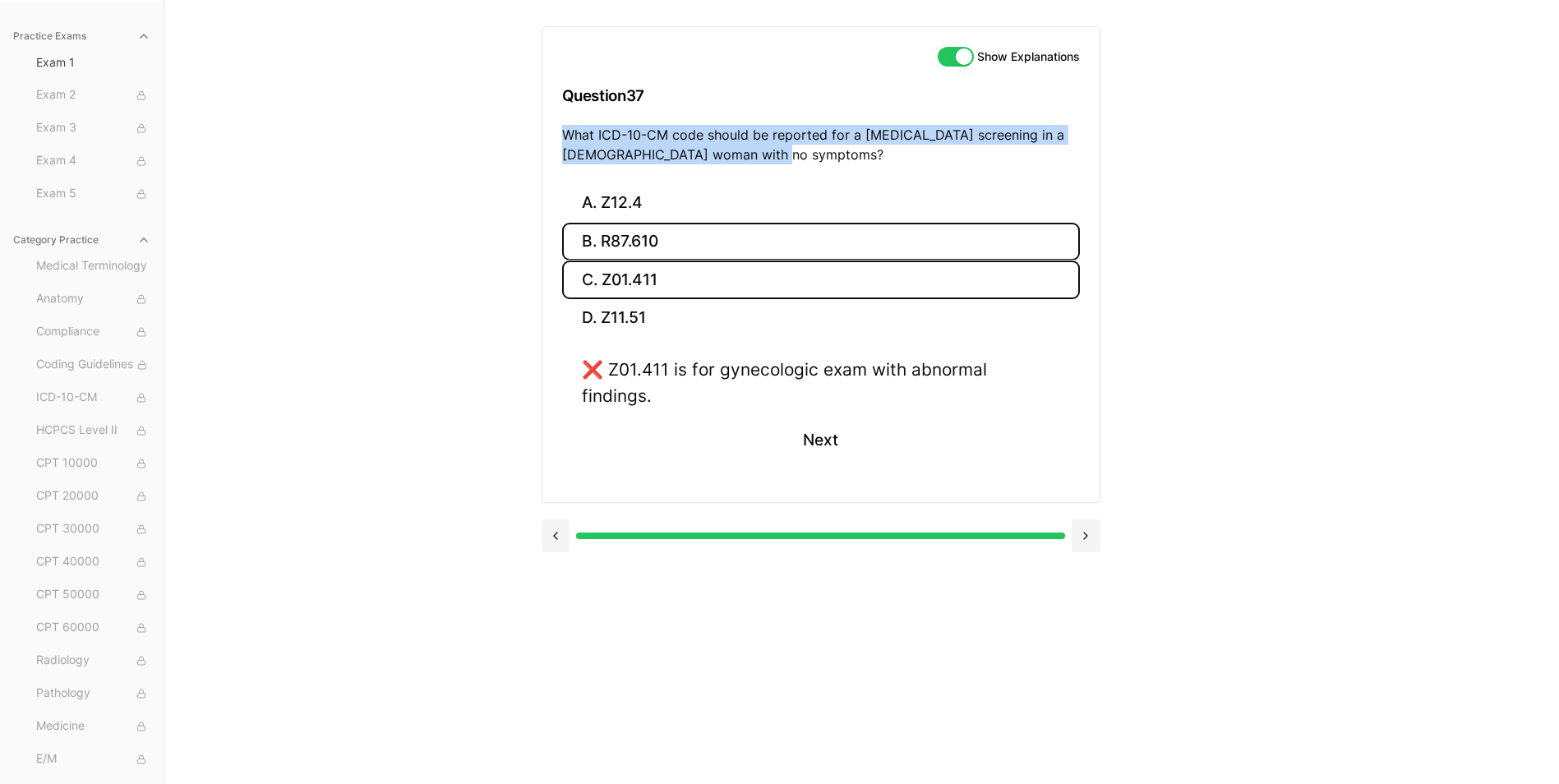
click at [648, 235] on button "B. R87.610" at bounding box center [821, 242] width 517 height 39
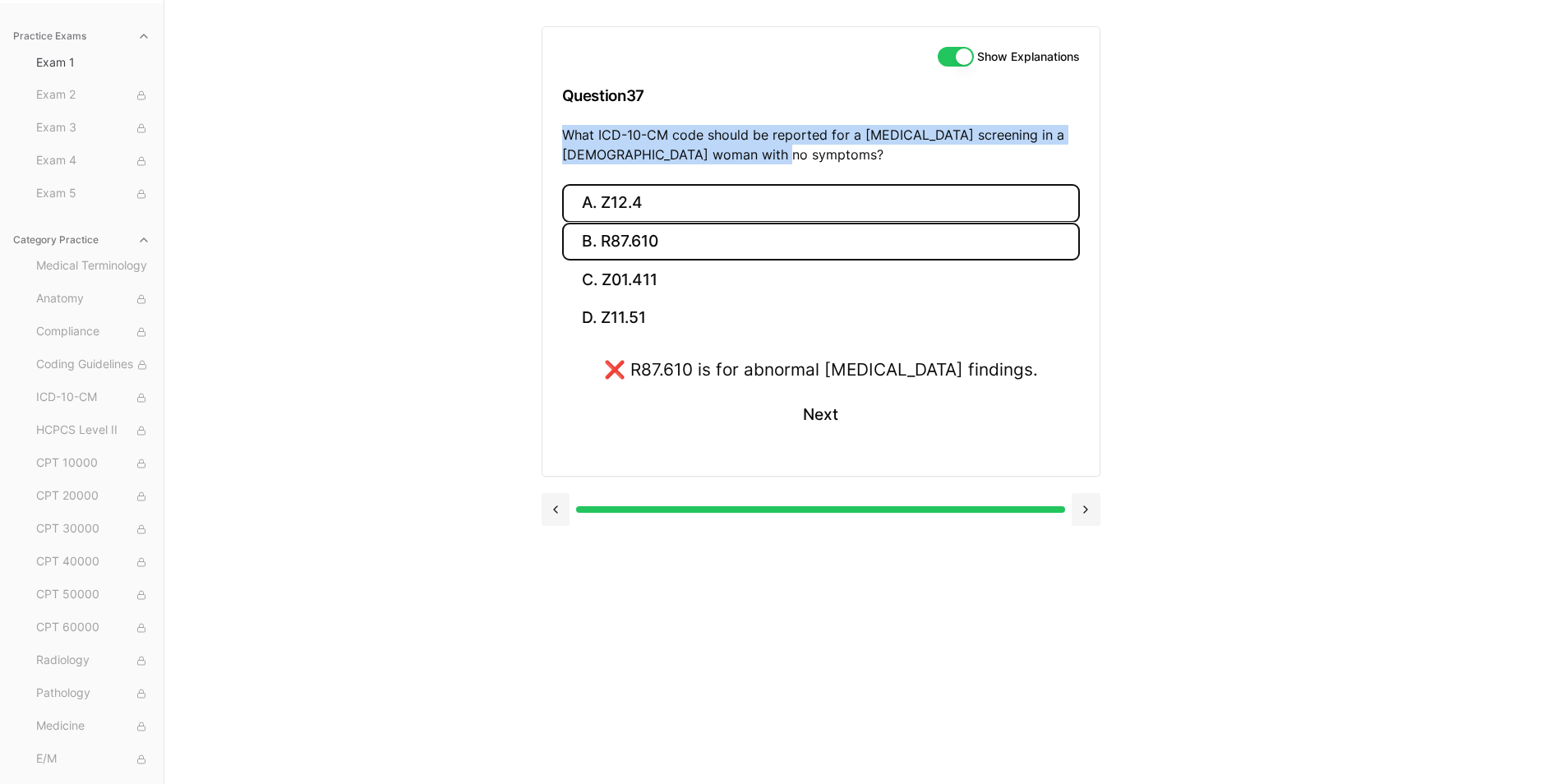
click at [650, 204] on button "A. Z12.4" at bounding box center [821, 203] width 517 height 39
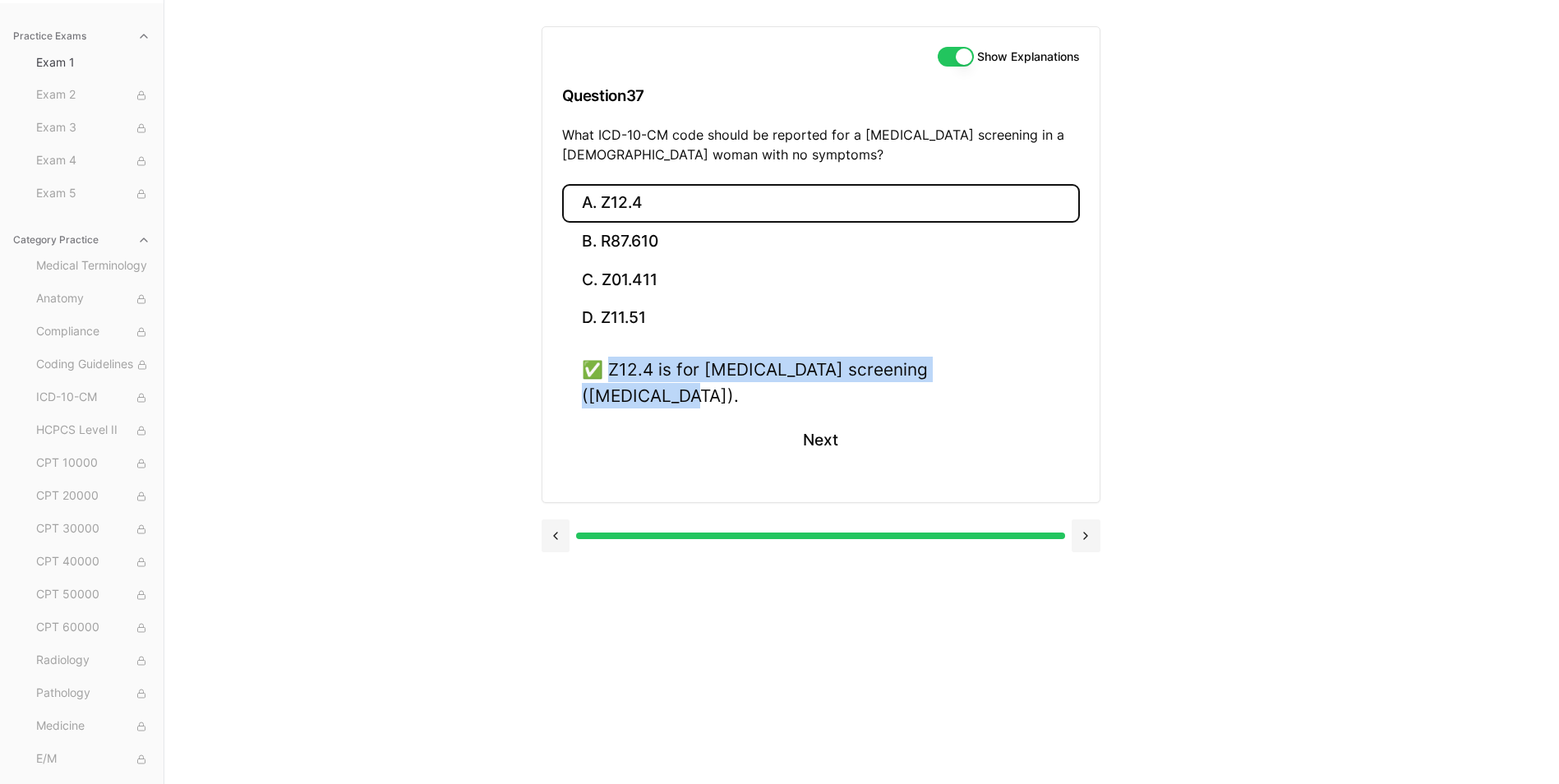
drag, startPoint x: 644, startPoint y: 368, endPoint x: 1032, endPoint y: 360, distance: 388.1
click at [1032, 360] on div "✅ Z12.4 is for cervical cancer screening (Pap test). Next" at bounding box center [821, 419] width 517 height 125
drag, startPoint x: 1032, startPoint y: 360, endPoint x: 1018, endPoint y: 367, distance: 15.7
click at [840, 419] on button "Next" at bounding box center [821, 440] width 75 height 44
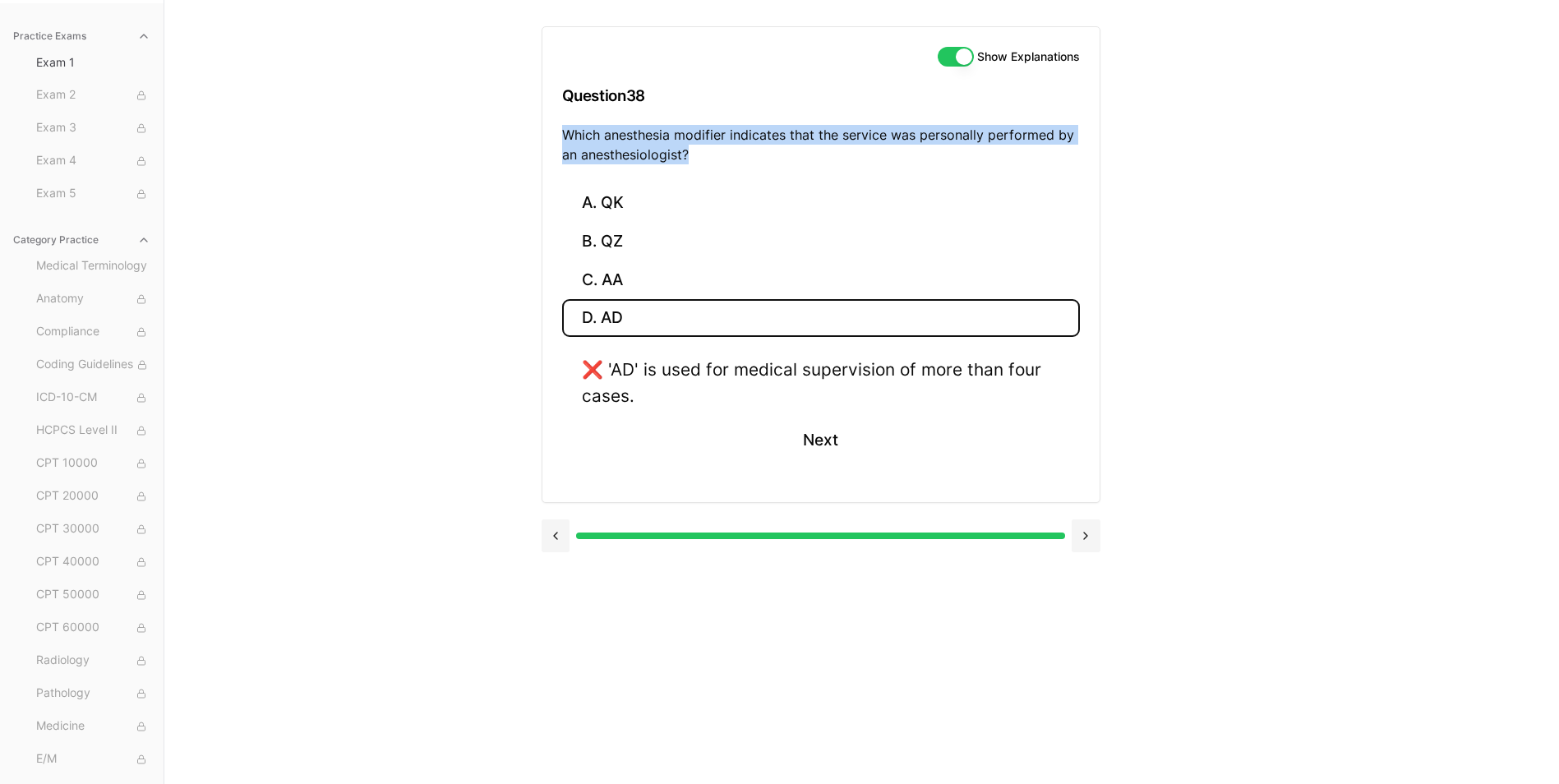
drag, startPoint x: 564, startPoint y: 132, endPoint x: 725, endPoint y: 153, distance: 162.4
click at [725, 153] on p "Which anesthesia modifier indicates that the service was personally performed b…" at bounding box center [821, 144] width 517 height 39
drag, startPoint x: 725, startPoint y: 153, endPoint x: 654, endPoint y: 146, distance: 71.3
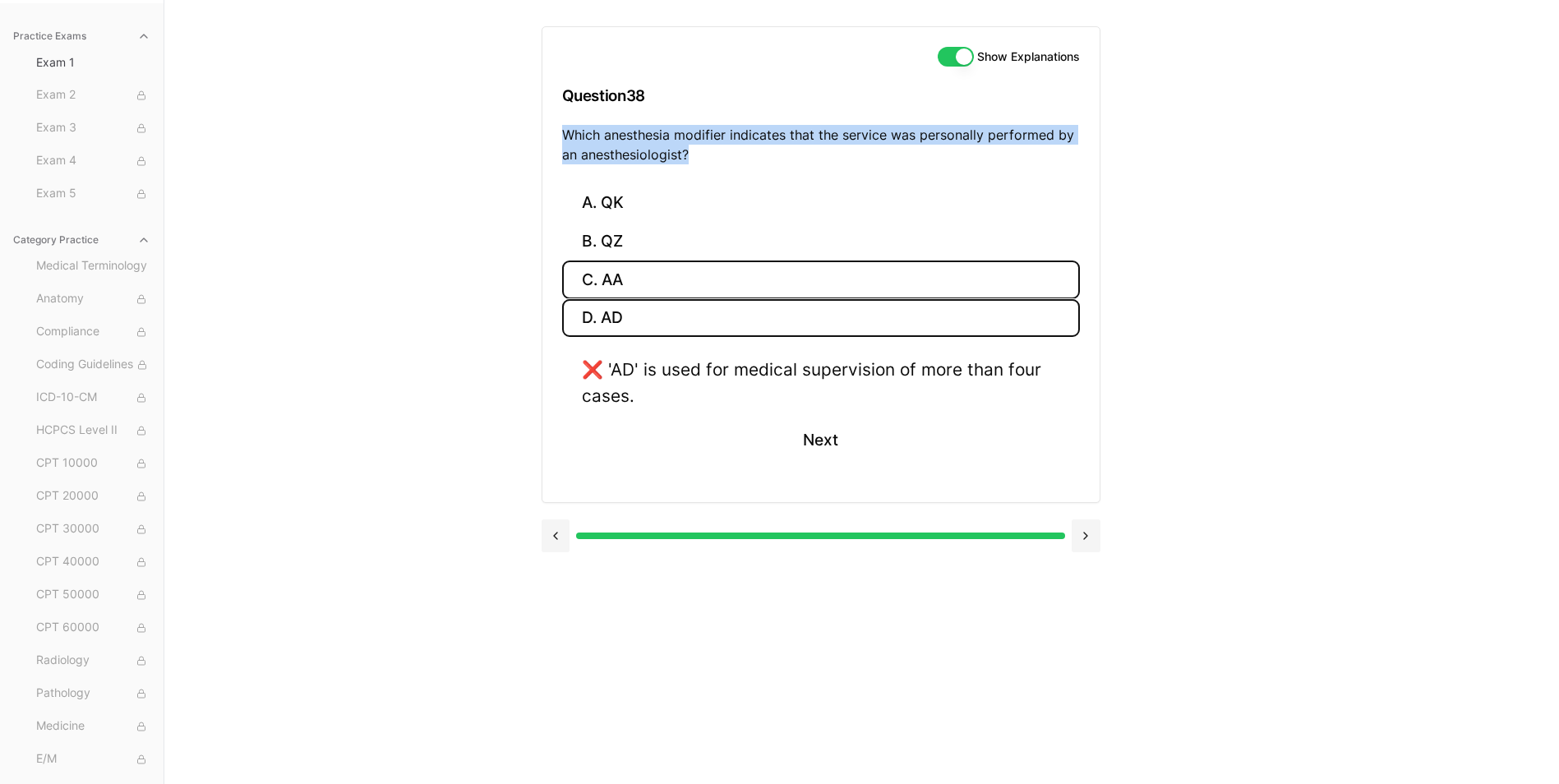
click at [624, 282] on button "C. AA" at bounding box center [821, 280] width 517 height 39
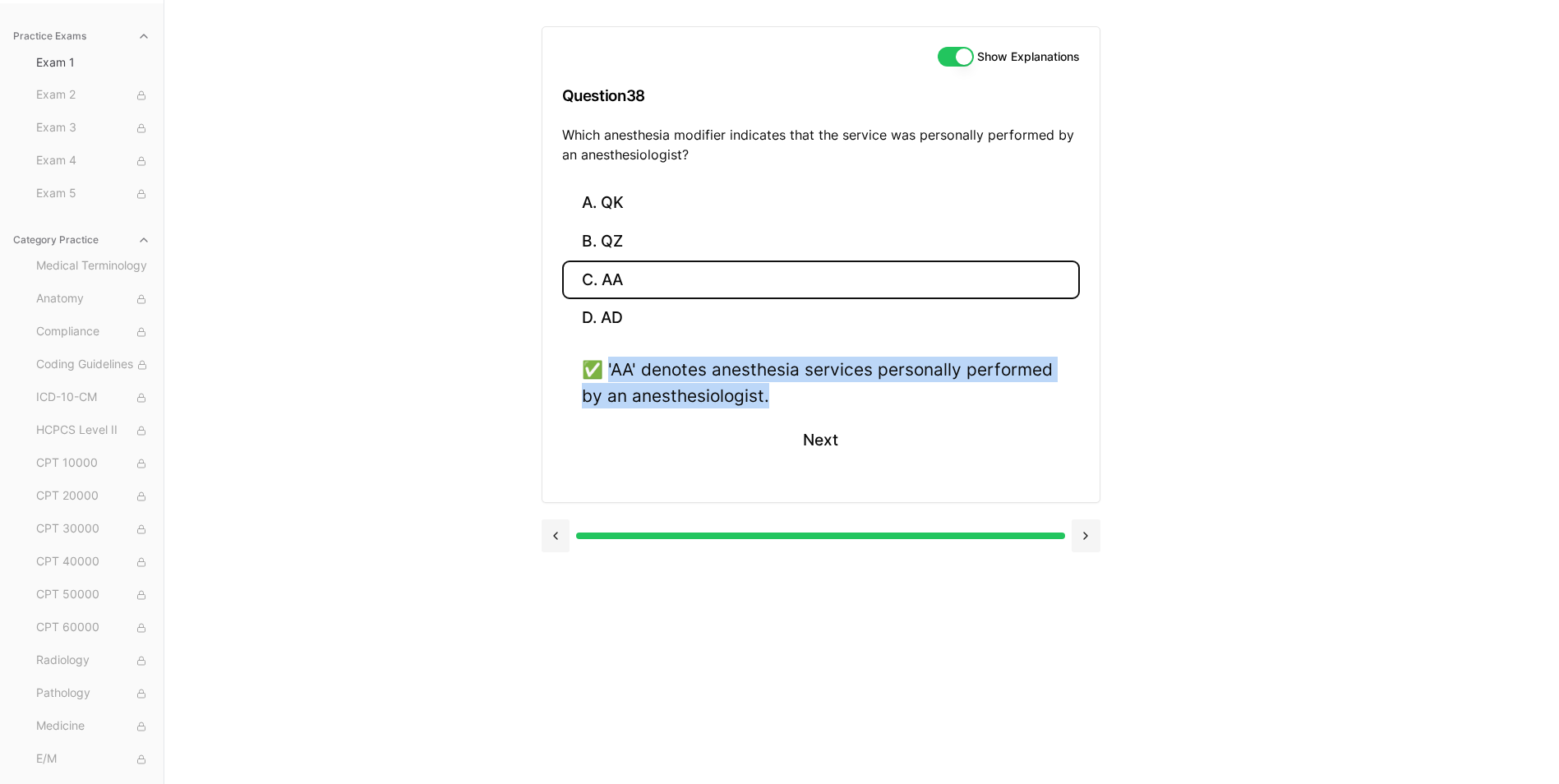
drag, startPoint x: 607, startPoint y: 366, endPoint x: 821, endPoint y: 409, distance: 218.3
click at [821, 409] on div "✅ 'AA' denotes anesthesia services personally performed by an anesthesiologist.…" at bounding box center [821, 419] width 517 height 125
drag, startPoint x: 821, startPoint y: 409, endPoint x: 731, endPoint y: 399, distance: 90.6
click at [834, 443] on button "Next" at bounding box center [821, 440] width 75 height 44
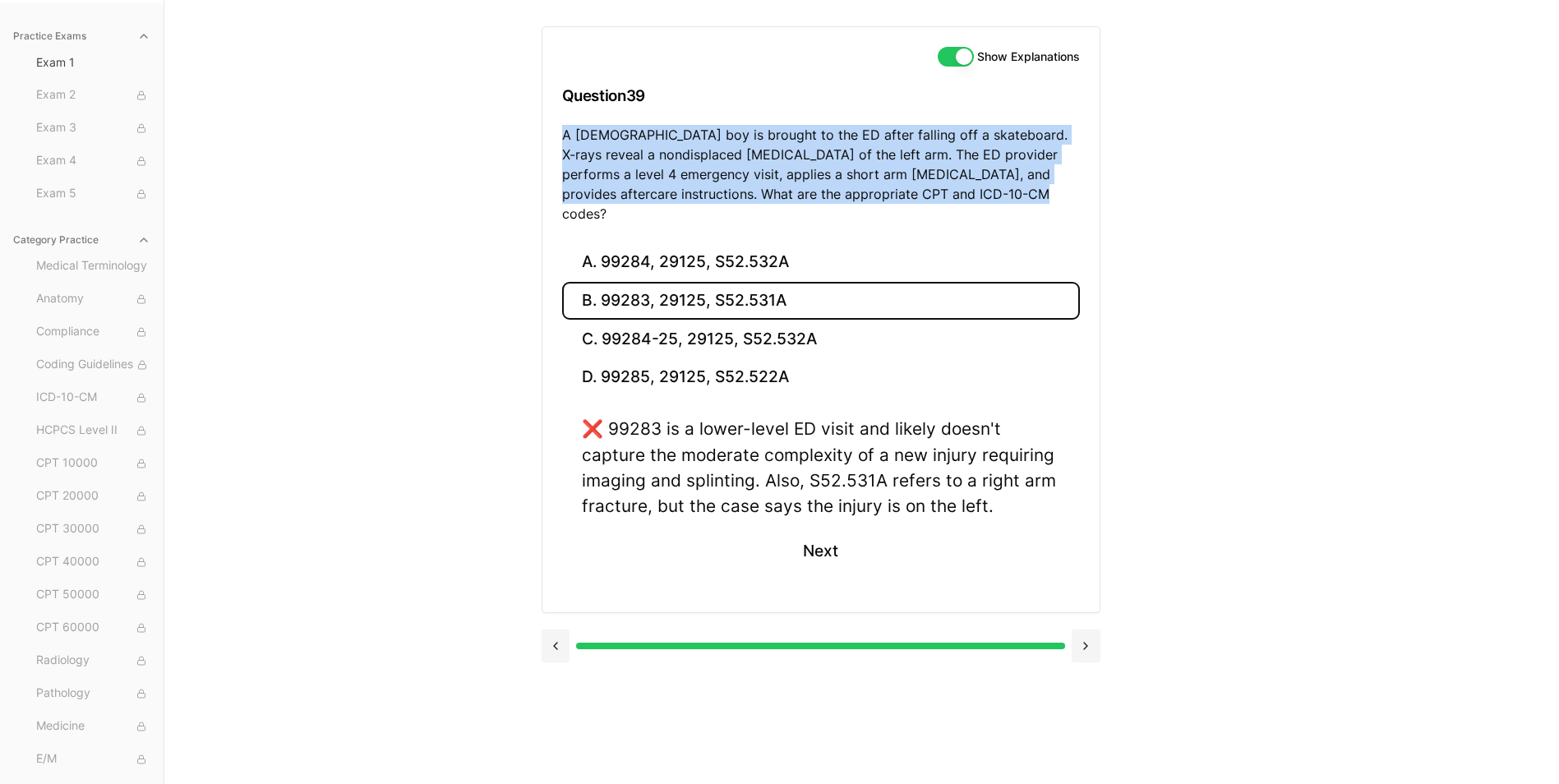
drag, startPoint x: 561, startPoint y: 136, endPoint x: 985, endPoint y: 190, distance: 427.4
click at [985, 190] on p "A 10-year-old boy is brought to the ED after falling off a skateboard. X-rays r…" at bounding box center [821, 174] width 517 height 99
drag, startPoint x: 985, startPoint y: 190, endPoint x: 951, endPoint y: 186, distance: 34.2
click at [751, 243] on button "A. 99284, 29125, S52.532A" at bounding box center [821, 262] width 517 height 39
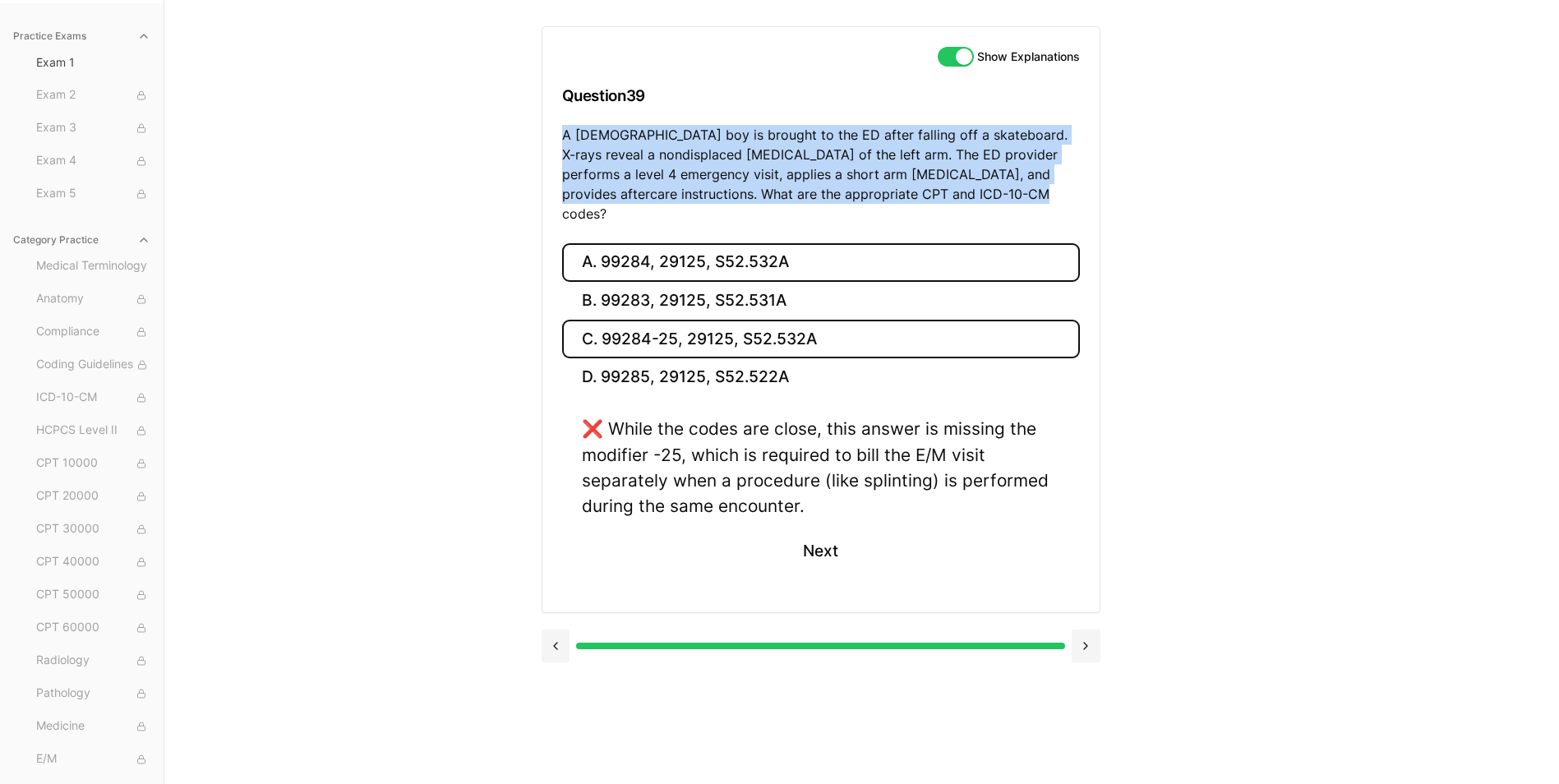
click at [733, 323] on button "C. 99284-25, 29125, S52.532A" at bounding box center [821, 339] width 517 height 39
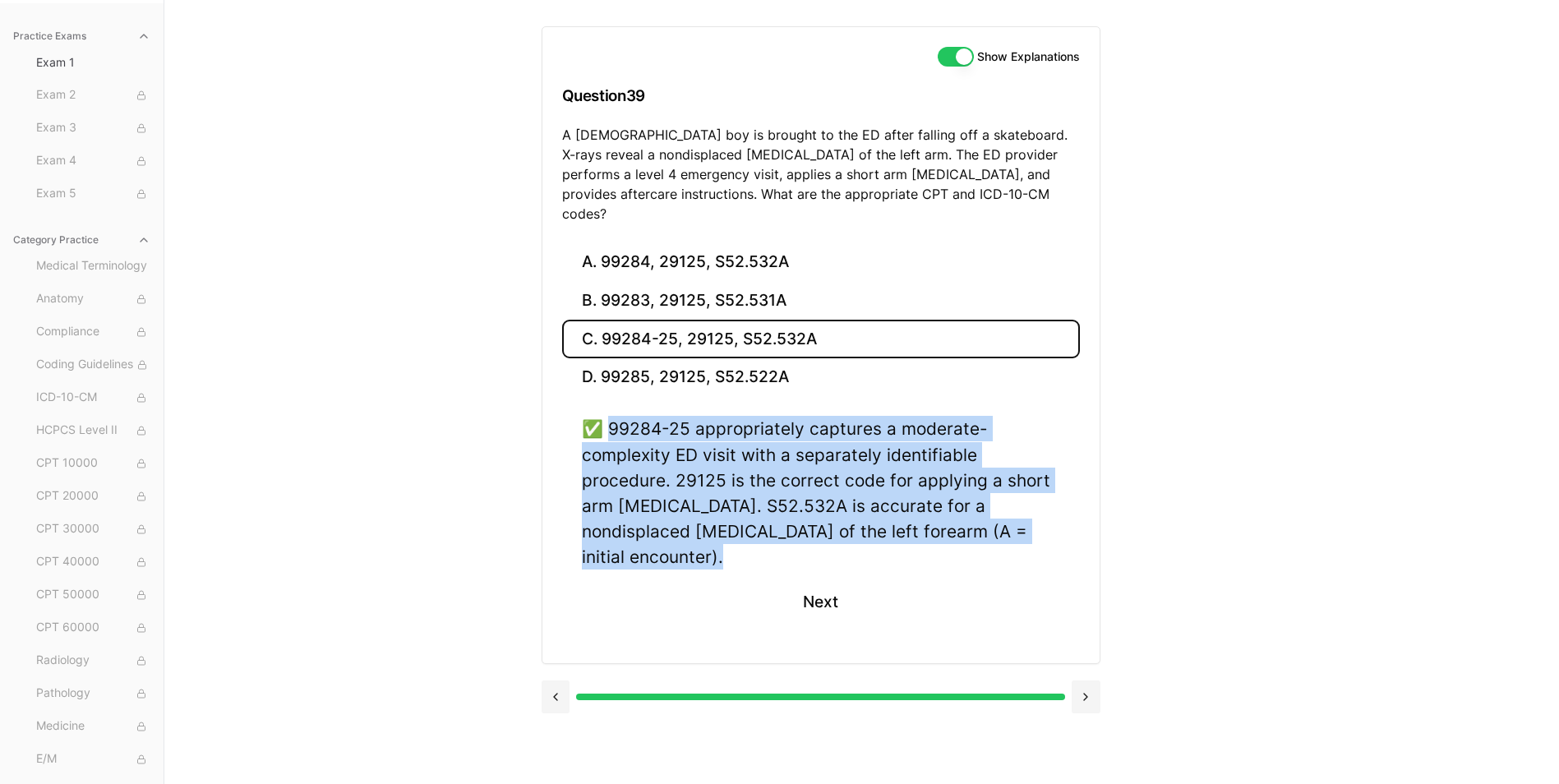
drag, startPoint x: 610, startPoint y: 408, endPoint x: 1038, endPoint y: 512, distance: 440.5
click at [1038, 512] on div "✅ 99284-25 appropriately captures a moderate-complexity ED visit with a separat…" at bounding box center [821, 492] width 478 height 154
drag, startPoint x: 1038, startPoint y: 512, endPoint x: 1000, endPoint y: 507, distance: 38.3
click at [819, 581] on button "Next" at bounding box center [821, 602] width 75 height 44
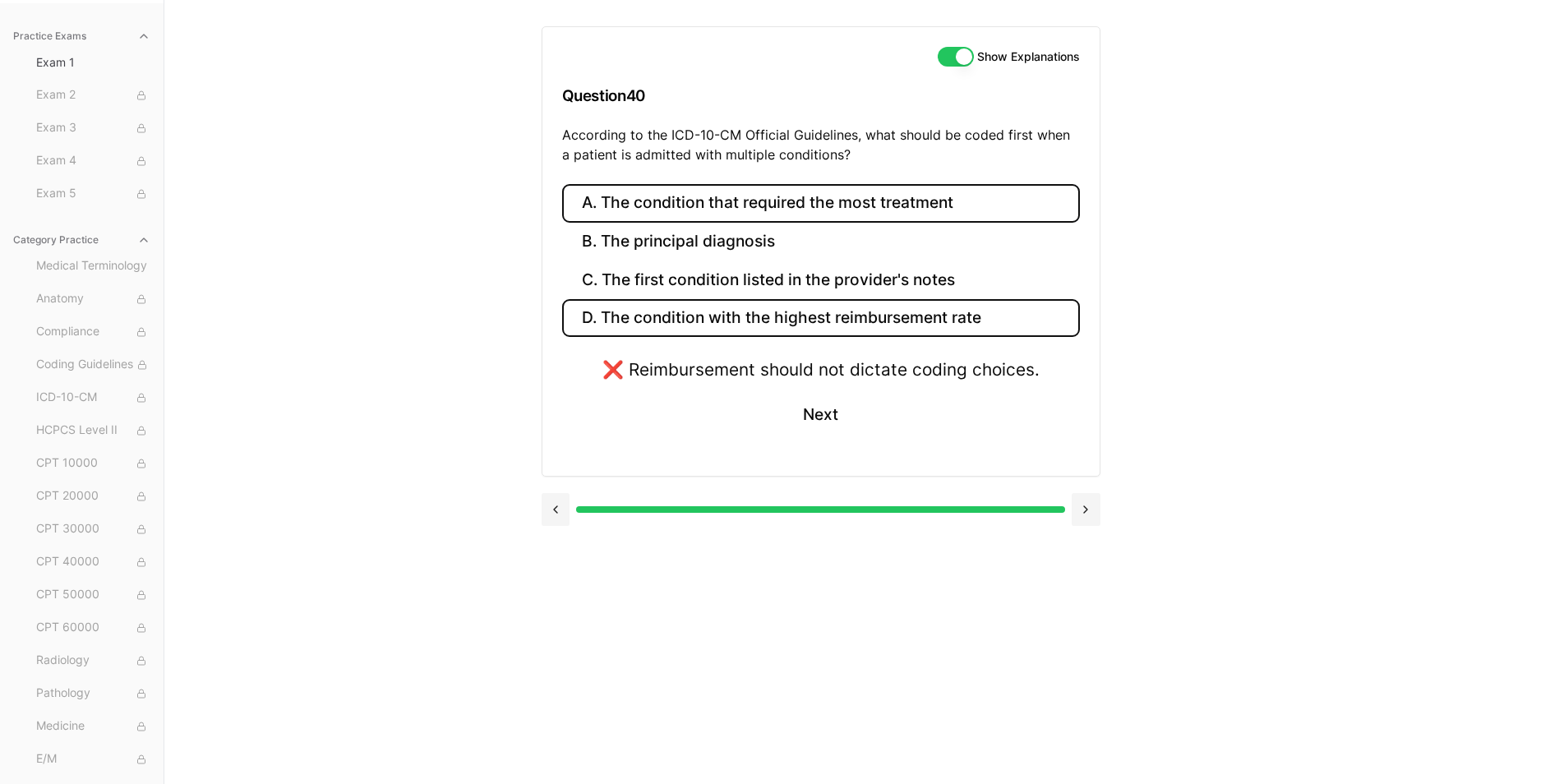
click at [691, 208] on button "A. The condition that required the most treatment" at bounding box center [821, 203] width 517 height 39
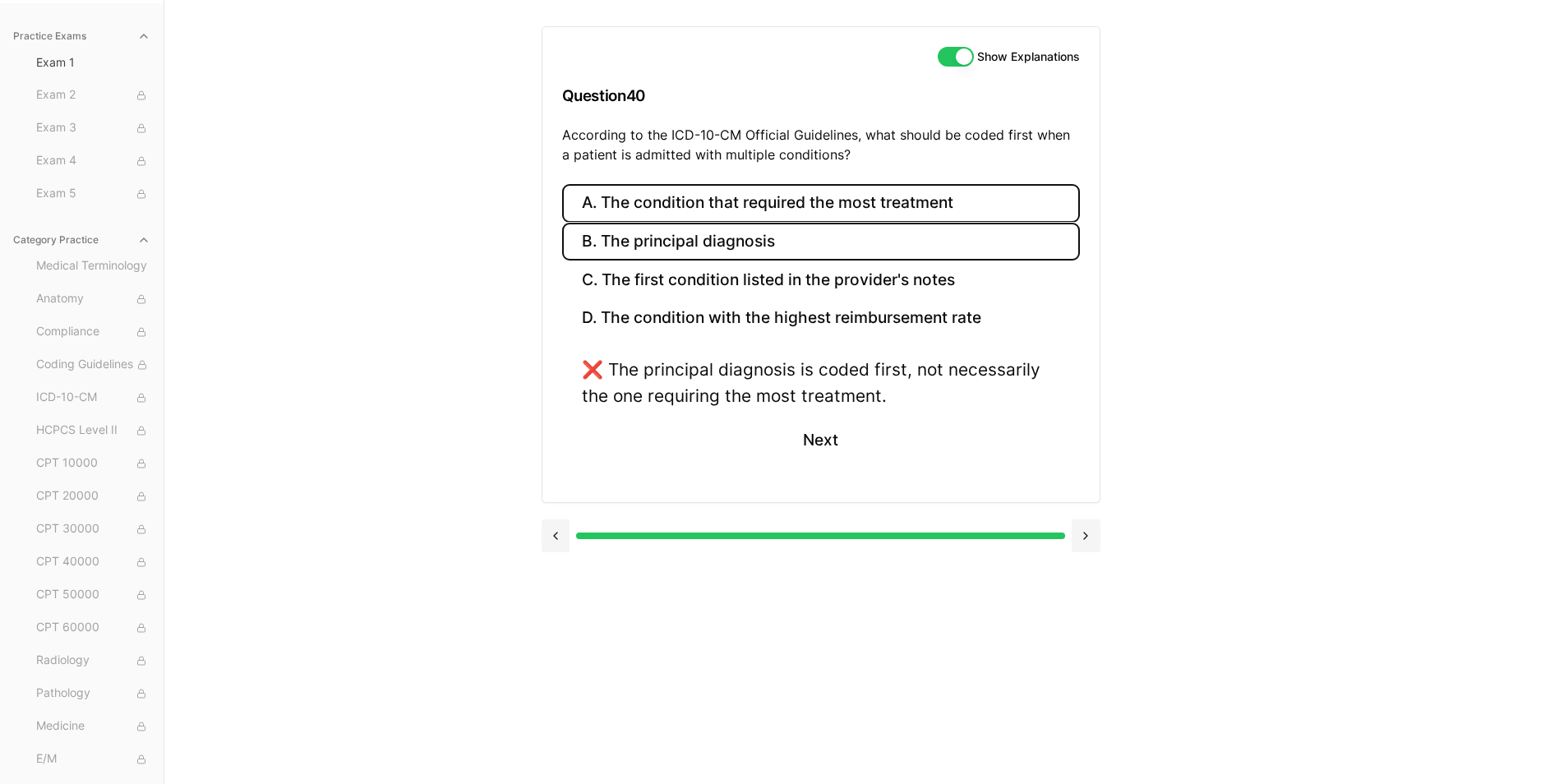
click at [696, 252] on button "B. The principal diagnosis" at bounding box center [821, 242] width 517 height 39
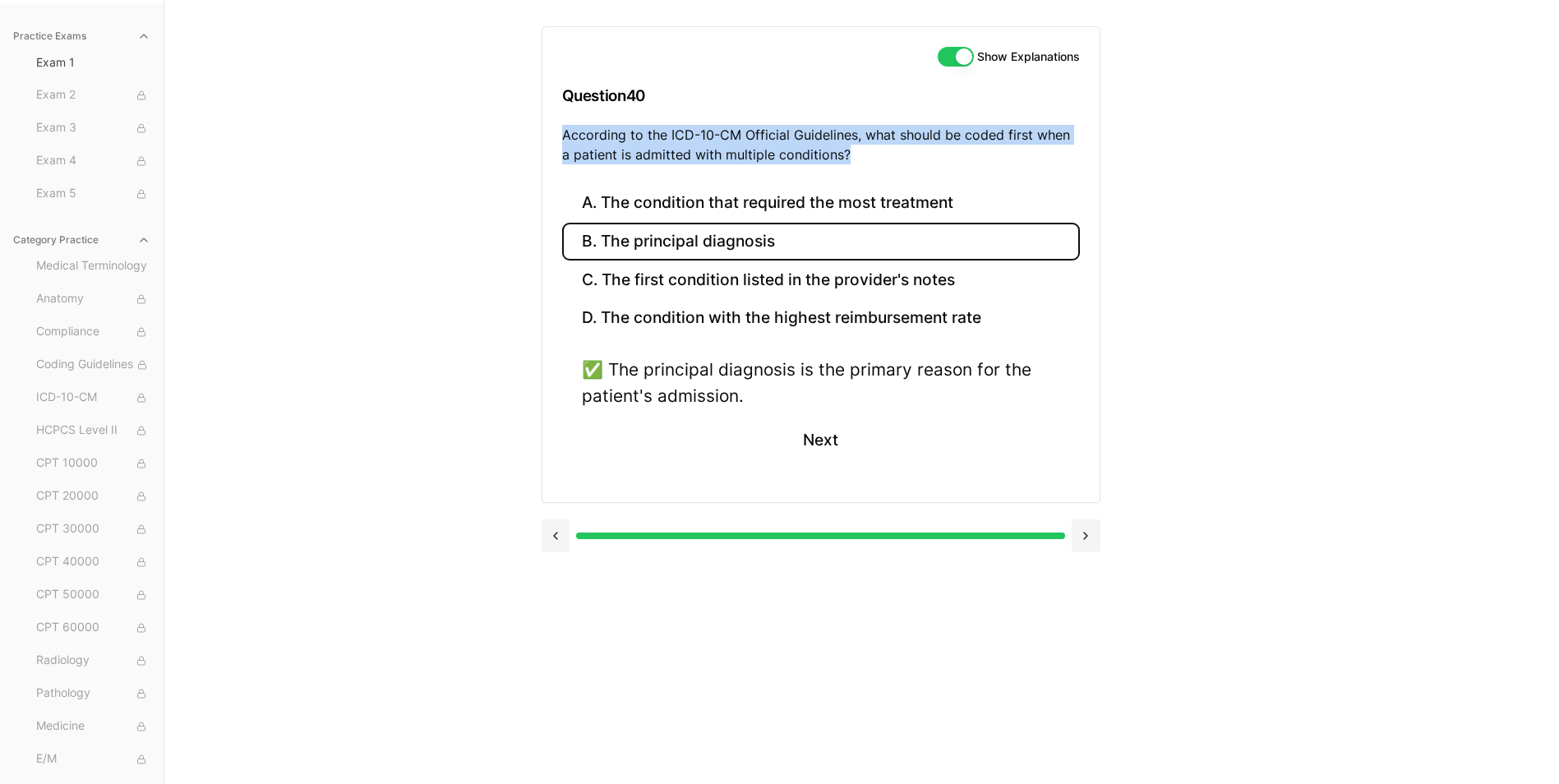
drag, startPoint x: 564, startPoint y: 137, endPoint x: 875, endPoint y: 156, distance: 311.6
click at [875, 156] on p "According to the ICD-10-CM Official Guidelines, what should be coded first when…" at bounding box center [821, 144] width 517 height 39
drag, startPoint x: 875, startPoint y: 156, endPoint x: 784, endPoint y: 153, distance: 91.0
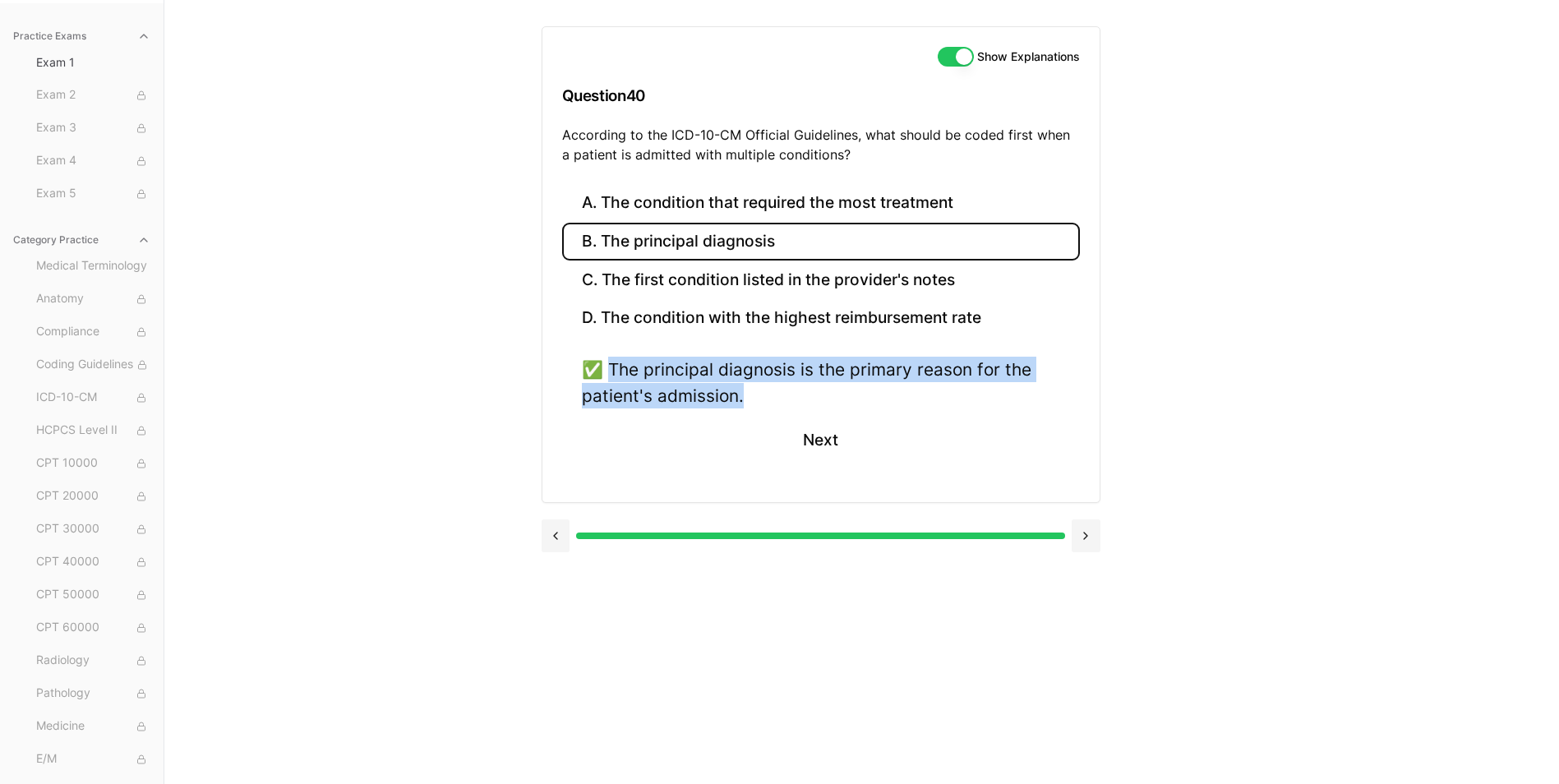
drag, startPoint x: 614, startPoint y: 368, endPoint x: 756, endPoint y: 393, distance: 144.2
click at [756, 393] on div "✅ The principal diagnosis is the primary reason for the patient's admission." at bounding box center [821, 381] width 478 height 51
drag, startPoint x: 756, startPoint y: 393, endPoint x: 732, endPoint y: 385, distance: 25.3
click at [819, 442] on button "Next" at bounding box center [821, 440] width 75 height 44
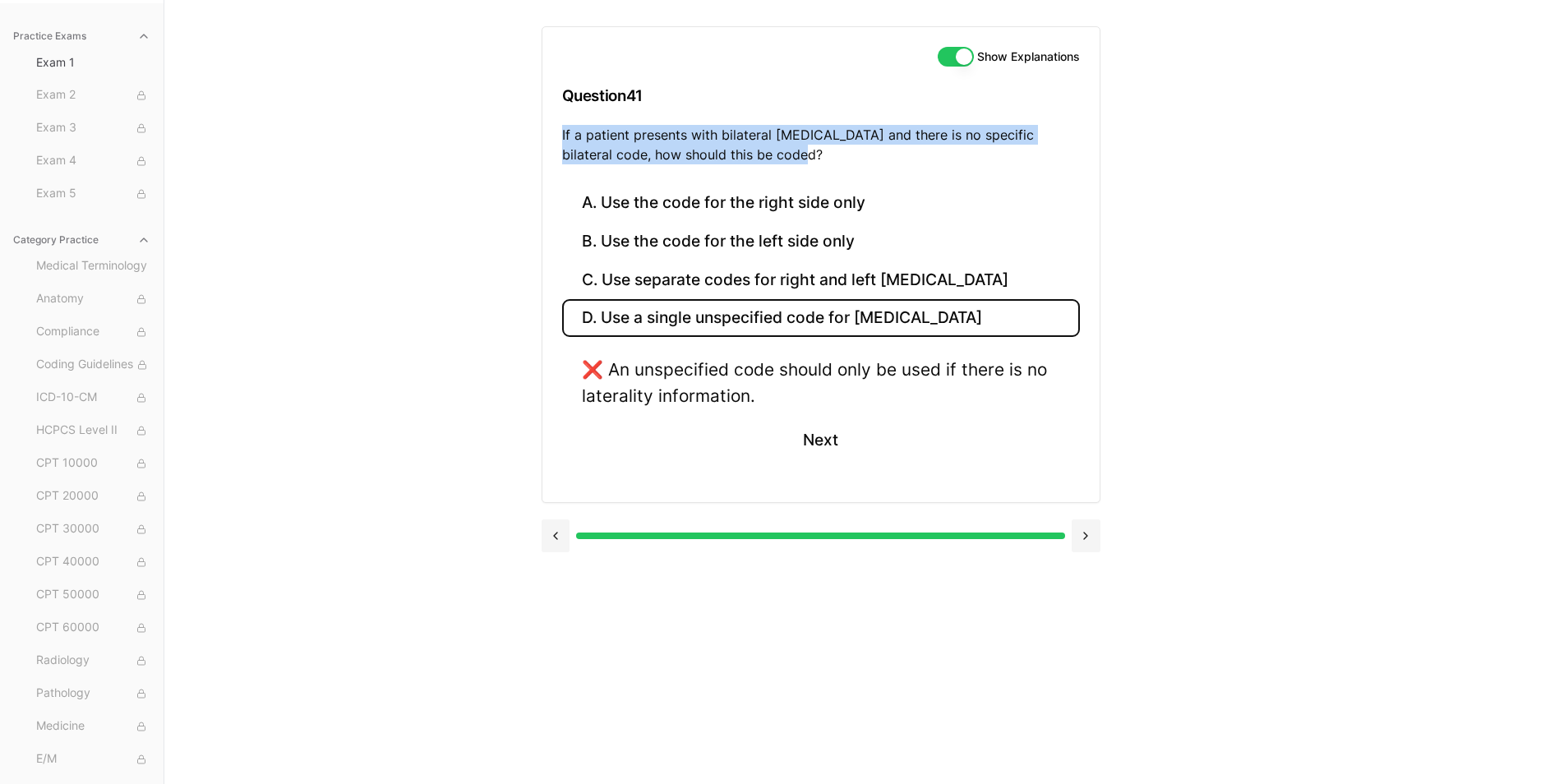
drag, startPoint x: 558, startPoint y: 133, endPoint x: 787, endPoint y: 165, distance: 231.2
click at [787, 165] on div "Show Explanations Question 41 If a patient presents with bilateral otitis media…" at bounding box center [821, 105] width 557 height 157
drag, startPoint x: 787, startPoint y: 165, endPoint x: 764, endPoint y: 158, distance: 24.0
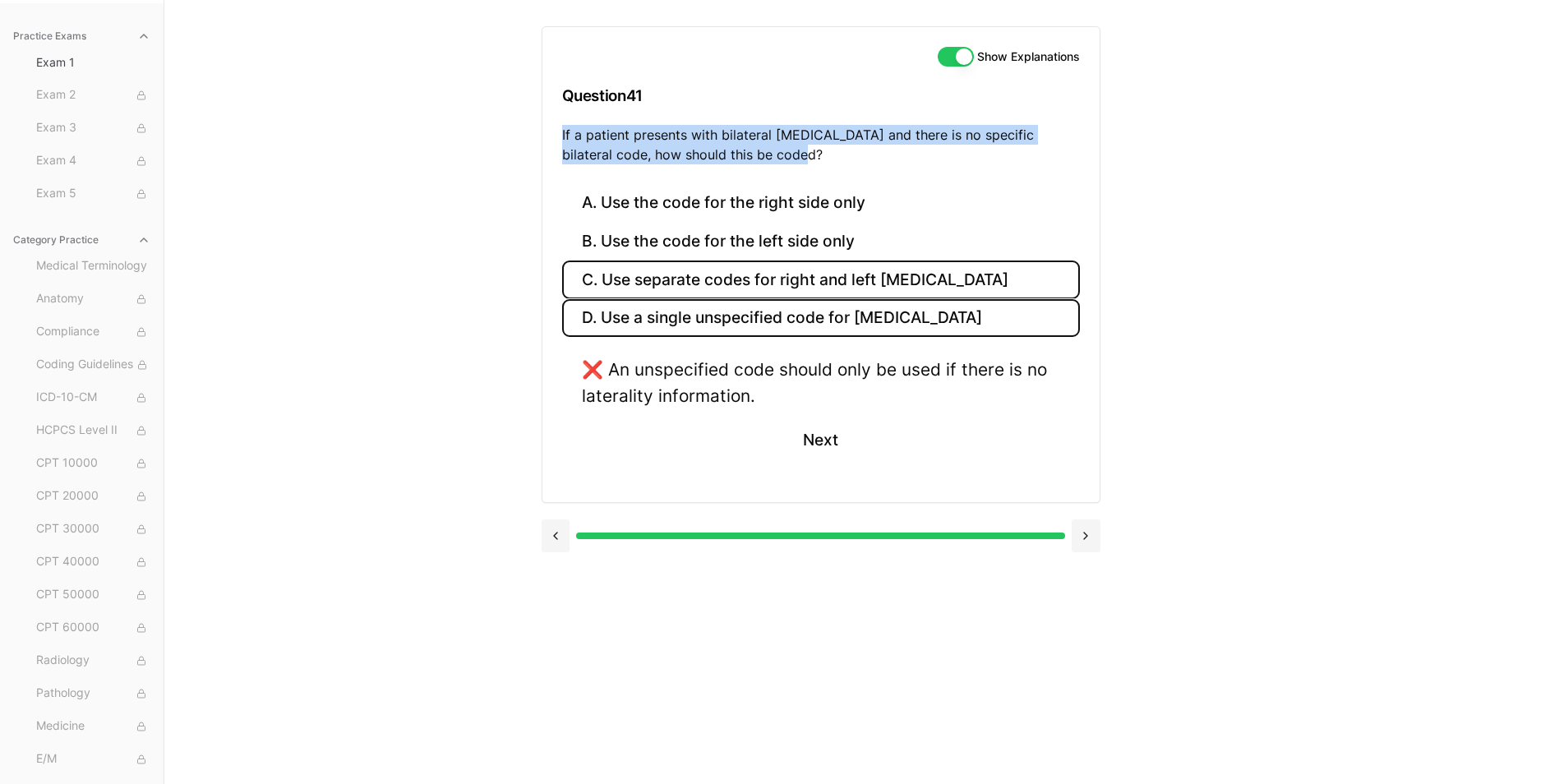
click at [673, 269] on button "C. Use separate codes for right and left otitis media" at bounding box center [821, 280] width 517 height 39
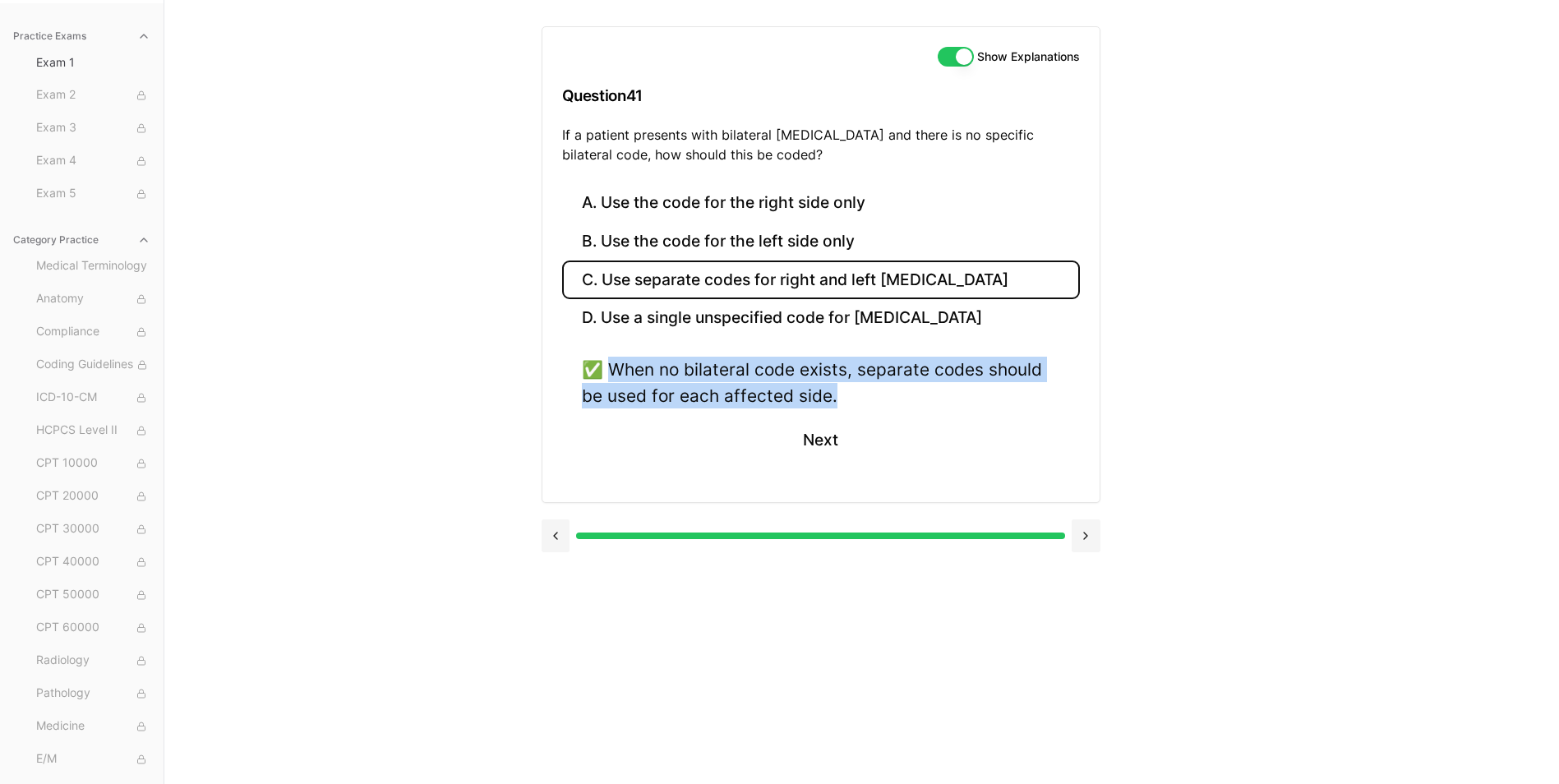
drag, startPoint x: 613, startPoint y: 365, endPoint x: 880, endPoint y: 392, distance: 268.4
click at [880, 392] on div "✅ When no bilateral code exists, separate codes should be used for each affecte…" at bounding box center [821, 381] width 478 height 51
drag, startPoint x: 880, startPoint y: 392, endPoint x: 778, endPoint y: 385, distance: 102.2
click at [839, 443] on button "Next" at bounding box center [821, 440] width 75 height 44
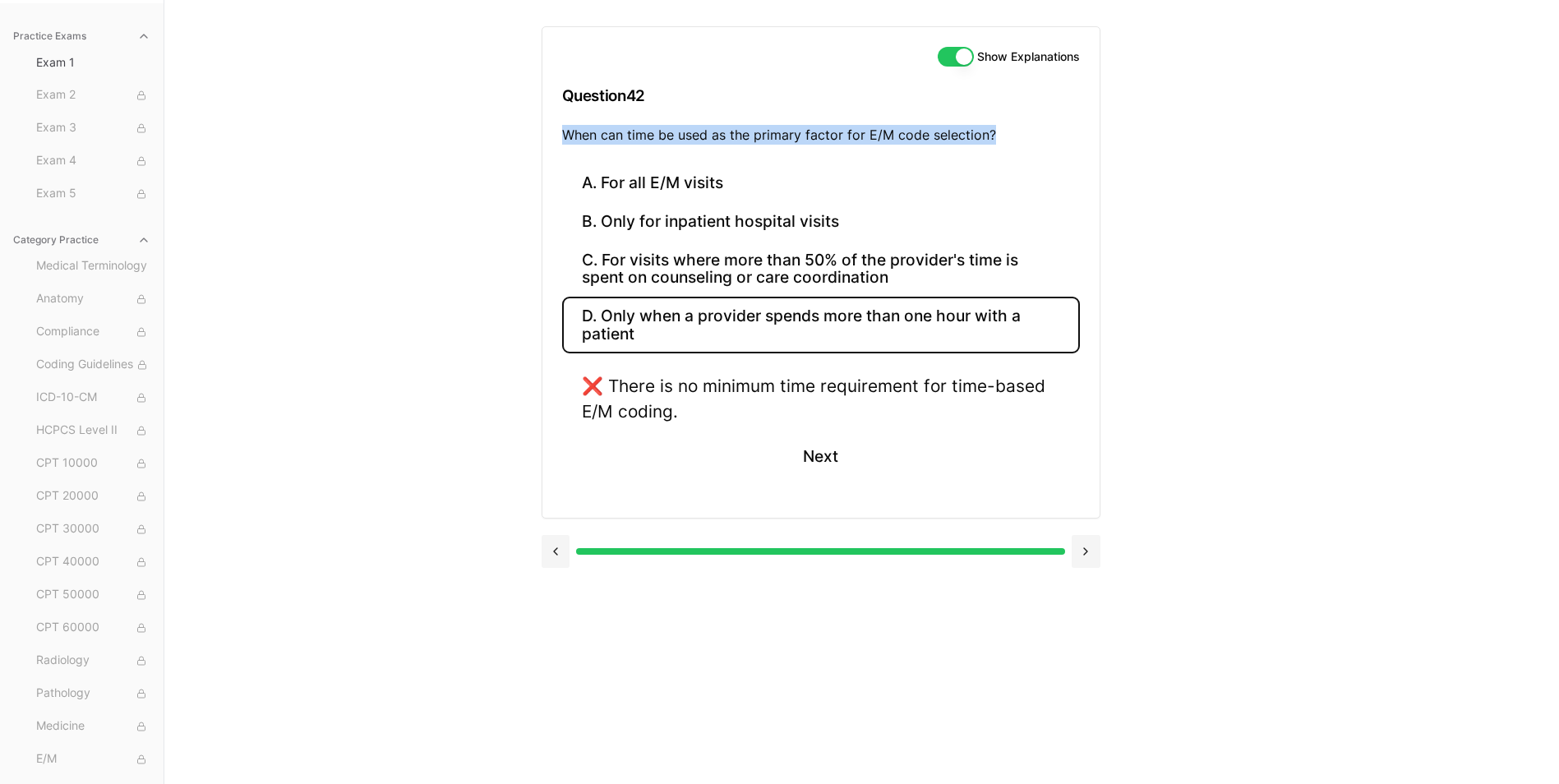
drag, startPoint x: 561, startPoint y: 132, endPoint x: 1012, endPoint y: 133, distance: 451.0
click at [1012, 133] on p "When can time be used as the primary factor for E/M code selection?" at bounding box center [821, 135] width 517 height 20
drag, startPoint x: 1012, startPoint y: 133, endPoint x: 967, endPoint y: 133, distance: 45.0
click at [663, 181] on button "A. For all E/M visits" at bounding box center [821, 184] width 517 height 39
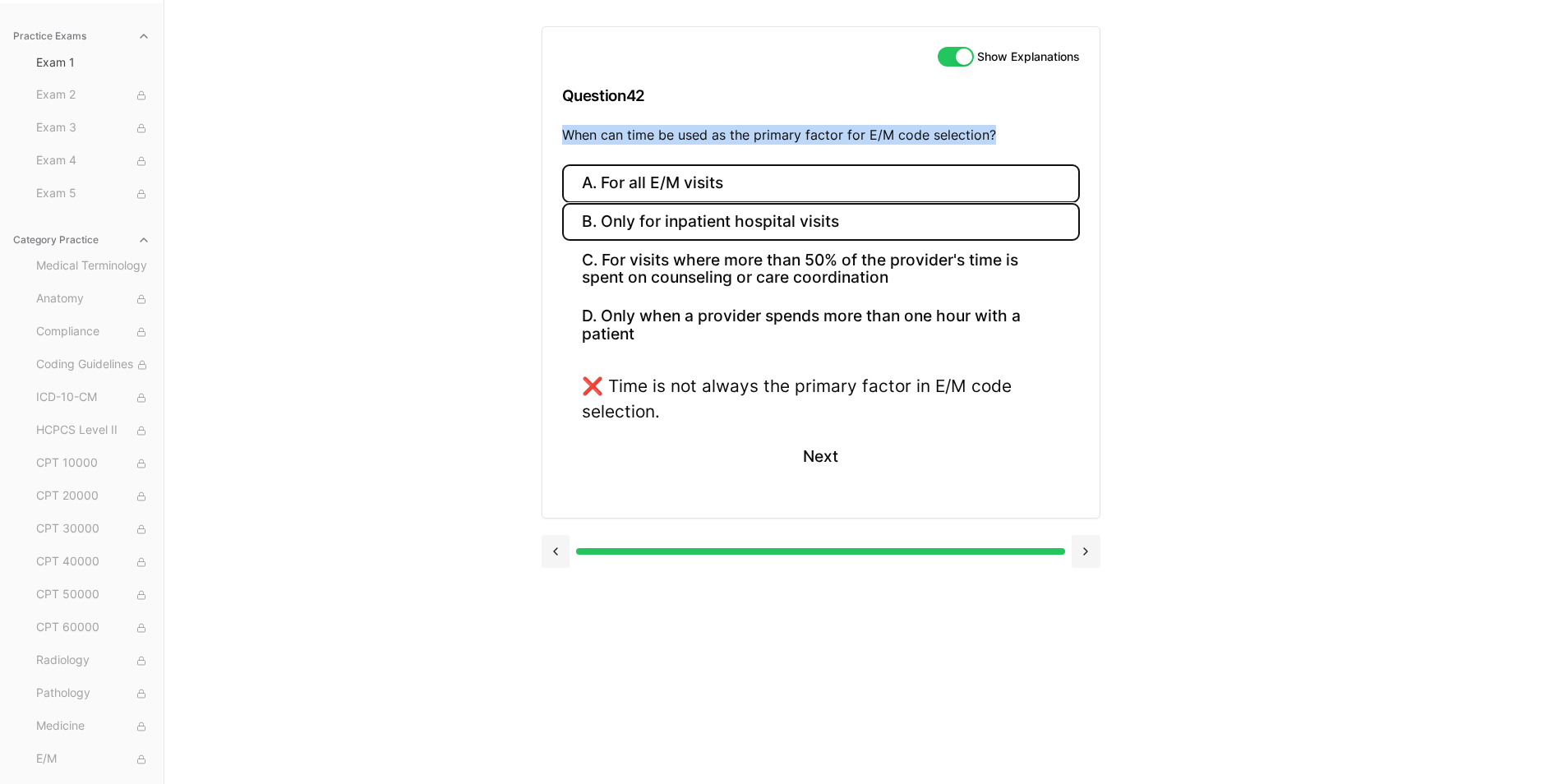
click at [664, 221] on button "B. Only for inpatient hospital visits" at bounding box center [821, 222] width 517 height 39
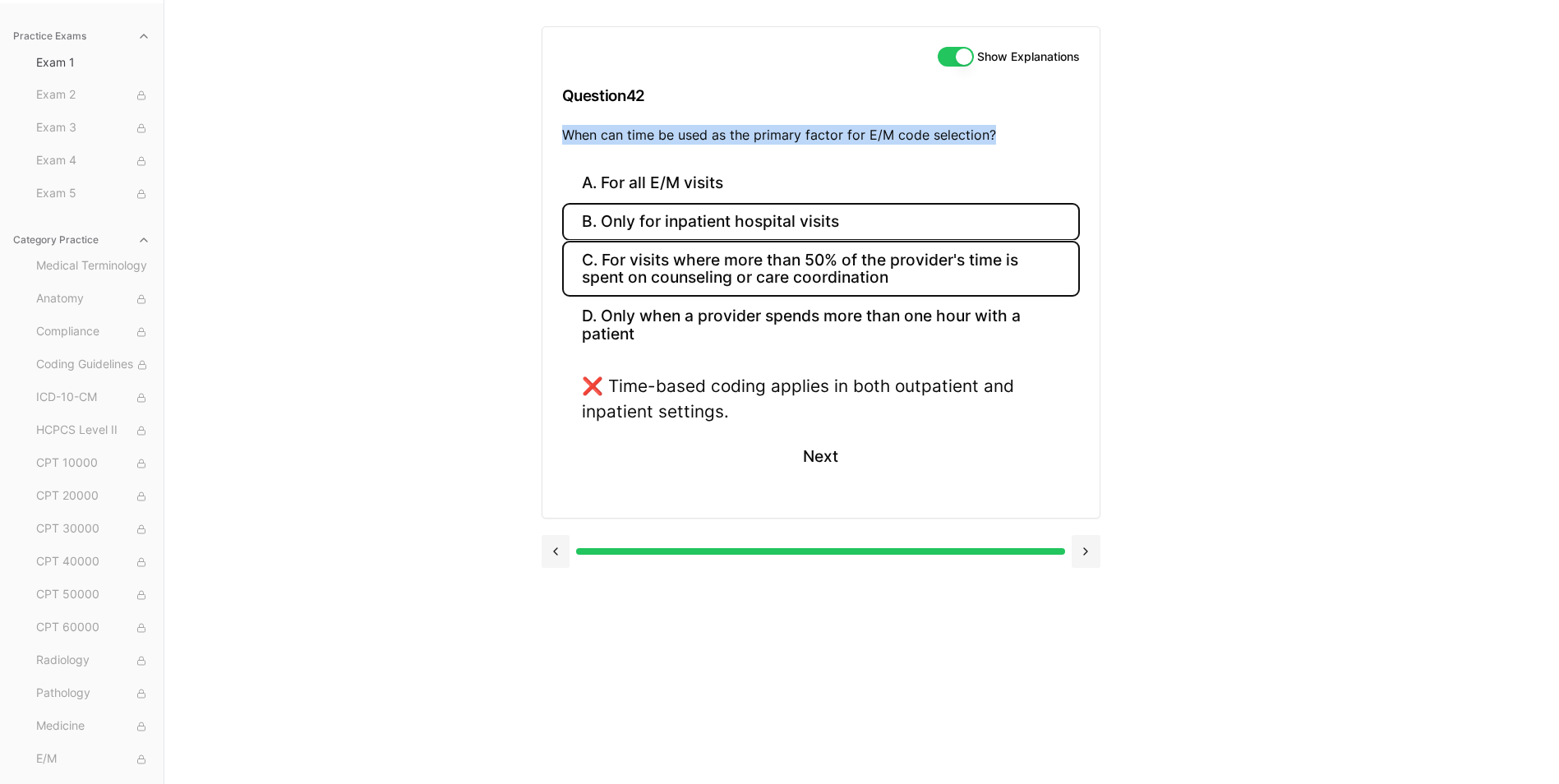
click at [670, 253] on button "C. For visits where more than 50% of the provider's time is spent on counseling…" at bounding box center [821, 268] width 517 height 56
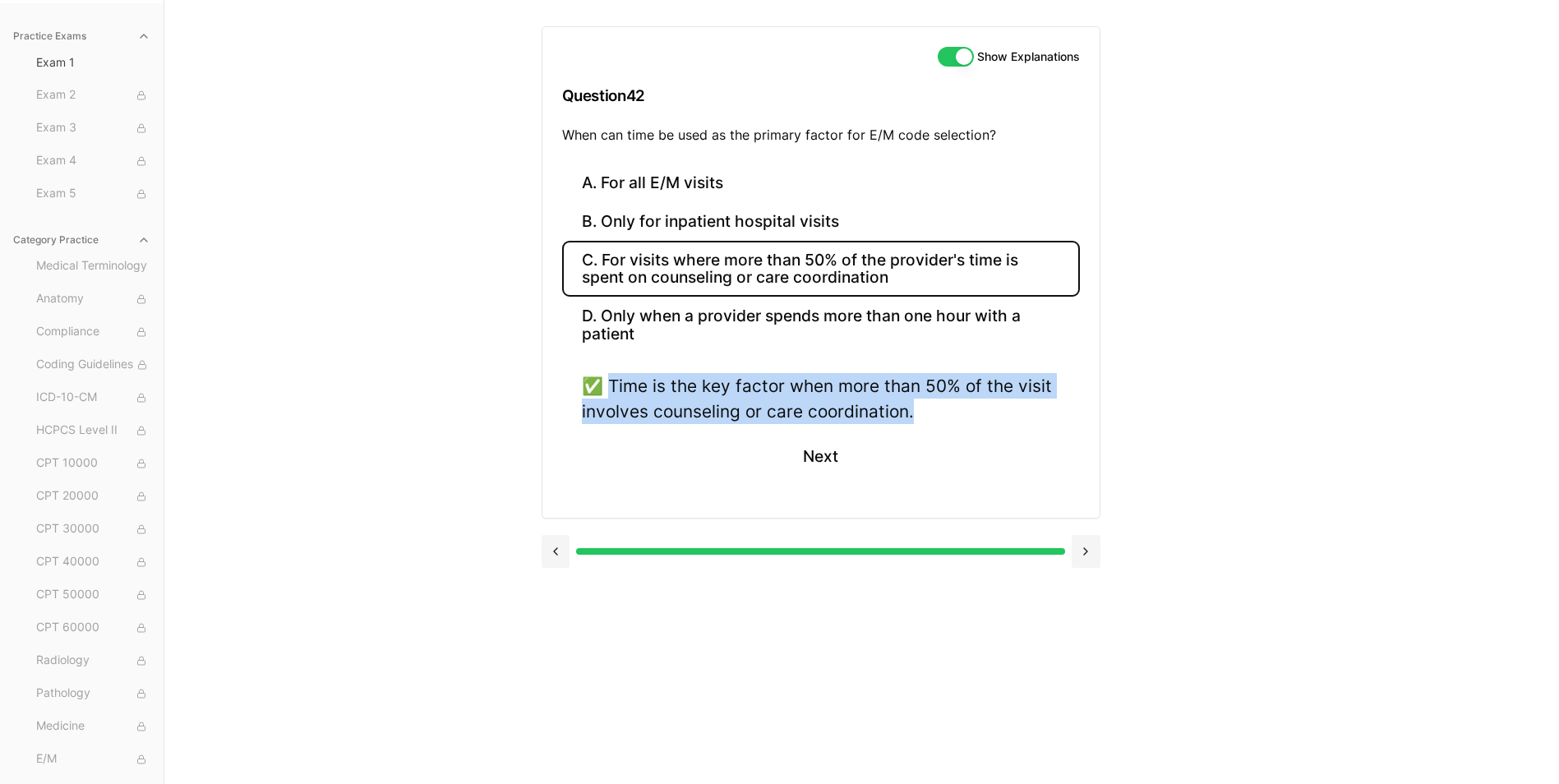
drag, startPoint x: 610, startPoint y: 380, endPoint x: 945, endPoint y: 420, distance: 337.4
click at [945, 420] on div "✅ Time is the key factor when more than 50% of the visit involves counseling or…" at bounding box center [821, 398] width 478 height 51
drag, startPoint x: 945, startPoint y: 420, endPoint x: 846, endPoint y: 404, distance: 100.3
click at [829, 457] on button "Next" at bounding box center [821, 455] width 75 height 44
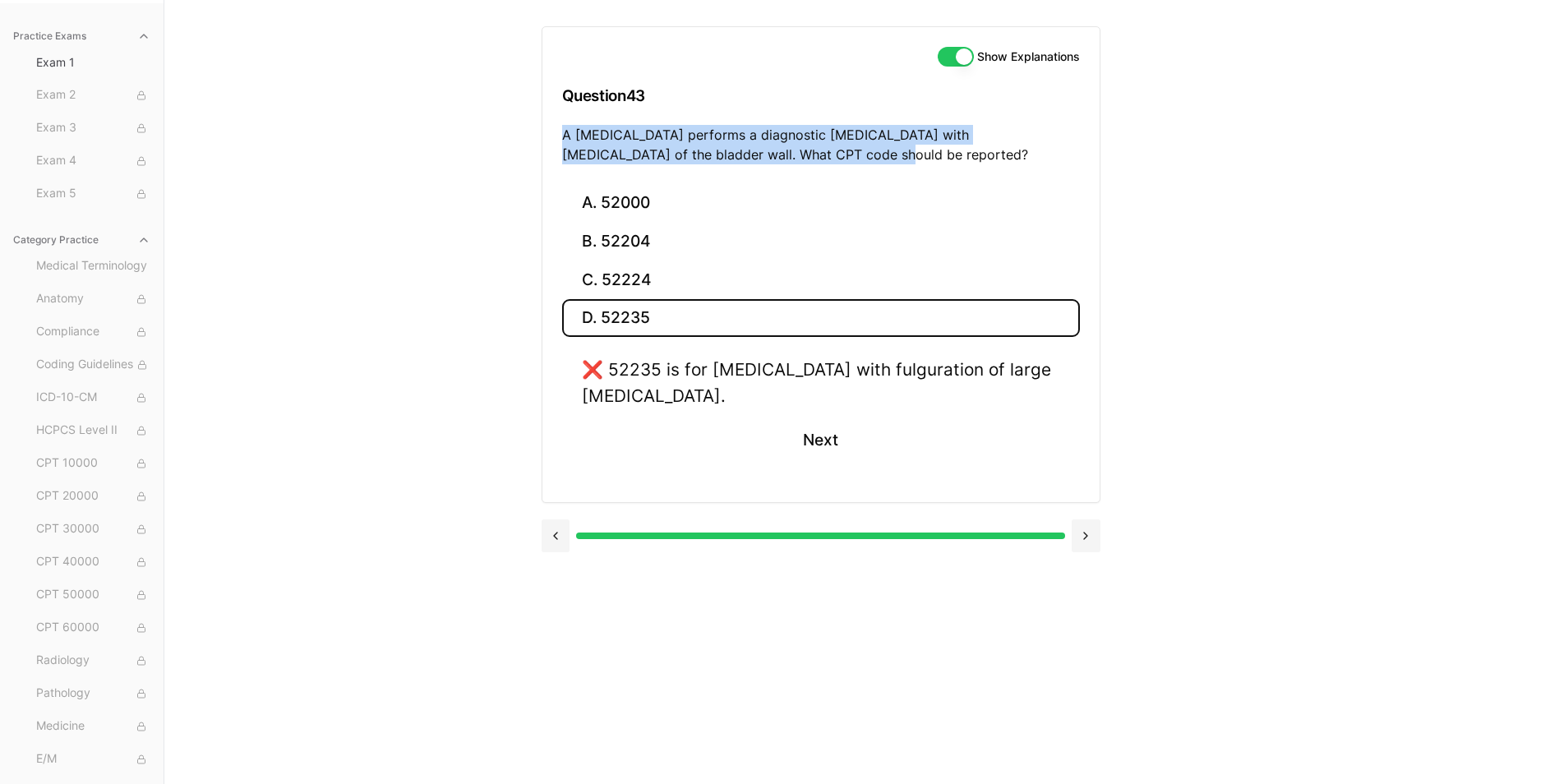
drag, startPoint x: 563, startPoint y: 133, endPoint x: 855, endPoint y: 166, distance: 293.9
click at [855, 166] on div "Show Explanations Question 43 A urologist performs a diagnostic cystoscopy with…" at bounding box center [821, 105] width 557 height 157
drag, startPoint x: 855, startPoint y: 166, endPoint x: 695, endPoint y: 147, distance: 161.1
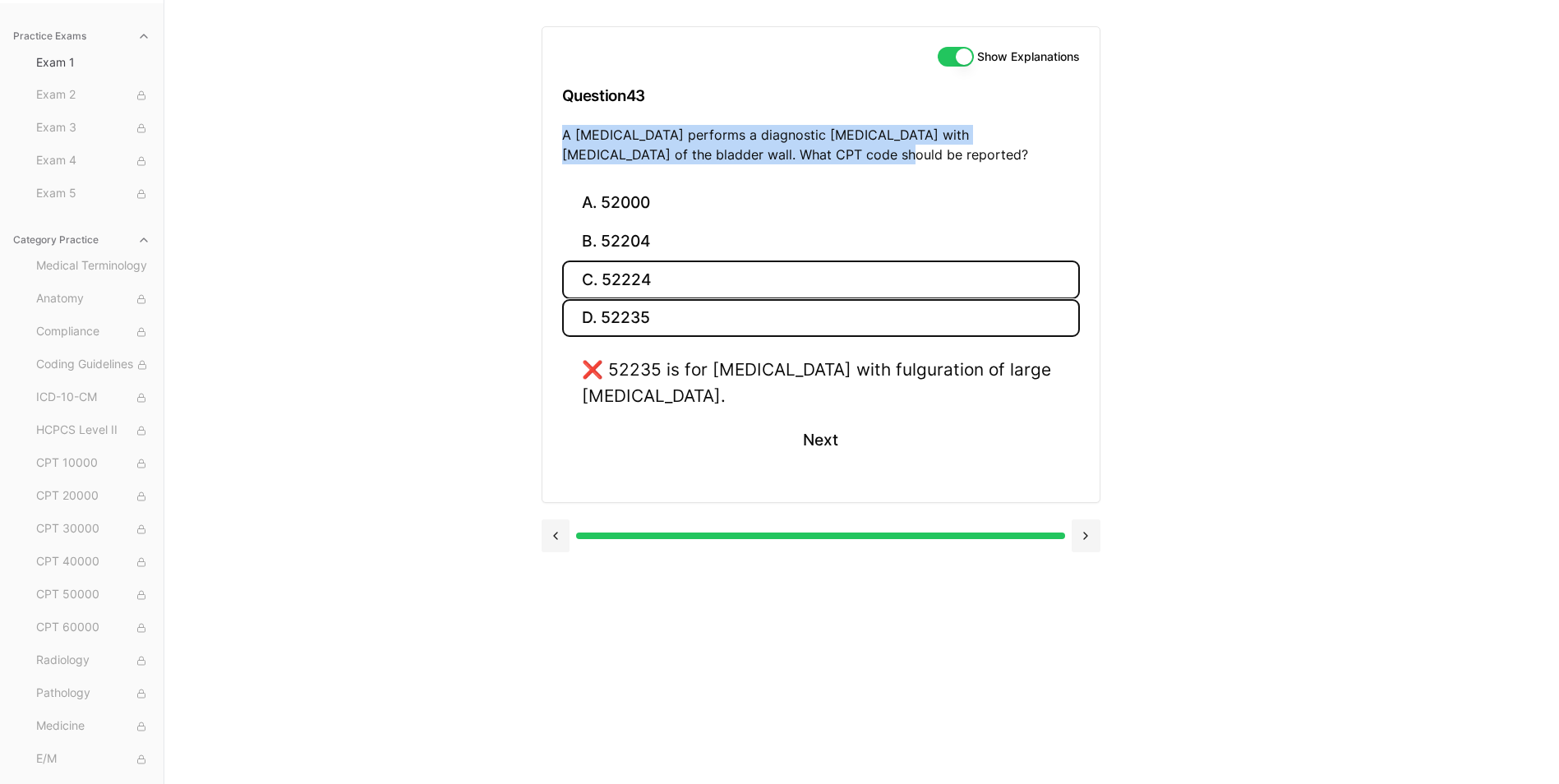
click at [620, 289] on button "C. 52224" at bounding box center [821, 280] width 517 height 39
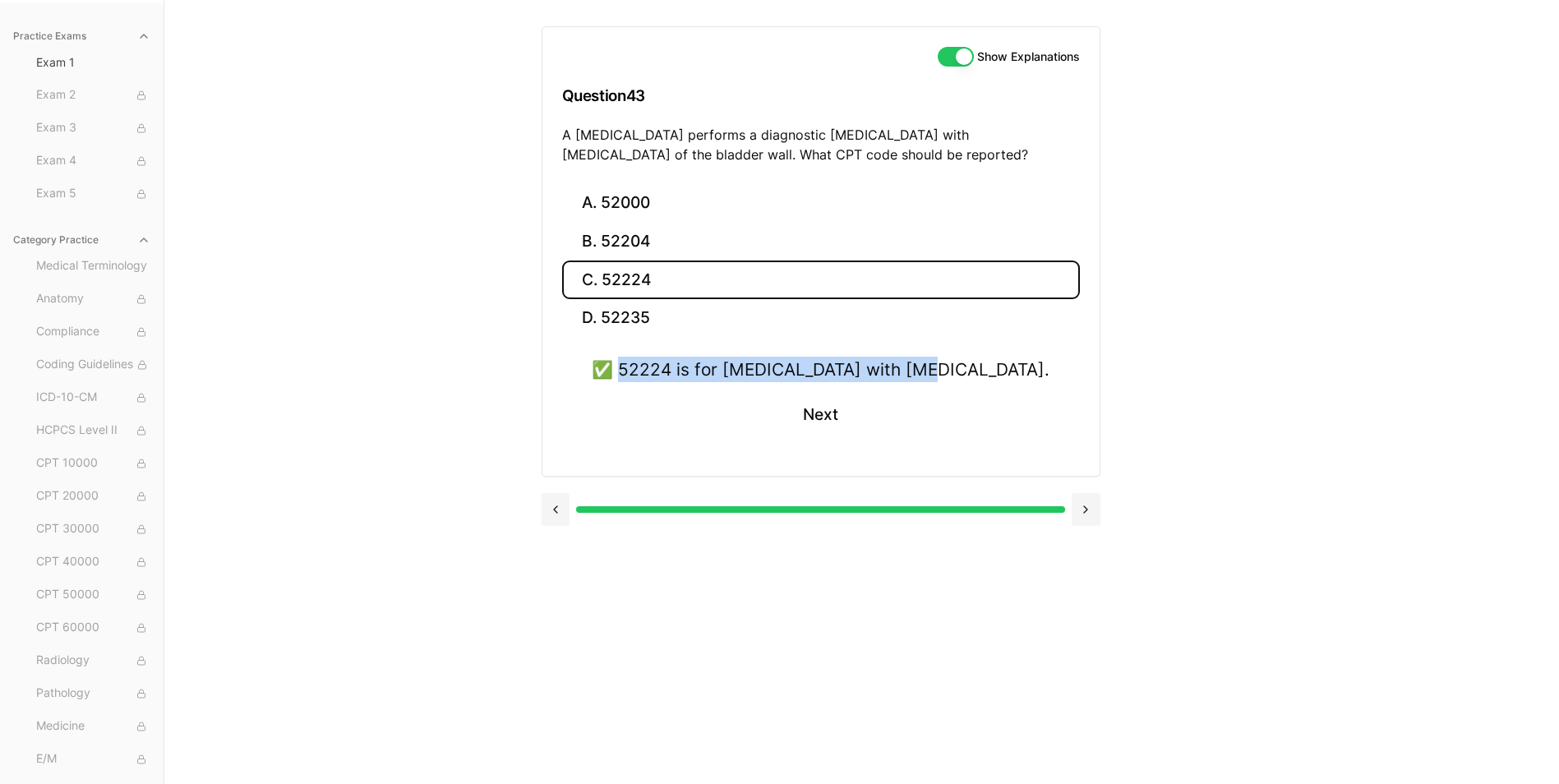
drag, startPoint x: 688, startPoint y: 367, endPoint x: 1007, endPoint y: 363, distance: 319.0
click at [1007, 363] on div "✅ 52224 is for cystoscopy with biopsy. Next" at bounding box center [821, 406] width 517 height 100
drag, startPoint x: 1006, startPoint y: 364, endPoint x: 970, endPoint y: 368, distance: 36.2
click at [806, 423] on button "Next" at bounding box center [821, 414] width 75 height 44
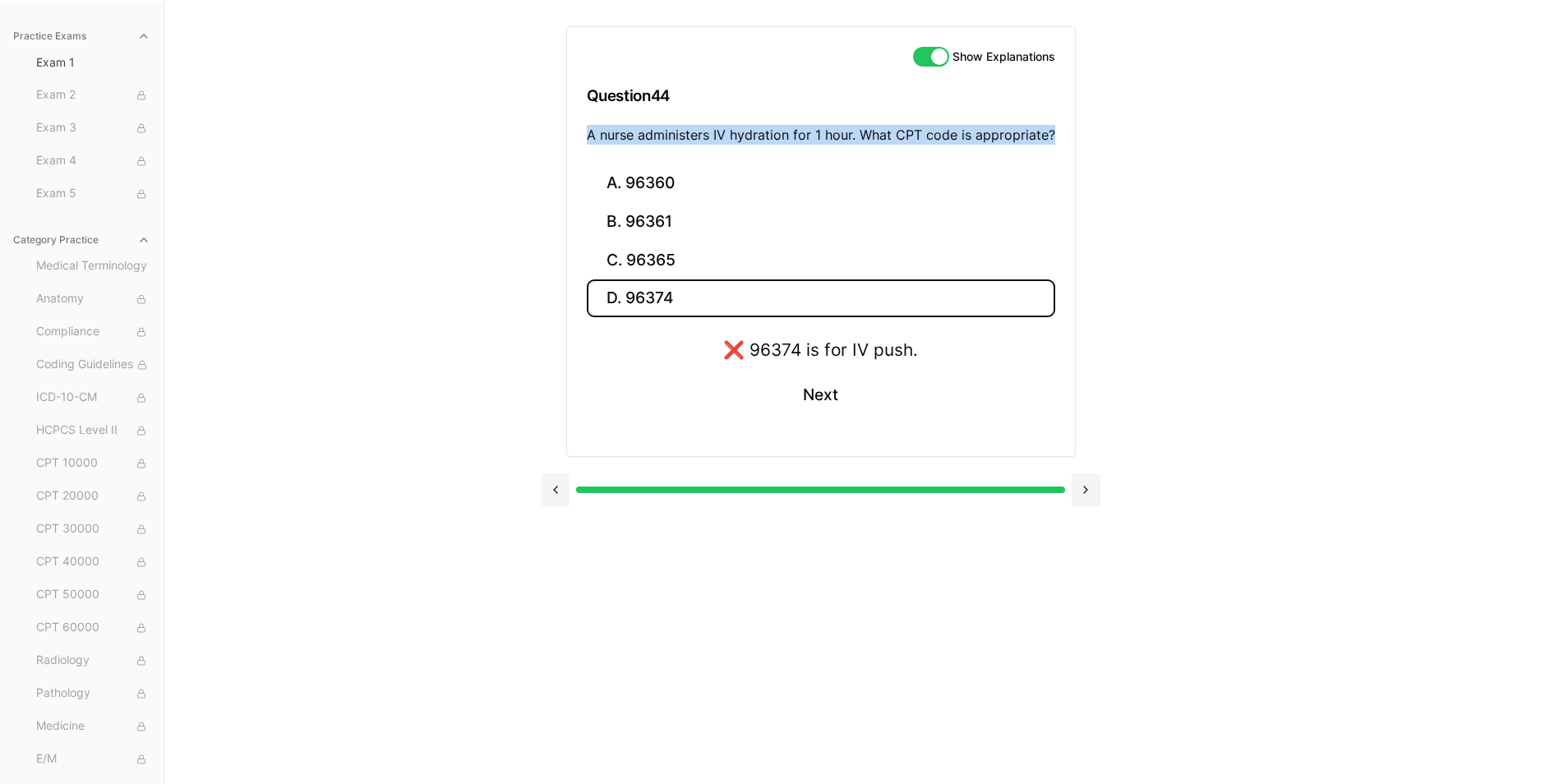
drag, startPoint x: 590, startPoint y: 138, endPoint x: 1066, endPoint y: 136, distance: 476.0
click at [1066, 136] on div "Show Explanations Question 44 A nurse administers IV hydration for 1 hour. What…" at bounding box center [821, 96] width 507 height 137
drag, startPoint x: 1066, startPoint y: 136, endPoint x: 1014, endPoint y: 133, distance: 52.1
click at [689, 266] on button "C. 96365" at bounding box center [821, 260] width 468 height 39
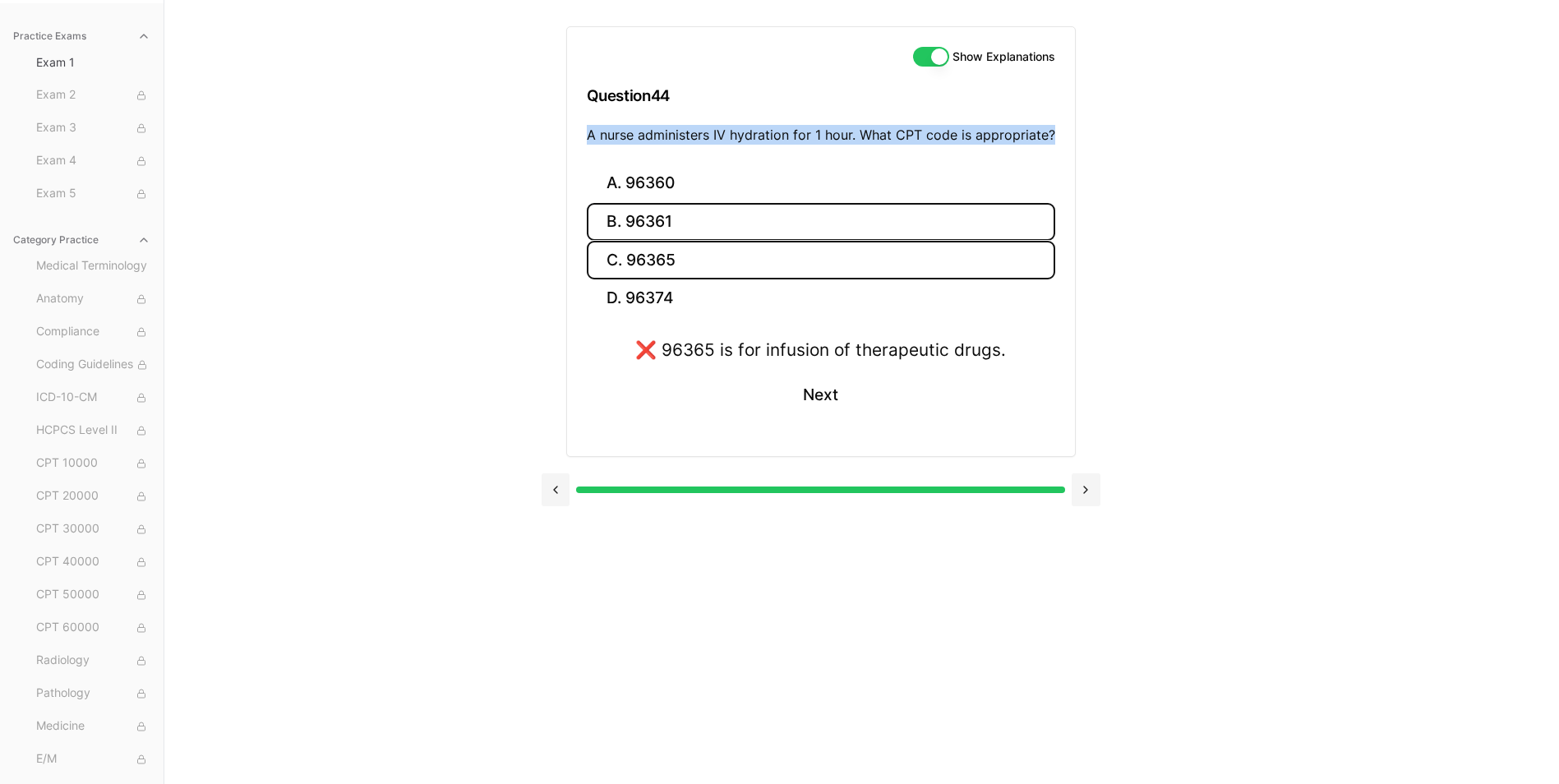
click at [678, 228] on button "B. 96361" at bounding box center [821, 222] width 468 height 39
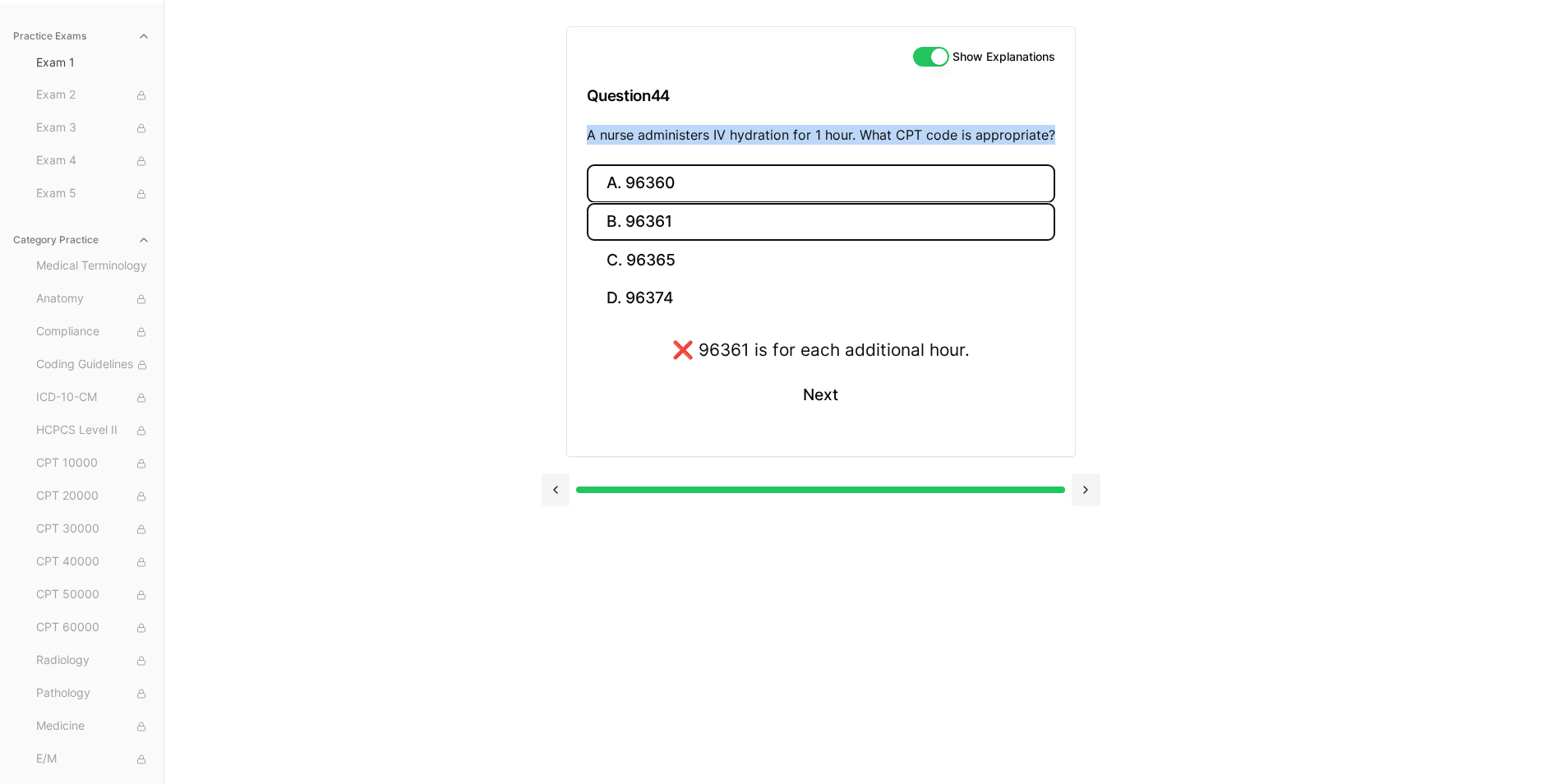
click at [691, 193] on button "A. 96360" at bounding box center [821, 184] width 468 height 39
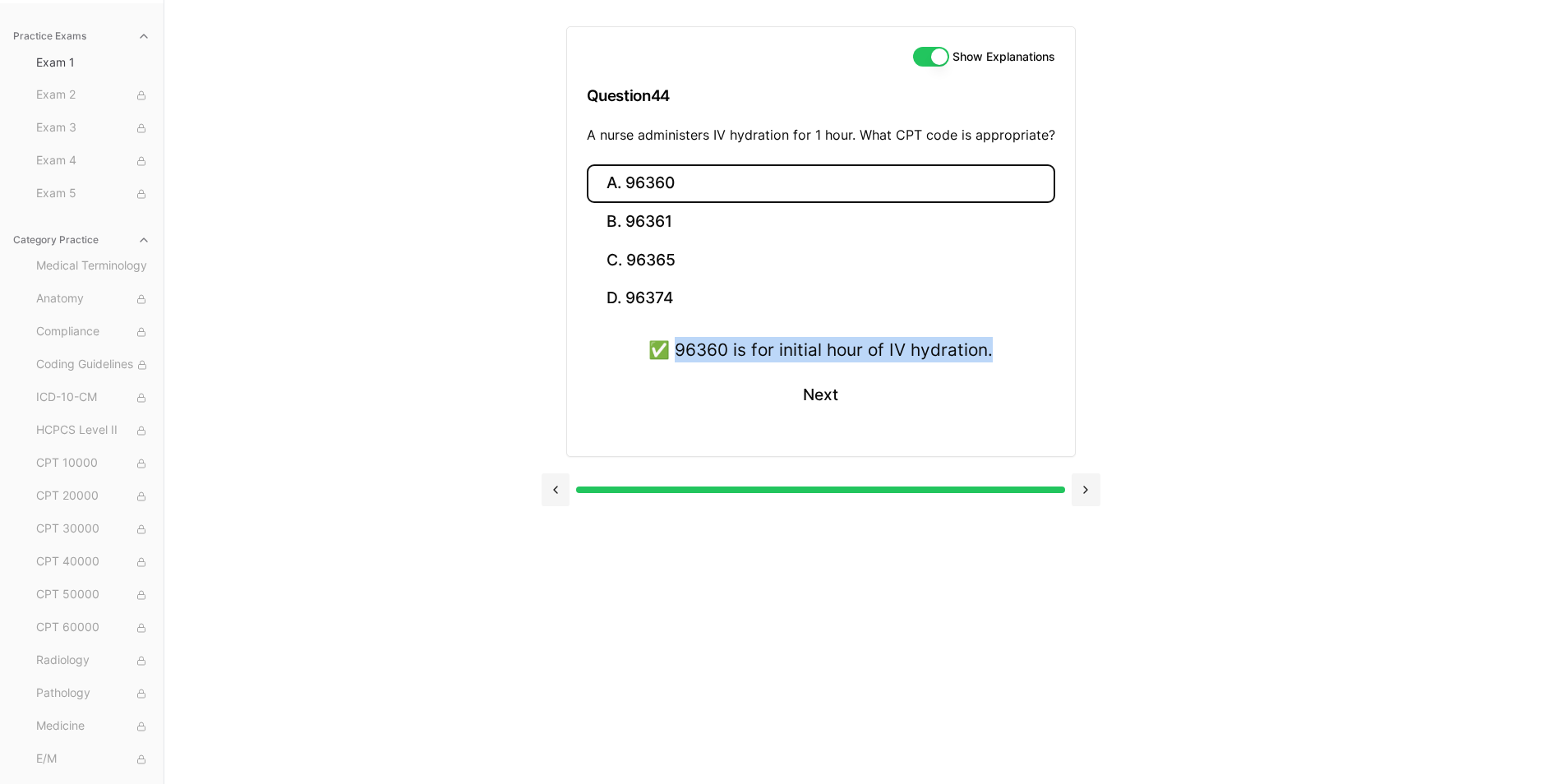
drag, startPoint x: 679, startPoint y: 350, endPoint x: 1069, endPoint y: 346, distance: 390.0
click at [1069, 346] on div "A. 96360 B. 96361 C. 96365 D. 96374 ✅ 96360 is for initial hour of IV hydration…" at bounding box center [821, 311] width 507 height 292
drag, startPoint x: 1069, startPoint y: 346, endPoint x: 978, endPoint y: 353, distance: 91.3
drag, startPoint x: 816, startPoint y: 404, endPoint x: 799, endPoint y: 386, distance: 24.8
click at [816, 404] on button "Next" at bounding box center [821, 394] width 75 height 44
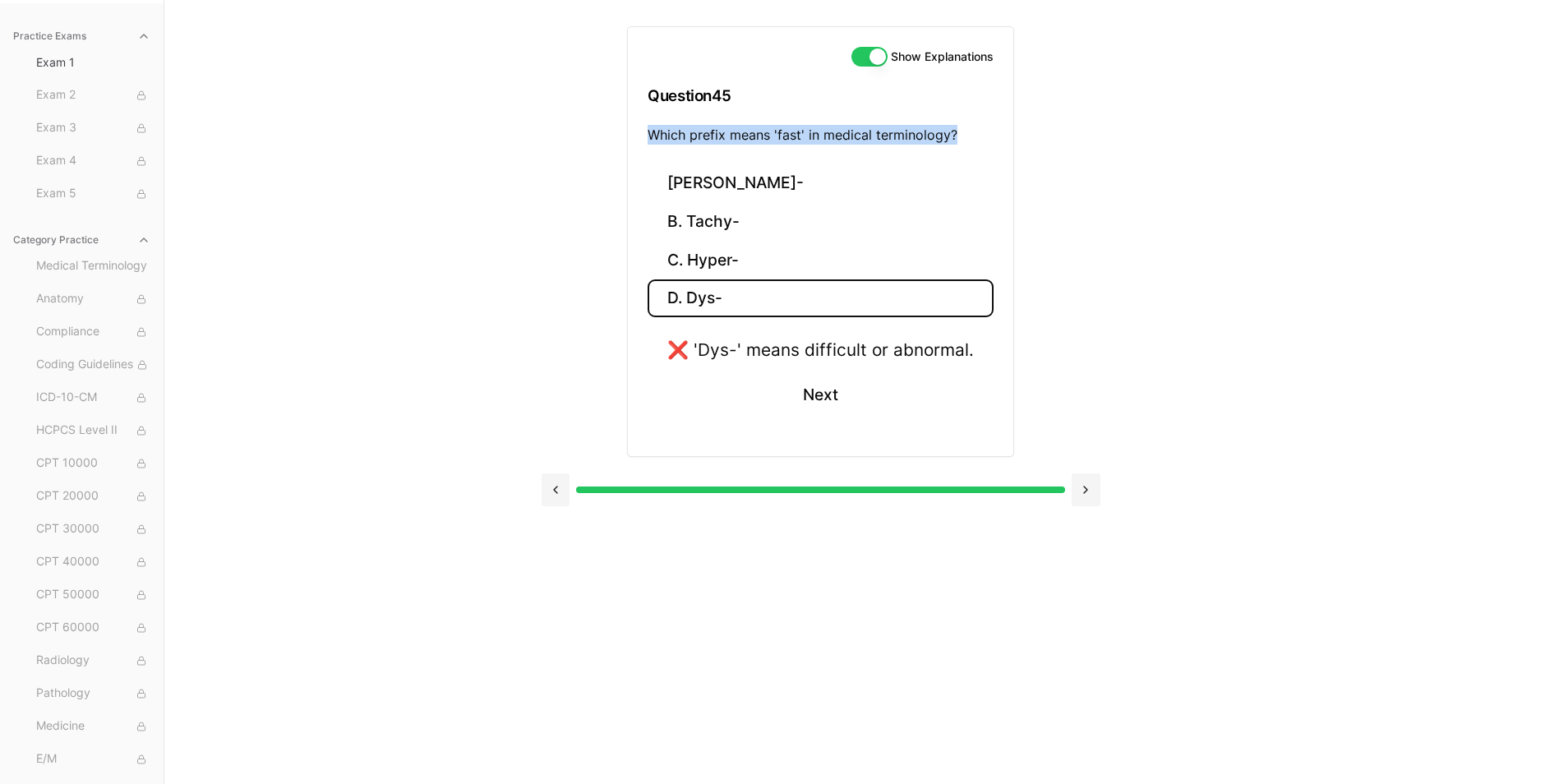
drag, startPoint x: 650, startPoint y: 136, endPoint x: 967, endPoint y: 138, distance: 317.0
click at [967, 138] on p "Which prefix means 'fast' in medical terminology?" at bounding box center [821, 135] width 346 height 20
drag, startPoint x: 967, startPoint y: 138, endPoint x: 949, endPoint y: 138, distance: 18.0
click at [703, 262] on button "C. Hyper-" at bounding box center [821, 260] width 346 height 39
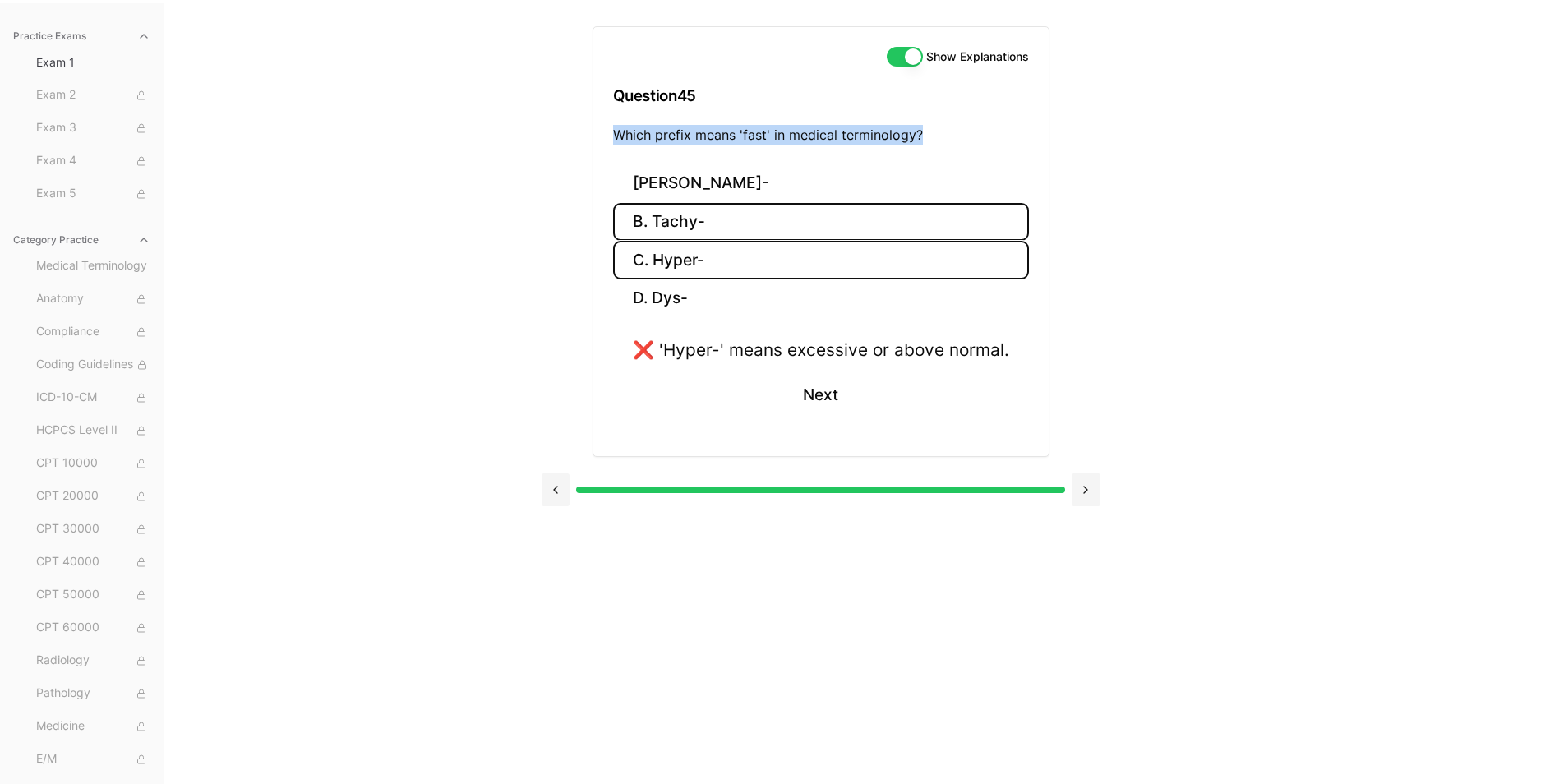
click at [660, 228] on button "B. Tachy-" at bounding box center [821, 222] width 416 height 39
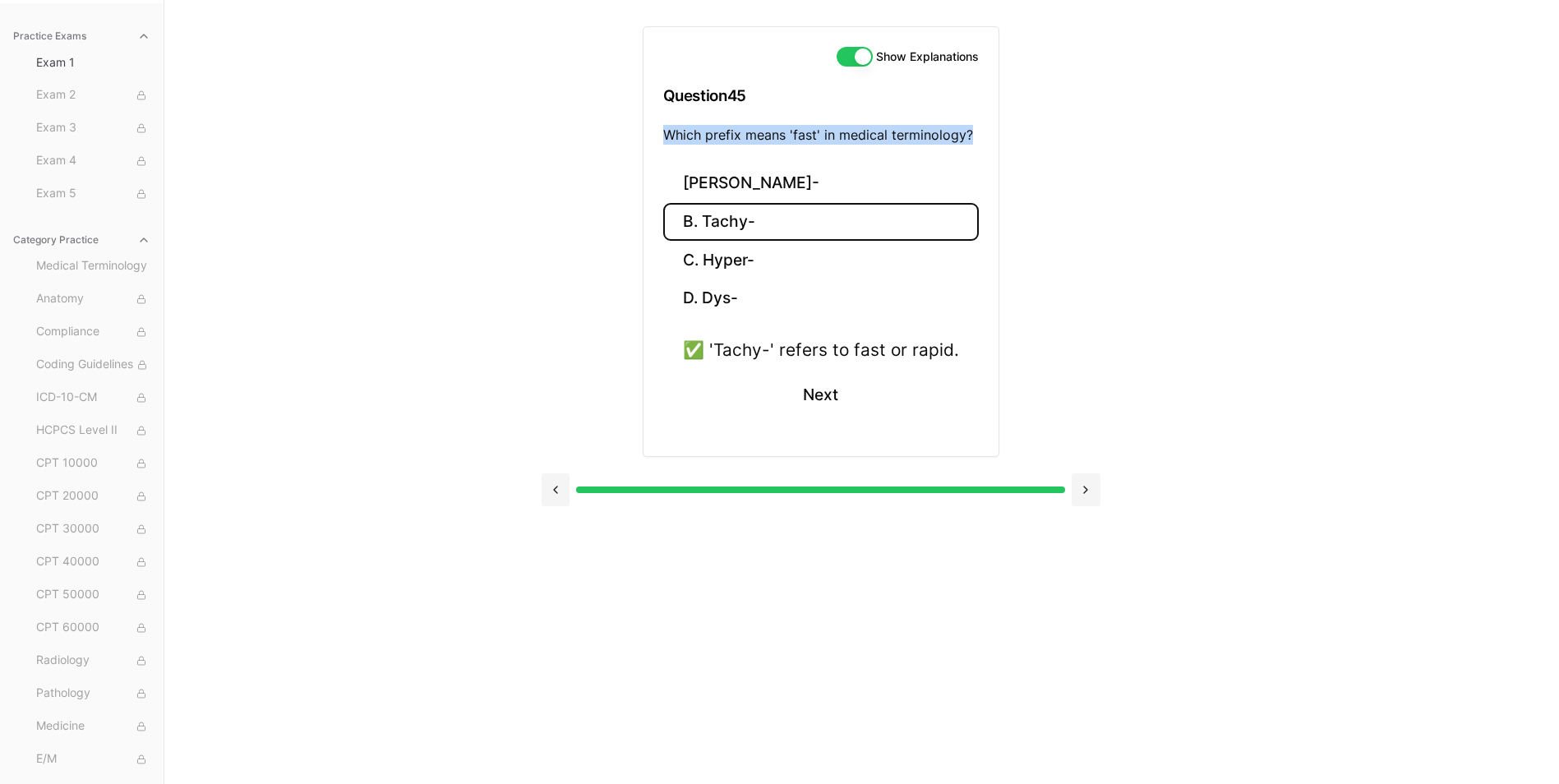
drag, startPoint x: 706, startPoint y: 222, endPoint x: 746, endPoint y: 223, distance: 40.0
click at [746, 223] on button "B. Tachy-" at bounding box center [821, 222] width 316 height 39
click at [754, 222] on button "B. Tachy-" at bounding box center [821, 222] width 316 height 39
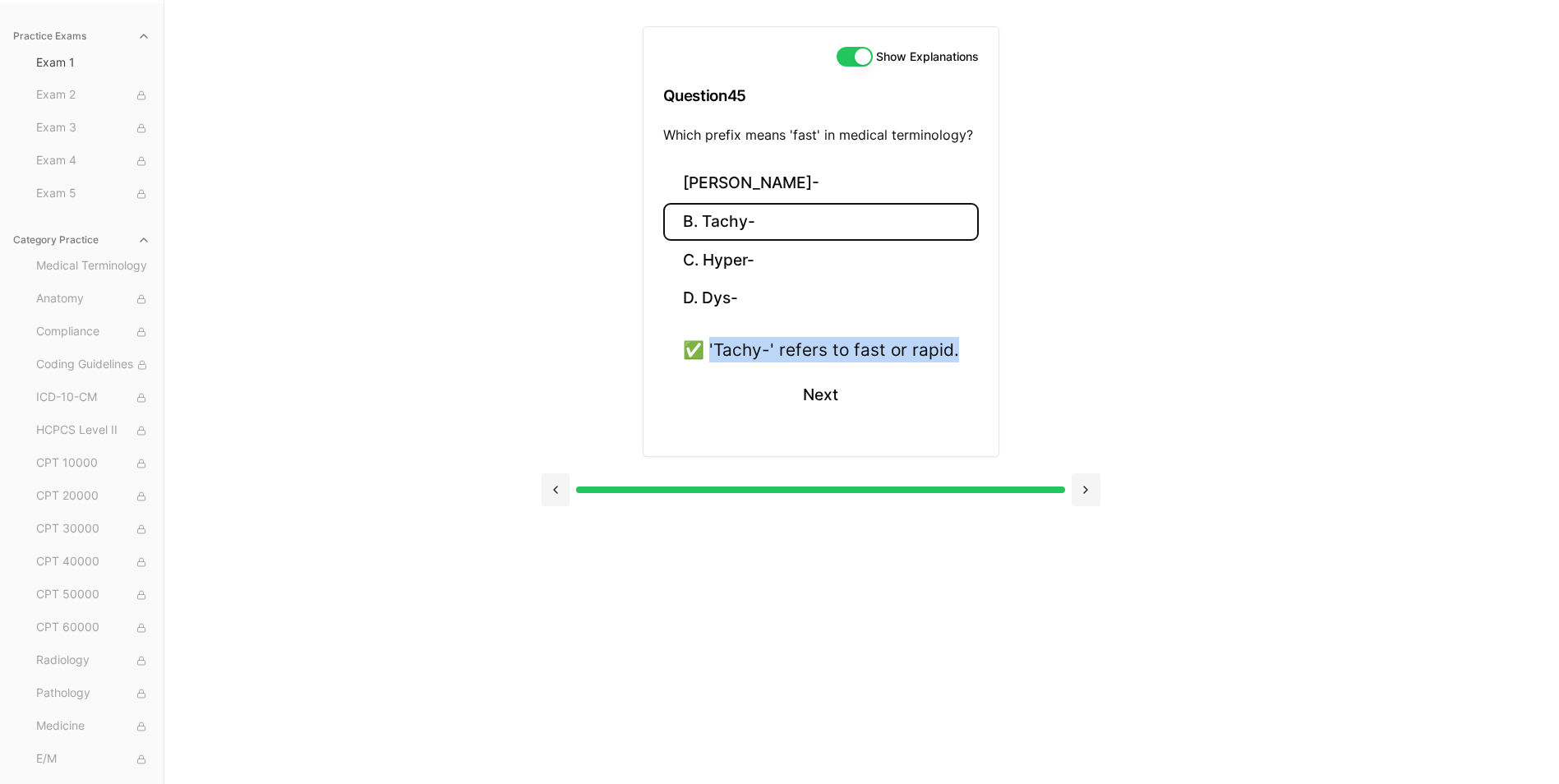
drag, startPoint x: 713, startPoint y: 349, endPoint x: 983, endPoint y: 353, distance: 270.0
click at [983, 353] on div "A. Brady- B. Tachy- C. Hyper- D. Dys- ✅ 'Tachy-' refers to fast or rapid. Next" at bounding box center [821, 311] width 355 height 292
drag, startPoint x: 983, startPoint y: 353, endPoint x: 924, endPoint y: 351, distance: 59.0
drag, startPoint x: 846, startPoint y: 404, endPoint x: 828, endPoint y: 389, distance: 23.4
click at [846, 404] on button "Next" at bounding box center [821, 394] width 75 height 44
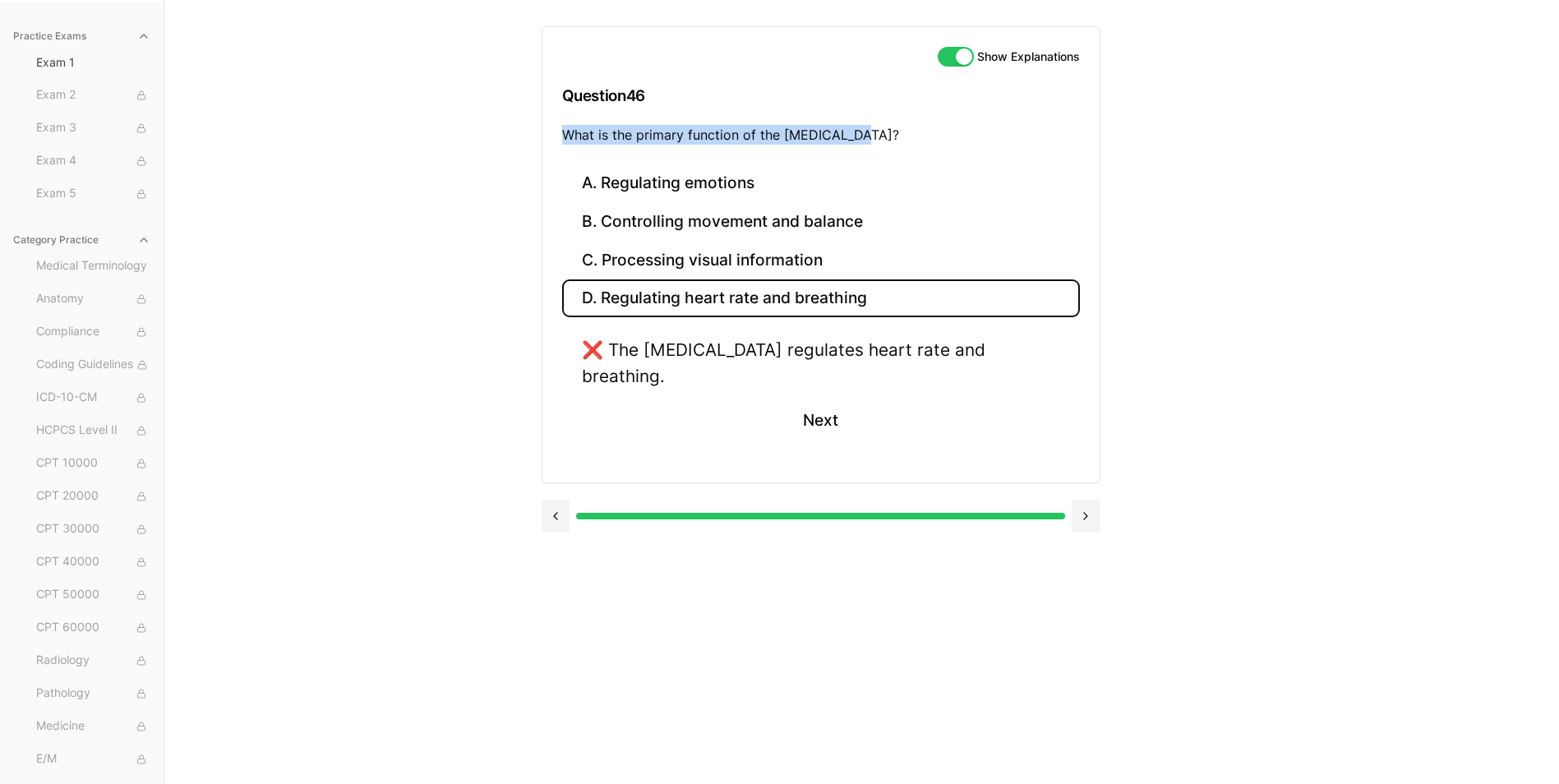
drag, startPoint x: 583, startPoint y: 130, endPoint x: 895, endPoint y: 131, distance: 312.0
click at [895, 131] on div "Show Explanations Question 46 What is the primary function of the cerebellum?" at bounding box center [821, 96] width 557 height 137
drag, startPoint x: 895, startPoint y: 131, endPoint x: 859, endPoint y: 133, distance: 36.1
click at [635, 252] on button "C. Processing visual information" at bounding box center [821, 260] width 517 height 39
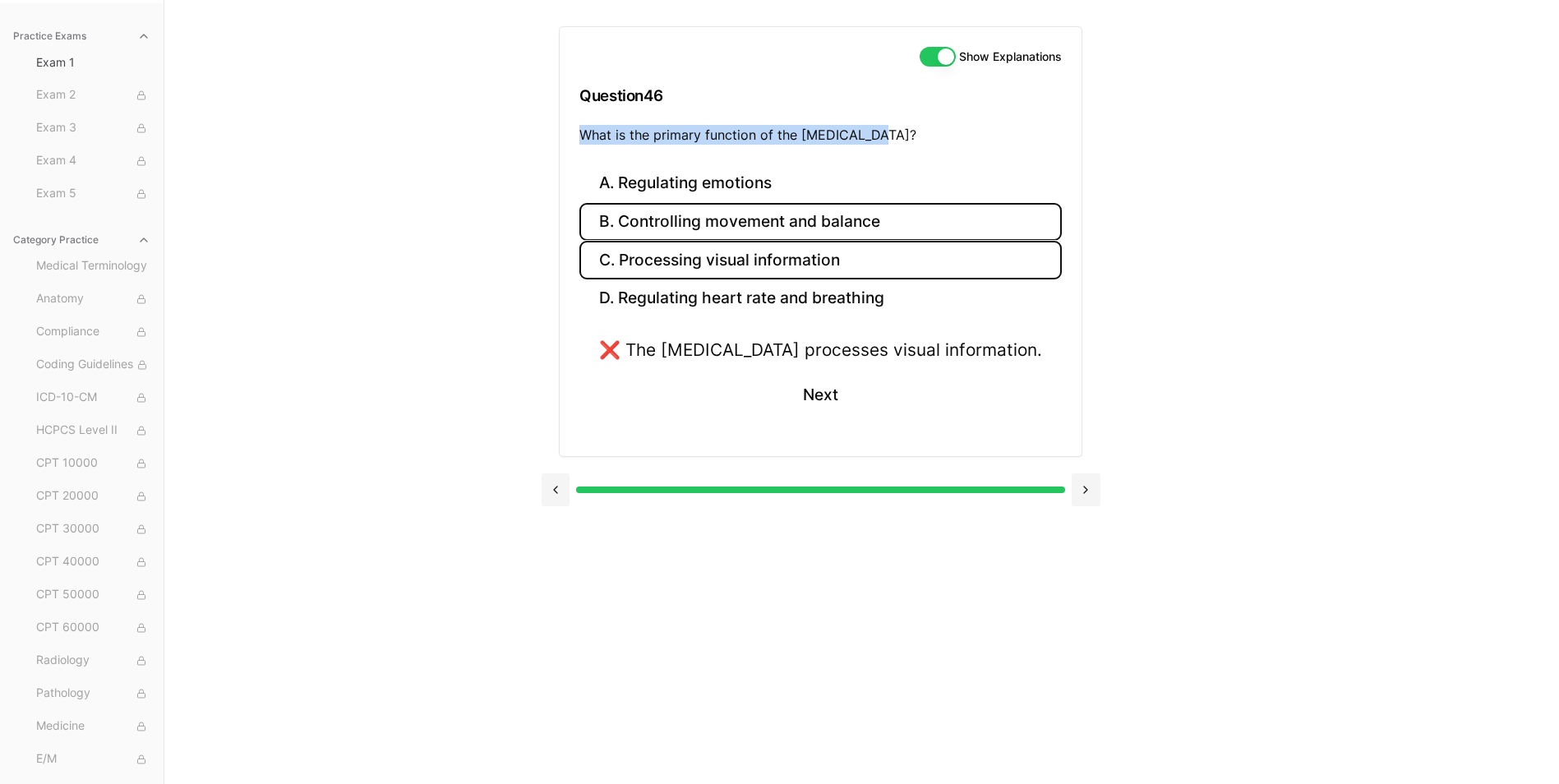
click at [654, 239] on button "B. Controlling movement and balance" at bounding box center [821, 222] width 483 height 39
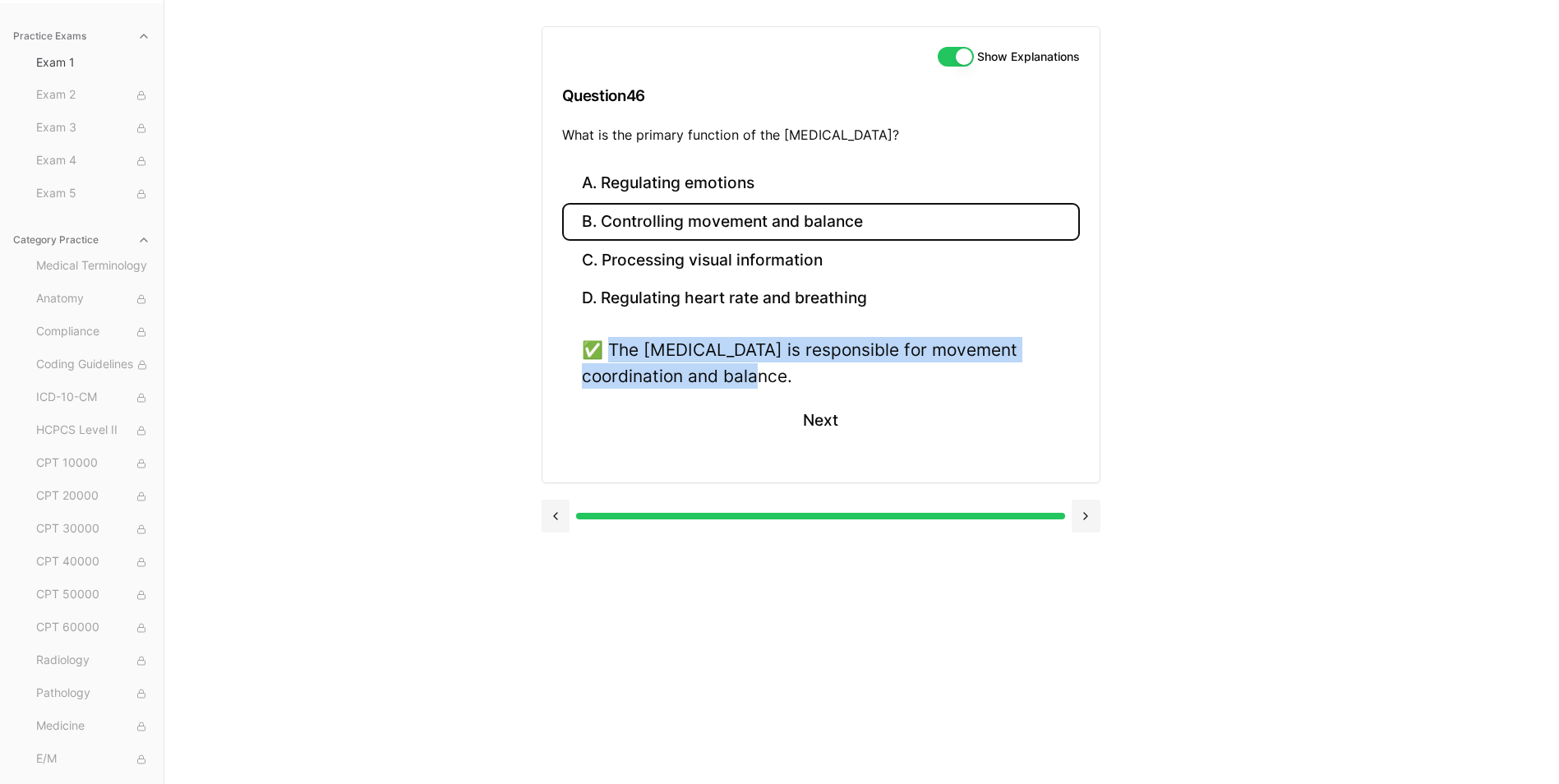
drag, startPoint x: 611, startPoint y: 345, endPoint x: 826, endPoint y: 375, distance: 217.1
click at [826, 375] on div "✅ The cerebellum is responsible for movement coordination and balance." at bounding box center [821, 362] width 478 height 51
drag, startPoint x: 826, startPoint y: 375, endPoint x: 725, endPoint y: 360, distance: 102.1
click at [816, 423] on button "Next" at bounding box center [821, 420] width 75 height 44
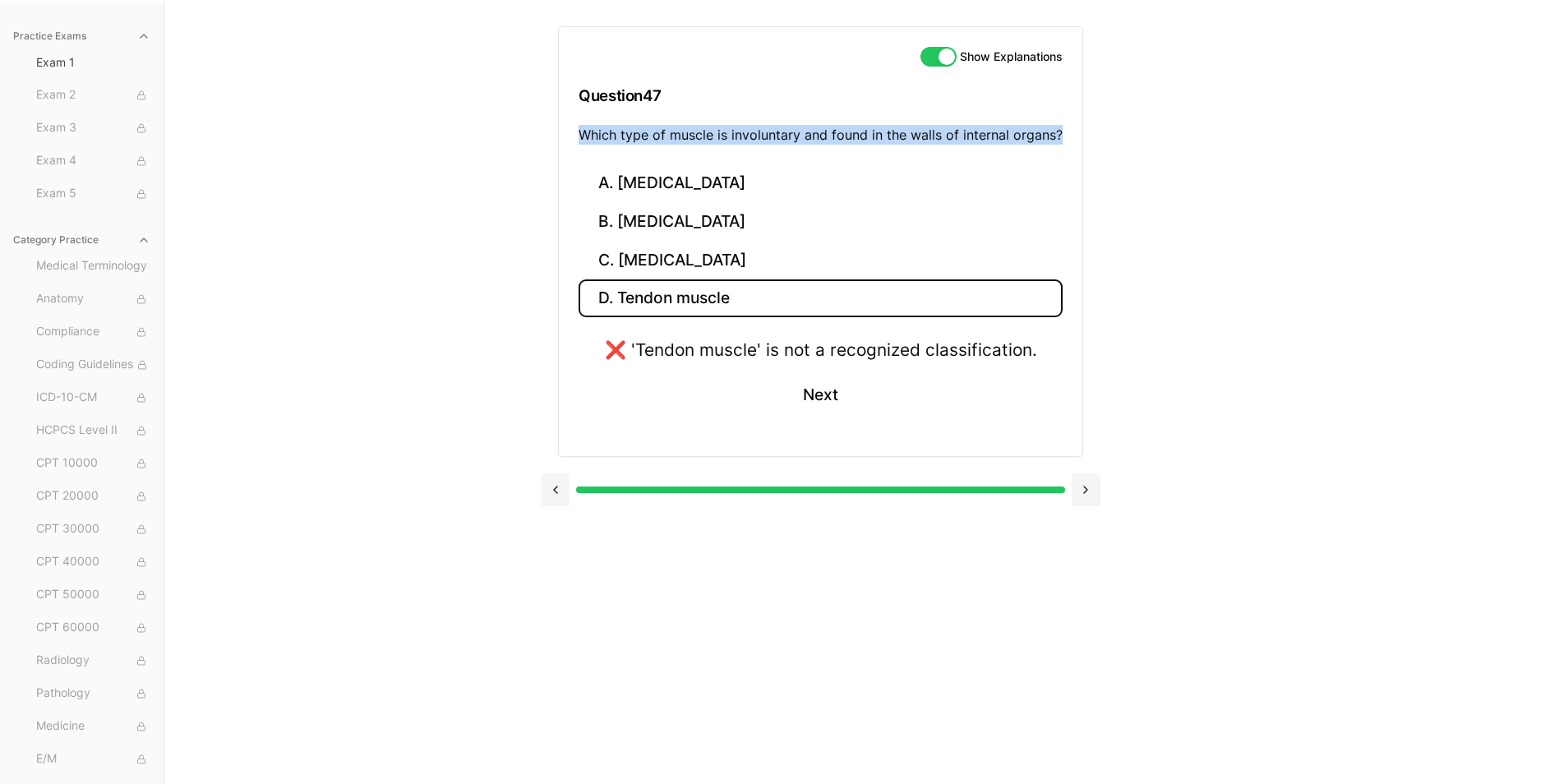
drag, startPoint x: 584, startPoint y: 135, endPoint x: 1159, endPoint y: 140, distance: 575.0
click at [1159, 140] on div "Show Explanations Question 47 Which type of muscle is involuntary and found in …" at bounding box center [862, 392] width 641 height 784
drag, startPoint x: 1159, startPoint y: 140, endPoint x: 1036, endPoint y: 139, distance: 123.0
click at [689, 240] on button "B. Cardiac muscle" at bounding box center [821, 222] width 484 height 39
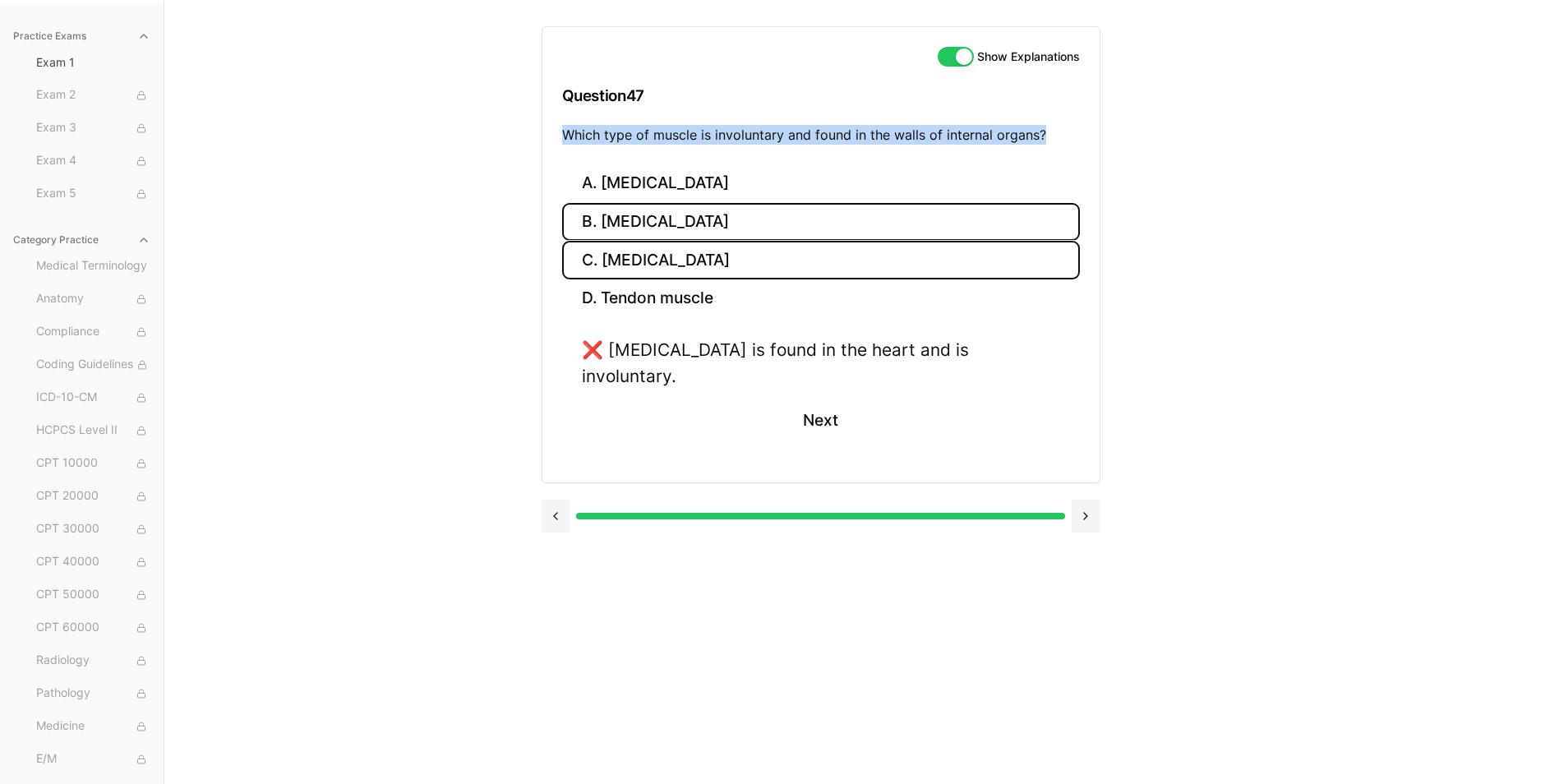
click at [677, 269] on button "C. Smooth muscle" at bounding box center [821, 260] width 517 height 39
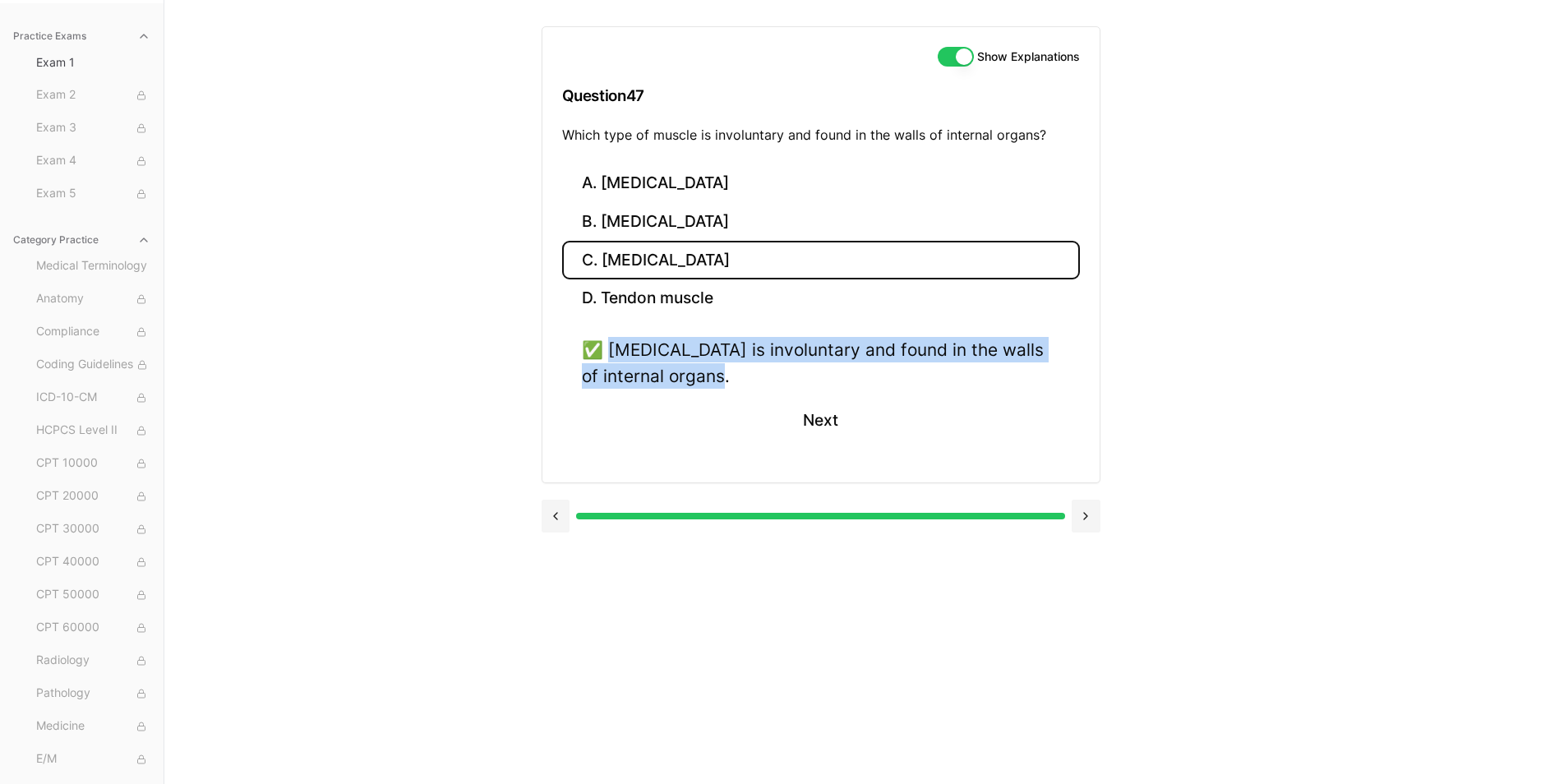
drag, startPoint x: 610, startPoint y: 352, endPoint x: 740, endPoint y: 383, distance: 133.6
click at [740, 383] on div "✅ Smooth muscle is involuntary and found in the walls of internal organs." at bounding box center [821, 362] width 478 height 51
drag, startPoint x: 740, startPoint y: 383, endPoint x: 703, endPoint y: 371, distance: 38.9
click at [834, 427] on button "Next" at bounding box center [821, 420] width 75 height 44
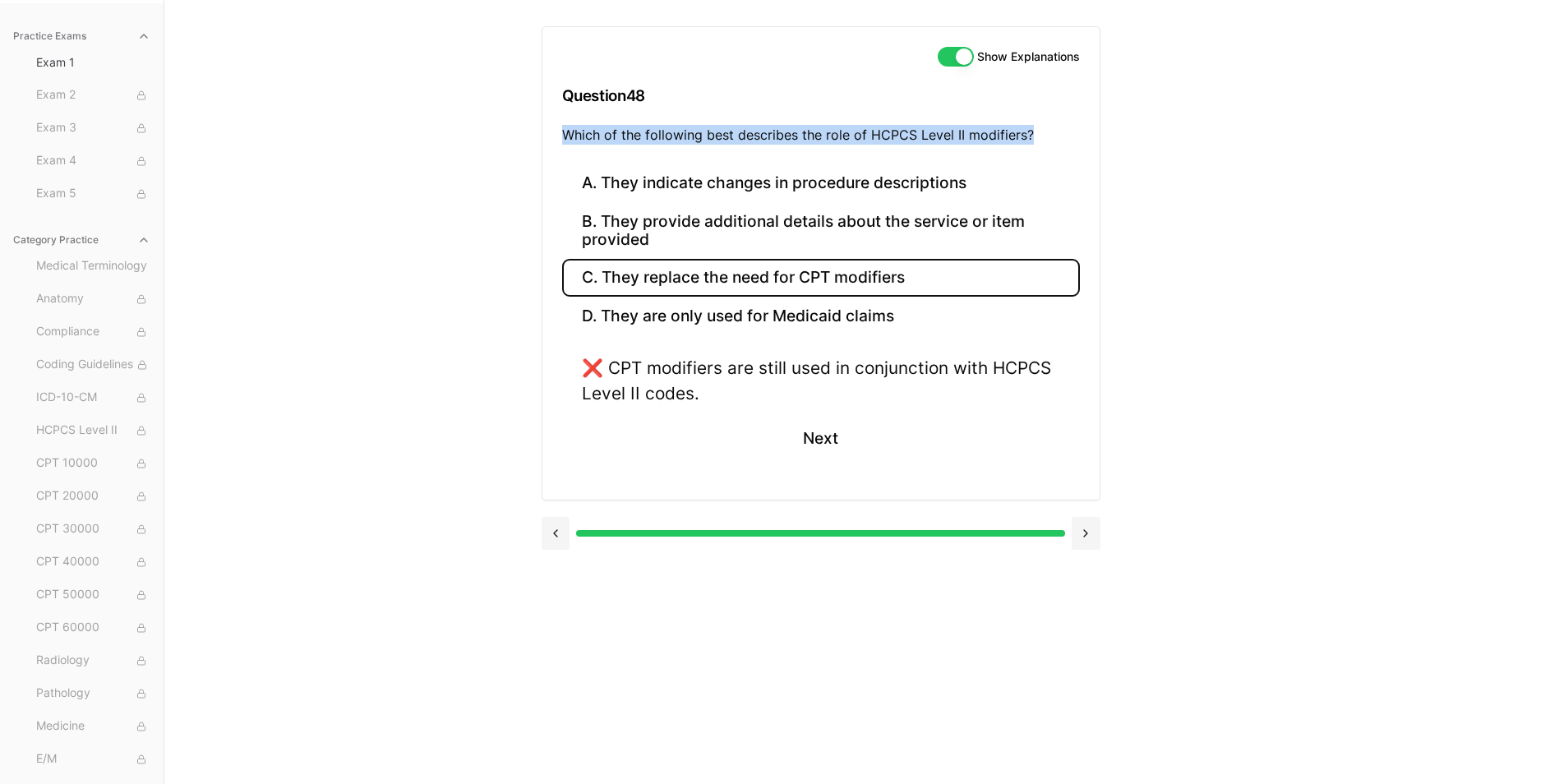
drag, startPoint x: 564, startPoint y: 132, endPoint x: 1044, endPoint y: 131, distance: 480.0
click at [1044, 131] on p "Which of the following best describes the role of HCPCS Level II modifiers?" at bounding box center [821, 135] width 517 height 20
drag, startPoint x: 1044, startPoint y: 131, endPoint x: 1002, endPoint y: 140, distance: 43.0
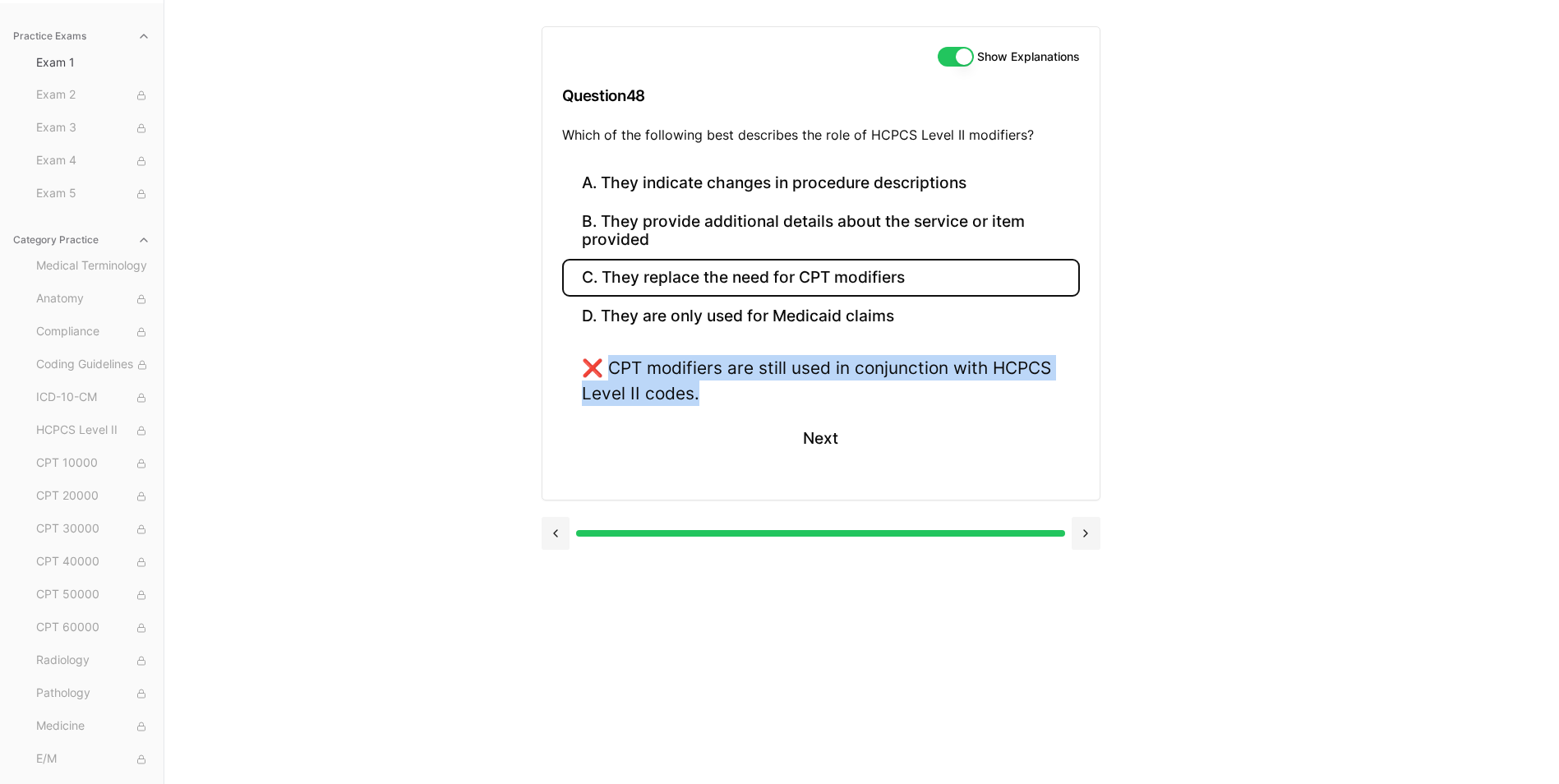
drag, startPoint x: 614, startPoint y: 366, endPoint x: 702, endPoint y: 391, distance: 91.5
click at [702, 391] on div "❌ CPT modifiers are still used in conjunction with HCPCS Level II codes." at bounding box center [821, 380] width 478 height 51
drag, startPoint x: 702, startPoint y: 391, endPoint x: 672, endPoint y: 393, distance: 30.1
drag, startPoint x: 806, startPoint y: 440, endPoint x: 777, endPoint y: 394, distance: 54.4
click at [806, 440] on button "Next" at bounding box center [821, 438] width 75 height 44
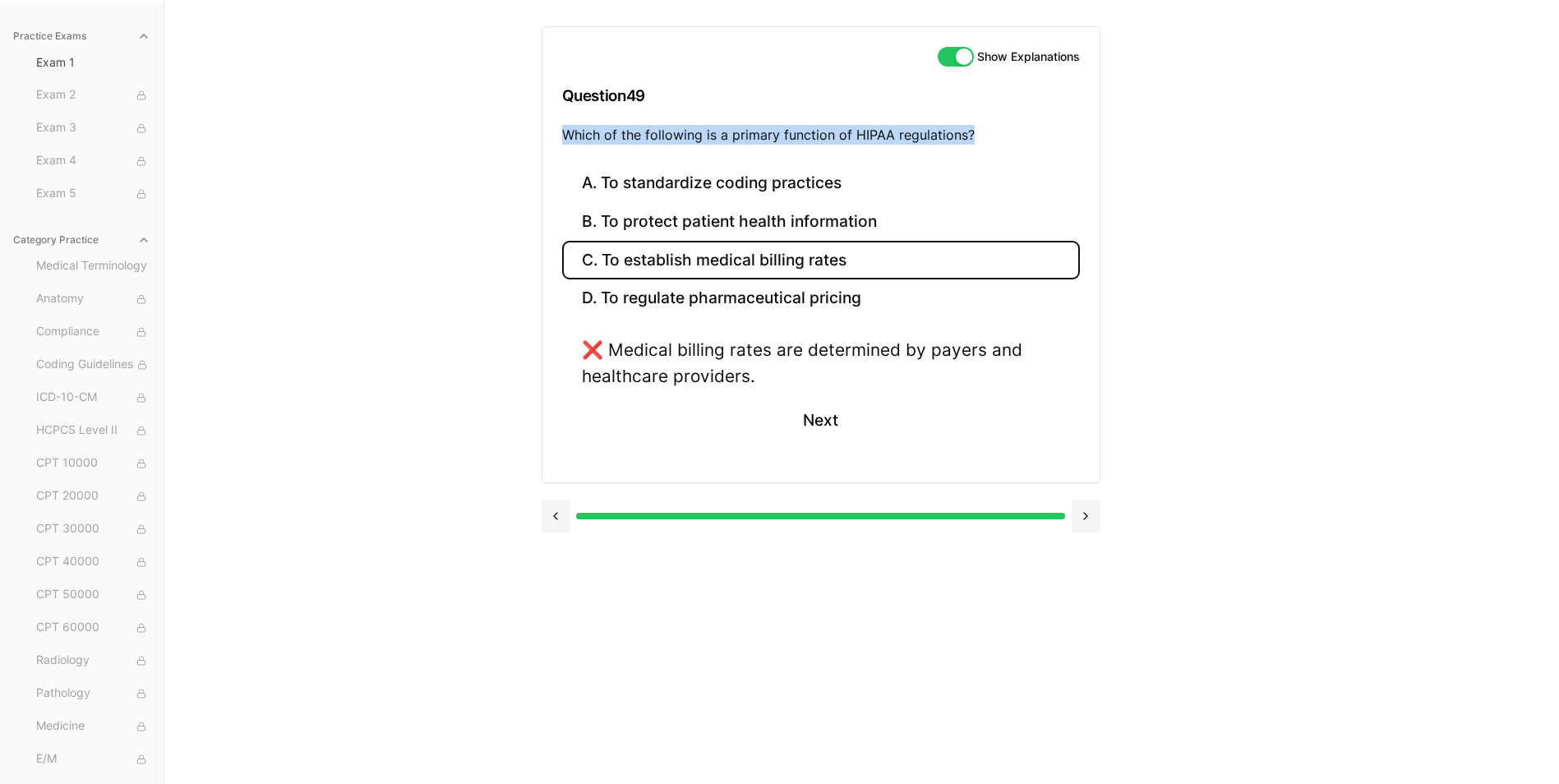
drag, startPoint x: 564, startPoint y: 135, endPoint x: 986, endPoint y: 137, distance: 422.0
click at [986, 137] on p "Which of the following is a primary function of HIPAA regulations?" at bounding box center [821, 135] width 517 height 20
drag, startPoint x: 986, startPoint y: 137, endPoint x: 967, endPoint y: 139, distance: 19.1
click at [703, 217] on button "B. To protect patient health information" at bounding box center [821, 222] width 517 height 39
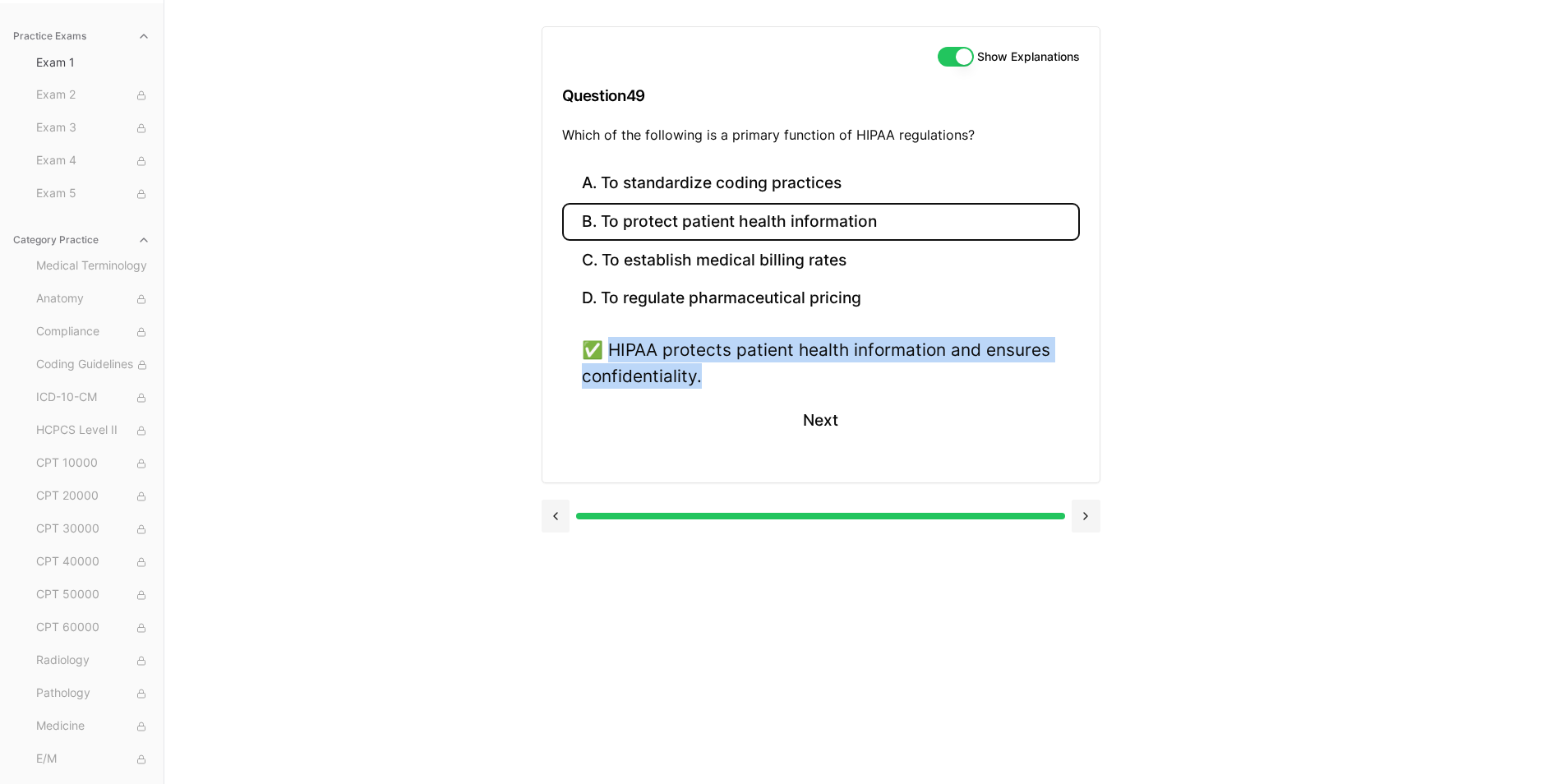
drag, startPoint x: 610, startPoint y: 348, endPoint x: 711, endPoint y: 370, distance: 103.4
click at [711, 370] on div "✅ HIPAA protects patient health information and ensures confidentiality." at bounding box center [821, 362] width 478 height 51
drag, startPoint x: 711, startPoint y: 370, endPoint x: 675, endPoint y: 368, distance: 36.1
click at [831, 422] on button "Next" at bounding box center [821, 420] width 75 height 44
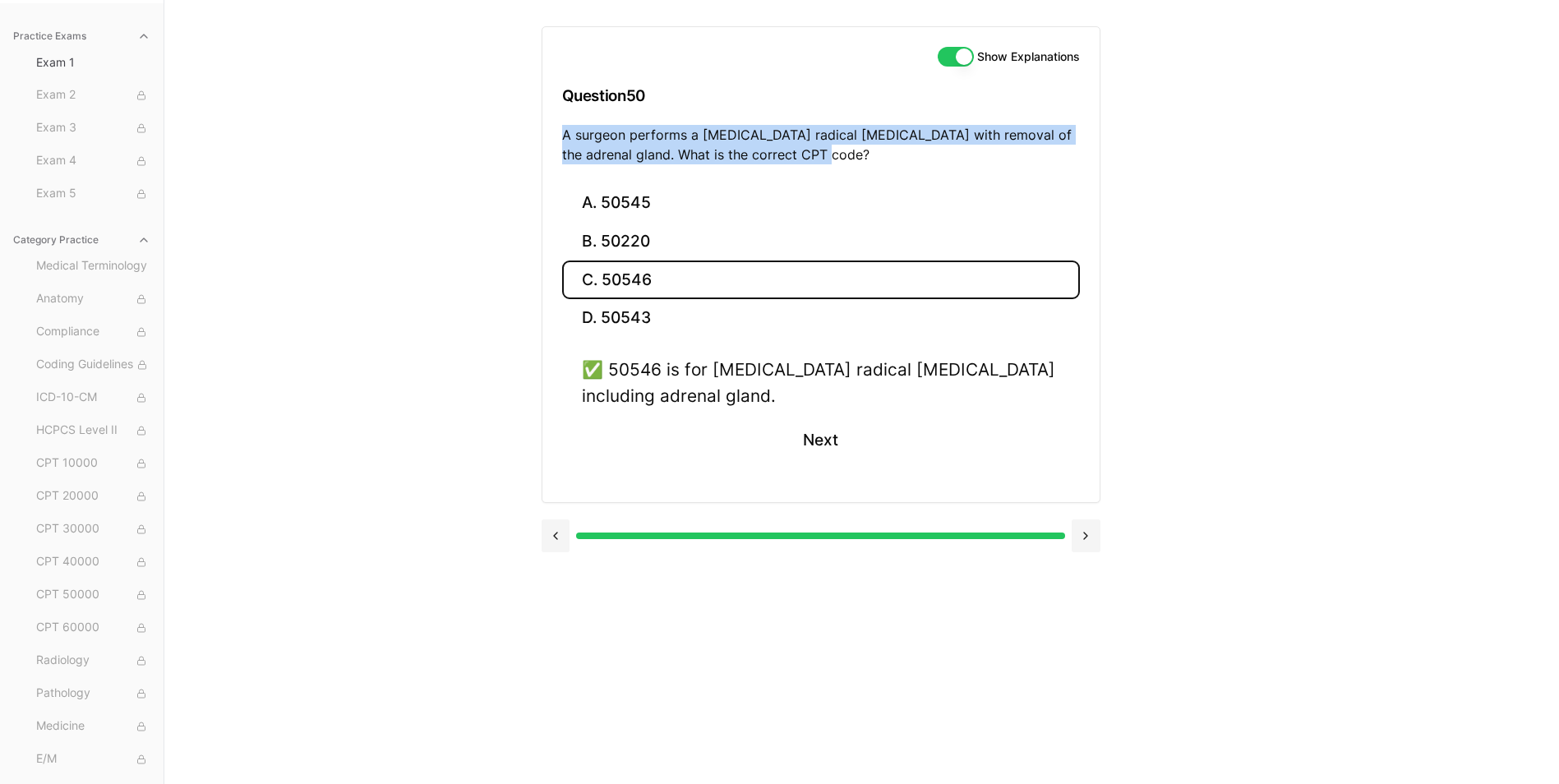
drag, startPoint x: 563, startPoint y: 136, endPoint x: 867, endPoint y: 152, distance: 304.4
click at [867, 152] on p "A surgeon performs a laparoscopic radical nephrectomy with removal of the adren…" at bounding box center [821, 144] width 517 height 39
drag, startPoint x: 867, startPoint y: 152, endPoint x: 824, endPoint y: 145, distance: 43.6
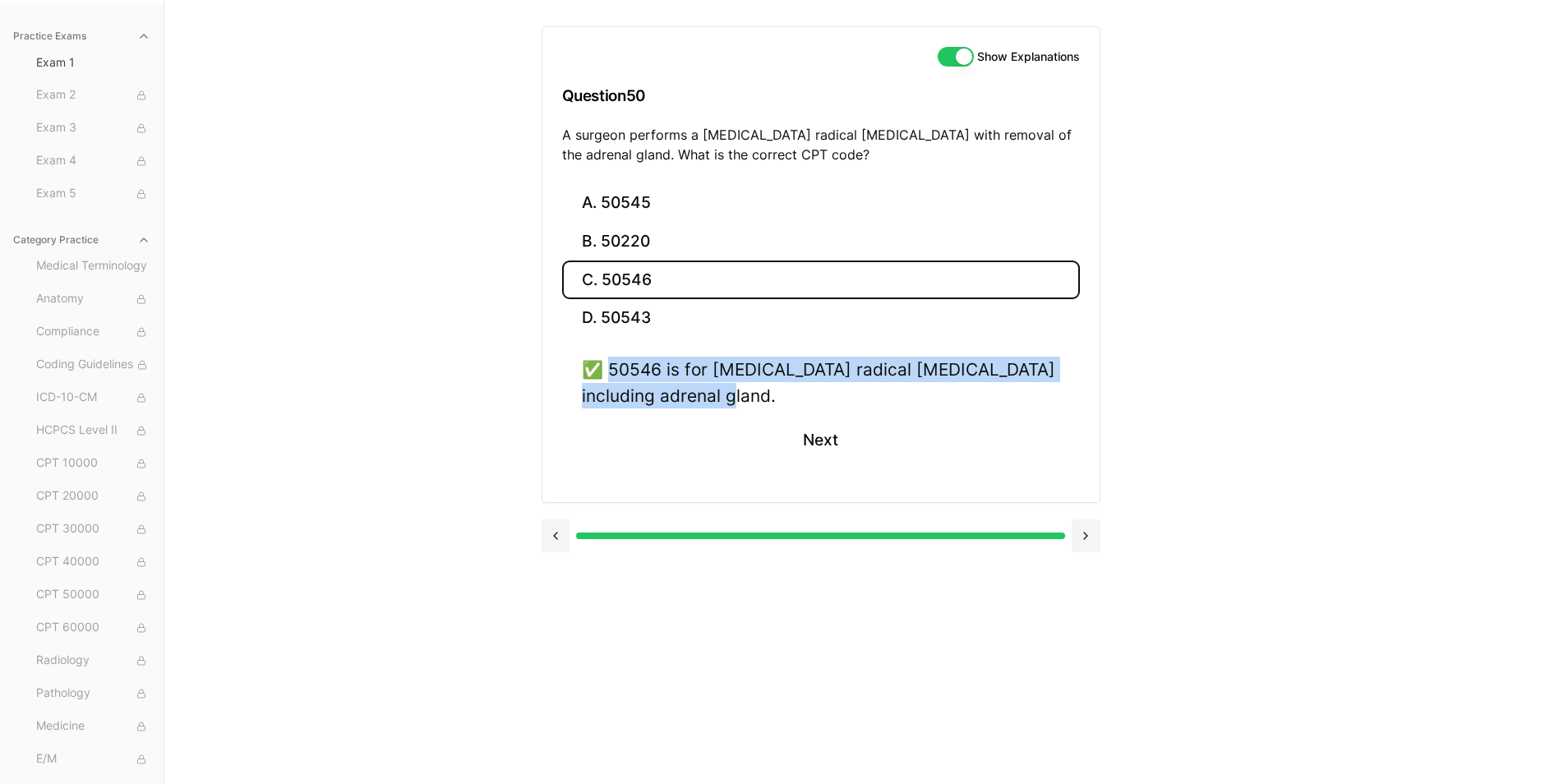
drag, startPoint x: 610, startPoint y: 366, endPoint x: 844, endPoint y: 402, distance: 236.8
click at [844, 402] on div "✅ 50546 is for laparoscopic radical nephrectomy including adrenal gland." at bounding box center [821, 381] width 478 height 51
drag, startPoint x: 844, startPoint y: 402, endPoint x: 728, endPoint y: 384, distance: 117.4
click at [814, 444] on button "Next" at bounding box center [821, 440] width 75 height 44
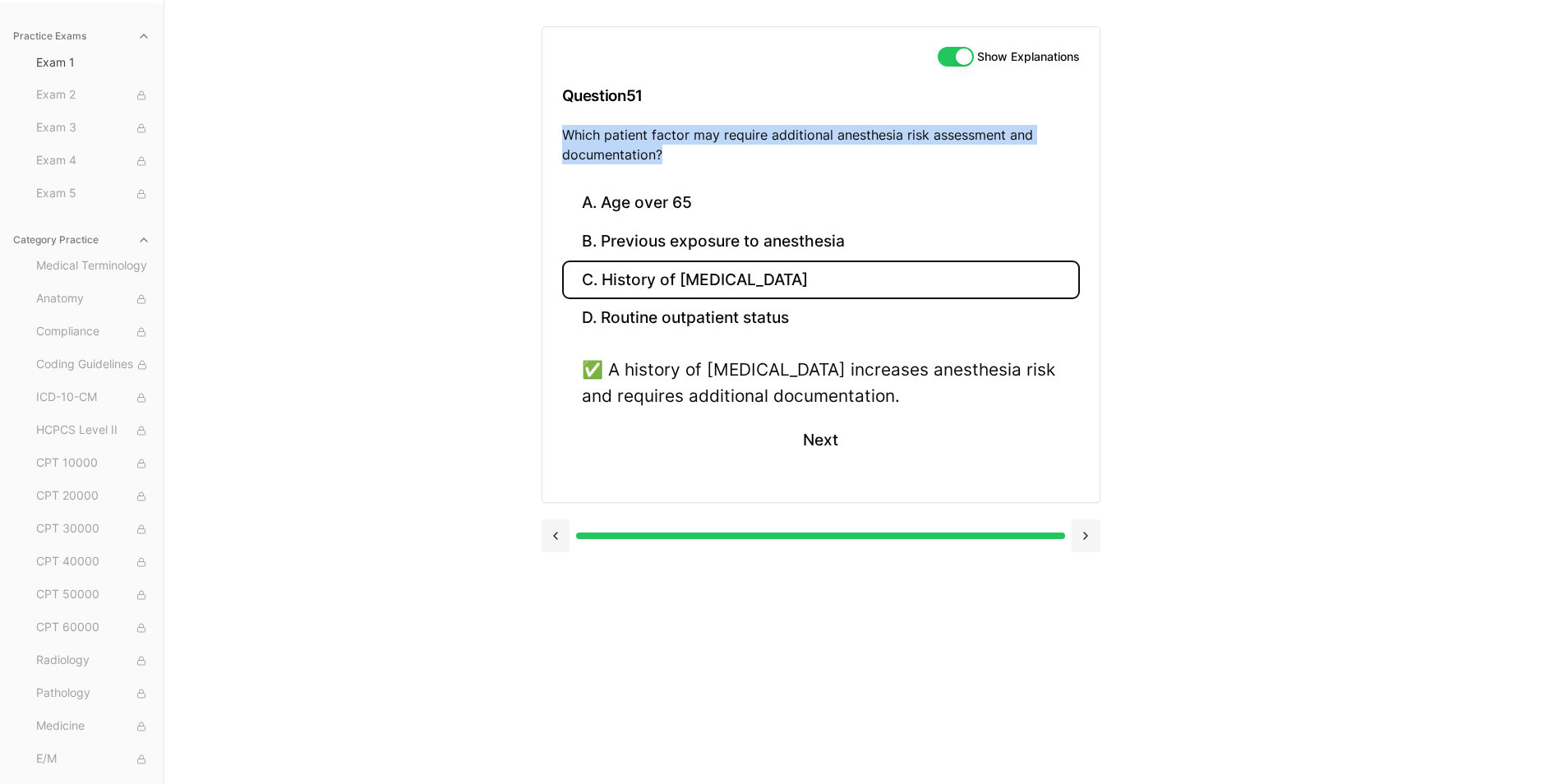
drag, startPoint x: 564, startPoint y: 132, endPoint x: 720, endPoint y: 167, distance: 159.9
click at [720, 167] on div "Show Explanations Question 51 Which patient factor may require additional anest…" at bounding box center [821, 105] width 557 height 157
drag, startPoint x: 720, startPoint y: 167, endPoint x: 614, endPoint y: 148, distance: 107.7
drag, startPoint x: 612, startPoint y: 375, endPoint x: 1019, endPoint y: 401, distance: 407.8
click at [1019, 401] on div "✅ A history of obstructive sleep apnea increases anesthesia risk and requires a…" at bounding box center [821, 381] width 478 height 51
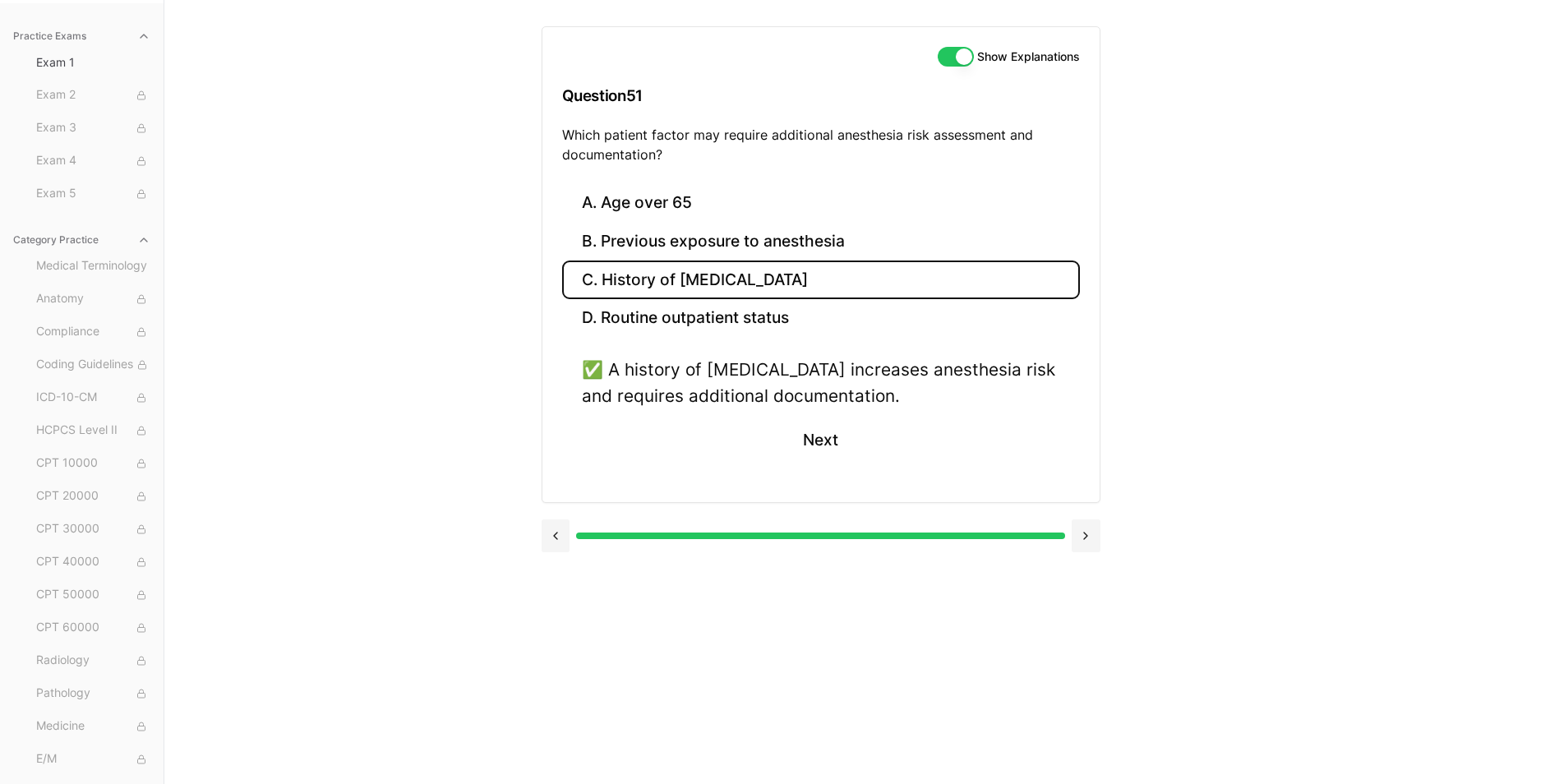
drag, startPoint x: 1019, startPoint y: 401, endPoint x: 1034, endPoint y: 399, distance: 15.1
click at [1034, 399] on div "✅ A history of obstructive sleep apnea increases anesthesia risk and requires a…" at bounding box center [821, 381] width 478 height 51
drag, startPoint x: 1040, startPoint y: 399, endPoint x: 611, endPoint y: 369, distance: 430.0
click at [611, 369] on div "✅ A history of obstructive sleep apnea increases anesthesia risk and requires a…" at bounding box center [821, 381] width 478 height 51
click at [821, 445] on button "Next" at bounding box center [821, 440] width 75 height 44
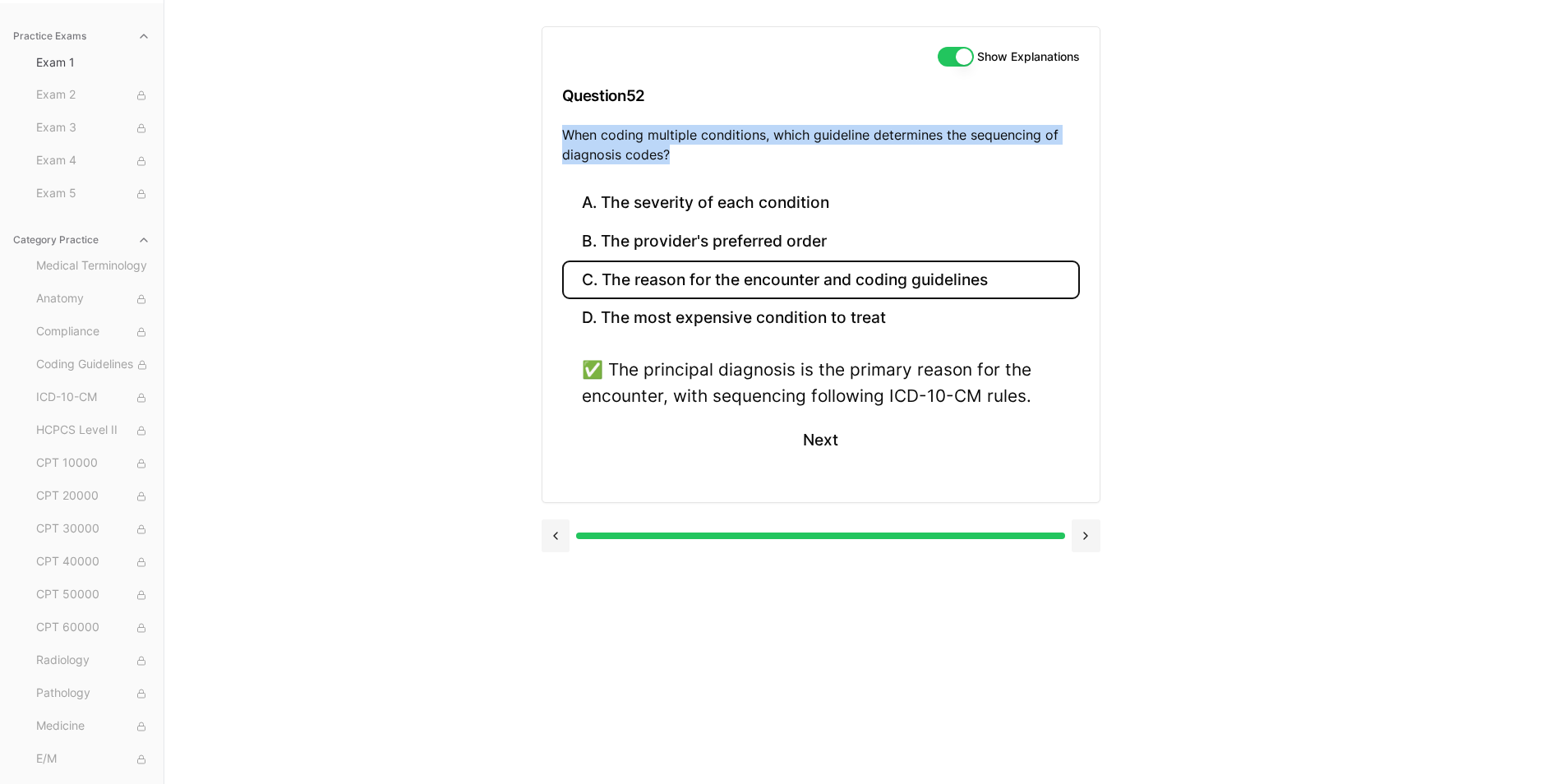
drag, startPoint x: 564, startPoint y: 135, endPoint x: 694, endPoint y: 164, distance: 133.2
click at [694, 164] on div "Show Explanations Question 52 When coding multiple conditions, which guideline …" at bounding box center [821, 105] width 557 height 157
drag, startPoint x: 694, startPoint y: 164, endPoint x: 640, endPoint y: 139, distance: 59.5
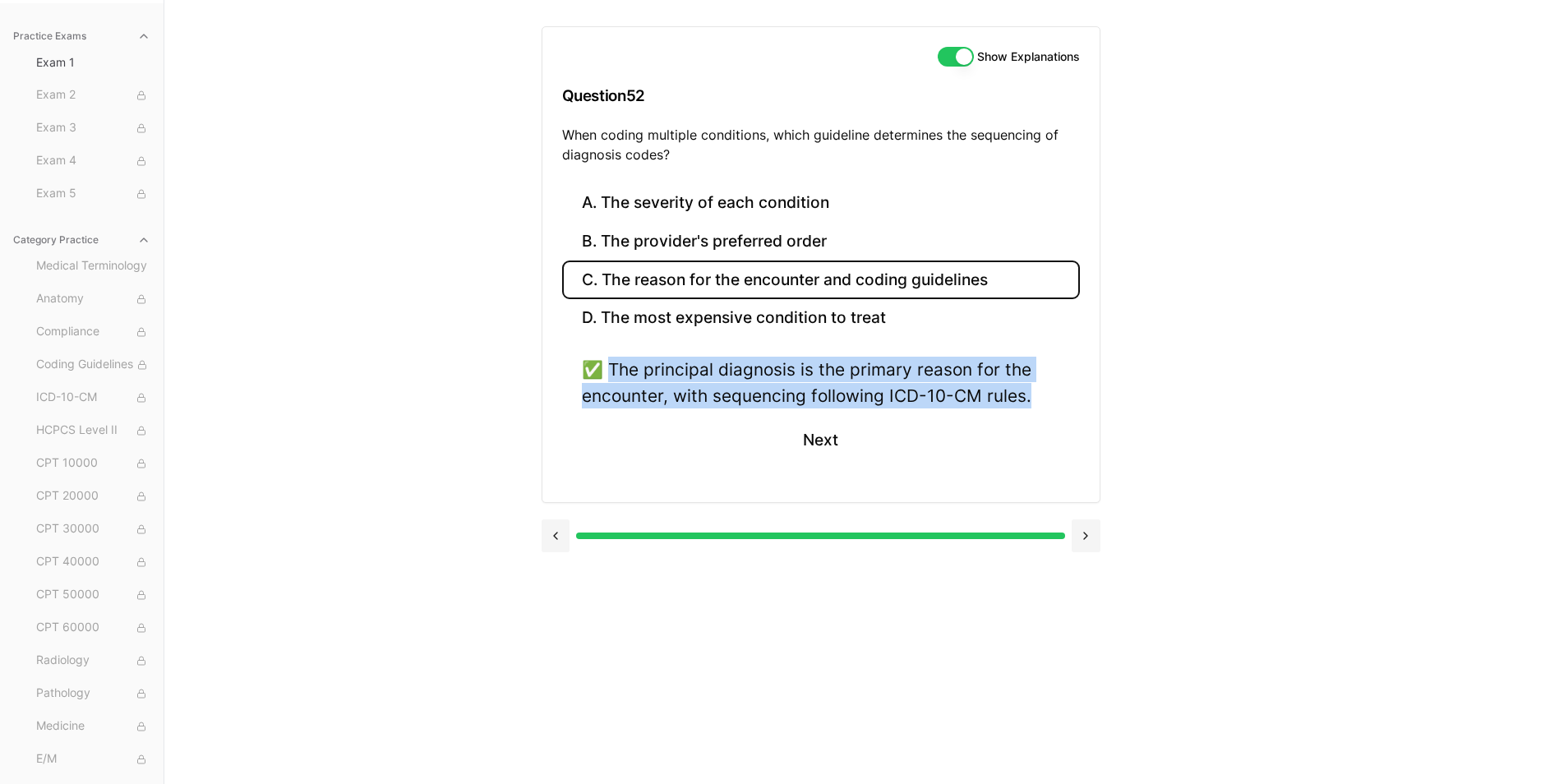
drag, startPoint x: 610, startPoint y: 369, endPoint x: 1042, endPoint y: 407, distance: 433.7
click at [1042, 407] on div "✅ The principal diagnosis is the primary reason for the encounter, with sequenc…" at bounding box center [821, 381] width 478 height 51
drag, startPoint x: 1042, startPoint y: 407, endPoint x: 1007, endPoint y: 397, distance: 36.4
click at [816, 448] on button "Next" at bounding box center [821, 440] width 75 height 44
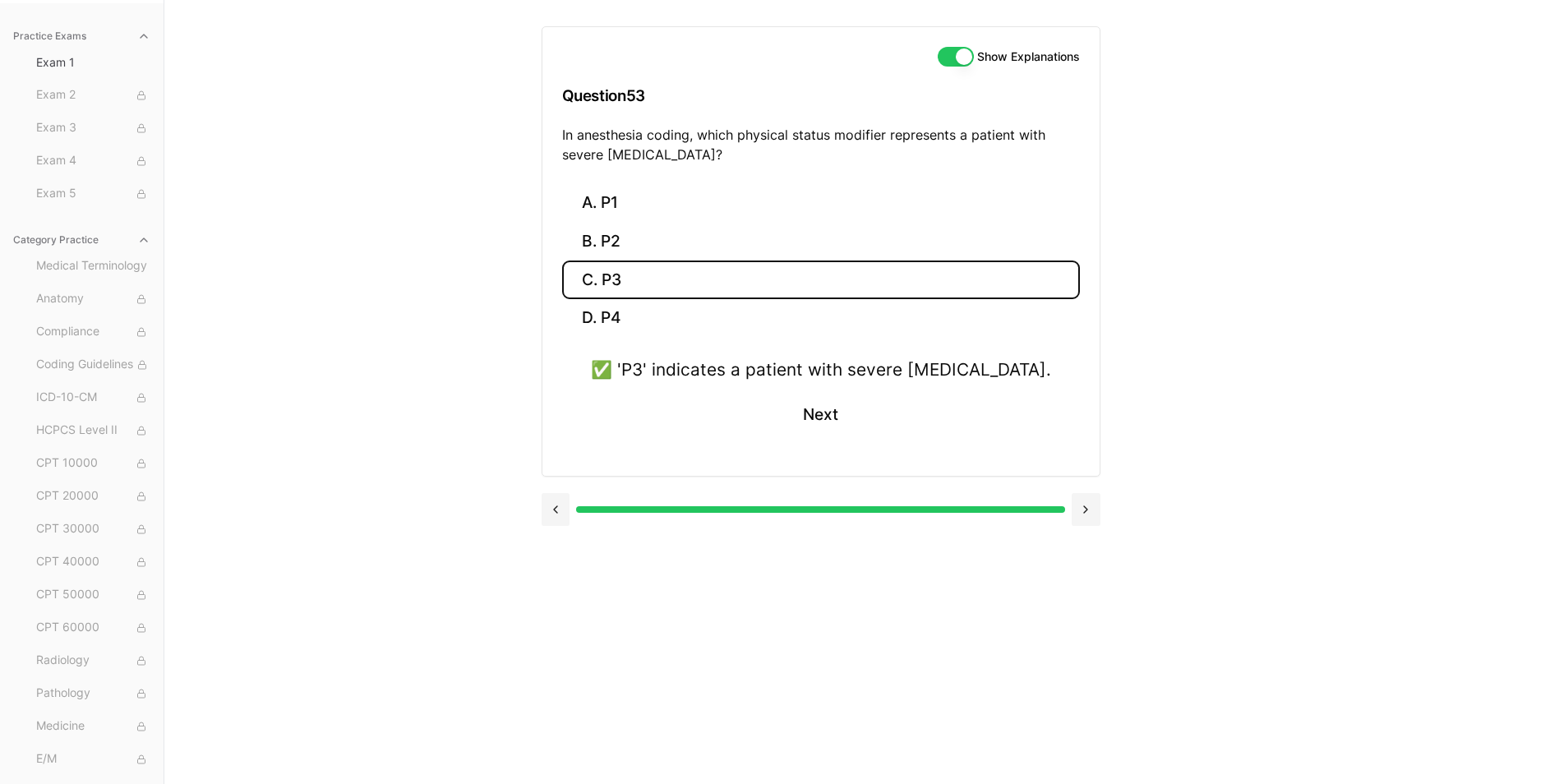
drag, startPoint x: 561, startPoint y: 135, endPoint x: 737, endPoint y: 162, distance: 178.1
click at [737, 162] on p "In anesthesia coding, which physical status modifier represents a patient with …" at bounding box center [821, 144] width 517 height 39
drag, startPoint x: 737, startPoint y: 162, endPoint x: 720, endPoint y: 154, distance: 18.8
drag, startPoint x: 619, startPoint y: 369, endPoint x: 1052, endPoint y: 378, distance: 433.1
click at [1052, 378] on div "✅ 'P3' indicates a patient with severe systemic disease. Next" at bounding box center [821, 406] width 517 height 100
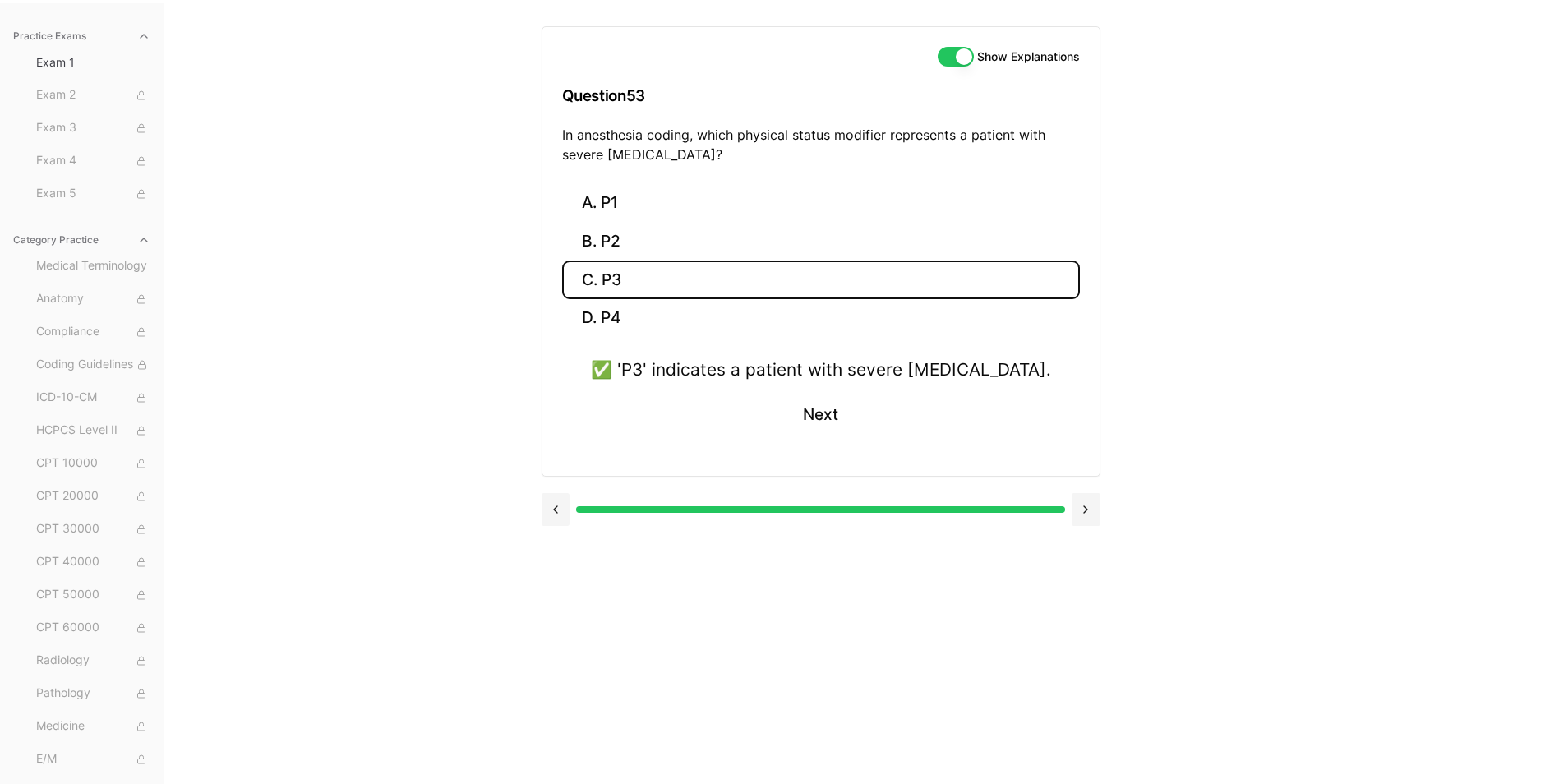
drag, startPoint x: 1052, startPoint y: 378, endPoint x: 1032, endPoint y: 375, distance: 20.2
click at [806, 414] on button "Next" at bounding box center [821, 414] width 75 height 44
drag, startPoint x: 561, startPoint y: 130, endPoint x: 964, endPoint y: 162, distance: 404.3
click at [964, 162] on p "A pulmonologist performs a bronchoscopy with transbronchial needle aspiration o…" at bounding box center [821, 144] width 517 height 39
drag, startPoint x: 964, startPoint y: 162, endPoint x: 897, endPoint y: 154, distance: 67.5
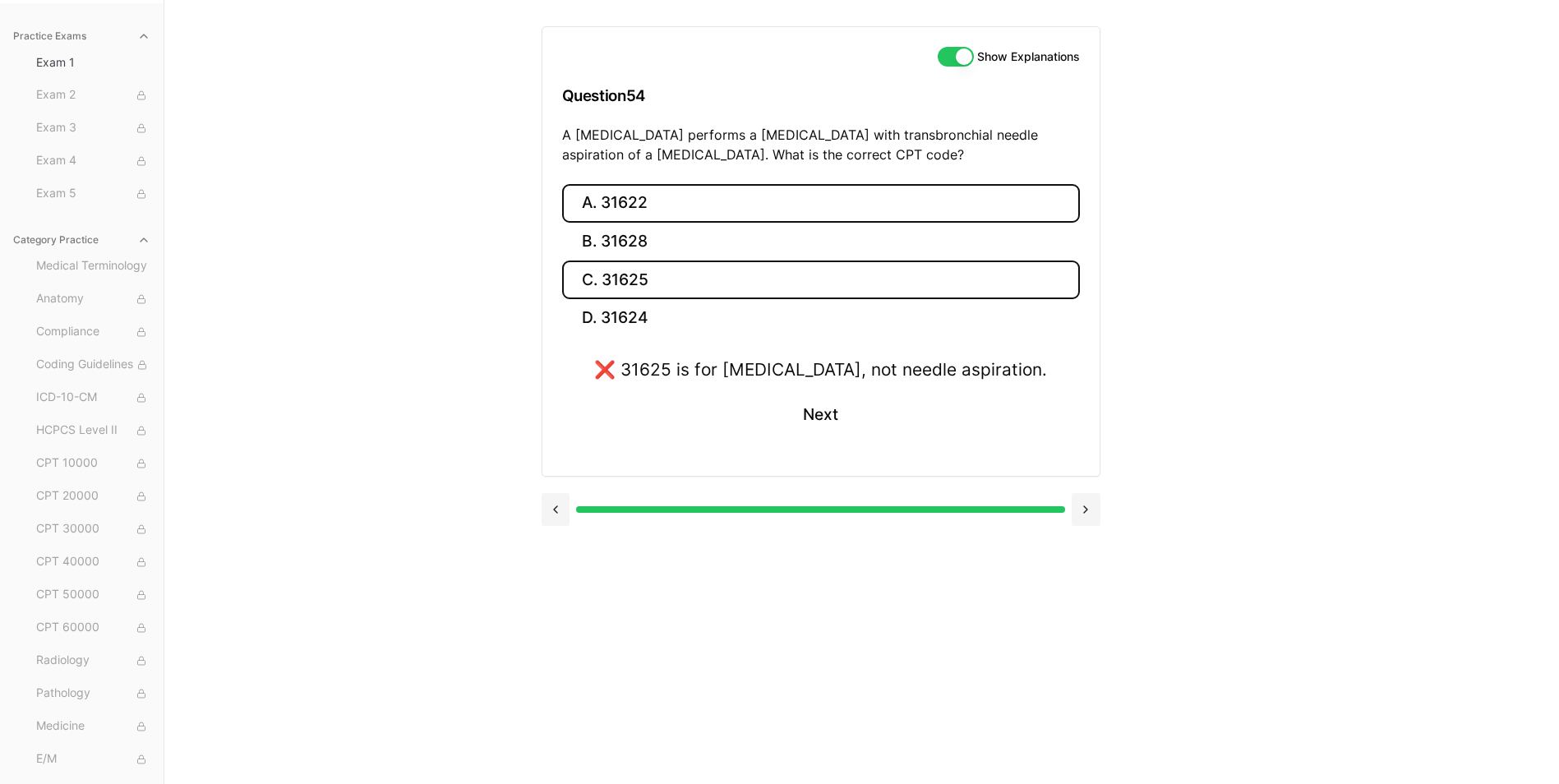
click at [625, 198] on button "A. 31622" at bounding box center [821, 203] width 517 height 39
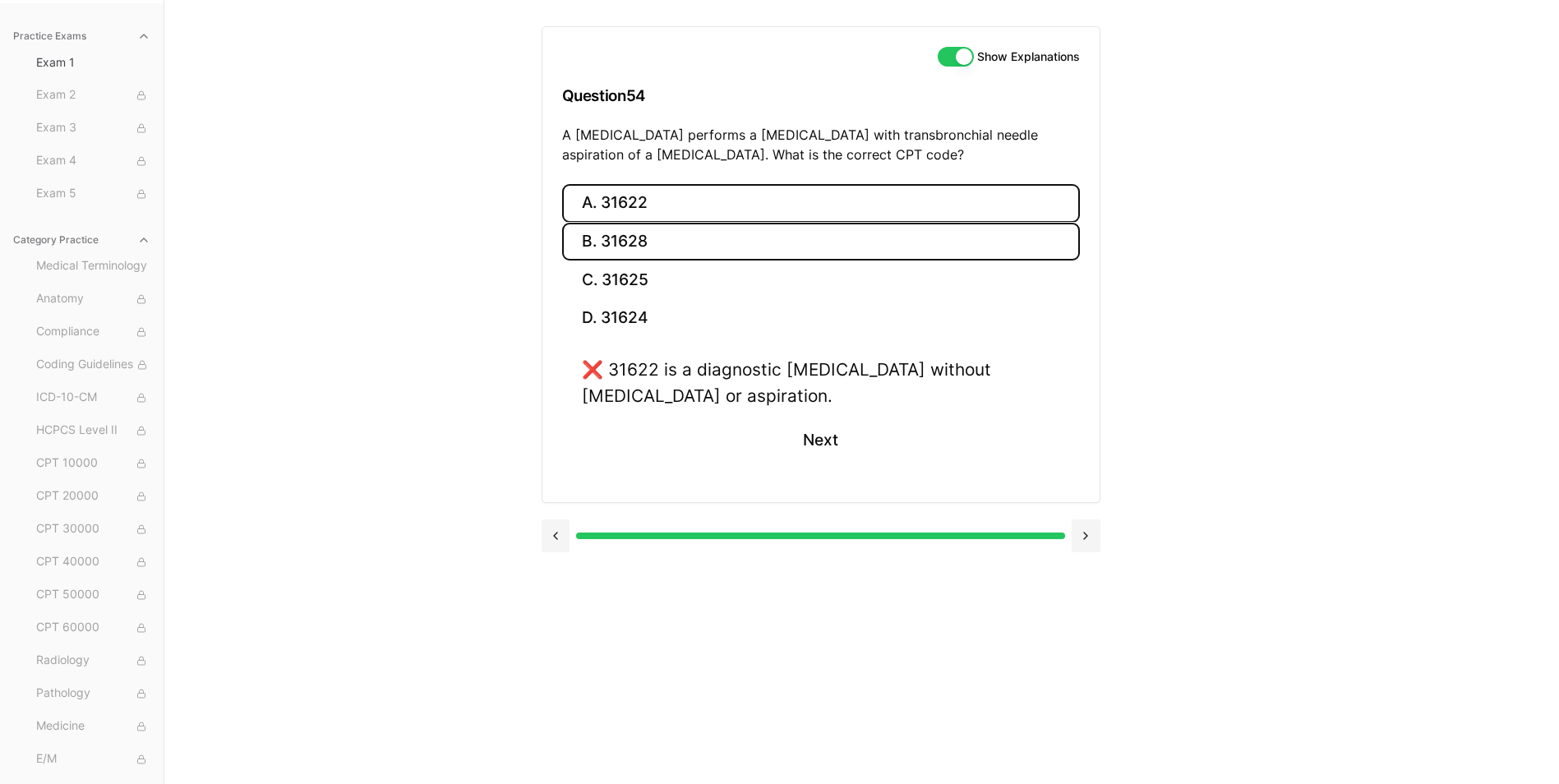
click at [630, 247] on button "B. 31628" at bounding box center [821, 242] width 517 height 39
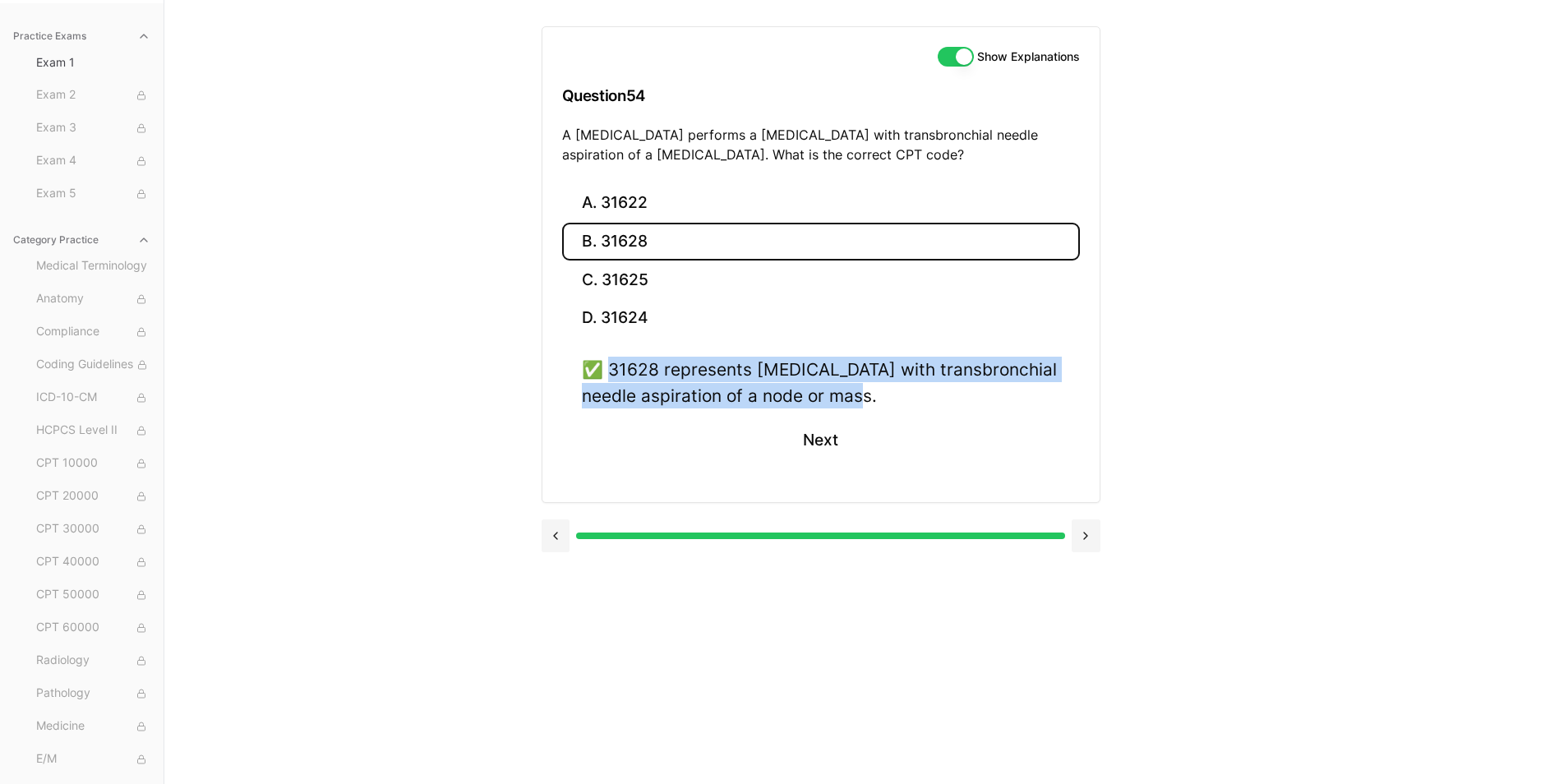
drag, startPoint x: 610, startPoint y: 370, endPoint x: 908, endPoint y: 405, distance: 300.0
click at [908, 405] on div "✅ 31628 represents bronchoscopy with transbronchial needle aspiration of a node…" at bounding box center [821, 381] width 478 height 51
drag, startPoint x: 908, startPoint y: 405, endPoint x: 841, endPoint y: 388, distance: 69.1
click at [816, 439] on button "Next" at bounding box center [821, 440] width 75 height 44
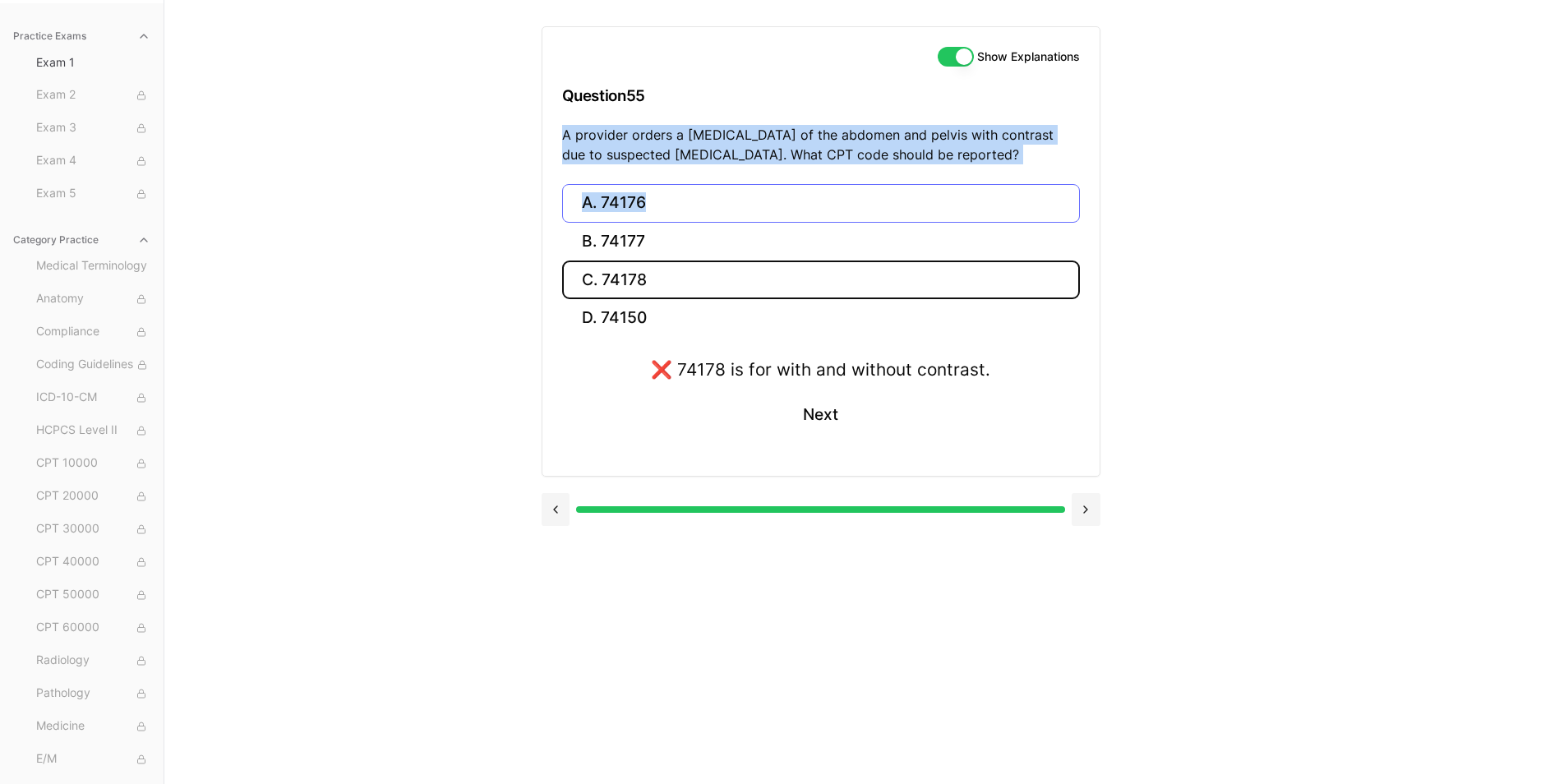
drag, startPoint x: 556, startPoint y: 132, endPoint x: 998, endPoint y: 184, distance: 445.0
click at [998, 184] on div "Show Explanations Question 55 A provider orders a CT scan of the abdomen and pe…" at bounding box center [821, 252] width 559 height 450
drag, startPoint x: 998, startPoint y: 184, endPoint x: 883, endPoint y: 151, distance: 119.6
click at [919, 151] on p "A provider orders a CT scan of the abdomen and pelvis with contrast due to susp…" at bounding box center [821, 144] width 517 height 39
drag, startPoint x: 563, startPoint y: 135, endPoint x: 968, endPoint y: 309, distance: 440.8
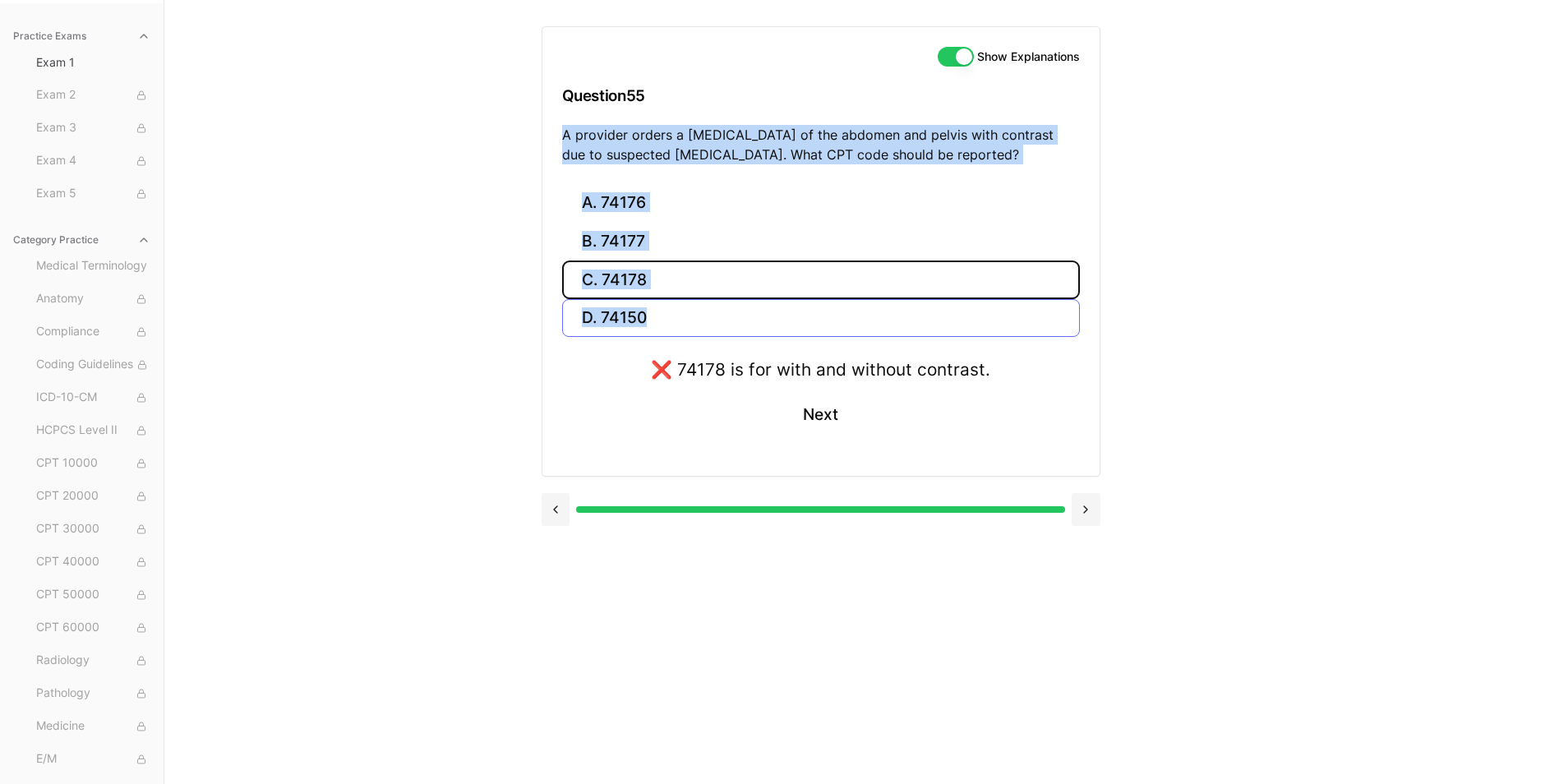
click at [968, 309] on div "Show Explanations Question 55 A provider orders a CT scan of the abdomen and pe…" at bounding box center [821, 252] width 559 height 450
click at [571, 135] on p "A provider orders a CT scan of the abdomen and pelvis with contrast due to susp…" at bounding box center [821, 144] width 517 height 39
drag, startPoint x: 561, startPoint y: 134, endPoint x: 938, endPoint y: 159, distance: 377.8
click at [938, 159] on p "A provider orders a CT scan of the abdomen and pelvis with contrast due to susp…" at bounding box center [821, 144] width 517 height 39
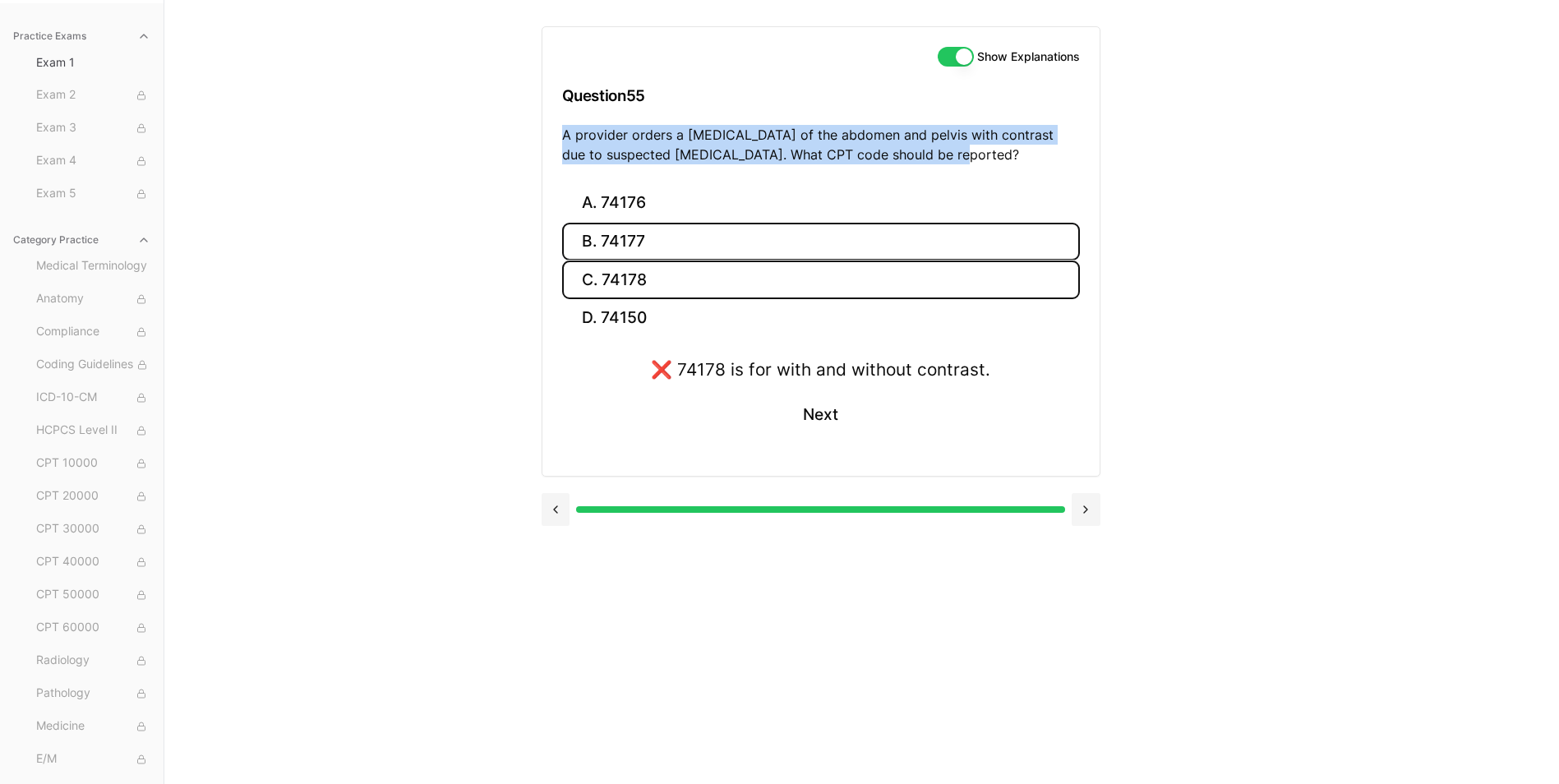
click at [637, 243] on button "B. 74177" at bounding box center [821, 242] width 517 height 39
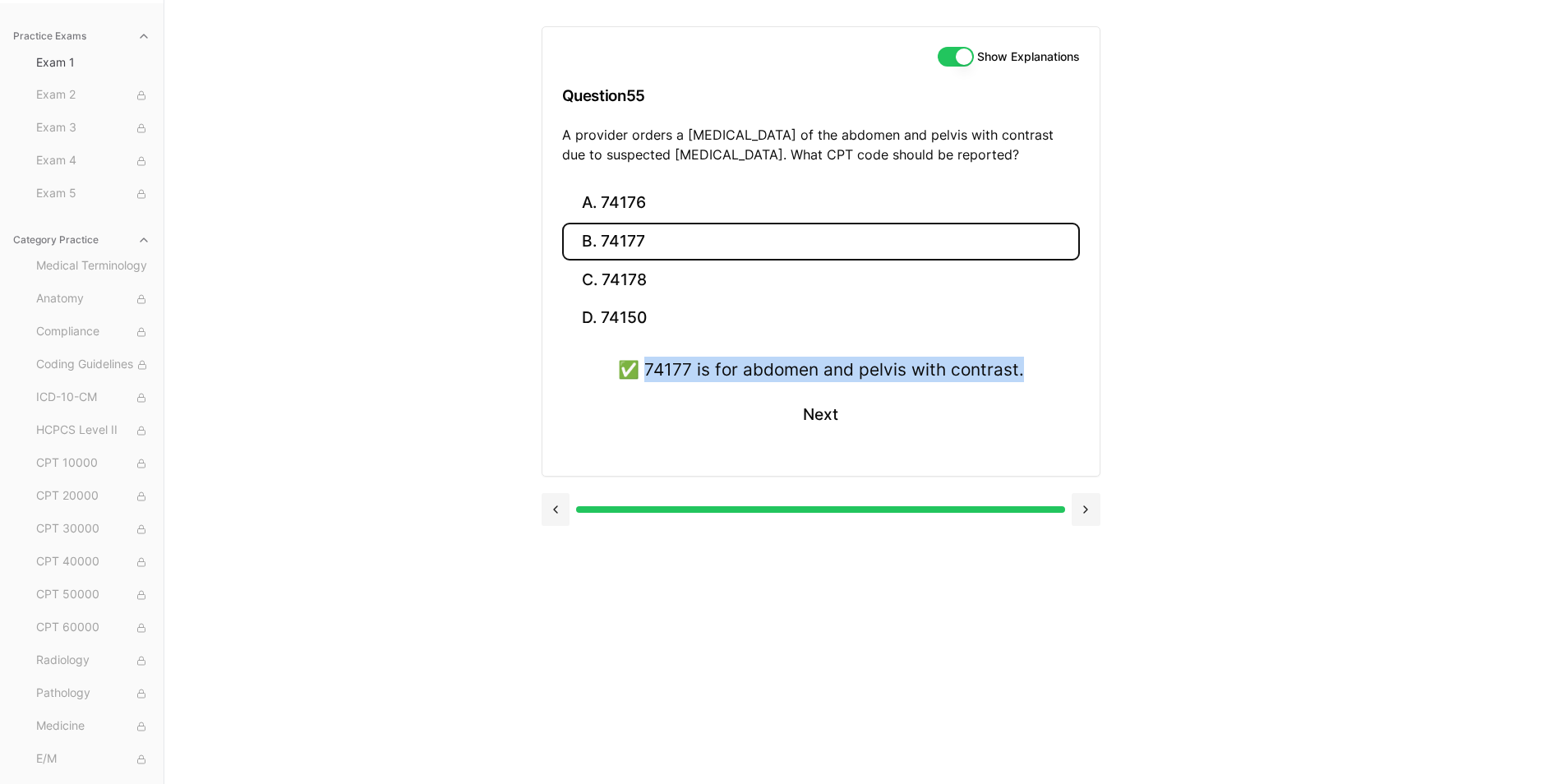
drag, startPoint x: 648, startPoint y: 366, endPoint x: 1145, endPoint y: 389, distance: 497.5
click at [1145, 389] on div "Show Explanations Question 55 A provider orders a CT scan of the abdomen and pe…" at bounding box center [862, 392] width 641 height 784
click at [812, 412] on button "Next" at bounding box center [821, 414] width 75 height 44
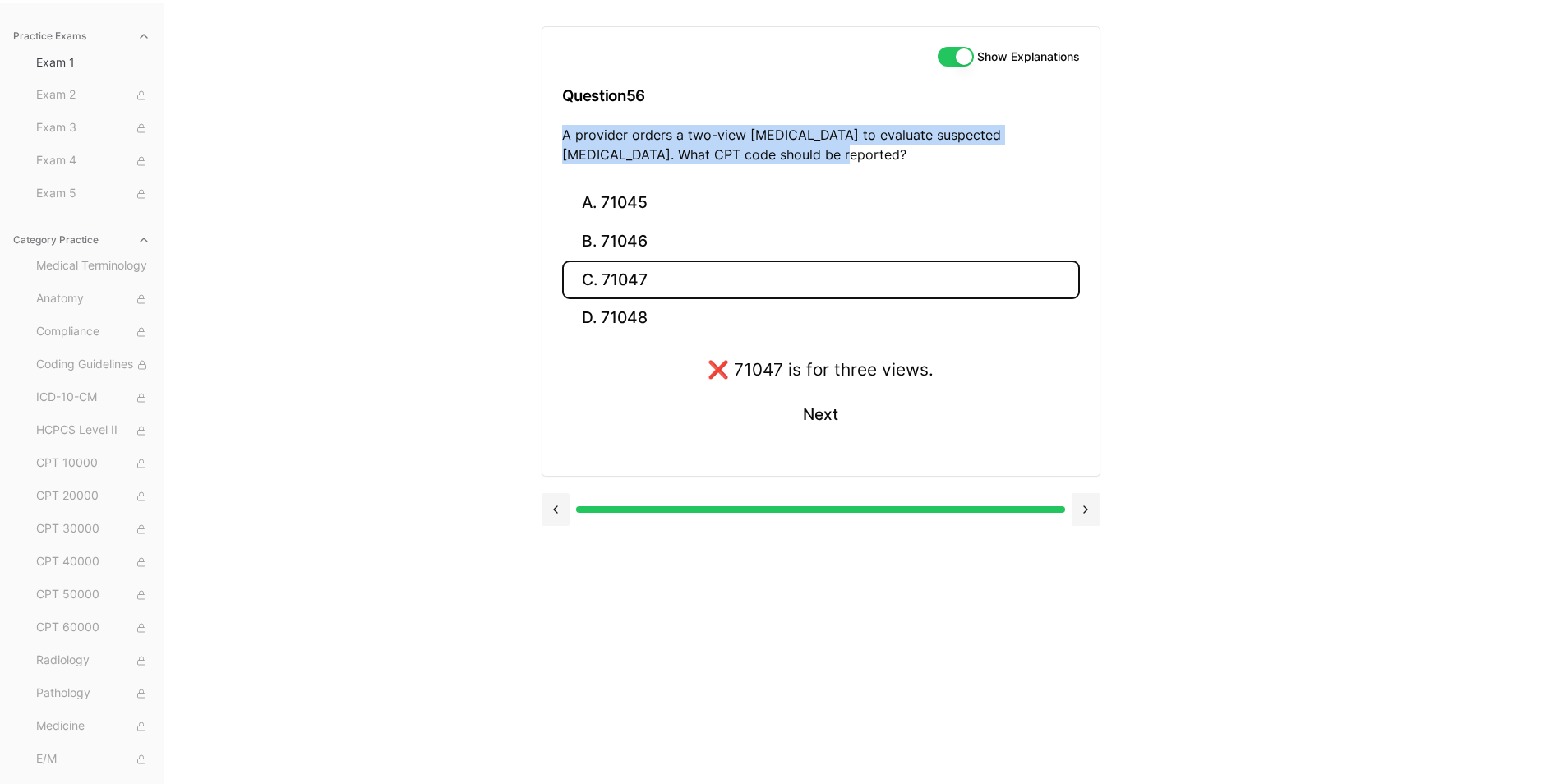
drag, startPoint x: 565, startPoint y: 133, endPoint x: 767, endPoint y: 150, distance: 202.7
click at [767, 150] on p "A provider orders a two-view chest X-ray to evaluate suspected pneumonia. What …" at bounding box center [821, 144] width 517 height 39
drag, startPoint x: 767, startPoint y: 150, endPoint x: 684, endPoint y: 152, distance: 83.0
click at [615, 242] on button "B. 71046" at bounding box center [821, 242] width 517 height 39
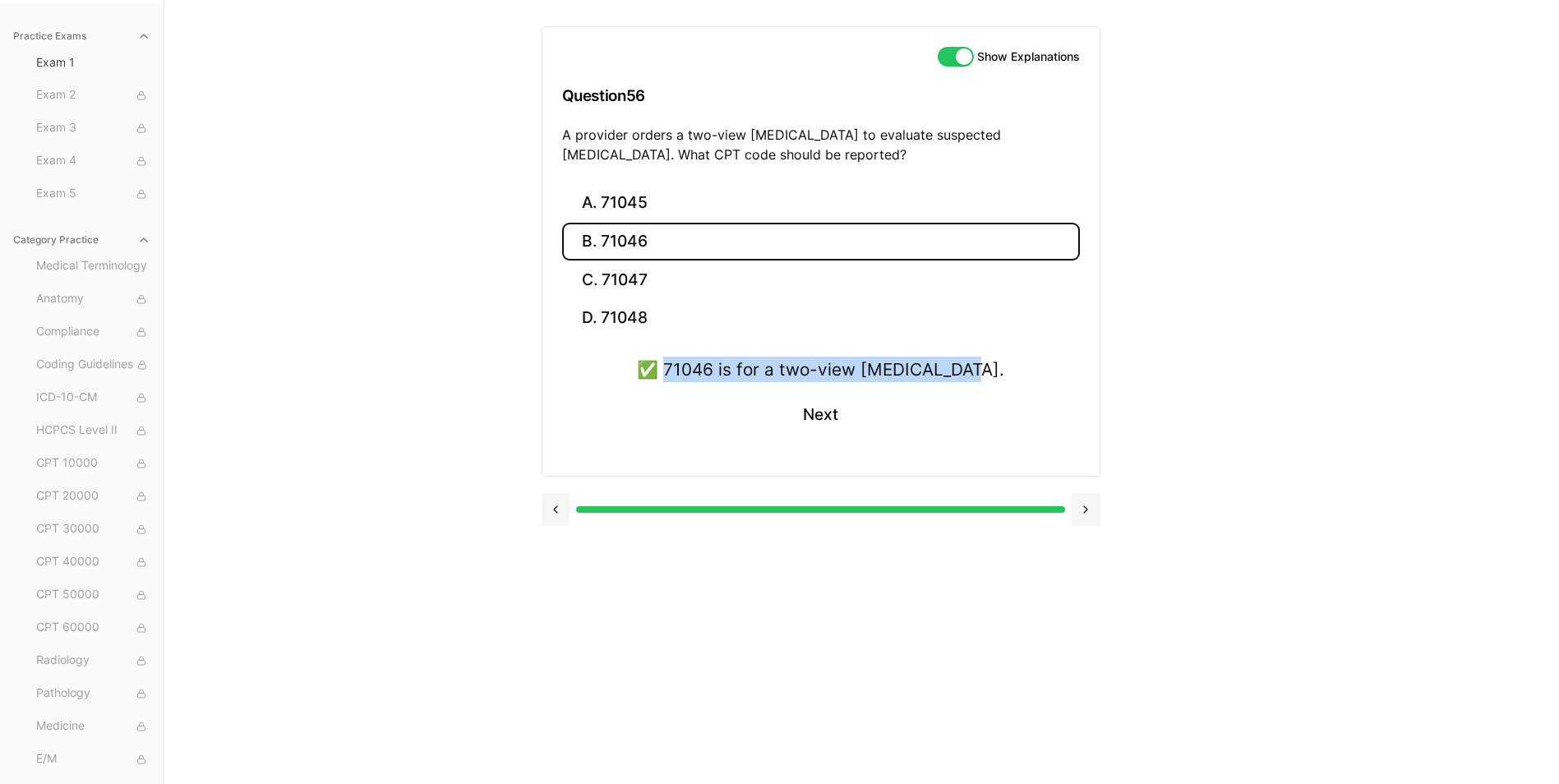
drag, startPoint x: 691, startPoint y: 364, endPoint x: 1044, endPoint y: 380, distance: 353.4
click at [1044, 380] on div "✅ 71046 is for a two-view chest X-ray. Next" at bounding box center [821, 406] width 517 height 100
drag, startPoint x: 1044, startPoint y: 380, endPoint x: 939, endPoint y: 374, distance: 105.2
click at [816, 416] on button "Next" at bounding box center [821, 414] width 75 height 44
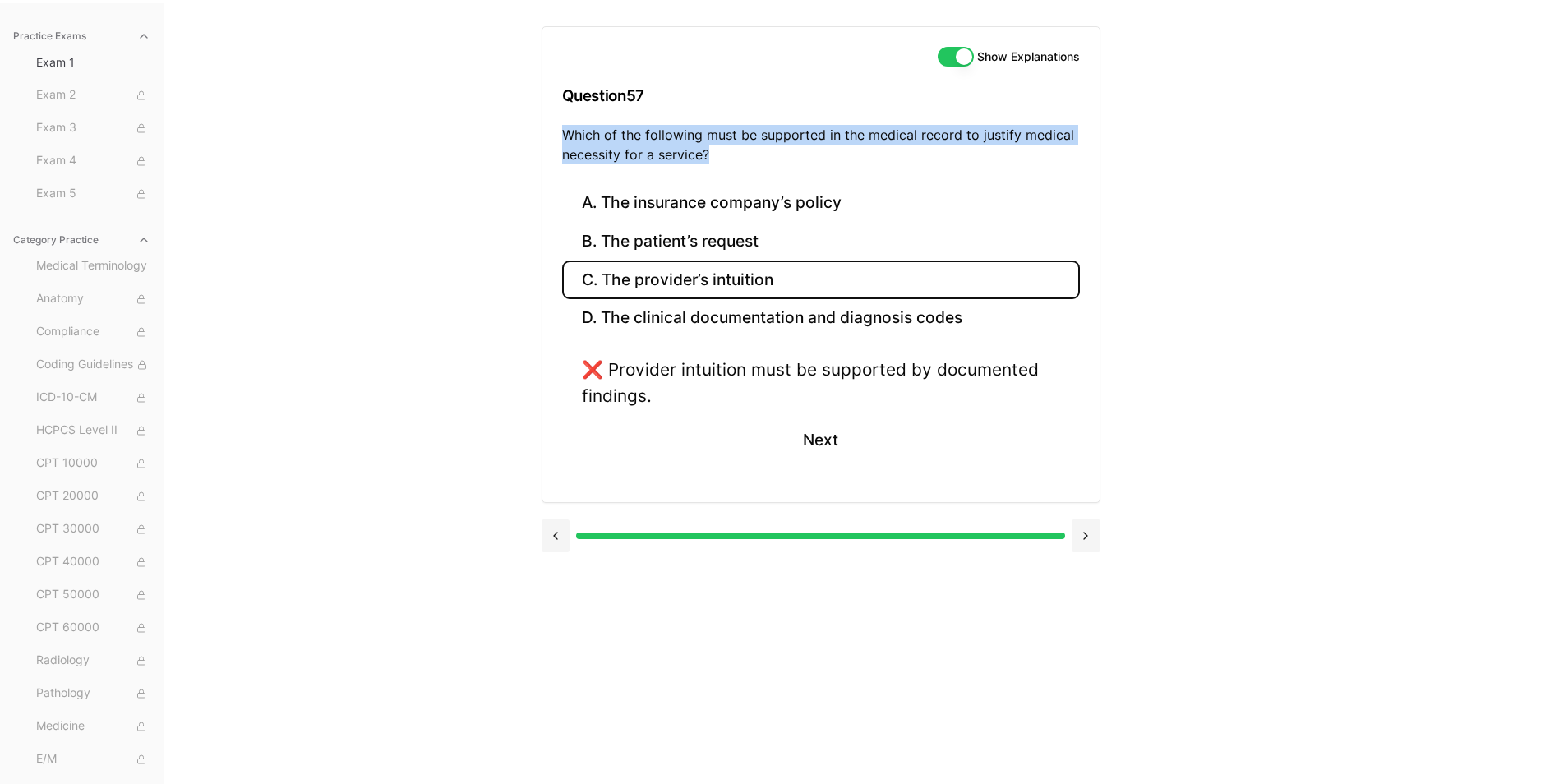
drag, startPoint x: 561, startPoint y: 132, endPoint x: 717, endPoint y: 156, distance: 157.8
click at [717, 156] on div "Show Explanations Question 57 Which of the following must be supported in the m…" at bounding box center [821, 105] width 557 height 157
drag, startPoint x: 717, startPoint y: 156, endPoint x: 683, endPoint y: 156, distance: 34.0
click at [657, 244] on button "B. The patient’s request" at bounding box center [821, 242] width 517 height 39
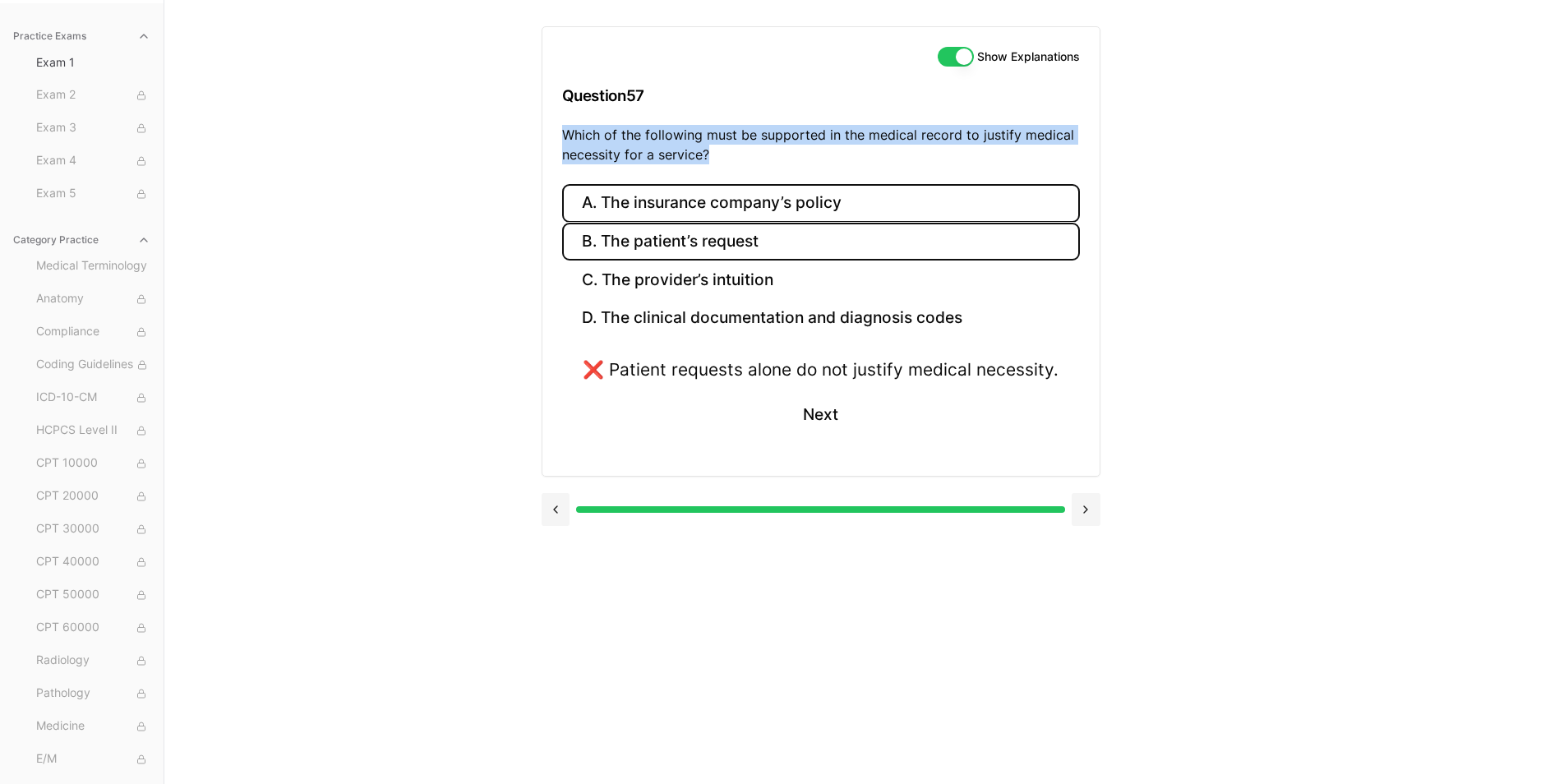
click at [664, 205] on button "A. The insurance company’s policy" at bounding box center [821, 203] width 517 height 39
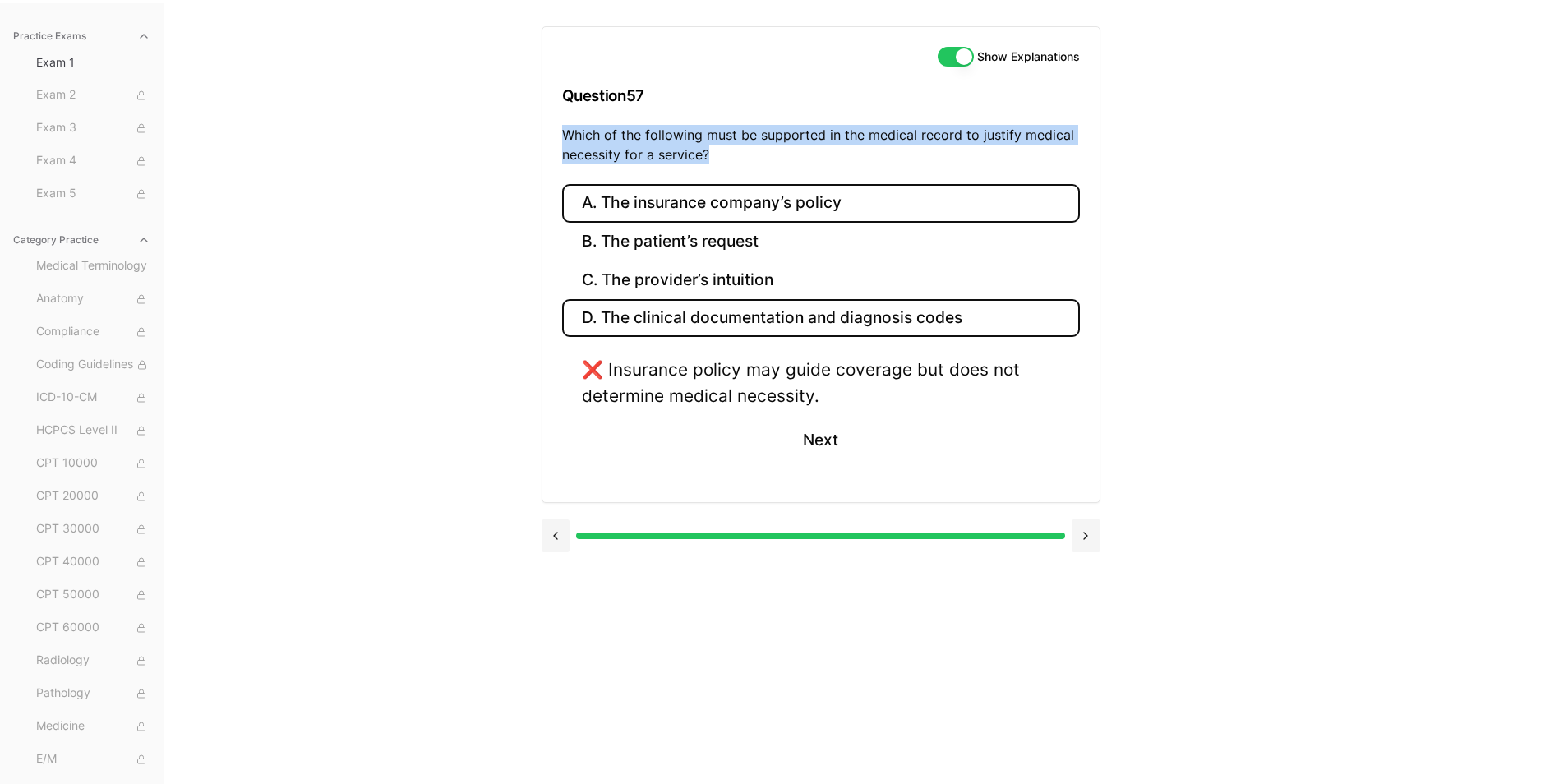
click at [669, 326] on button "D. The clinical documentation and diagnosis codes" at bounding box center [821, 318] width 517 height 39
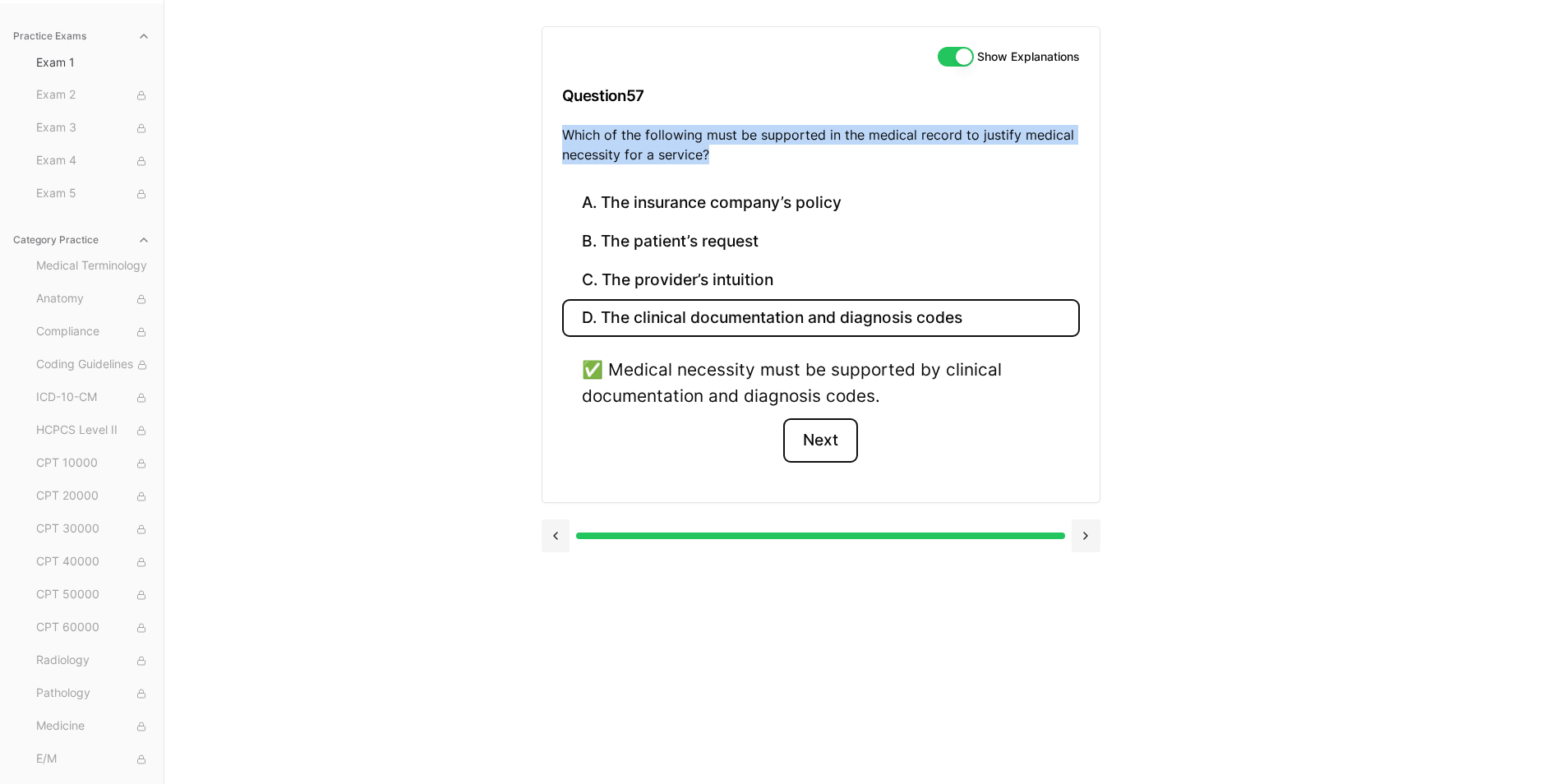
click at [806, 445] on button "Next" at bounding box center [821, 440] width 75 height 44
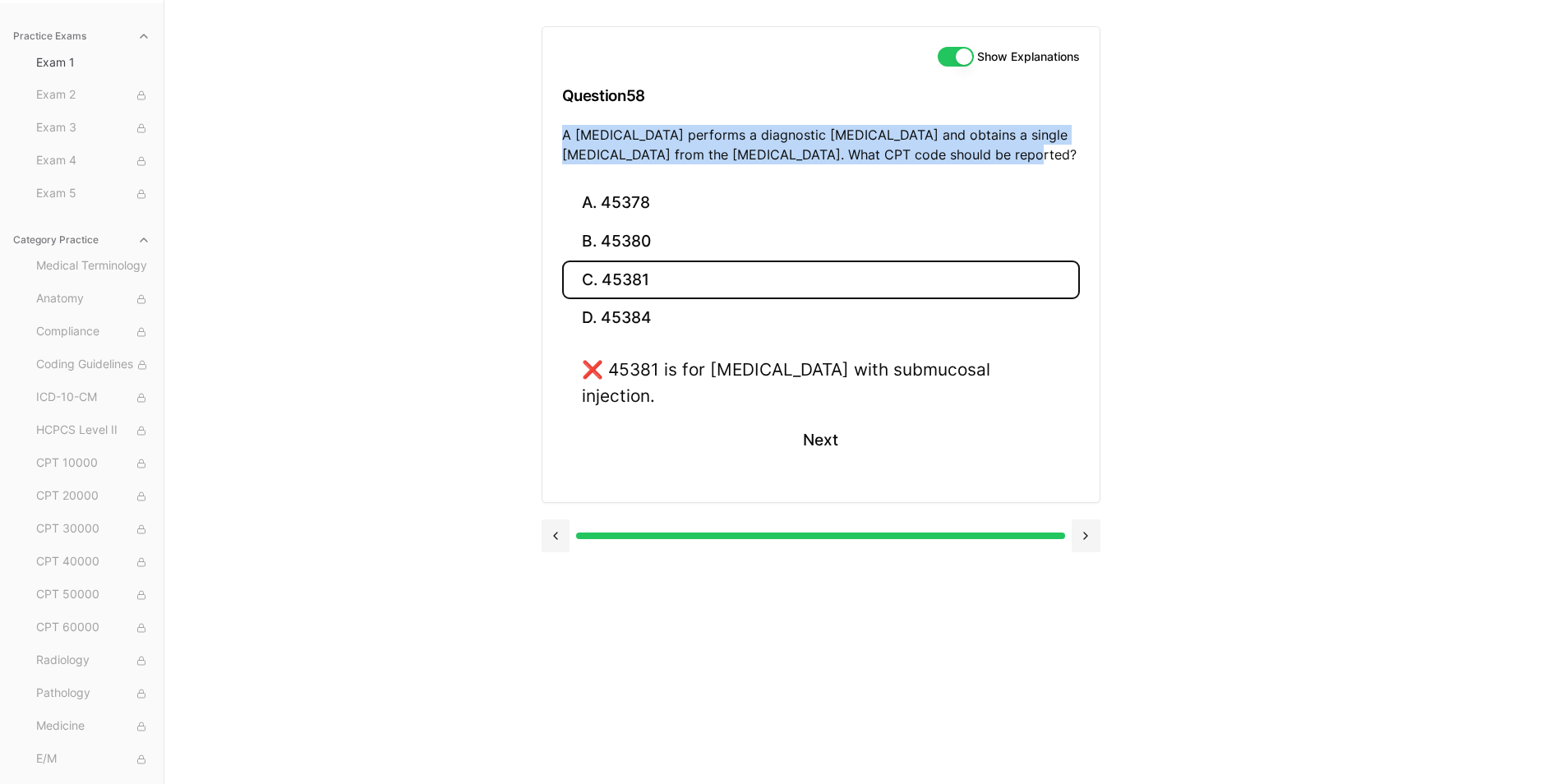
drag, startPoint x: 561, startPoint y: 135, endPoint x: 1024, endPoint y: 164, distance: 463.9
click at [1024, 164] on p "A gastroenterologist performs a diagnostic colonoscopy and obtains a single bio…" at bounding box center [821, 144] width 517 height 39
drag, startPoint x: 1024, startPoint y: 164, endPoint x: 971, endPoint y: 149, distance: 55.1
click at [633, 246] on button "B. 45380" at bounding box center [821, 242] width 517 height 39
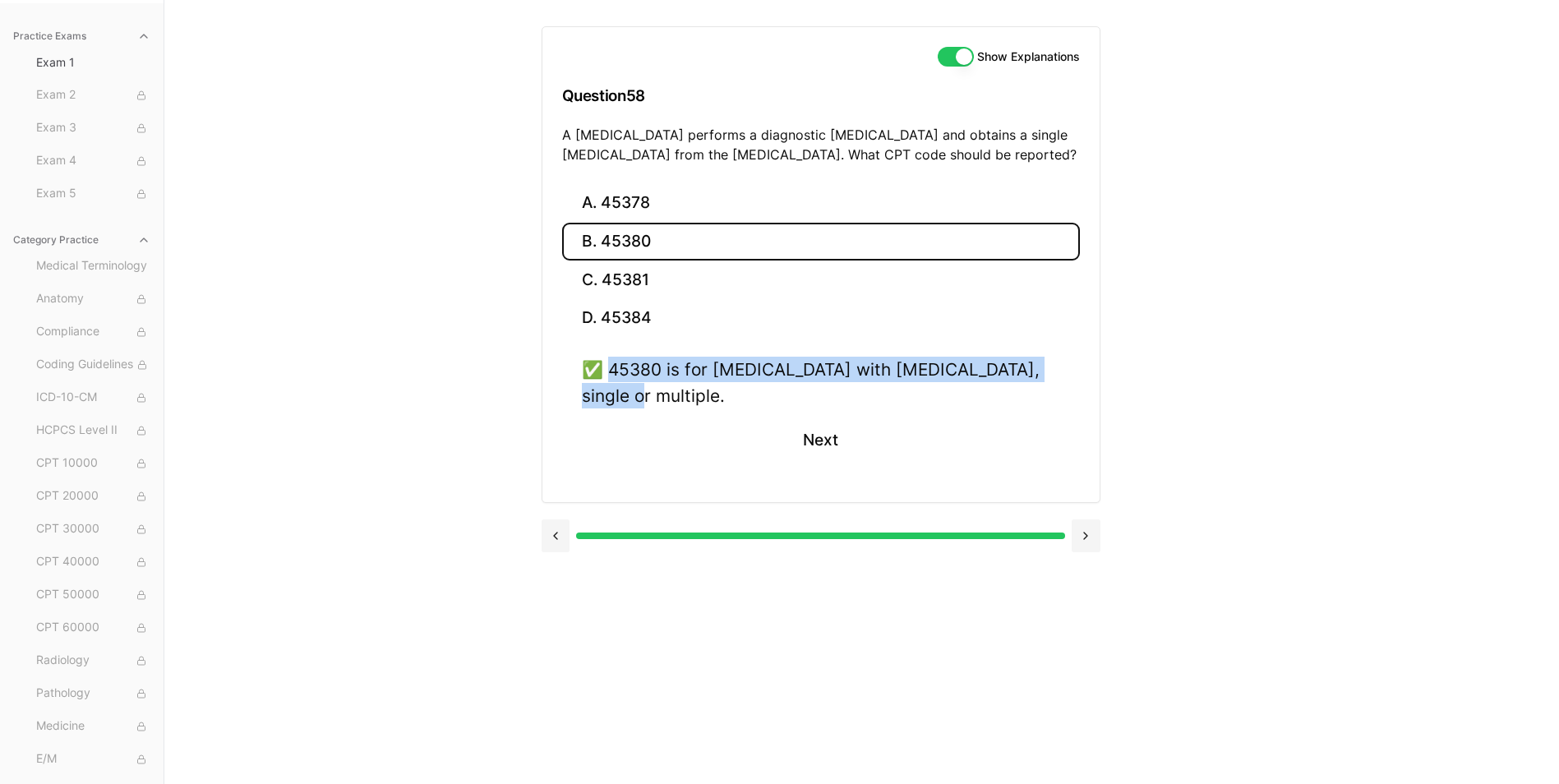
drag, startPoint x: 611, startPoint y: 369, endPoint x: 657, endPoint y: 399, distance: 54.9
click at [657, 399] on div "✅ 45380 is for colonoscopy with biopsy, single or multiple." at bounding box center [821, 381] width 478 height 51
drag, startPoint x: 657, startPoint y: 399, endPoint x: 641, endPoint y: 397, distance: 16.1
click at [814, 443] on button "Next" at bounding box center [821, 440] width 75 height 44
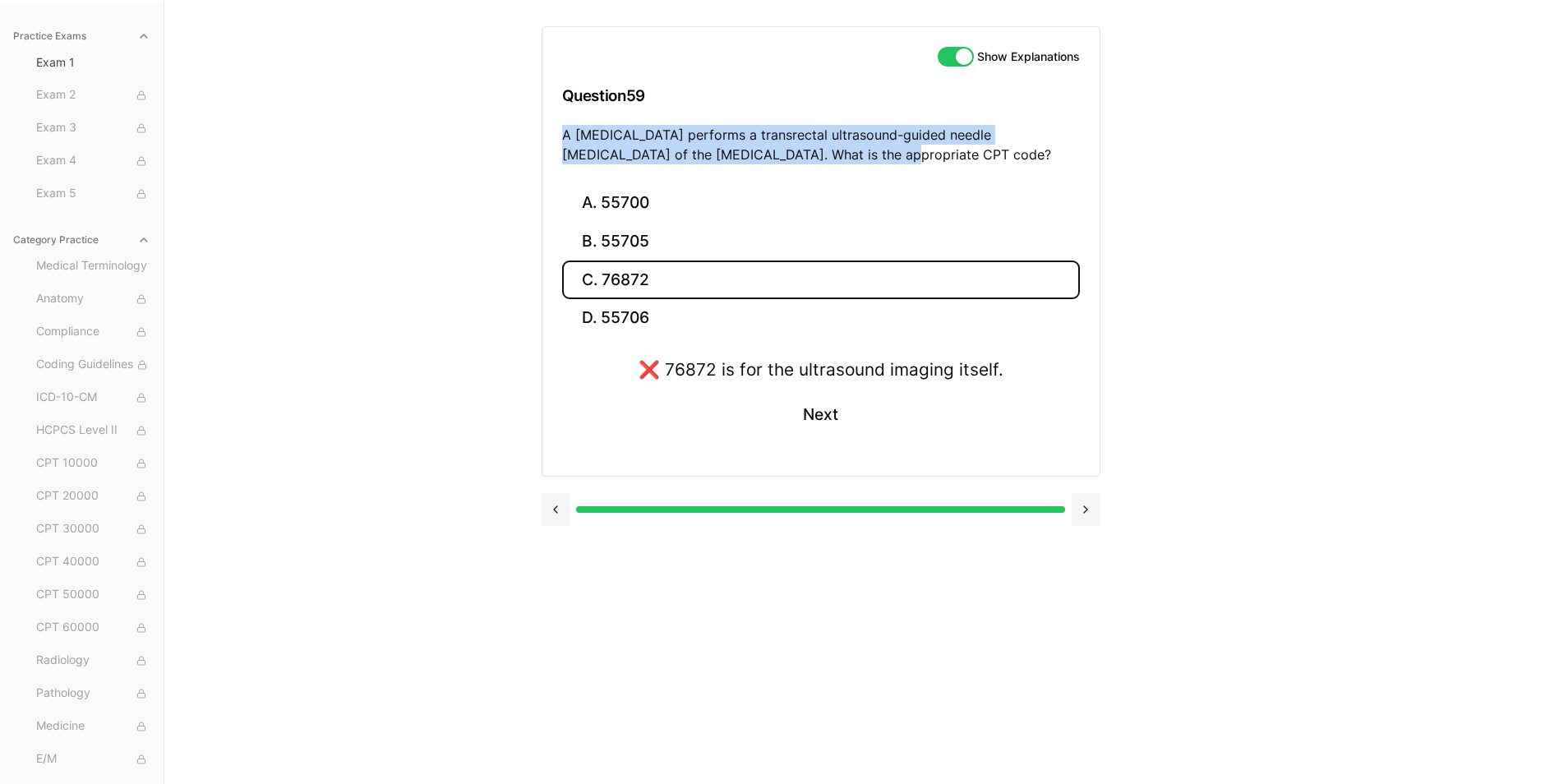
drag, startPoint x: 562, startPoint y: 133, endPoint x: 833, endPoint y: 159, distance: 272.2
click at [833, 159] on p "A urologist performs a transrectal ultrasound-guided needle biopsy of the prost…" at bounding box center [821, 144] width 517 height 39
drag, startPoint x: 833, startPoint y: 159, endPoint x: 743, endPoint y: 159, distance: 90.0
click at [625, 243] on button "B. 55705" at bounding box center [821, 242] width 517 height 39
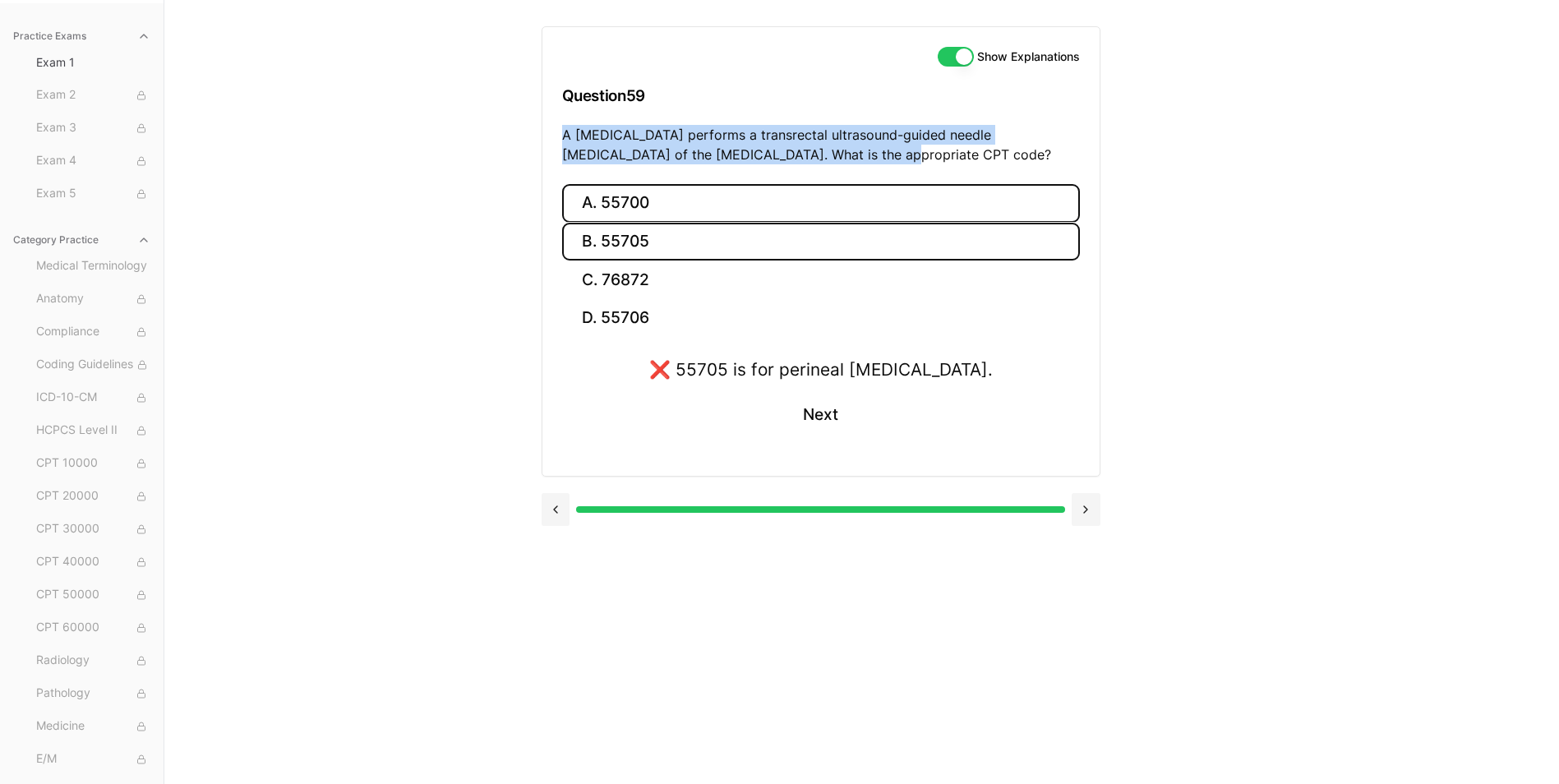
click at [628, 203] on button "A. 55700" at bounding box center [821, 203] width 517 height 39
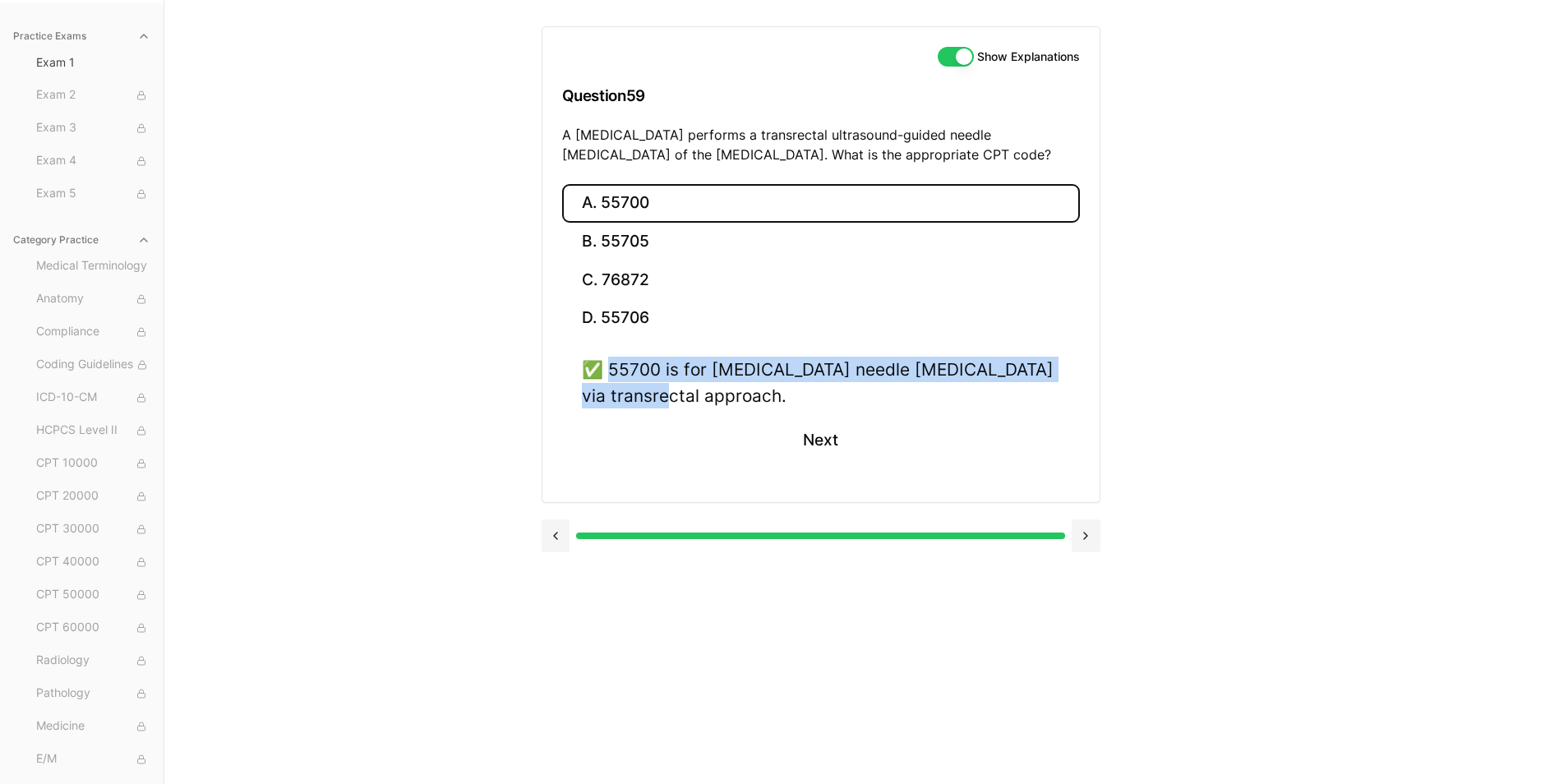
drag, startPoint x: 612, startPoint y: 370, endPoint x: 687, endPoint y: 399, distance: 80.4
click at [687, 399] on div "✅ 55700 is for prostate needle biopsy via transrectal approach." at bounding box center [821, 381] width 478 height 51
drag, startPoint x: 687, startPoint y: 399, endPoint x: 620, endPoint y: 378, distance: 70.2
click at [821, 447] on button "Next" at bounding box center [821, 440] width 75 height 44
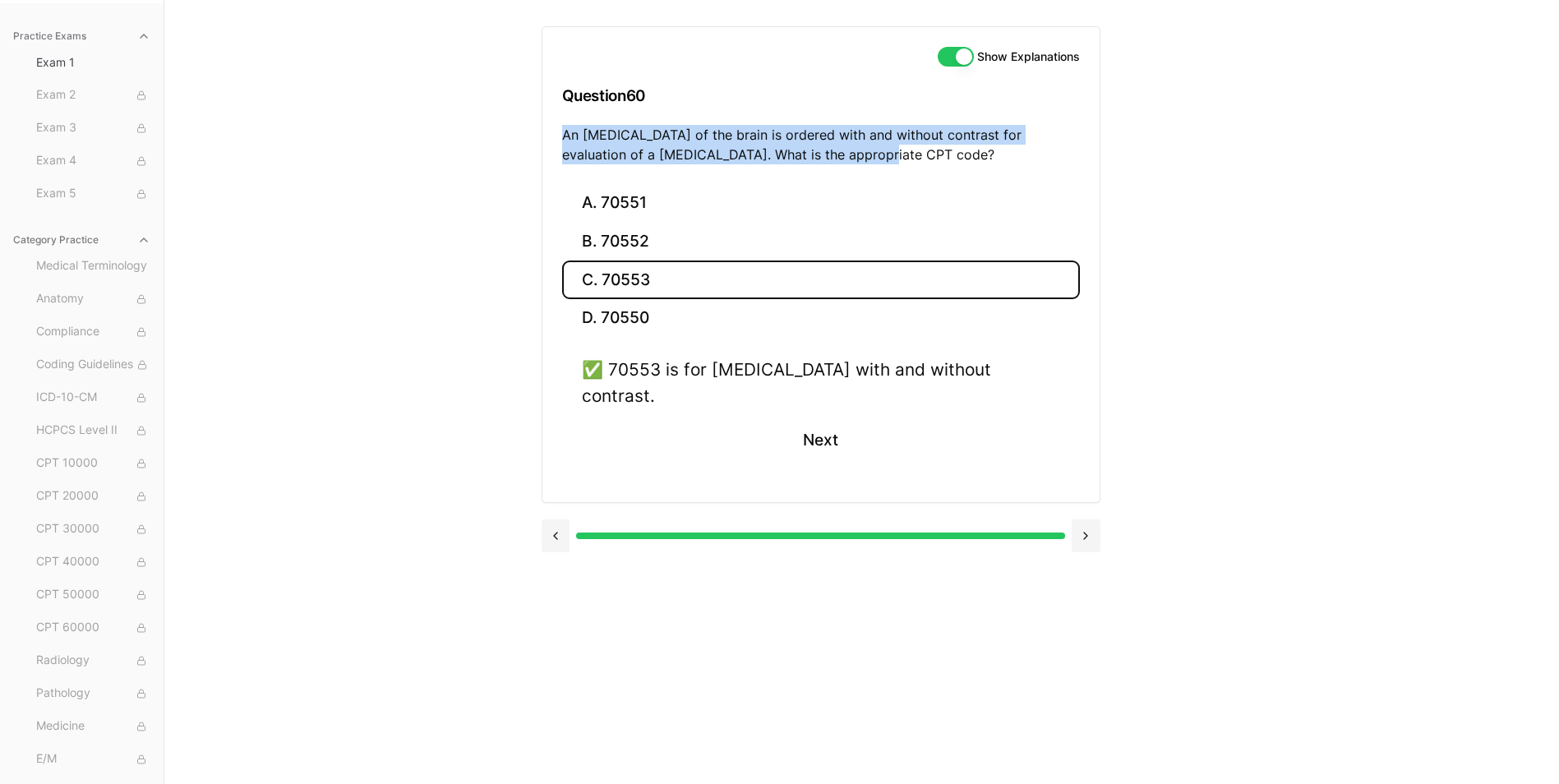
drag, startPoint x: 566, startPoint y: 134, endPoint x: 895, endPoint y: 172, distance: 331.2
click at [895, 172] on div "Show Explanations Question 60 An MRI of the brain is ordered with and without c…" at bounding box center [821, 105] width 557 height 157
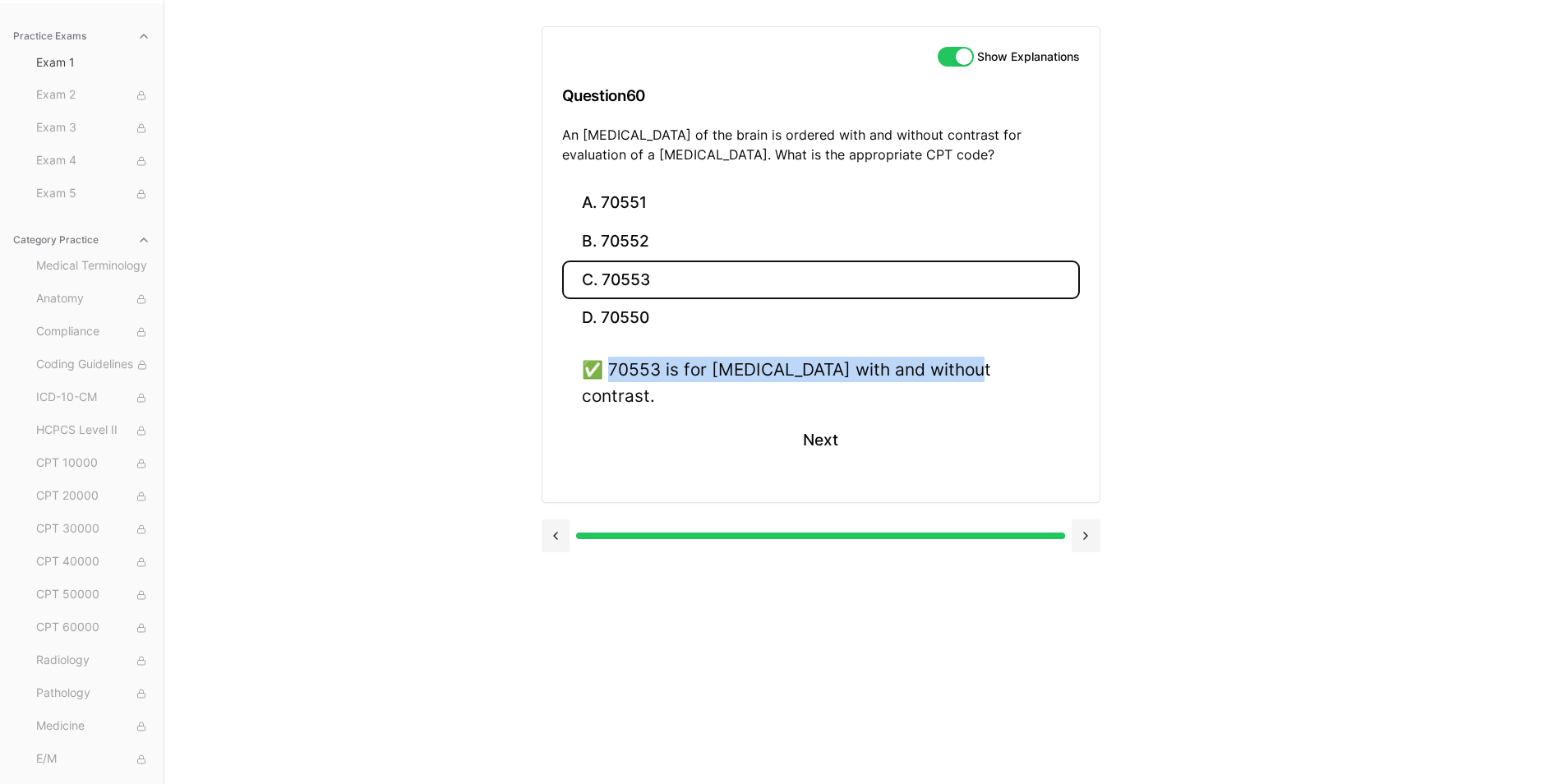
drag, startPoint x: 664, startPoint y: 367, endPoint x: 1112, endPoint y: 360, distance: 448.1
click at [1112, 360] on div "Show Explanations Question 60 An MRI of the brain is ordered with and without c…" at bounding box center [862, 392] width 641 height 784
click at [828, 422] on button "Next" at bounding box center [821, 440] width 75 height 44
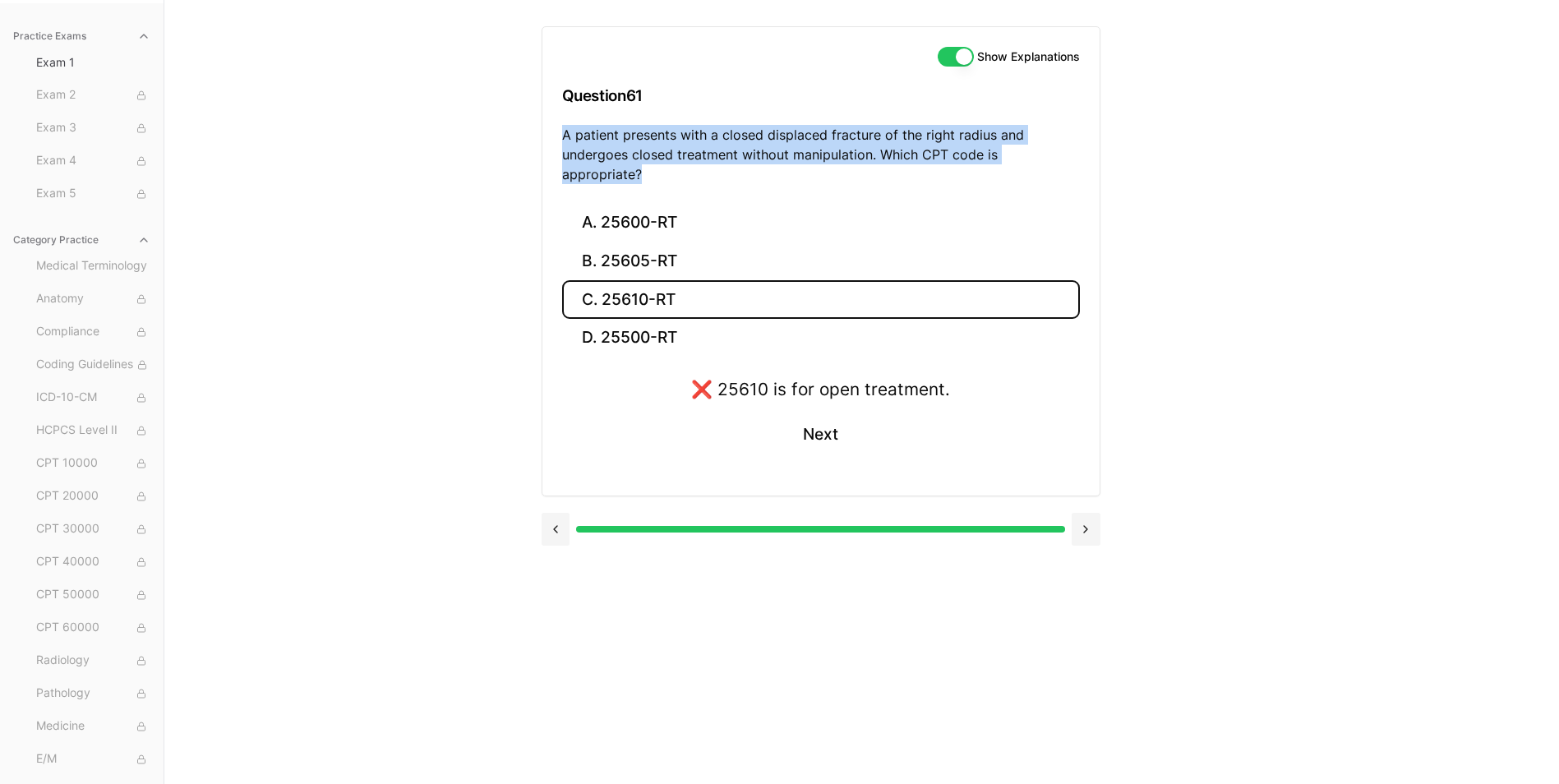
drag, startPoint x: 562, startPoint y: 136, endPoint x: 1087, endPoint y: 156, distance: 525.4
click at [1087, 156] on div "Show Explanations Question 61 A patient presents with a closed displaced fractu…" at bounding box center [821, 115] width 557 height 177
drag, startPoint x: 1087, startPoint y: 156, endPoint x: 1050, endPoint y: 156, distance: 37.0
click at [672, 243] on button "B. 25605-RT" at bounding box center [821, 262] width 517 height 39
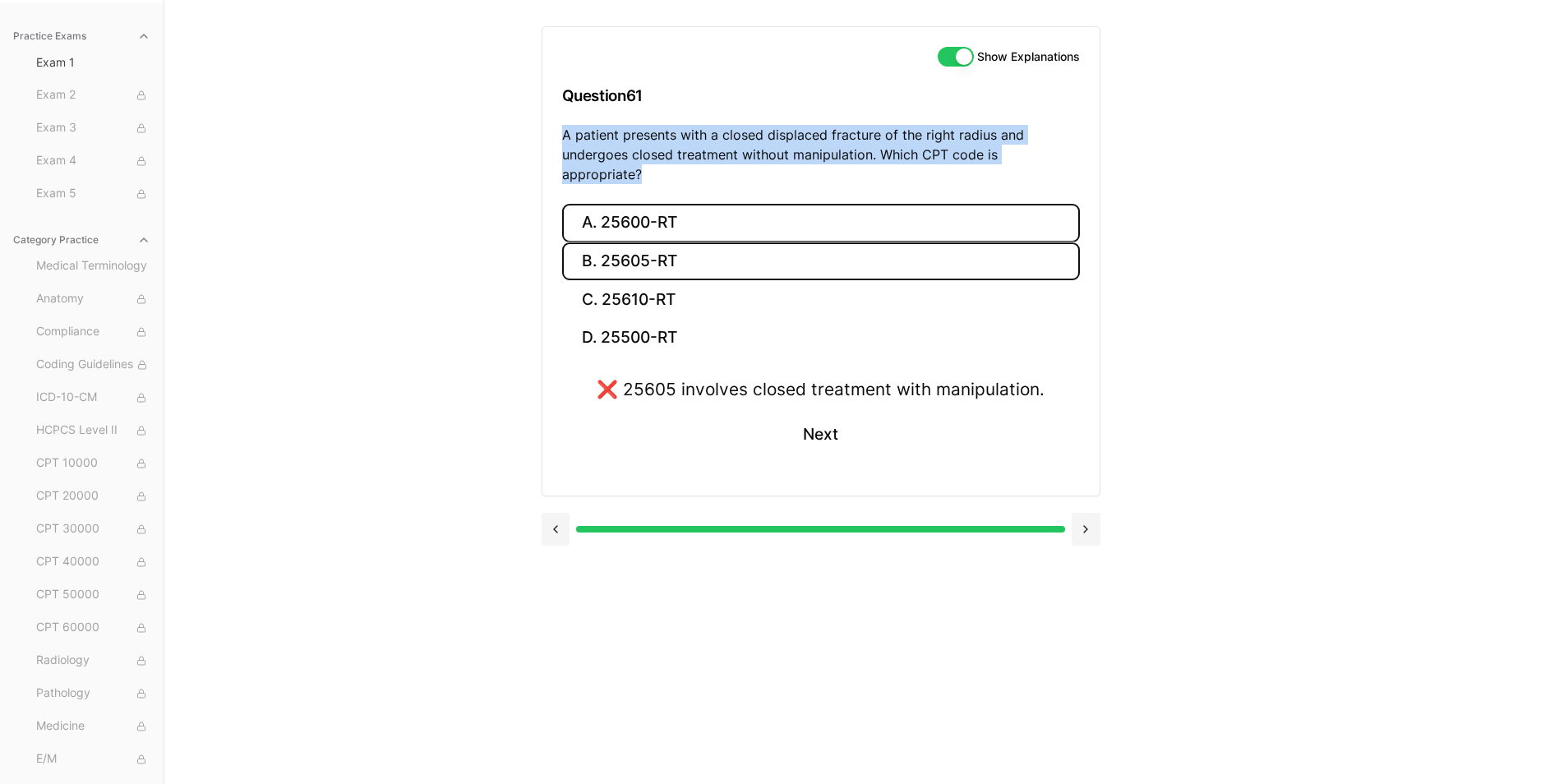
click at [665, 203] on button "A. 25600-RT" at bounding box center [821, 223] width 517 height 39
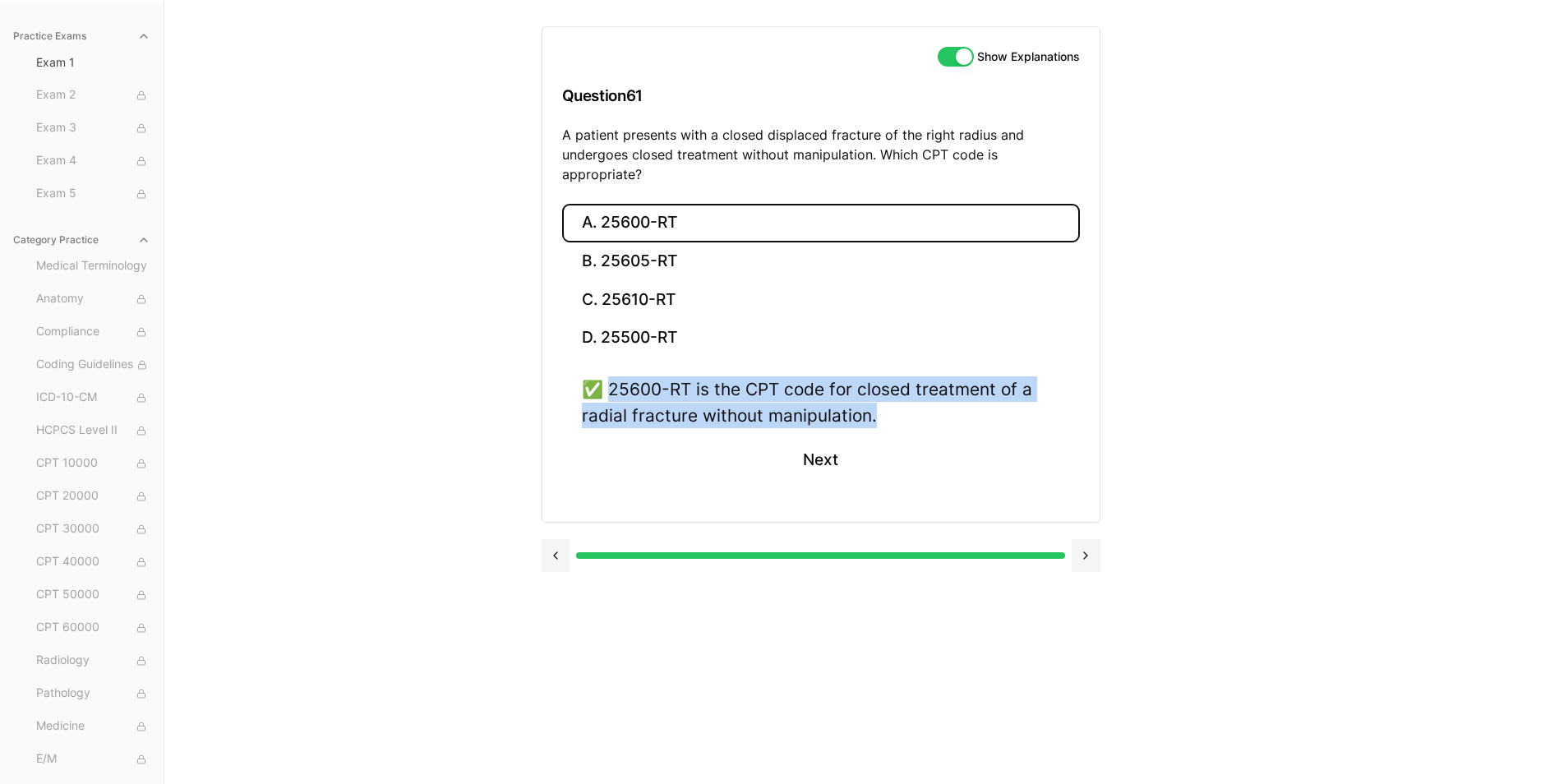
drag, startPoint x: 610, startPoint y: 370, endPoint x: 976, endPoint y: 408, distance: 368.0
click at [976, 408] on div "✅ 25600-RT is the CPT code for closed treatment of a radial fracture without ma…" at bounding box center [821, 401] width 478 height 51
drag, startPoint x: 976, startPoint y: 408, endPoint x: 860, endPoint y: 398, distance: 116.4
click at [817, 438] on button "Next" at bounding box center [821, 459] width 75 height 44
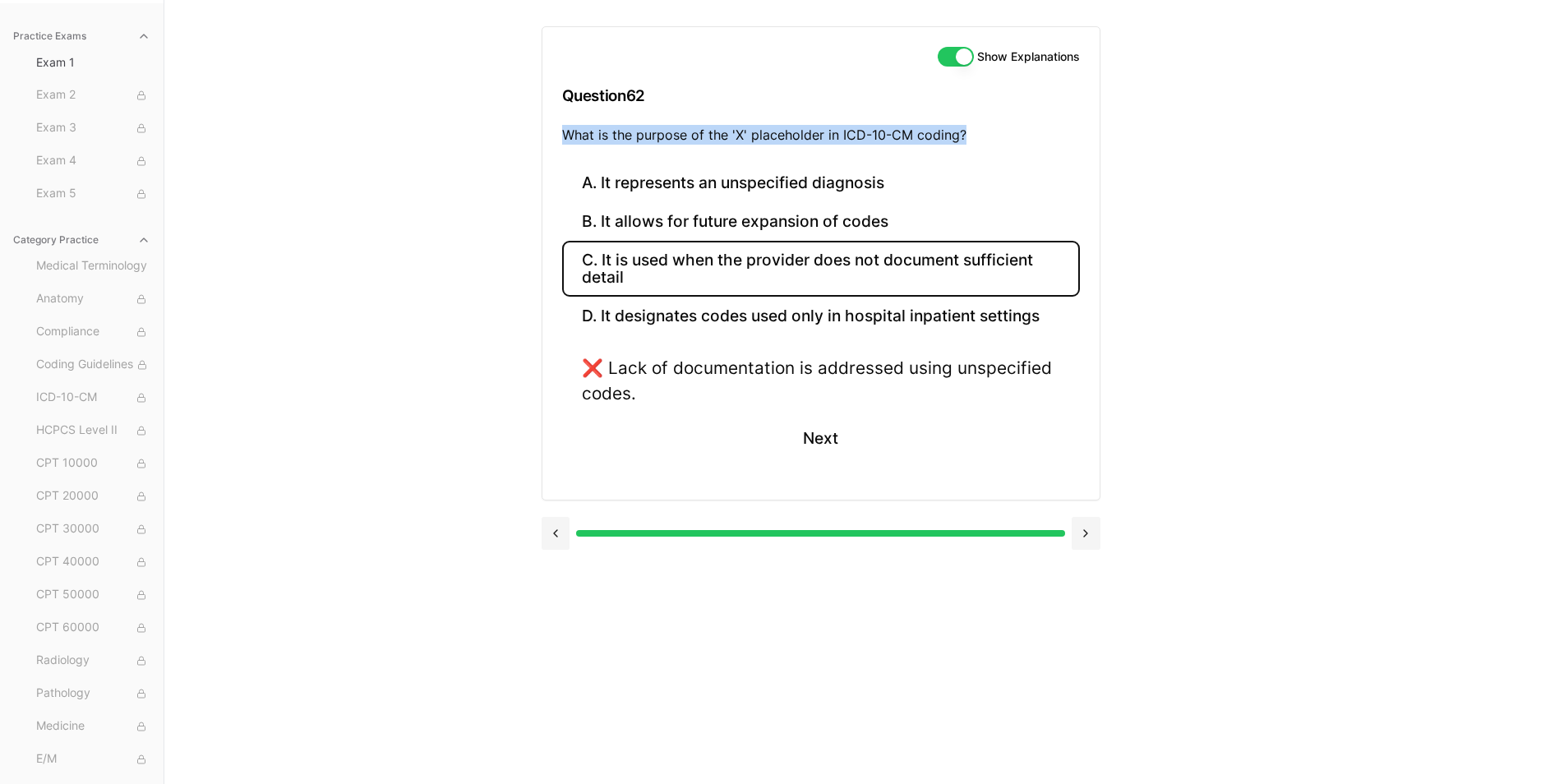
drag, startPoint x: 562, startPoint y: 135, endPoint x: 971, endPoint y: 130, distance: 409.0
click at [971, 130] on p "What is the purpose of the 'X' placeholder in ICD-10-CM coding?" at bounding box center [821, 135] width 517 height 20
drag, startPoint x: 971, startPoint y: 130, endPoint x: 944, endPoint y: 135, distance: 27.5
click at [676, 228] on button "B. It allows for future expansion of codes" at bounding box center [821, 222] width 517 height 39
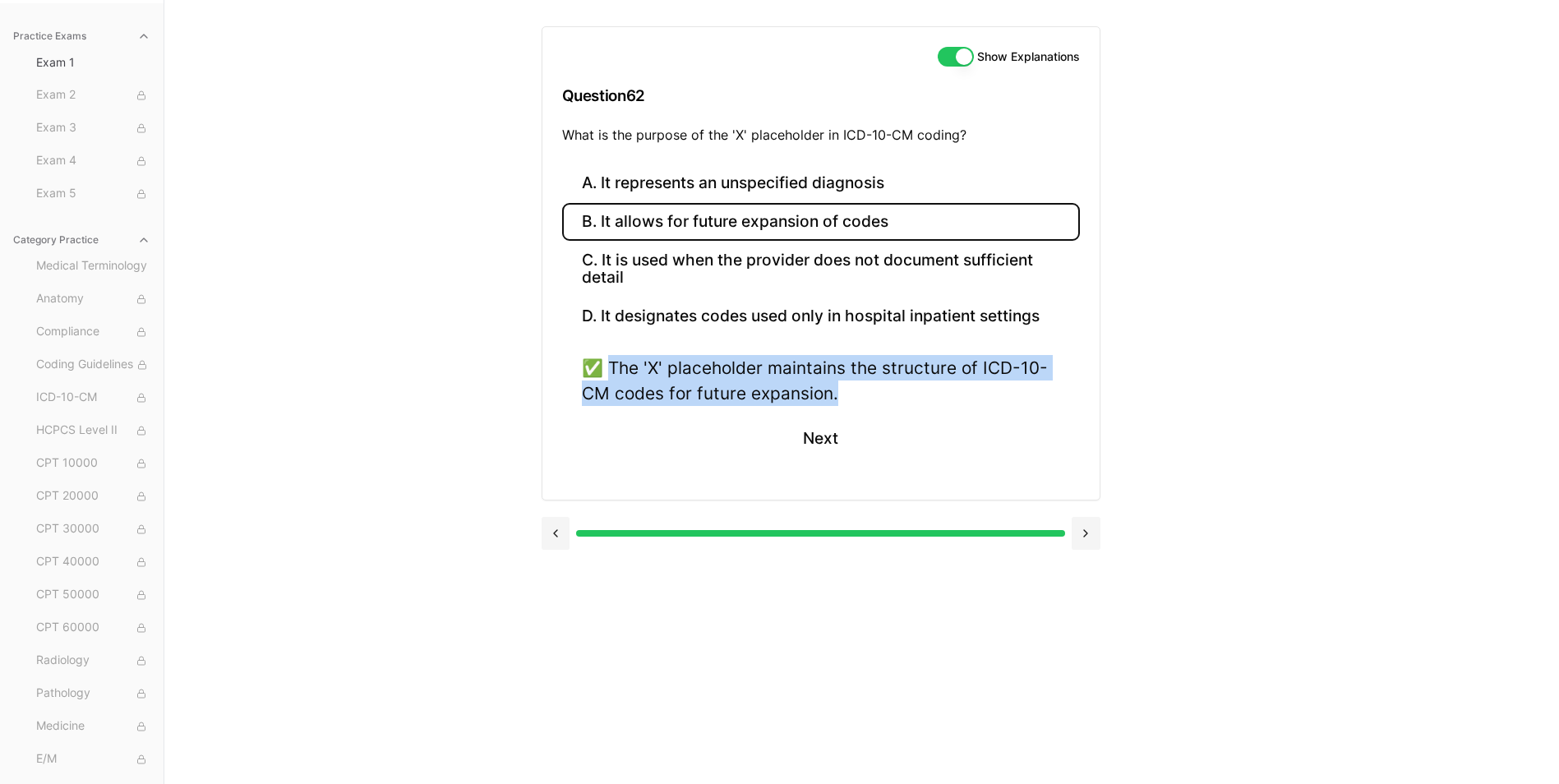
drag, startPoint x: 615, startPoint y: 365, endPoint x: 866, endPoint y: 394, distance: 252.7
click at [866, 394] on div "✅ The 'X' placeholder maintains the structure of ICD-10-CM codes for future exp…" at bounding box center [821, 380] width 478 height 51
drag, startPoint x: 866, startPoint y: 394, endPoint x: 796, endPoint y: 394, distance: 70.0
drag, startPoint x: 811, startPoint y: 437, endPoint x: 811, endPoint y: 427, distance: 10.0
click at [811, 437] on button "Next" at bounding box center [821, 438] width 75 height 44
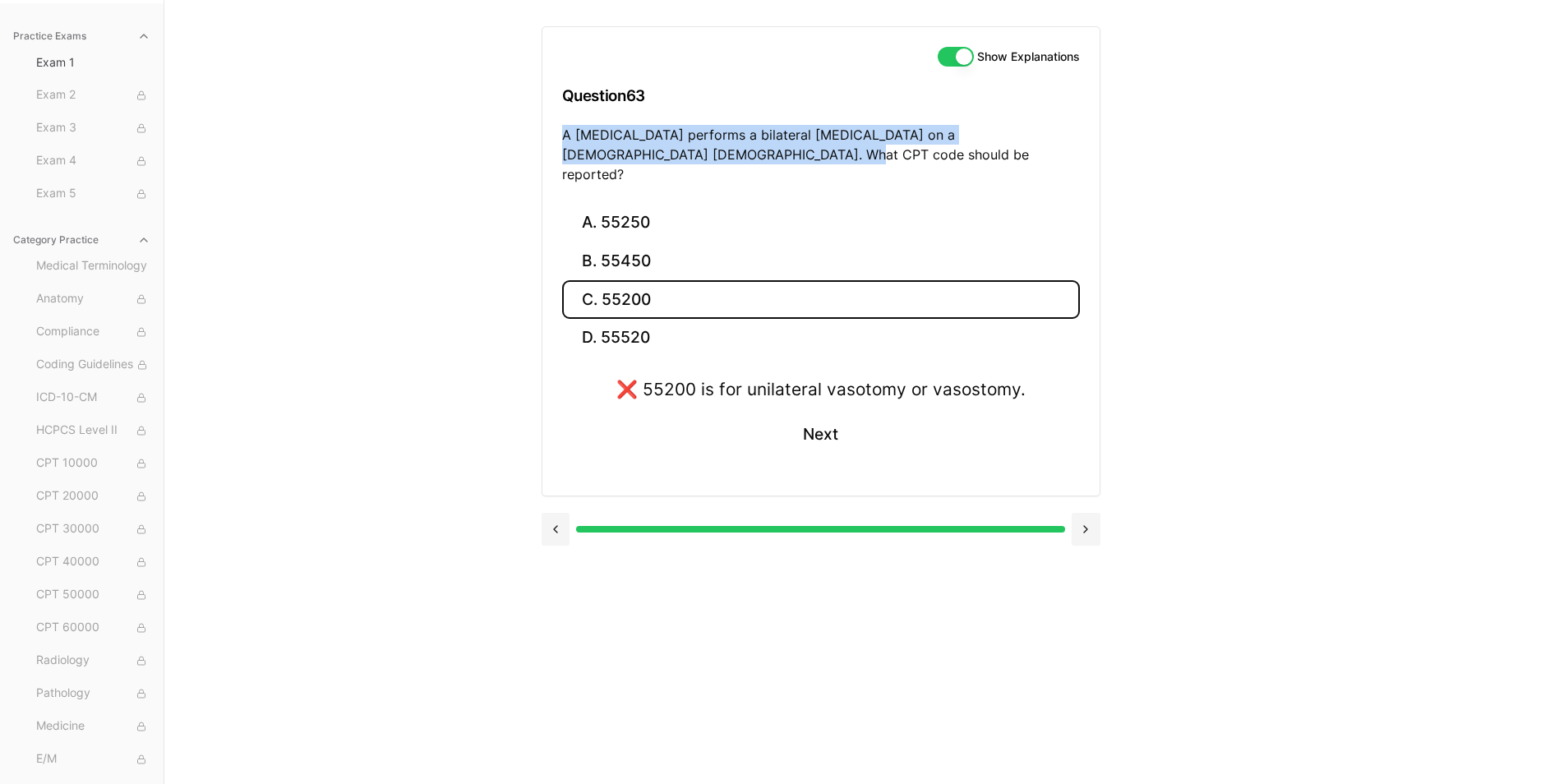
drag, startPoint x: 558, startPoint y: 131, endPoint x: 722, endPoint y: 155, distance: 165.7
click at [722, 155] on div "Show Explanations Question 63 A urologist performs a bilateral vasectomy on a 4…" at bounding box center [821, 115] width 557 height 177
drag, startPoint x: 722, startPoint y: 155, endPoint x: 644, endPoint y: 149, distance: 78.2
click at [615, 243] on button "B. 55450" at bounding box center [821, 262] width 517 height 39
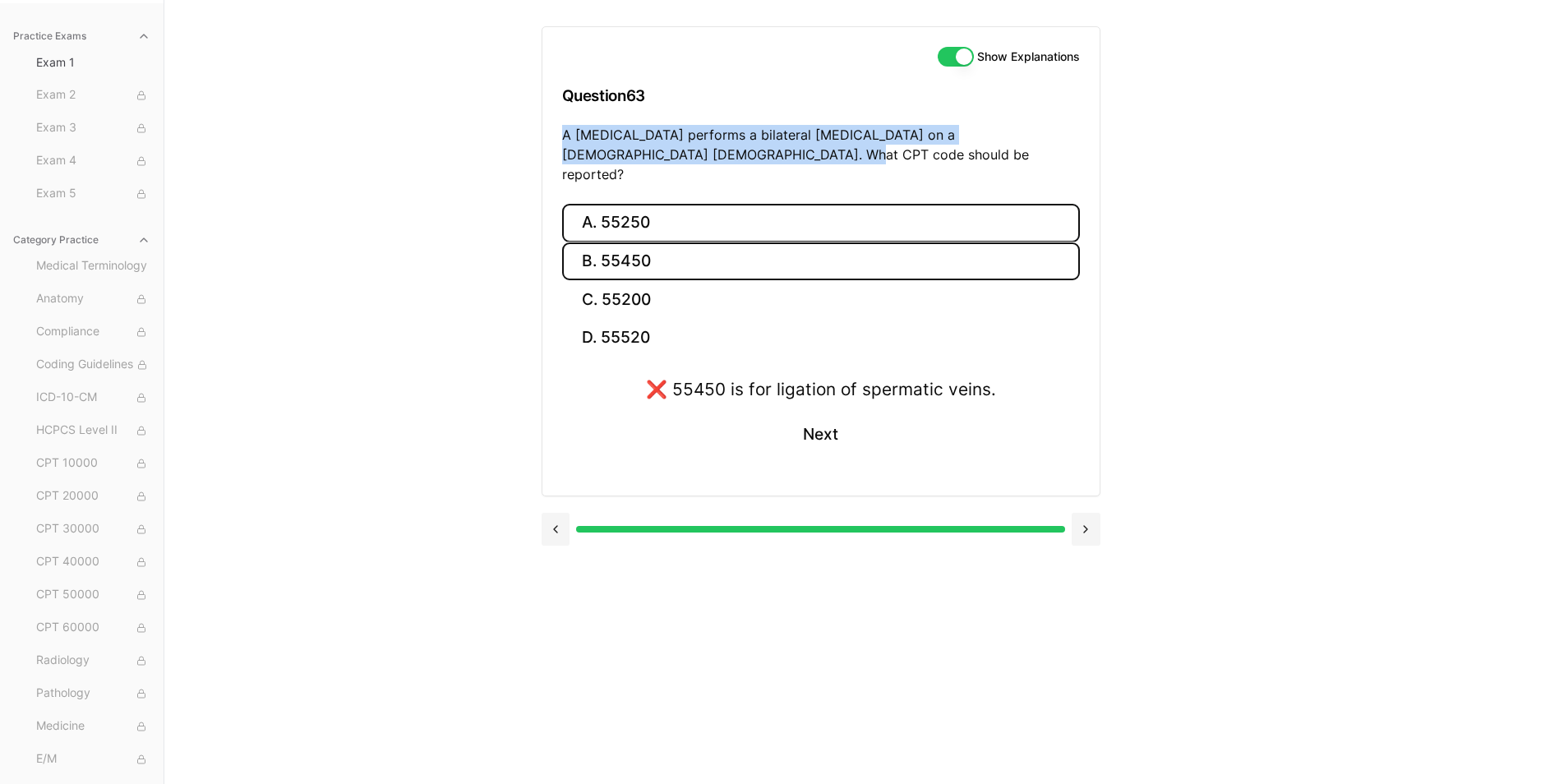
click at [618, 205] on button "A. 55250" at bounding box center [821, 223] width 517 height 39
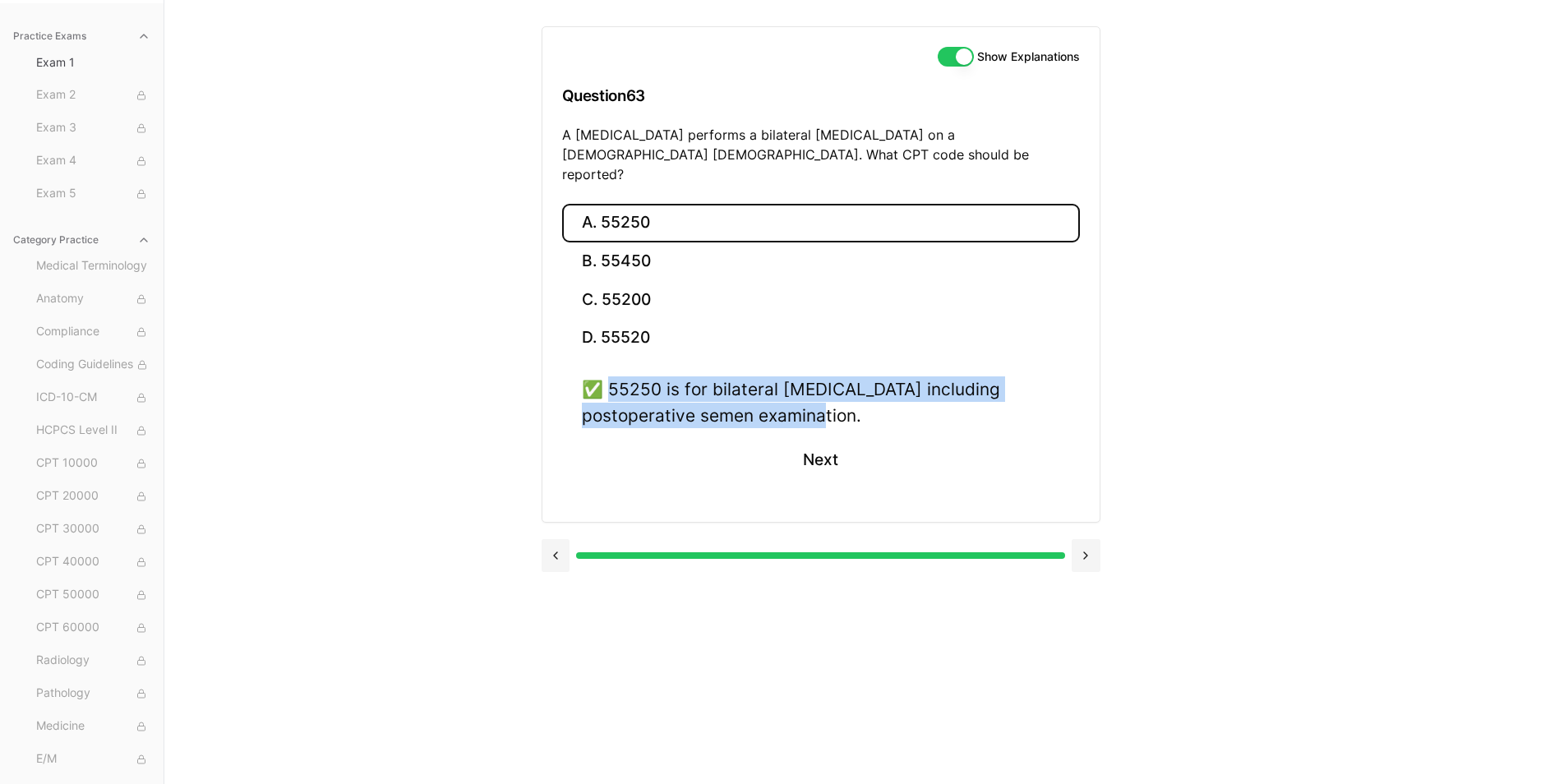
drag, startPoint x: 612, startPoint y: 369, endPoint x: 868, endPoint y: 414, distance: 259.9
click at [868, 414] on div "✅ 55250 is for bilateral vasectomy including postoperative semen examination. N…" at bounding box center [821, 439] width 517 height 125
drag, startPoint x: 868, startPoint y: 414, endPoint x: 857, endPoint y: 404, distance: 14.9
click at [843, 446] on button "Next" at bounding box center [821, 459] width 75 height 44
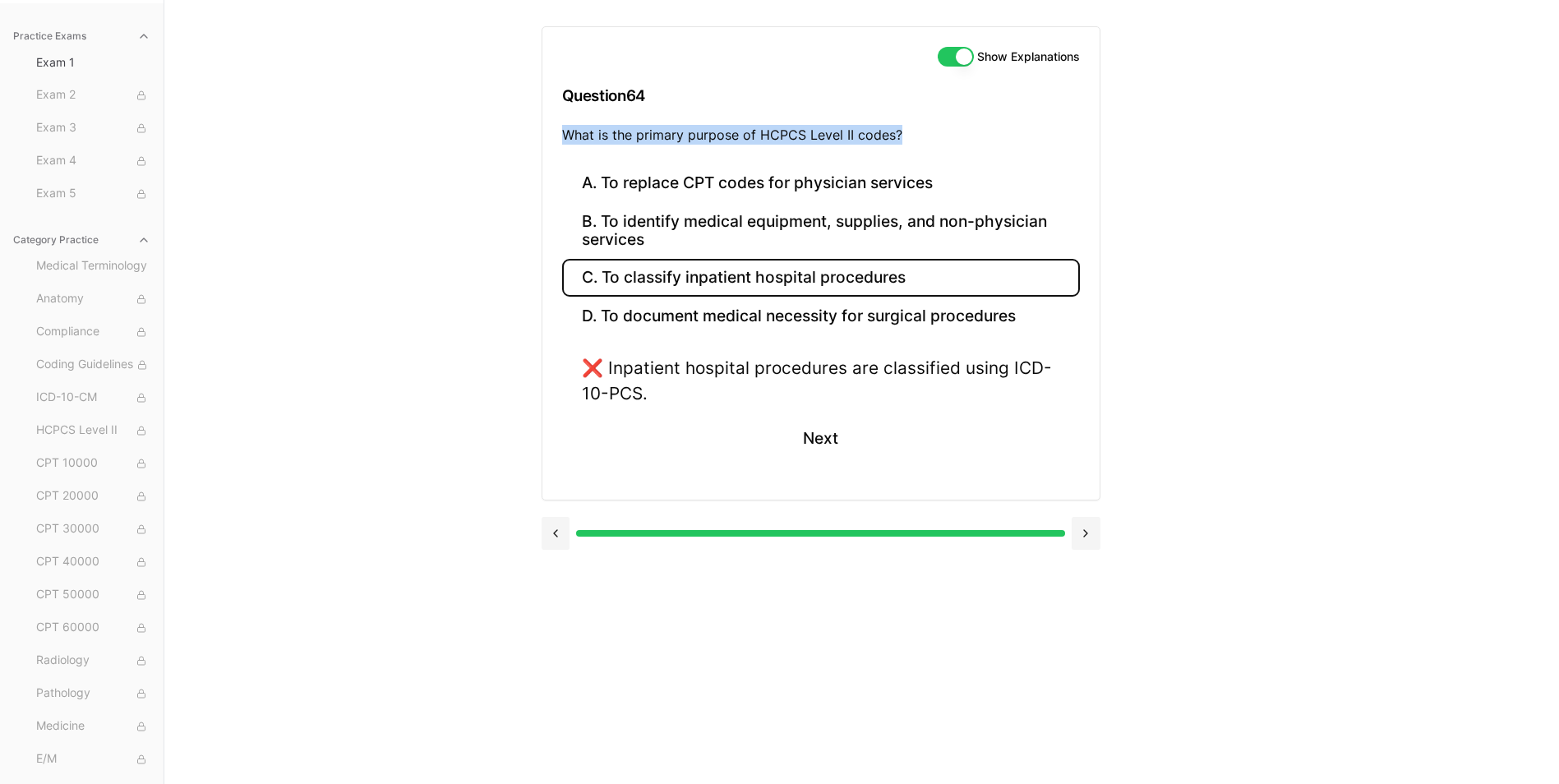
drag, startPoint x: 563, startPoint y: 139, endPoint x: 903, endPoint y: 133, distance: 340.1
click at [903, 133] on p "What is the primary purpose of HCPCS Level II codes?" at bounding box center [821, 135] width 517 height 20
drag, startPoint x: 903, startPoint y: 133, endPoint x: 882, endPoint y: 130, distance: 21.2
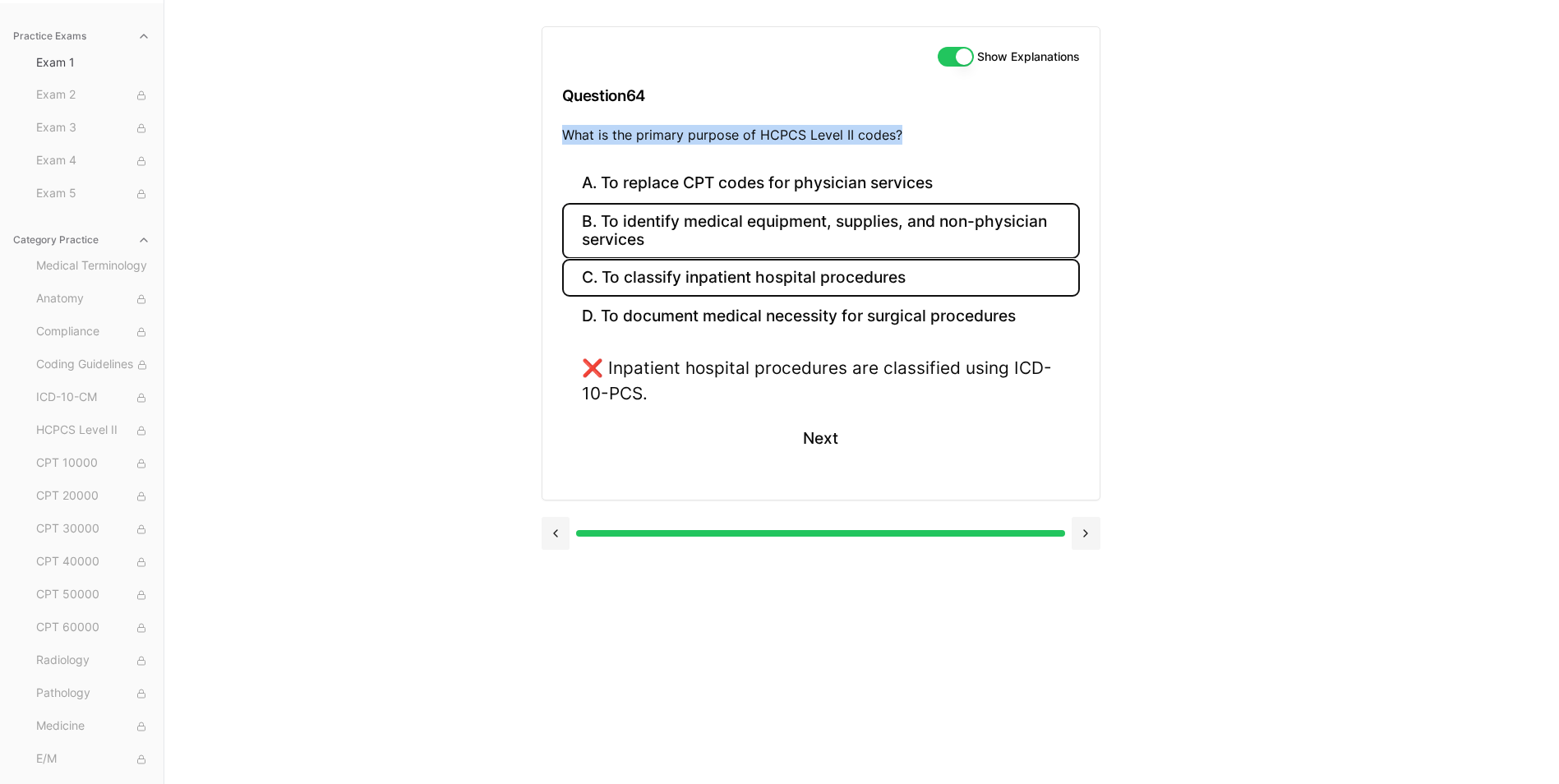
click at [663, 223] on button "B. To identify medical equipment, supplies, and non-physician services" at bounding box center [821, 230] width 517 height 56
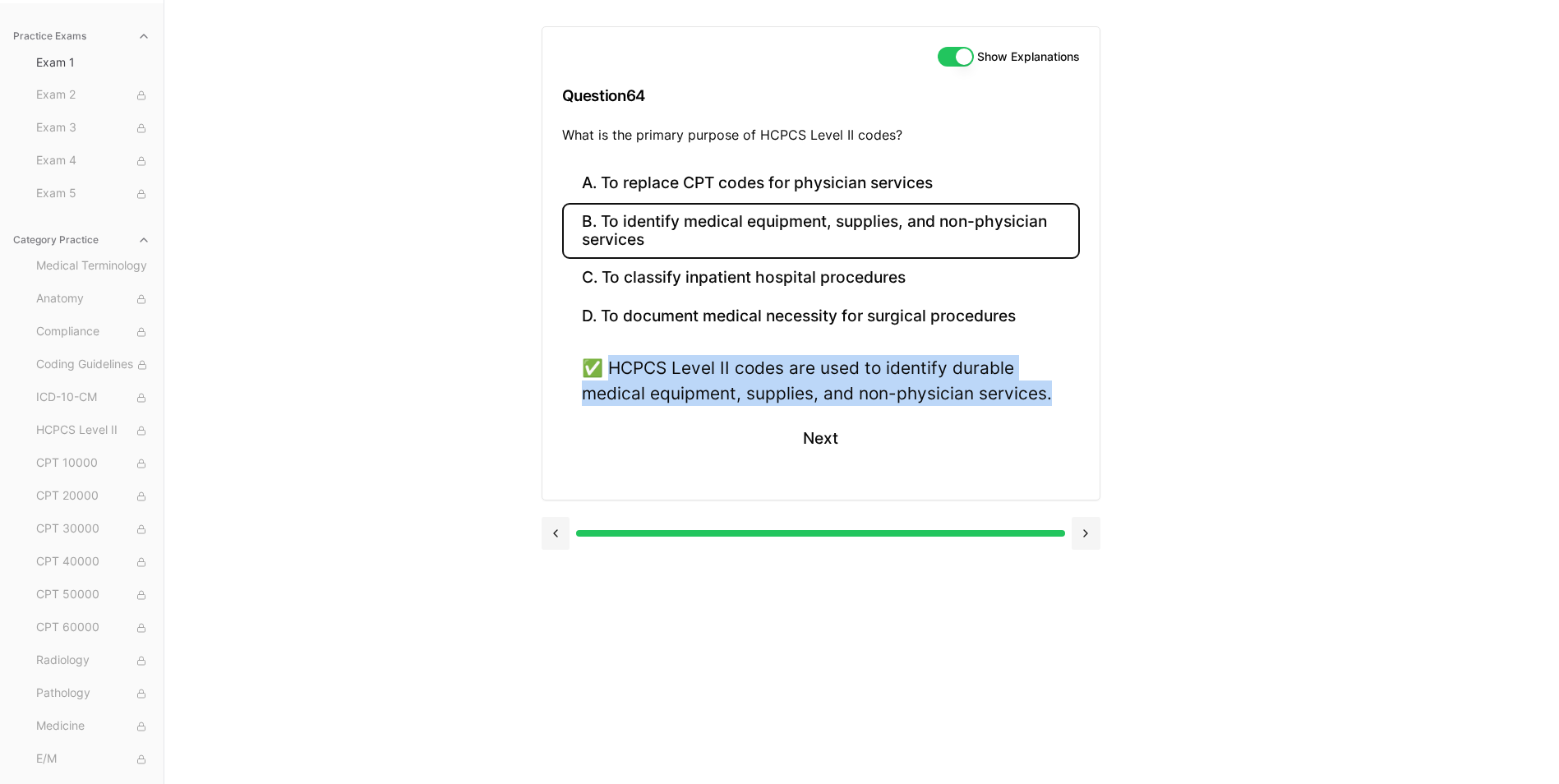
drag, startPoint x: 614, startPoint y: 365, endPoint x: 1108, endPoint y: 399, distance: 495.2
click at [1108, 399] on div "Show Explanations Question 64 What is the primary purpose of HCPCS Level II cod…" at bounding box center [862, 392] width 641 height 784
drag, startPoint x: 1108, startPoint y: 399, endPoint x: 965, endPoint y: 385, distance: 143.7
click at [826, 440] on button "Next" at bounding box center [821, 438] width 75 height 44
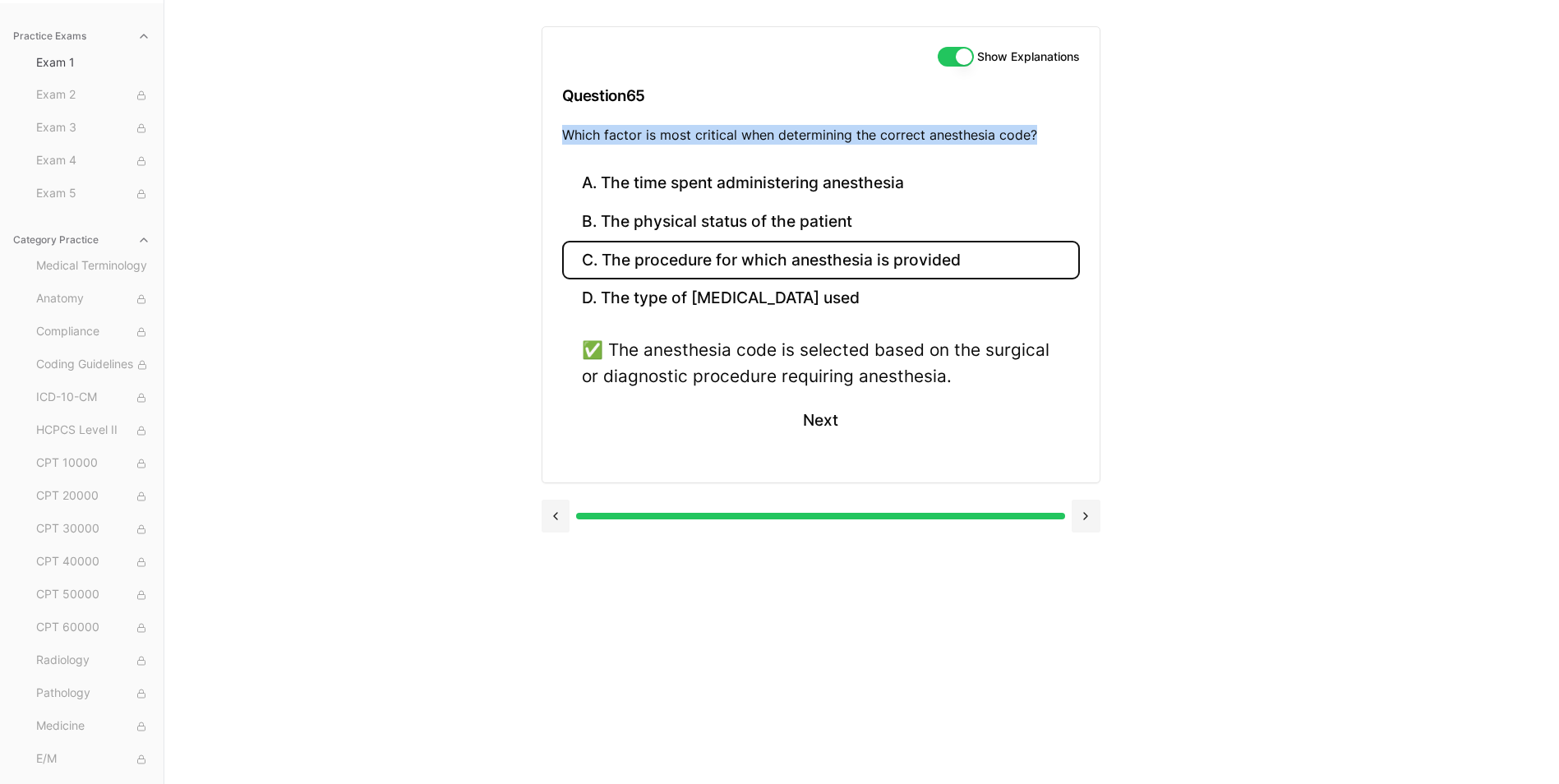
drag, startPoint x: 563, startPoint y: 134, endPoint x: 1060, endPoint y: 130, distance: 497.0
click at [1060, 130] on p "Which factor is most critical when determining the correct anesthesia code?" at bounding box center [821, 135] width 517 height 20
drag, startPoint x: 1060, startPoint y: 130, endPoint x: 1027, endPoint y: 139, distance: 34.2
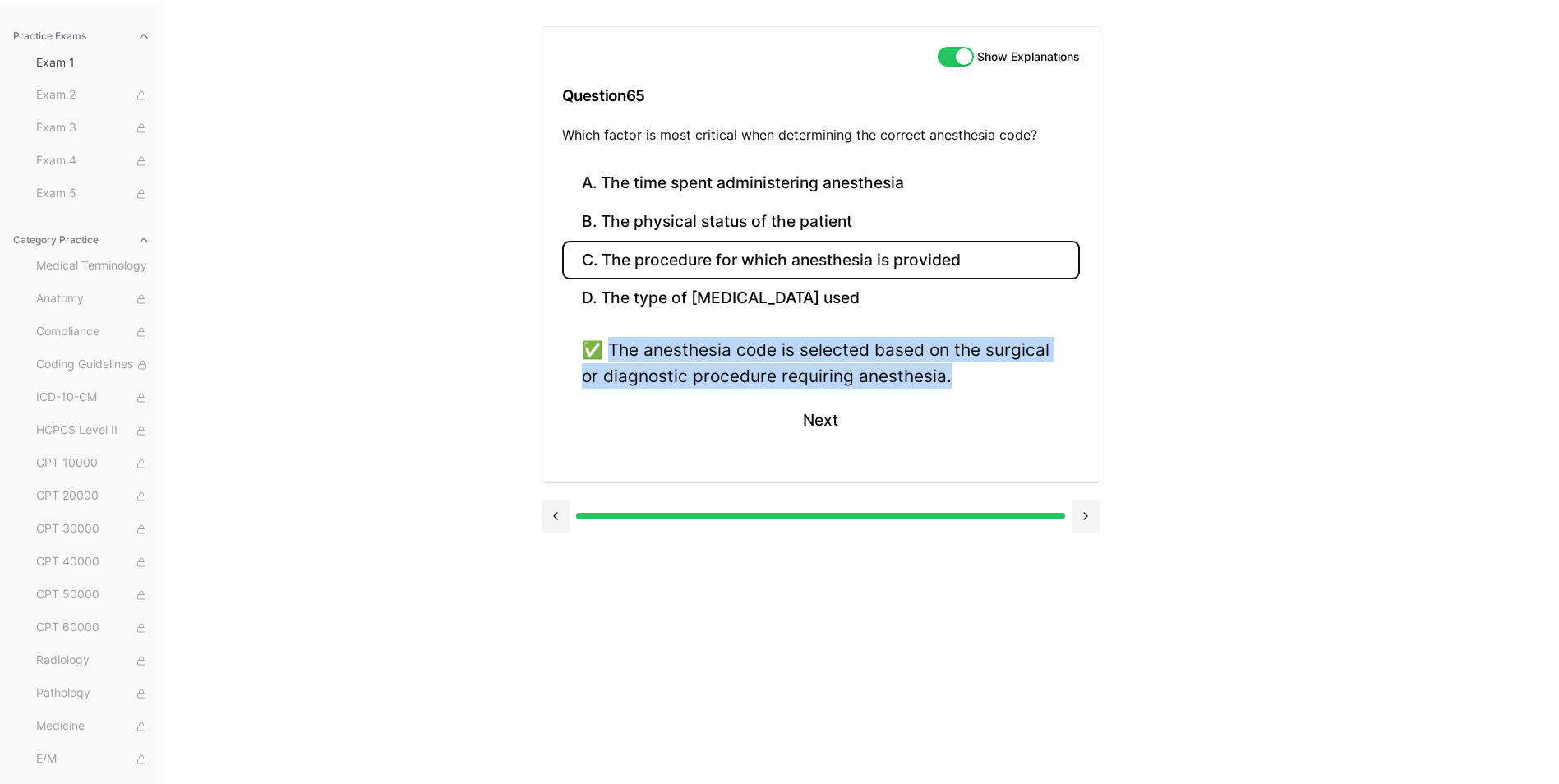
drag, startPoint x: 613, startPoint y: 345, endPoint x: 1007, endPoint y: 383, distance: 395.8
click at [1007, 383] on div "✅ The anesthesia code is selected based on the surgical or diagnostic procedure…" at bounding box center [821, 362] width 478 height 51
drag, startPoint x: 1007, startPoint y: 383, endPoint x: 892, endPoint y: 370, distance: 115.7
click at [840, 427] on button "Next" at bounding box center [821, 420] width 75 height 44
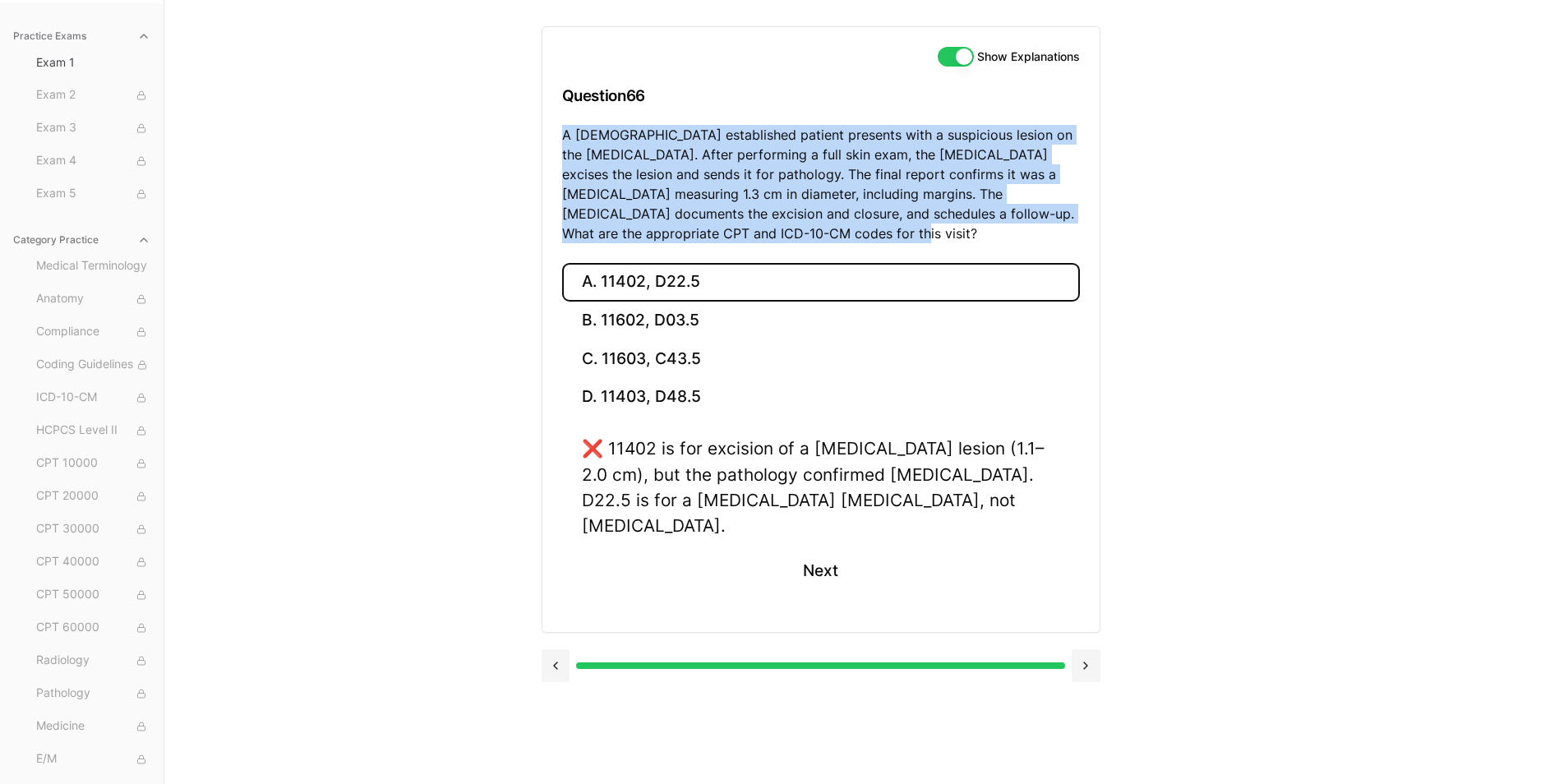
drag, startPoint x: 563, startPoint y: 137, endPoint x: 771, endPoint y: 237, distance: 230.8
click at [771, 237] on p "A 56-year-old established patient presents with a suspicious lesion on the uppe…" at bounding box center [821, 184] width 517 height 118
drag, startPoint x: 771, startPoint y: 237, endPoint x: 748, endPoint y: 225, distance: 25.9
click at [662, 332] on button "B. 11602, D03.5" at bounding box center [821, 321] width 517 height 39
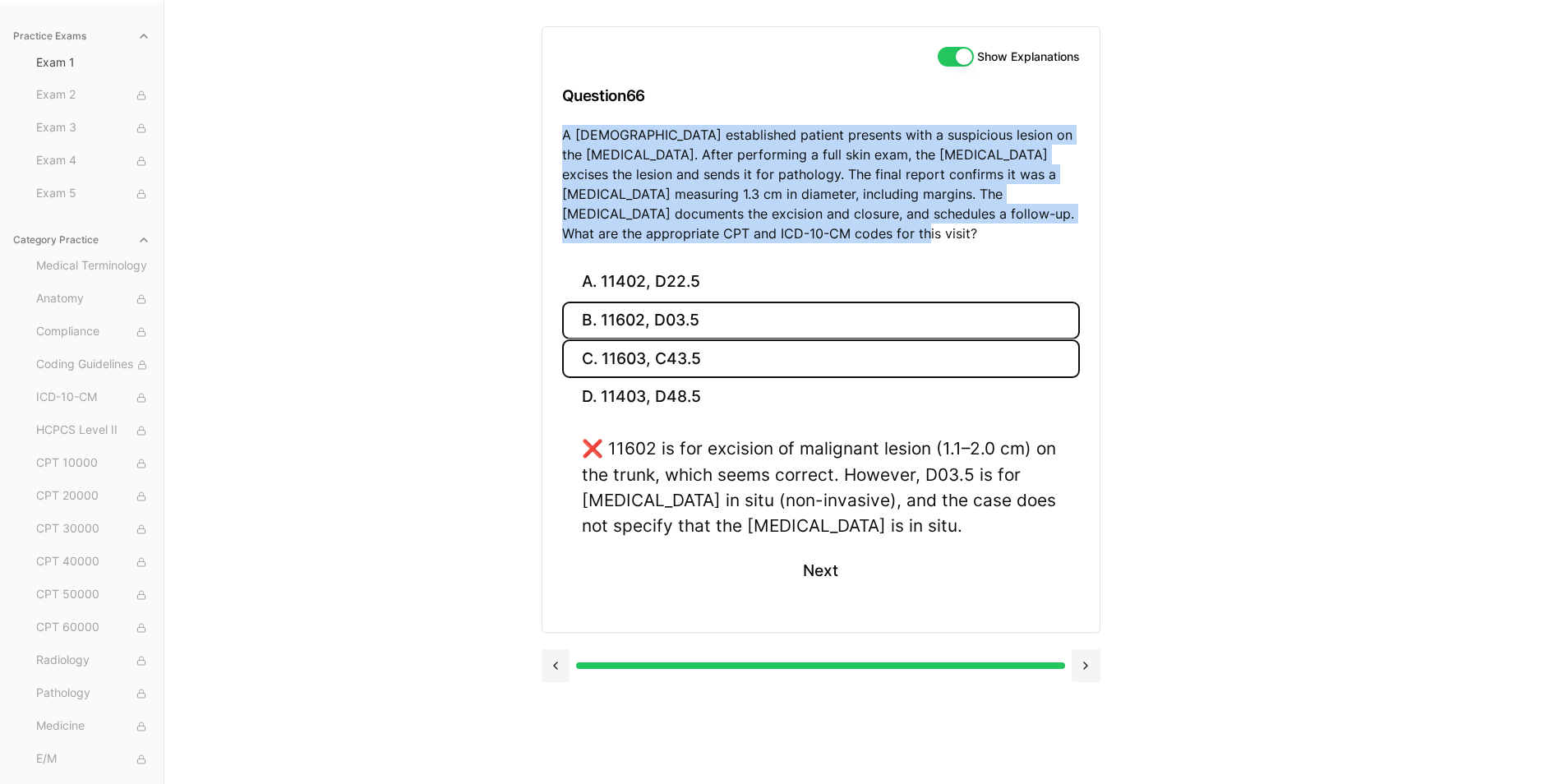
click at [658, 366] on button "C. 11603, C43.5" at bounding box center [821, 359] width 517 height 39
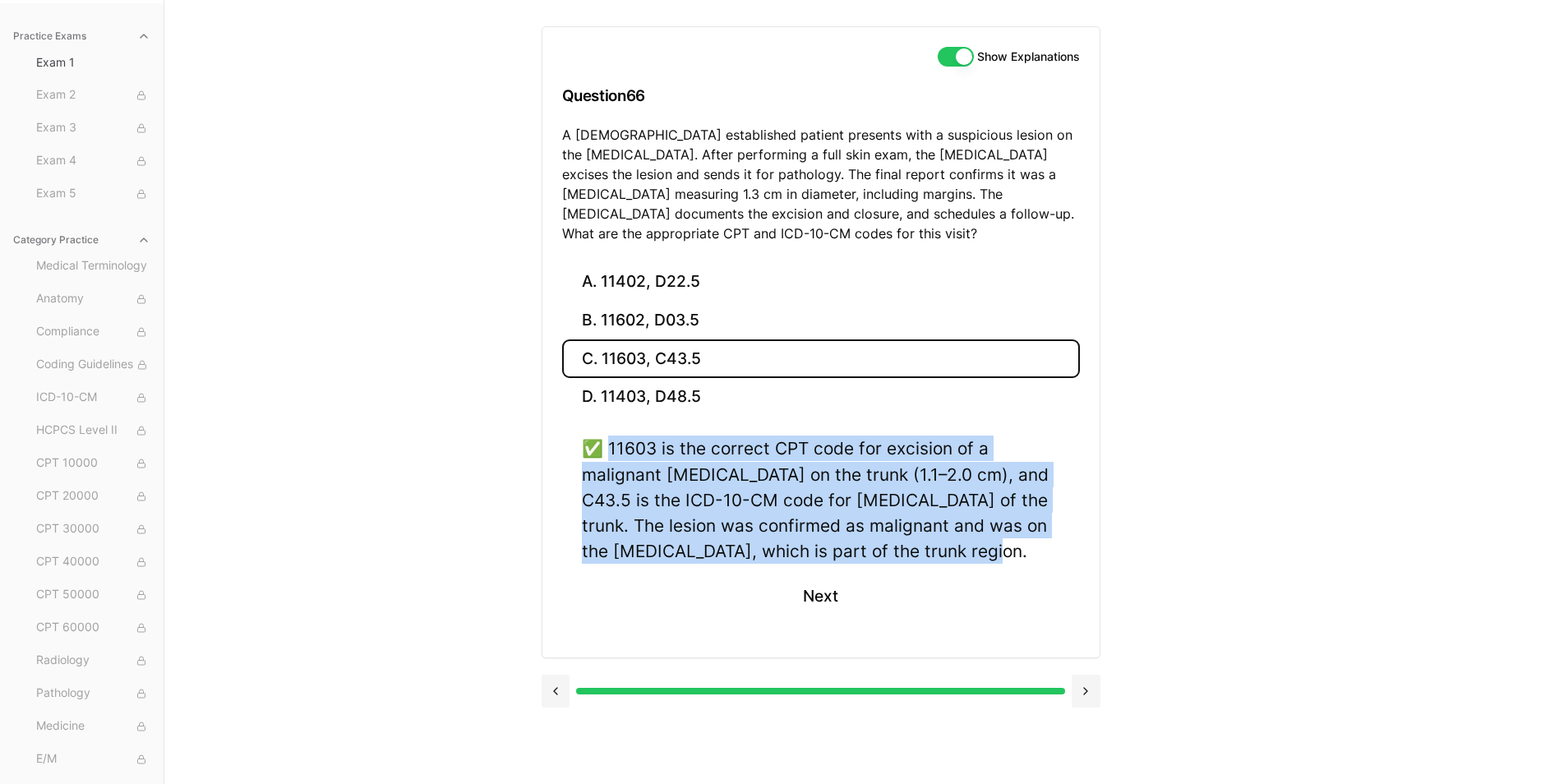
drag, startPoint x: 610, startPoint y: 446, endPoint x: 1066, endPoint y: 554, distance: 468.6
click at [1066, 554] on div "✅ 11603 is the correct CPT code for excision of a malignant skin lesion on the …" at bounding box center [821, 536] width 517 height 202
drag, startPoint x: 1066, startPoint y: 554, endPoint x: 923, endPoint y: 533, distance: 144.5
click at [808, 595] on button "Next" at bounding box center [821, 595] width 75 height 44
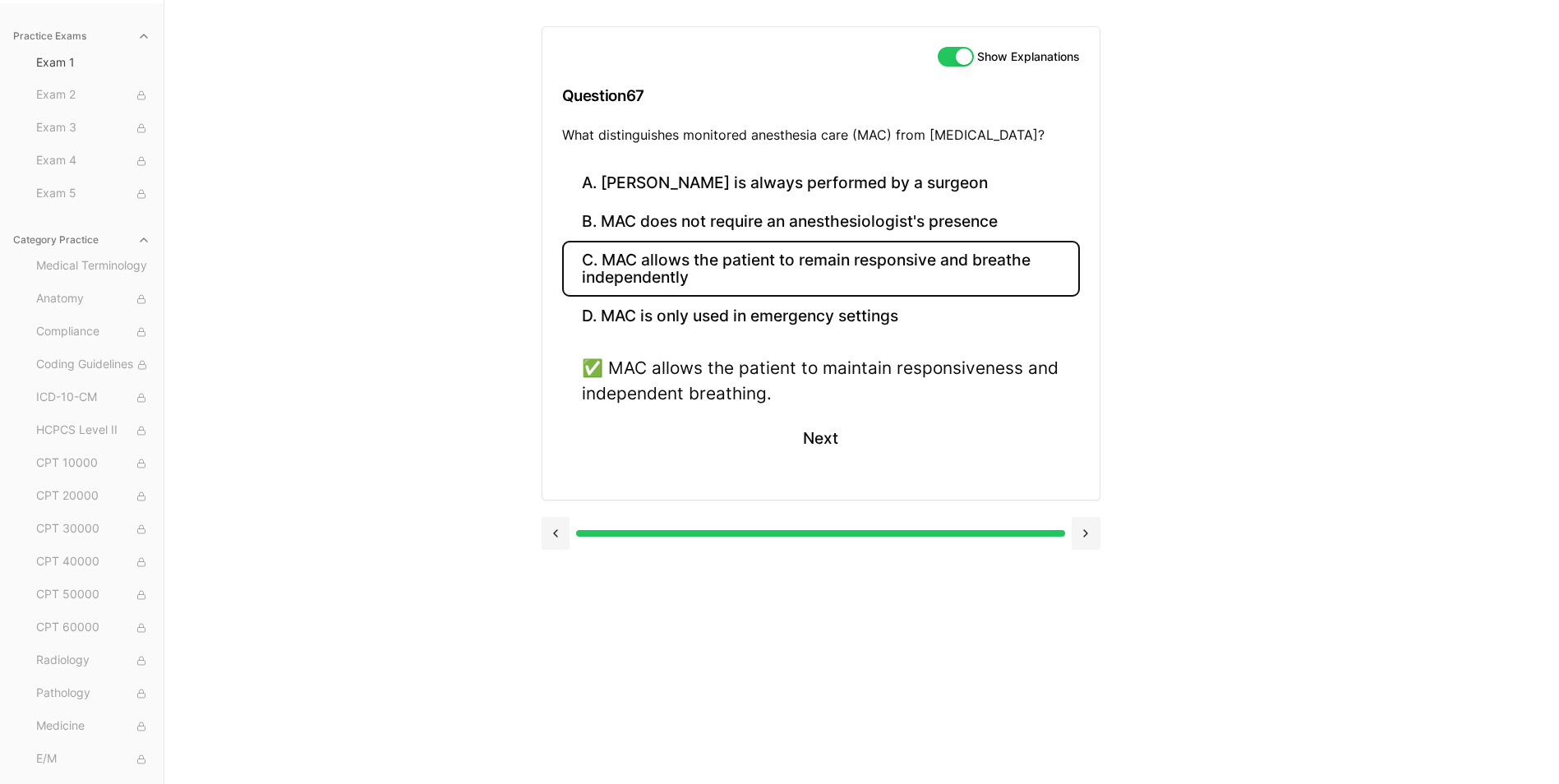
drag, startPoint x: 564, startPoint y: 135, endPoint x: 1062, endPoint y: 129, distance: 498.0
click at [1062, 129] on p "What distinguishes monitored anesthesia care (MAC) from general anesthesia?" at bounding box center [821, 135] width 517 height 20
drag, startPoint x: 1062, startPoint y: 129, endPoint x: 1050, endPoint y: 135, distance: 13.4
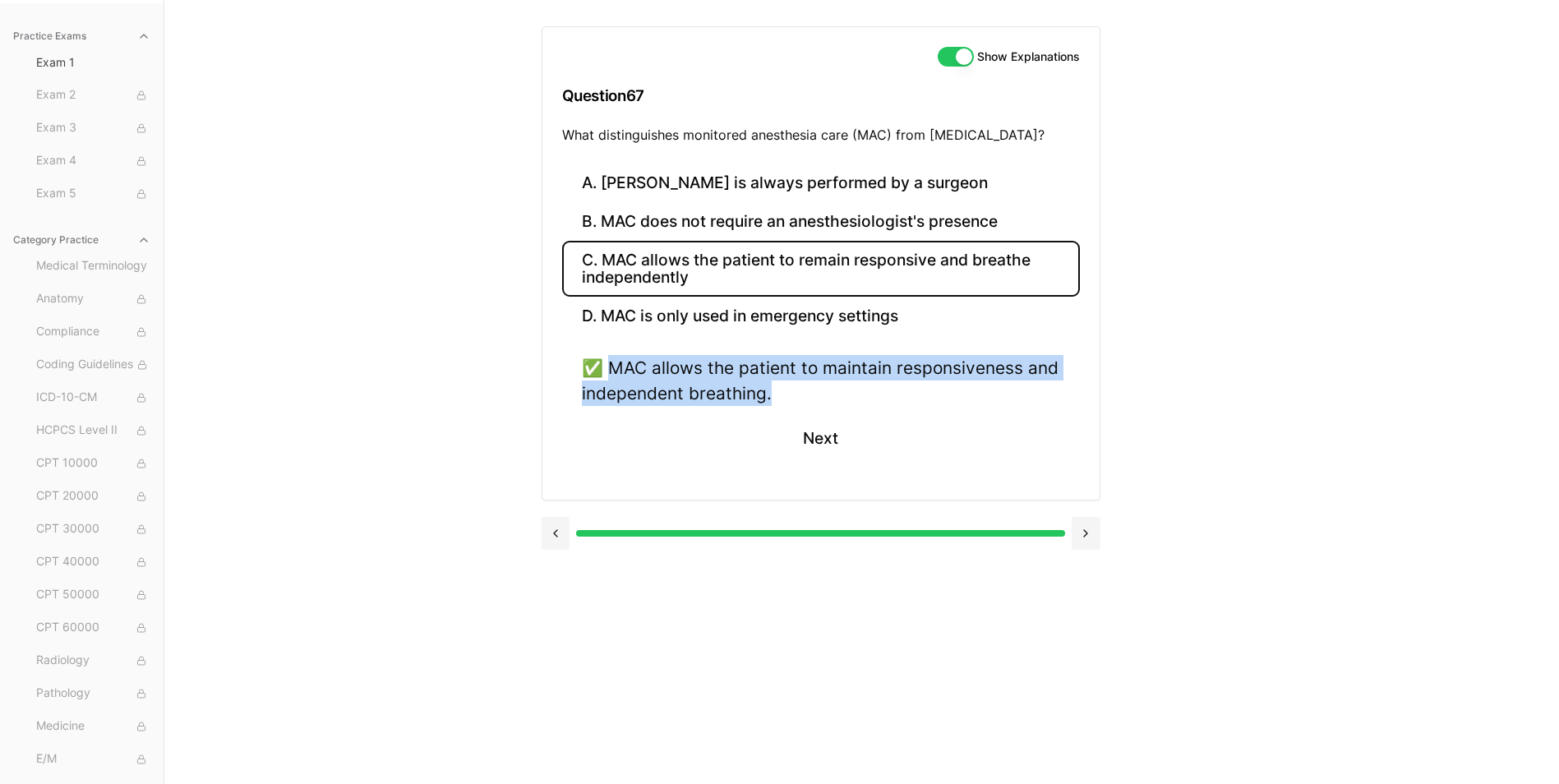
drag, startPoint x: 611, startPoint y: 368, endPoint x: 811, endPoint y: 407, distance: 203.8
click at [811, 407] on div "✅ MAC allows the patient to maintain responsiveness and independent breathing. …" at bounding box center [821, 417] width 517 height 125
drag, startPoint x: 811, startPoint y: 407, endPoint x: 748, endPoint y: 386, distance: 66.4
click at [826, 438] on button "Next" at bounding box center [821, 438] width 75 height 44
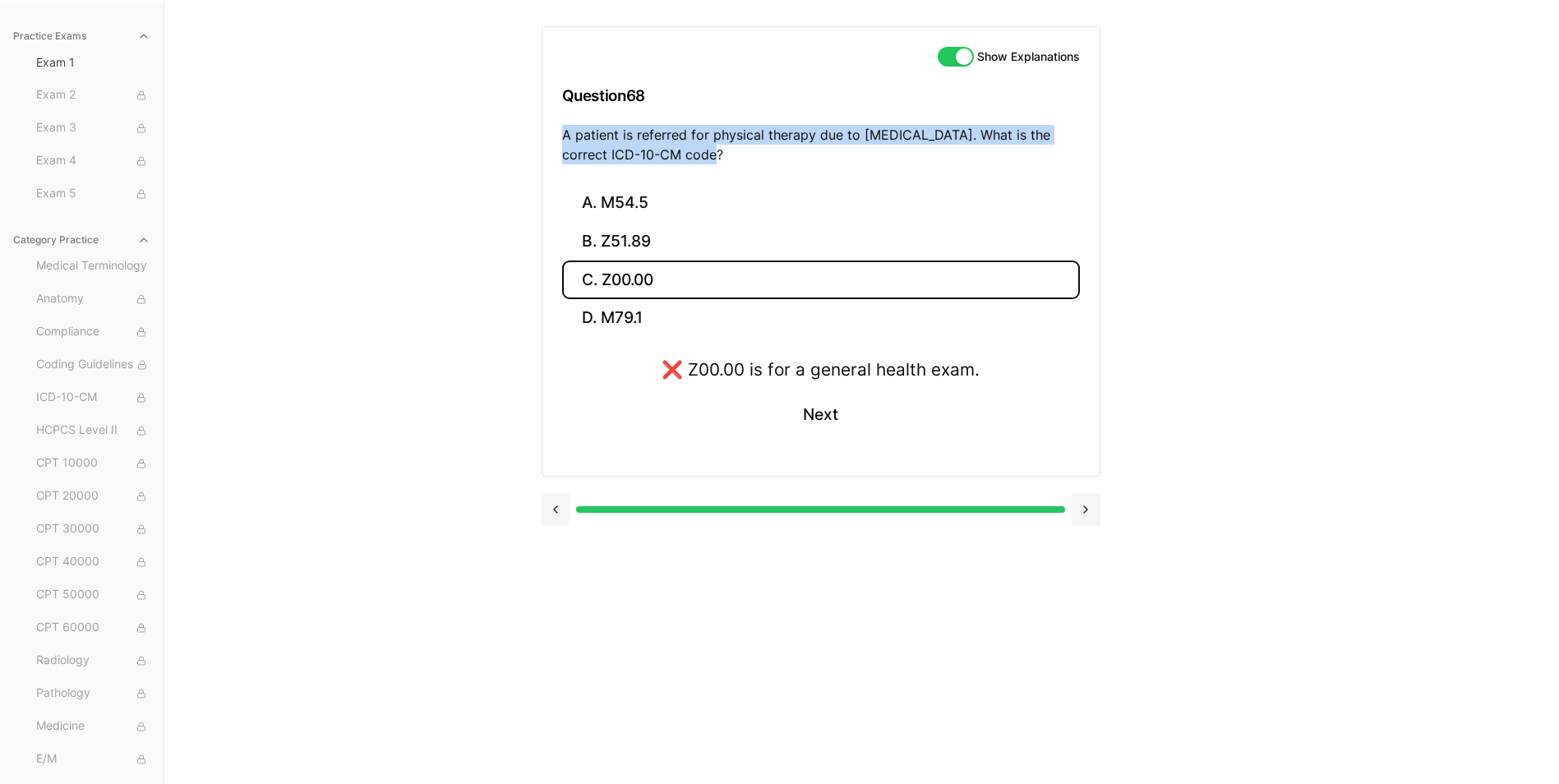
drag, startPoint x: 564, startPoint y: 135, endPoint x: 694, endPoint y: 164, distance: 133.2
click at [694, 164] on p "A patient is referred for physical therapy due to low back pain. What is the co…" at bounding box center [821, 144] width 517 height 39
drag, startPoint x: 694, startPoint y: 164, endPoint x: 659, endPoint y: 154, distance: 36.4
click at [631, 243] on button "B. Z51.89" at bounding box center [821, 242] width 517 height 39
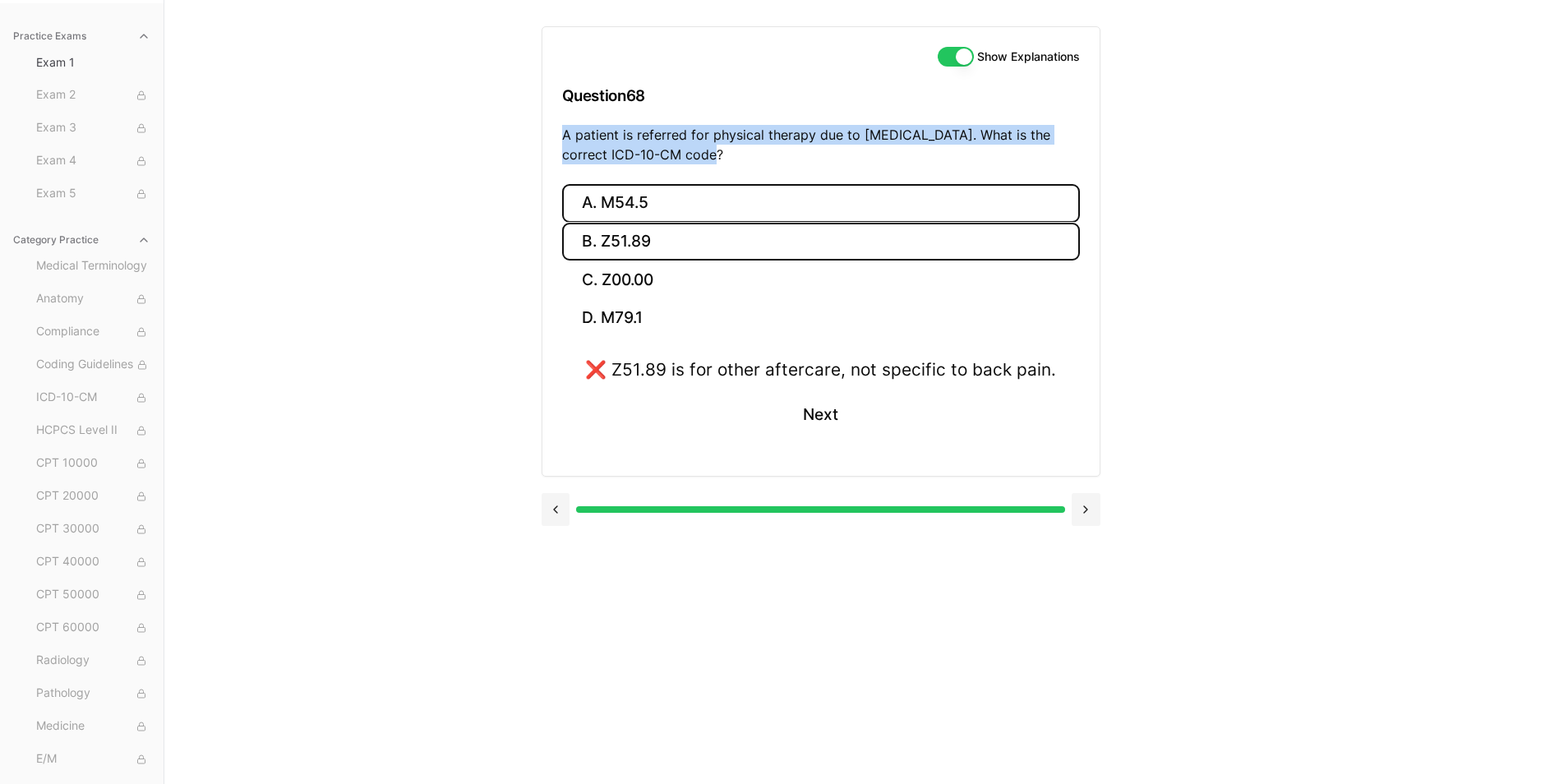
click at [626, 192] on button "A. M54.5" at bounding box center [821, 203] width 517 height 39
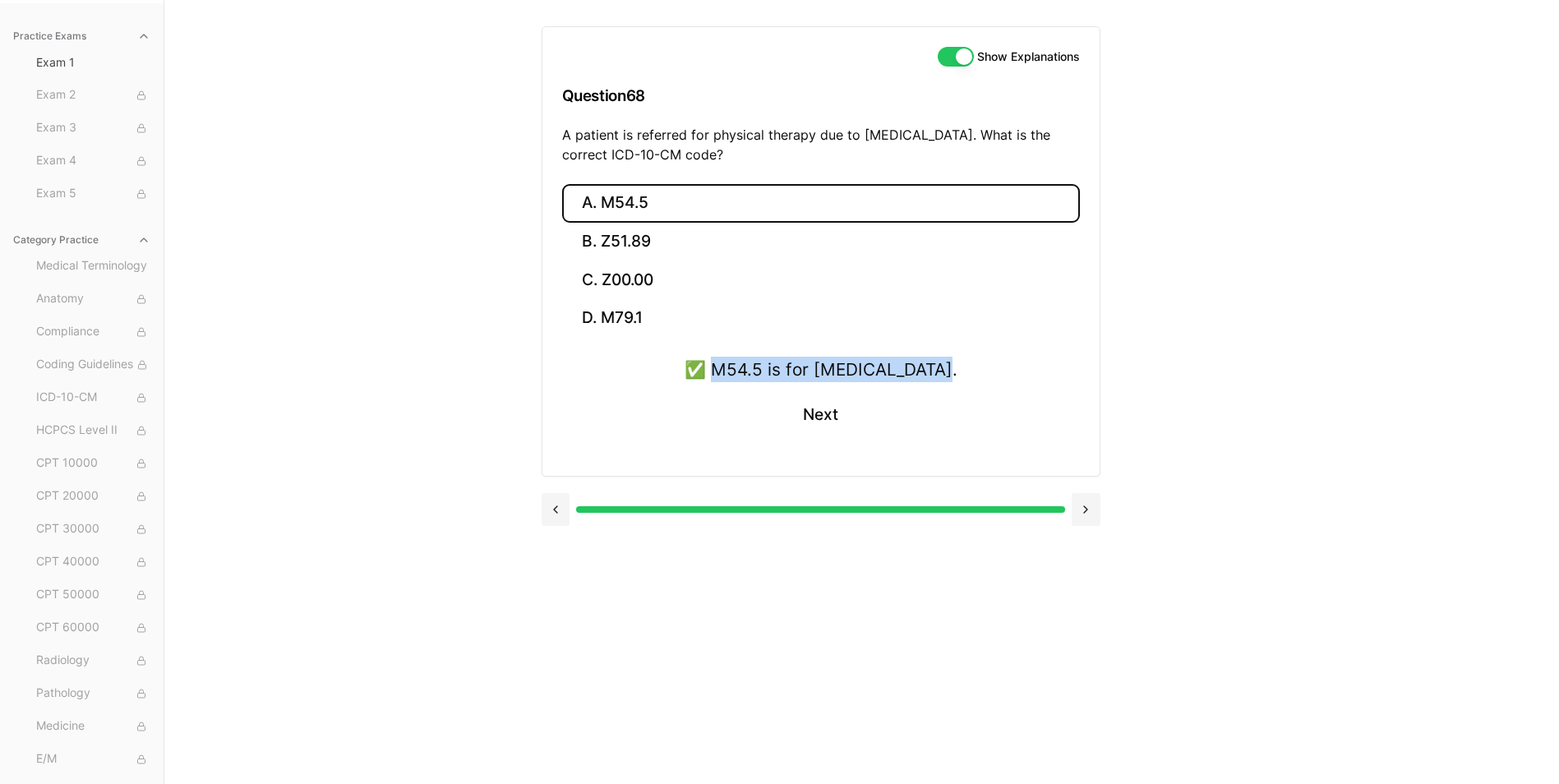
drag, startPoint x: 726, startPoint y: 373, endPoint x: 952, endPoint y: 374, distance: 226.0
click at [952, 374] on div "✅ M54.5 is for low back pain. Next" at bounding box center [821, 406] width 517 height 100
drag, startPoint x: 952, startPoint y: 374, endPoint x: 927, endPoint y: 372, distance: 25.1
click at [795, 411] on button "Next" at bounding box center [821, 414] width 75 height 44
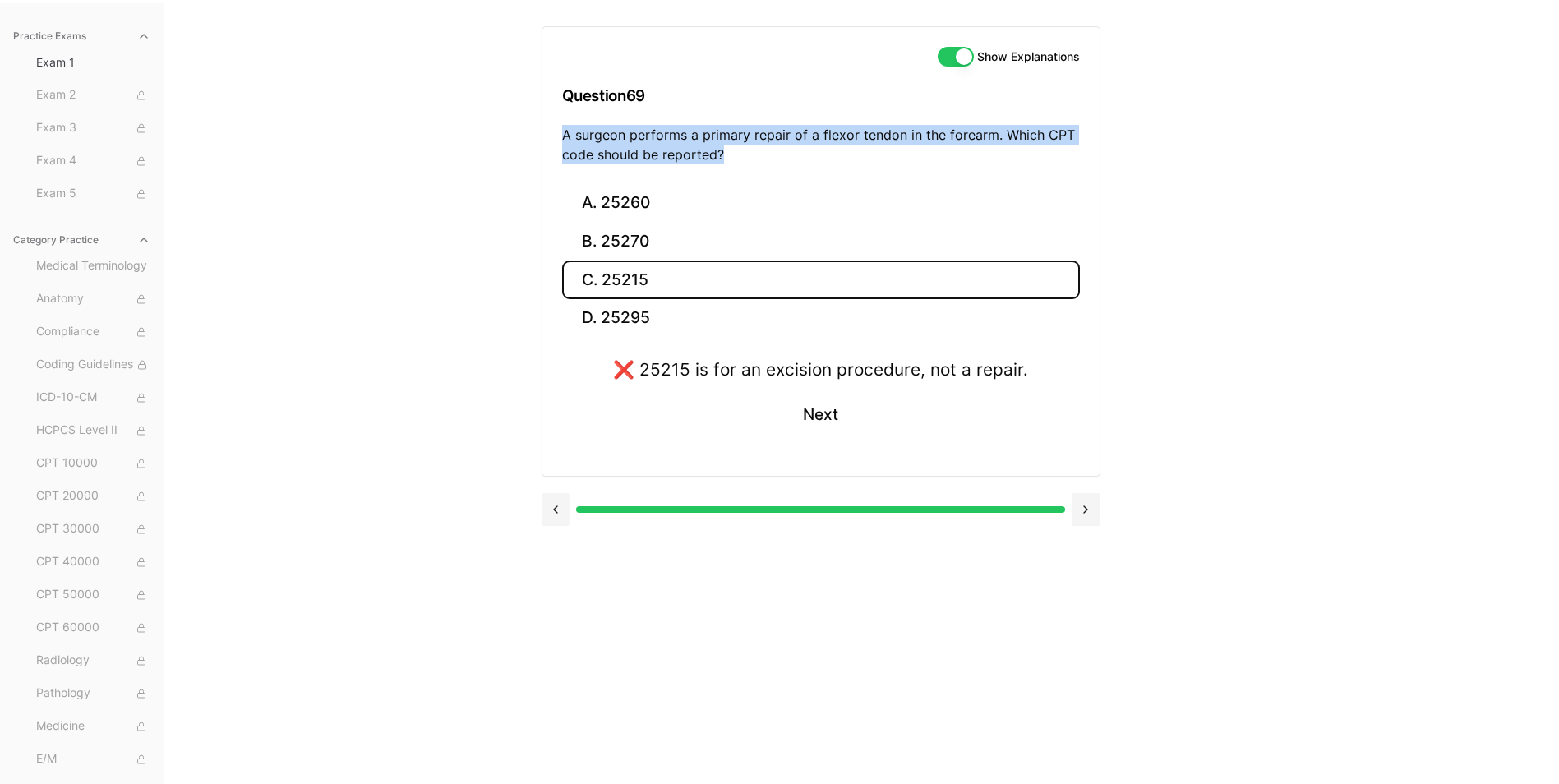
drag, startPoint x: 563, startPoint y: 135, endPoint x: 732, endPoint y: 150, distance: 169.7
click at [732, 150] on p "A surgeon performs a primary repair of a flexor tendon in the forearm. Which CP…" at bounding box center [821, 144] width 517 height 39
drag, startPoint x: 732, startPoint y: 150, endPoint x: 718, endPoint y: 150, distance: 14.0
click at [633, 223] on button "B. 25270" at bounding box center [821, 242] width 517 height 39
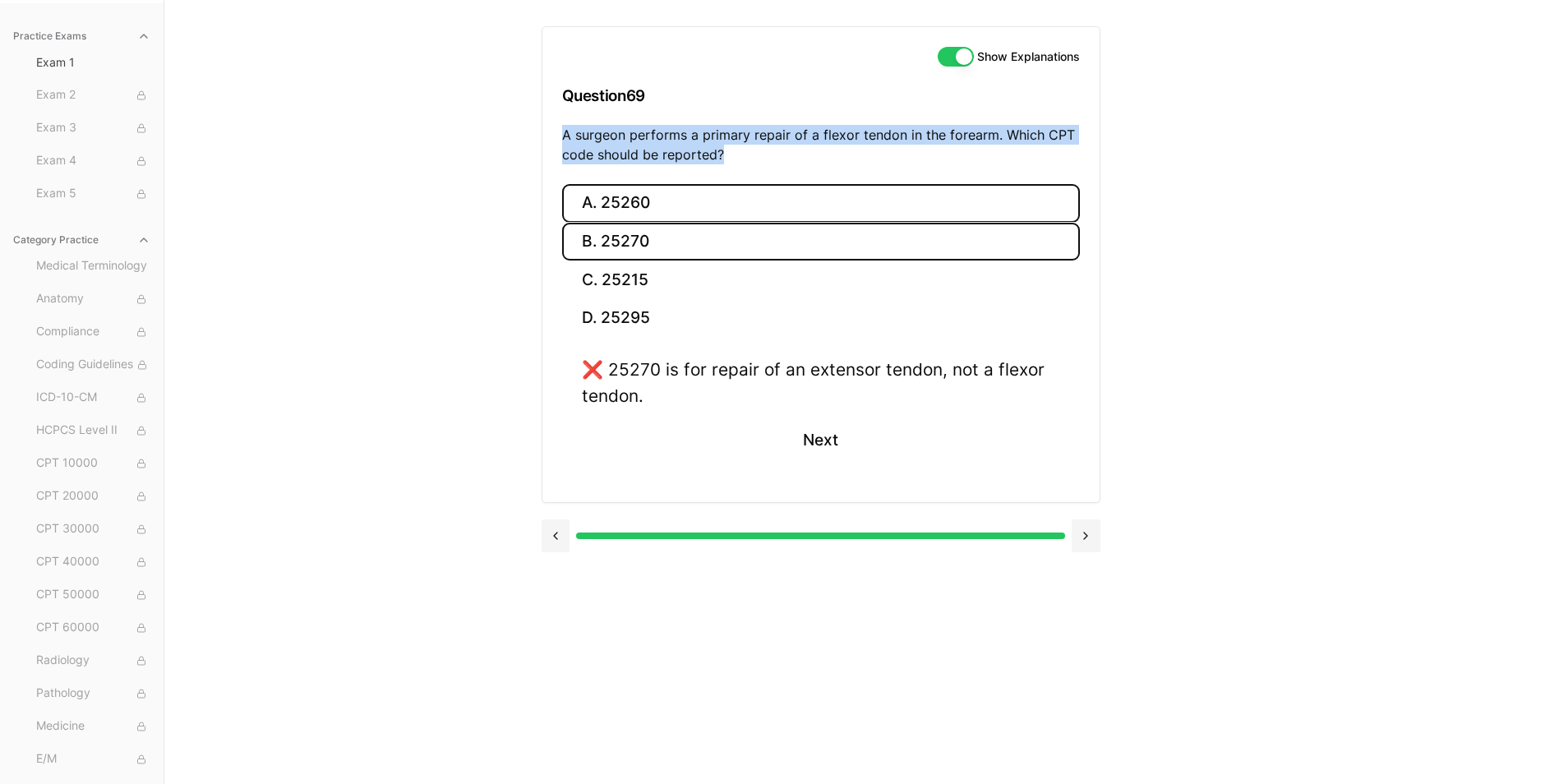
click at [648, 197] on button "A. 25260" at bounding box center [821, 203] width 517 height 39
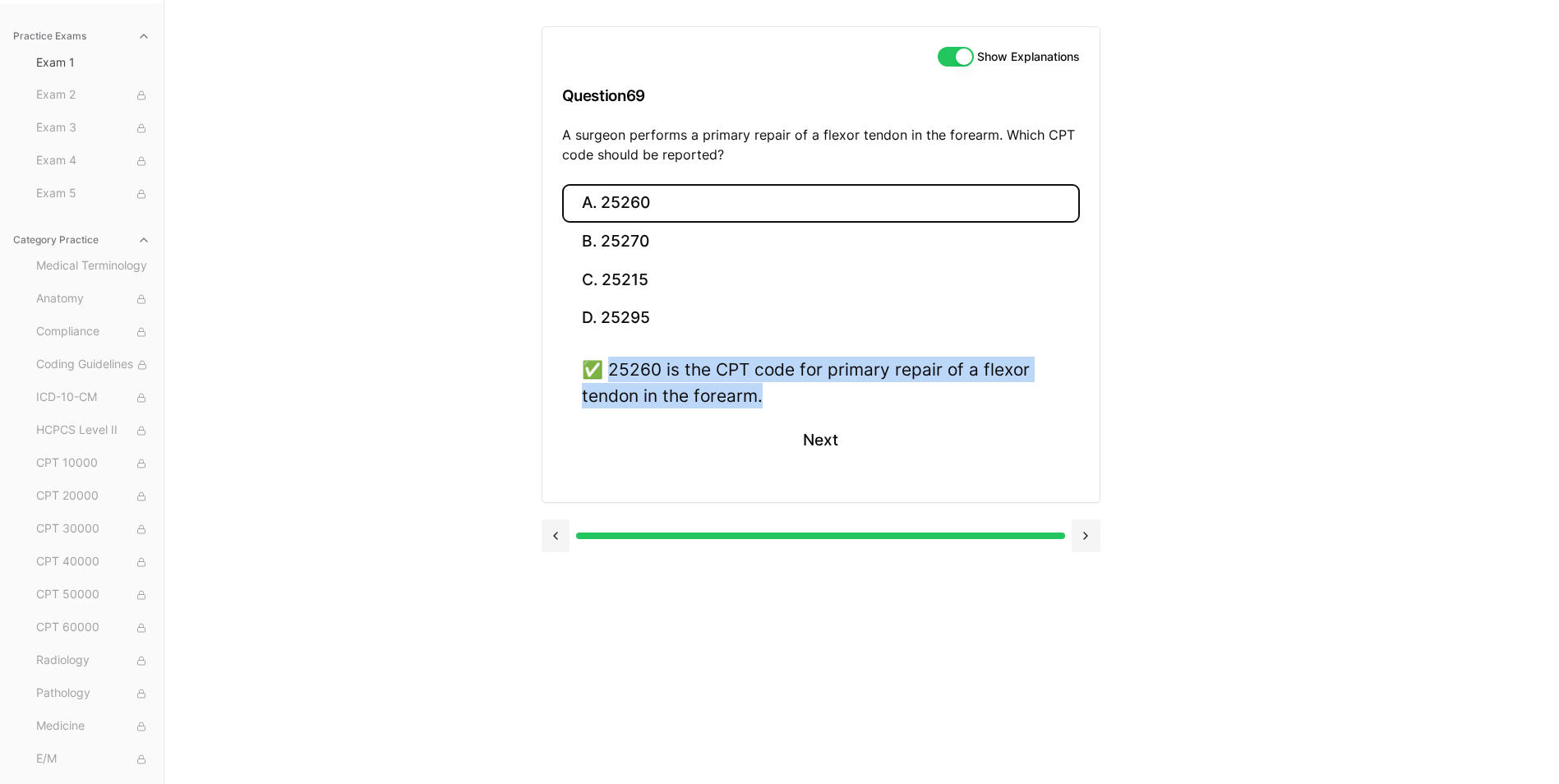
drag, startPoint x: 612, startPoint y: 369, endPoint x: 820, endPoint y: 398, distance: 210.0
click at [820, 398] on div "✅ 25260 is the CPT code for primary repair of a flexor tendon in the forearm." at bounding box center [821, 381] width 478 height 51
drag, startPoint x: 820, startPoint y: 398, endPoint x: 679, endPoint y: 384, distance: 141.7
click at [816, 437] on button "Next" at bounding box center [821, 440] width 75 height 44
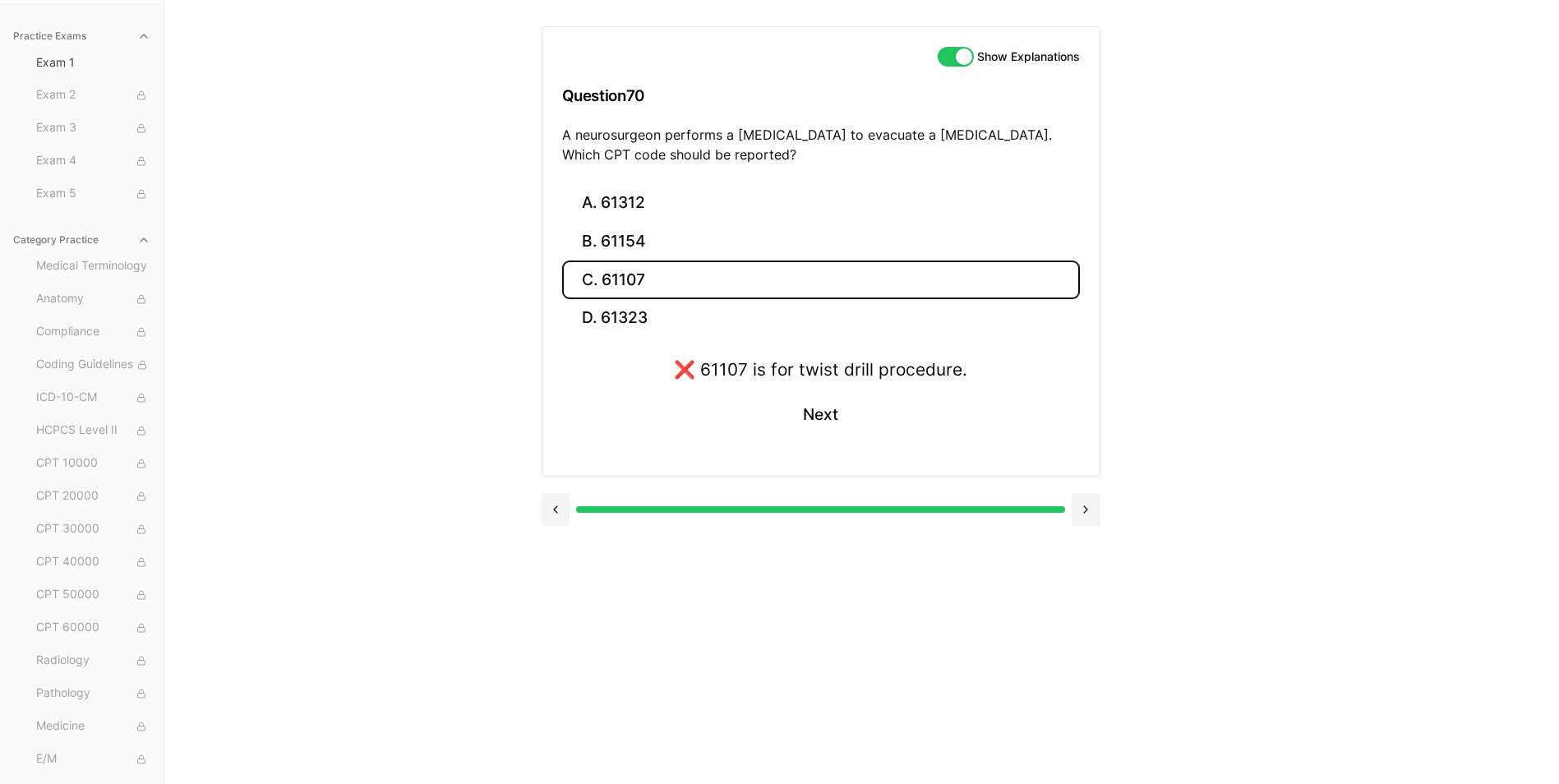
click at [562, 136] on p "A neurosurgeon performs a craniotomy to evacuate a subdural hematoma. Which CPT…" at bounding box center [821, 144] width 517 height 39
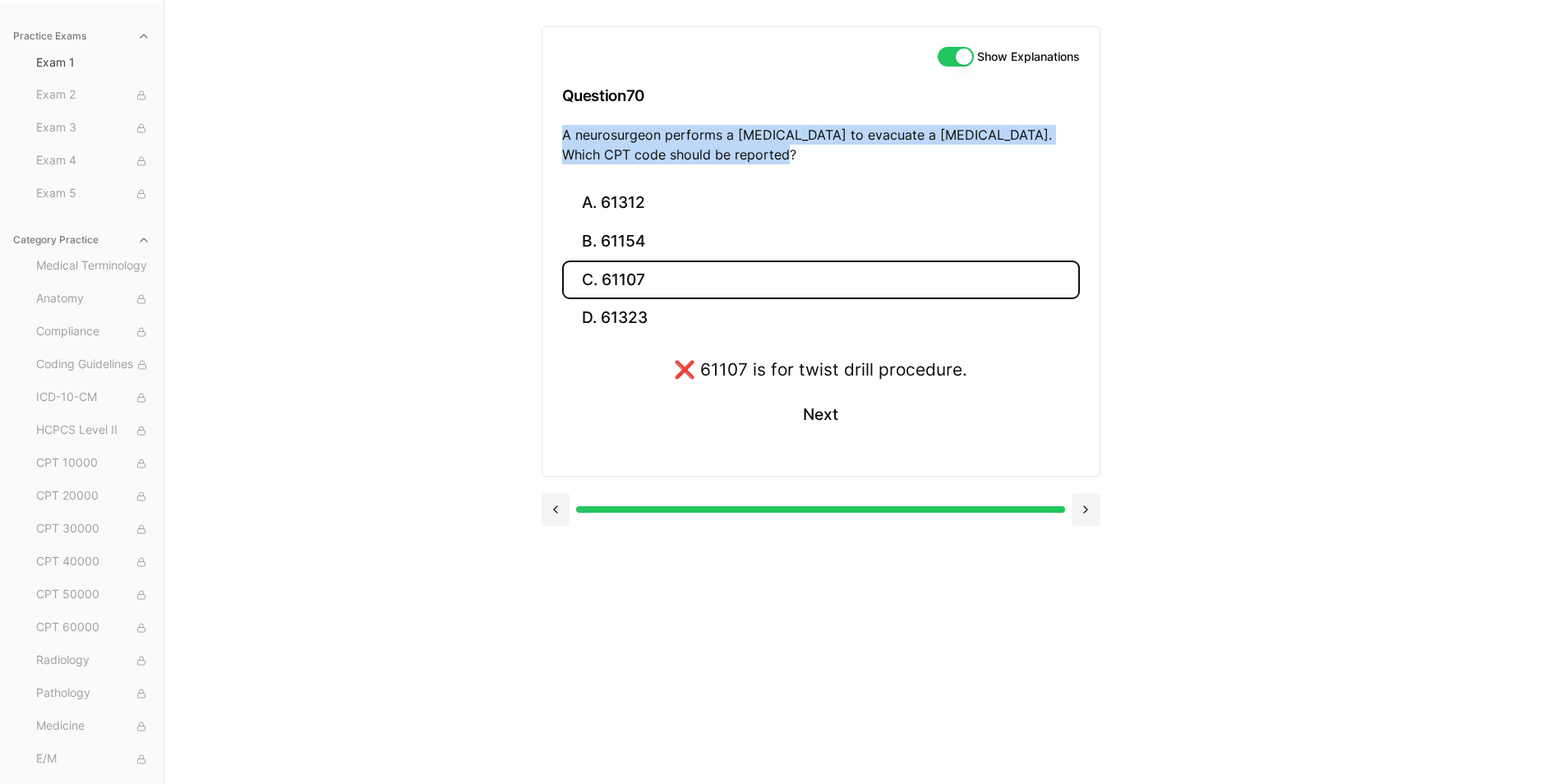
drag, startPoint x: 565, startPoint y: 134, endPoint x: 767, endPoint y: 152, distance: 202.8
click at [767, 152] on p "A neurosurgeon performs a craniotomy to evacuate a subdural hematoma. Which CPT…" at bounding box center [821, 144] width 517 height 39
drag, startPoint x: 767, startPoint y: 152, endPoint x: 733, endPoint y: 150, distance: 34.1
drag, startPoint x: 566, startPoint y: 208, endPoint x: 606, endPoint y: 206, distance: 40.0
click at [573, 207] on button "A. 61312" at bounding box center [821, 203] width 517 height 39
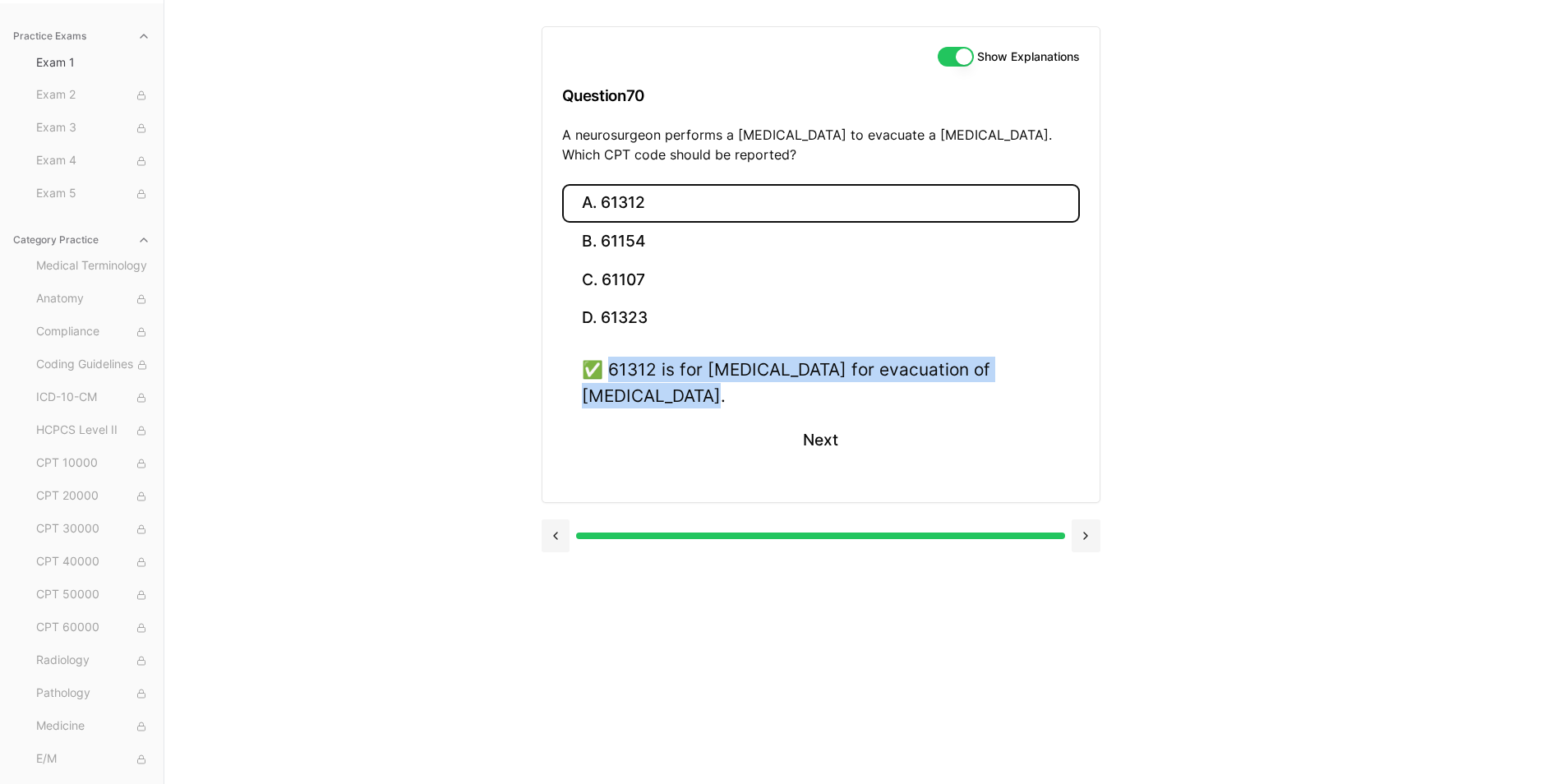
drag, startPoint x: 610, startPoint y: 369, endPoint x: 713, endPoint y: 407, distance: 109.8
click at [713, 407] on div "✅ 61312 is for craniotomy for evacuation of subdural hematoma." at bounding box center [821, 381] width 478 height 51
drag, startPoint x: 713, startPoint y: 407, endPoint x: 655, endPoint y: 397, distance: 58.9
click at [796, 440] on button "Next" at bounding box center [821, 440] width 75 height 44
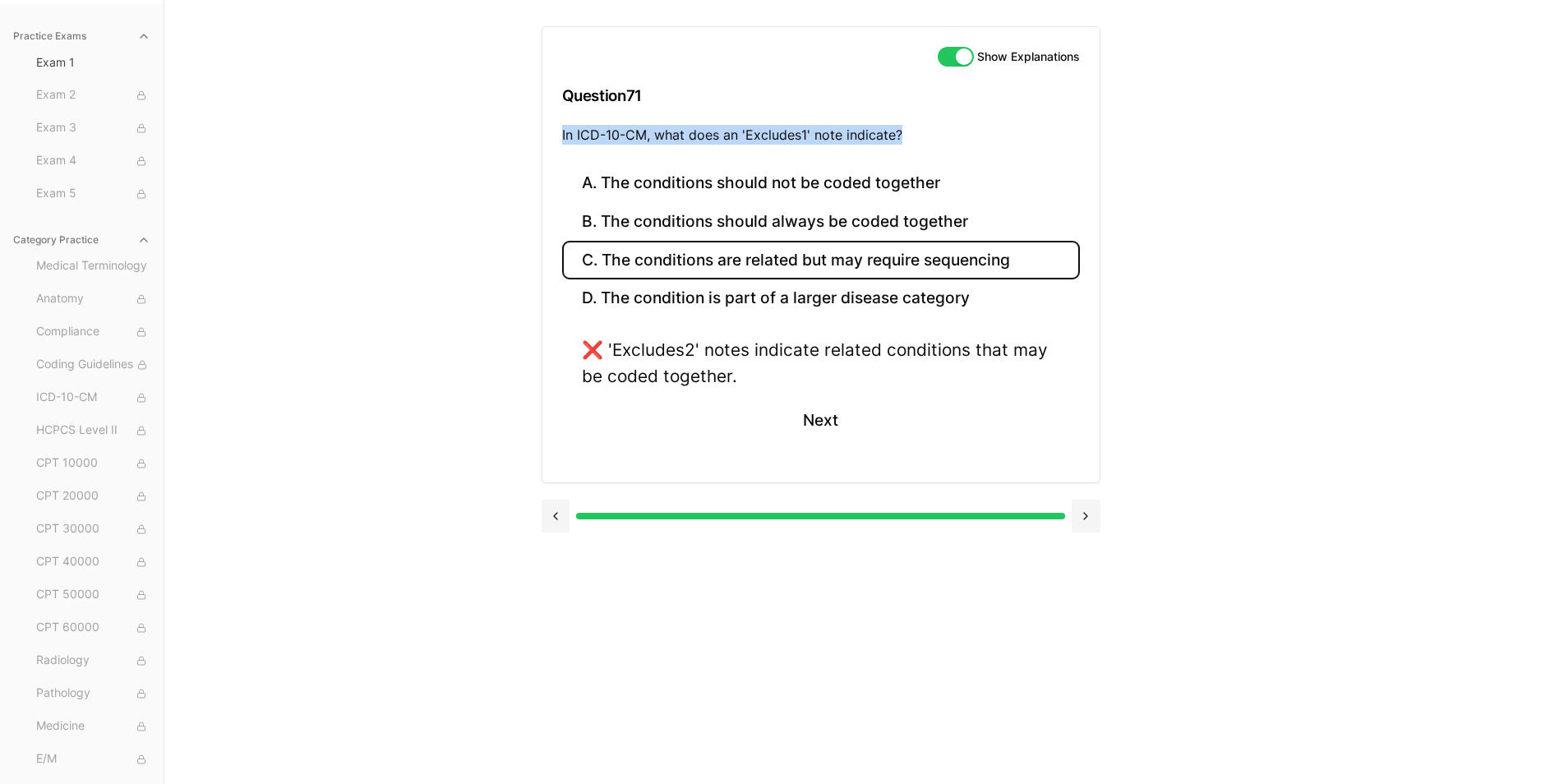
drag, startPoint x: 561, startPoint y: 135, endPoint x: 909, endPoint y: 145, distance: 348.1
click at [909, 145] on div "Show Explanations Question 71 In ICD-10-CM, what does an 'Excludes1' note indic…" at bounding box center [821, 96] width 557 height 137
drag, startPoint x: 909, startPoint y: 145, endPoint x: 899, endPoint y: 140, distance: 11.2
click at [771, 238] on button "B. The conditions should always be coded together" at bounding box center [821, 222] width 517 height 39
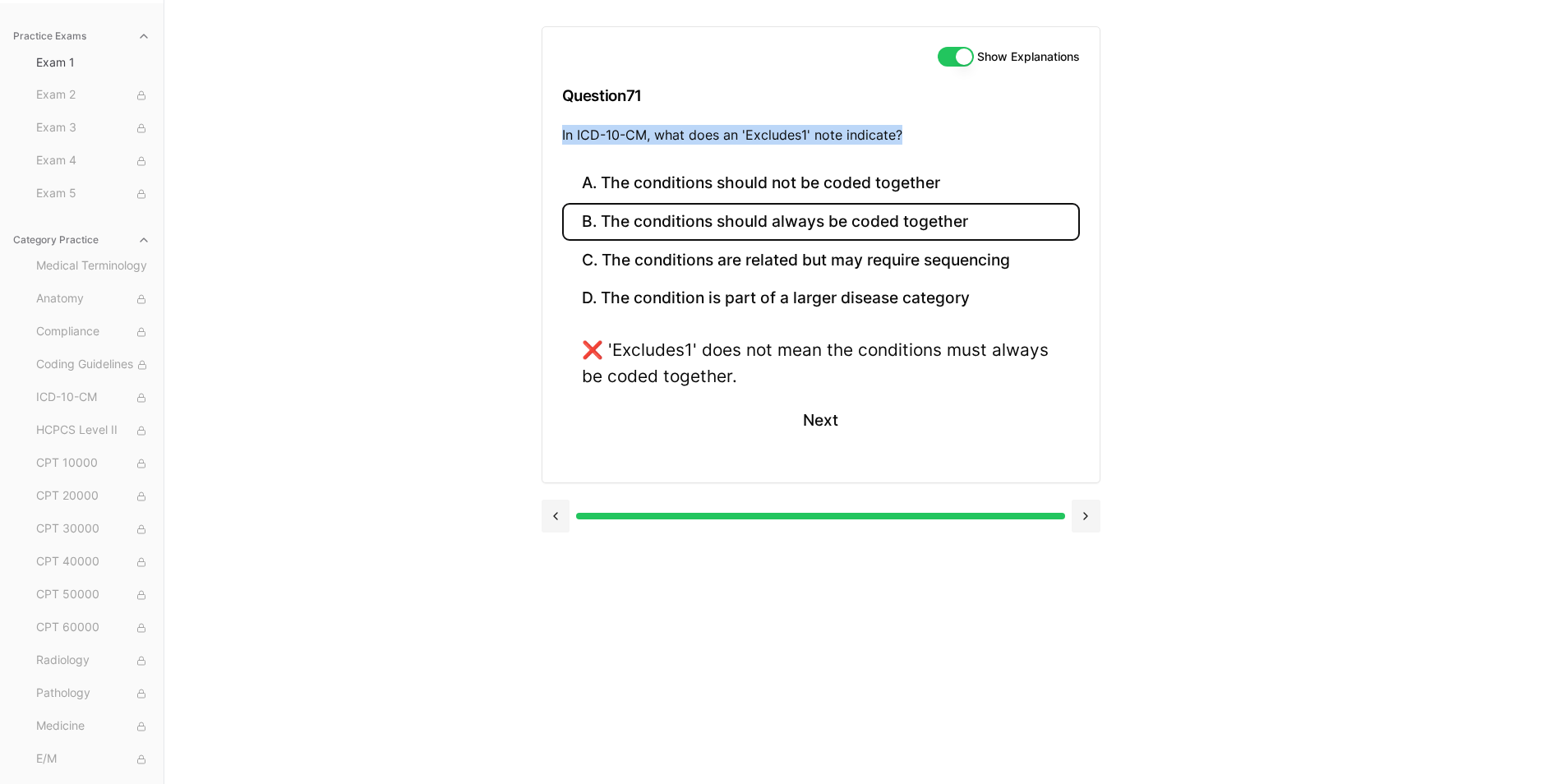
click at [763, 218] on button "B. The conditions should always be coded together" at bounding box center [821, 222] width 517 height 39
click at [757, 179] on button "A. The conditions should not be coded together" at bounding box center [821, 184] width 517 height 39
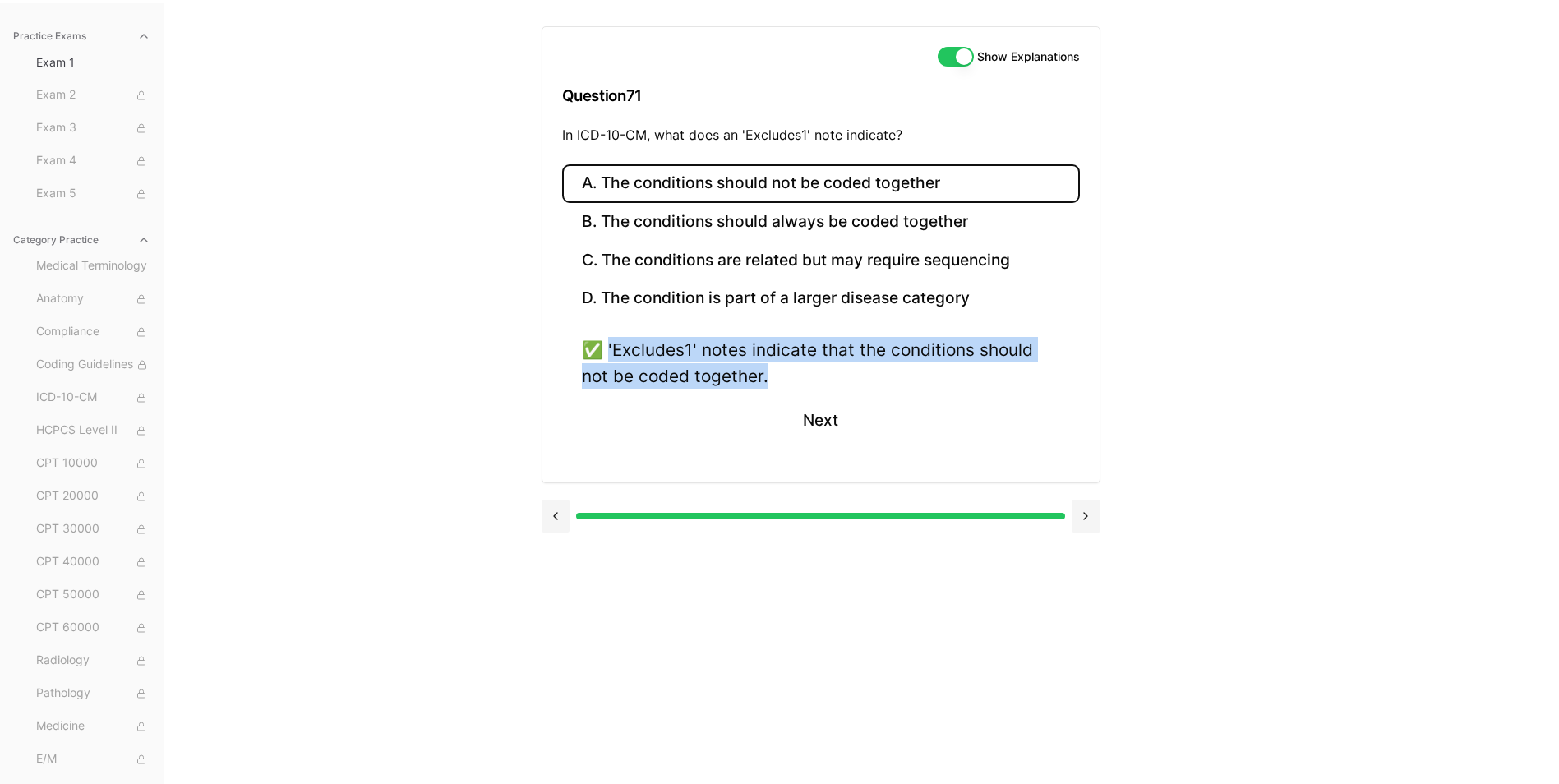
drag, startPoint x: 610, startPoint y: 345, endPoint x: 802, endPoint y: 381, distance: 195.3
click at [802, 381] on div "✅ 'Excludes1' notes indicate that the conditions should not be coded together." at bounding box center [821, 362] width 478 height 51
drag, startPoint x: 802, startPoint y: 381, endPoint x: 737, endPoint y: 365, distance: 66.9
drag, startPoint x: 814, startPoint y: 418, endPoint x: 656, endPoint y: 276, distance: 212.4
click at [815, 419] on button "Next" at bounding box center [821, 420] width 75 height 44
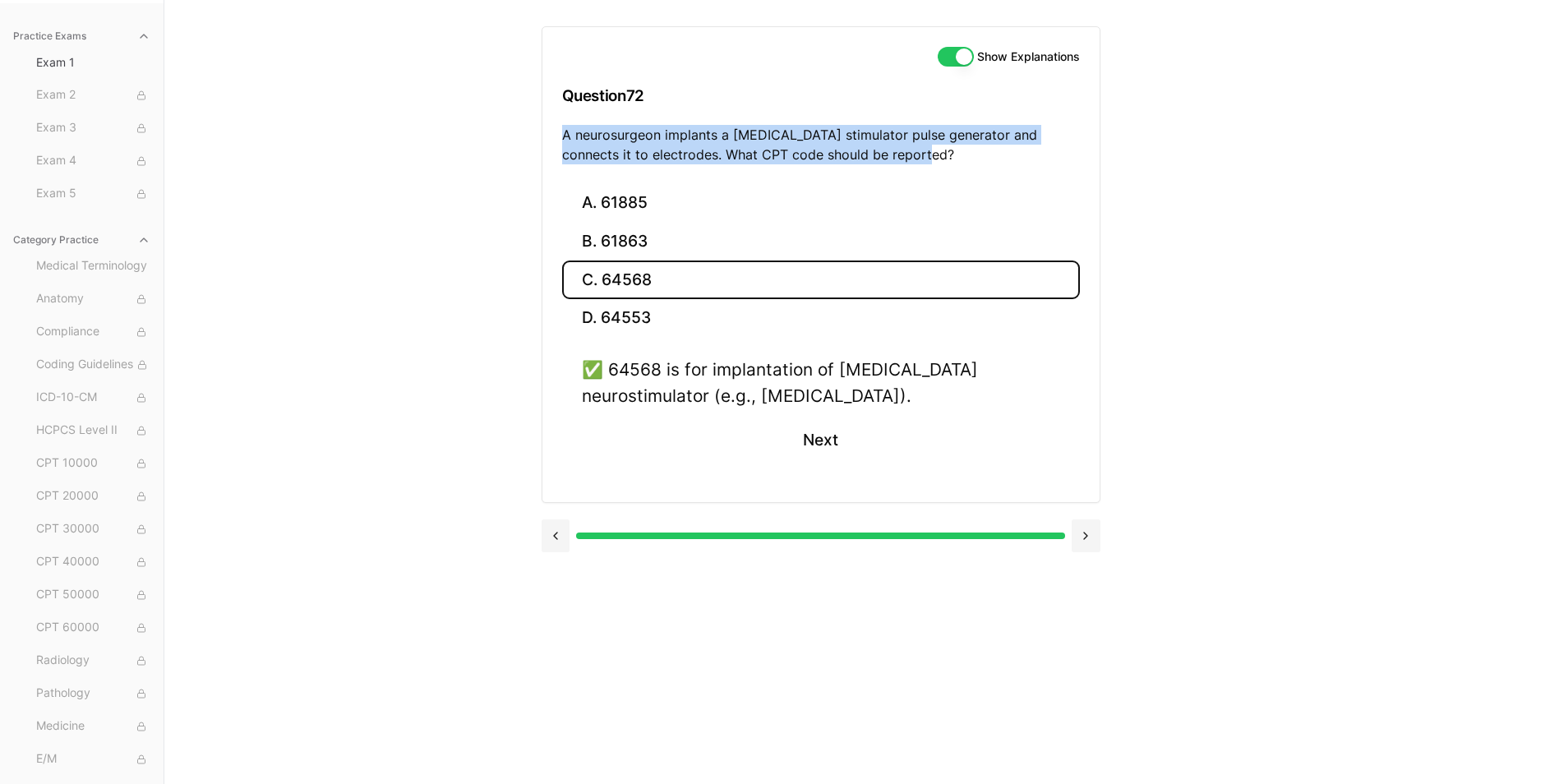
drag, startPoint x: 564, startPoint y: 135, endPoint x: 889, endPoint y: 153, distance: 325.5
click at [889, 153] on p "A neurosurgeon implants a vagus nerve stimulator pulse generator and connects i…" at bounding box center [821, 144] width 517 height 39
drag, startPoint x: 889, startPoint y: 153, endPoint x: 861, endPoint y: 153, distance: 28.0
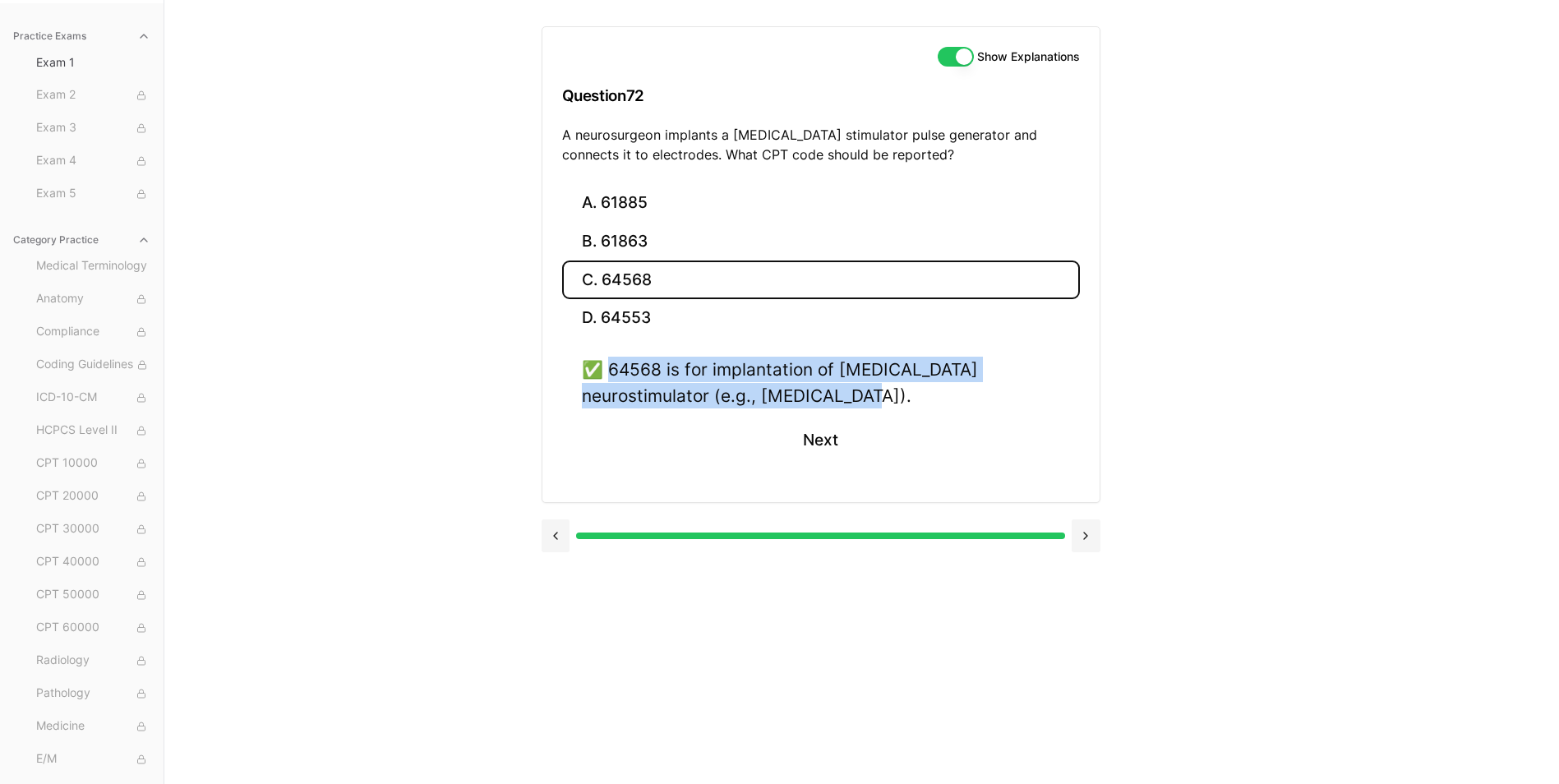
drag, startPoint x: 615, startPoint y: 367, endPoint x: 924, endPoint y: 407, distance: 311.6
click at [924, 407] on div "✅ 64568 is for implantation of cranial nerve neurostimulator (e.g., vagus nerve…" at bounding box center [821, 381] width 478 height 51
drag, startPoint x: 924, startPoint y: 407, endPoint x: 814, endPoint y: 393, distance: 110.9
click at [811, 438] on button "Next" at bounding box center [821, 440] width 75 height 44
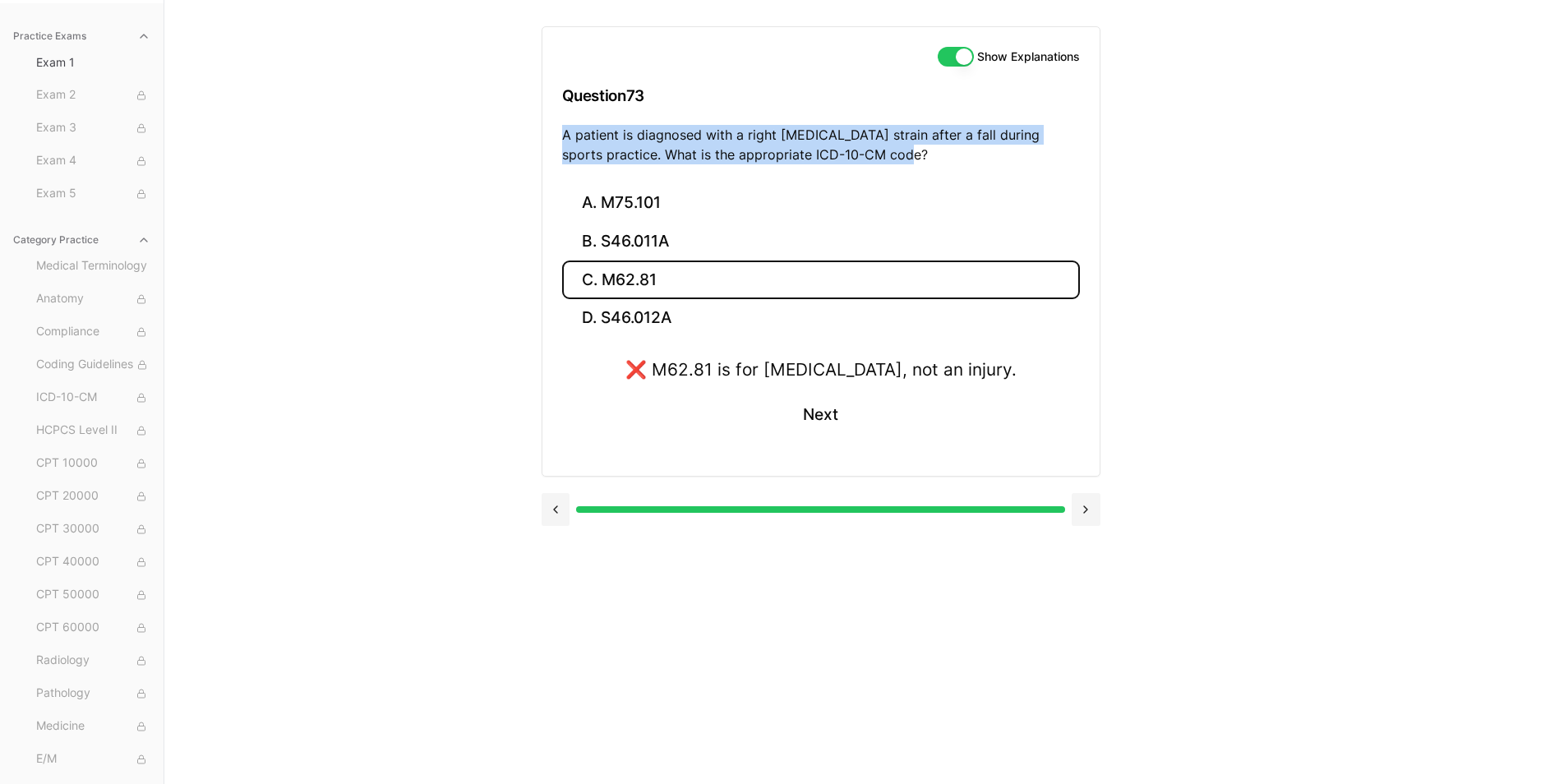
drag, startPoint x: 563, startPoint y: 133, endPoint x: 963, endPoint y: 164, distance: 401.2
click at [963, 164] on div "Show Explanations Question 73 A patient is diagnosed with a right rotator cuff …" at bounding box center [821, 105] width 557 height 157
drag, startPoint x: 963, startPoint y: 164, endPoint x: 863, endPoint y: 152, distance: 100.7
drag, startPoint x: 660, startPoint y: 195, endPoint x: 652, endPoint y: 209, distance: 16.1
click at [660, 196] on button "A. M75.101" at bounding box center [821, 203] width 517 height 39
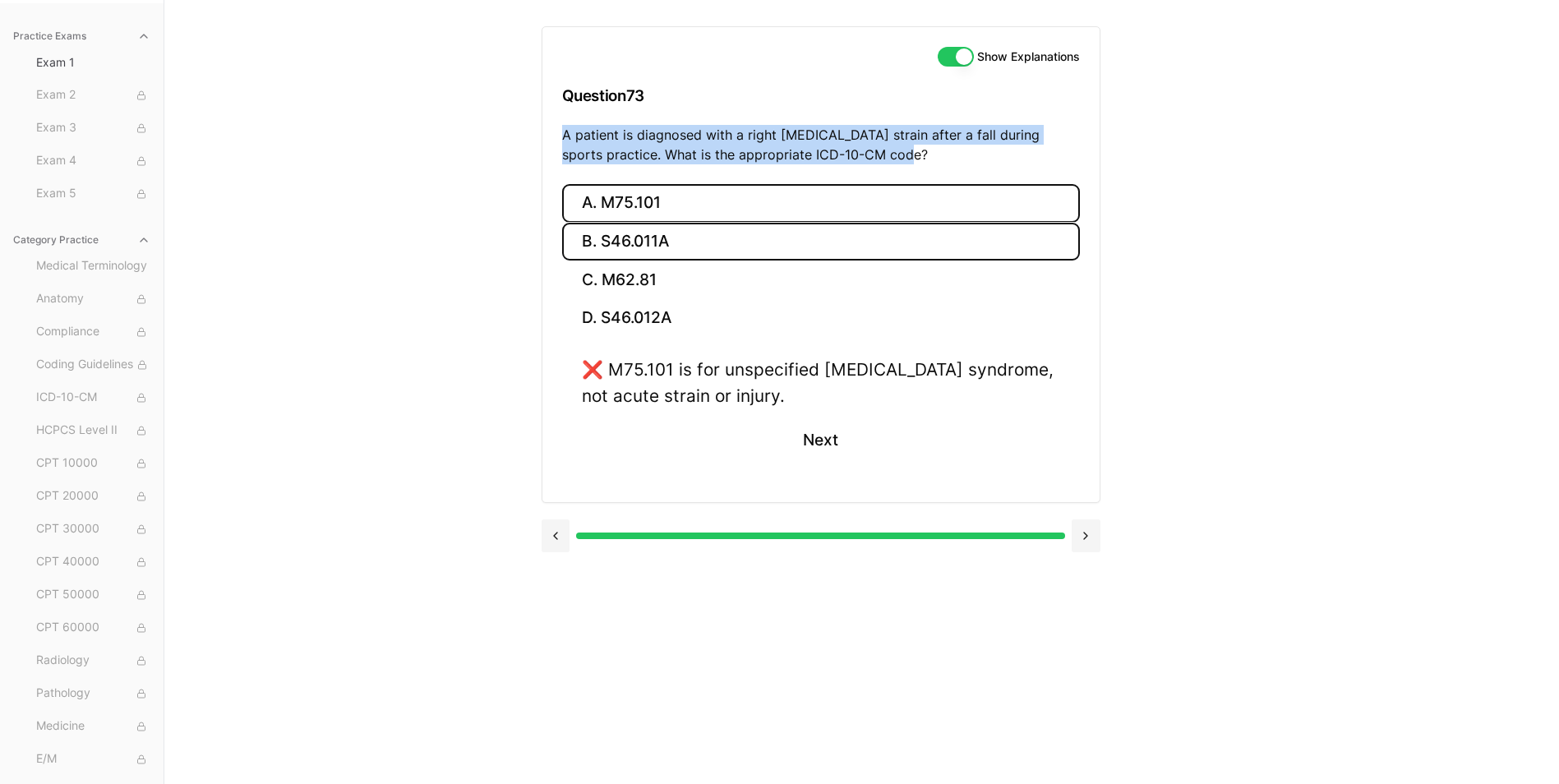
click at [638, 239] on button "B. S46.011A" at bounding box center [821, 242] width 517 height 39
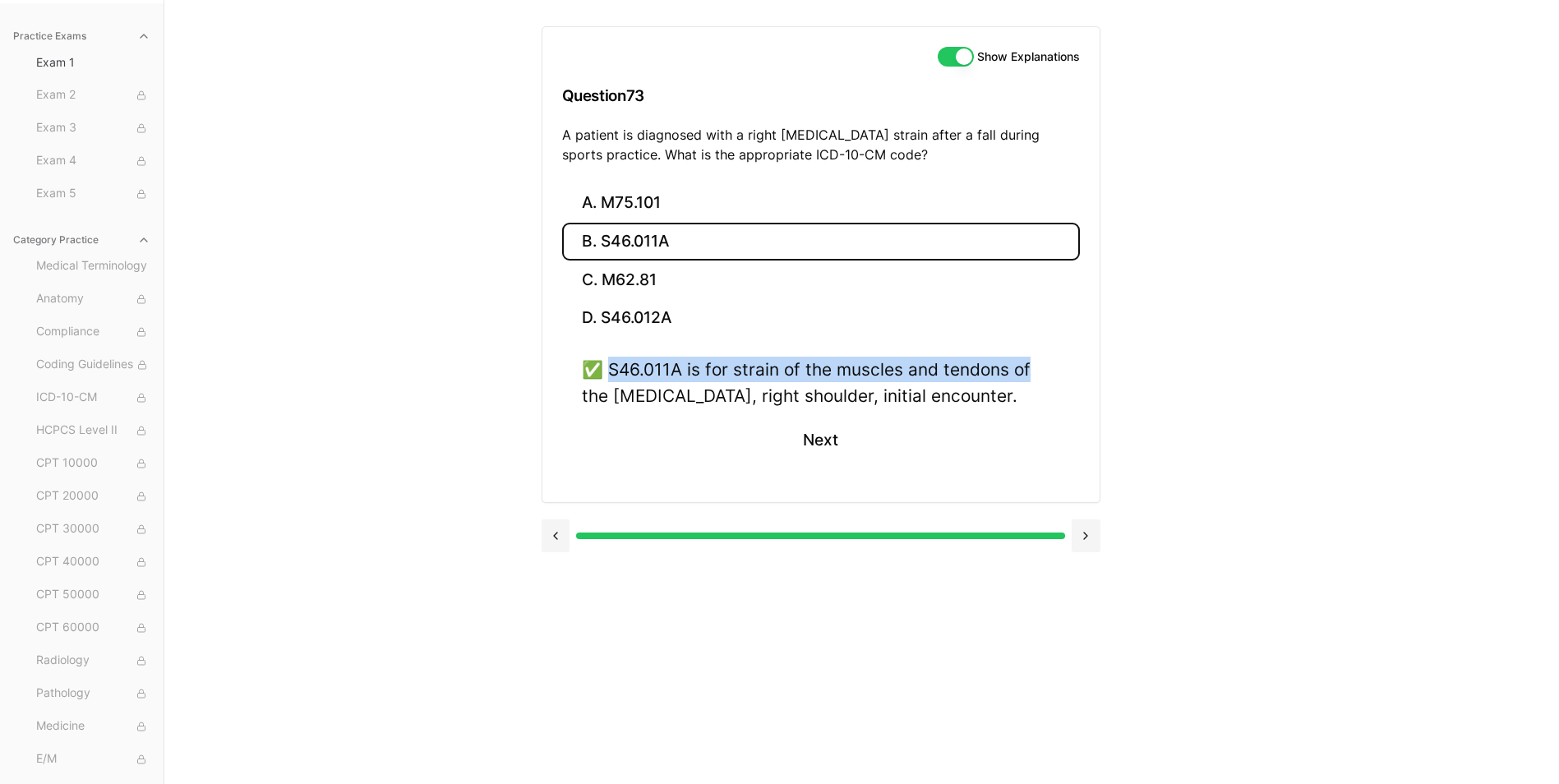
drag, startPoint x: 610, startPoint y: 368, endPoint x: 1102, endPoint y: 380, distance: 492.1
click at [1102, 380] on div "Show Explanations Question 73 A patient is diagnosed with a right rotator cuff …" at bounding box center [862, 392] width 641 height 784
click at [728, 369] on div "✅ S46.011A is for strain of the muscles and tendons of the rotator cuff, right …" at bounding box center [821, 381] width 478 height 51
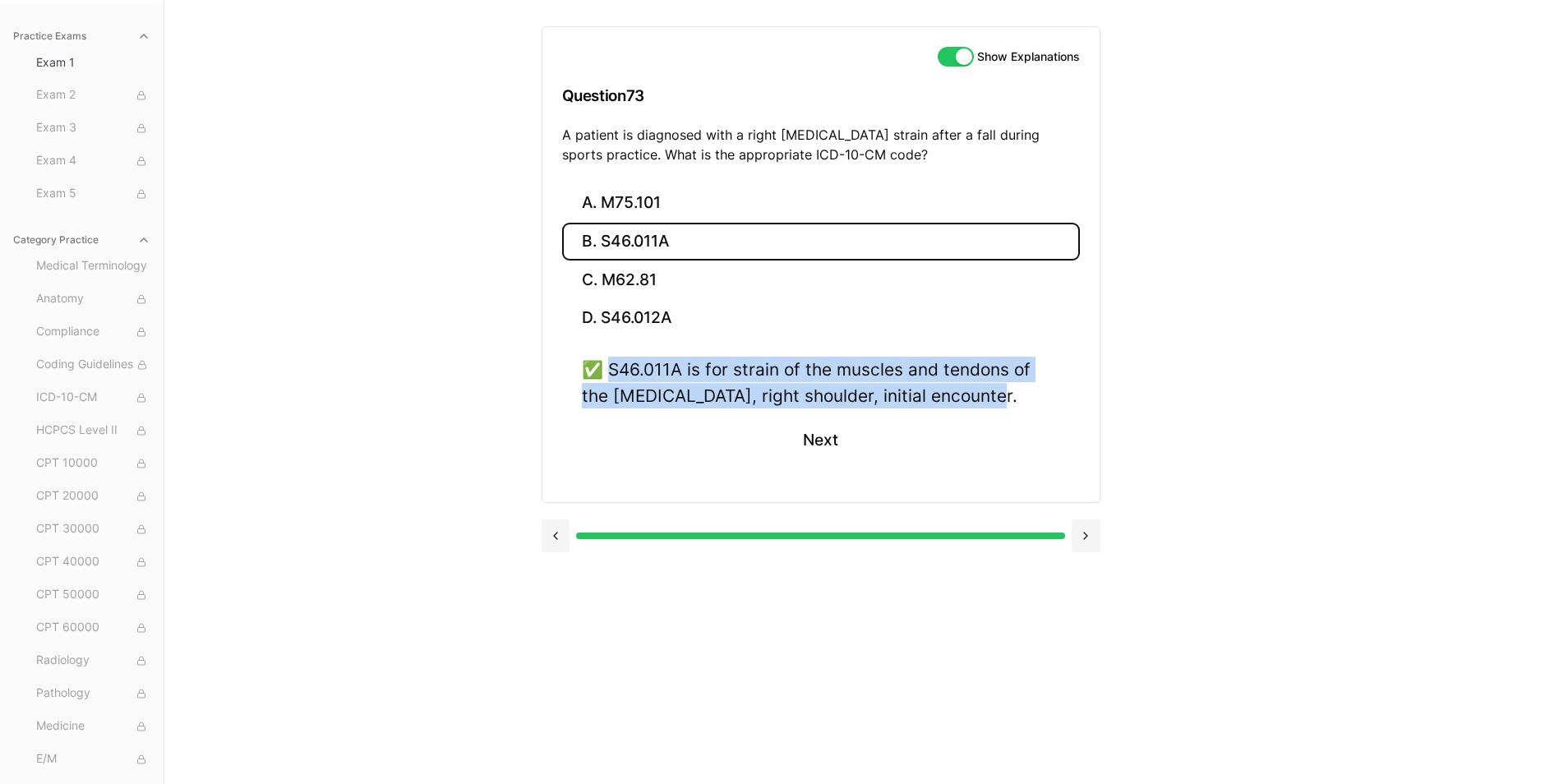
drag, startPoint x: 614, startPoint y: 366, endPoint x: 989, endPoint y: 392, distance: 375.9
click at [989, 392] on div "✅ S46.011A is for strain of the muscles and tendons of the rotator cuff, right …" at bounding box center [821, 381] width 478 height 51
drag, startPoint x: 989, startPoint y: 392, endPoint x: 940, endPoint y: 395, distance: 49.1
click at [811, 441] on button "Next" at bounding box center [821, 440] width 75 height 44
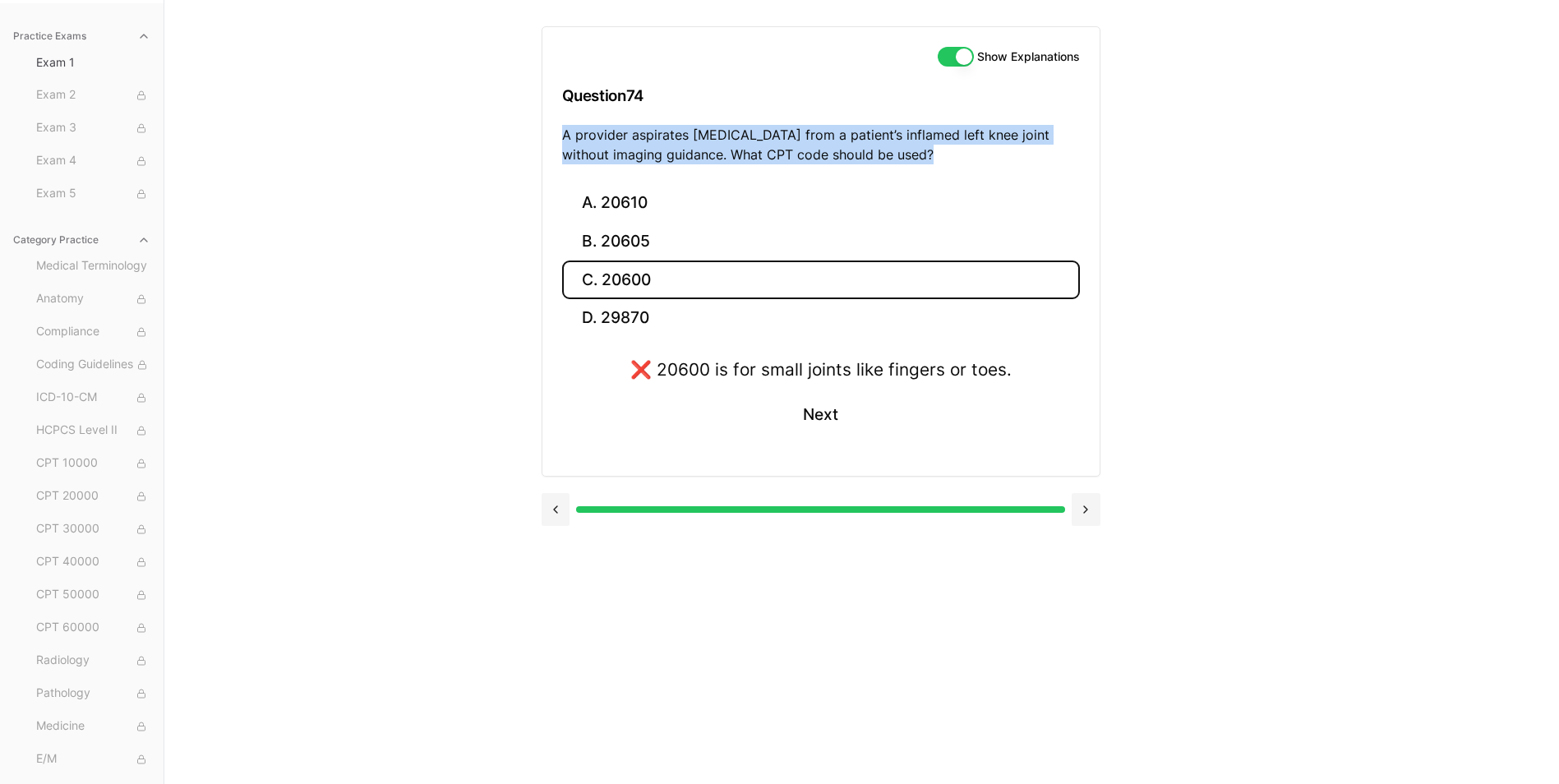
drag, startPoint x: 561, startPoint y: 131, endPoint x: 931, endPoint y: 152, distance: 370.6
click at [931, 152] on p "A provider aspirates synovial fluid from a patient’s inflamed left knee joint w…" at bounding box center [821, 144] width 517 height 39
drag, startPoint x: 931, startPoint y: 152, endPoint x: 842, endPoint y: 149, distance: 89.1
click at [616, 232] on button "B. 20605" at bounding box center [821, 242] width 517 height 39
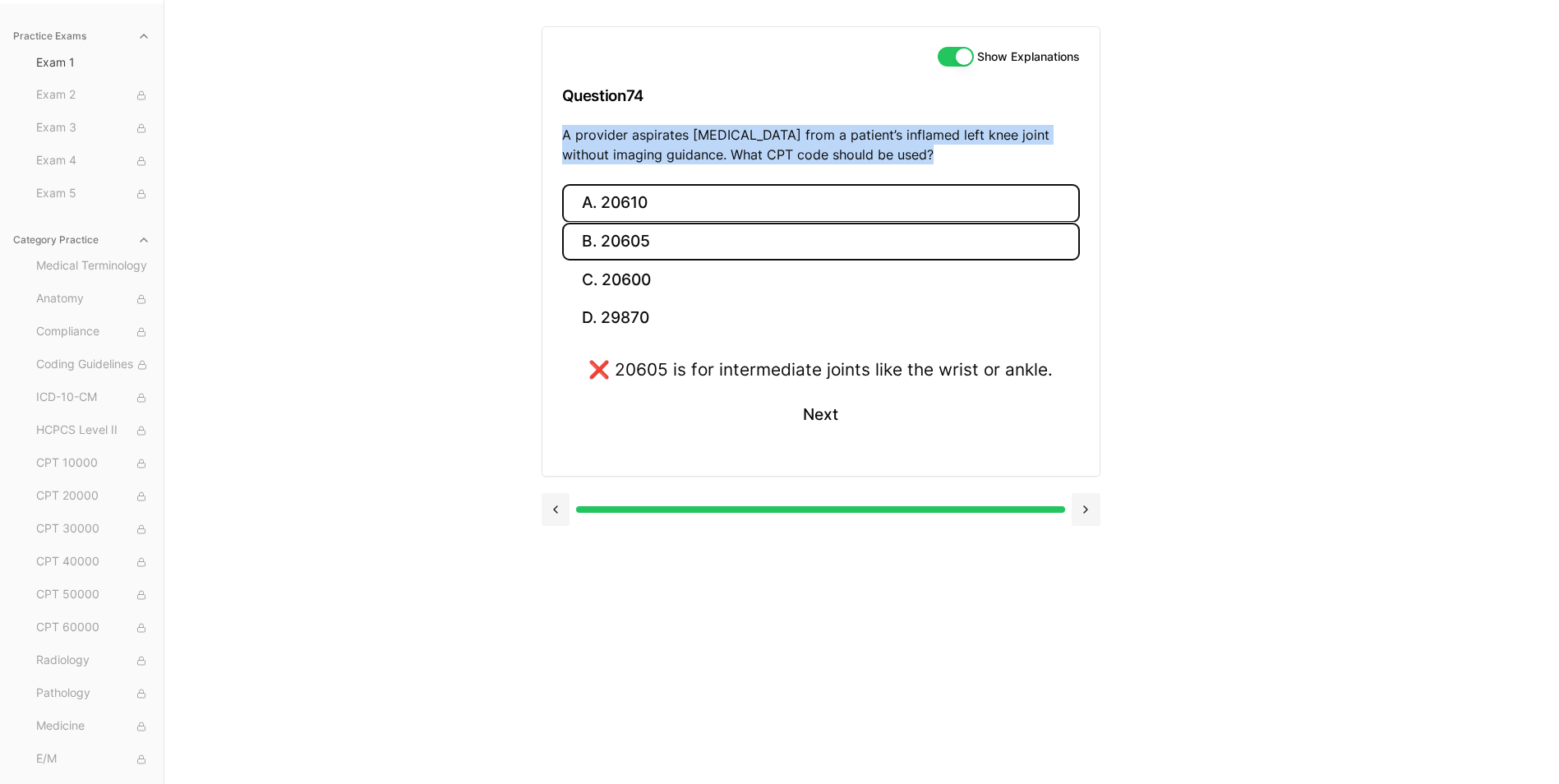
click at [617, 208] on button "A. 20610" at bounding box center [821, 203] width 517 height 39
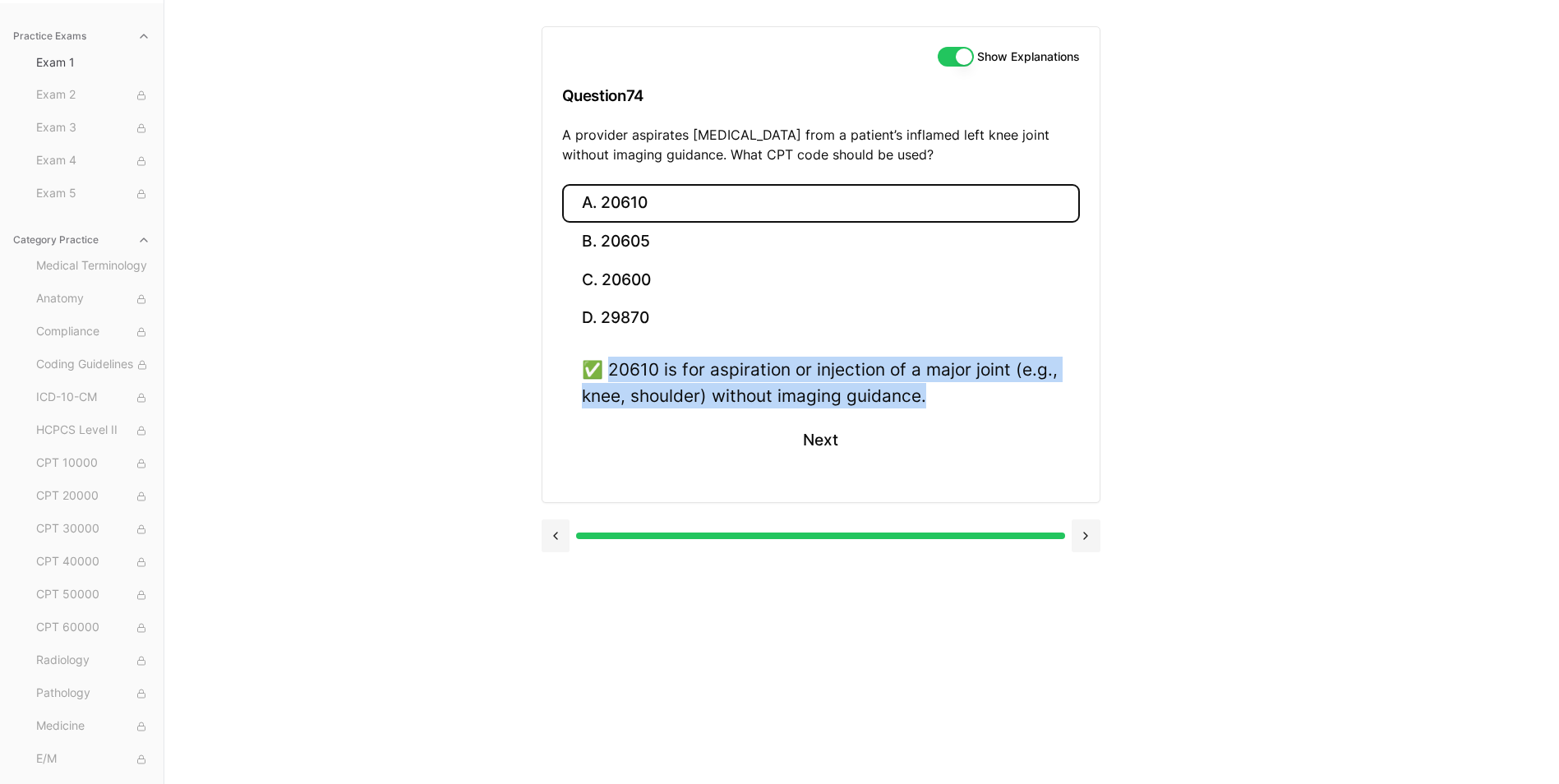
drag, startPoint x: 610, startPoint y: 370, endPoint x: 970, endPoint y: 409, distance: 362.1
click at [970, 409] on div "✅ 20610 is for aspiration or injection of a major joint (e.g., knee, shoulder) …" at bounding box center [821, 419] width 517 height 125
drag, startPoint x: 970, startPoint y: 409, endPoint x: 882, endPoint y: 391, distance: 89.8
click at [809, 436] on button "Next" at bounding box center [821, 440] width 75 height 44
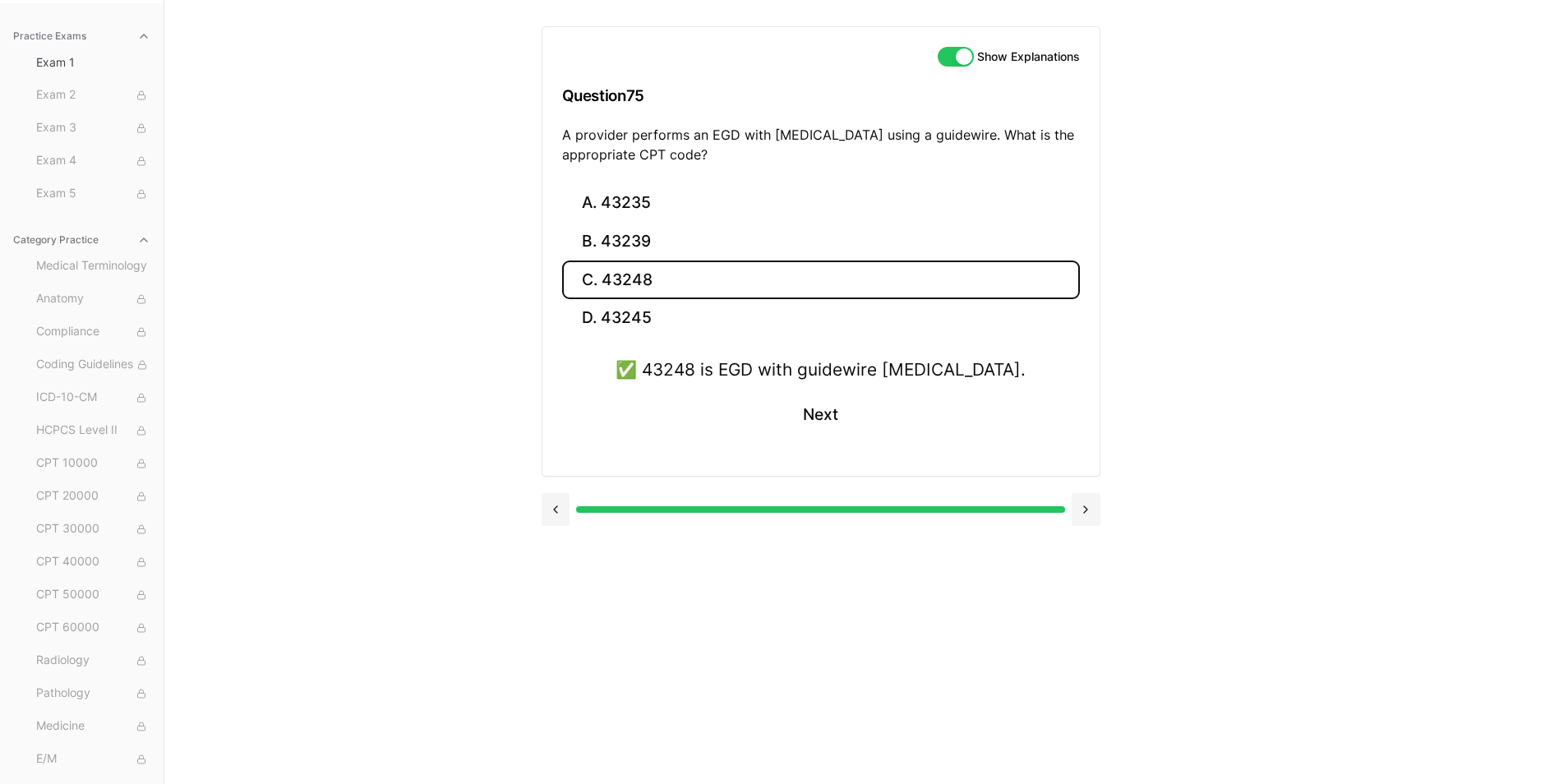
drag, startPoint x: 564, startPoint y: 133, endPoint x: 766, endPoint y: 153, distance: 203.0
click at [766, 153] on p "A provider performs an EGD with dilation of the esophagus using a guidewire. Wh…" at bounding box center [821, 144] width 517 height 39
drag, startPoint x: 766, startPoint y: 153, endPoint x: 728, endPoint y: 154, distance: 38.0
drag, startPoint x: 617, startPoint y: 368, endPoint x: 946, endPoint y: 375, distance: 329.1
click at [946, 375] on div "✅ 43248 is EGD with guidewire dilation of the esophagus." at bounding box center [821, 369] width 410 height 26
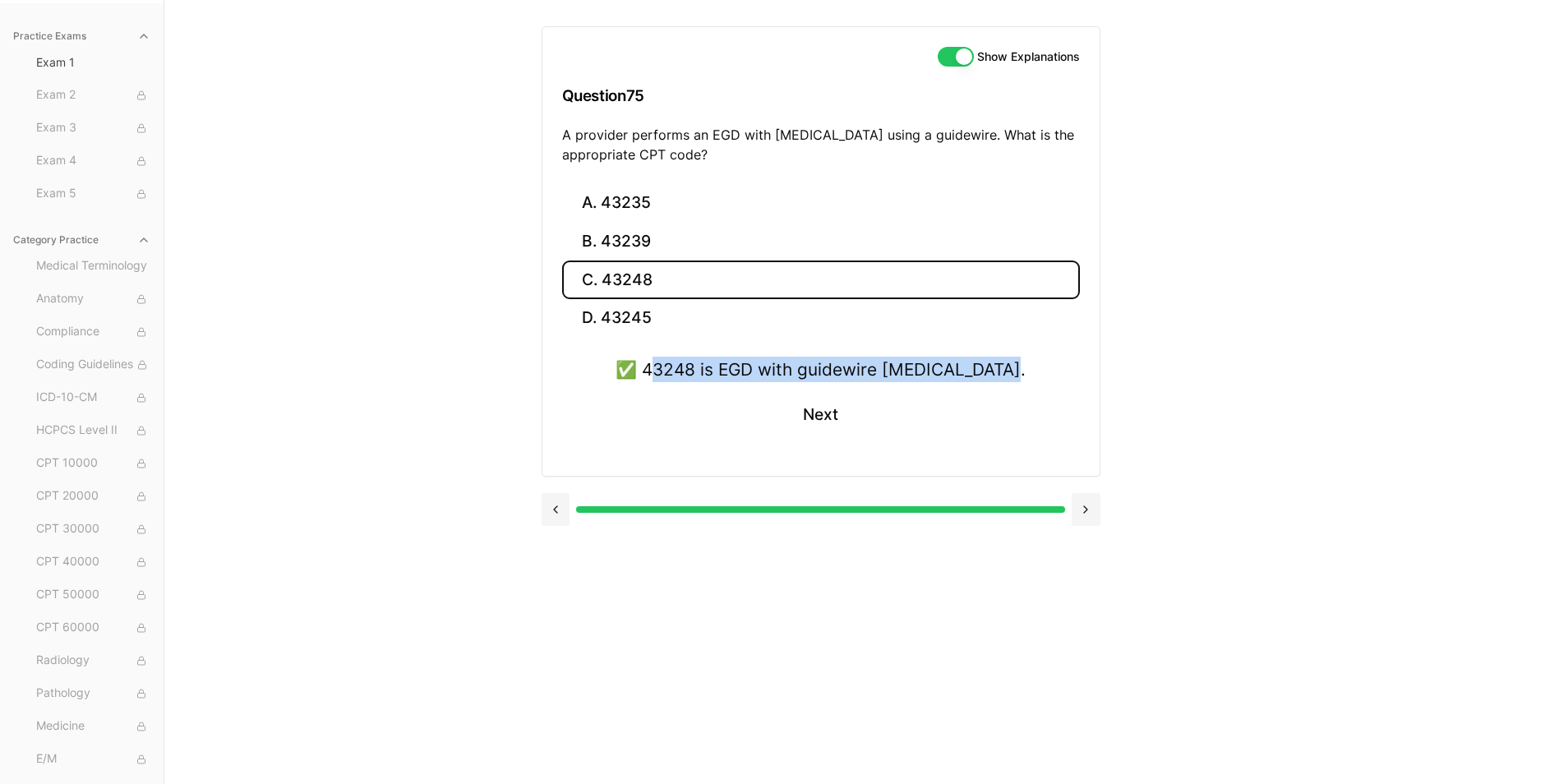
drag, startPoint x: 615, startPoint y: 372, endPoint x: 1076, endPoint y: 381, distance: 461.1
click at [1076, 381] on div "✅ 43248 is EGD with guidewire dilation of the esophagus. Next" at bounding box center [821, 406] width 517 height 100
drag, startPoint x: 1076, startPoint y: 381, endPoint x: 1051, endPoint y: 380, distance: 25.0
click at [833, 422] on button "Next" at bounding box center [821, 414] width 75 height 44
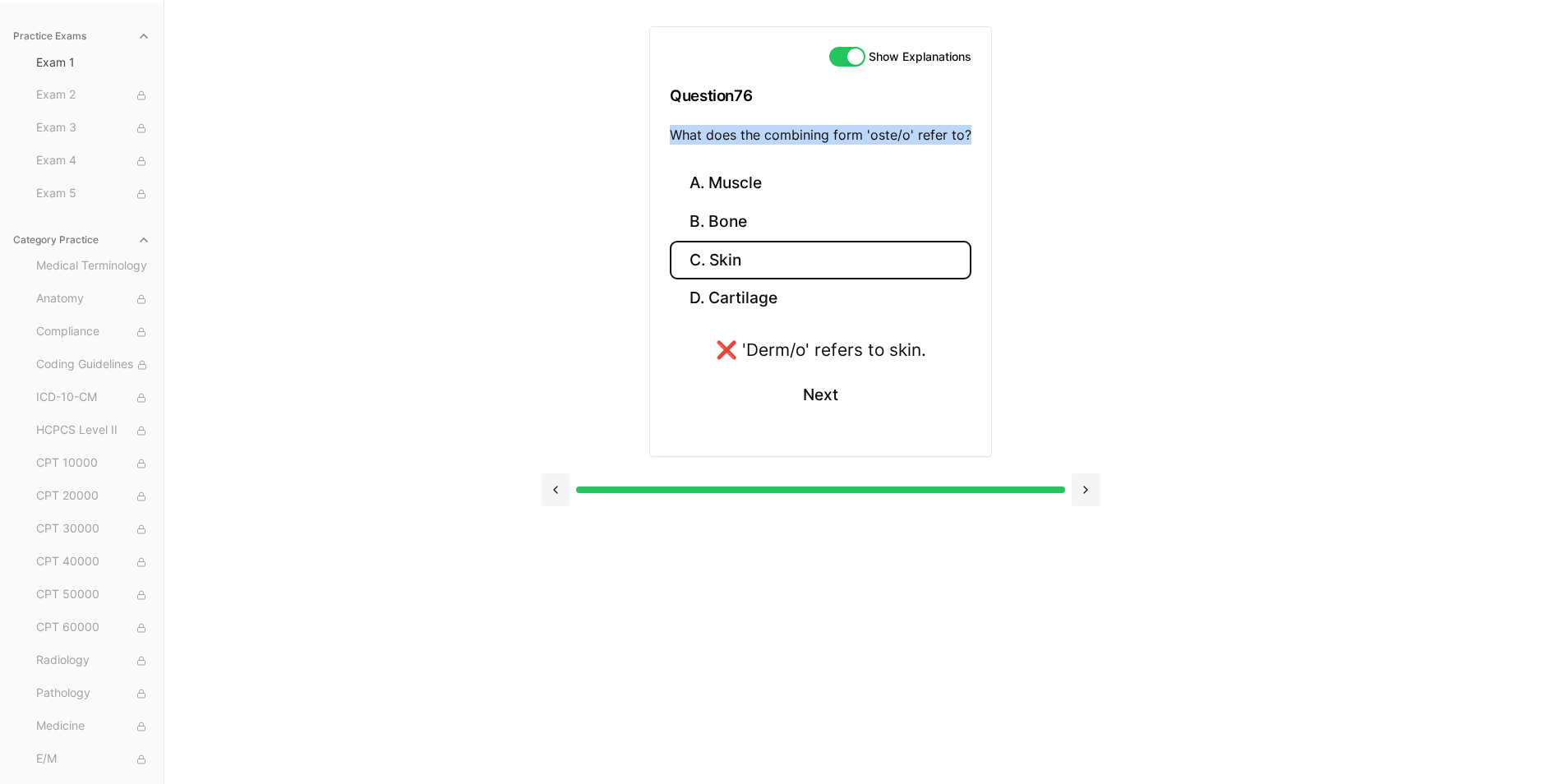
drag, startPoint x: 674, startPoint y: 134, endPoint x: 1019, endPoint y: 135, distance: 345.0
click at [1019, 135] on div "Show Explanations Question 76 What does the combining form 'oste/o' refer to? A…" at bounding box center [821, 259] width 559 height 519
drag, startPoint x: 1019, startPoint y: 135, endPoint x: 936, endPoint y: 136, distance: 83.0
click at [719, 228] on button "B. Bone" at bounding box center [820, 222] width 302 height 39
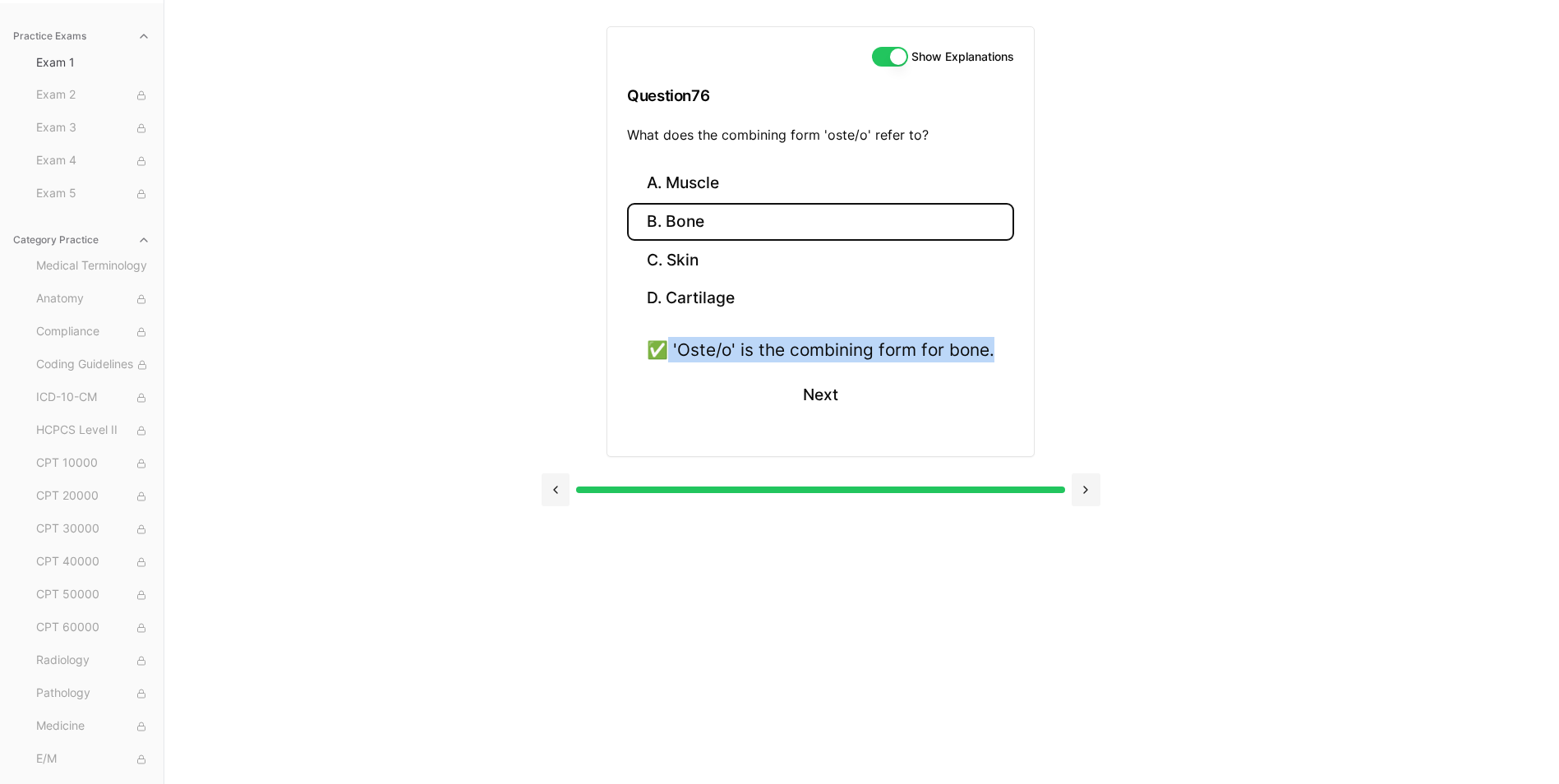
drag, startPoint x: 752, startPoint y: 353, endPoint x: 1051, endPoint y: 364, distance: 299.2
click at [1051, 364] on div "Show Explanations Question 76 What does the combining form 'oste/o' refer to? A…" at bounding box center [821, 259] width 559 height 519
drag, startPoint x: 1051, startPoint y: 364, endPoint x: 967, endPoint y: 360, distance: 84.1
drag, startPoint x: 813, startPoint y: 391, endPoint x: 787, endPoint y: 410, distance: 32.2
click at [813, 391] on button "Next" at bounding box center [821, 394] width 75 height 44
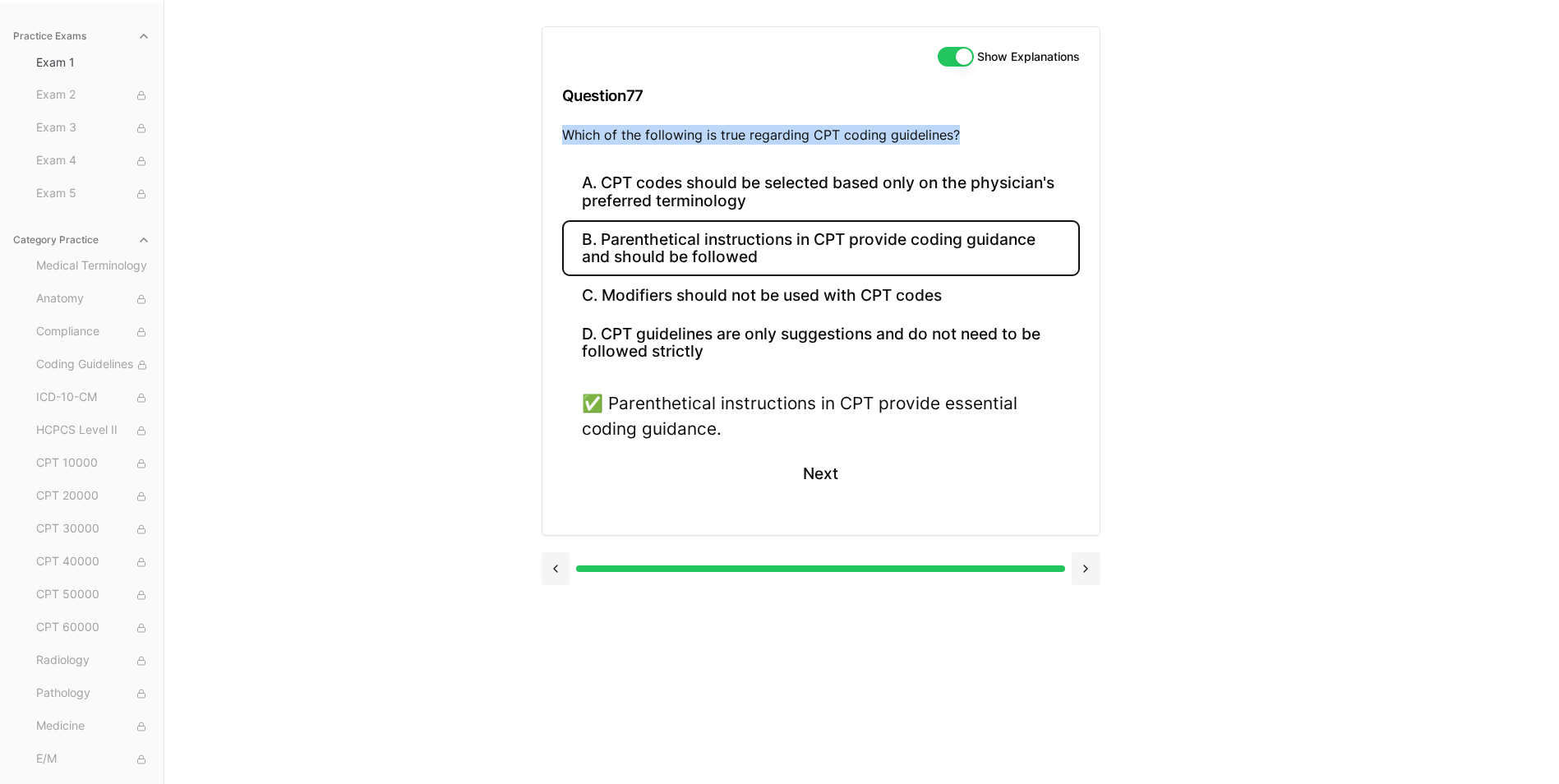
drag, startPoint x: 564, startPoint y: 134, endPoint x: 969, endPoint y: 140, distance: 405.0
click at [969, 140] on p "Which of the following is true regarding CPT coding guidelines?" at bounding box center [821, 135] width 517 height 20
drag, startPoint x: 969, startPoint y: 140, endPoint x: 944, endPoint y: 134, distance: 25.7
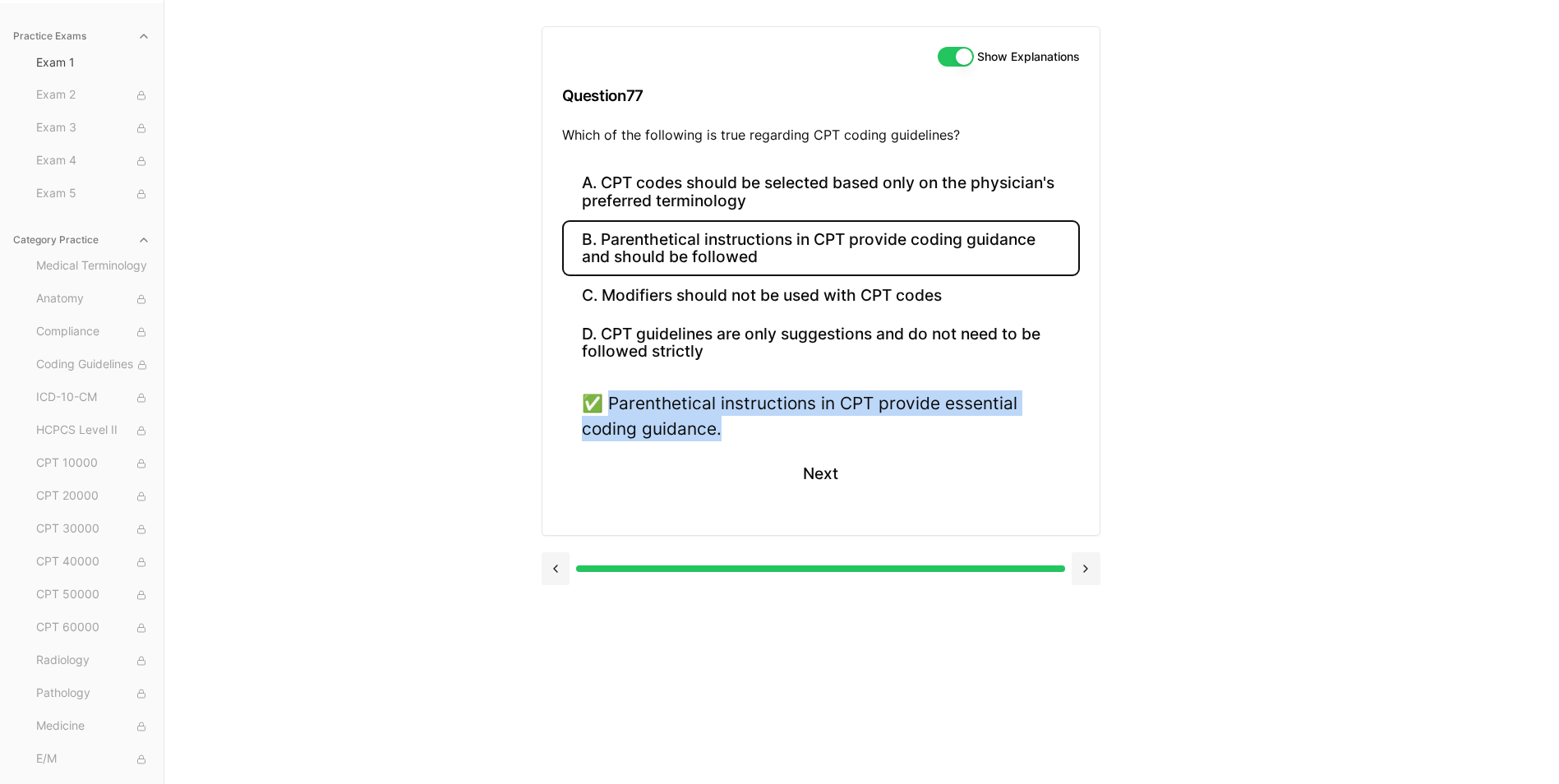
drag, startPoint x: 611, startPoint y: 403, endPoint x: 767, endPoint y: 442, distance: 160.8
click at [767, 442] on div "✅ Parenthetical instructions in CPT provide essential coding guidance. Next" at bounding box center [821, 453] width 517 height 125
drag, startPoint x: 767, startPoint y: 442, endPoint x: 695, endPoint y: 423, distance: 74.5
click at [841, 488] on button "Next" at bounding box center [821, 473] width 75 height 44
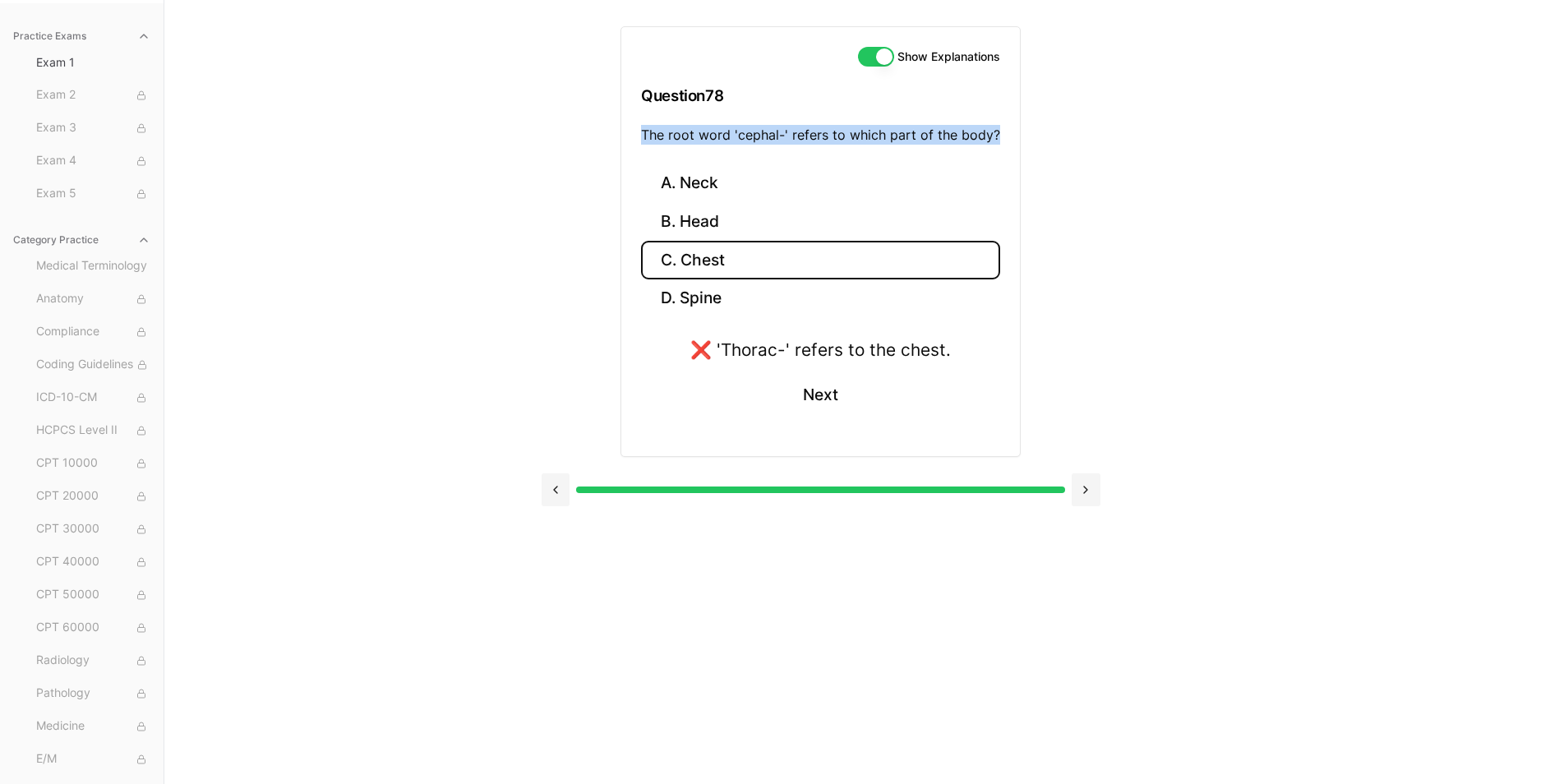
drag, startPoint x: 647, startPoint y: 137, endPoint x: 1032, endPoint y: 127, distance: 385.1
click at [1032, 127] on div "Show Explanations Question 78 The root word 'cephal-' refers to which part of t…" at bounding box center [821, 259] width 559 height 519
drag, startPoint x: 1032, startPoint y: 127, endPoint x: 985, endPoint y: 133, distance: 47.4
click at [718, 224] on button "B. Head" at bounding box center [821, 222] width 359 height 39
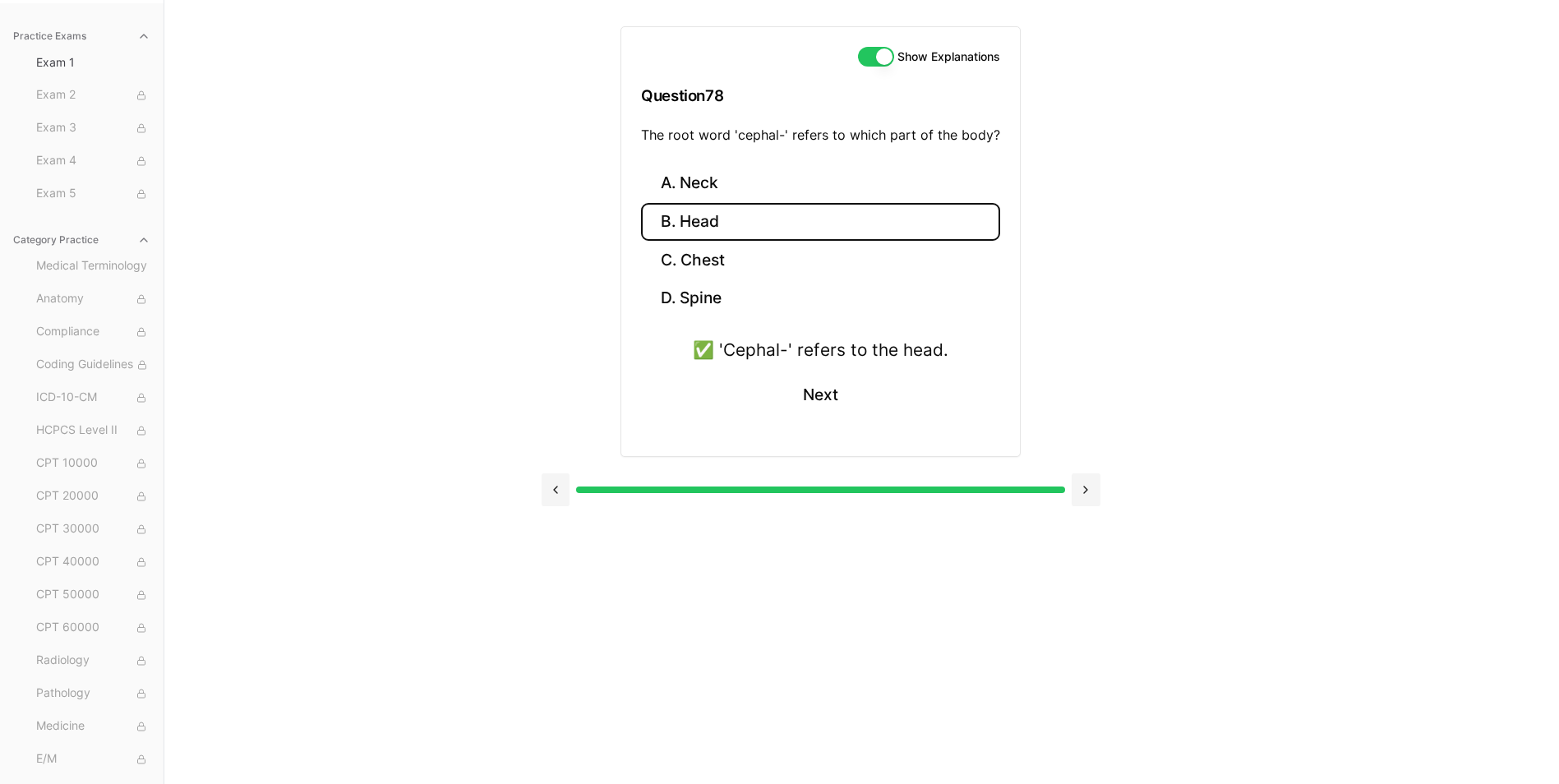
click at [724, 346] on div "✅ 'Cephal-' refers to the head." at bounding box center [821, 350] width 256 height 26
drag, startPoint x: 720, startPoint y: 346, endPoint x: 955, endPoint y: 348, distance: 235.0
click at [955, 348] on div "✅ 'Cephal-' refers to the head. Next" at bounding box center [821, 387] width 359 height 100
drag, startPoint x: 955, startPoint y: 348, endPoint x: 937, endPoint y: 350, distance: 18.1
click at [813, 395] on button "Next" at bounding box center [821, 394] width 75 height 44
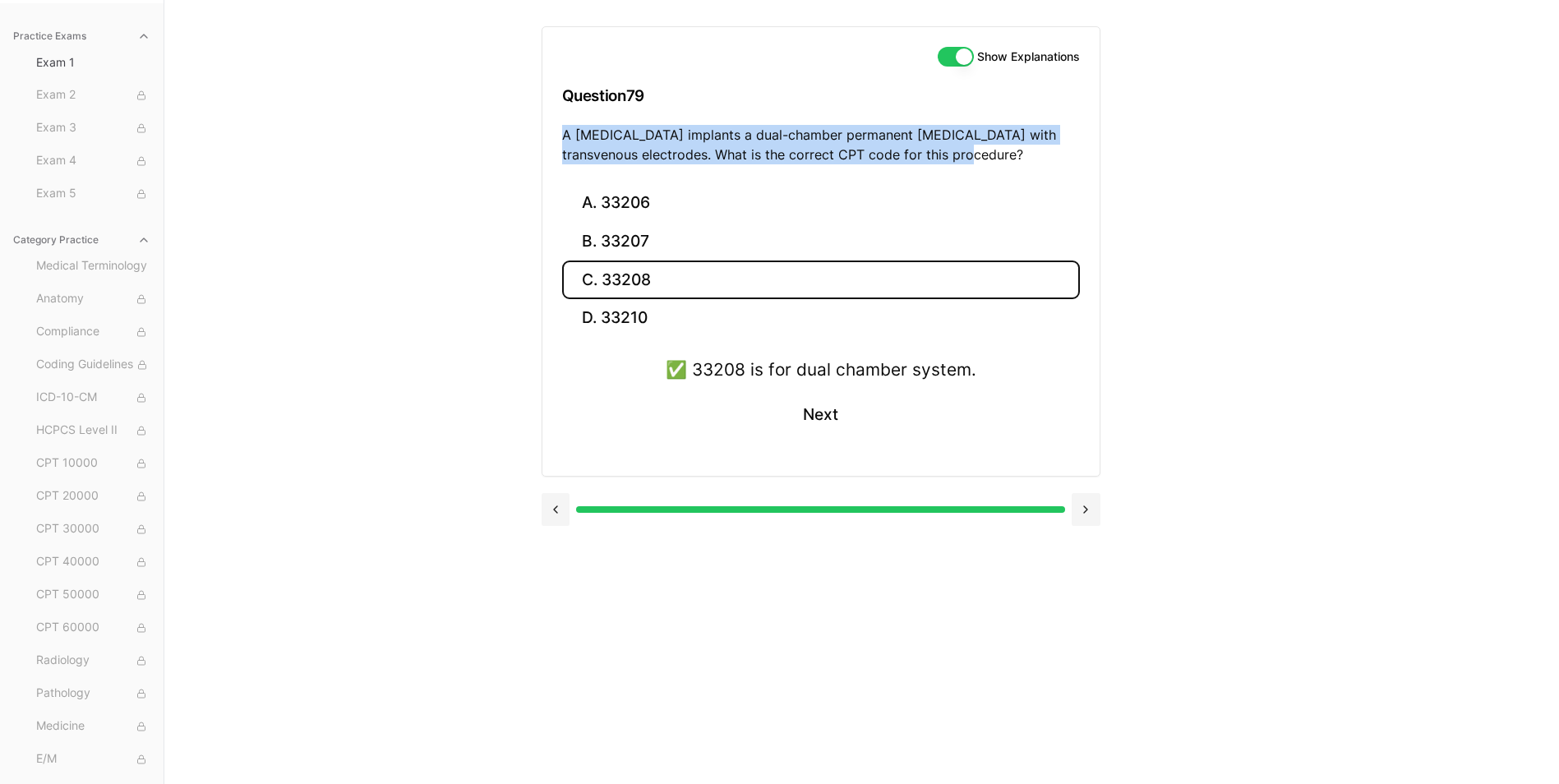
drag, startPoint x: 563, startPoint y: 135, endPoint x: 1079, endPoint y: 152, distance: 516.3
click at [1079, 152] on p "A cardiologist implants a dual-chamber permanent pacemaker with transvenous ele…" at bounding box center [821, 144] width 517 height 39
drag, startPoint x: 1079, startPoint y: 152, endPoint x: 908, endPoint y: 131, distance: 172.3
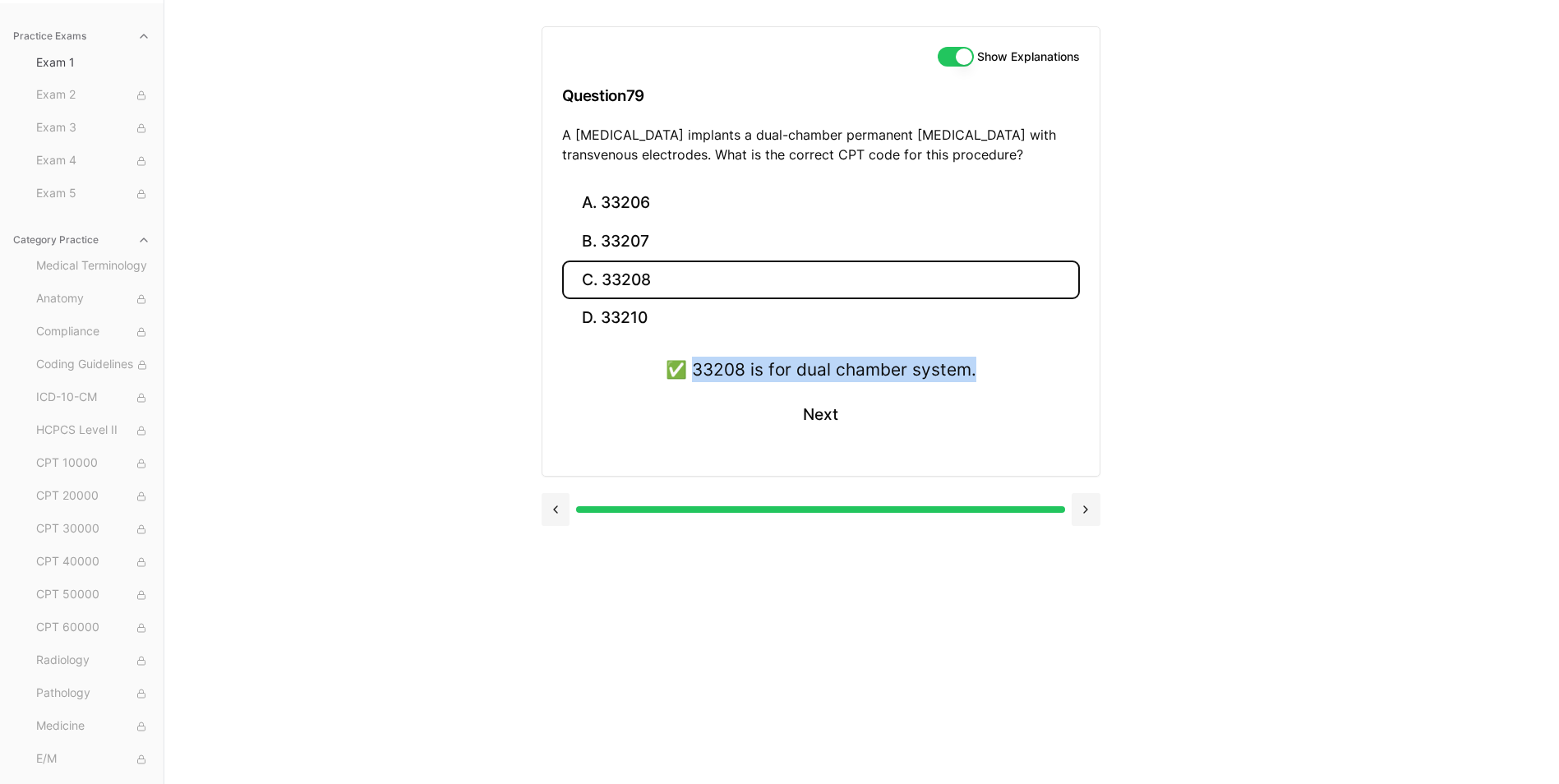
drag, startPoint x: 696, startPoint y: 371, endPoint x: 1066, endPoint y: 372, distance: 370.0
click at [1066, 372] on div "✅ 33208 is for dual chamber system. Next" at bounding box center [821, 406] width 517 height 100
drag, startPoint x: 1066, startPoint y: 372, endPoint x: 919, endPoint y: 365, distance: 147.2
click at [818, 425] on button "Next" at bounding box center [821, 414] width 75 height 44
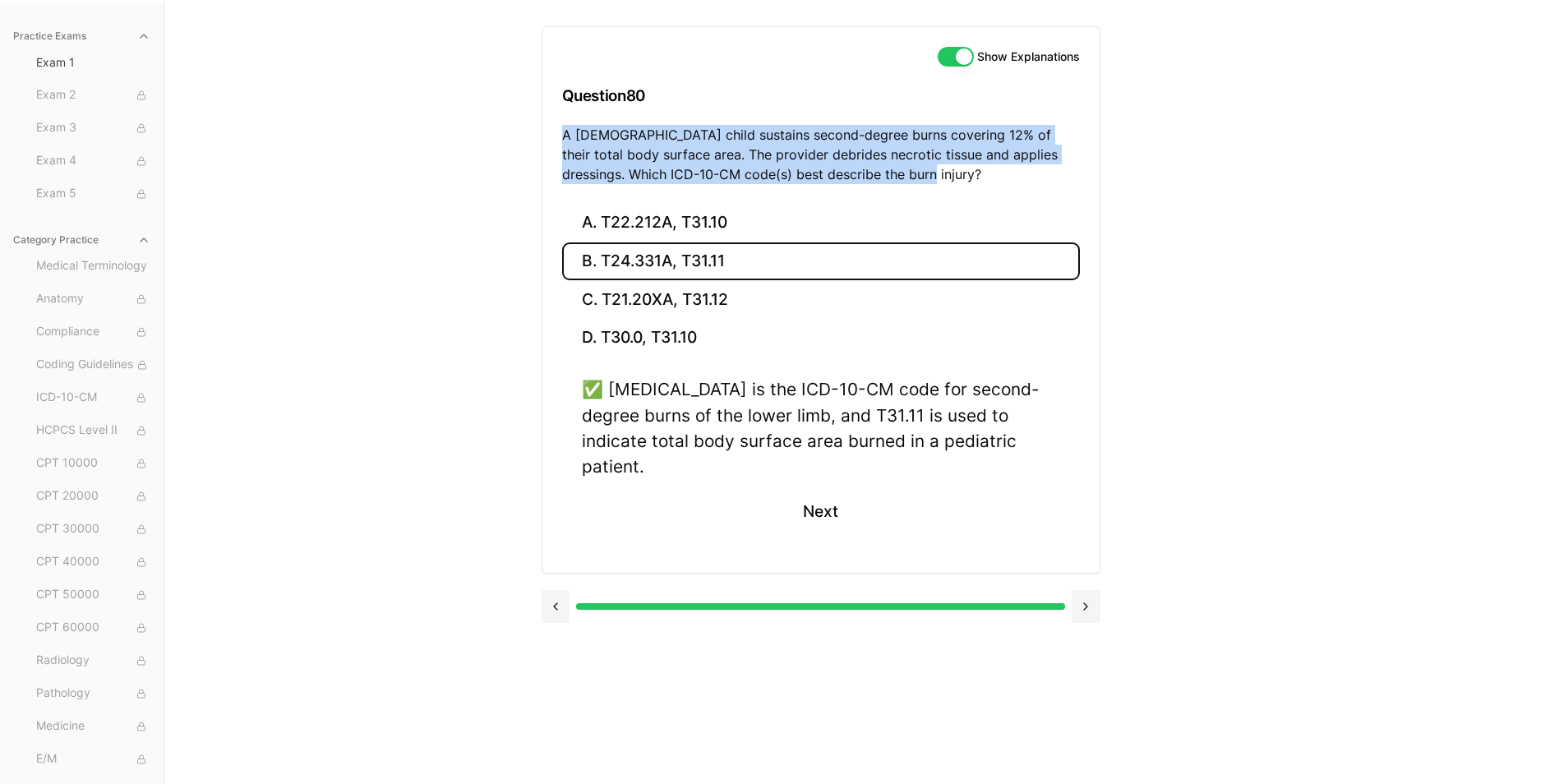
drag, startPoint x: 559, startPoint y: 130, endPoint x: 885, endPoint y: 172, distance: 328.7
click at [885, 172] on div "Show Explanations Question 80 A 4-year-old child sustains second-degree burns c…" at bounding box center [821, 115] width 557 height 177
drag, startPoint x: 885, startPoint y: 172, endPoint x: 791, endPoint y: 164, distance: 94.3
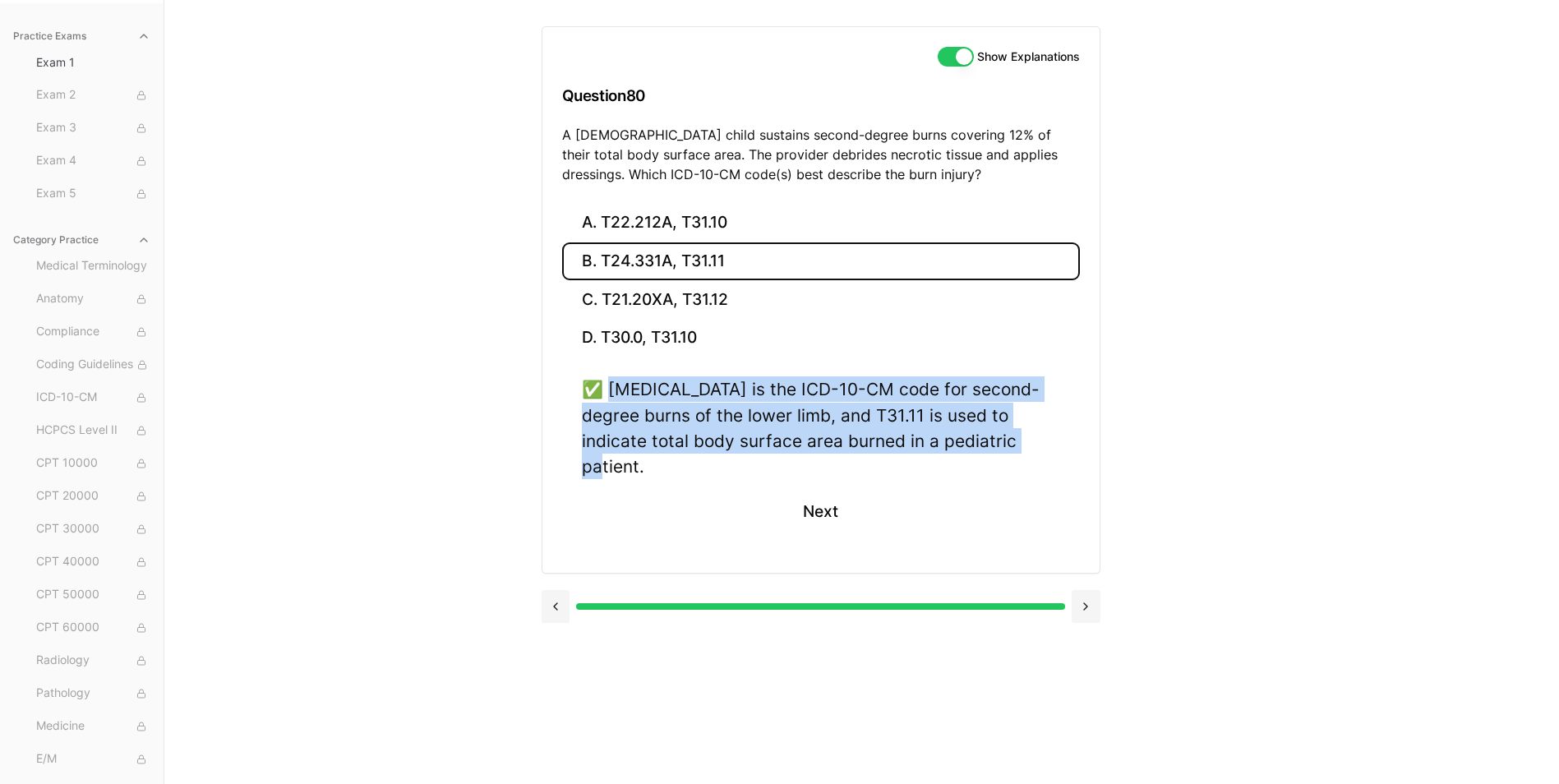
drag, startPoint x: 613, startPoint y: 387, endPoint x: 1066, endPoint y: 435, distance: 455.5
click at [1066, 435] on div "✅ T24.331A is the ICD-10-CM code for second-degree burns of the lower limb, and…" at bounding box center [821, 464] width 517 height 177
drag, startPoint x: 1066, startPoint y: 435, endPoint x: 890, endPoint y: 439, distance: 176.0
click at [806, 489] on button "Next" at bounding box center [821, 511] width 75 height 44
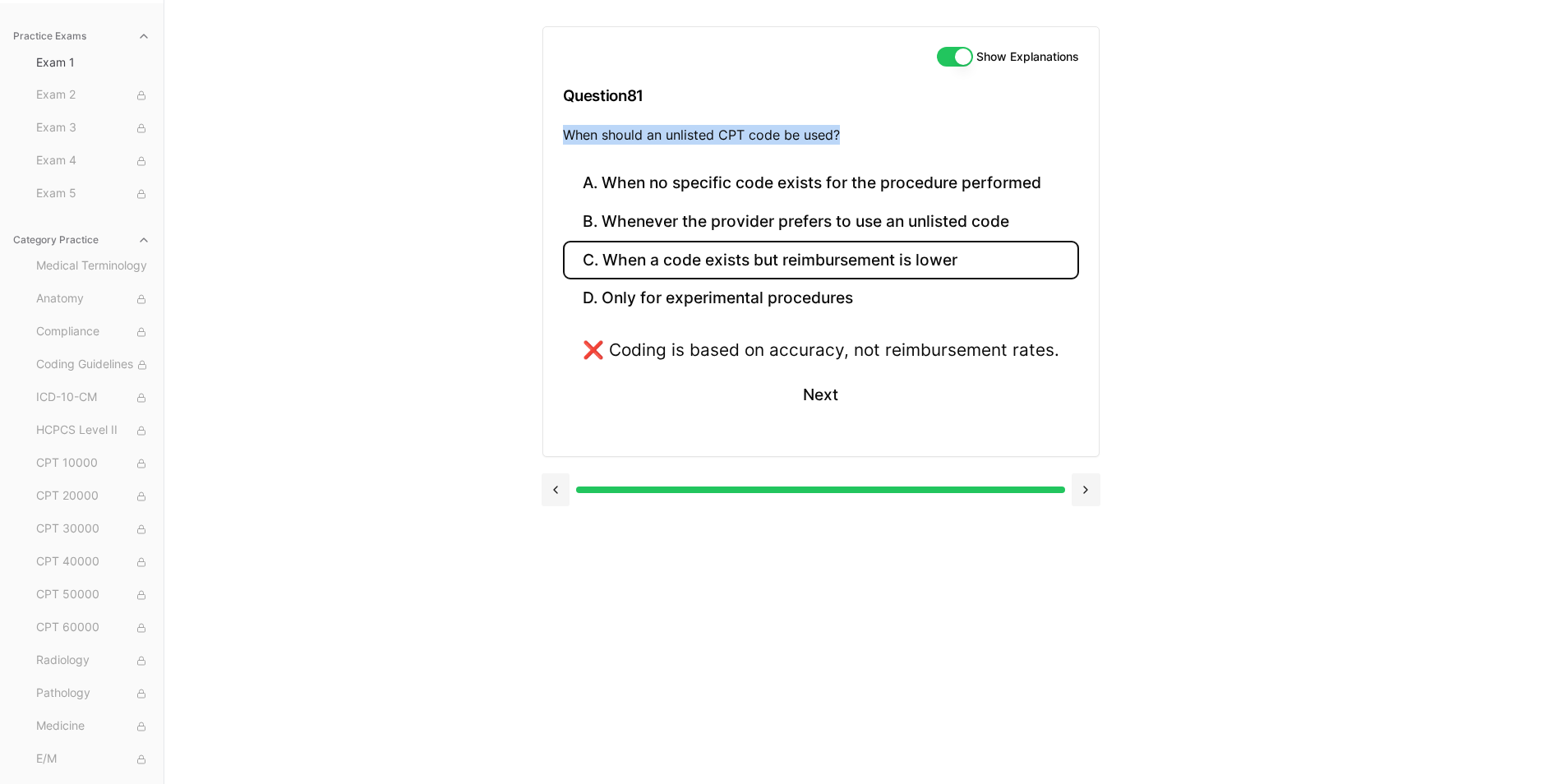
drag, startPoint x: 568, startPoint y: 133, endPoint x: 847, endPoint y: 125, distance: 279.1
click at [847, 125] on p "When should an unlisted CPT code be used?" at bounding box center [821, 135] width 516 height 20
drag, startPoint x: 847, startPoint y: 125, endPoint x: 823, endPoint y: 130, distance: 24.5
click at [772, 184] on button "A. When no specific code exists for the procedure performed" at bounding box center [821, 184] width 516 height 39
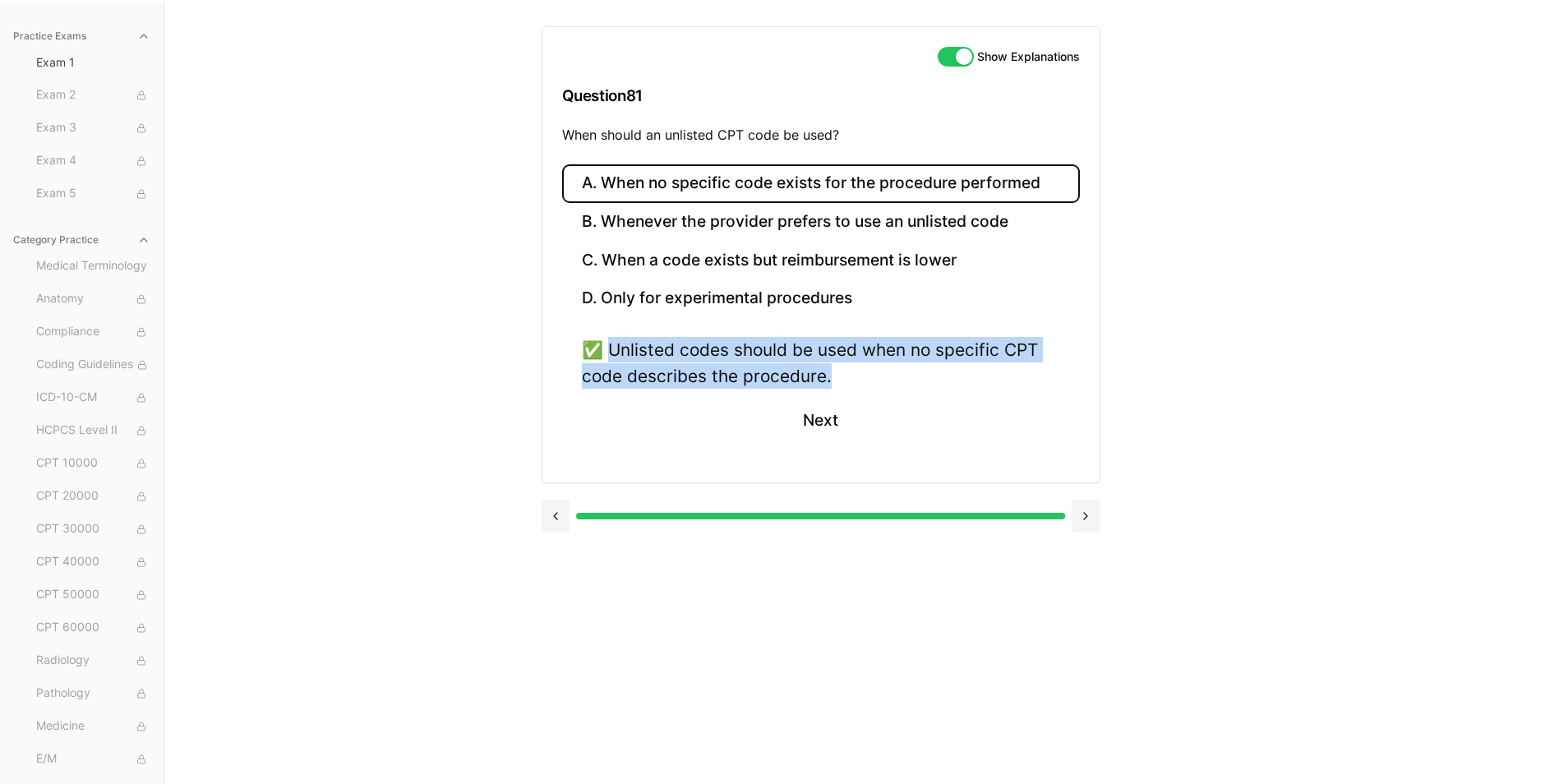
drag, startPoint x: 612, startPoint y: 347, endPoint x: 914, endPoint y: 390, distance: 305.0
click at [914, 390] on div "✅ Unlisted codes should be used when no specific CPT code describes the procedu…" at bounding box center [821, 399] width 517 height 125
drag, startPoint x: 914, startPoint y: 390, endPoint x: 822, endPoint y: 380, distance: 92.5
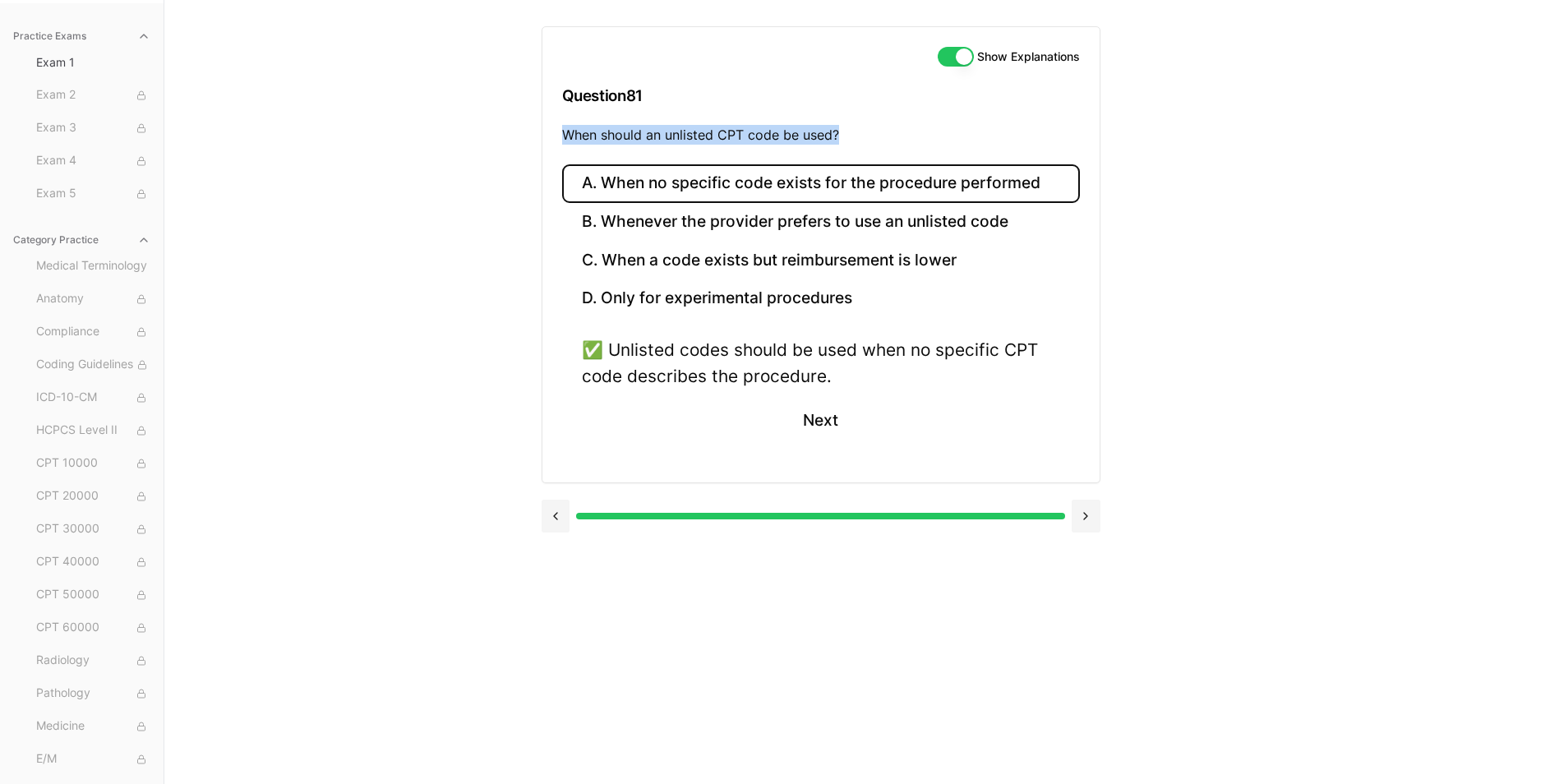
drag, startPoint x: 564, startPoint y: 135, endPoint x: 847, endPoint y: 133, distance: 283.0
click at [847, 133] on p "When should an unlisted CPT code be used?" at bounding box center [821, 135] width 517 height 20
drag, startPoint x: 847, startPoint y: 133, endPoint x: 827, endPoint y: 135, distance: 20.1
drag, startPoint x: 801, startPoint y: 421, endPoint x: 753, endPoint y: 354, distance: 82.4
click at [801, 421] on button "Next" at bounding box center [821, 420] width 75 height 44
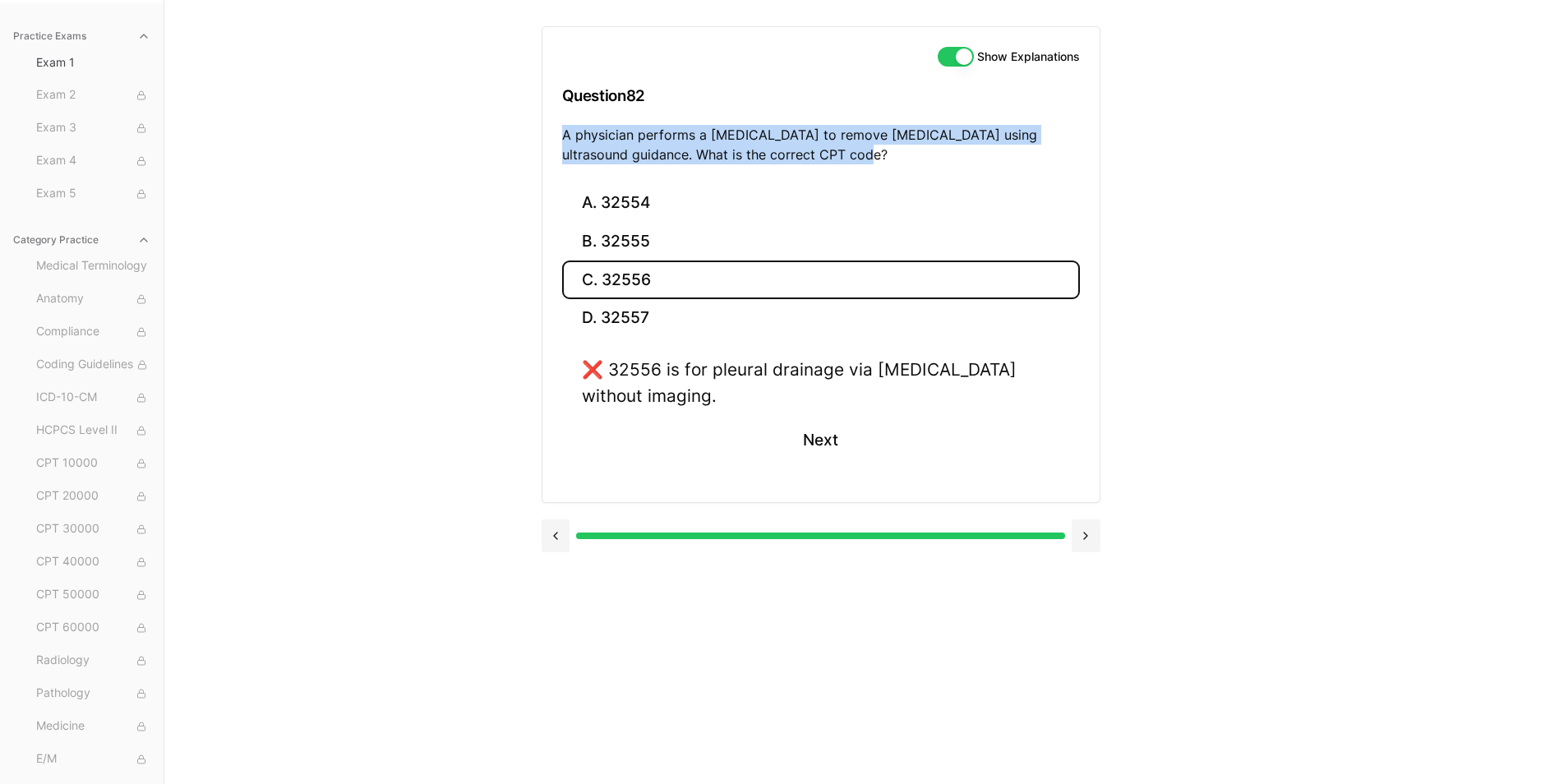
drag, startPoint x: 560, startPoint y: 135, endPoint x: 822, endPoint y: 156, distance: 262.8
click at [822, 156] on div "Show Explanations Question 82 A physician performs a thoracentesis to remove pl…" at bounding box center [821, 105] width 557 height 157
drag, startPoint x: 822, startPoint y: 156, endPoint x: 804, endPoint y: 159, distance: 18.2
click at [640, 240] on button "B. 32555" at bounding box center [821, 242] width 517 height 39
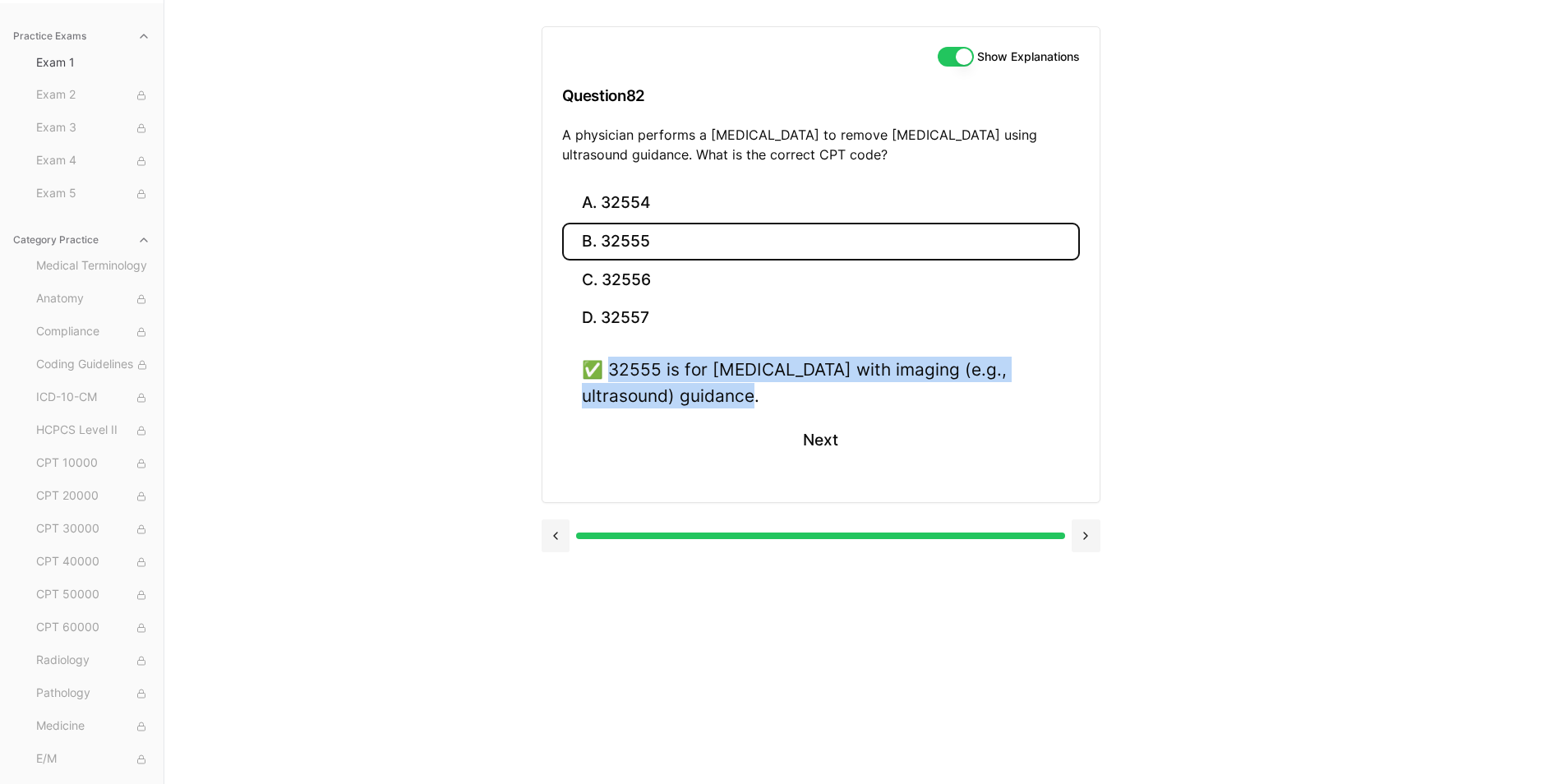
drag, startPoint x: 613, startPoint y: 364, endPoint x: 791, endPoint y: 392, distance: 180.2
click at [791, 392] on div "✅ 32555 is for thoracentesis with imaging (e.g., ultrasound) guidance." at bounding box center [821, 381] width 478 height 51
drag, startPoint x: 791, startPoint y: 392, endPoint x: 718, endPoint y: 380, distance: 74.0
click at [806, 442] on button "Next" at bounding box center [821, 440] width 75 height 44
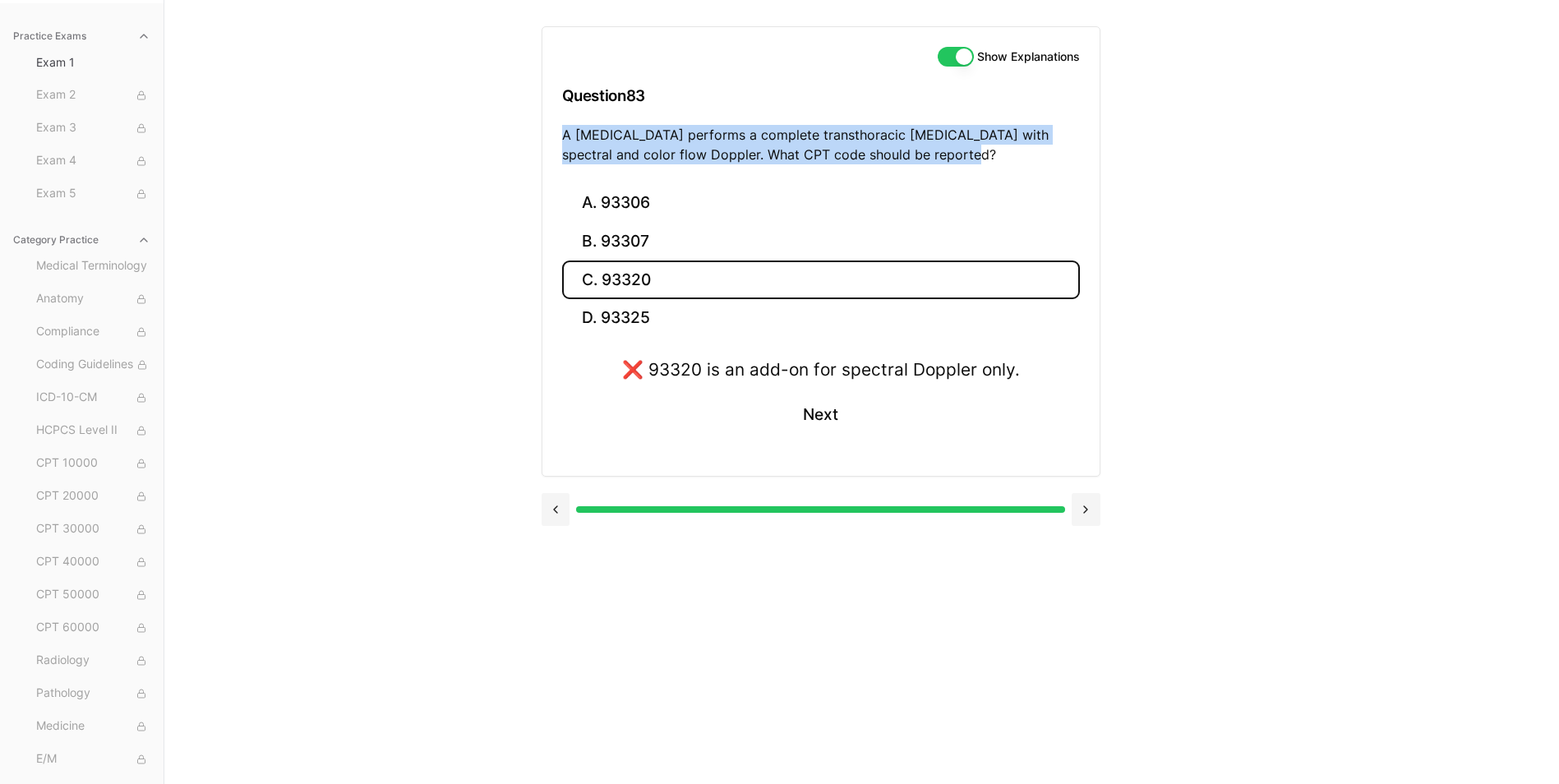
drag, startPoint x: 565, startPoint y: 136, endPoint x: 953, endPoint y: 150, distance: 388.3
click at [953, 150] on p "A cardiologist performs a complete transthoracic echocardiogram with spectral a…" at bounding box center [821, 144] width 517 height 39
drag, startPoint x: 953, startPoint y: 150, endPoint x: 934, endPoint y: 148, distance: 19.1
click at [635, 238] on button "B. 93307" at bounding box center [821, 242] width 517 height 39
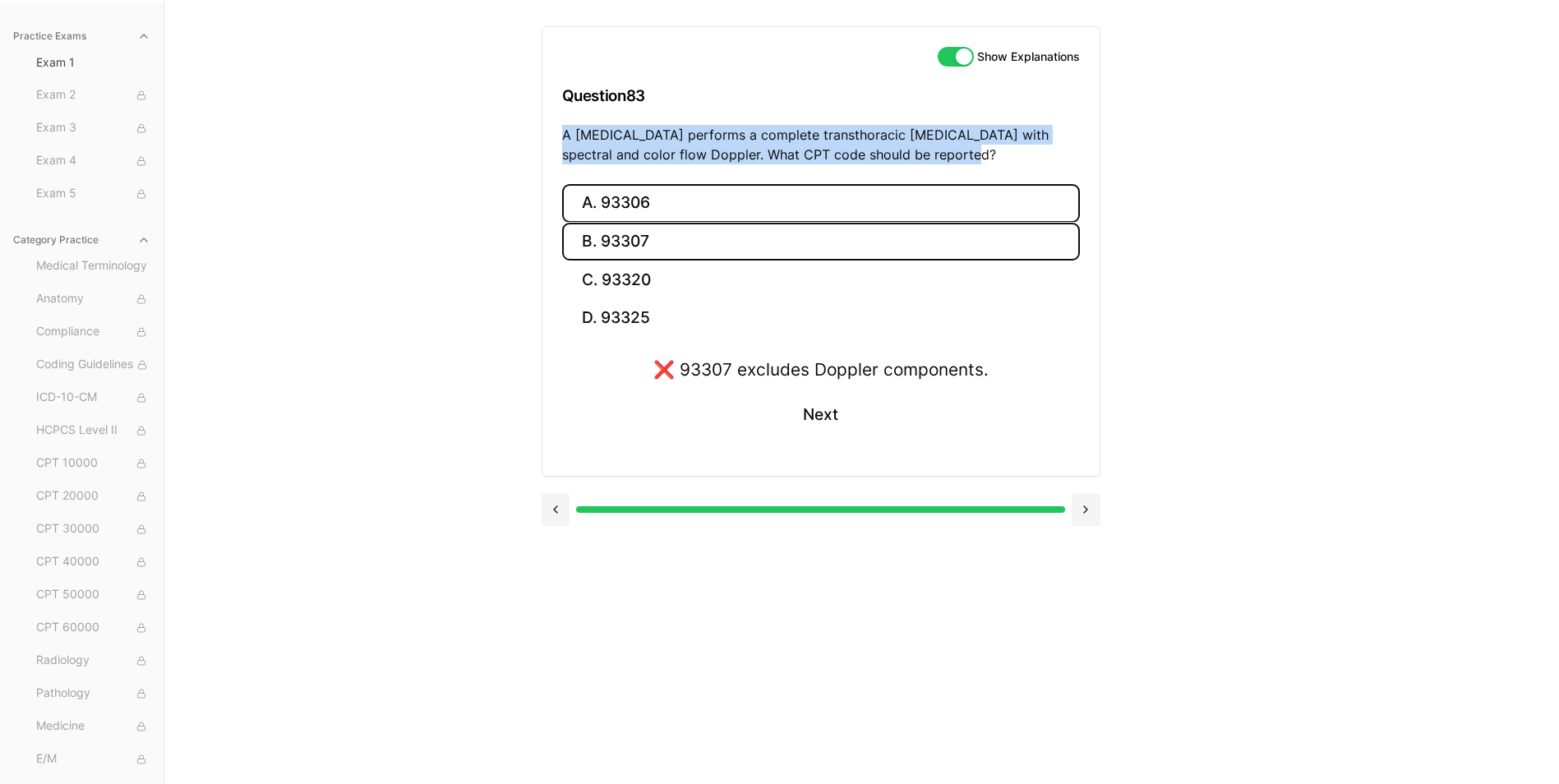
click at [637, 208] on button "A. 93306" at bounding box center [821, 203] width 517 height 39
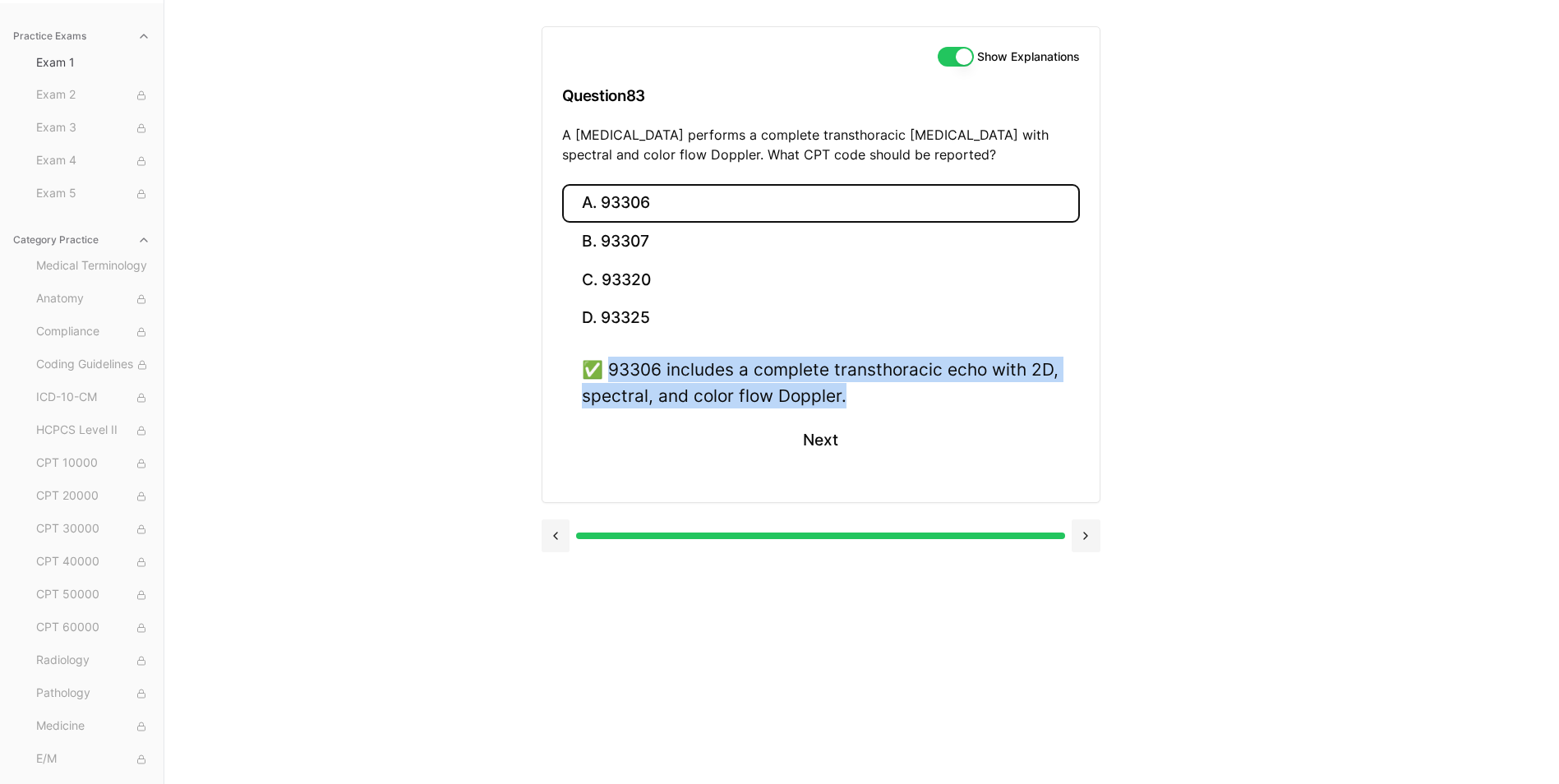
drag, startPoint x: 609, startPoint y: 365, endPoint x: 930, endPoint y: 419, distance: 325.5
click at [930, 419] on div "✅ 93306 includes a complete transthoracic echo with 2D, spectral, and color flo…" at bounding box center [821, 419] width 517 height 125
drag, startPoint x: 930, startPoint y: 419, endPoint x: 825, endPoint y: 397, distance: 107.3
click at [807, 438] on button "Next" at bounding box center [821, 440] width 75 height 44
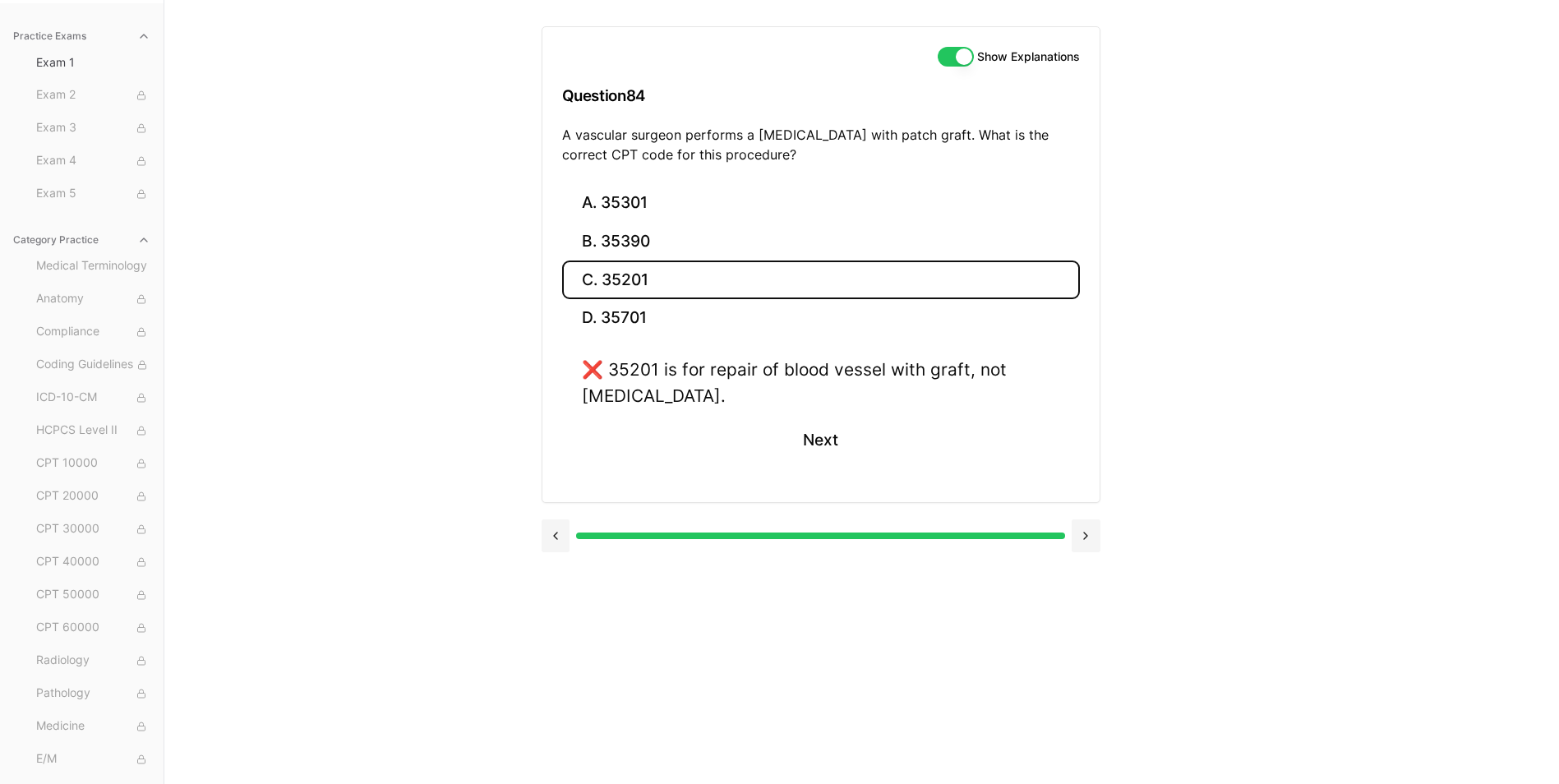
drag, startPoint x: 566, startPoint y: 135, endPoint x: 839, endPoint y: 165, distance: 274.6
click at [839, 165] on div "Show Explanations Question 84 A vascular surgeon performs a carotid endarterect…" at bounding box center [821, 105] width 557 height 157
drag, startPoint x: 838, startPoint y: 165, endPoint x: 807, endPoint y: 157, distance: 32.0
click at [610, 245] on button "B. 35390" at bounding box center [821, 242] width 517 height 39
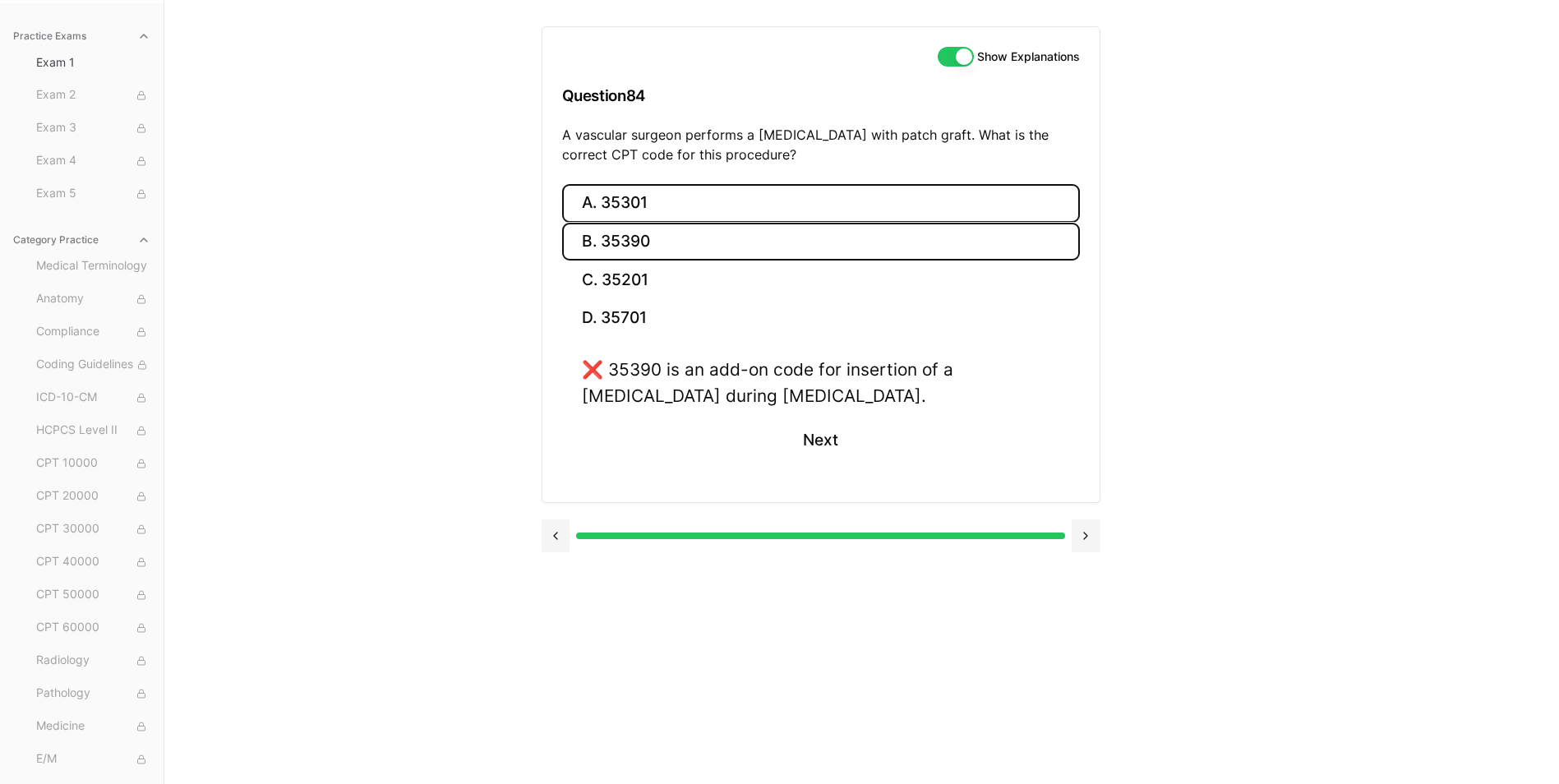
click at [610, 209] on button "A. 35301" at bounding box center [821, 203] width 517 height 39
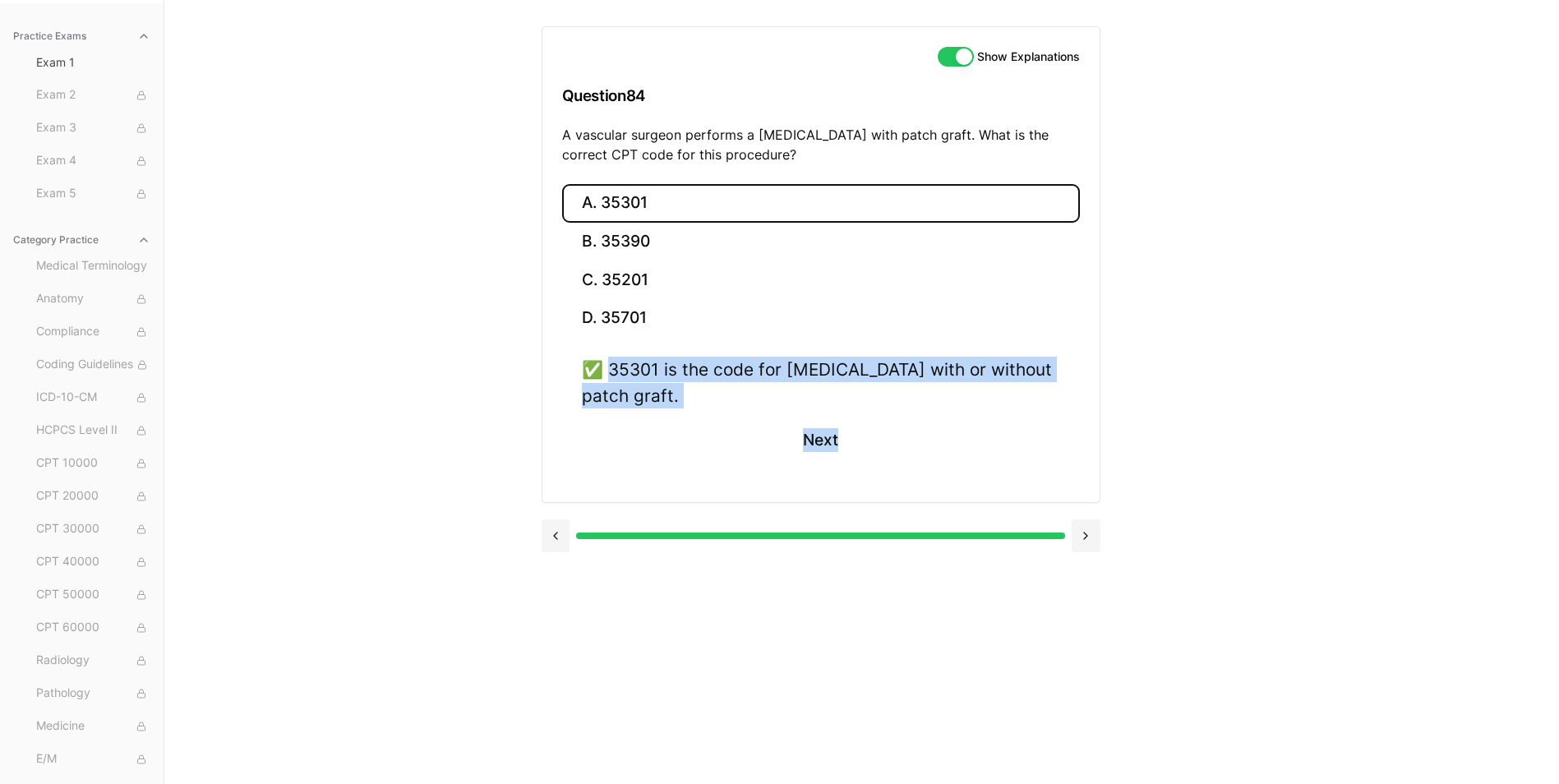
drag, startPoint x: 611, startPoint y: 363, endPoint x: 874, endPoint y: 427, distance: 270.7
click at [874, 427] on div "✅ 35301 is the code for carotid endarterectomy with or without patch graft. Next" at bounding box center [821, 419] width 517 height 125
drag, startPoint x: 874, startPoint y: 427, endPoint x: 738, endPoint y: 391, distance: 140.7
drag, startPoint x: 738, startPoint y: 391, endPoint x: 659, endPoint y: 383, distance: 79.4
click at [659, 384] on div "✅ 35301 is the code for carotid endarterectomy with or without patch graft." at bounding box center [821, 381] width 478 height 51
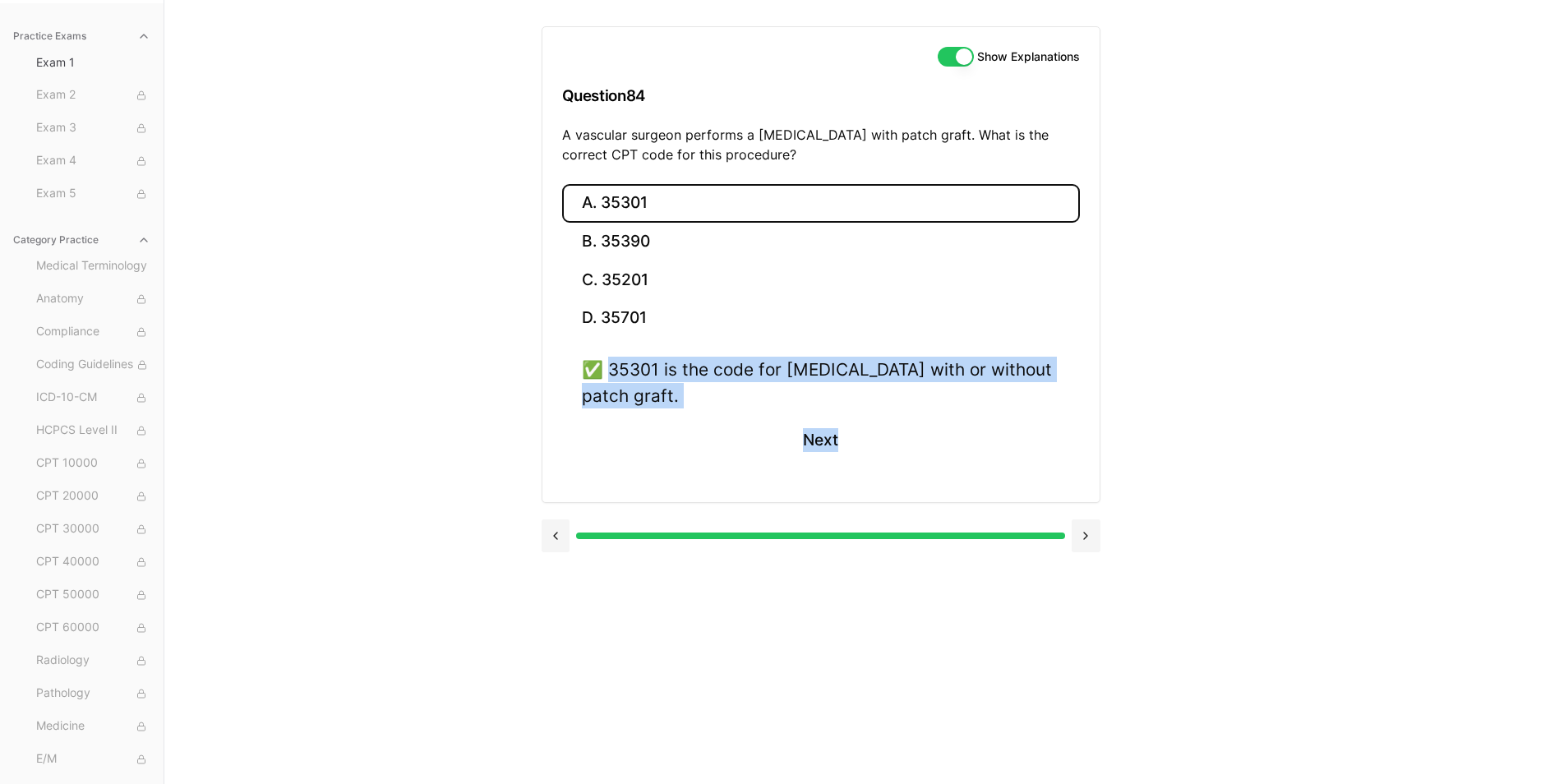
drag, startPoint x: 611, startPoint y: 367, endPoint x: 753, endPoint y: 385, distance: 143.1
click at [753, 385] on div "✅ 35301 is the code for carotid endarterectomy with or without patch graft." at bounding box center [821, 381] width 478 height 51
drag, startPoint x: 753, startPoint y: 385, endPoint x: 718, endPoint y: 390, distance: 35.4
click at [794, 438] on button "Next" at bounding box center [821, 440] width 75 height 44
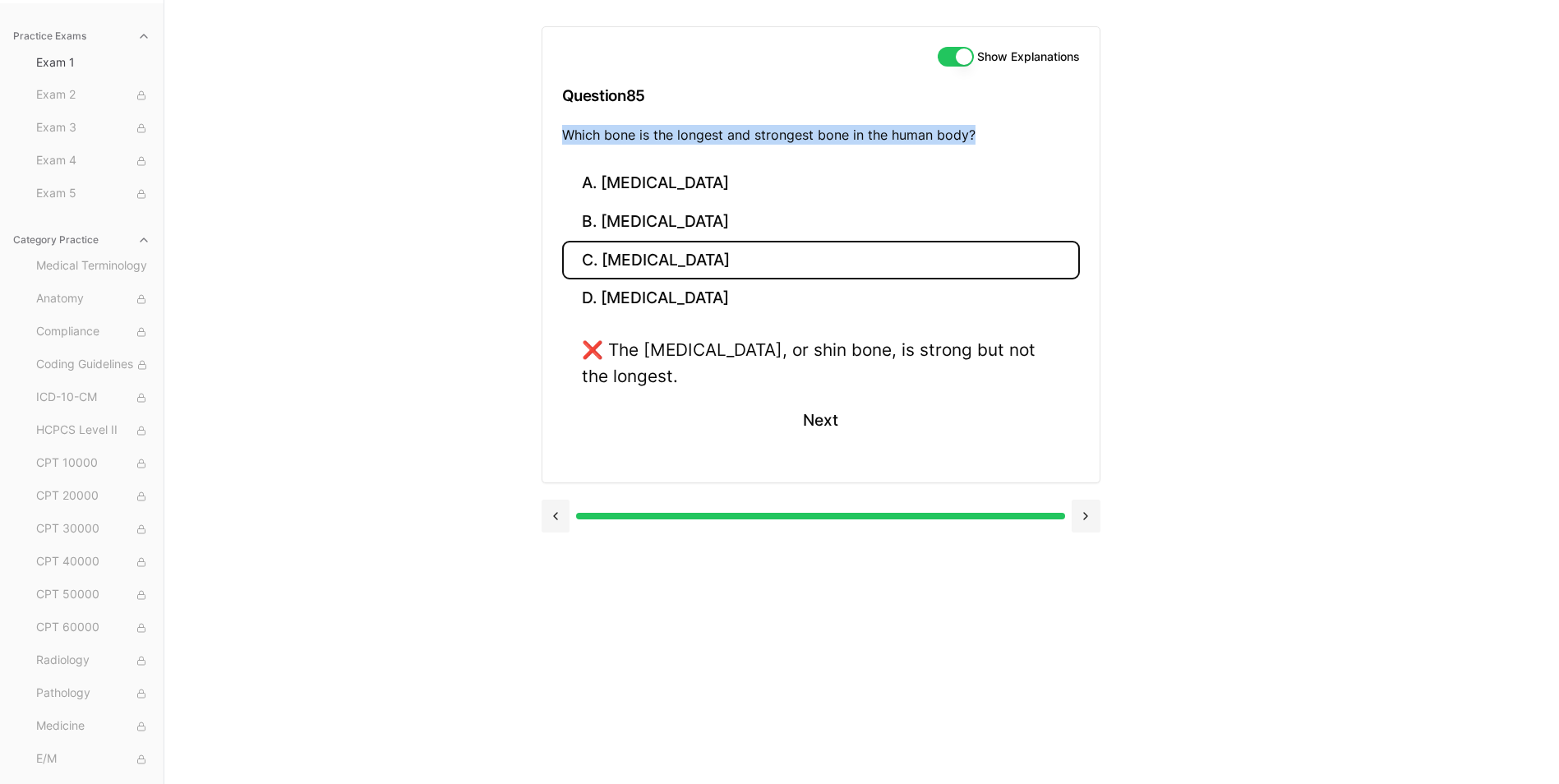
drag, startPoint x: 576, startPoint y: 135, endPoint x: 1024, endPoint y: 139, distance: 448.0
click at [1024, 139] on p "Which bone is the longest and strongest bone in the human body?" at bounding box center [821, 135] width 517 height 20
drag, startPoint x: 1024, startPoint y: 139, endPoint x: 956, endPoint y: 132, distance: 68.4
click at [620, 218] on button "B. Femur" at bounding box center [821, 222] width 517 height 39
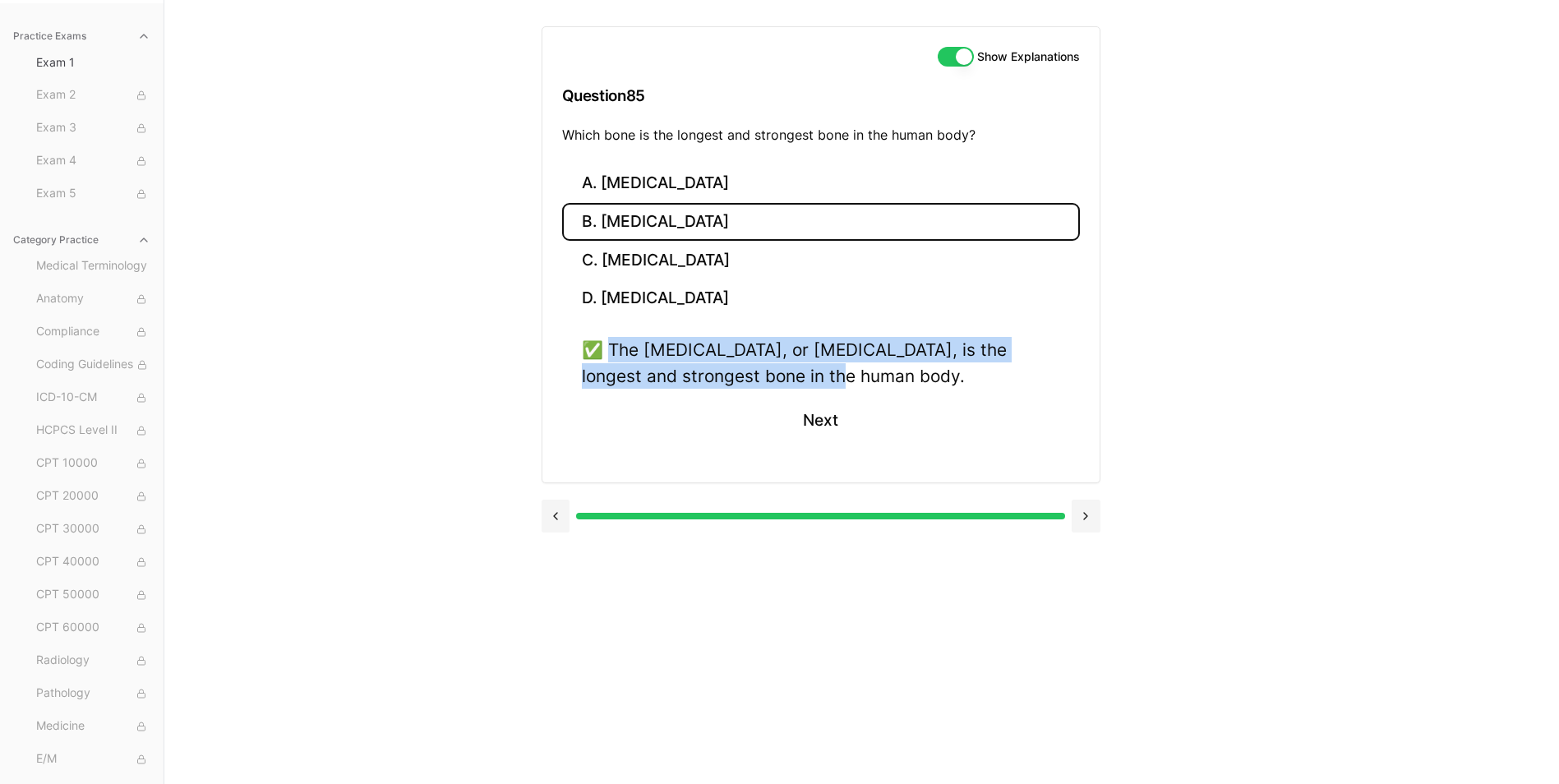
drag, startPoint x: 611, startPoint y: 350, endPoint x: 797, endPoint y: 380, distance: 188.4
click at [797, 380] on div "✅ The femur, or thigh bone, is the longest and strongest bone in the human body." at bounding box center [821, 362] width 478 height 51
drag, startPoint x: 797, startPoint y: 380, endPoint x: 769, endPoint y: 377, distance: 28.2
click at [813, 406] on button "Next" at bounding box center [821, 420] width 75 height 44
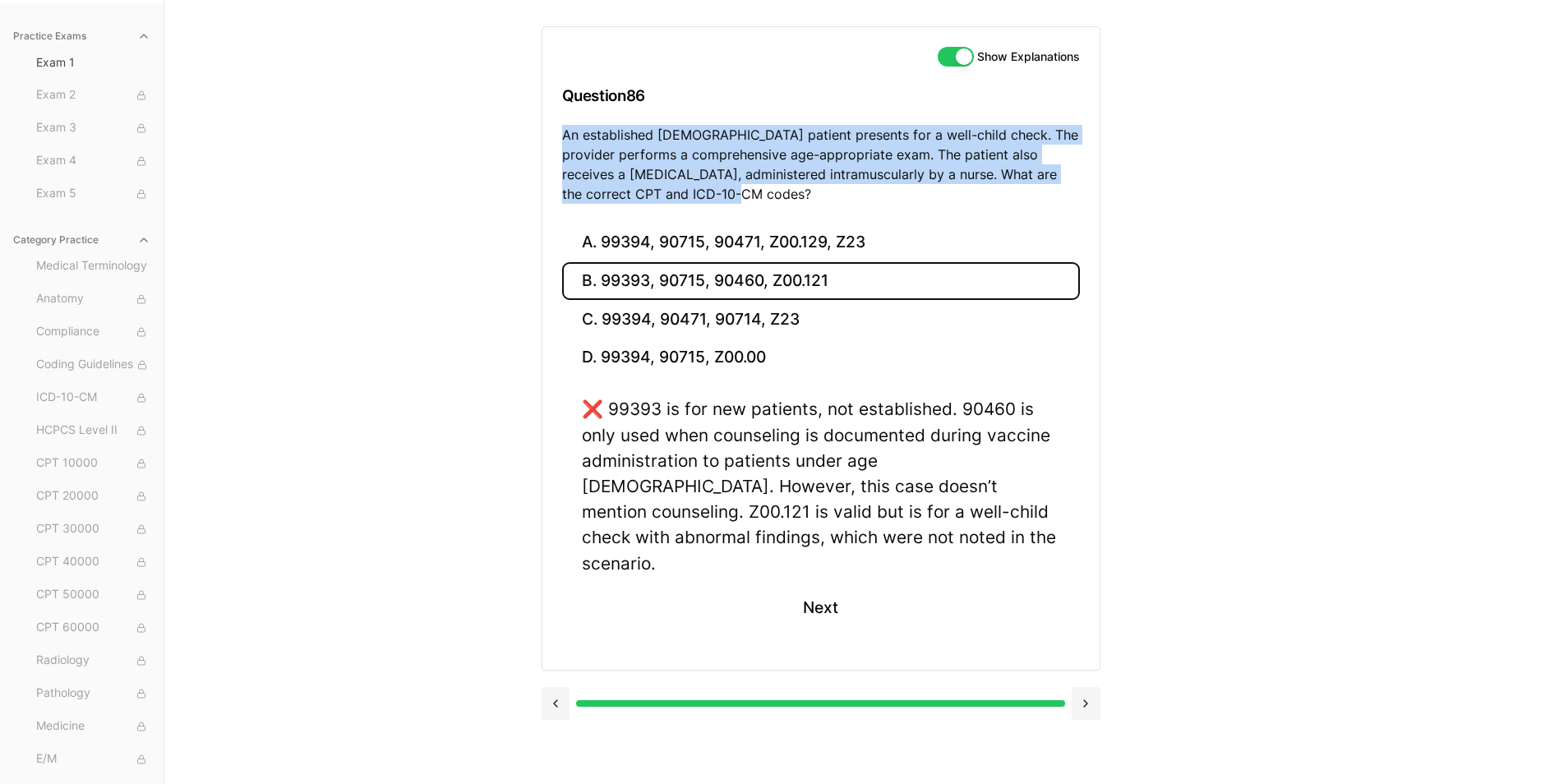
drag, startPoint x: 563, startPoint y: 130, endPoint x: 700, endPoint y: 198, distance: 152.9
click at [700, 198] on p "An established 11-year-old patient presents for a well-child check. The provide…" at bounding box center [821, 164] width 517 height 79
drag, startPoint x: 700, startPoint y: 198, endPoint x: 667, endPoint y: 191, distance: 33.7
click at [627, 245] on button "A. 99394, 90715, 90471, Z00.129, Z23" at bounding box center [821, 243] width 517 height 39
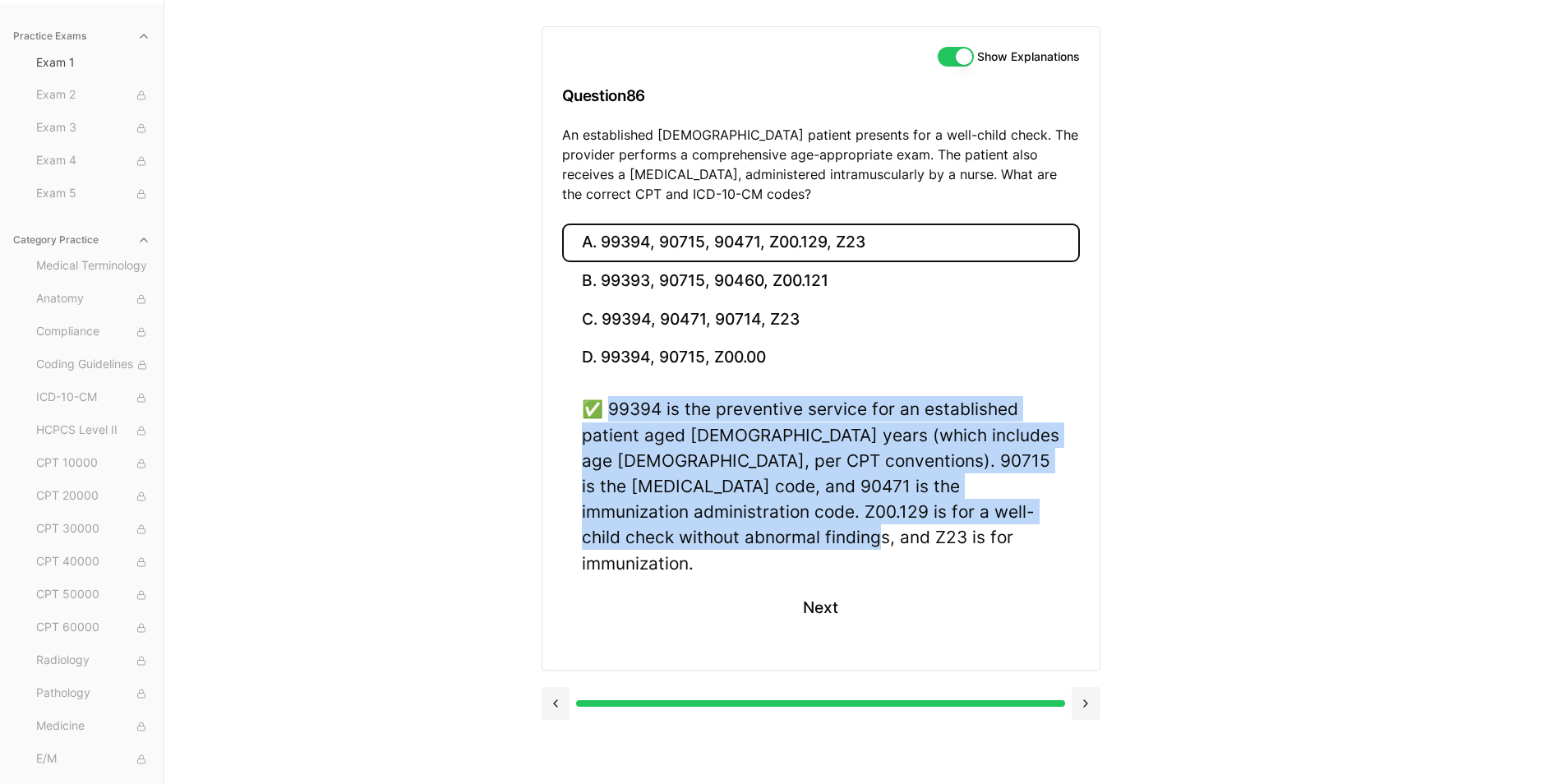
drag, startPoint x: 613, startPoint y: 406, endPoint x: 694, endPoint y: 540, distance: 156.6
click at [694, 540] on div "✅ 99394 is the preventive service for an established patient aged 12–17 years (…" at bounding box center [821, 486] width 478 height 179
drag, startPoint x: 694, startPoint y: 540, endPoint x: 685, endPoint y: 537, distance: 9.5
click at [825, 589] on button "Next" at bounding box center [821, 607] width 75 height 44
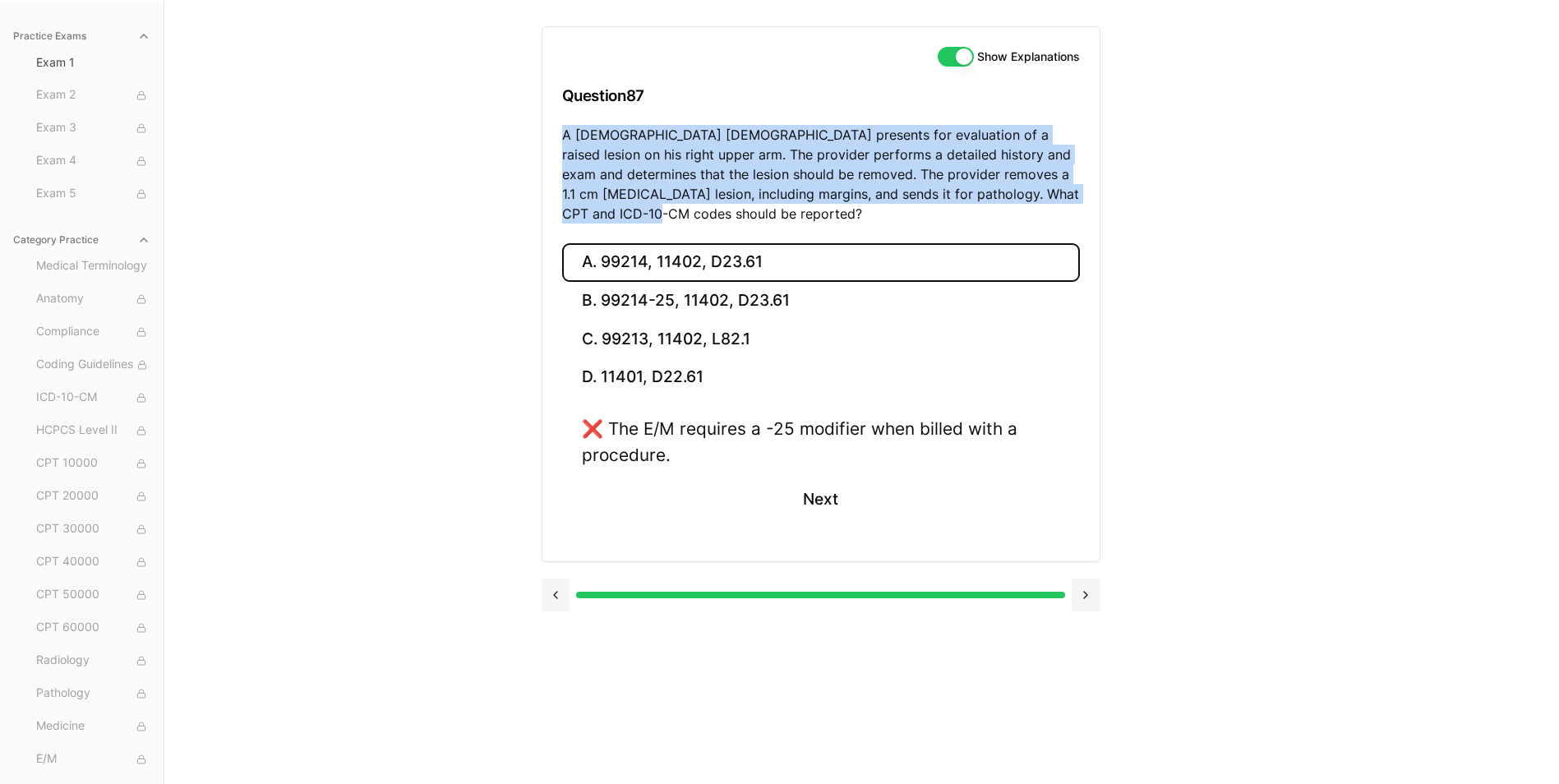
drag, startPoint x: 564, startPoint y: 132, endPoint x: 630, endPoint y: 214, distance: 105.3
click at [630, 214] on p "A 63-year-old male presents for evaluation of a raised lesion on his right uppe…" at bounding box center [821, 174] width 517 height 99
drag, startPoint x: 630, startPoint y: 214, endPoint x: 619, endPoint y: 213, distance: 11.0
click at [683, 294] on button "B. 99214-25, 11402, D23.61" at bounding box center [821, 301] width 517 height 39
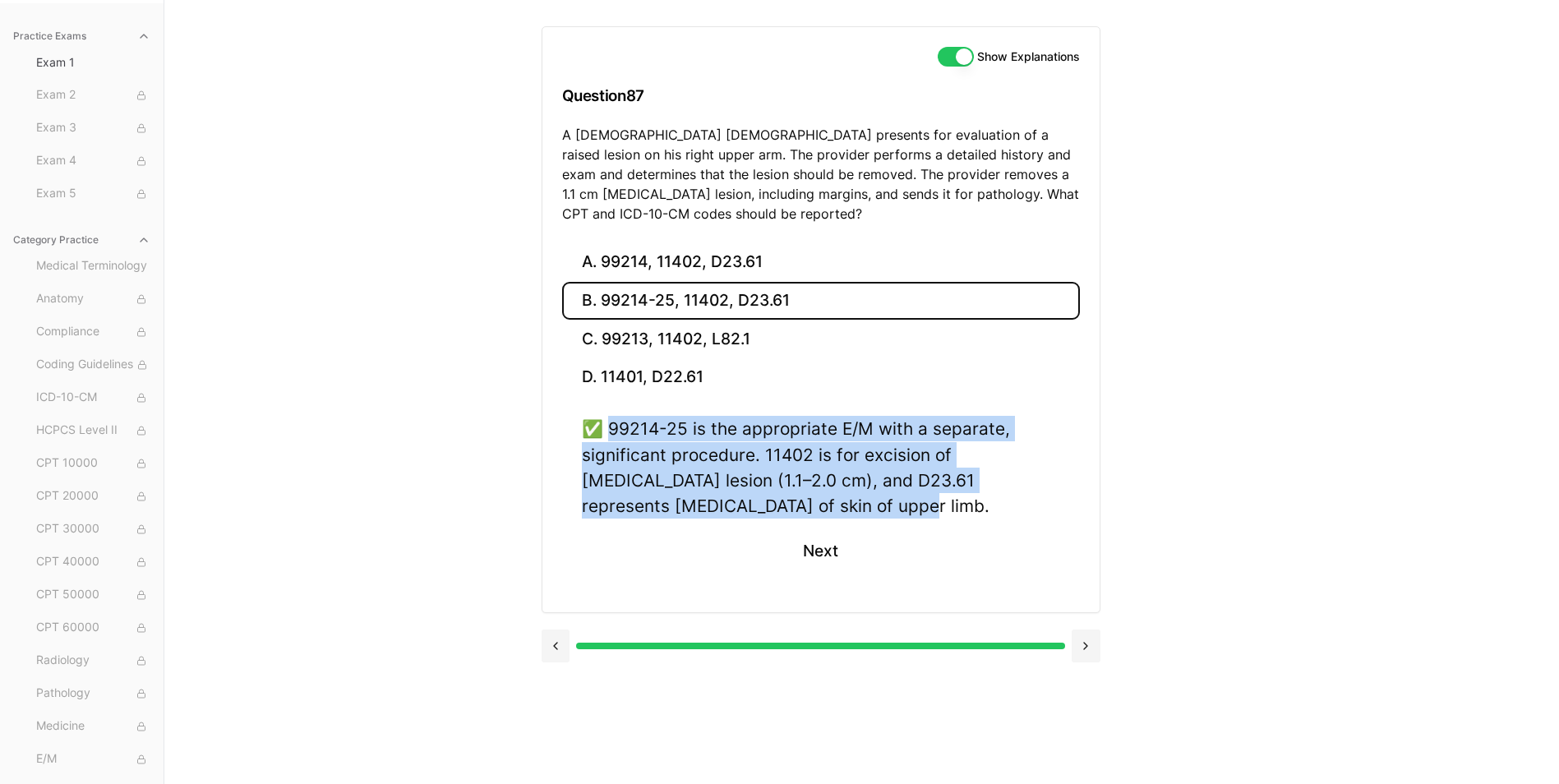
drag, startPoint x: 609, startPoint y: 426, endPoint x: 729, endPoint y: 509, distance: 145.9
click at [729, 509] on div "✅ 99214-25 is the appropriate E/M with a separate, significant procedure. 11402…" at bounding box center [821, 468] width 478 height 103
click at [811, 556] on button "Next" at bounding box center [821, 550] width 75 height 44
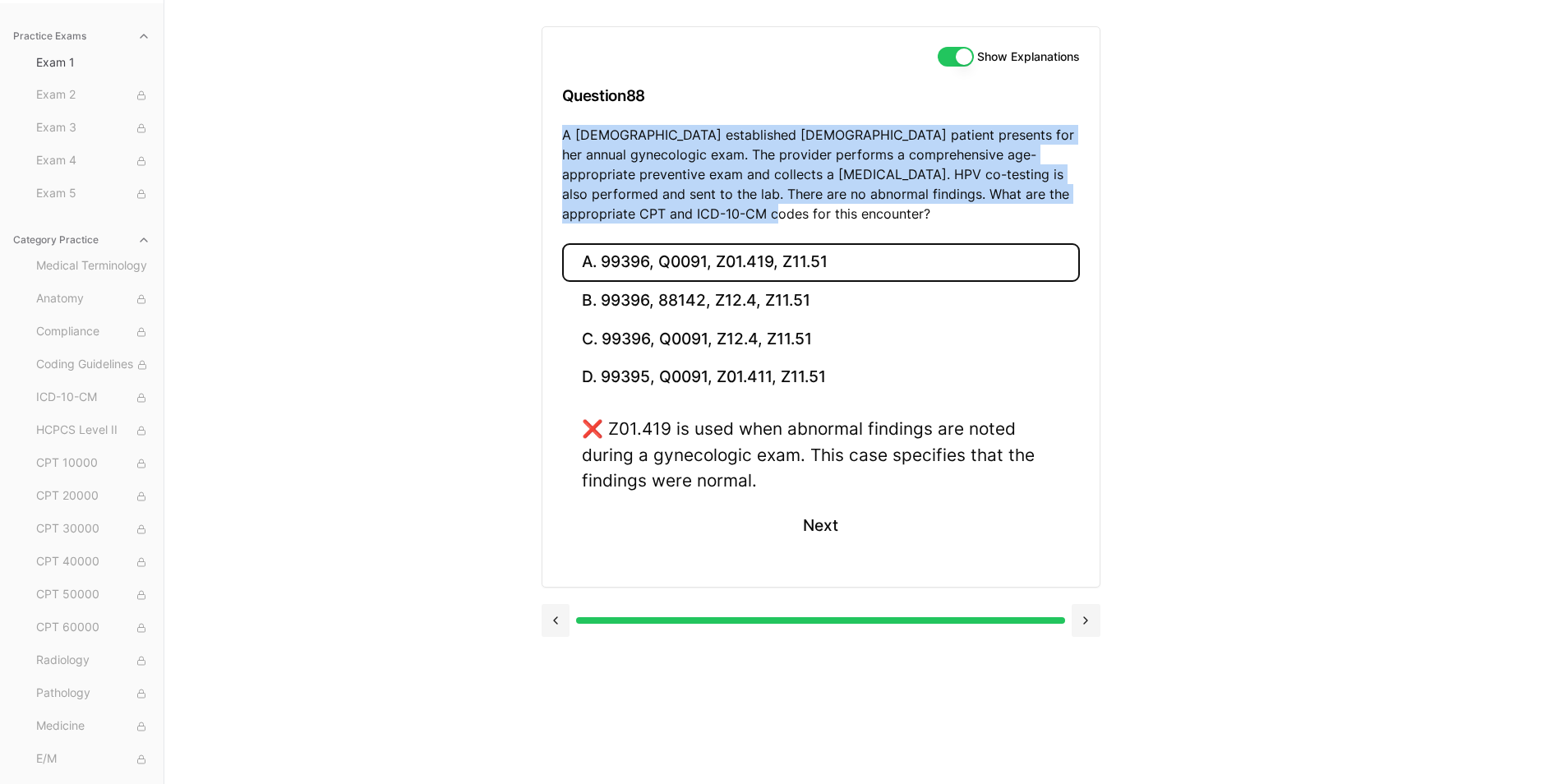
drag, startPoint x: 563, startPoint y: 133, endPoint x: 729, endPoint y: 208, distance: 182.2
click at [729, 208] on p "A 34-year-old established female patient presents for her annual gynecologic ex…" at bounding box center [821, 174] width 517 height 99
drag, startPoint x: 729, startPoint y: 208, endPoint x: 703, endPoint y: 195, distance: 29.1
click at [651, 293] on button "B. 99396, 88142, Z12.4, Z11.51" at bounding box center [821, 301] width 517 height 39
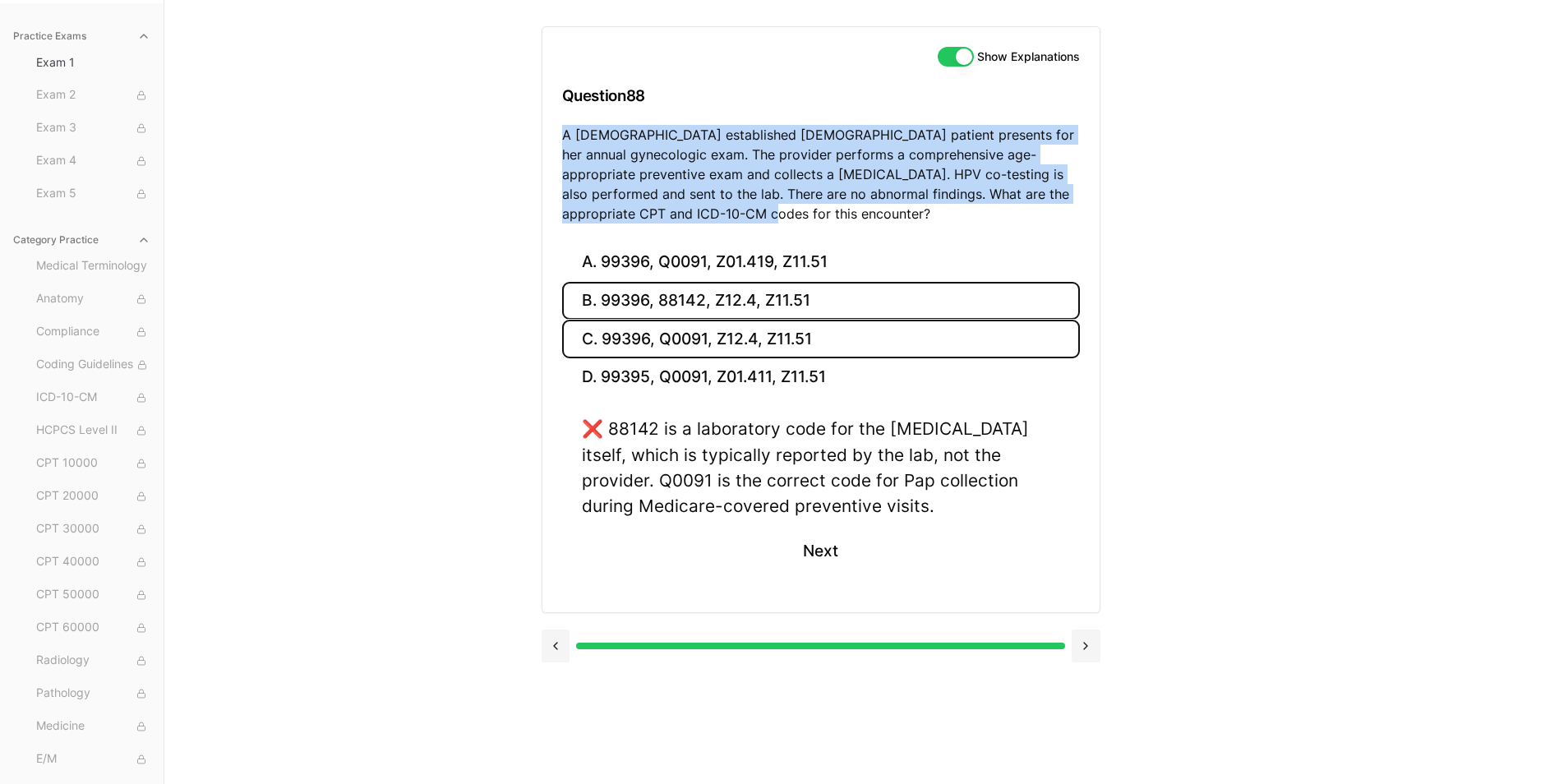
click at [634, 333] on button "C. 99396, Q0091, Z12.4, Z11.51" at bounding box center [821, 339] width 517 height 39
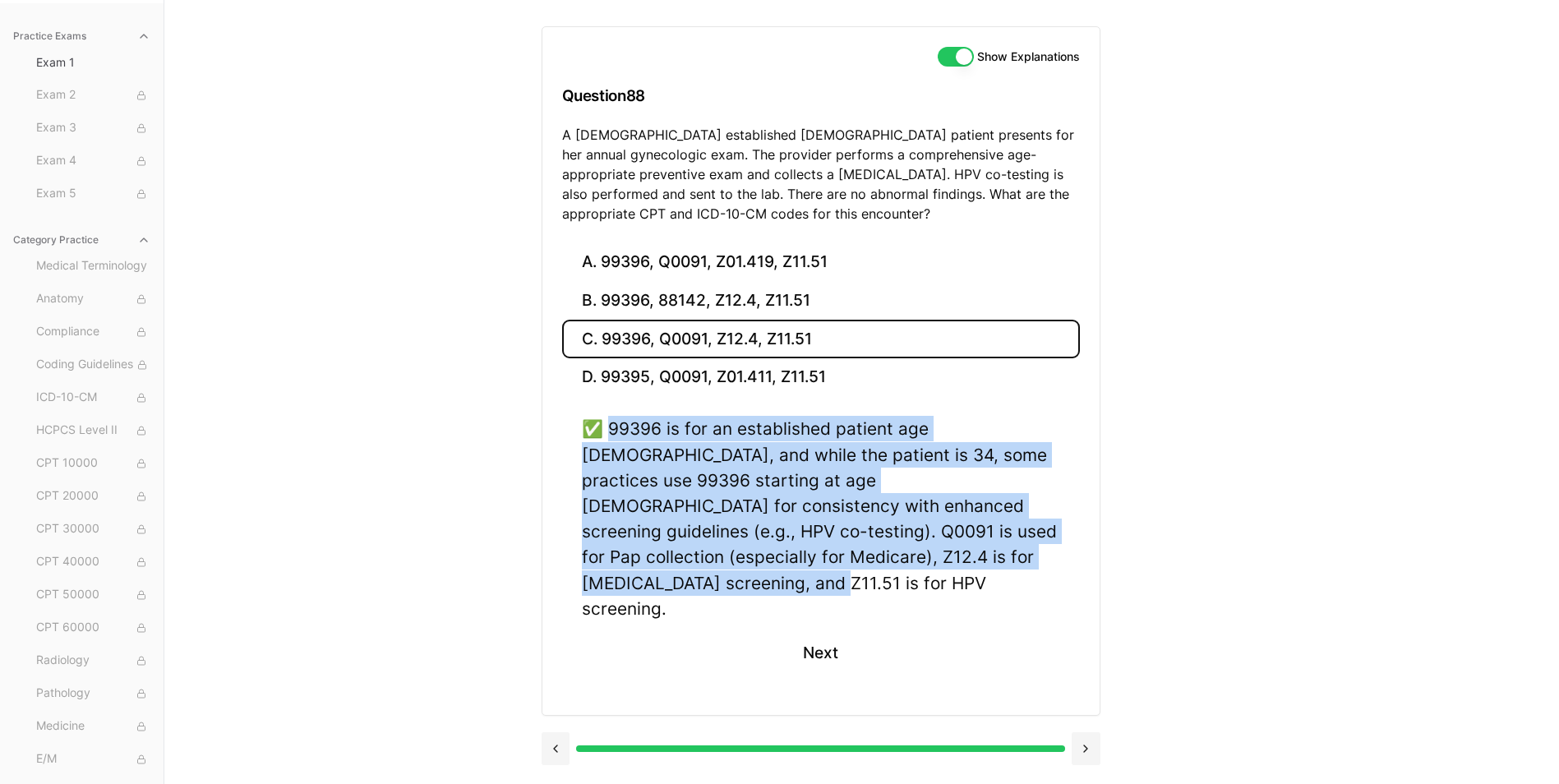
drag, startPoint x: 610, startPoint y: 429, endPoint x: 1062, endPoint y: 591, distance: 480.2
click at [1065, 593] on div "✅ 99396 is for an established patient age 40–64, and while the patient is 34, s…" at bounding box center [821, 555] width 517 height 278
drag, startPoint x: 1062, startPoint y: 591, endPoint x: 910, endPoint y: 523, distance: 166.5
click at [817, 631] on button "Next" at bounding box center [821, 653] width 75 height 44
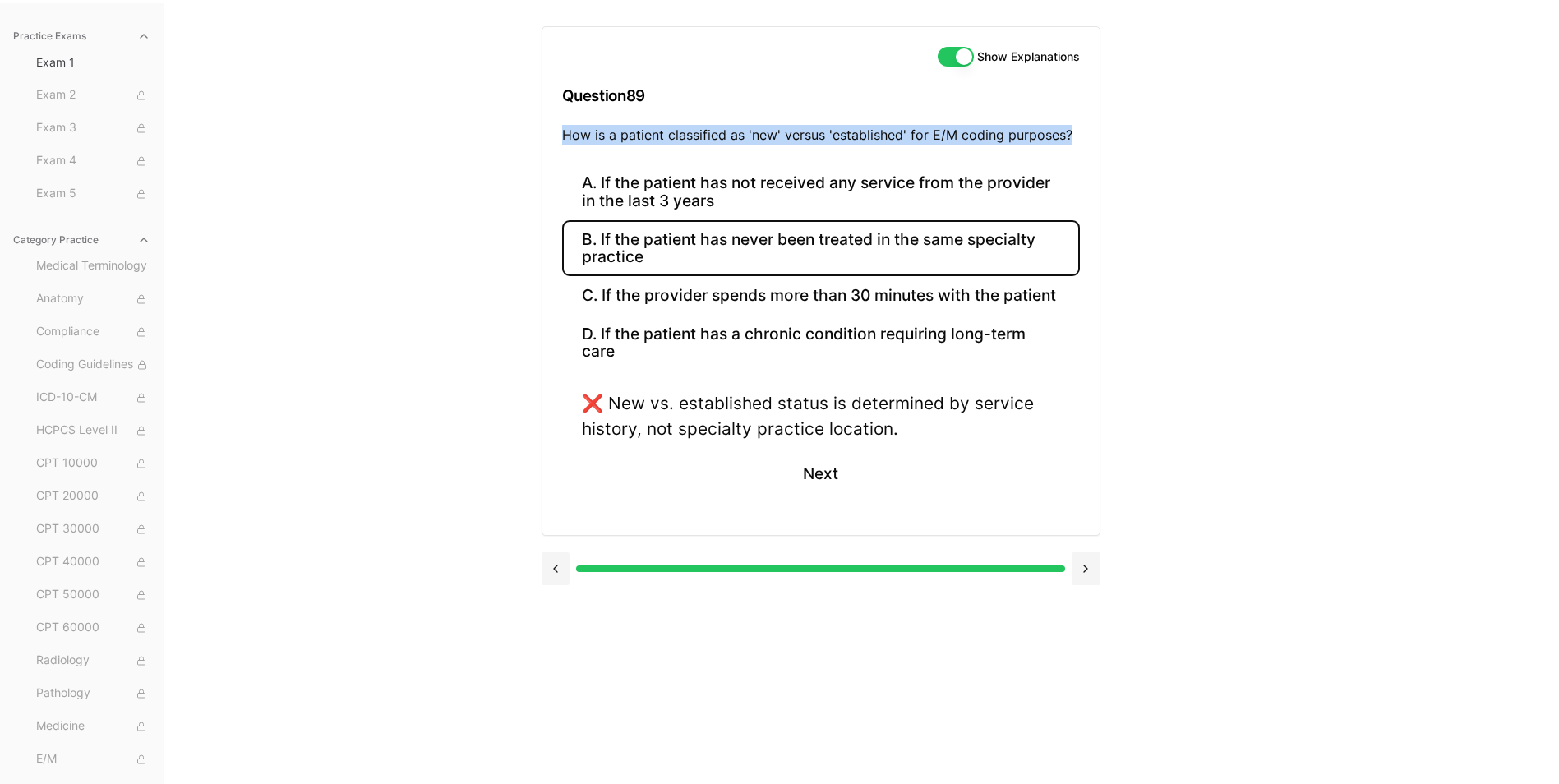
drag, startPoint x: 564, startPoint y: 135, endPoint x: 1069, endPoint y: 125, distance: 505.1
click at [1069, 125] on p "How is a patient classified as 'new' versus 'established' for E/M coding purpos…" at bounding box center [821, 135] width 517 height 20
drag, startPoint x: 1069, startPoint y: 125, endPoint x: 1056, endPoint y: 131, distance: 14.3
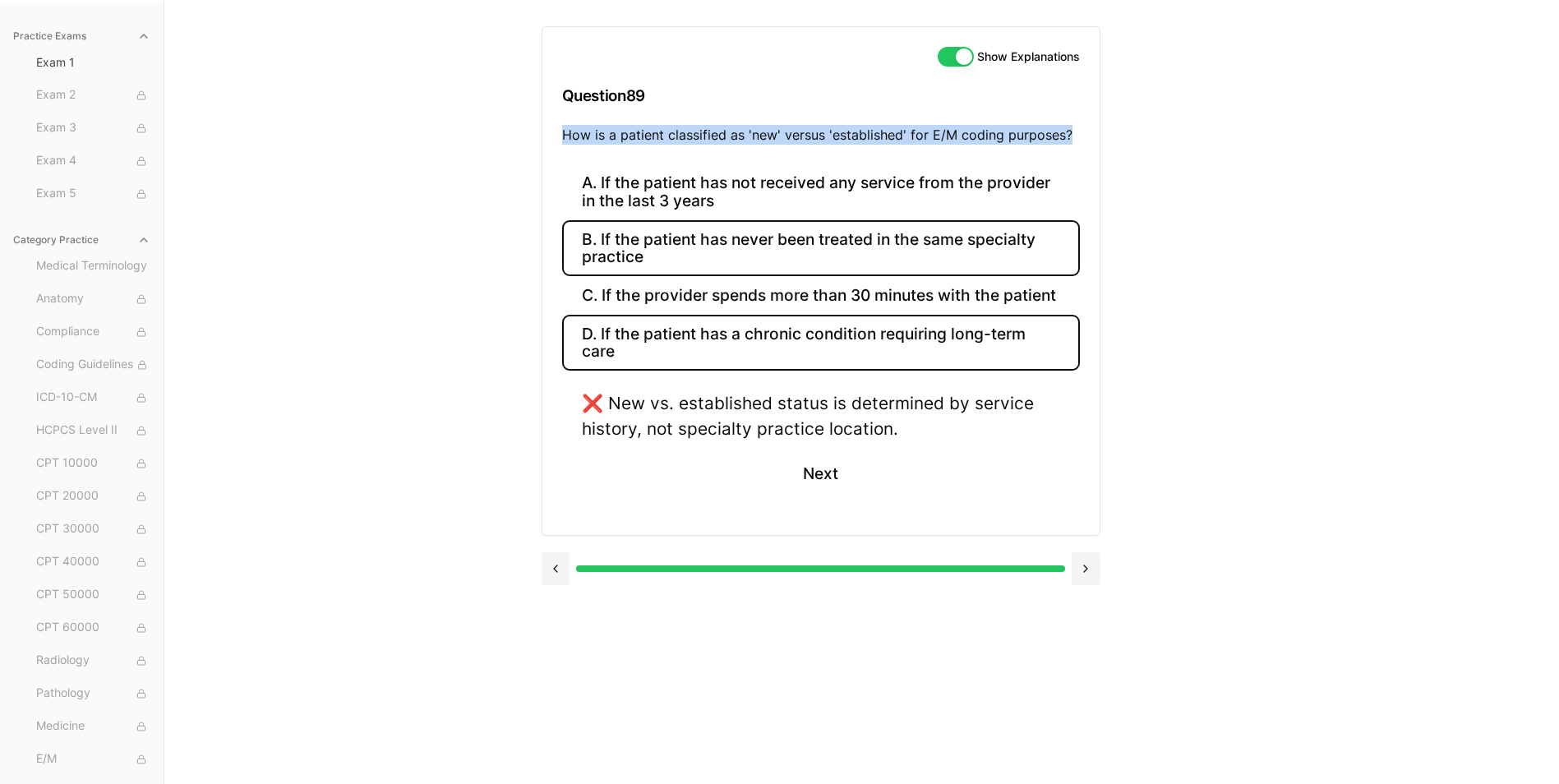
click at [635, 329] on button "D. If the patient has a chronic condition requiring long-term care" at bounding box center [821, 342] width 517 height 56
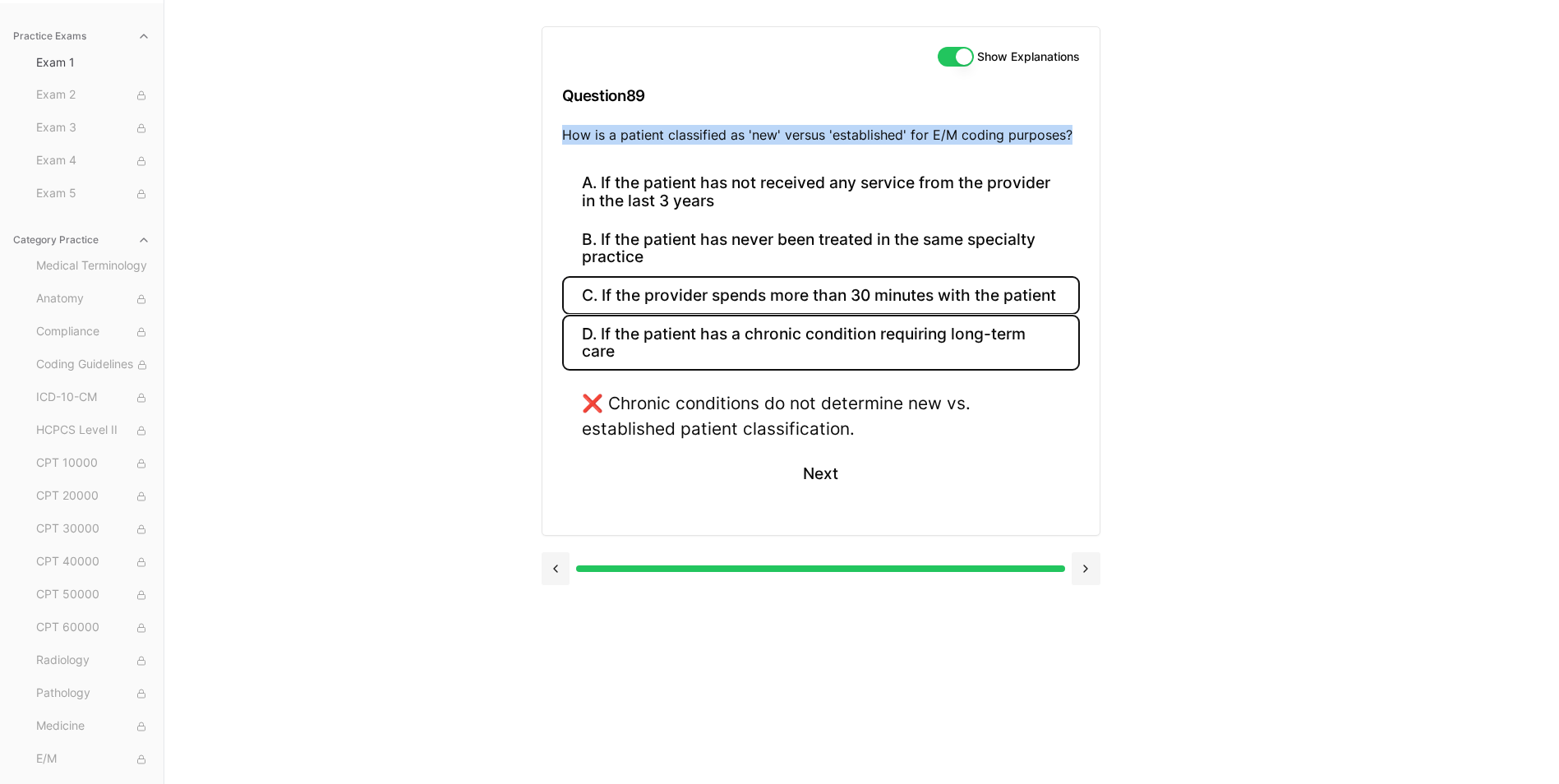
click at [637, 292] on button "C. If the provider spends more than 30 minutes with the patient" at bounding box center [821, 295] width 517 height 39
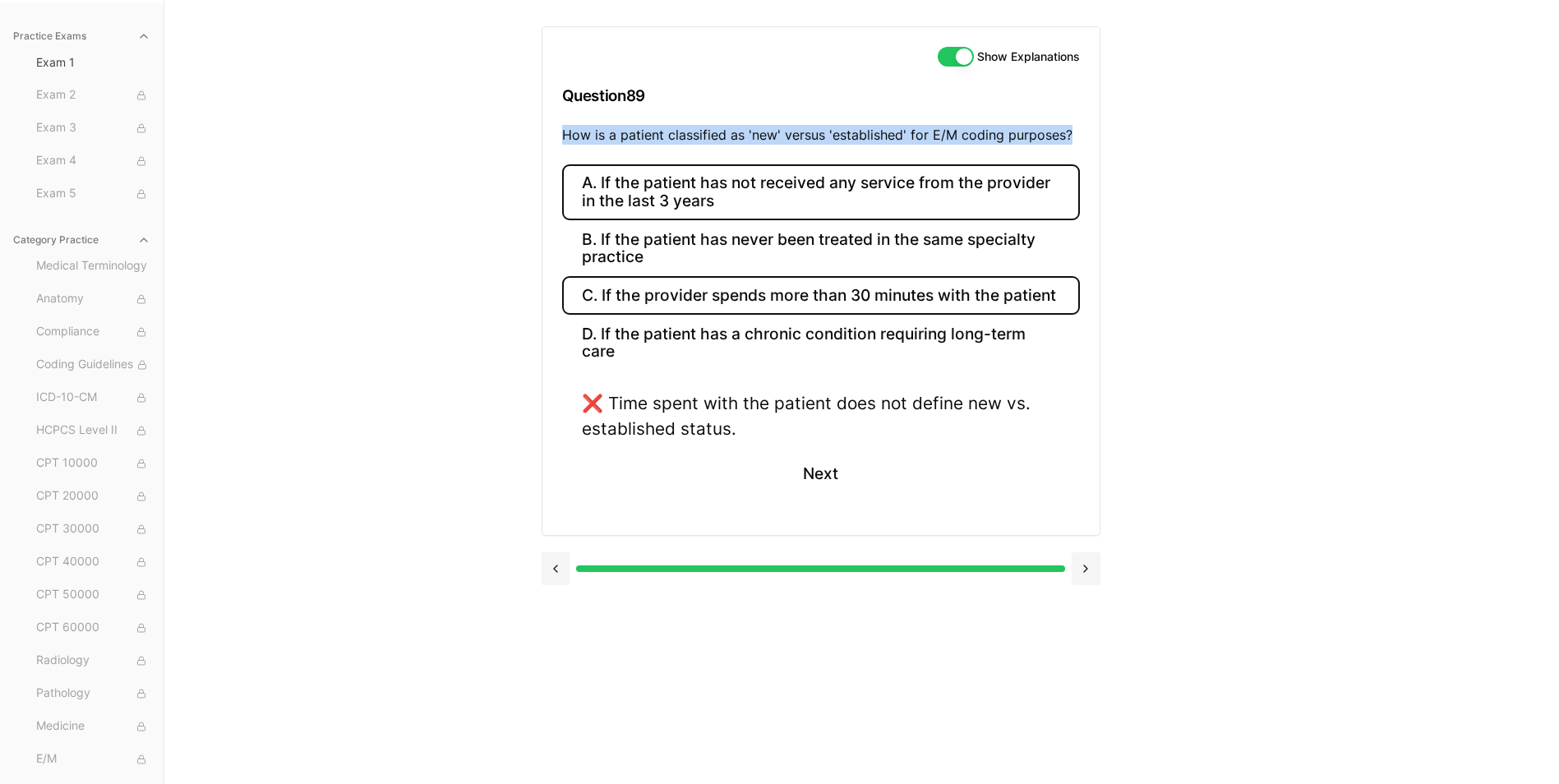
click at [645, 194] on button "A. If the patient has not received any service from the provider in the last 3 …" at bounding box center [821, 192] width 517 height 56
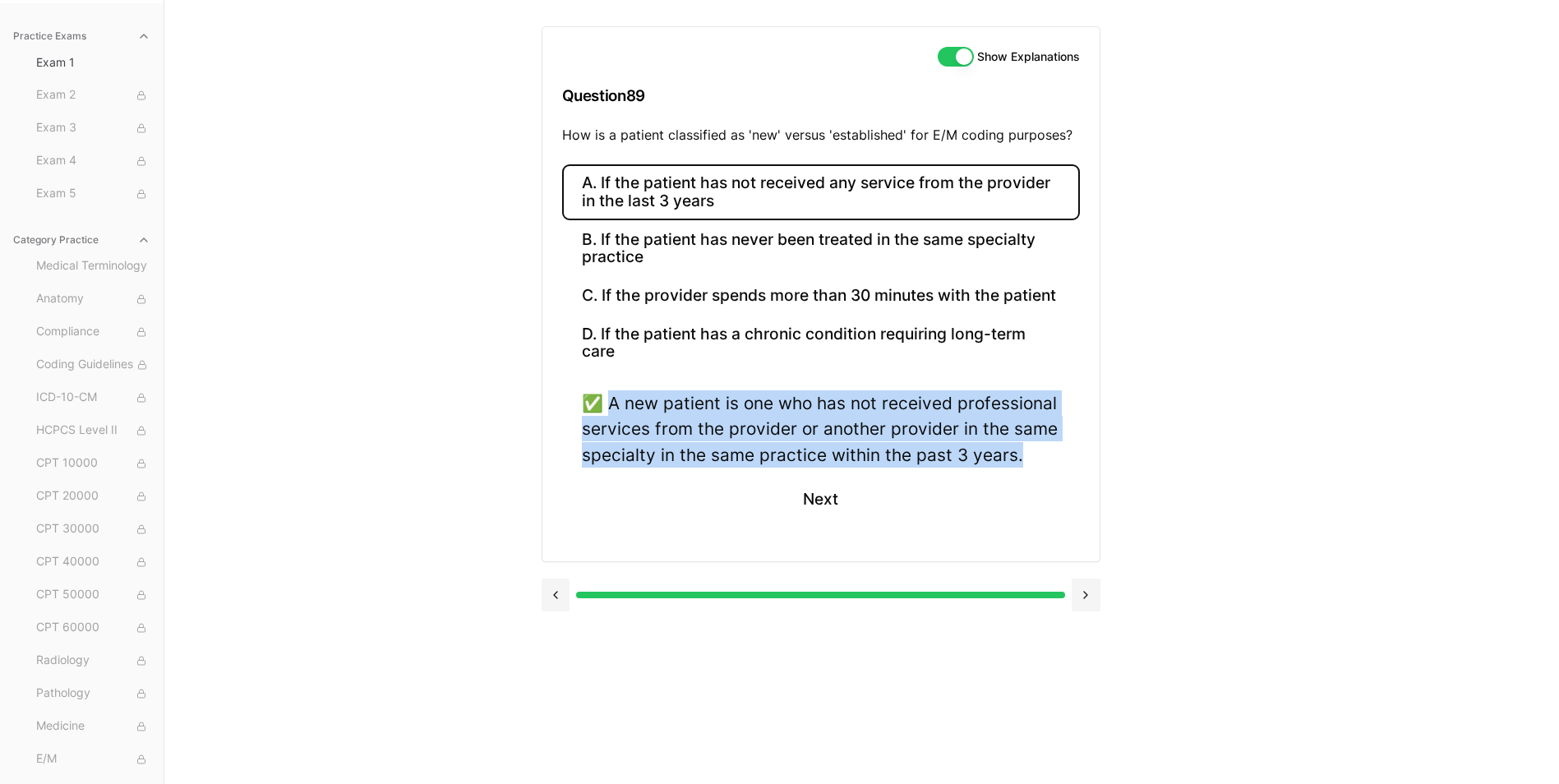
drag, startPoint x: 614, startPoint y: 404, endPoint x: 1075, endPoint y: 464, distance: 464.9
click at [1075, 464] on div "✅ A new patient is one who has not received professional services from the prov…" at bounding box center [821, 465] width 517 height 150
drag, startPoint x: 1075, startPoint y: 464, endPoint x: 928, endPoint y: 447, distance: 148.0
click at [800, 492] on button "Next" at bounding box center [821, 499] width 75 height 44
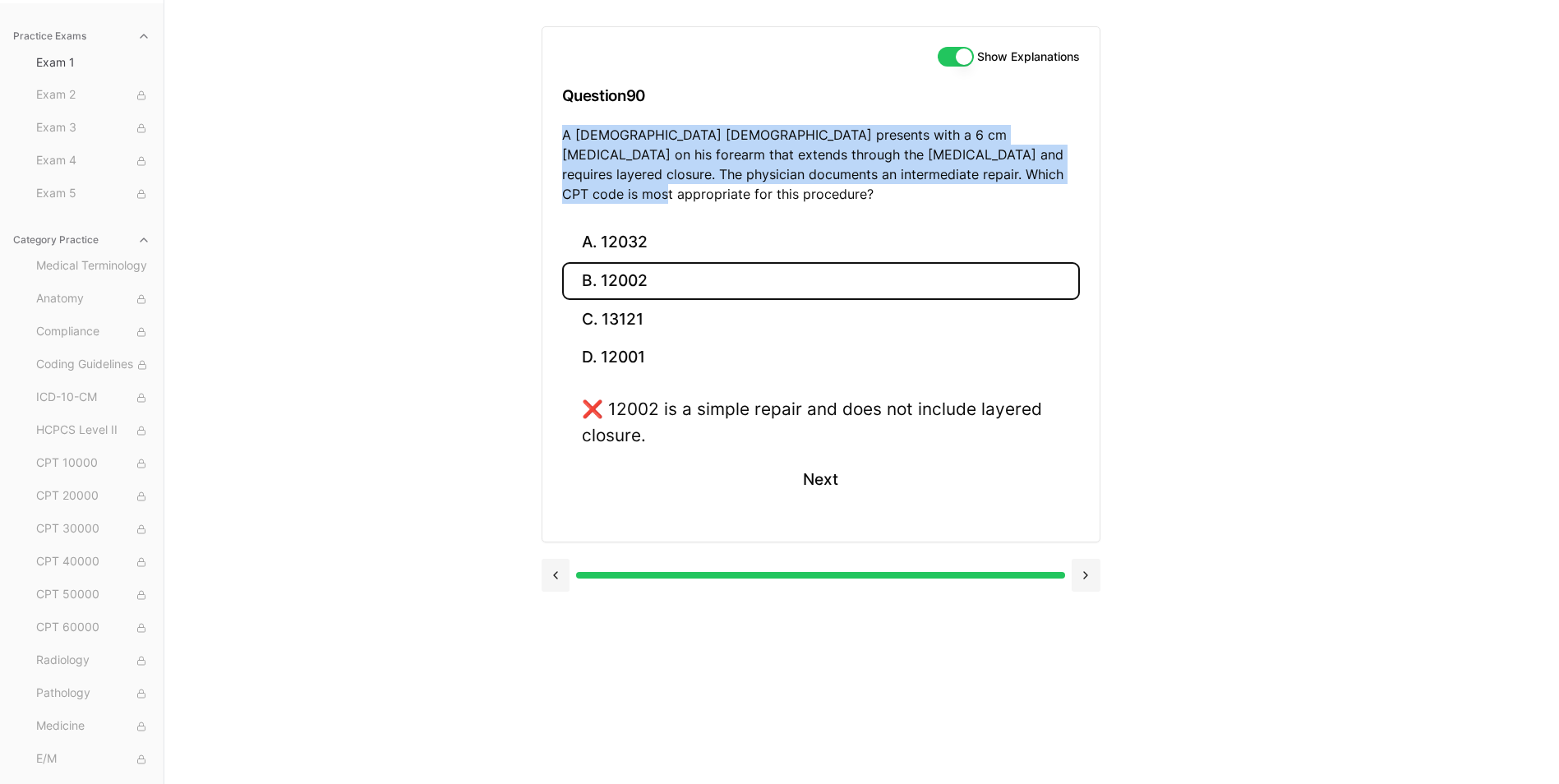
drag, startPoint x: 561, startPoint y: 133, endPoint x: 1042, endPoint y: 168, distance: 482.3
click at [1042, 168] on p "A 35-year-old male presents with a 6 cm laceration on his forearm that extends …" at bounding box center [821, 164] width 517 height 79
drag, startPoint x: 1042, startPoint y: 168, endPoint x: 1015, endPoint y: 173, distance: 27.5
click at [639, 223] on button "A. 12032" at bounding box center [821, 243] width 517 height 39
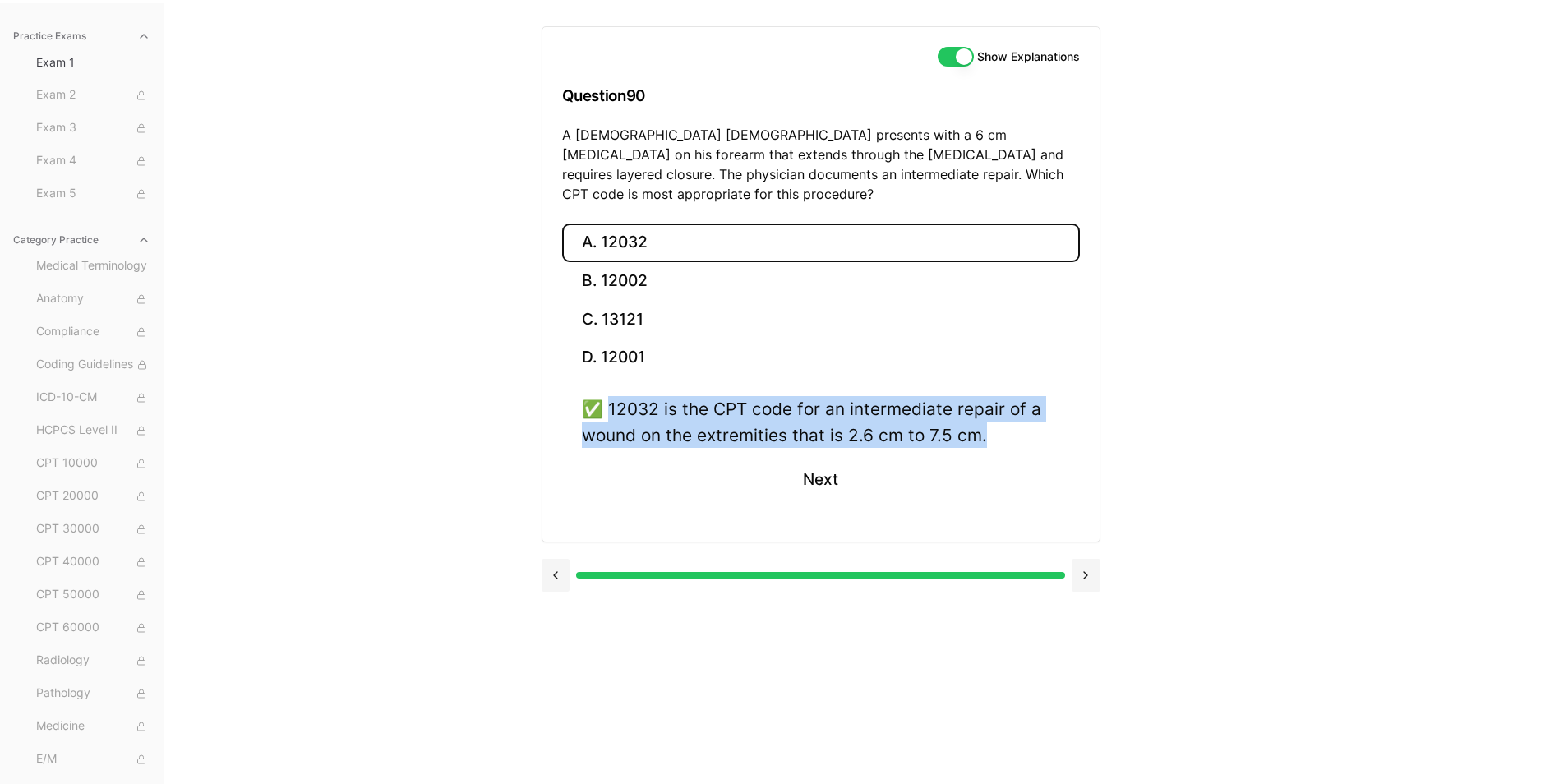
drag, startPoint x: 610, startPoint y: 388, endPoint x: 1032, endPoint y: 419, distance: 423.1
click at [1032, 419] on div "✅ 12032 is the CPT code for an intermediate repair of a wound on the extremitie…" at bounding box center [821, 421] width 478 height 51
drag, startPoint x: 1031, startPoint y: 419, endPoint x: 958, endPoint y: 414, distance: 73.2
click at [796, 460] on button "Next" at bounding box center [821, 479] width 75 height 44
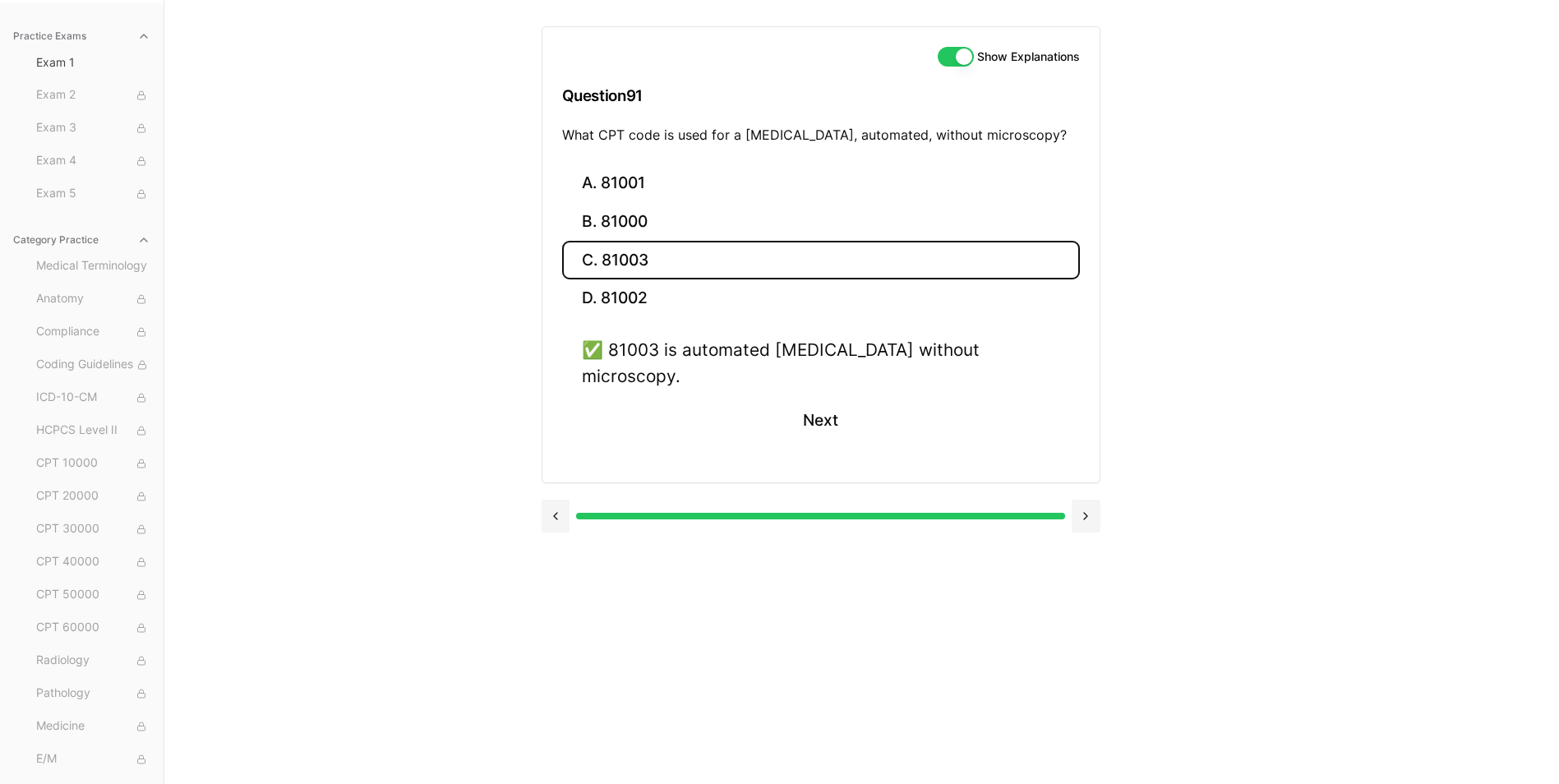
click at [588, 132] on p "What CPT code is used for a urinalysis, automated, without microscopy?" at bounding box center [821, 135] width 517 height 20
click at [591, 135] on p "What CPT code is used for a urinalysis, automated, without microscopy?" at bounding box center [821, 135] width 517 height 20
click at [588, 138] on p "What CPT code is used for a urinalysis, automated, without microscopy?" at bounding box center [821, 135] width 517 height 20
drag, startPoint x: 586, startPoint y: 138, endPoint x: 1018, endPoint y: 140, distance: 432.0
click at [1018, 140] on p "What CPT code is used for a urinalysis, automated, without microscopy?" at bounding box center [821, 135] width 517 height 20
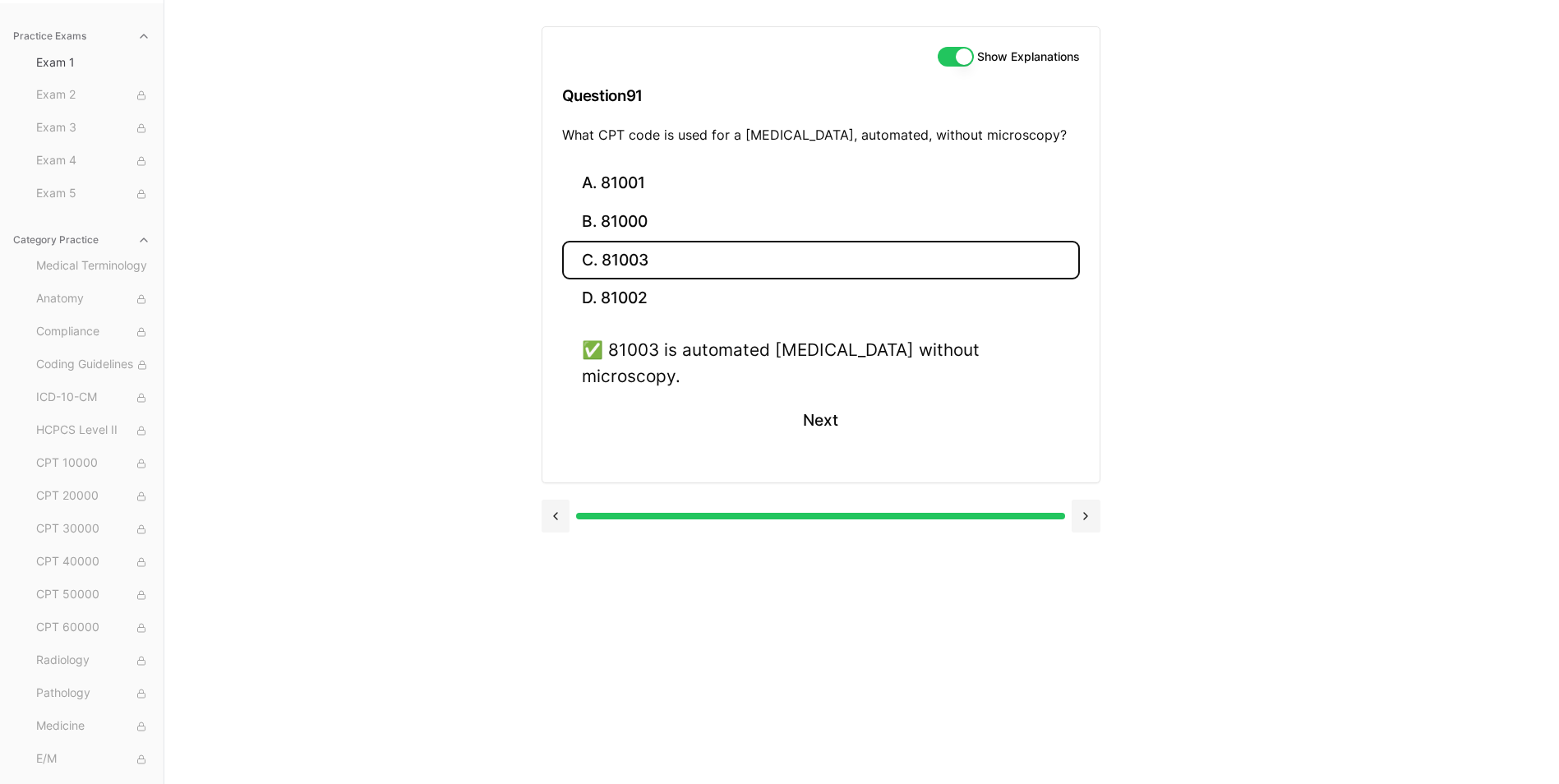
click at [1038, 132] on p "What CPT code is used for a urinalysis, automated, without microscopy?" at bounding box center [821, 135] width 517 height 20
drag, startPoint x: 1040, startPoint y: 131, endPoint x: 589, endPoint y: 145, distance: 451.2
click at [589, 145] on div "Show Explanations Question 91 What CPT code is used for a urinalysis, automated…" at bounding box center [821, 96] width 557 height 137
drag, startPoint x: 662, startPoint y: 113, endPoint x: 619, endPoint y: 132, distance: 47.0
click at [662, 113] on h3 "Question 91" at bounding box center [821, 96] width 517 height 48
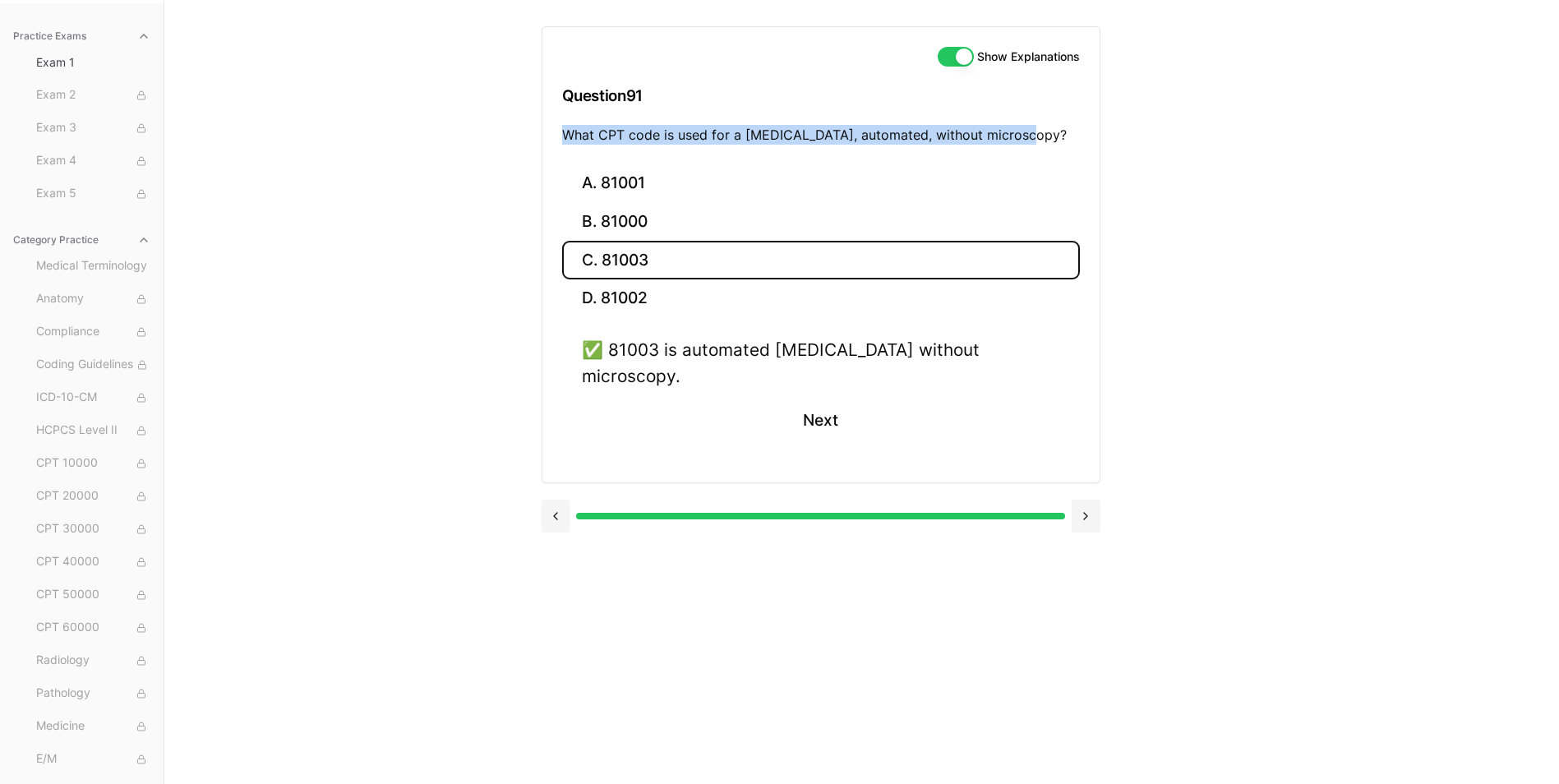
drag, startPoint x: 586, startPoint y: 135, endPoint x: 1032, endPoint y: 138, distance: 446.0
click at [1032, 138] on p "What CPT code is used for a urinalysis, automated, without microscopy?" at bounding box center [821, 135] width 517 height 20
drag, startPoint x: 1032, startPoint y: 138, endPoint x: 1024, endPoint y: 135, distance: 8.5
click at [803, 399] on button "Next" at bounding box center [821, 420] width 75 height 44
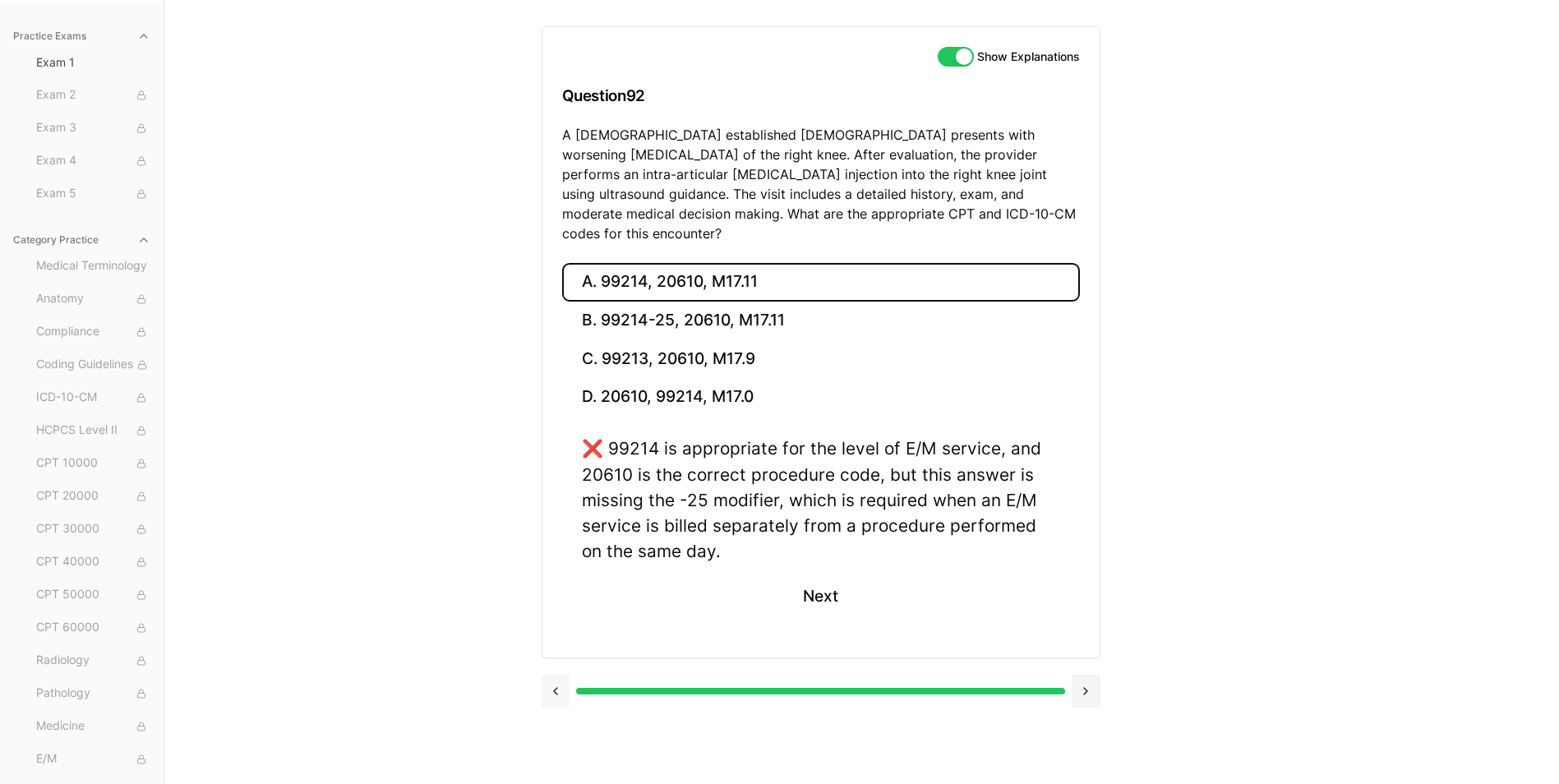
click at [554, 674] on button at bounding box center [556, 691] width 29 height 33
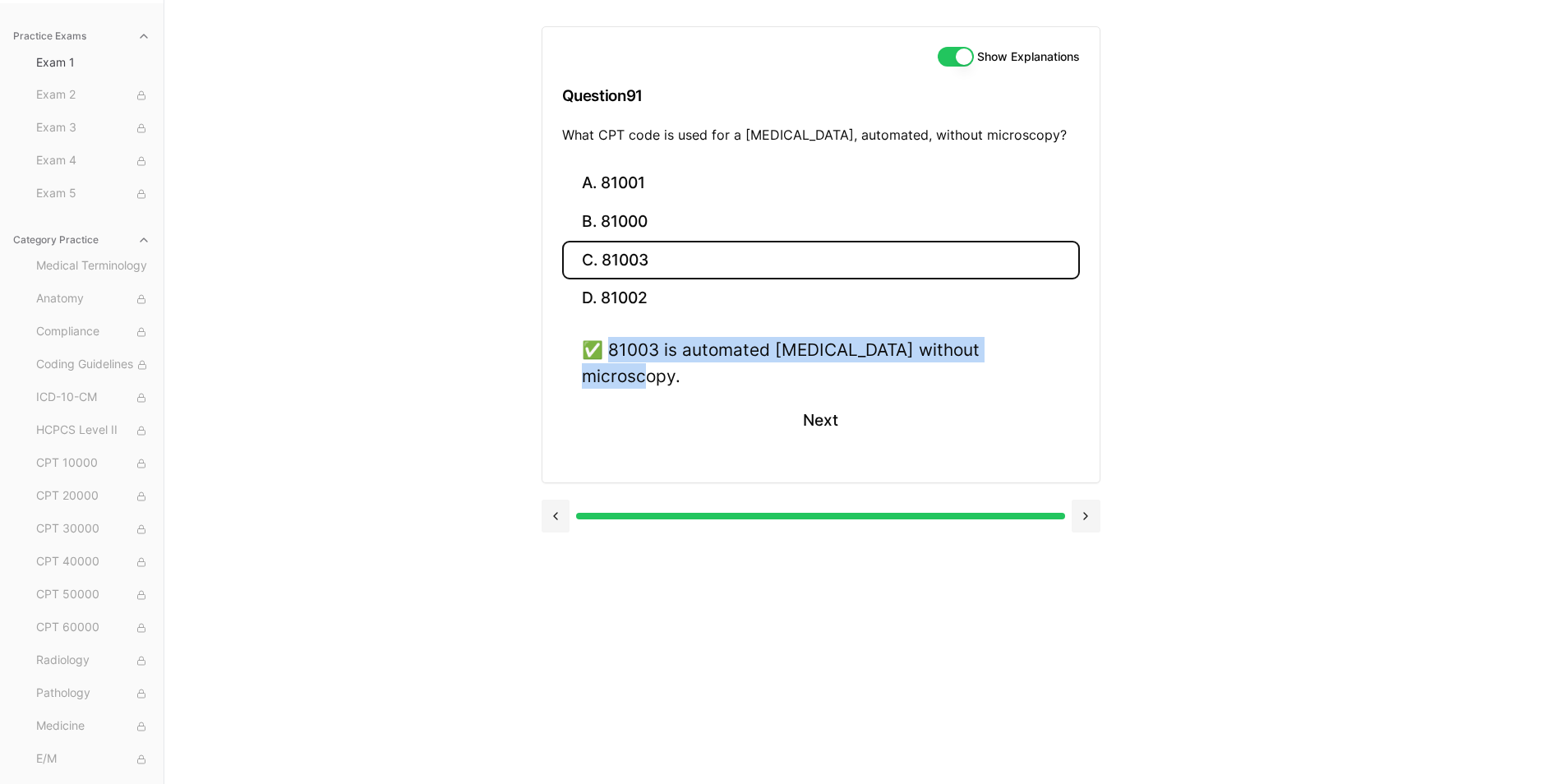
drag, startPoint x: 633, startPoint y: 349, endPoint x: 1040, endPoint y: 336, distance: 407.2
click at [1040, 336] on div "A. 81001 B. 81000 C. 81003 D. 81002 ✅ 81003 is automated urinalysis without mic…" at bounding box center [821, 323] width 557 height 318
drag, startPoint x: 1040, startPoint y: 336, endPoint x: 1021, endPoint y: 347, distance: 22.0
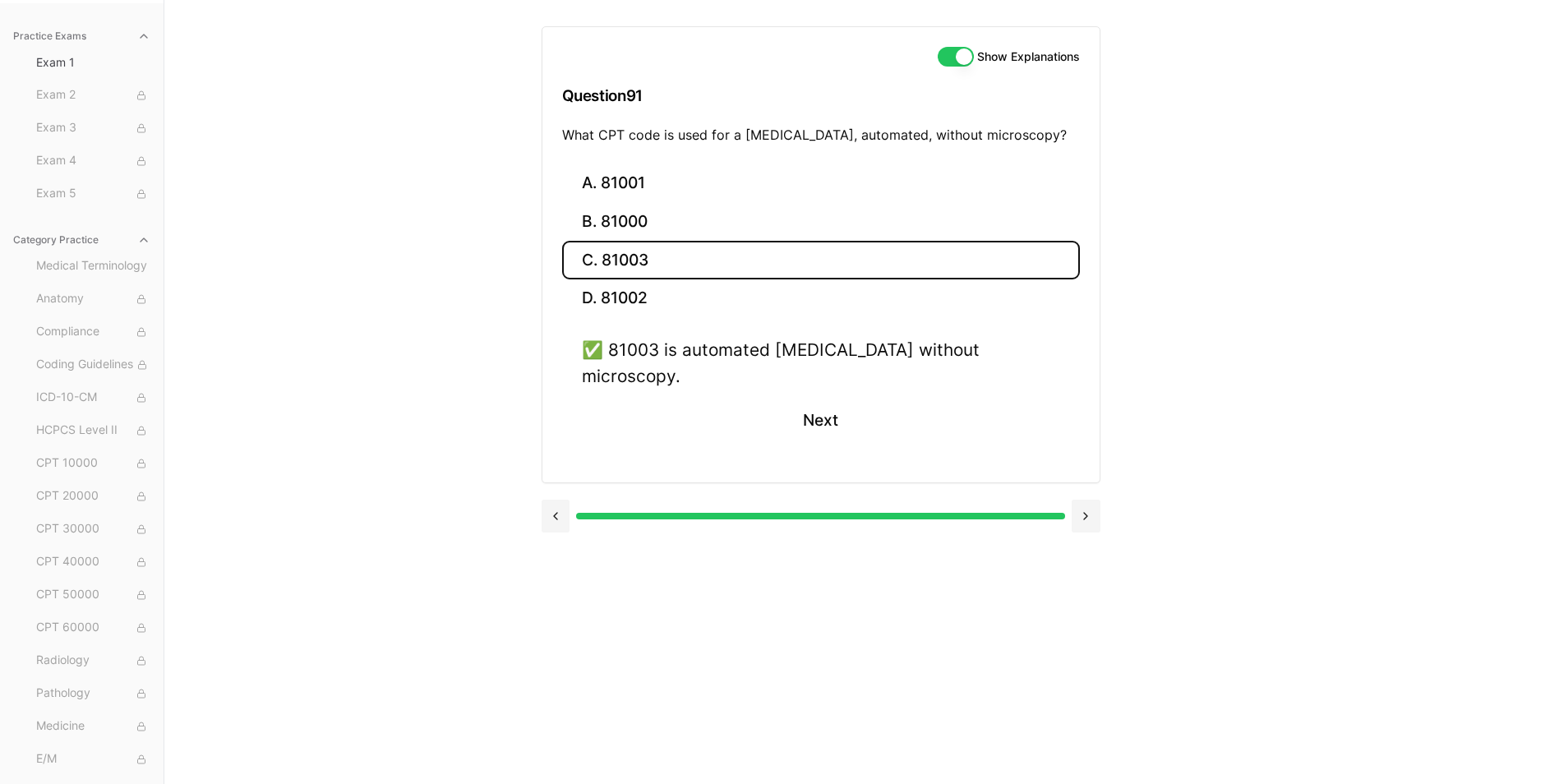
click at [1237, 158] on div "Practice Exams Exam 1 Exam 2 Exam 3 Exam 4 Exam 5 Category Practice Medical Ter…" at bounding box center [779, 392] width 1559 height 784
